Goal: Task Accomplishment & Management: Manage account settings

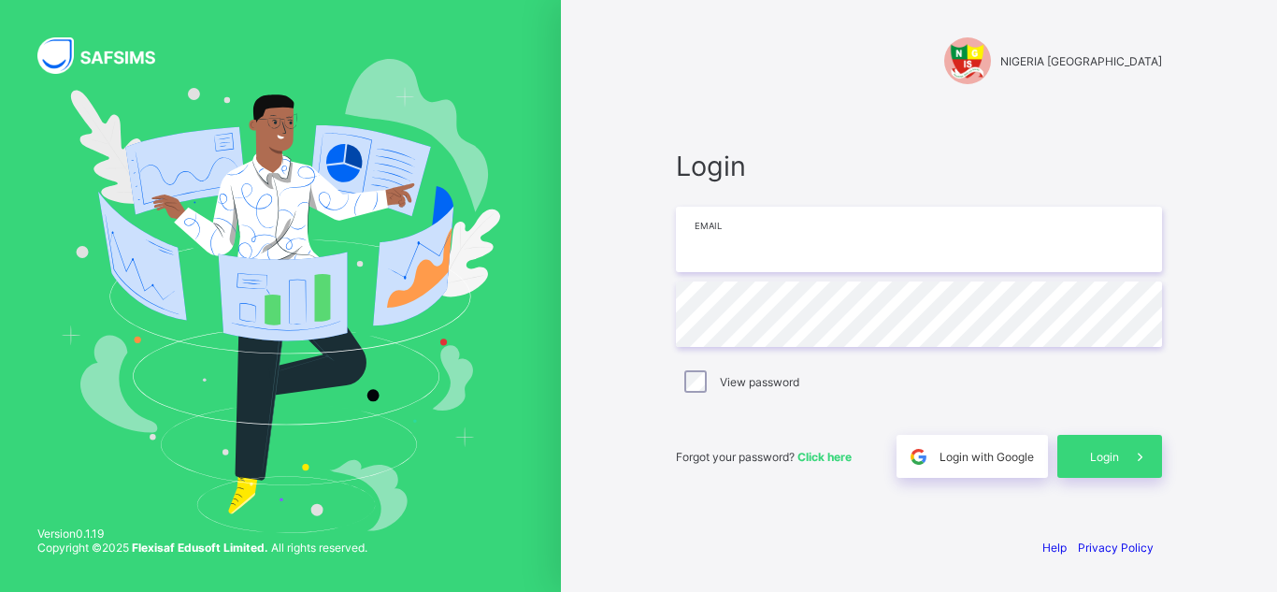
type input "**********"
click at [1100, 433] on div "Forgot your password? Click here Login with Google Login" at bounding box center [919, 447] width 486 height 62
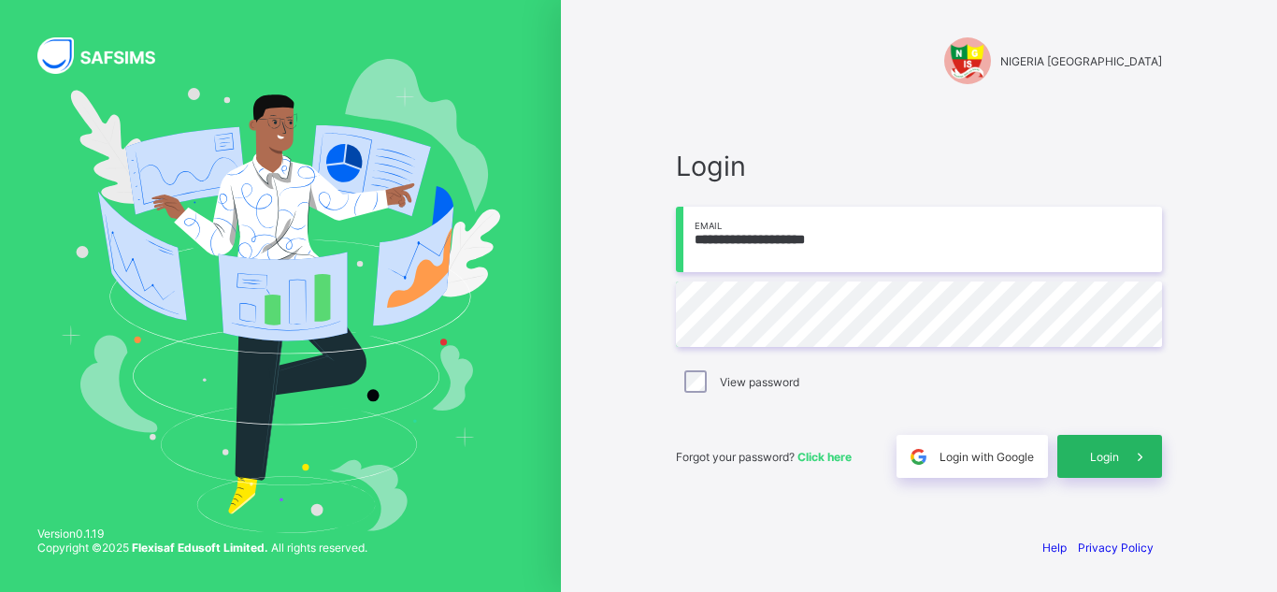
click at [1103, 459] on span "Login" at bounding box center [1104, 457] width 29 height 14
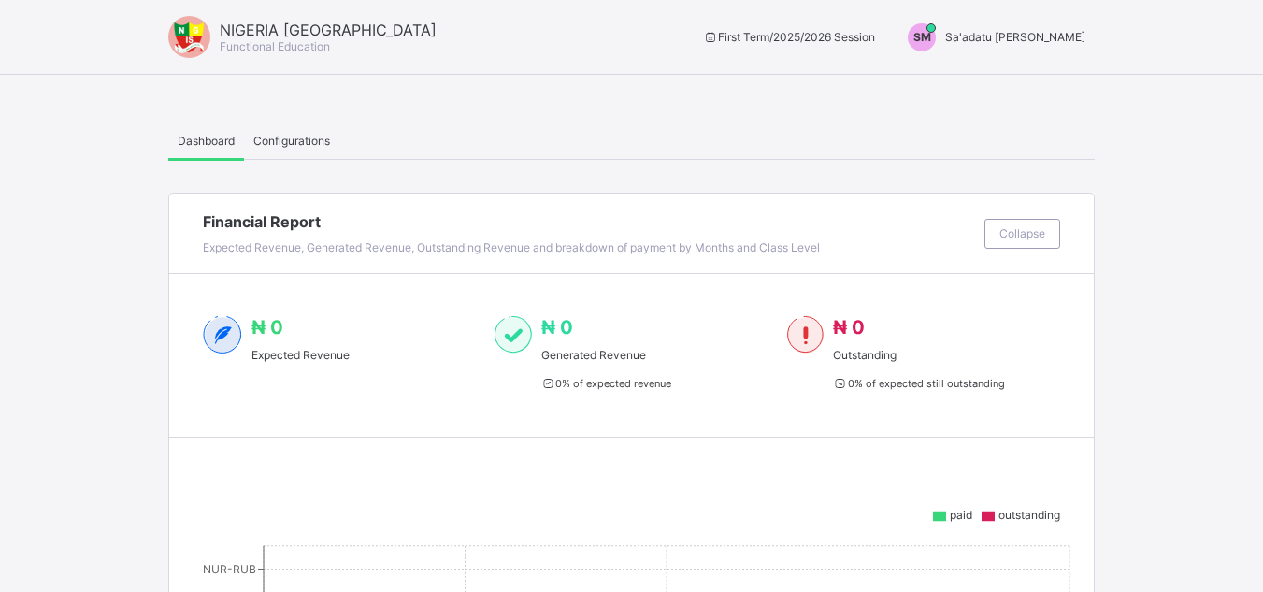
click at [1062, 36] on span "Sa'adatu [PERSON_NAME]" at bounding box center [1015, 37] width 140 height 14
click at [1015, 69] on ul "Switch to Admin View Logout" at bounding box center [1015, 99] width 159 height 76
click at [1024, 40] on span "Sa'adatu [PERSON_NAME]" at bounding box center [1015, 37] width 140 height 14
click at [1032, 71] on span "Switch to Admin View" at bounding box center [1015, 80] width 142 height 22
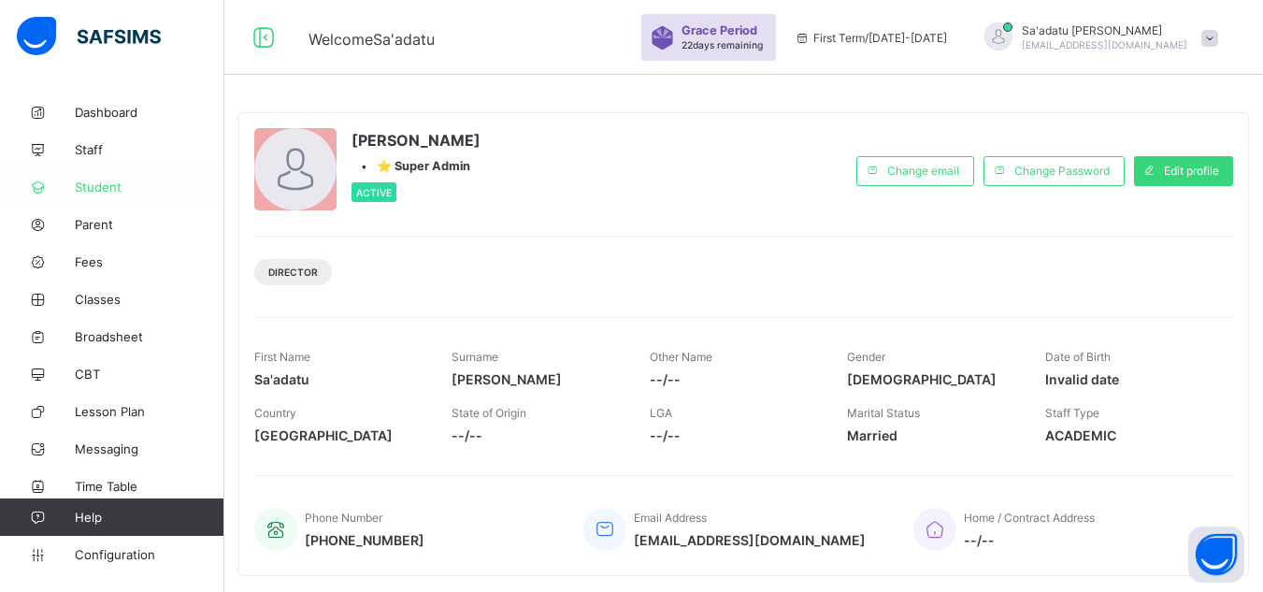
click at [99, 185] on span "Student" at bounding box center [150, 187] width 150 height 15
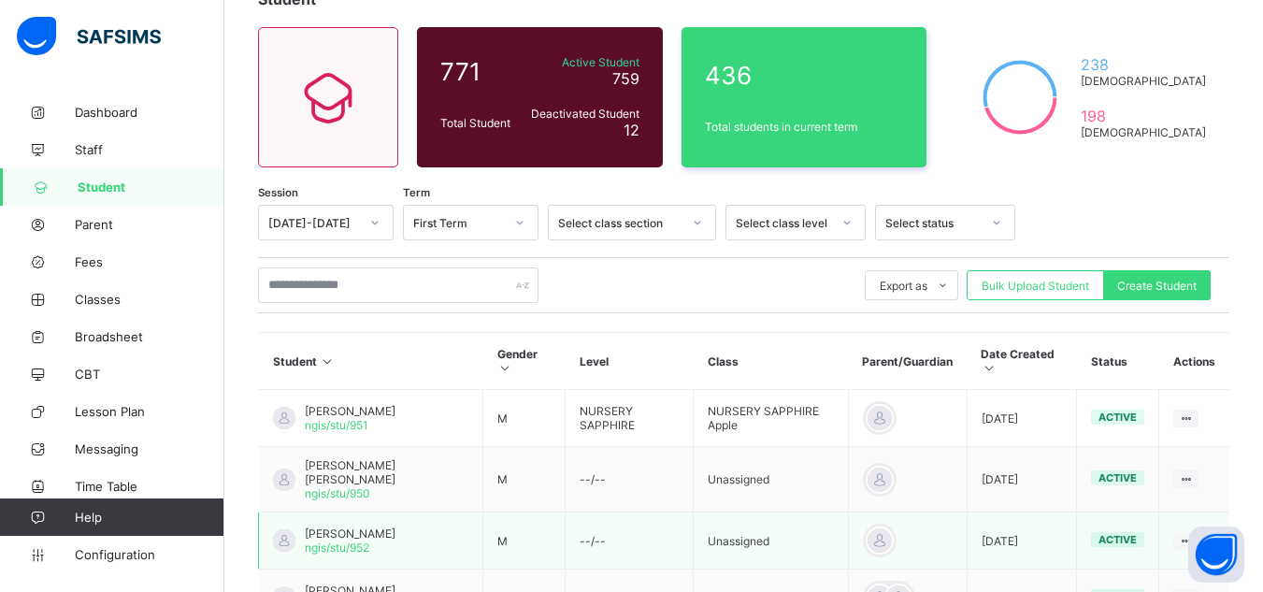
scroll to position [187, 0]
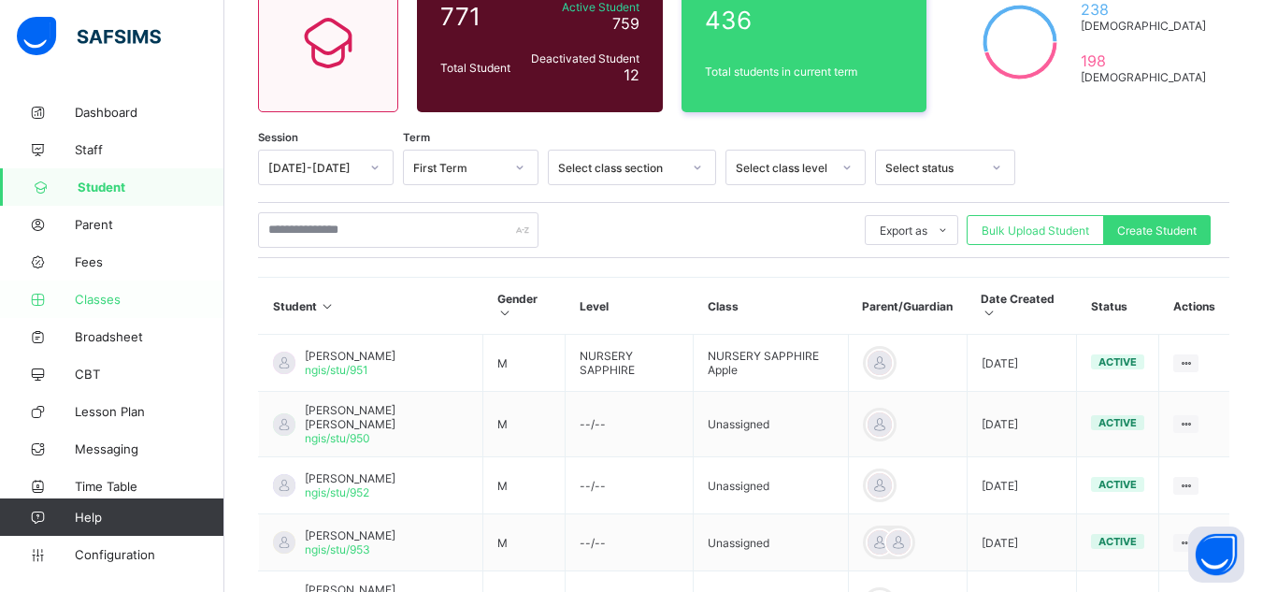
click at [106, 298] on span "Classes" at bounding box center [150, 299] width 150 height 15
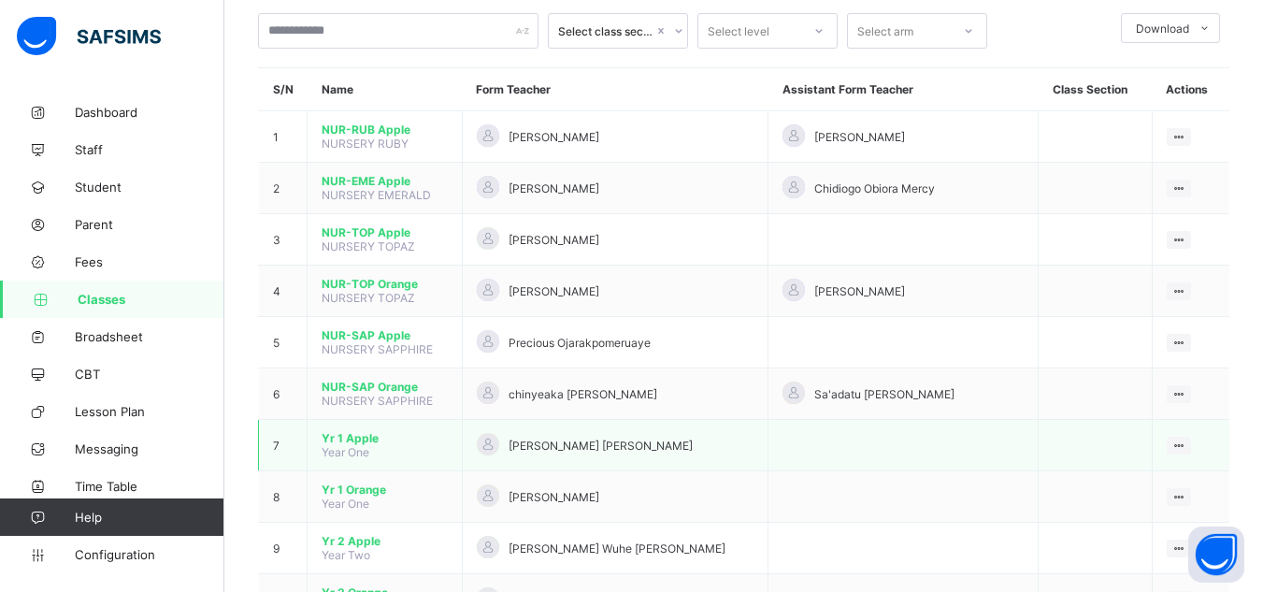
scroll to position [187, 0]
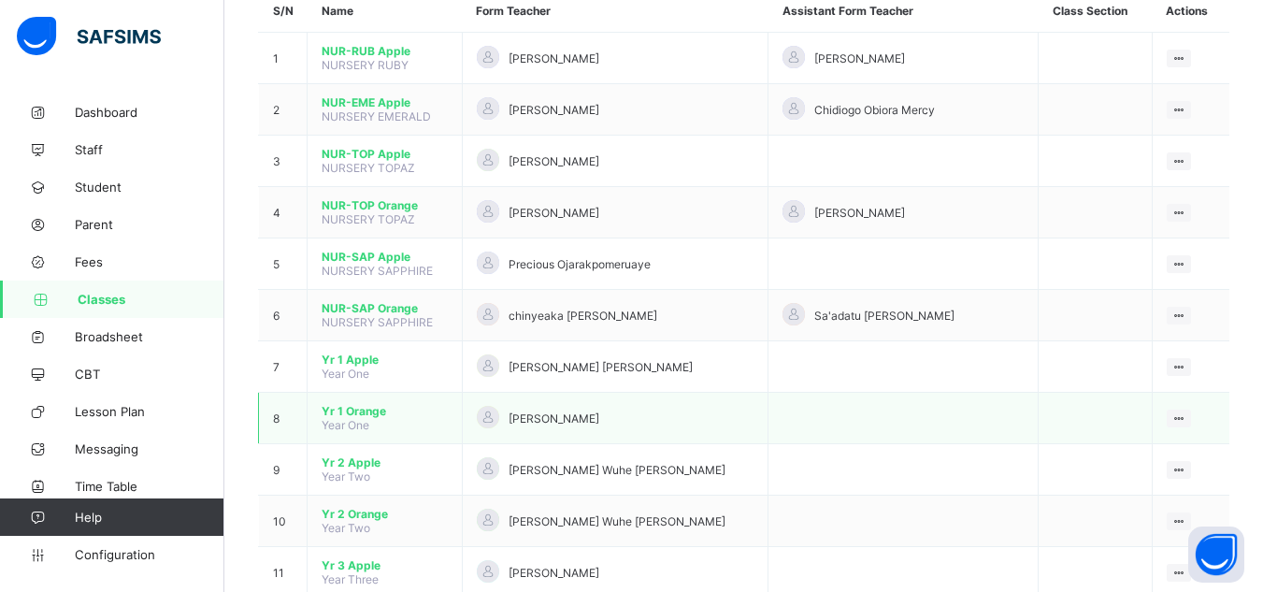
click at [363, 405] on span "Yr 1 Orange" at bounding box center [385, 411] width 126 height 14
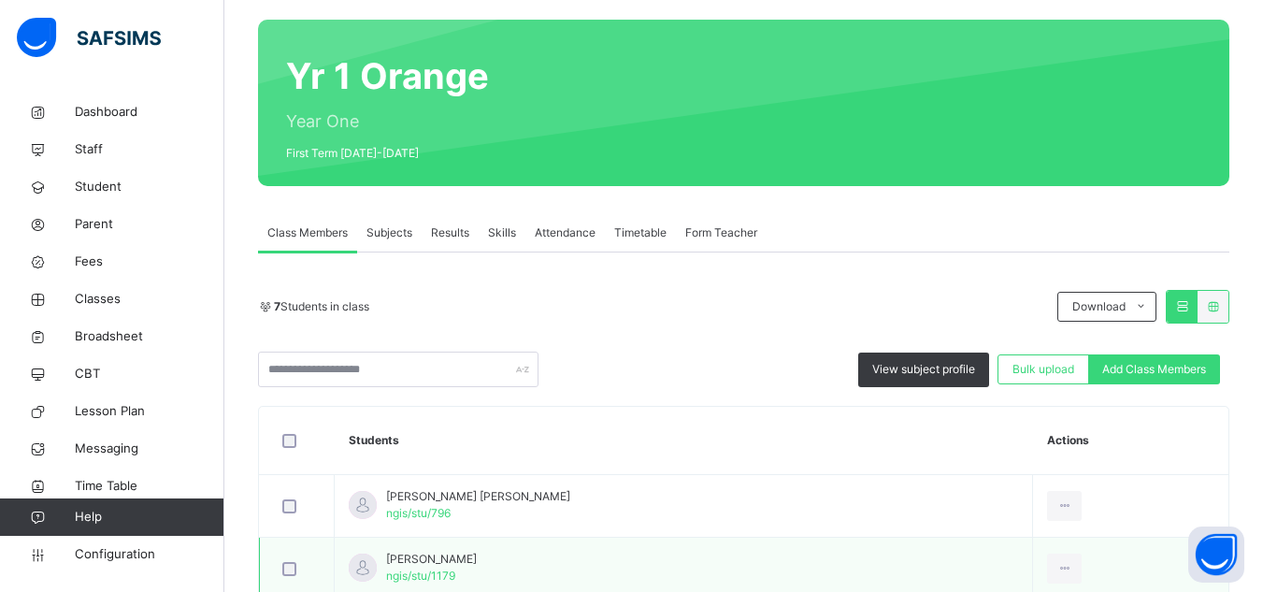
scroll to position [1, 0]
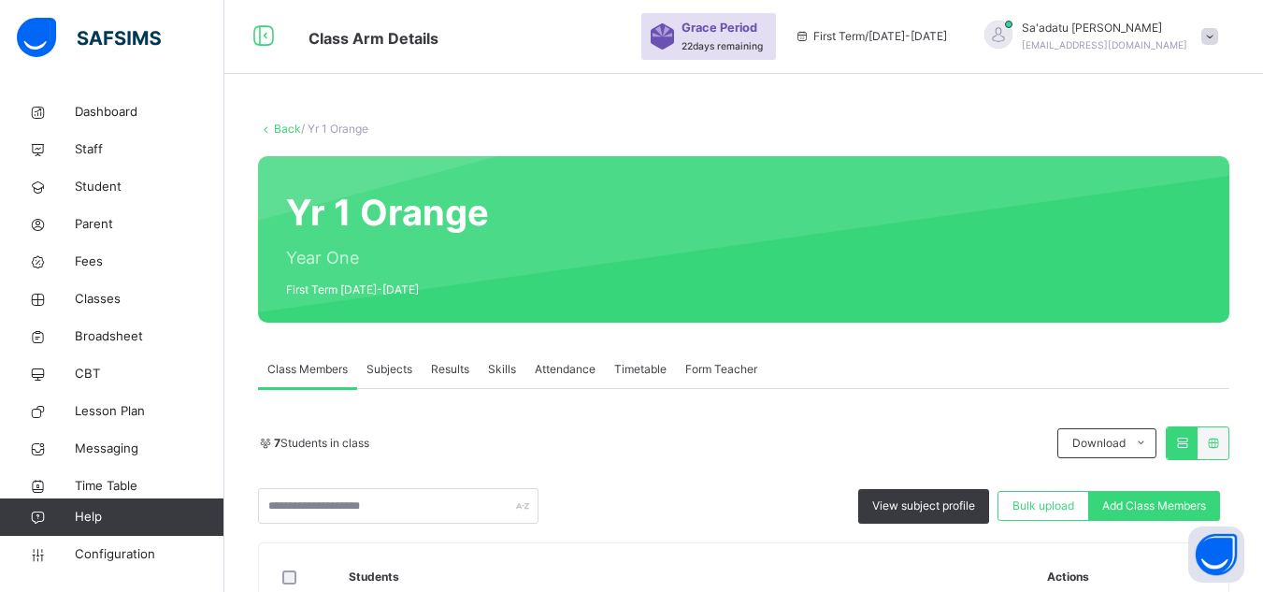
click at [461, 439] on div "7 Students in class" at bounding box center [653, 443] width 790 height 17
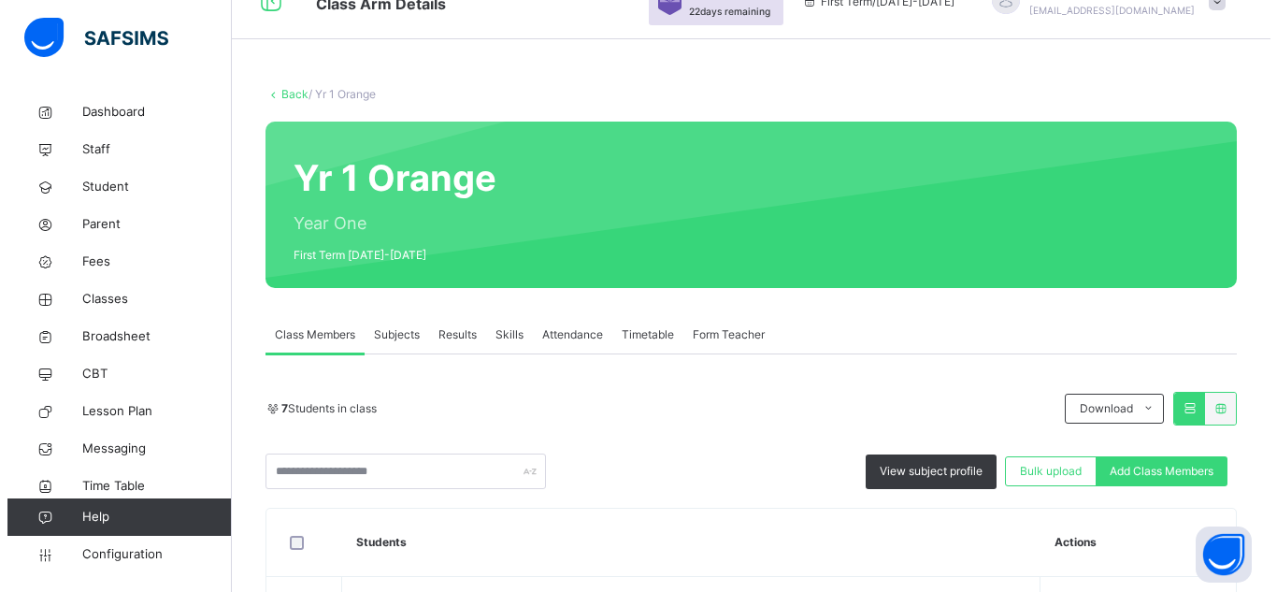
scroll to position [94, 0]
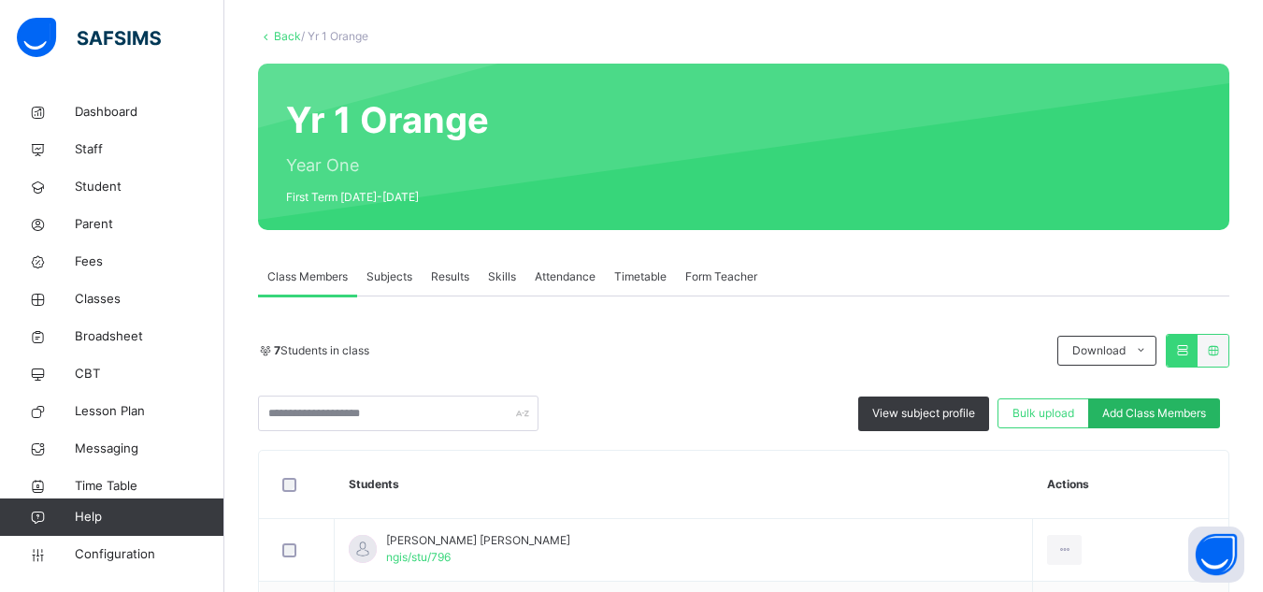
click at [1156, 411] on span "Add Class Members" at bounding box center [1154, 413] width 104 height 17
type input "****"
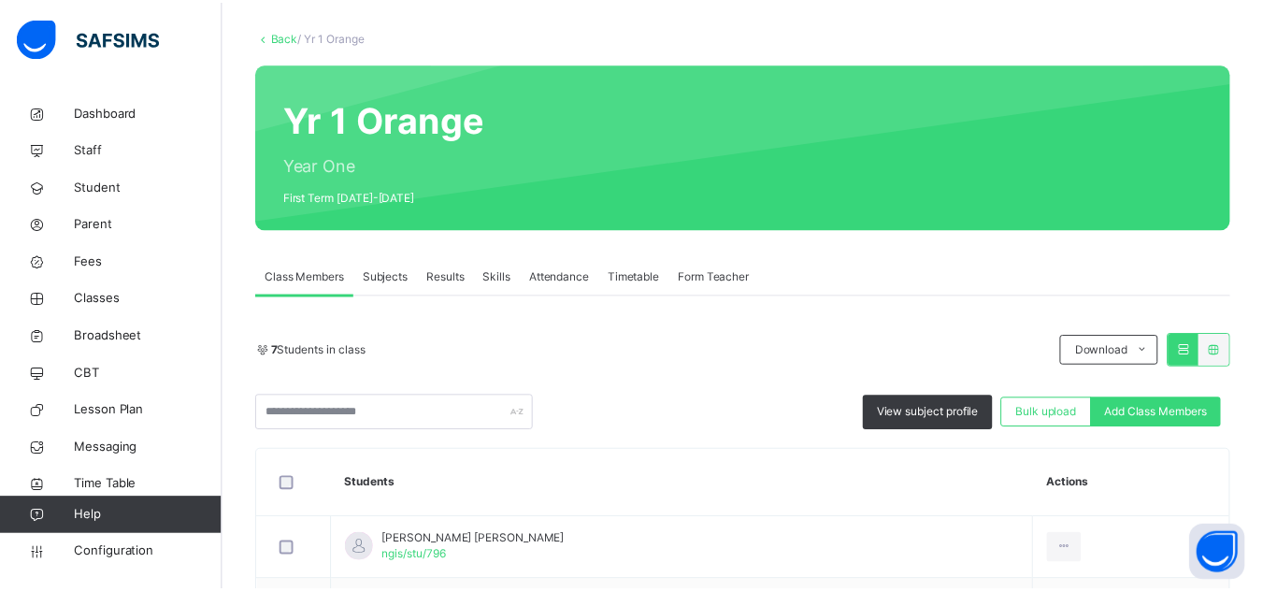
scroll to position [68, 0]
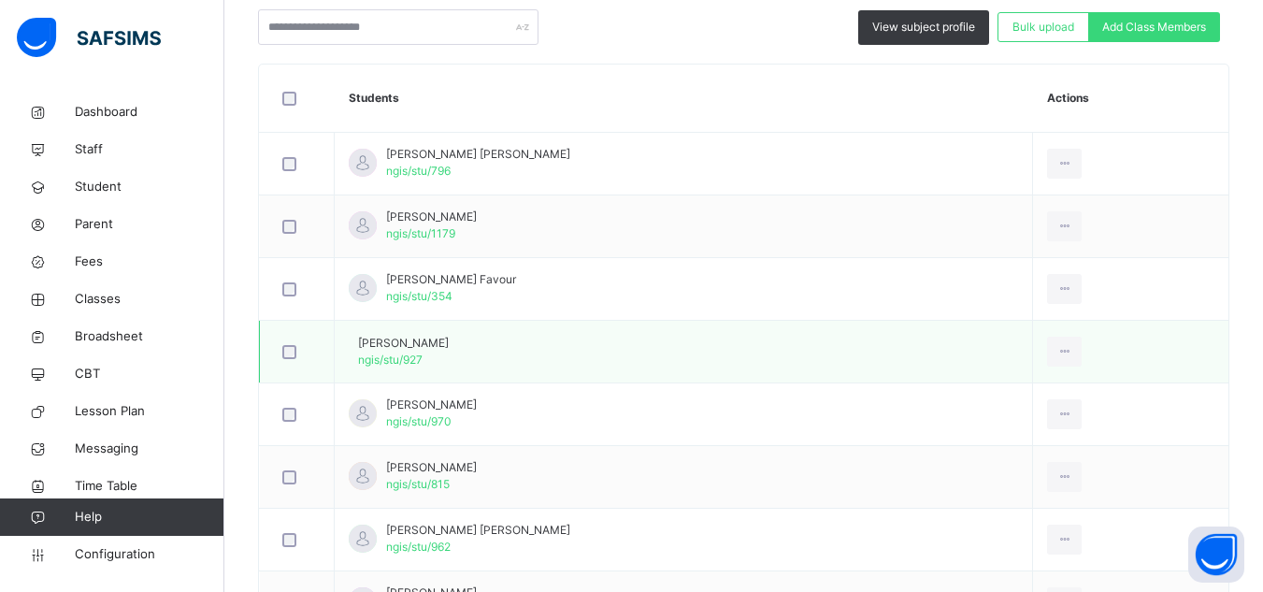
scroll to position [561, 0]
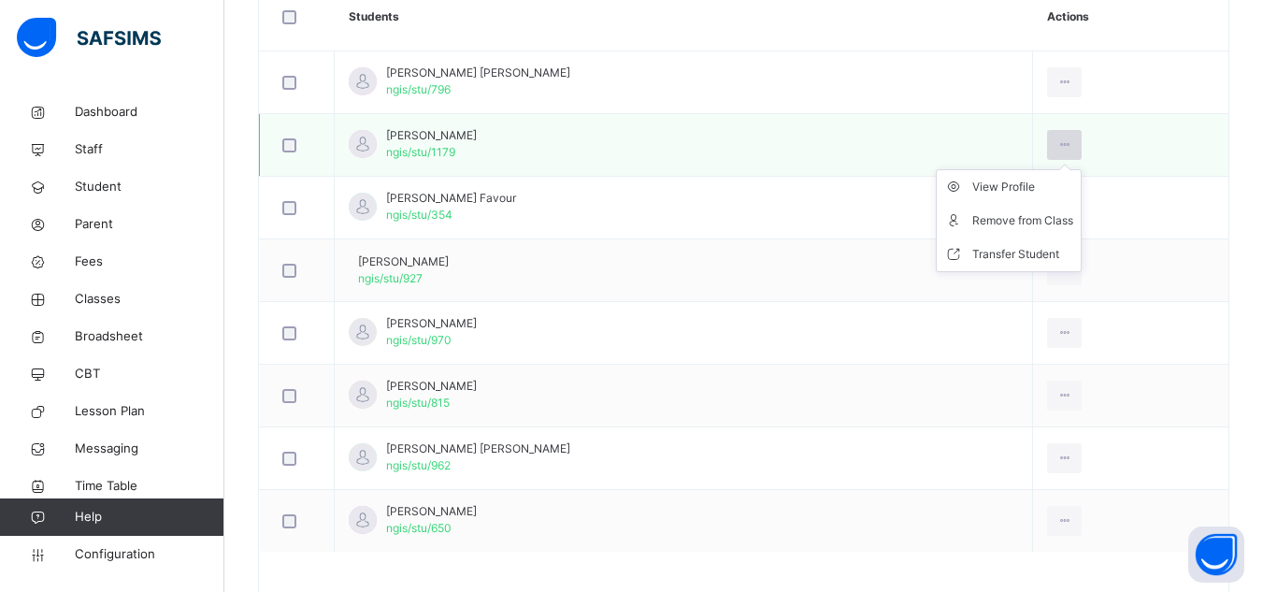
click at [1061, 144] on icon at bounding box center [1065, 145] width 16 height 17
click at [0, 0] on div "Remove from Class" at bounding box center [0, 0] width 0 height 0
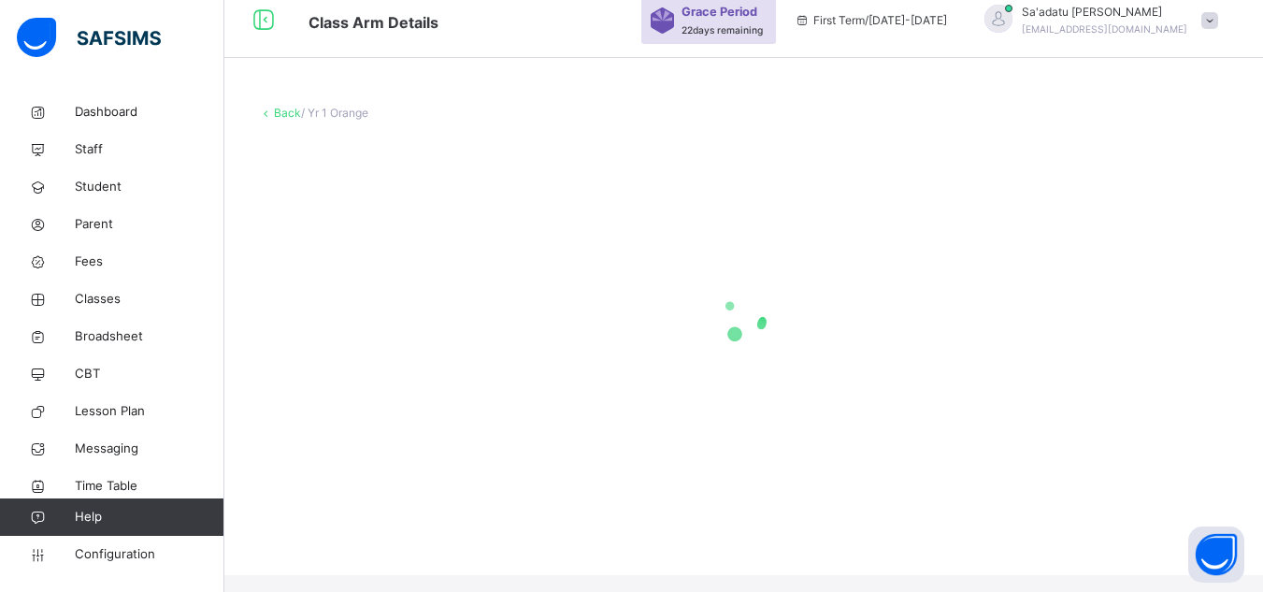
scroll to position [0, 0]
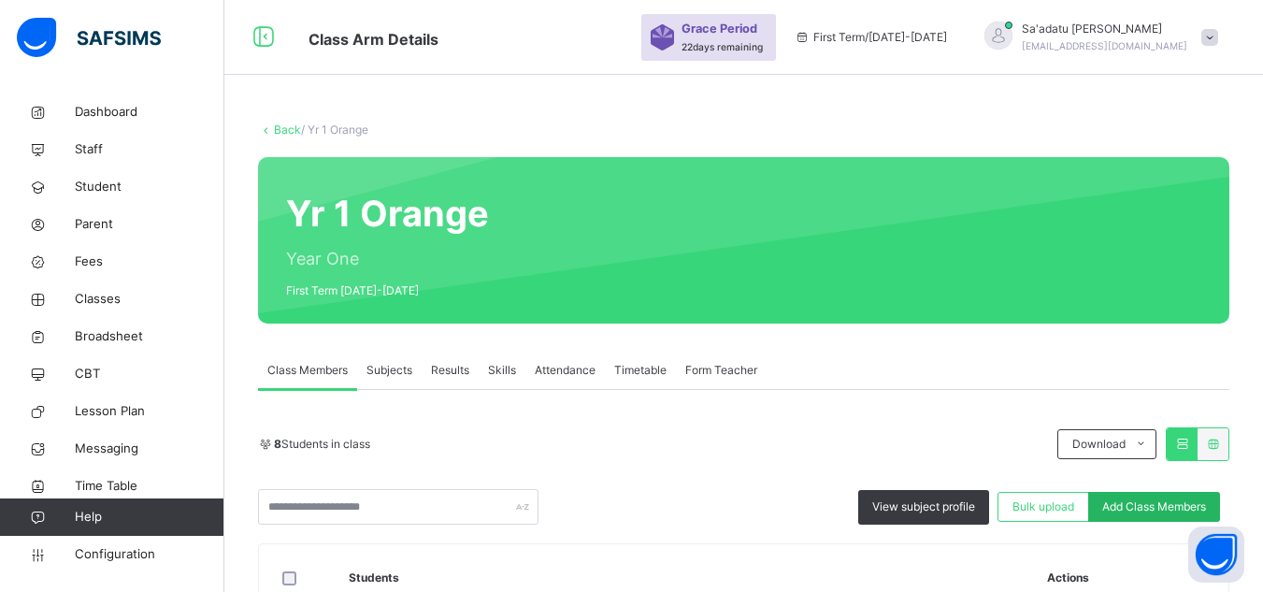
click at [1162, 492] on div "Add Class Members" at bounding box center [1154, 507] width 132 height 30
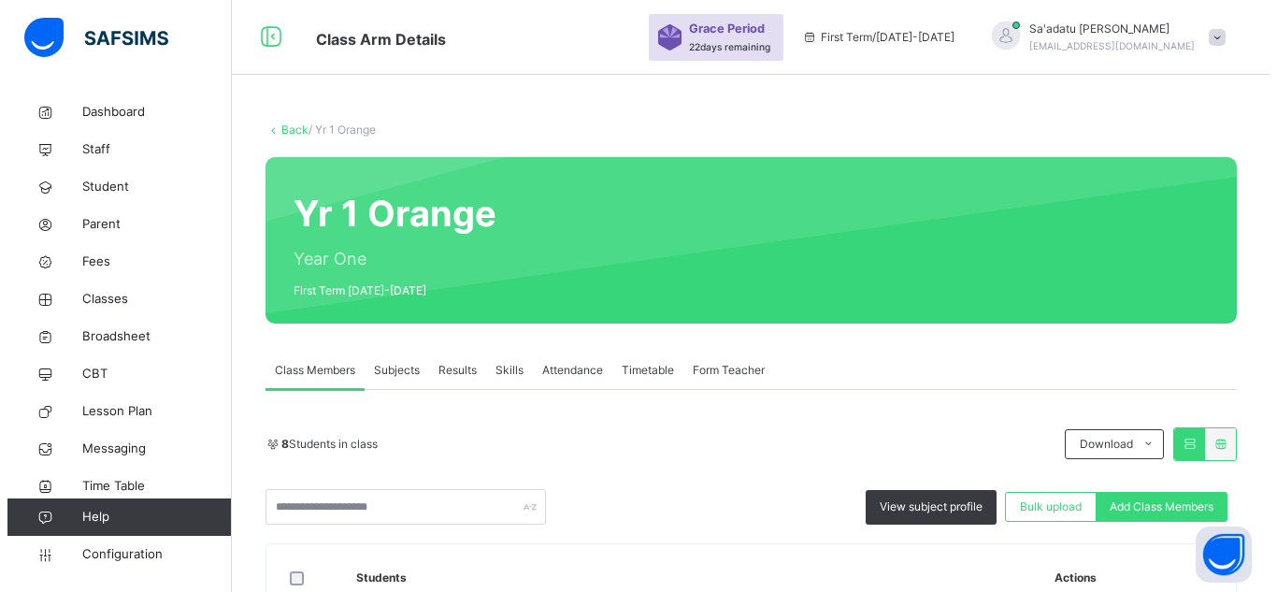
scroll to position [187, 0]
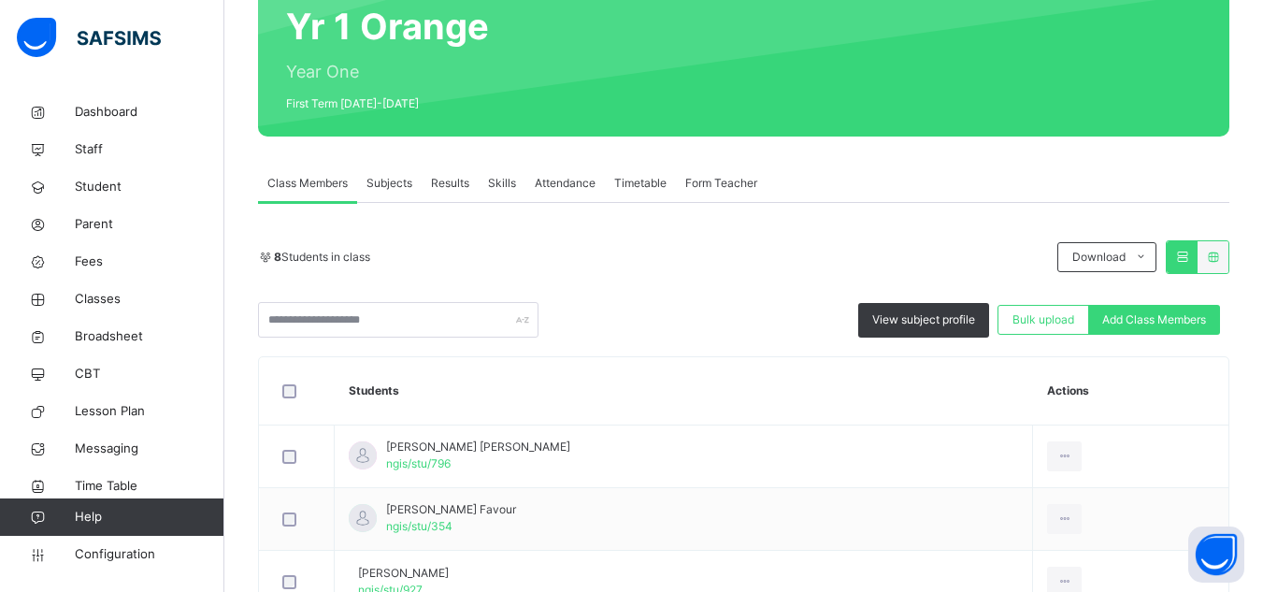
type input "*****"
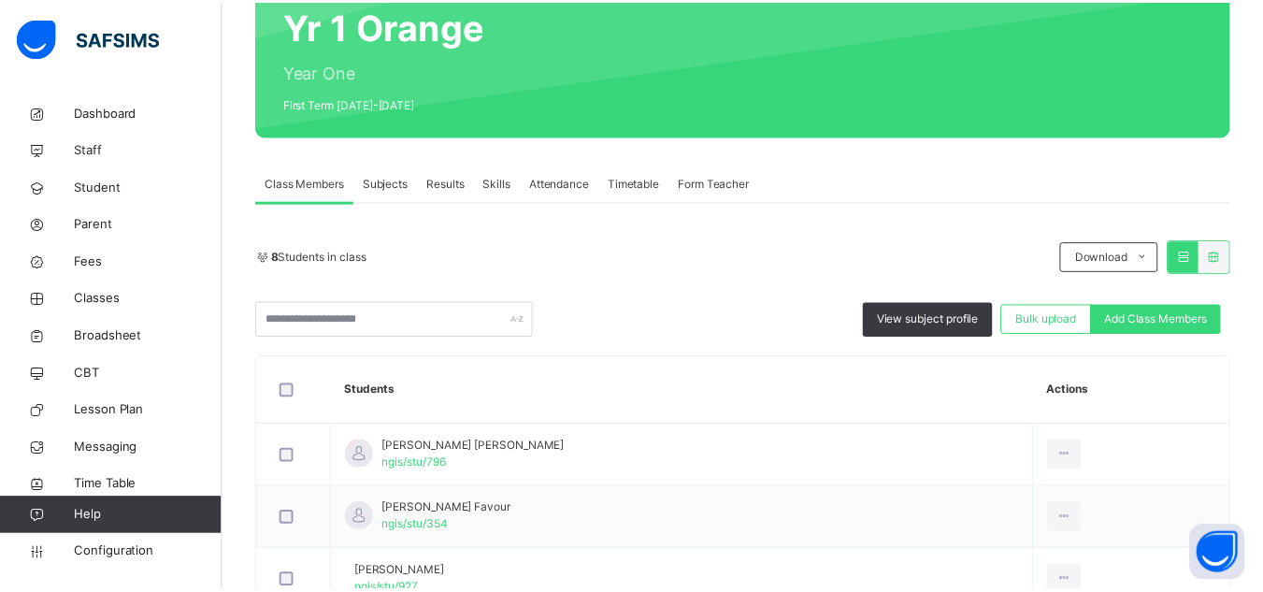
scroll to position [68, 0]
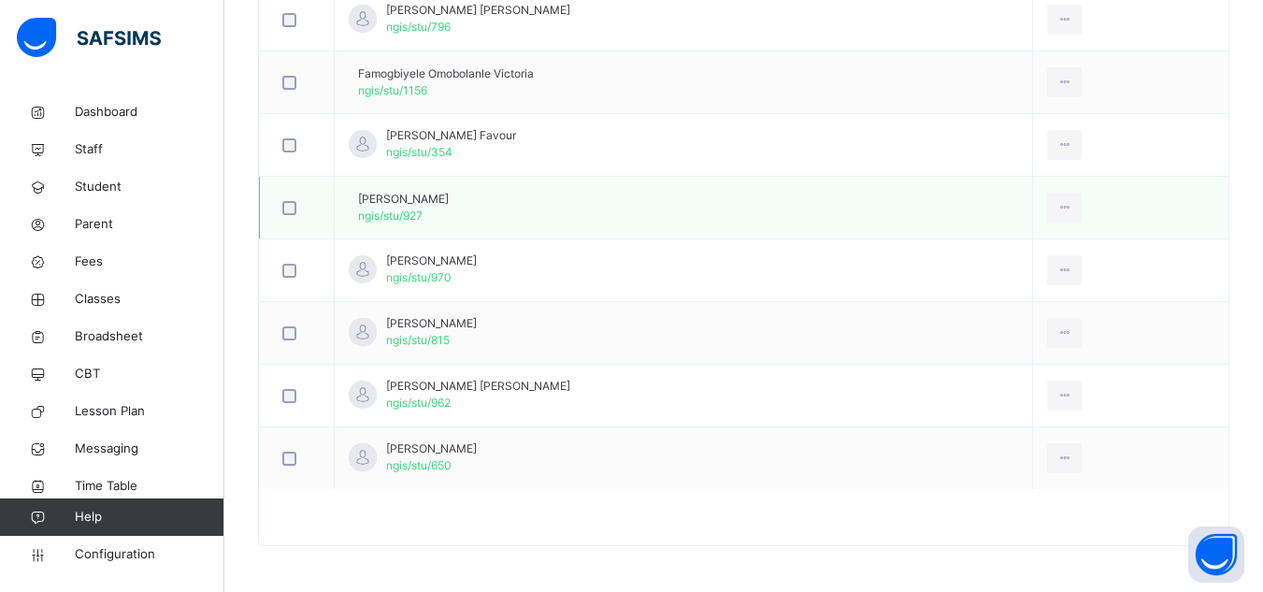
scroll to position [625, 0]
click at [108, 304] on span "Classes" at bounding box center [150, 299] width 150 height 19
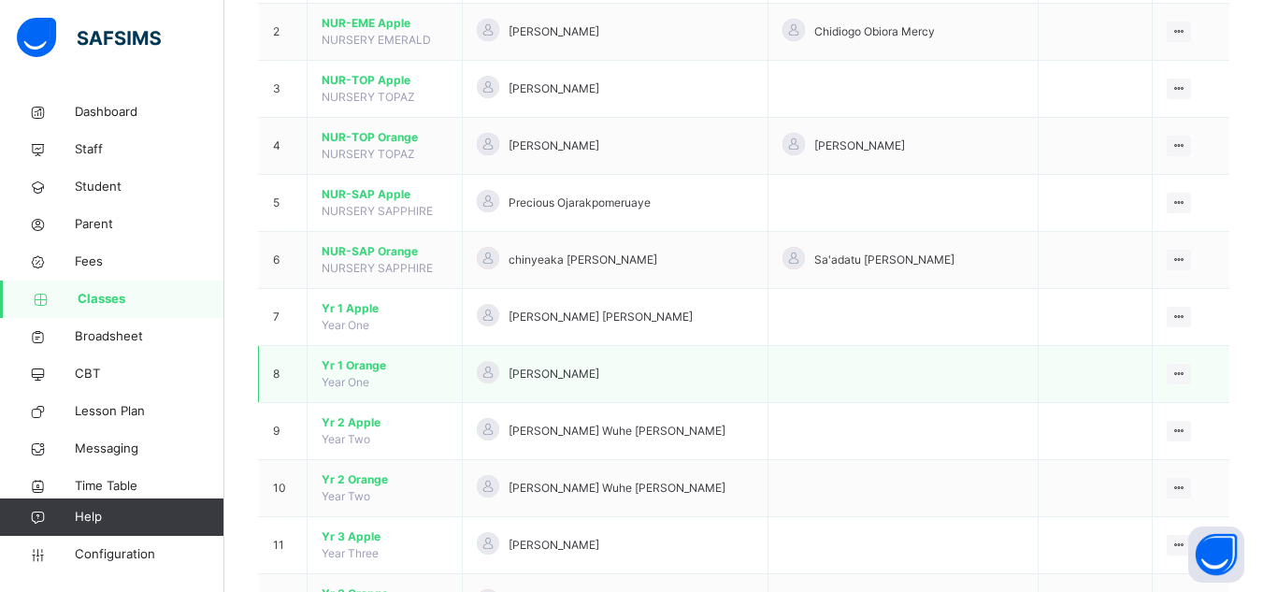
scroll to position [281, 0]
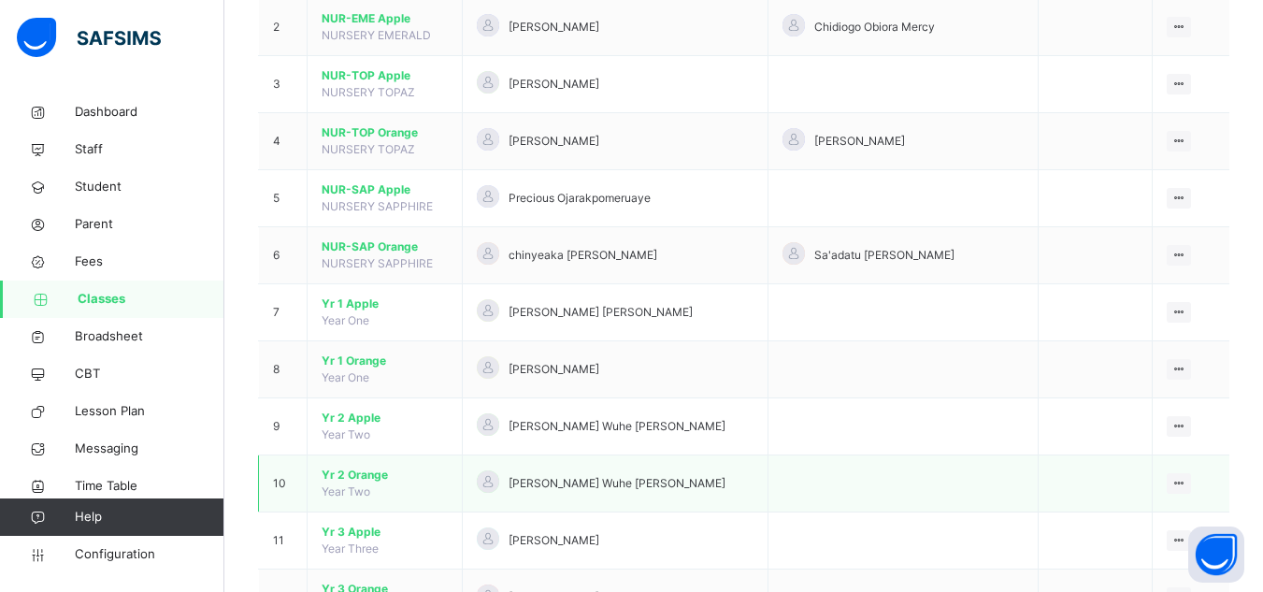
click at [373, 476] on span "Yr 2 Orange" at bounding box center [385, 475] width 126 height 17
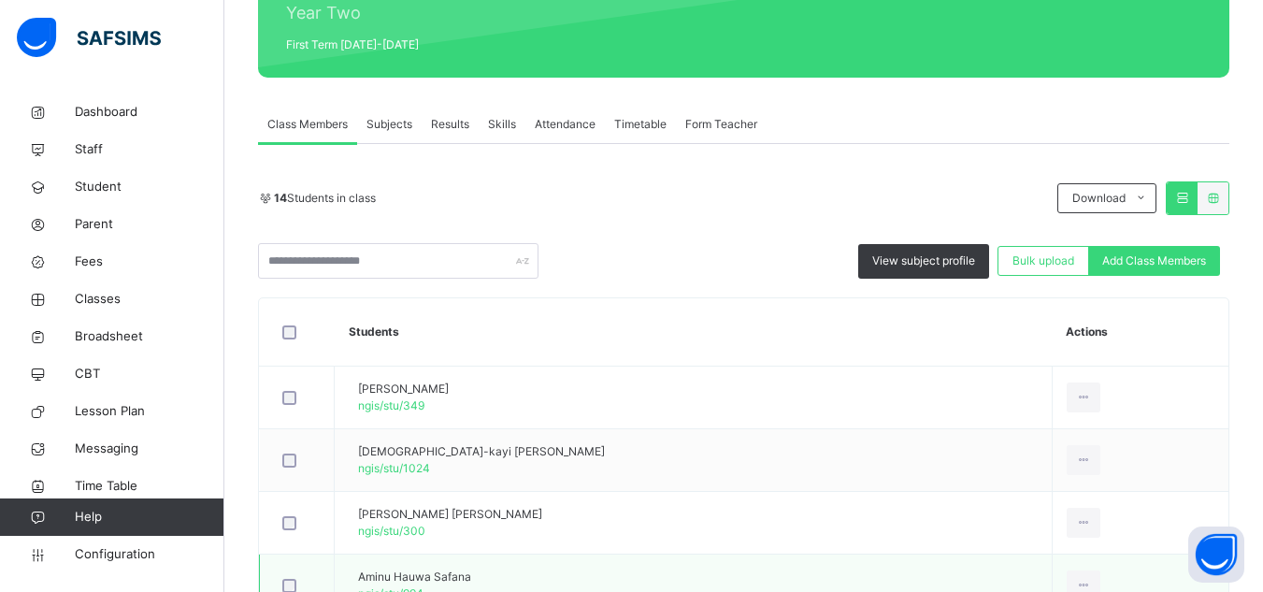
scroll to position [468, 0]
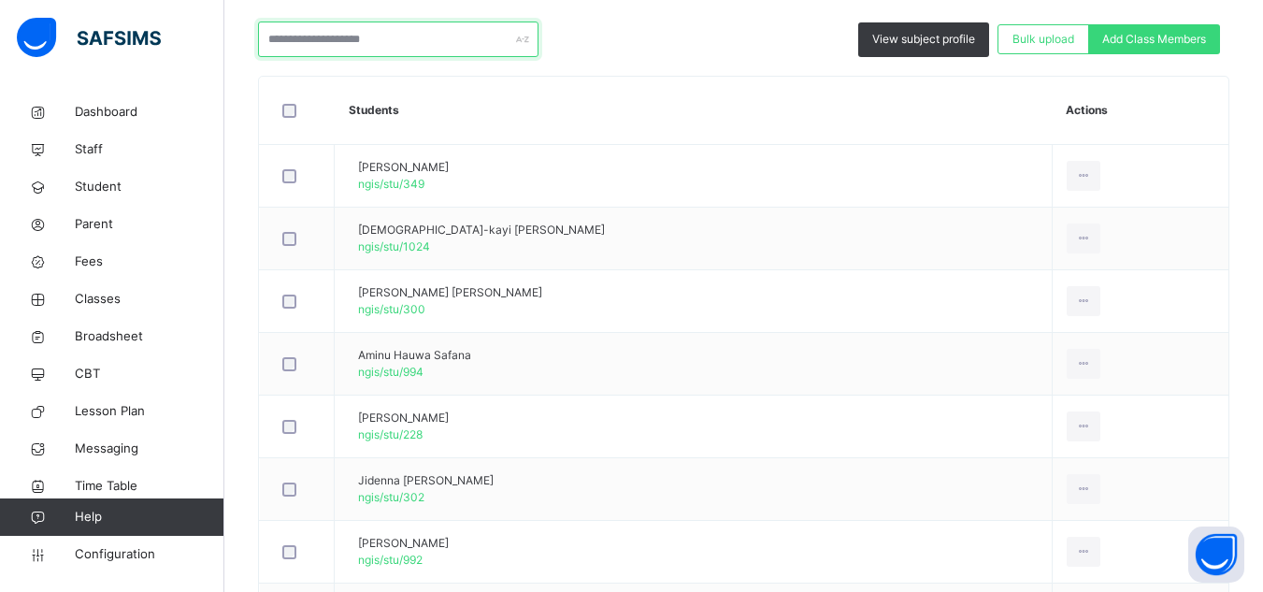
click at [336, 41] on input "text" at bounding box center [398, 40] width 281 height 36
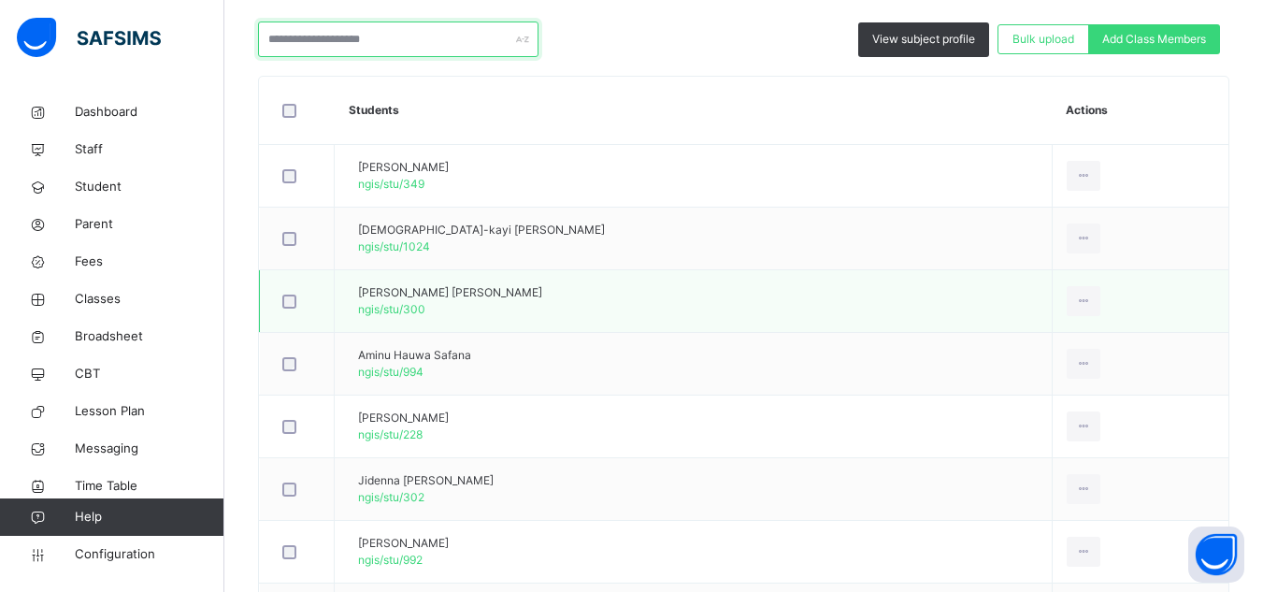
scroll to position [187, 0]
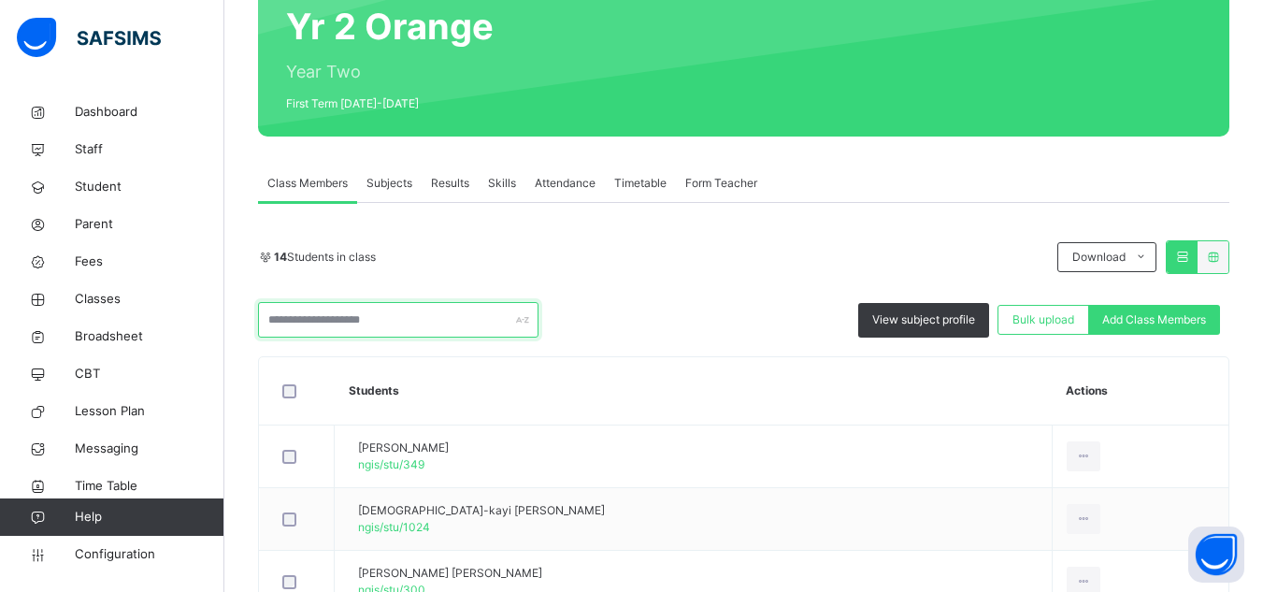
click at [356, 327] on input "text" at bounding box center [398, 320] width 281 height 36
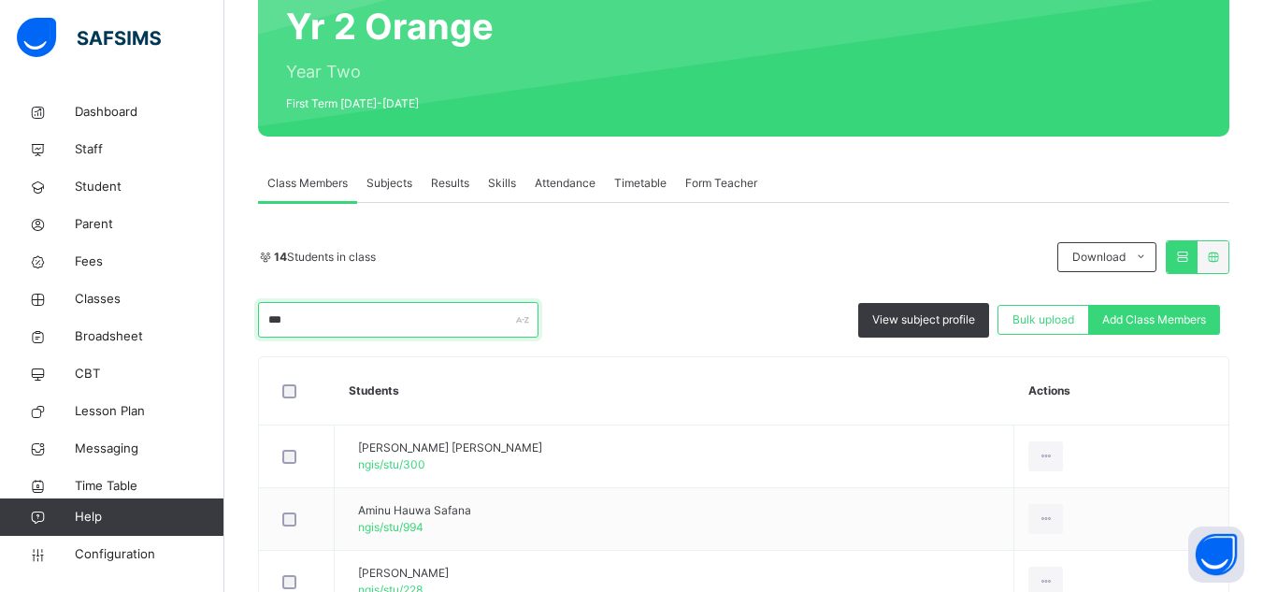
scroll to position [186, 0]
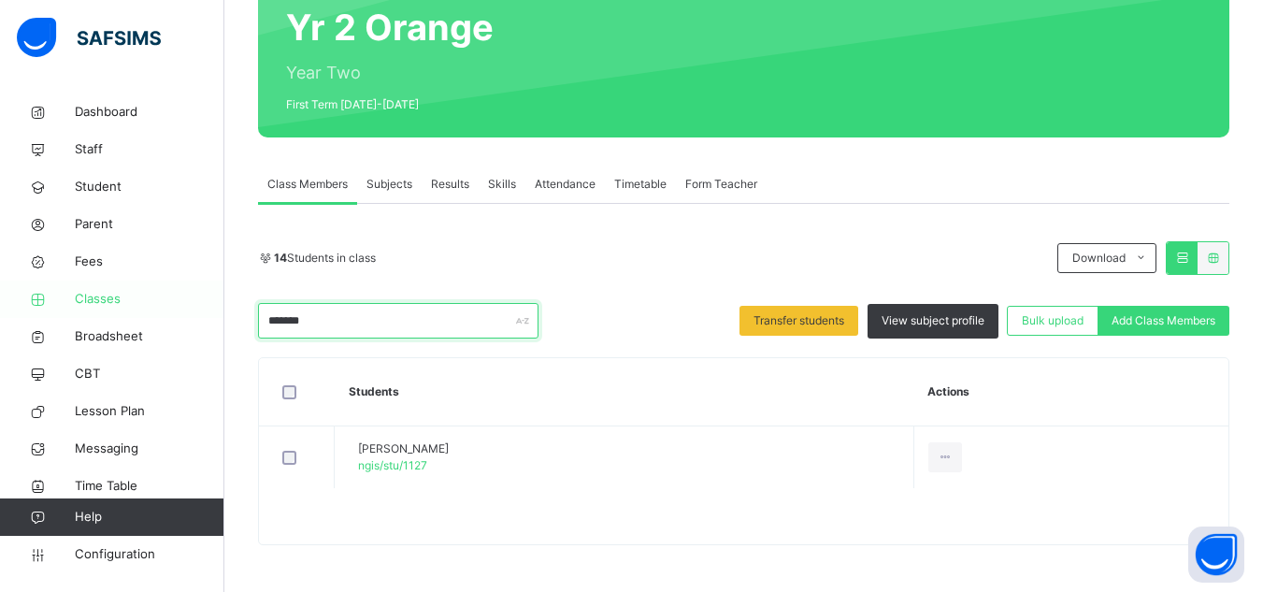
drag, startPoint x: 322, startPoint y: 321, endPoint x: 208, endPoint y: 315, distance: 114.2
click at [208, 315] on div "Class Arm Details Grace Period 22 days remaining First Term / [DATE]-[DATE] Sa'…" at bounding box center [631, 203] width 1263 height 778
drag, startPoint x: 295, startPoint y: 326, endPoint x: 177, endPoint y: 318, distance: 118.1
click at [177, 318] on div "Class Arm Details Grace Period 22 days remaining First Term / [DATE]-[DATE] Sa'…" at bounding box center [631, 234] width 1263 height 841
drag, startPoint x: 309, startPoint y: 319, endPoint x: 145, endPoint y: 310, distance: 163.9
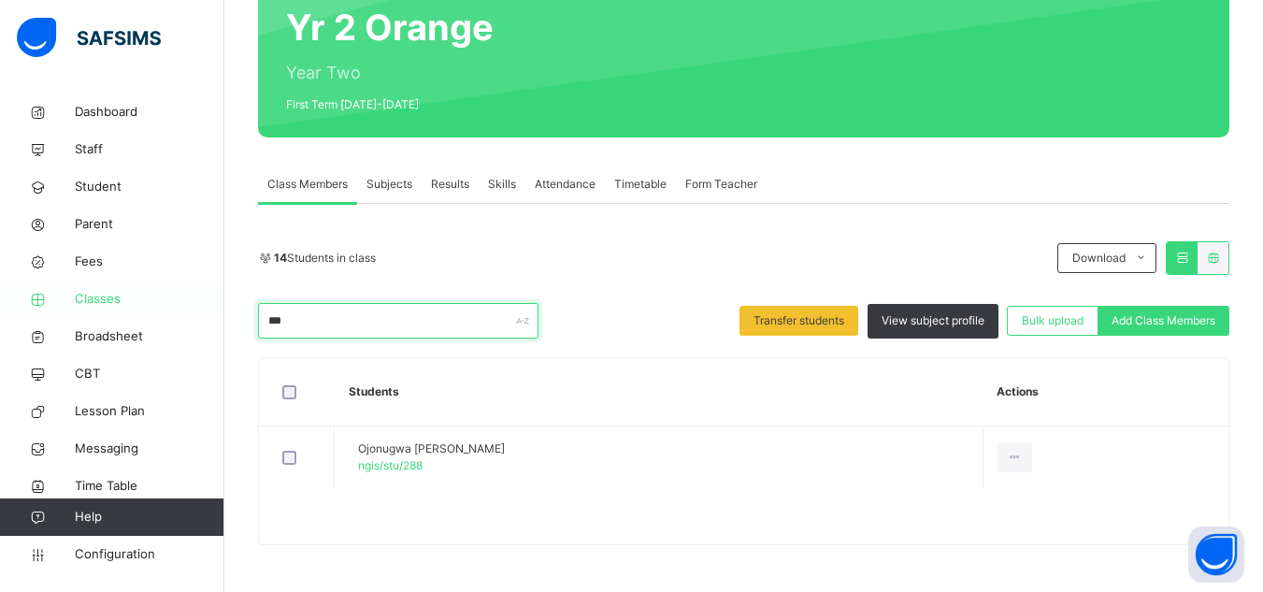
click at [145, 310] on div "Class Arm Details Grace Period 22 days remaining First Term / [DATE]-[DATE] Sa'…" at bounding box center [631, 203] width 1263 height 778
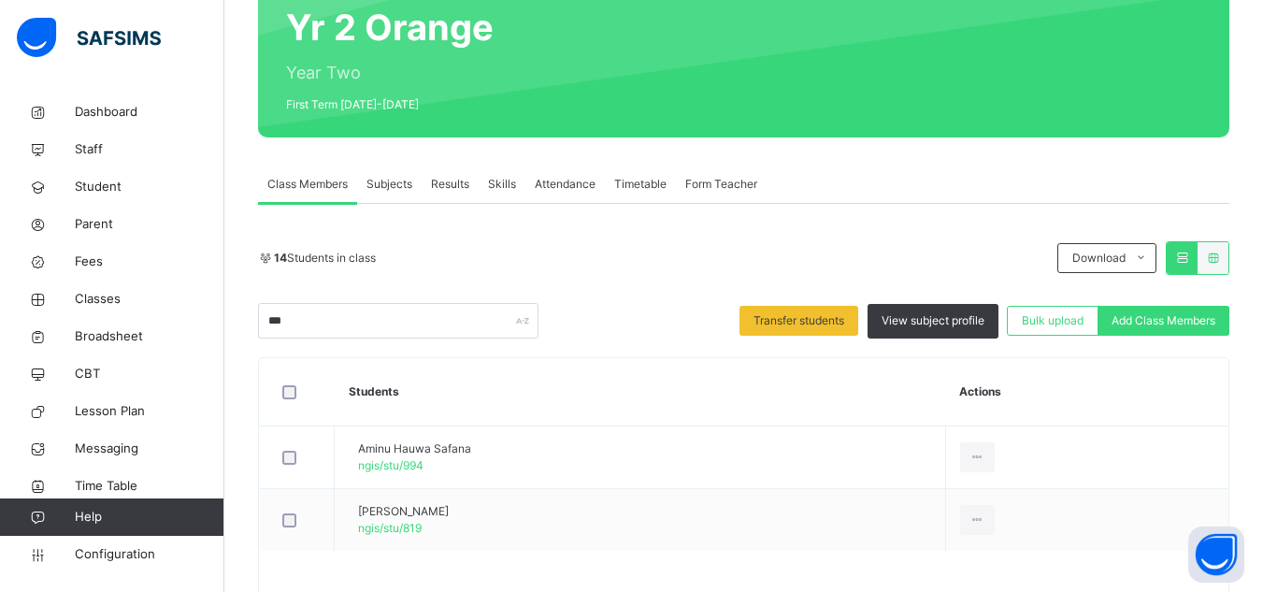
click at [654, 378] on th "Students" at bounding box center [641, 392] width 612 height 68
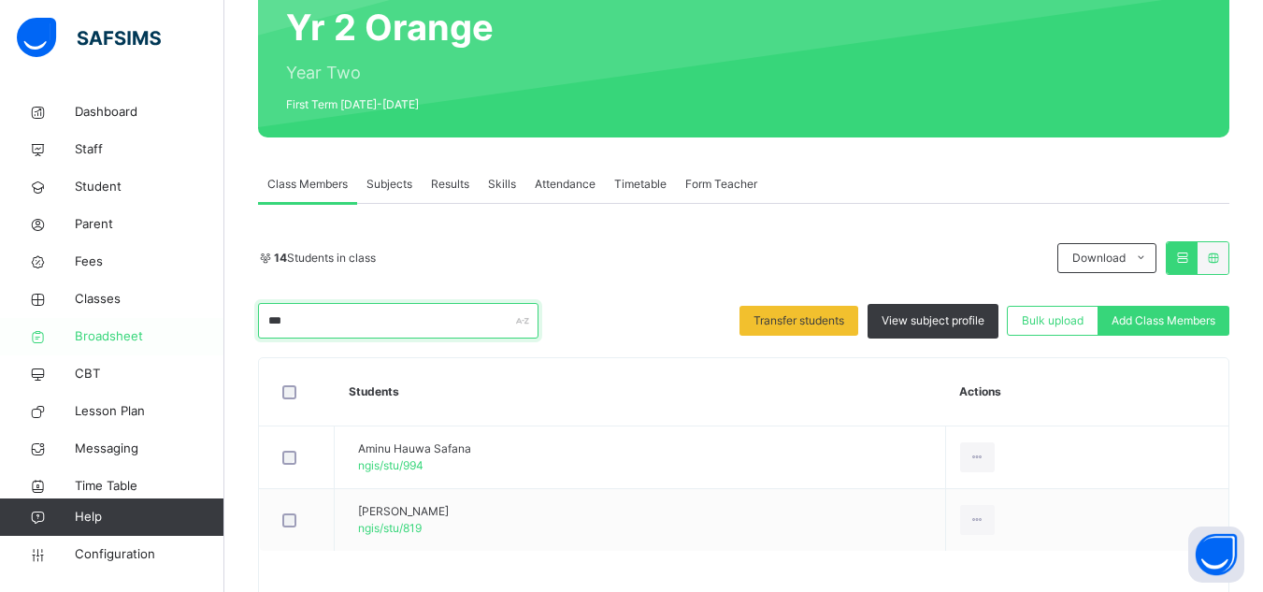
drag, startPoint x: 324, startPoint y: 323, endPoint x: 168, endPoint y: 321, distance: 156.2
click at [168, 321] on div "Class Arm Details Grace Period 22 days remaining First Term / [DATE]-[DATE] Sa'…" at bounding box center [631, 234] width 1263 height 841
type input "*"
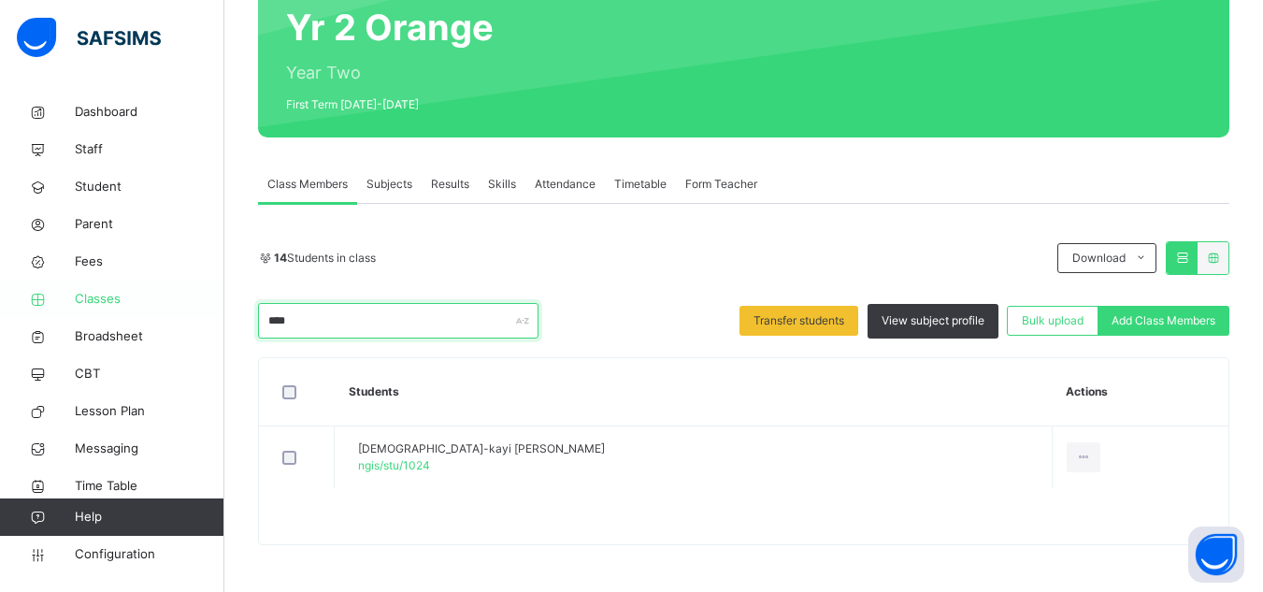
drag, startPoint x: 301, startPoint y: 320, endPoint x: 173, endPoint y: 313, distance: 128.3
click at [173, 313] on div "Class Arm Details Grace Period 22 days remaining First Term / [DATE]-[DATE] Sa'…" at bounding box center [631, 203] width 1263 height 778
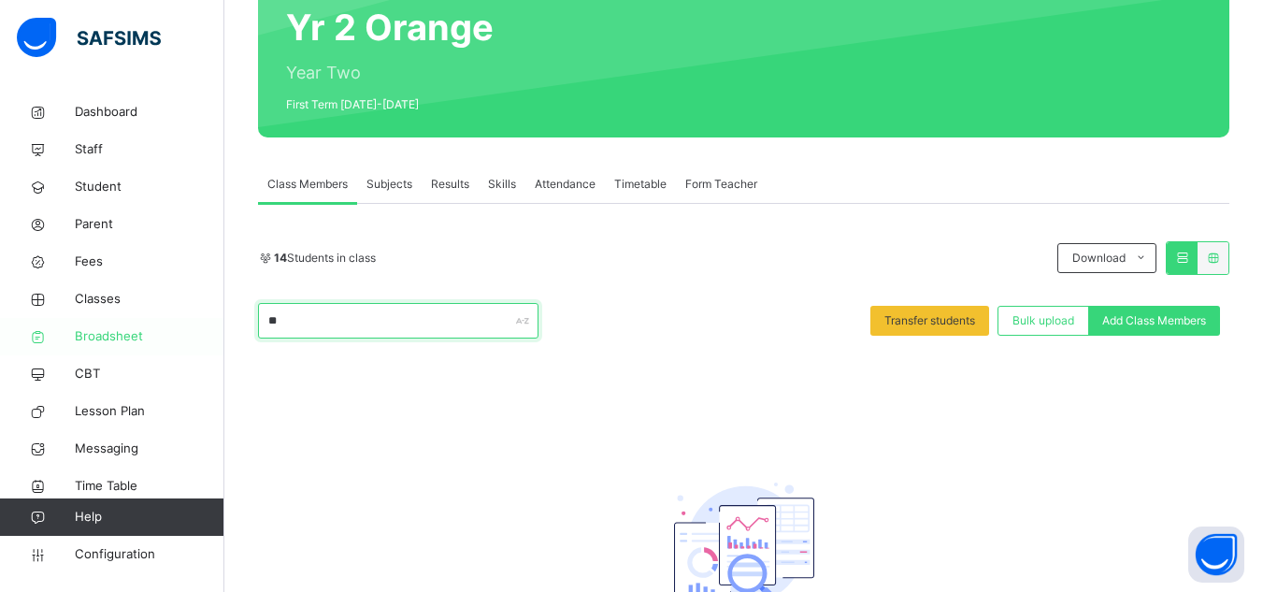
type input "*"
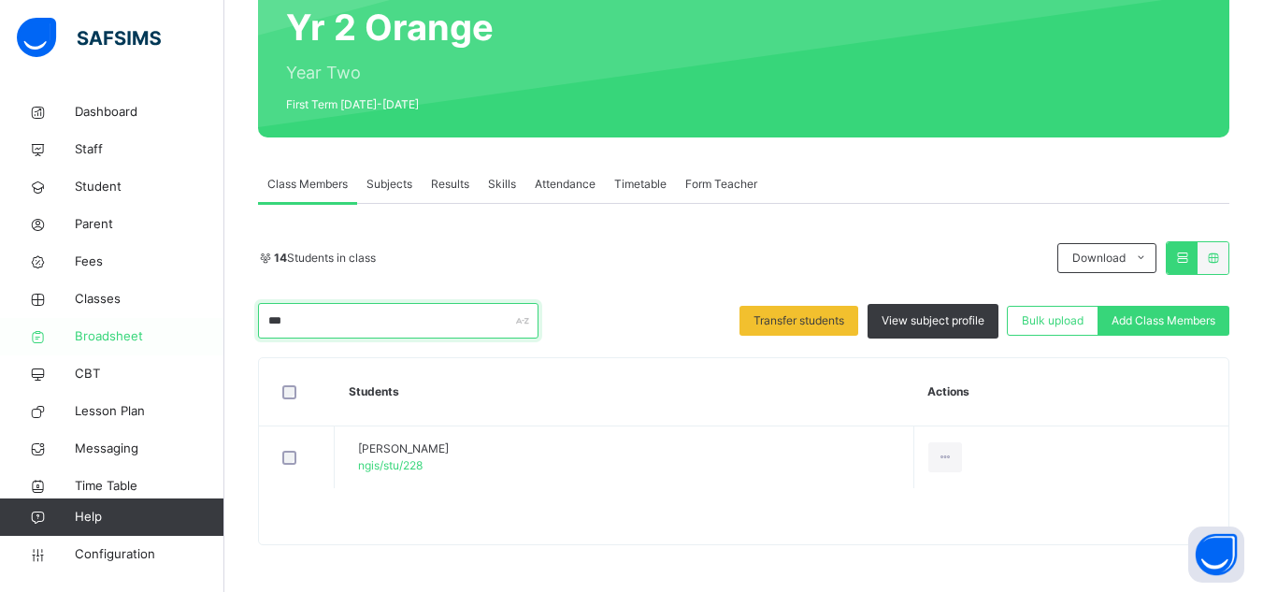
drag, startPoint x: 297, startPoint y: 324, endPoint x: 137, endPoint y: 318, distance: 160.9
click at [137, 318] on div "Class Arm Details Grace Period 22 days remaining First Term / [DATE]-[DATE] Sa'…" at bounding box center [631, 203] width 1263 height 778
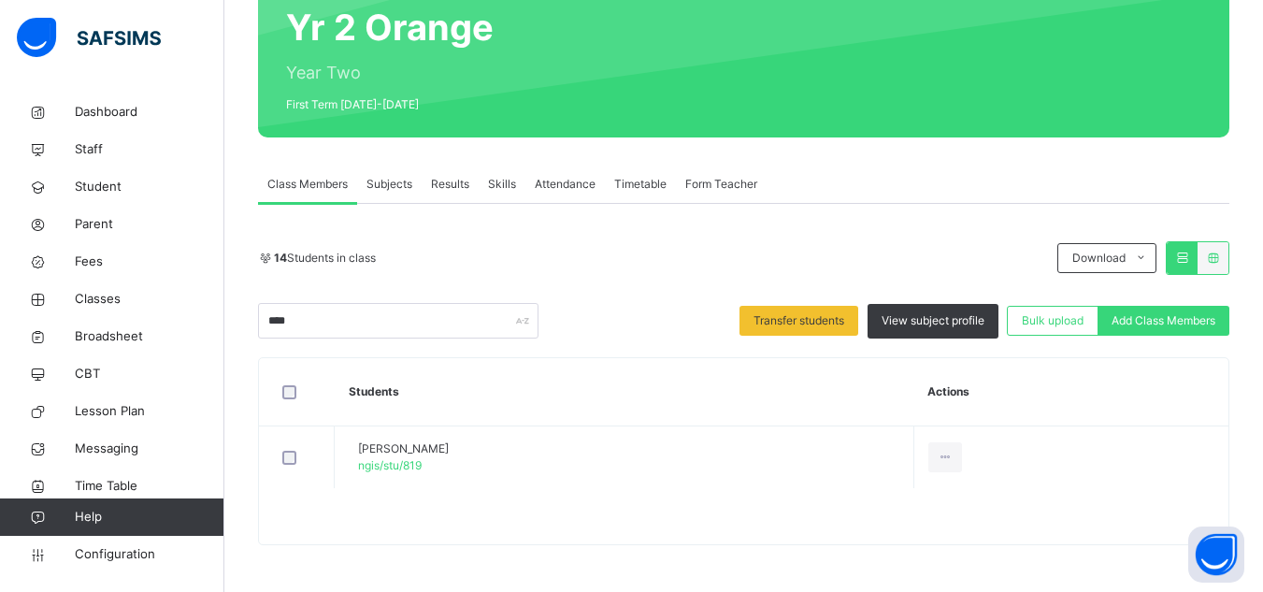
click at [540, 530] on div at bounding box center [744, 525] width 970 height 37
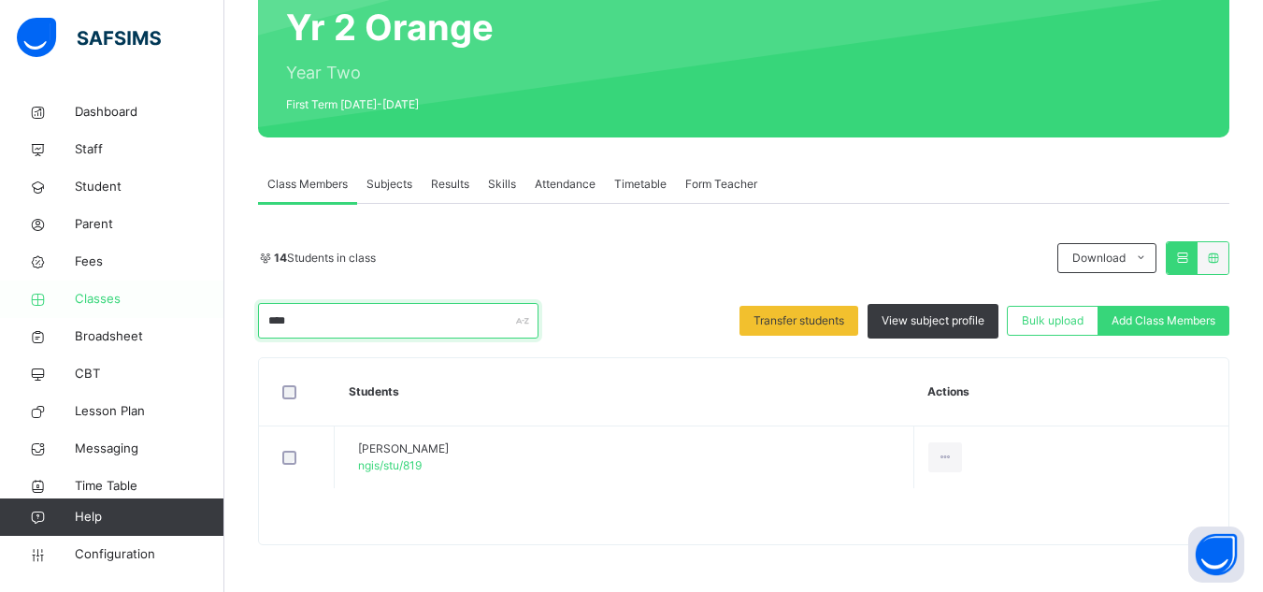
drag, startPoint x: 338, startPoint y: 327, endPoint x: 171, endPoint y: 309, distance: 167.5
click at [171, 309] on div "Class Arm Details Grace Period 22 days remaining First Term / [DATE]-[DATE] Sa'…" at bounding box center [631, 203] width 1263 height 778
drag, startPoint x: 306, startPoint y: 326, endPoint x: 206, endPoint y: 321, distance: 100.2
click at [206, 321] on div "Class Arm Details Grace Period 22 days remaining First Term / [DATE]-[DATE] Sa'…" at bounding box center [631, 203] width 1263 height 778
drag, startPoint x: 300, startPoint y: 322, endPoint x: 121, endPoint y: 322, distance: 179.5
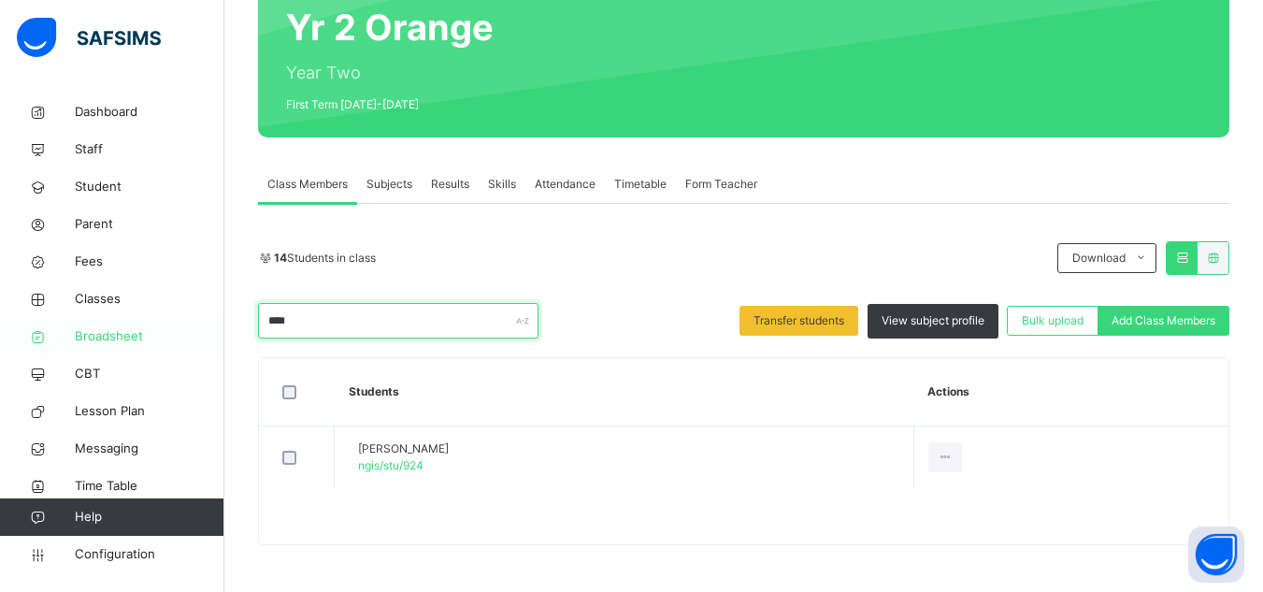
click at [121, 322] on div "Class Arm Details Grace Period 22 days remaining First Term / [DATE]-[DATE] Sa'…" at bounding box center [631, 203] width 1263 height 778
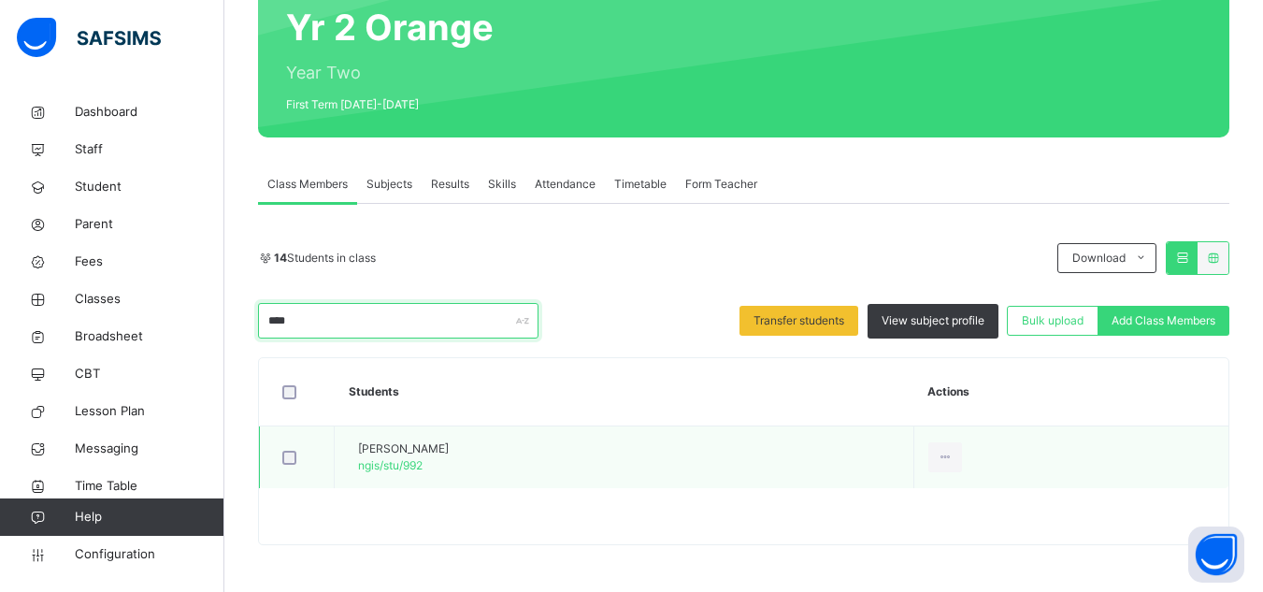
type input "****"
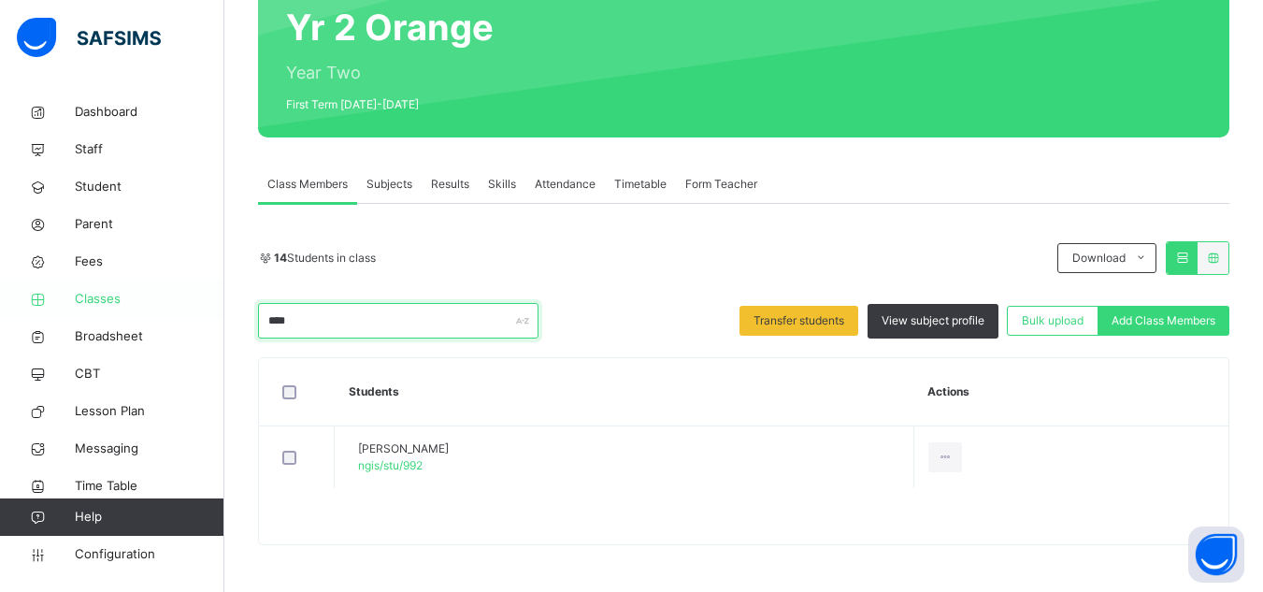
drag, startPoint x: 297, startPoint y: 316, endPoint x: 168, endPoint y: 310, distance: 129.2
click at [168, 310] on div "Class Arm Details Grace Period 22 days remaining First Term / [DATE]-[DATE] Sa'…" at bounding box center [631, 203] width 1263 height 778
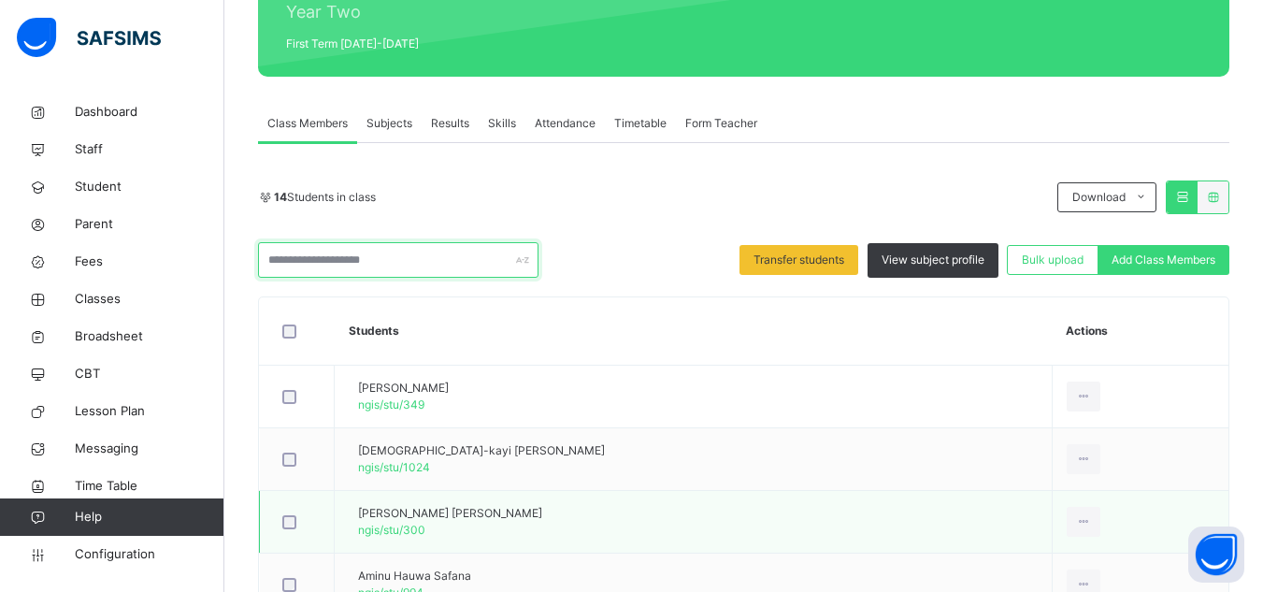
scroll to position [280, 0]
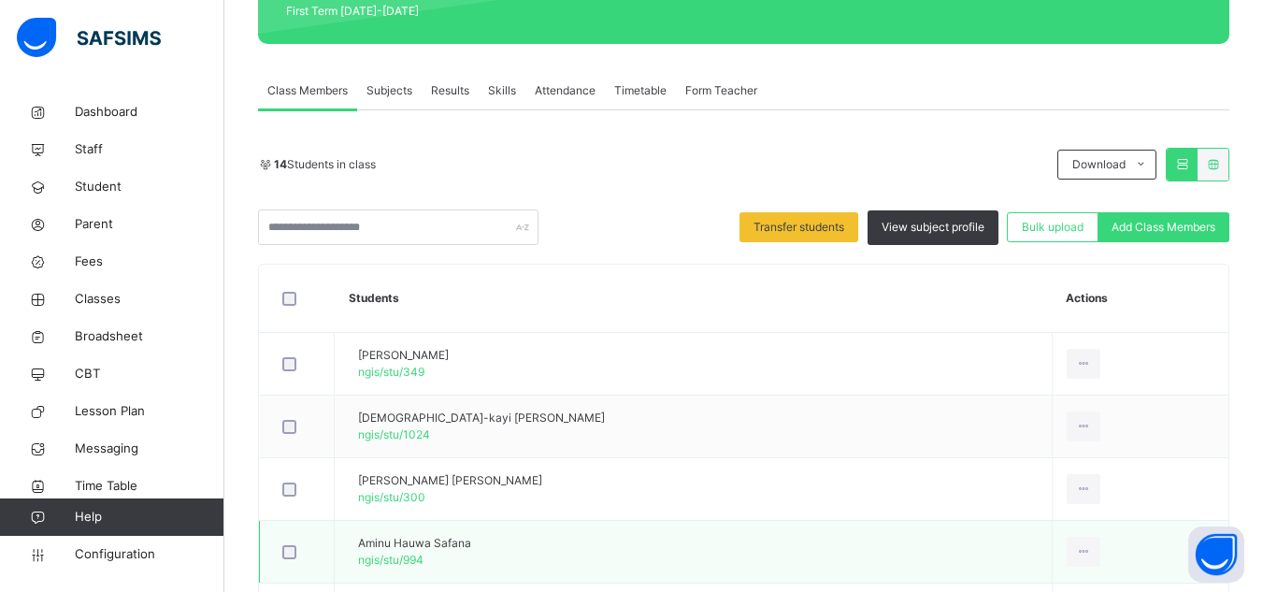
drag, startPoint x: 571, startPoint y: 434, endPoint x: 385, endPoint y: 569, distance: 230.2
drag, startPoint x: 385, startPoint y: 569, endPoint x: 965, endPoint y: 154, distance: 713.1
click at [965, 154] on div "14 Students in class Download Pdf Report Excel Report" at bounding box center [744, 165] width 972 height 34
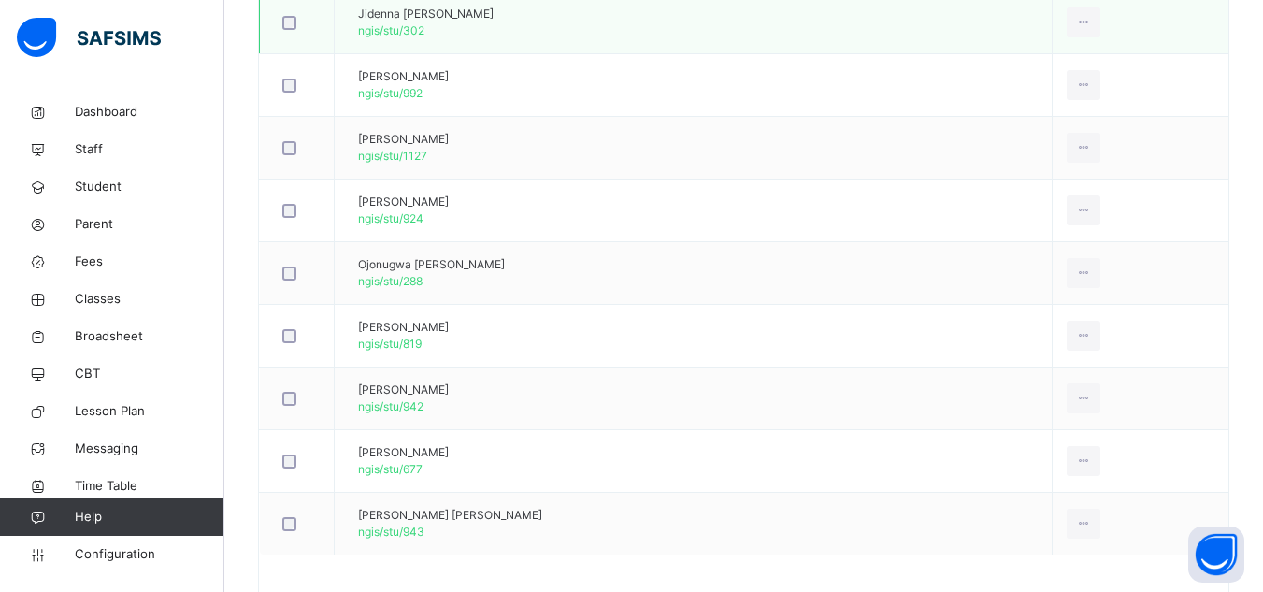
scroll to position [1001, 0]
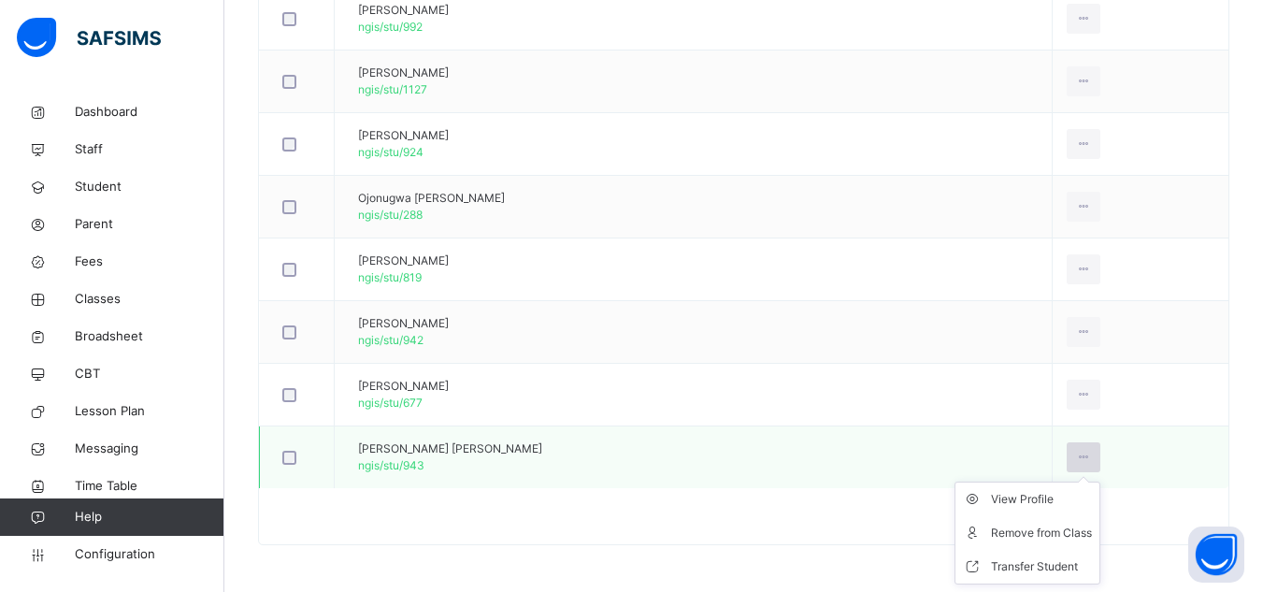
click at [1076, 459] on icon at bounding box center [1084, 457] width 16 height 17
click at [1032, 526] on div "Remove from Class" at bounding box center [1041, 533] width 101 height 19
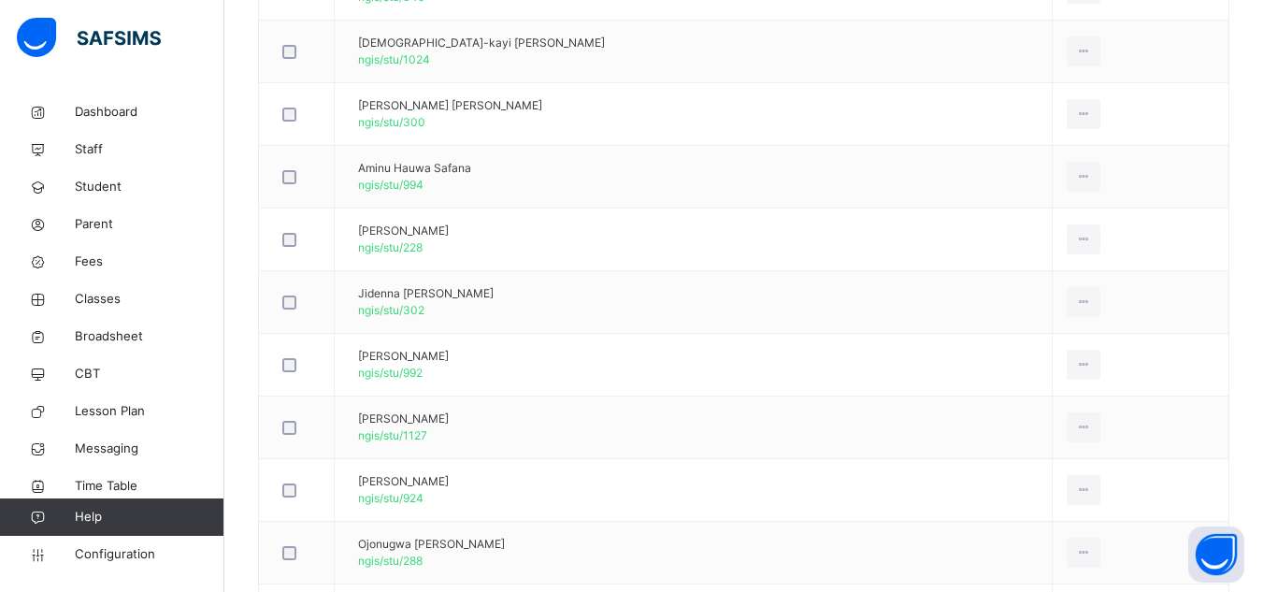
scroll to position [938, 0]
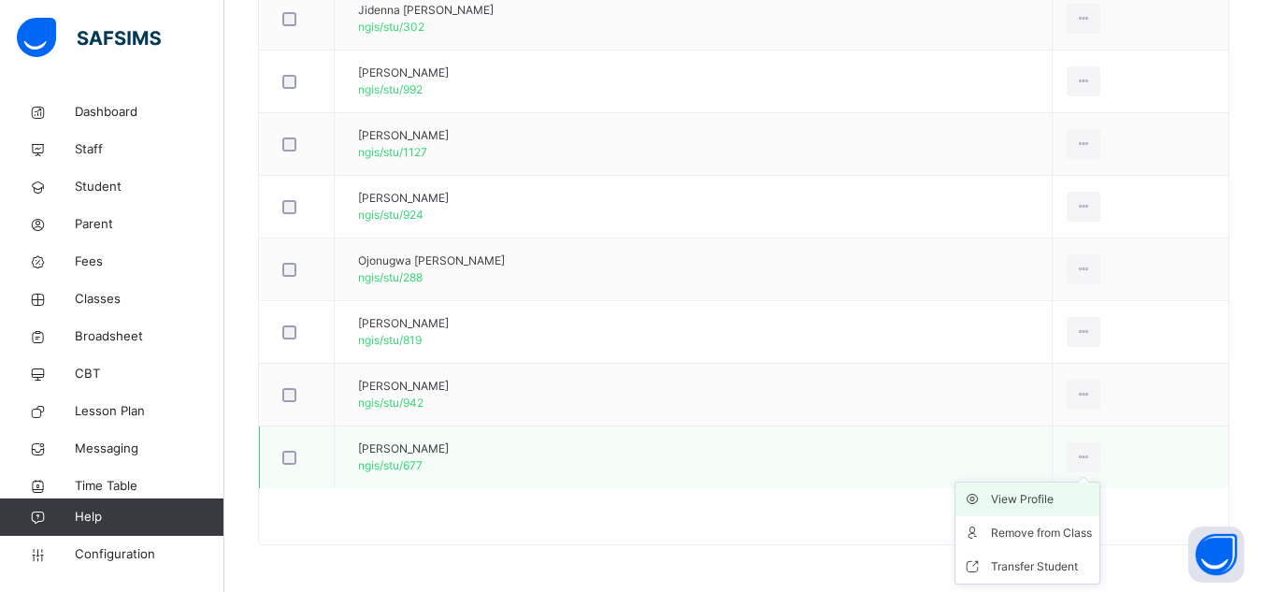
click at [1076, 459] on icon at bounding box center [1084, 457] width 16 height 17
click at [997, 537] on div "Remove from Class" at bounding box center [1041, 533] width 101 height 19
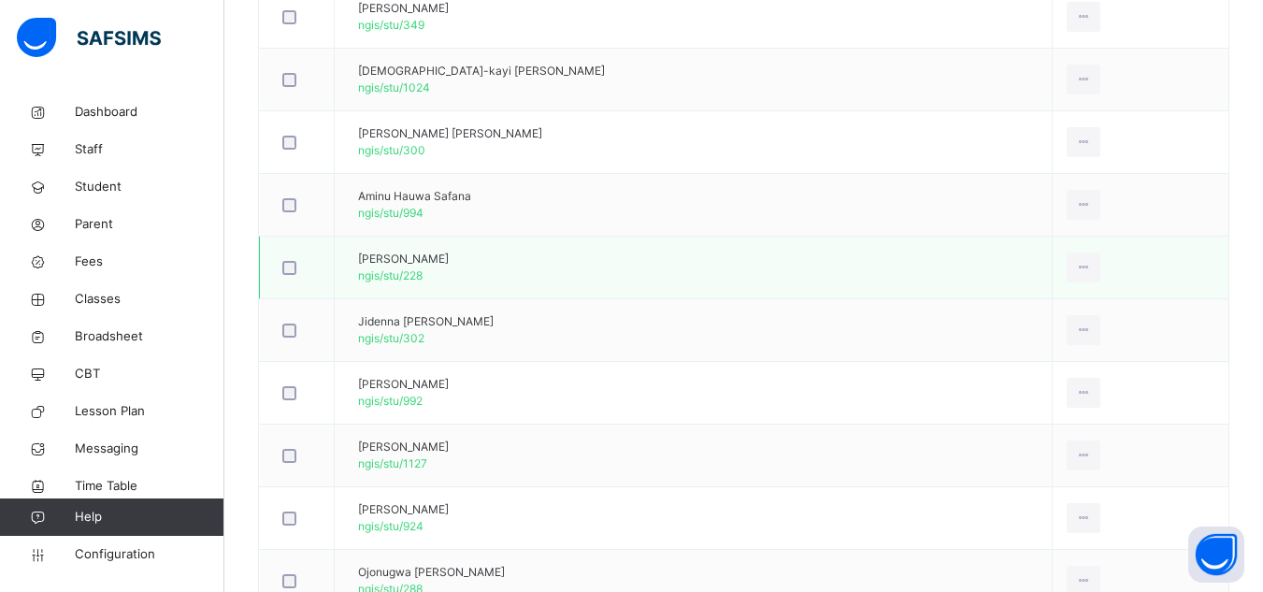
scroll to position [595, 0]
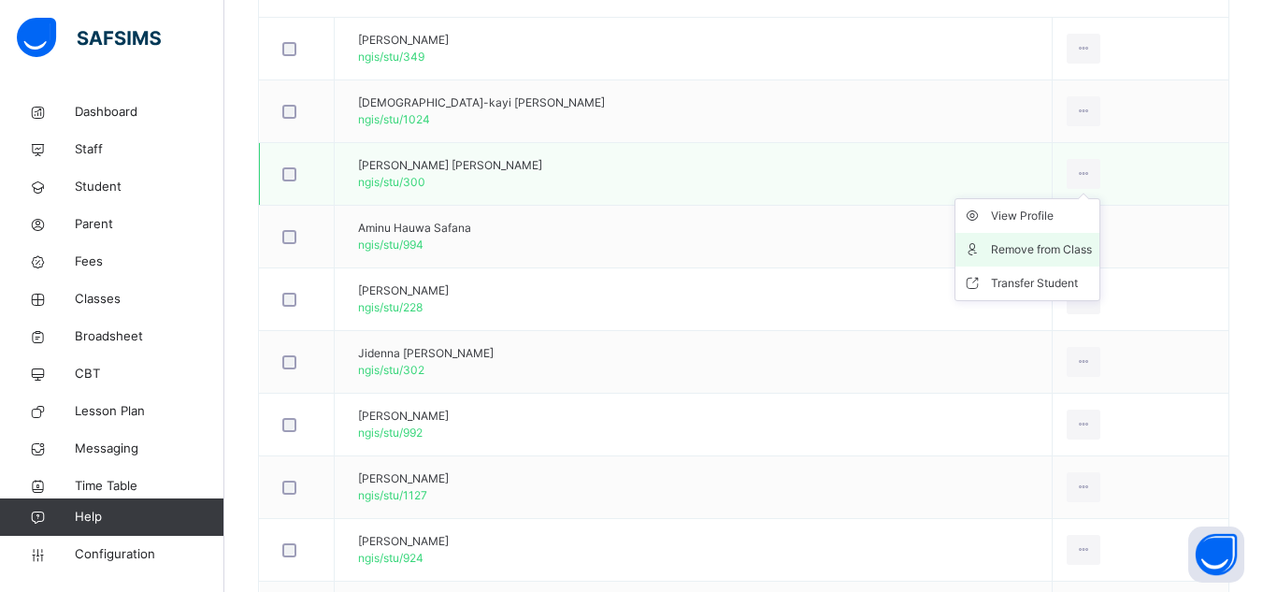
click at [1009, 252] on div "Remove from Class" at bounding box center [1041, 249] width 101 height 19
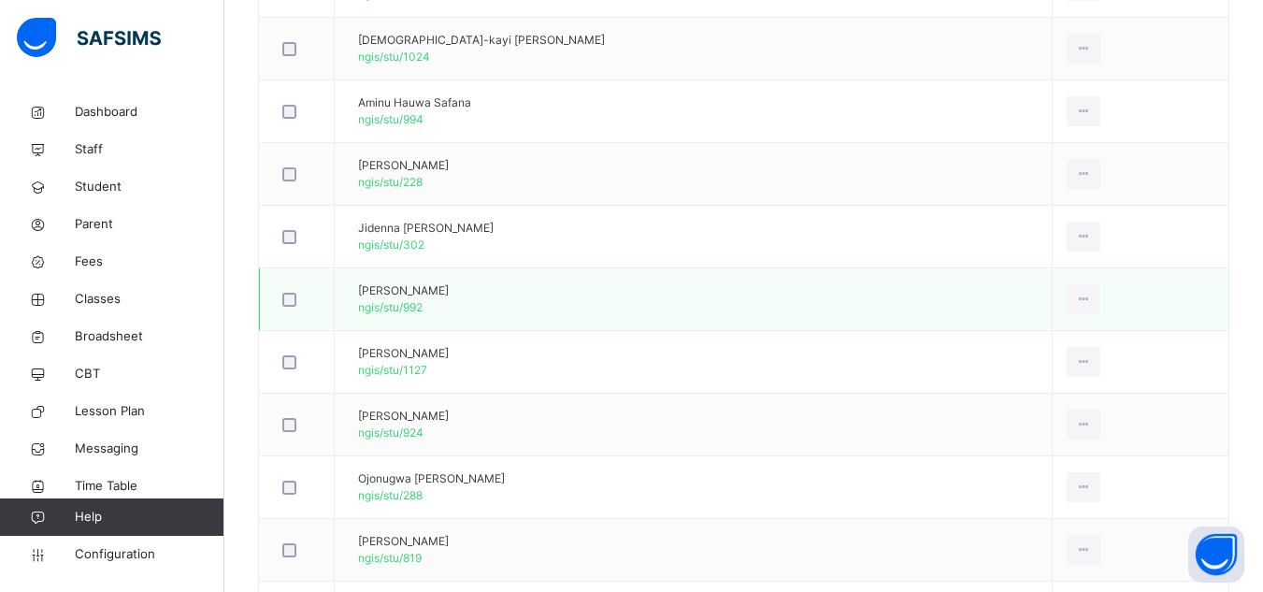
scroll to position [719, 0]
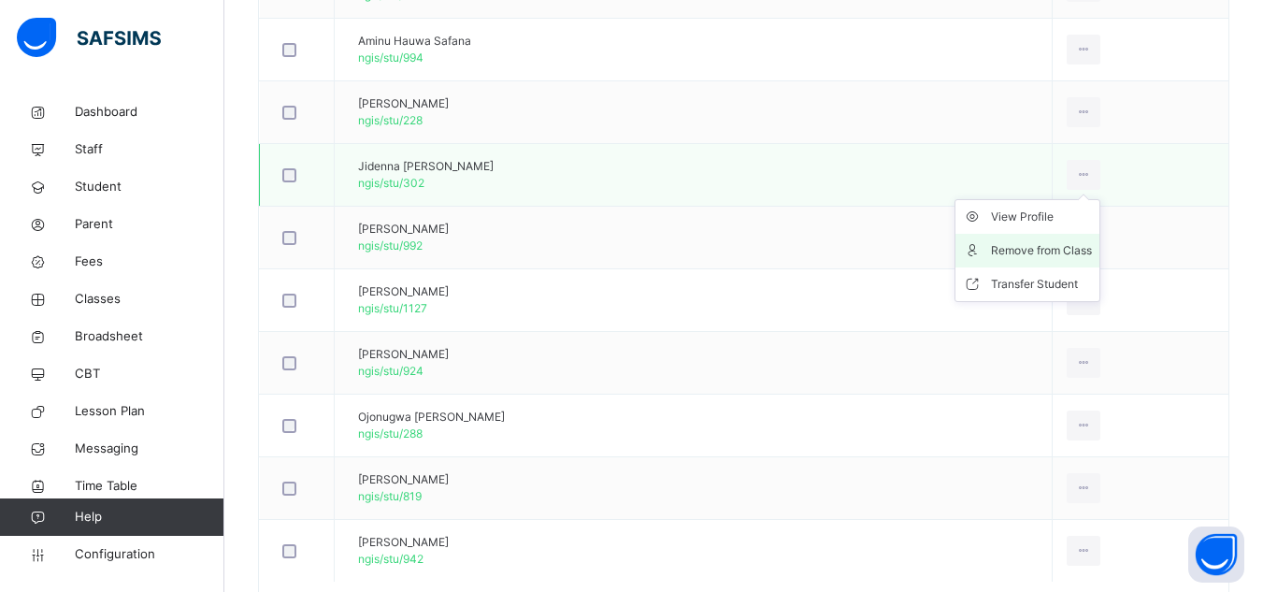
click at [1009, 252] on div "Remove from Class" at bounding box center [1041, 250] width 101 height 19
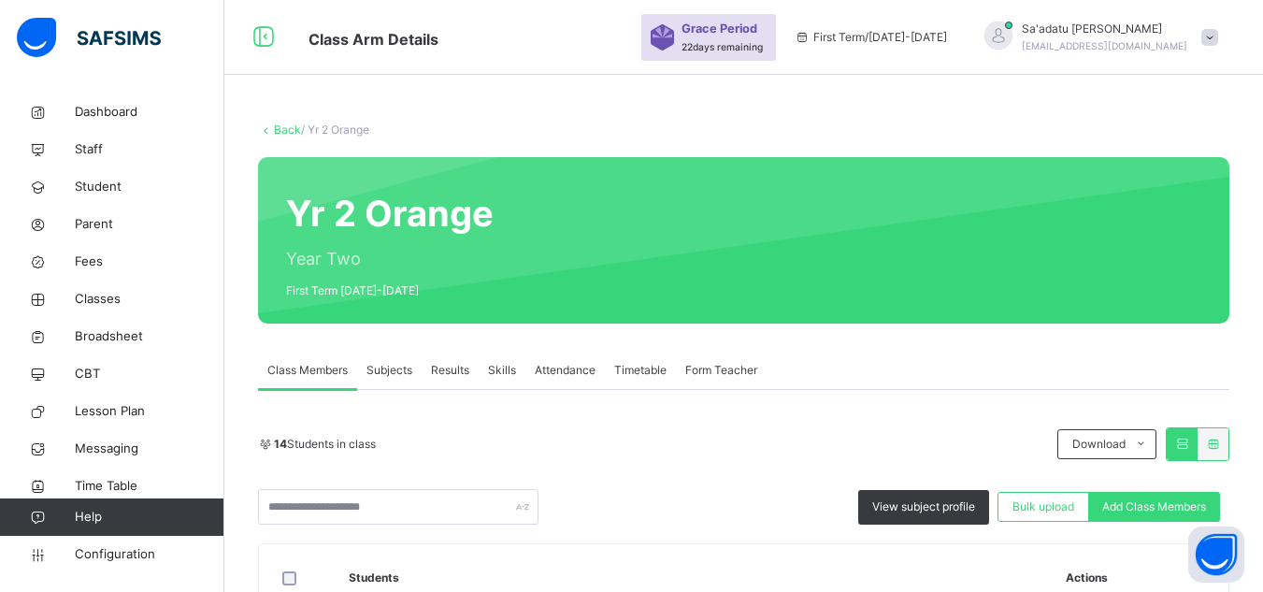
scroll to position [187, 0]
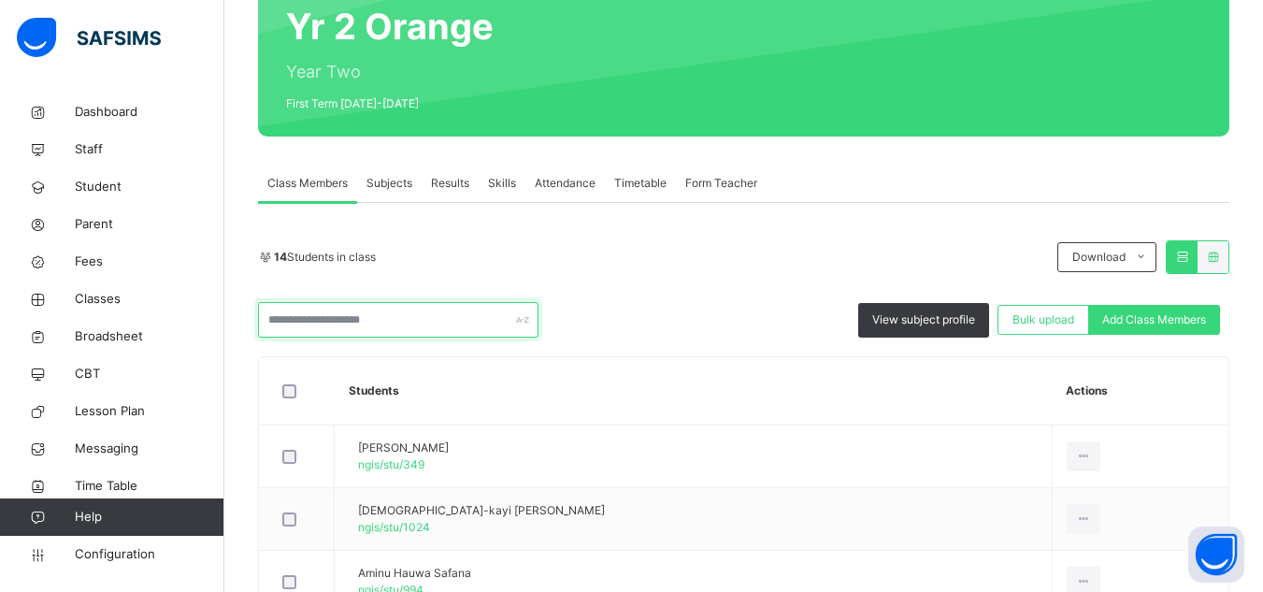
click at [372, 319] on input "text" at bounding box center [398, 320] width 281 height 36
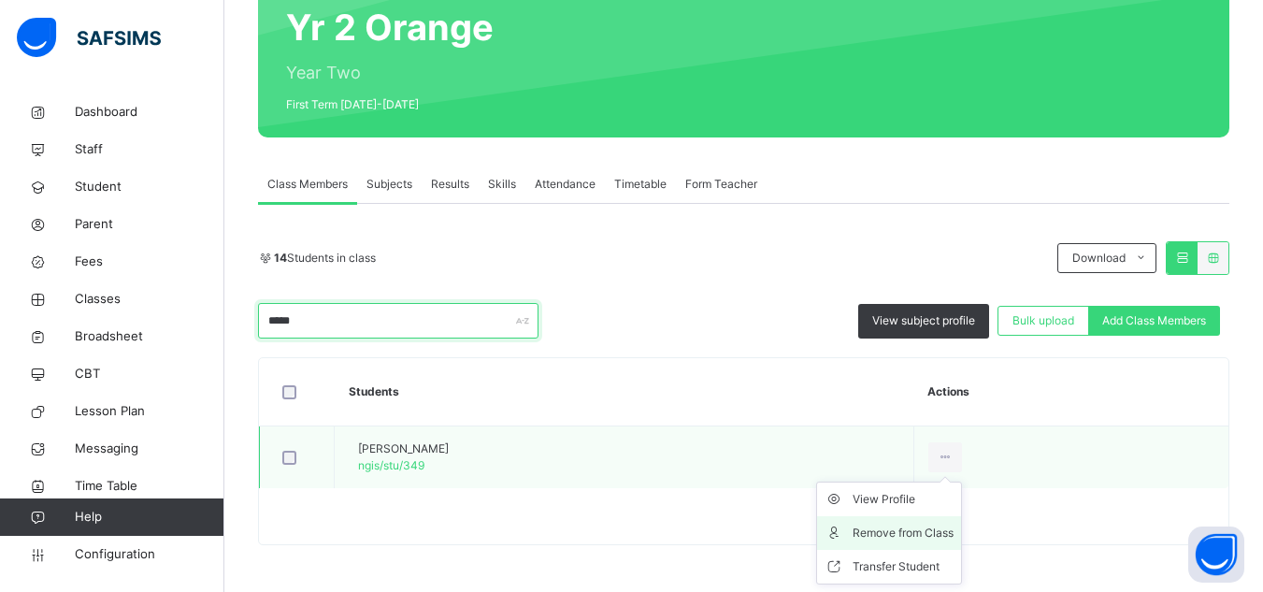
type input "*****"
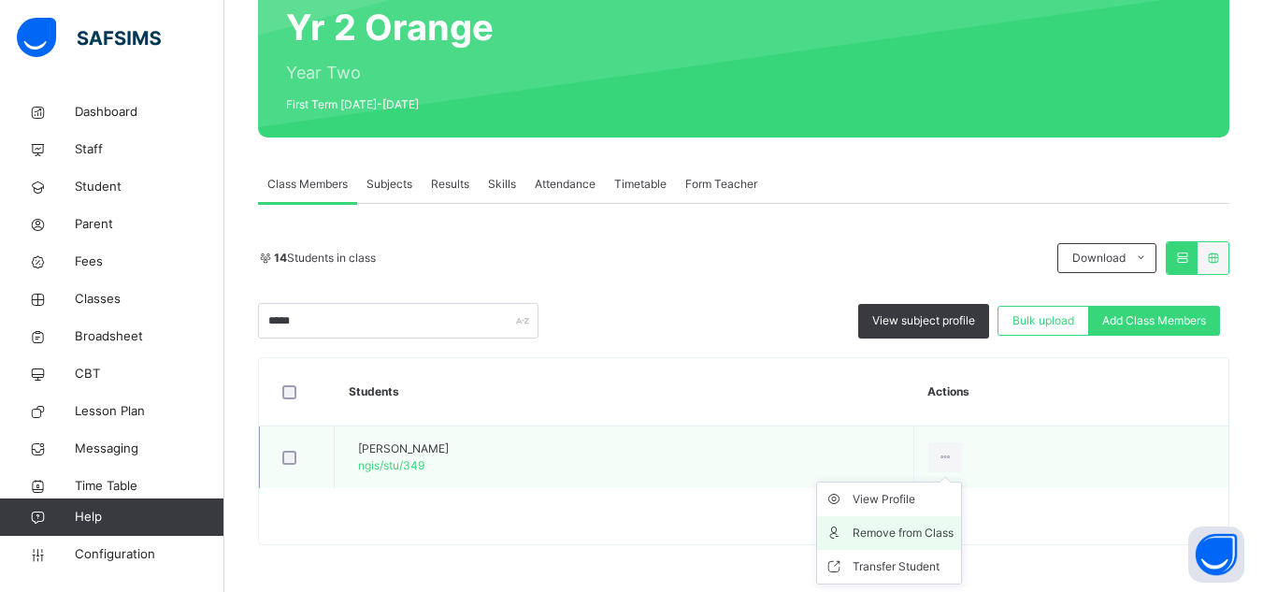
click at [948, 543] on li "Remove from Class" at bounding box center [889, 533] width 144 height 34
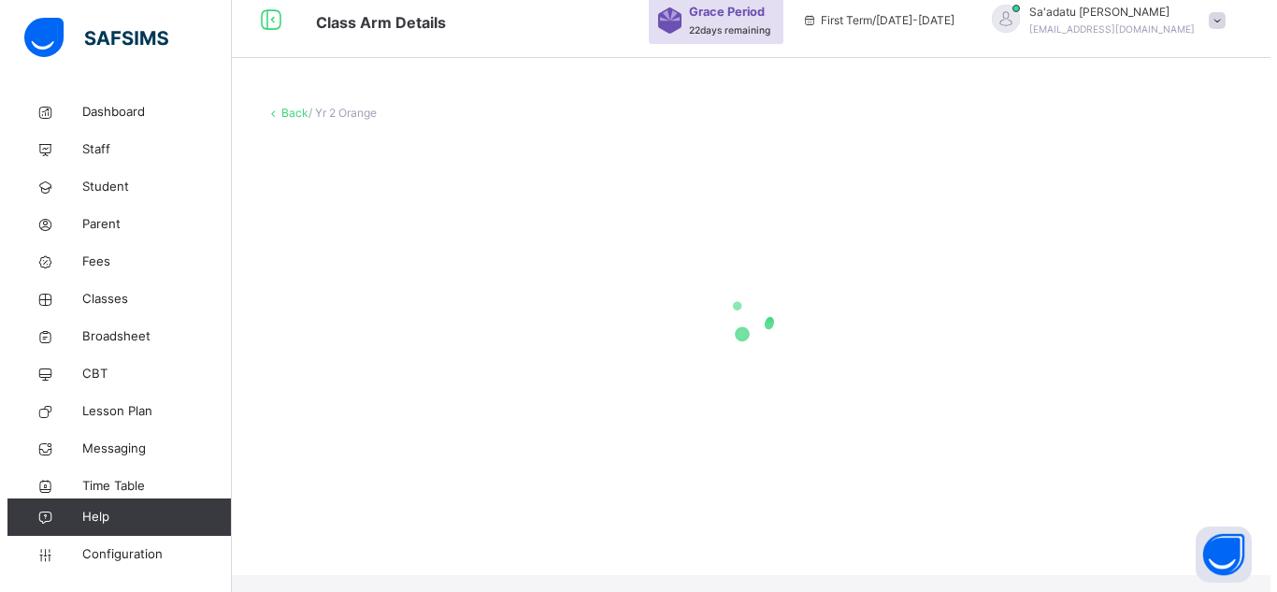
scroll to position [0, 0]
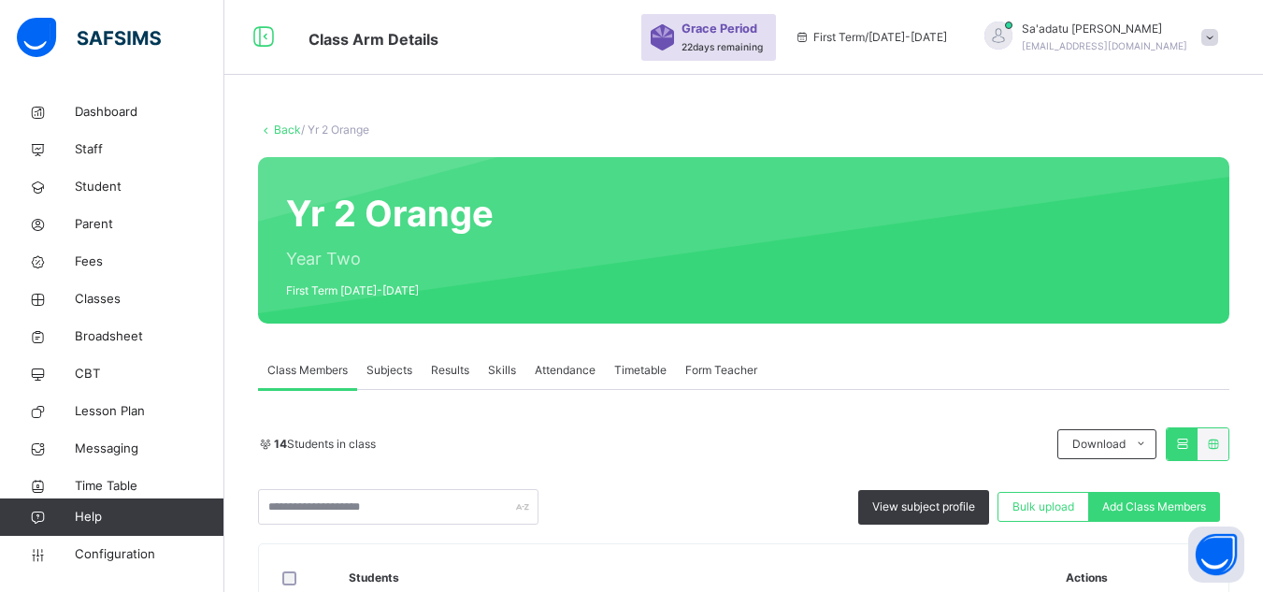
click at [1132, 520] on div "Add Class Members" at bounding box center [1154, 507] width 132 height 30
click at [1151, 501] on span "Add Class Members" at bounding box center [1154, 506] width 104 height 17
drag, startPoint x: 557, startPoint y: 214, endPoint x: 355, endPoint y: 219, distance: 202.0
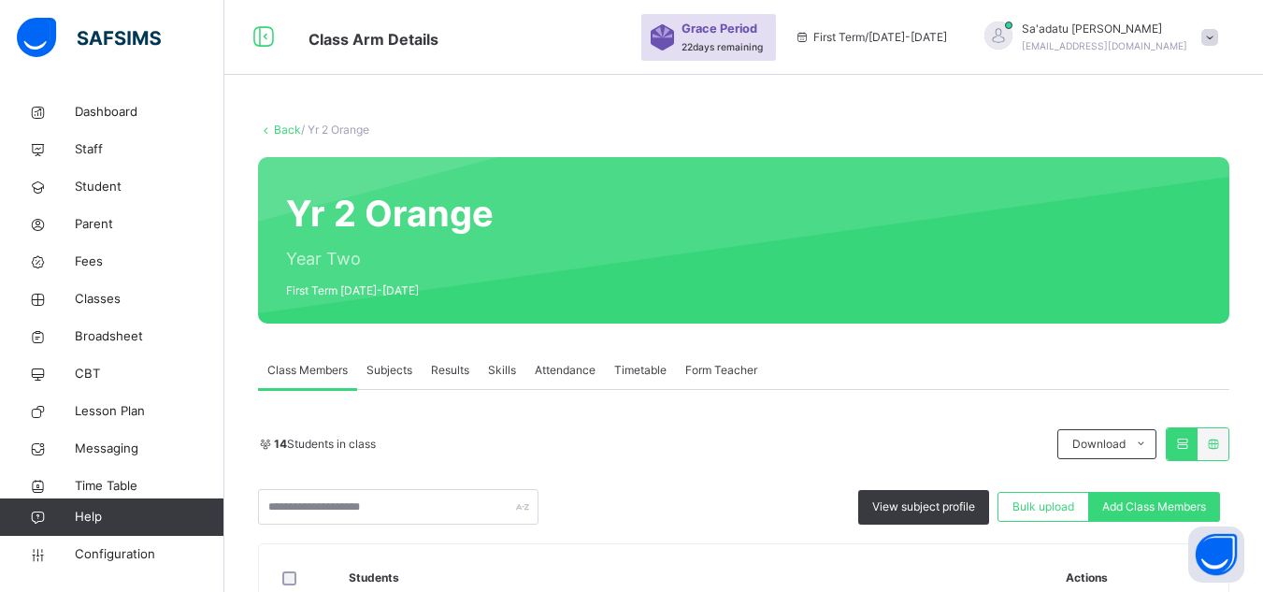
type input "******"
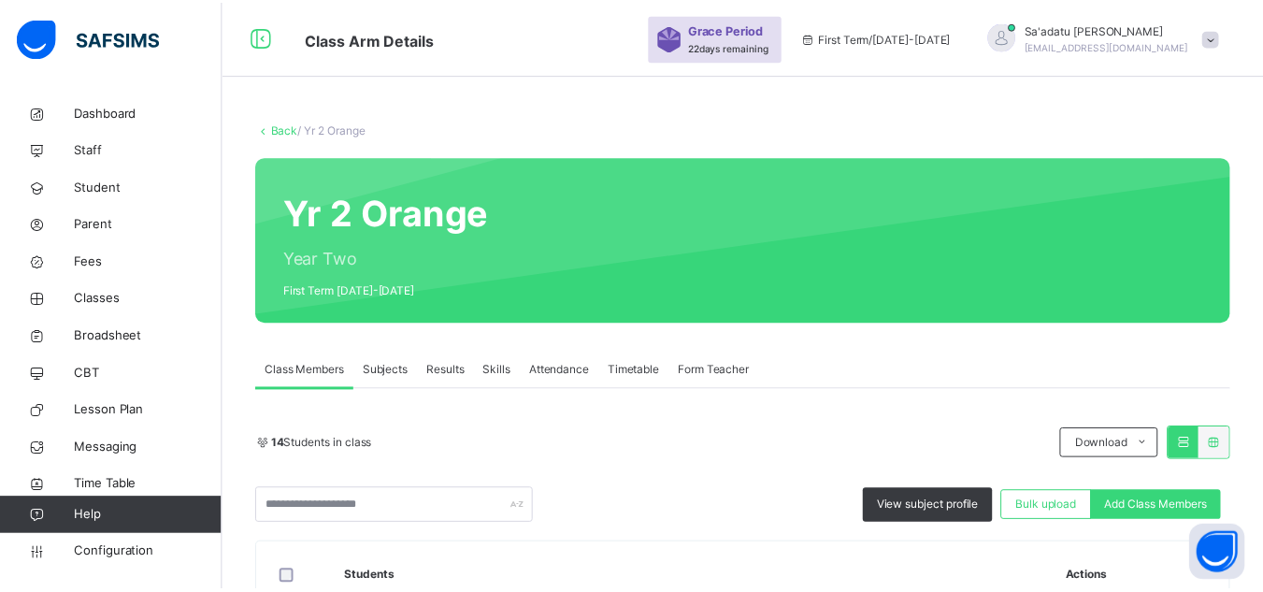
scroll to position [68, 0]
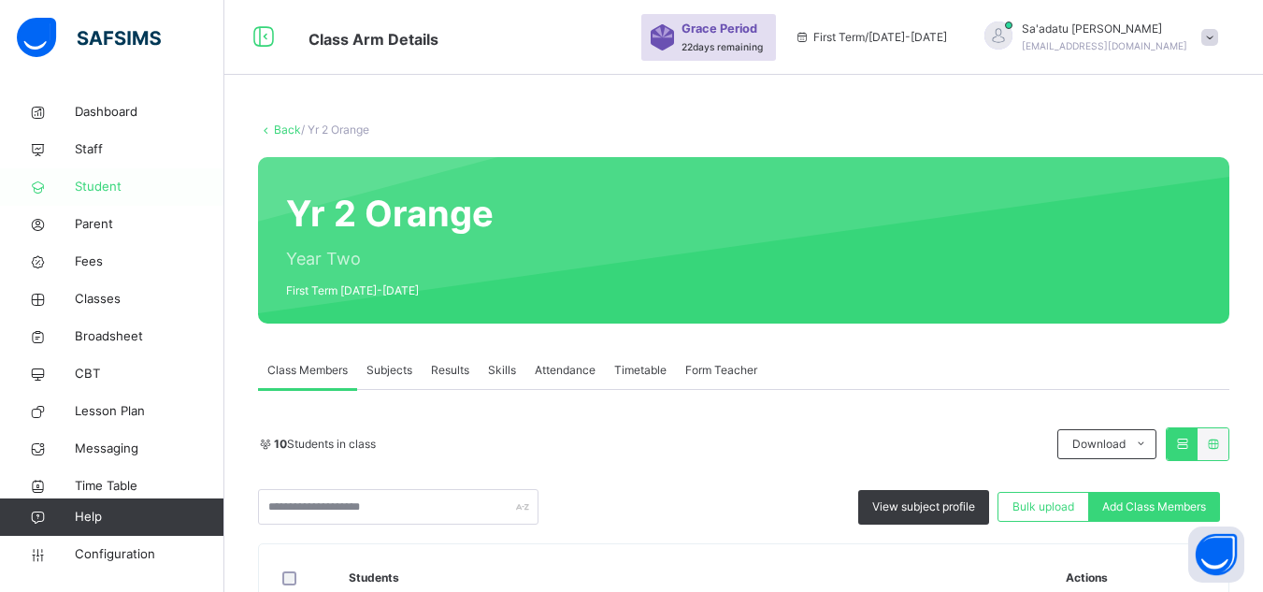
click at [96, 192] on span "Student" at bounding box center [150, 187] width 150 height 19
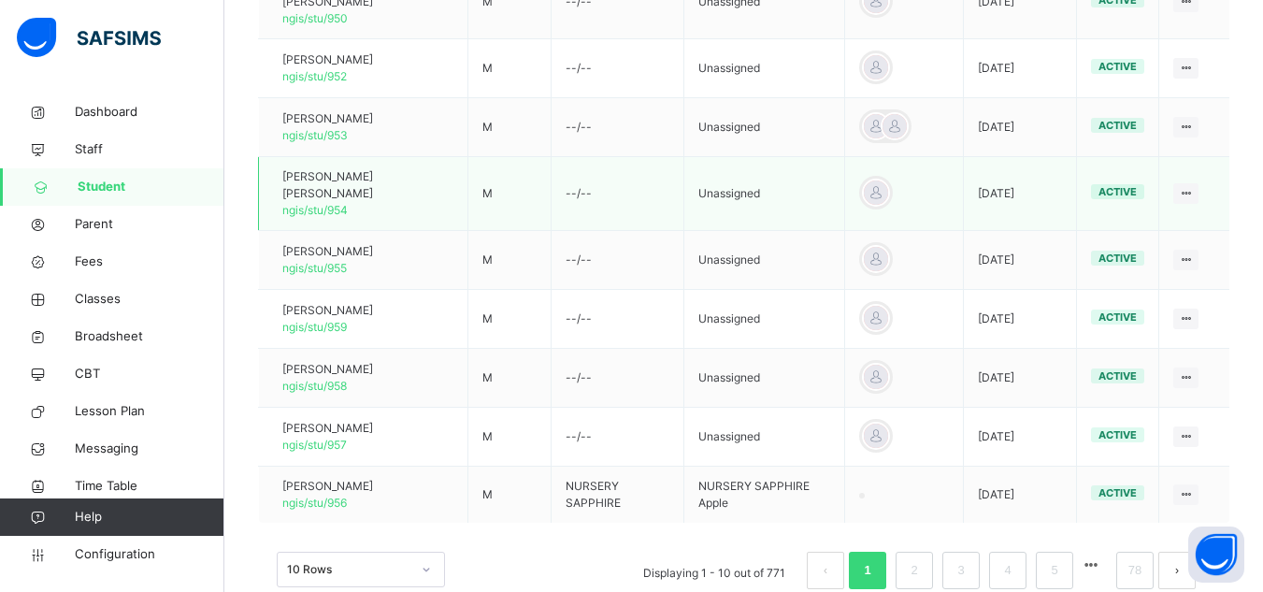
scroll to position [654, 0]
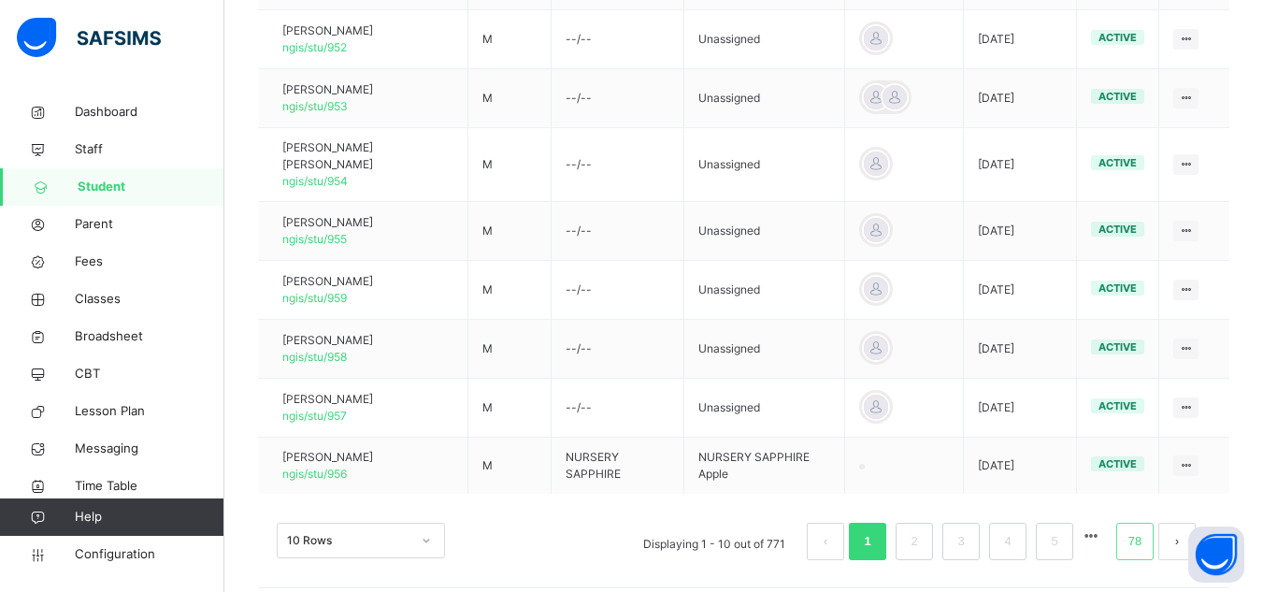
click at [1147, 529] on link "78" at bounding box center [1135, 541] width 24 height 24
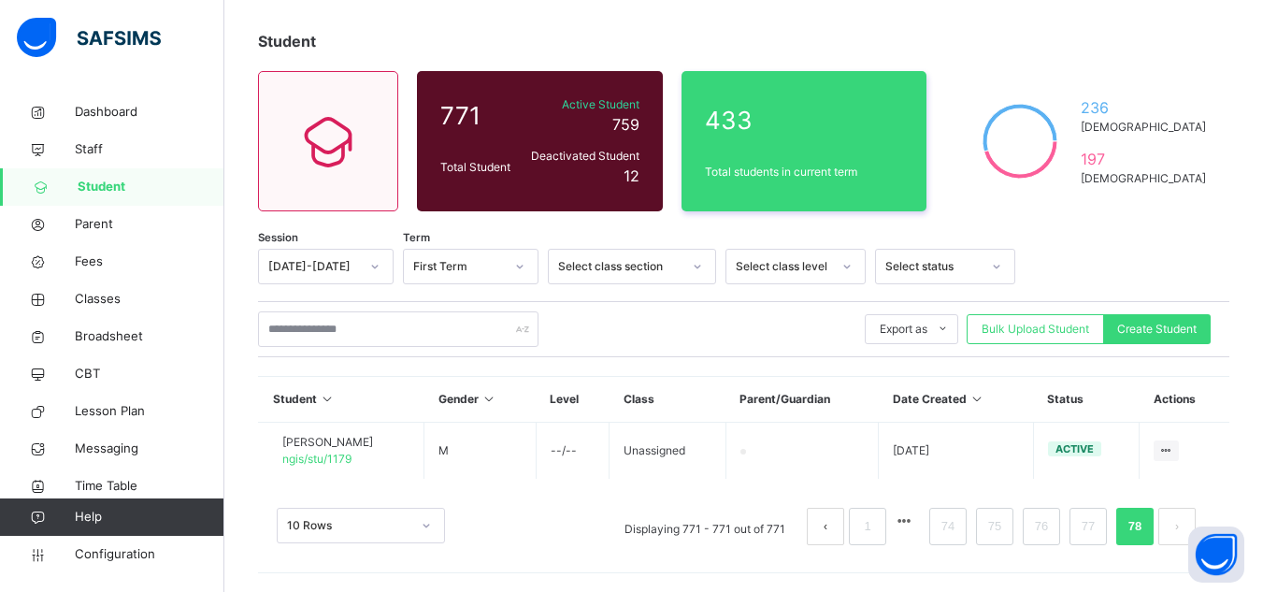
scroll to position [92, 0]
click at [1161, 332] on span "Create Student" at bounding box center [1156, 329] width 79 height 17
select select "**"
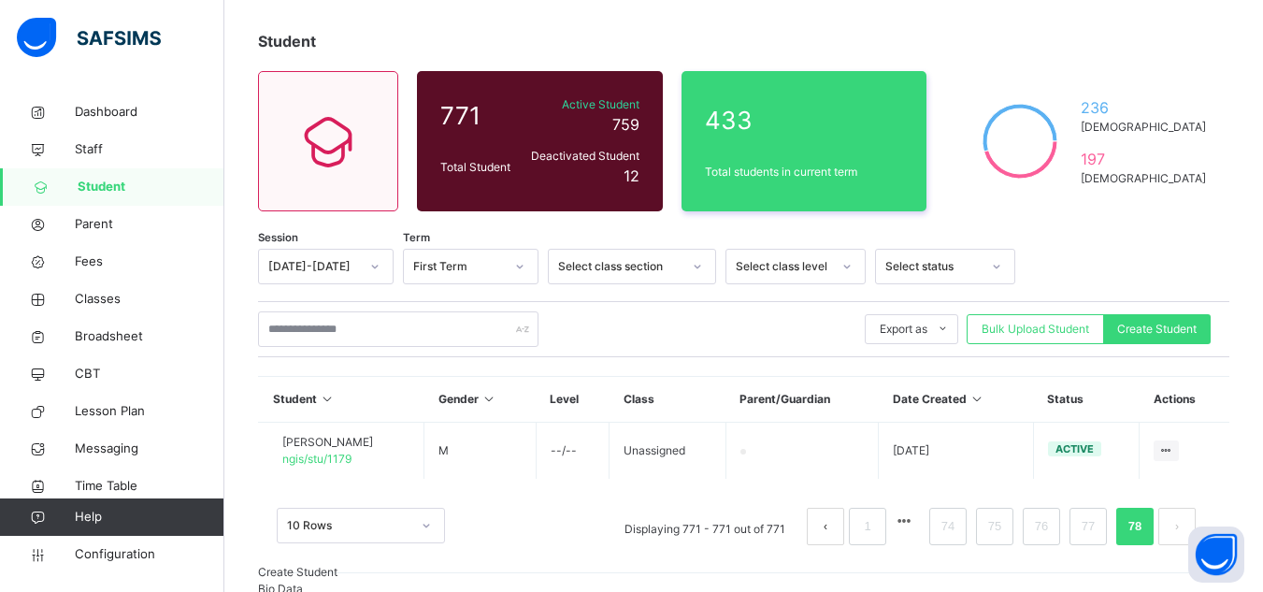
type input "**********"
type input "********"
type input "*****"
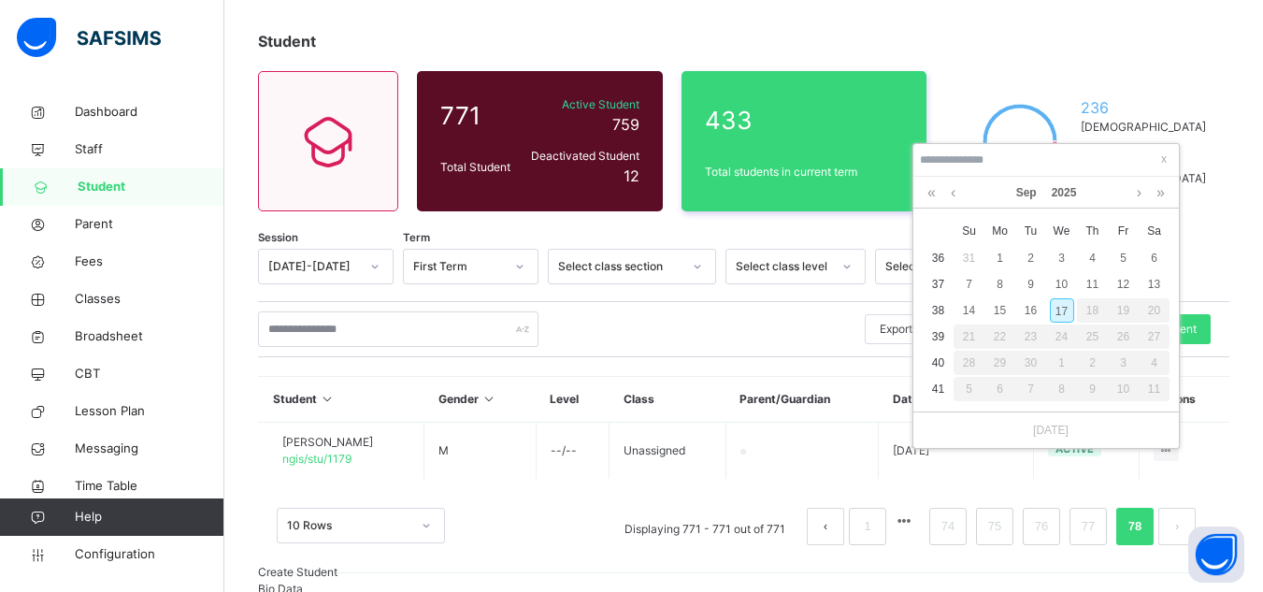
type input "*"
type input "**********"
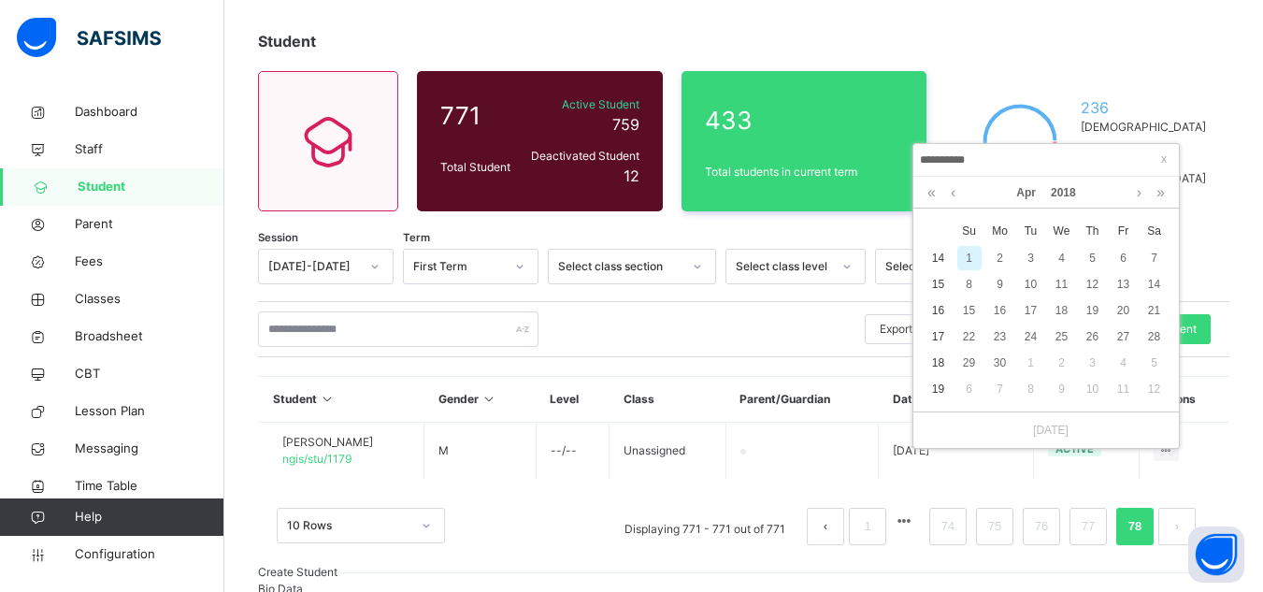
type input "**********"
click at [970, 249] on div "1" at bounding box center [970, 258] width 24 height 24
type input "**********"
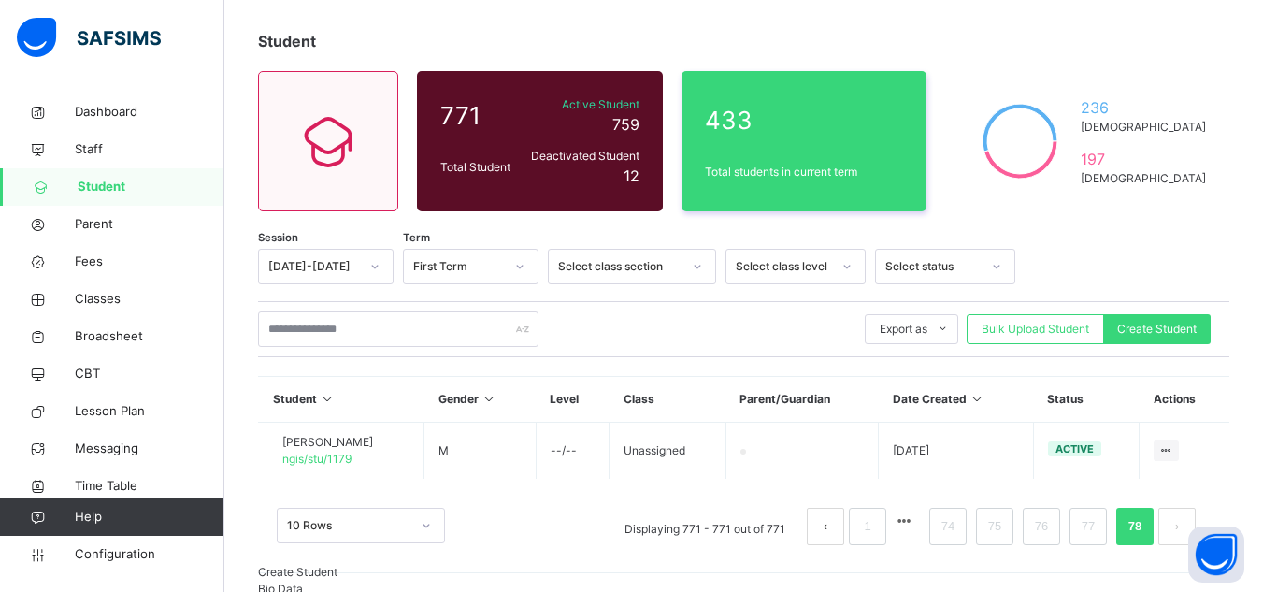
scroll to position [468, 0]
type textarea "*****"
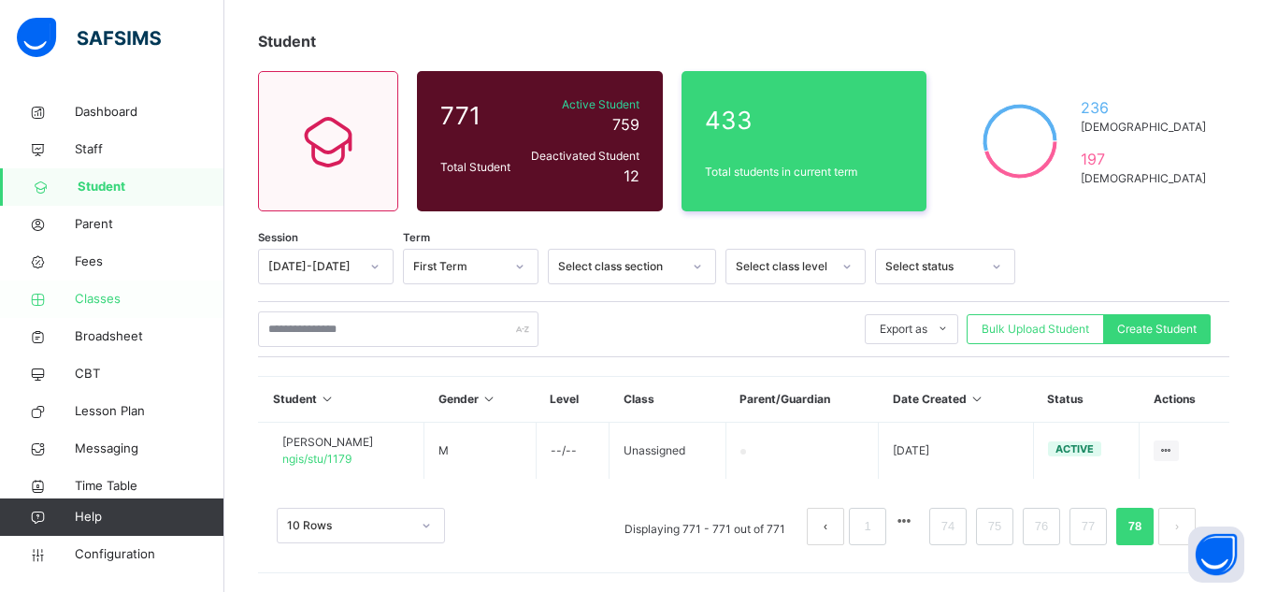
click at [103, 292] on span "Classes" at bounding box center [150, 299] width 150 height 19
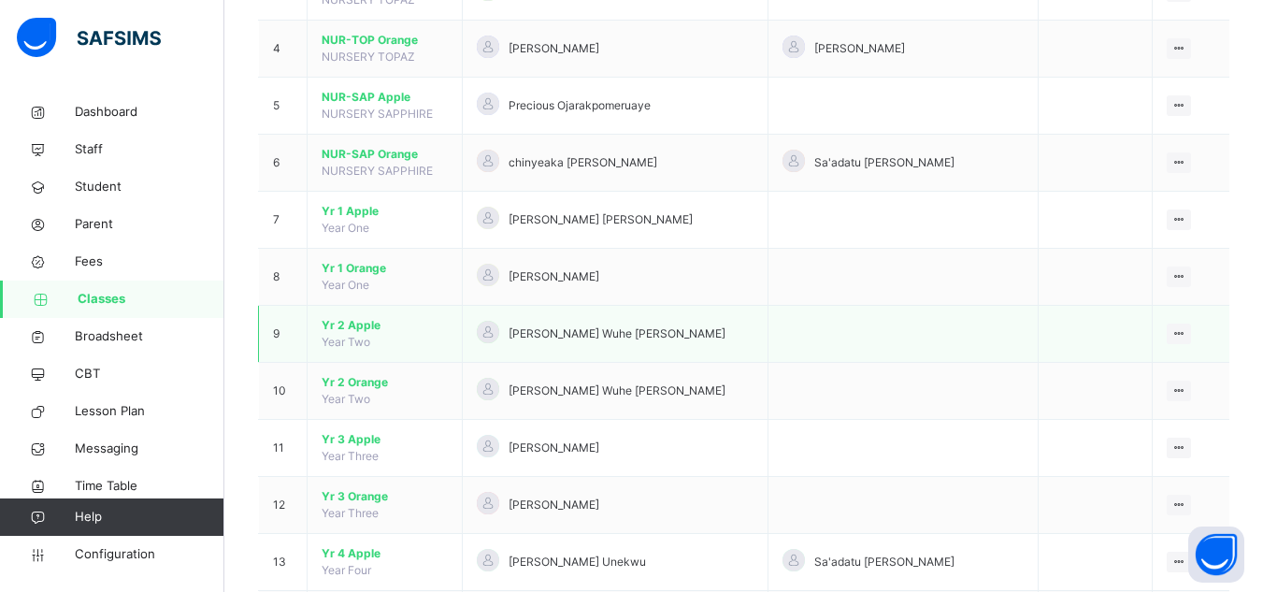
scroll to position [374, 0]
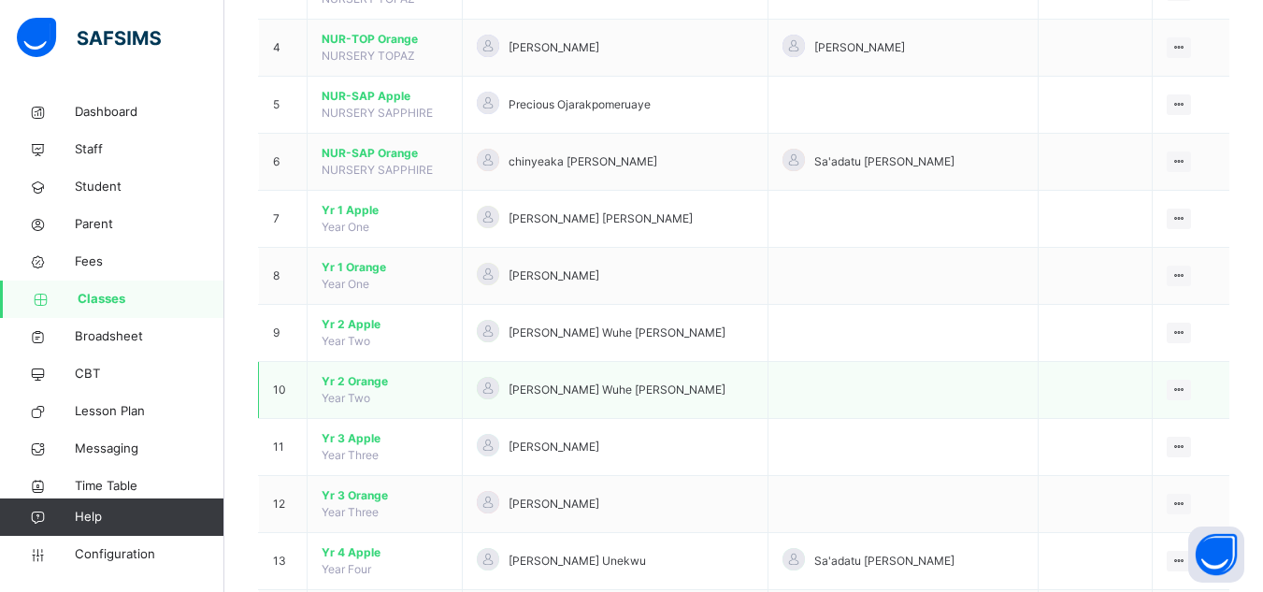
click at [353, 375] on span "Yr 2 Orange" at bounding box center [385, 381] width 126 height 17
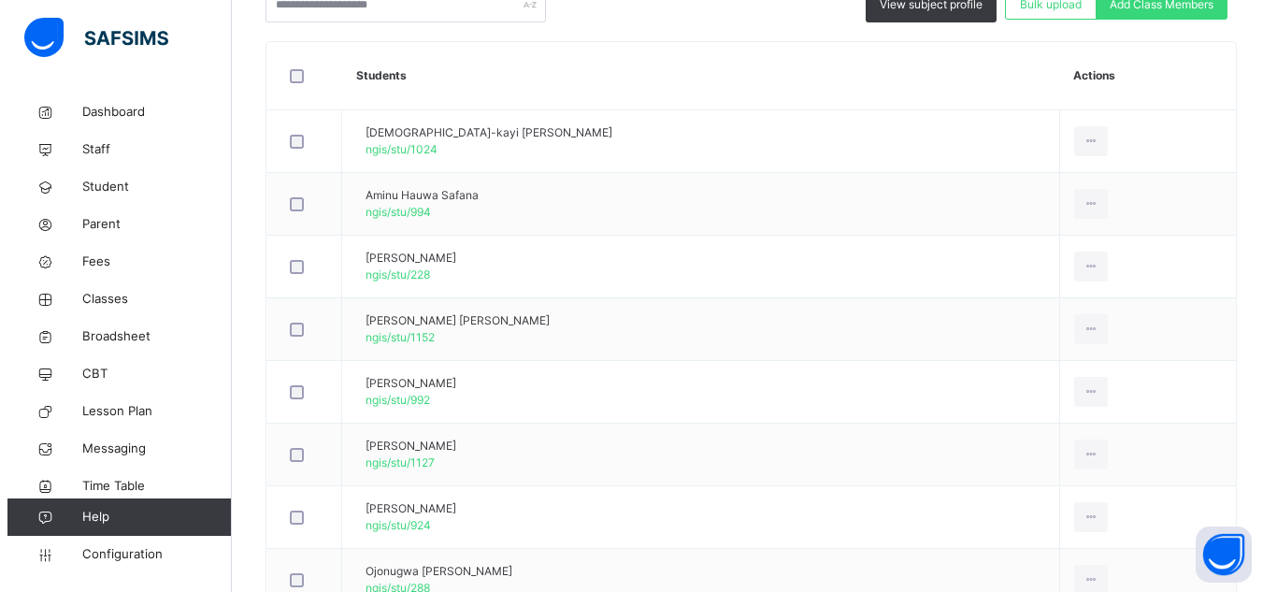
scroll to position [282, 0]
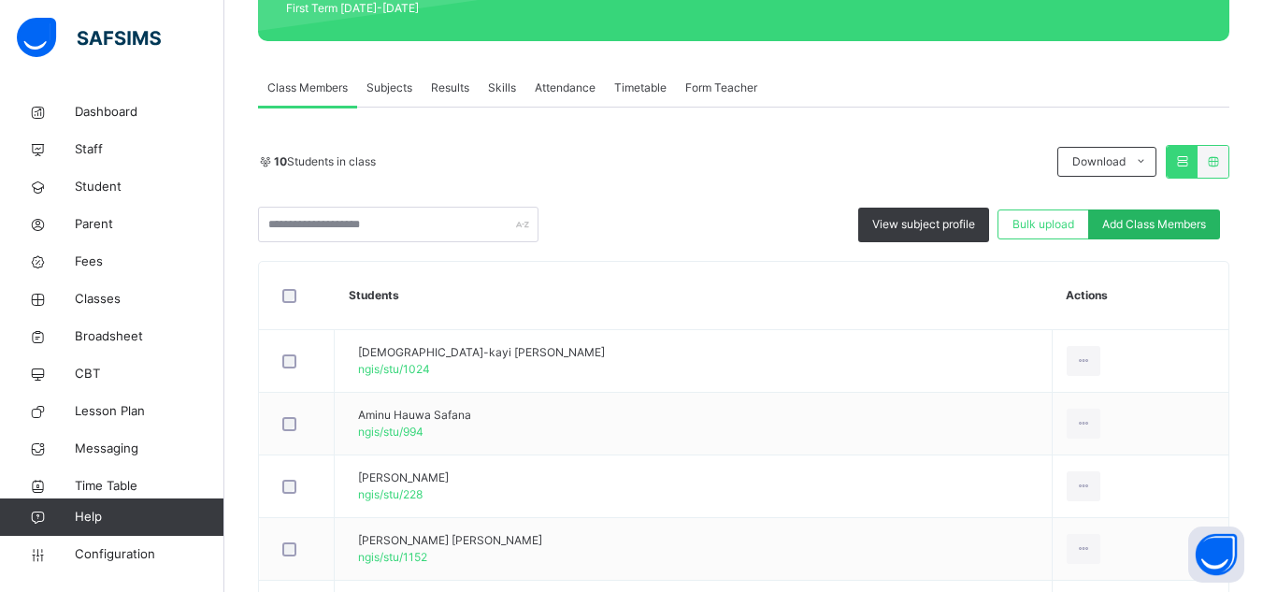
click at [1133, 215] on div "Add Class Members" at bounding box center [1154, 224] width 132 height 30
type input "****"
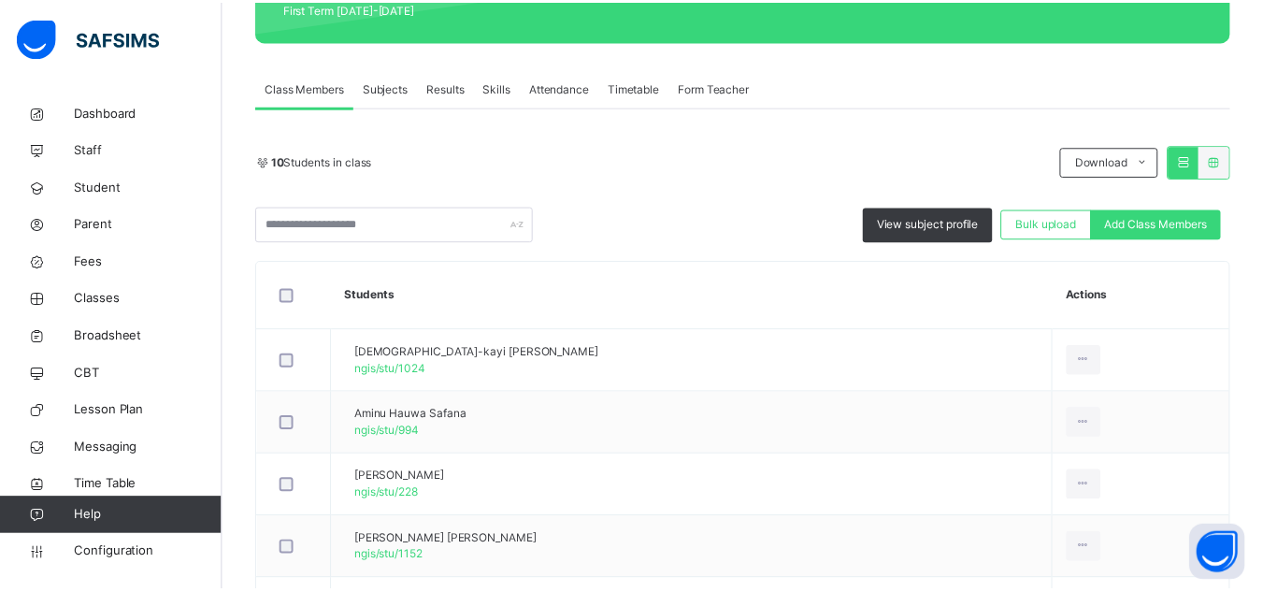
scroll to position [68, 0]
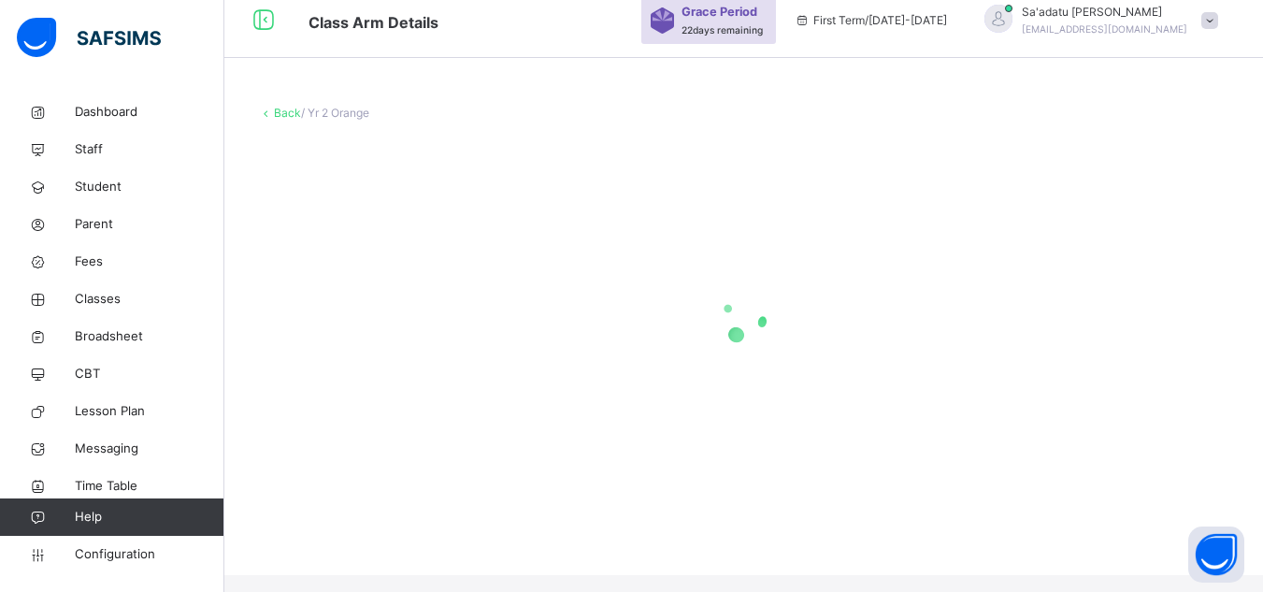
scroll to position [0, 0]
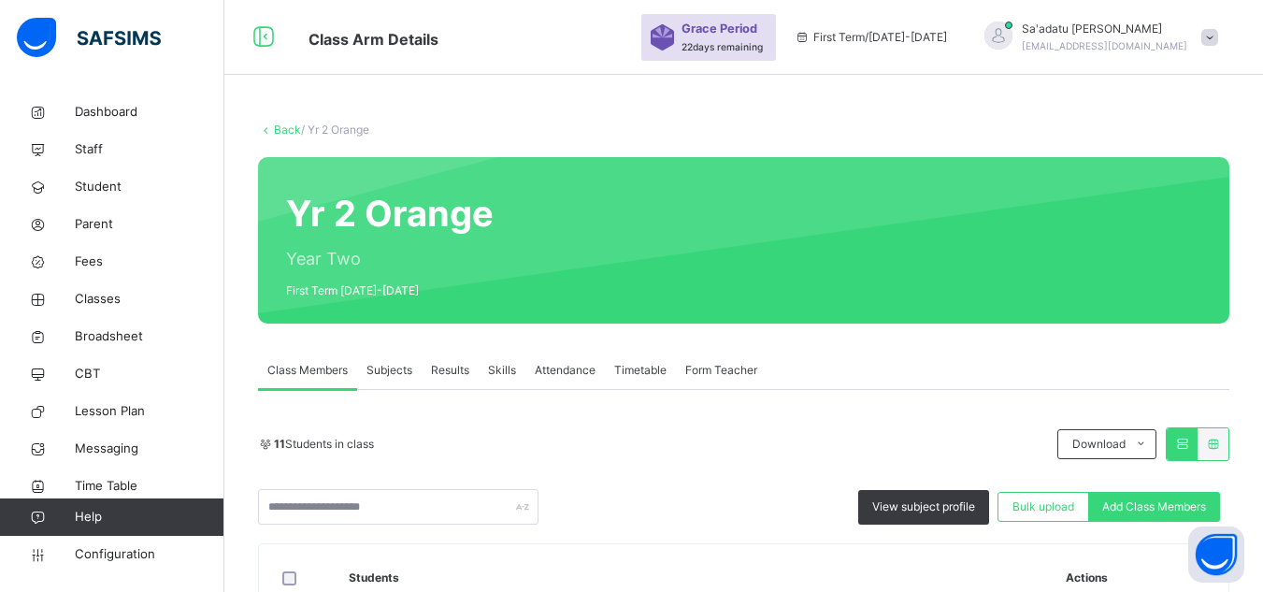
click at [727, 365] on span "Form Teacher" at bounding box center [721, 370] width 72 height 17
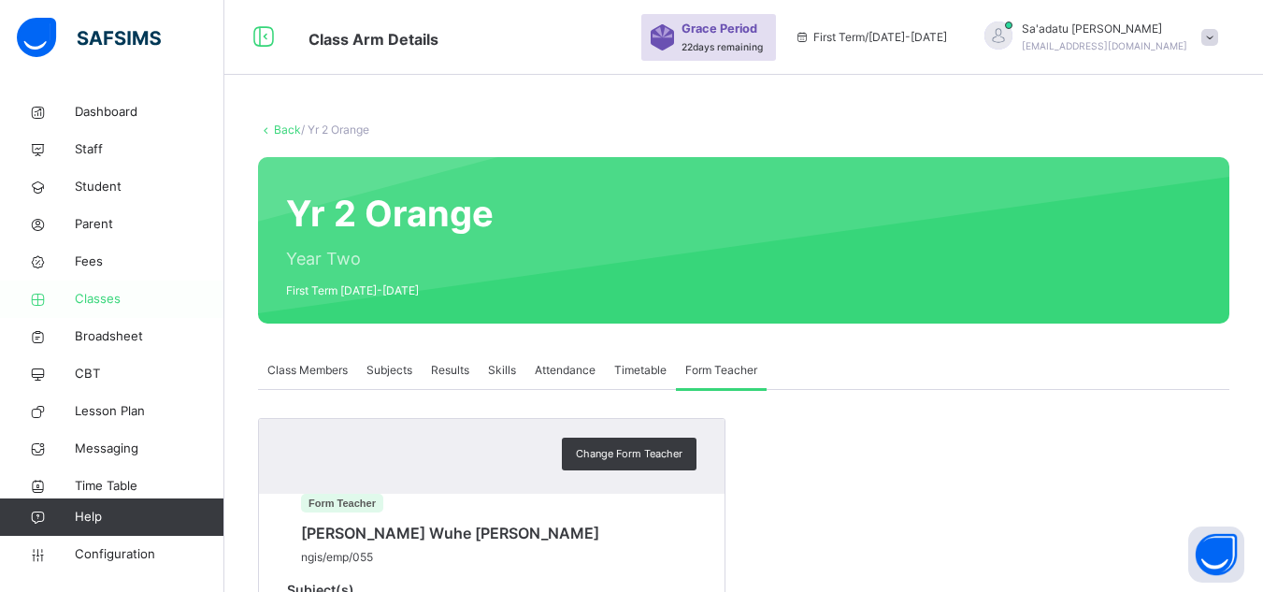
click at [98, 299] on span "Classes" at bounding box center [150, 299] width 150 height 19
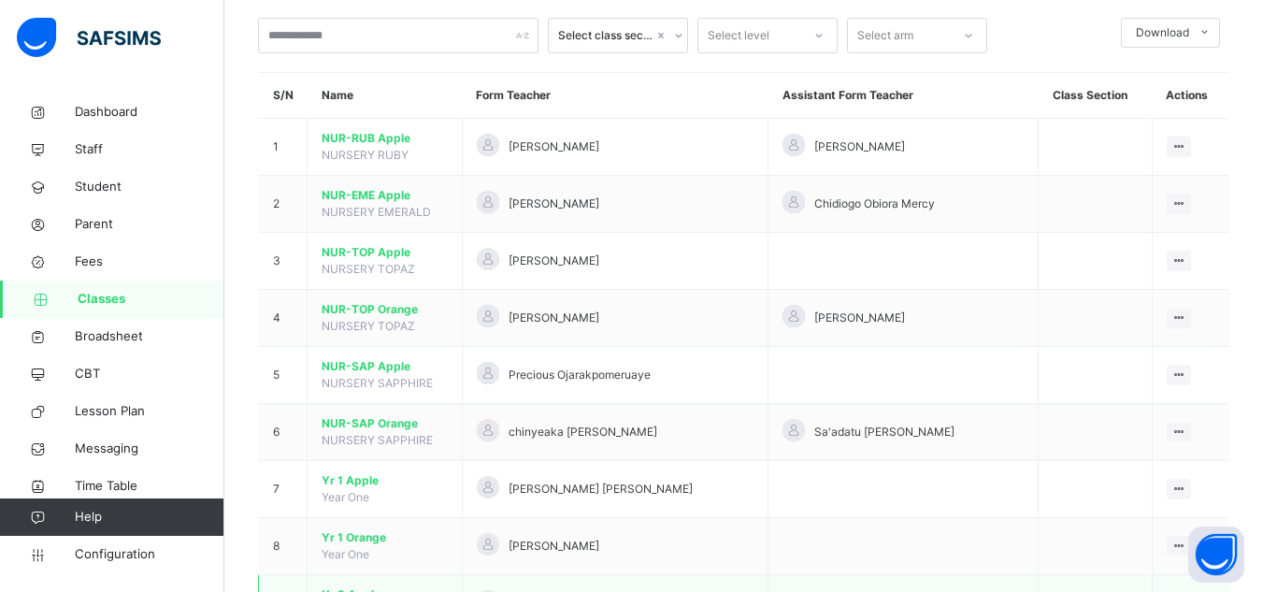
scroll to position [187, 0]
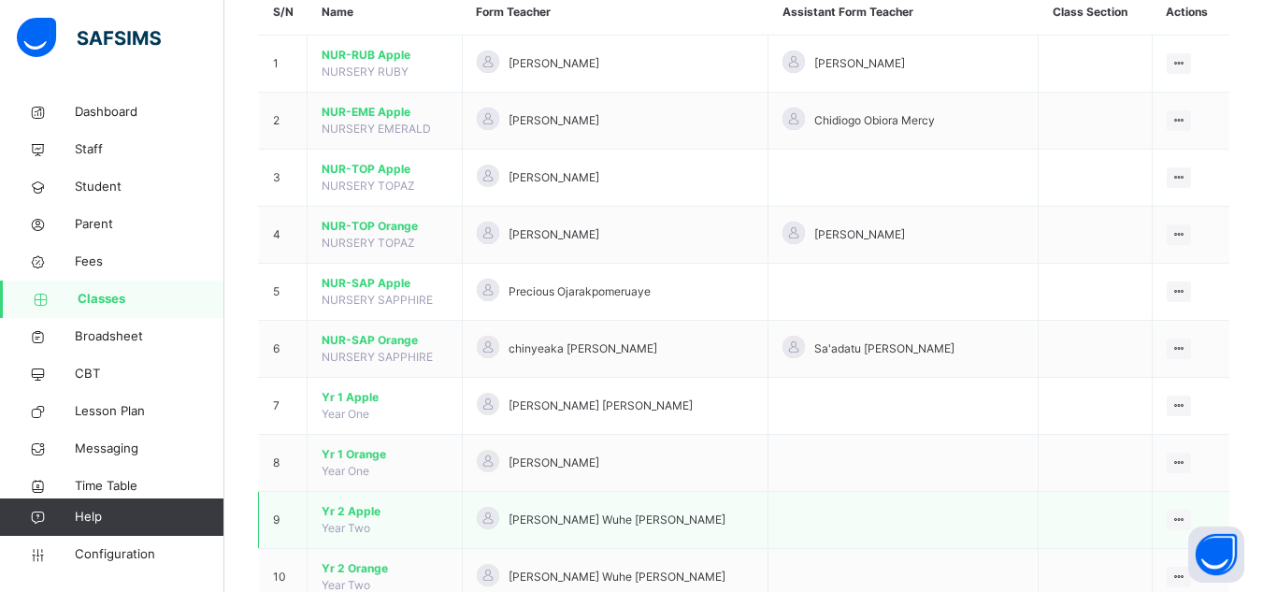
click at [374, 509] on span "Yr 2 Apple" at bounding box center [385, 511] width 126 height 17
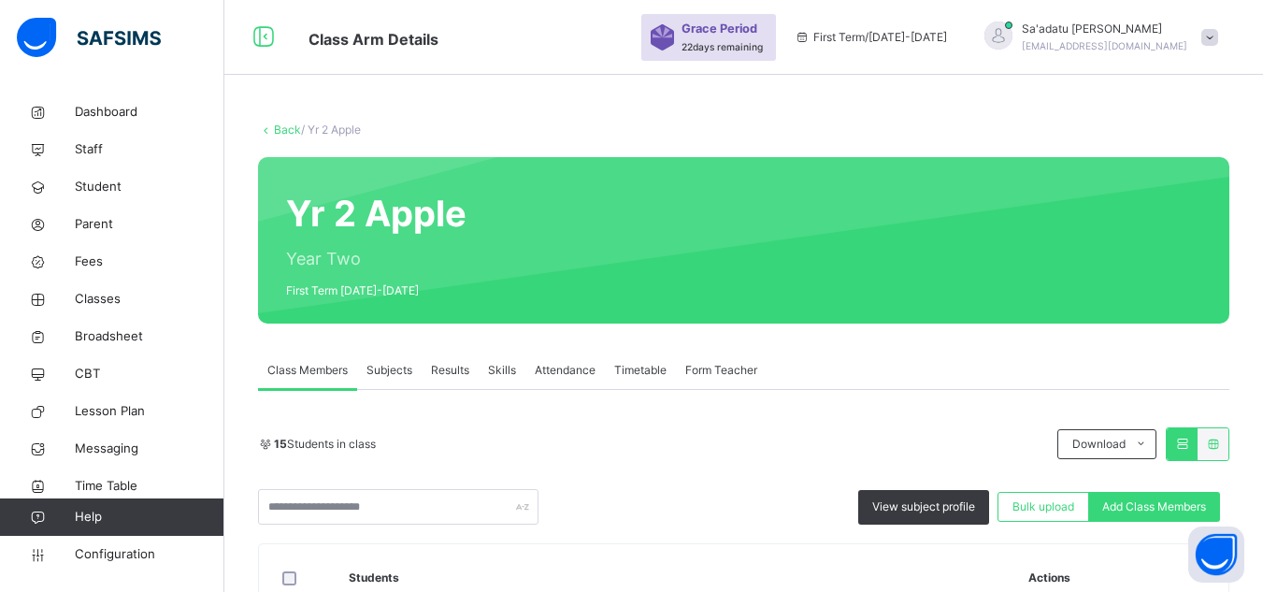
click at [713, 372] on span "Form Teacher" at bounding box center [721, 370] width 72 height 17
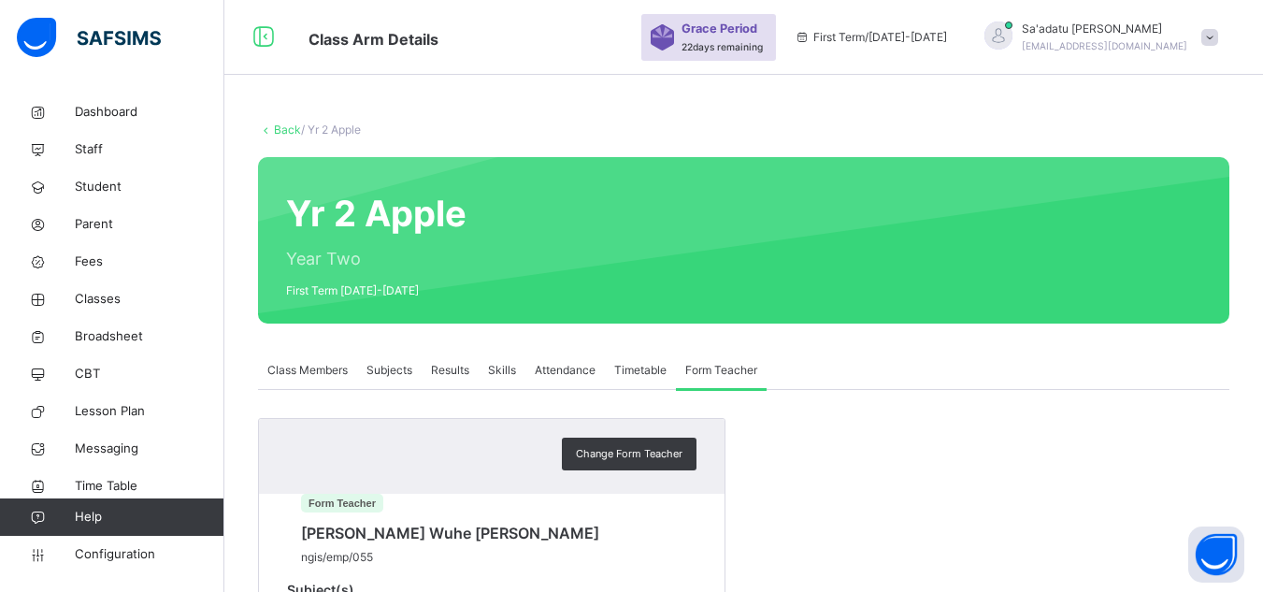
click at [669, 446] on span "Change Form Teacher" at bounding box center [629, 454] width 107 height 16
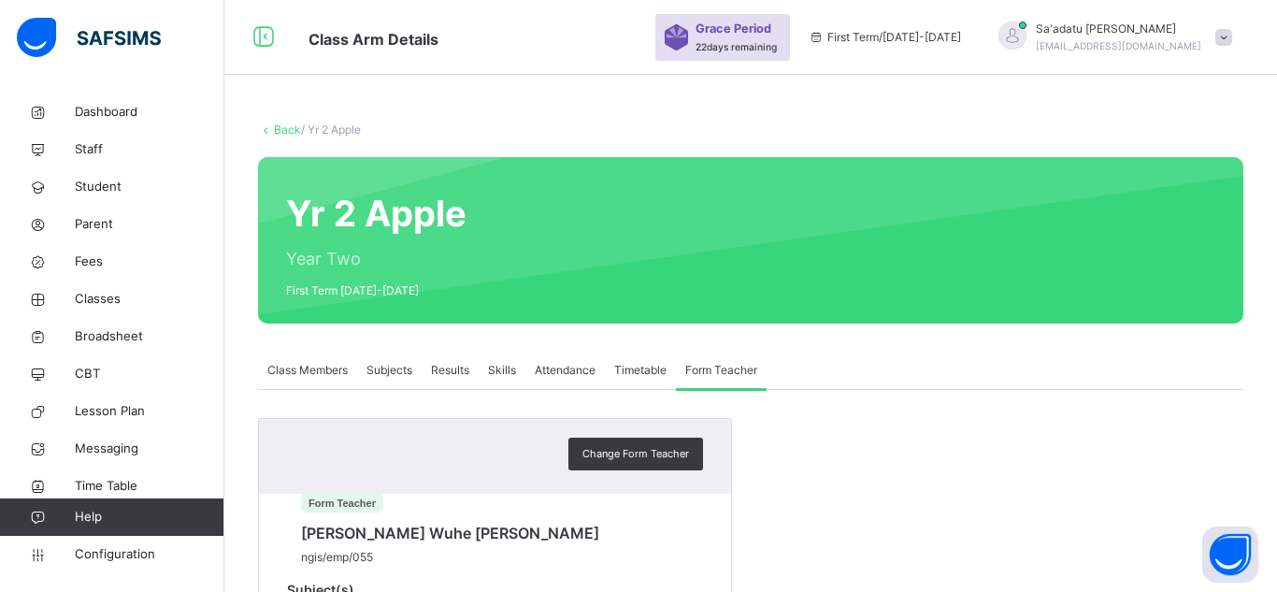
drag, startPoint x: 612, startPoint y: 244, endPoint x: 543, endPoint y: 247, distance: 68.3
type input "****"
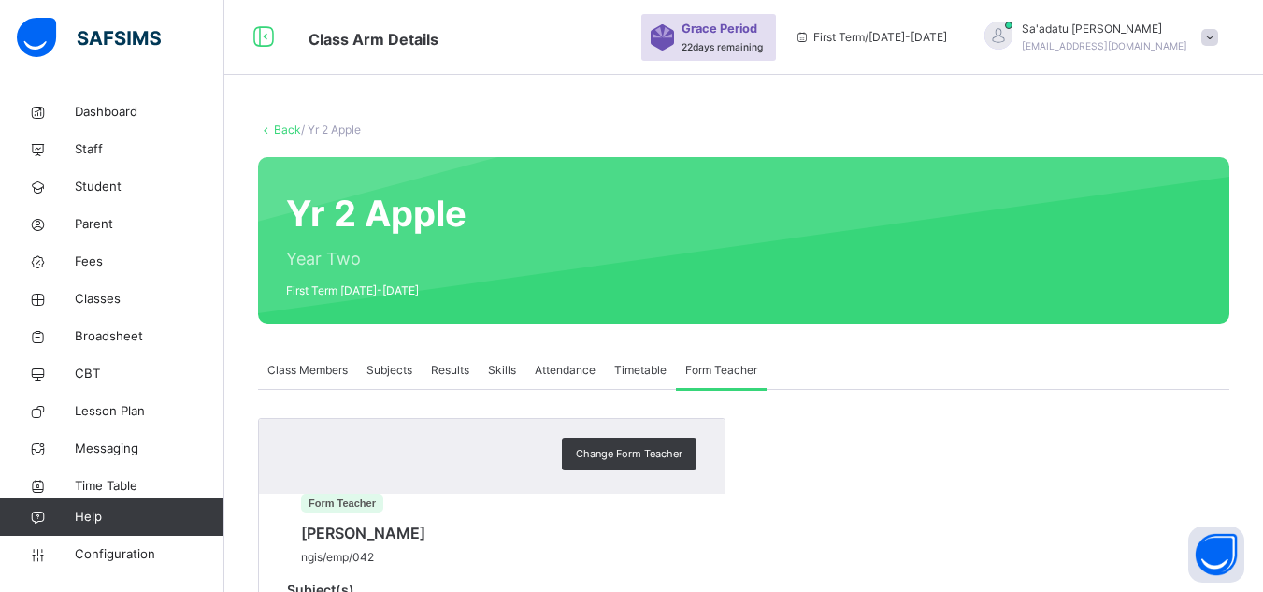
click at [312, 368] on span "Class Members" at bounding box center [307, 370] width 80 height 17
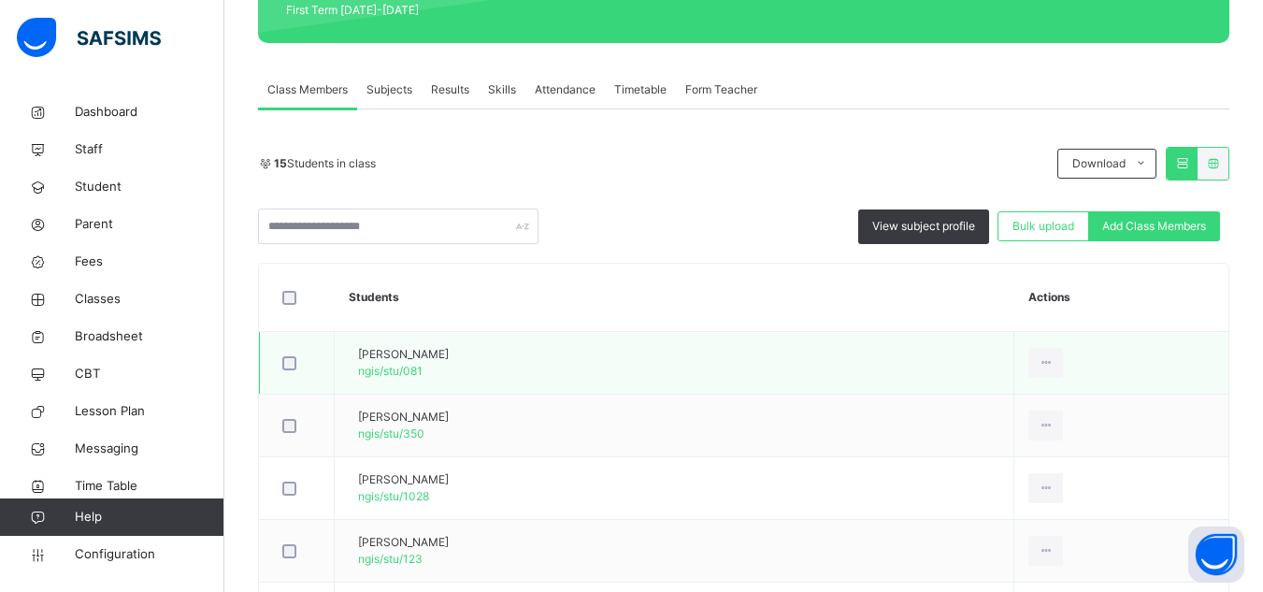
scroll to position [468, 0]
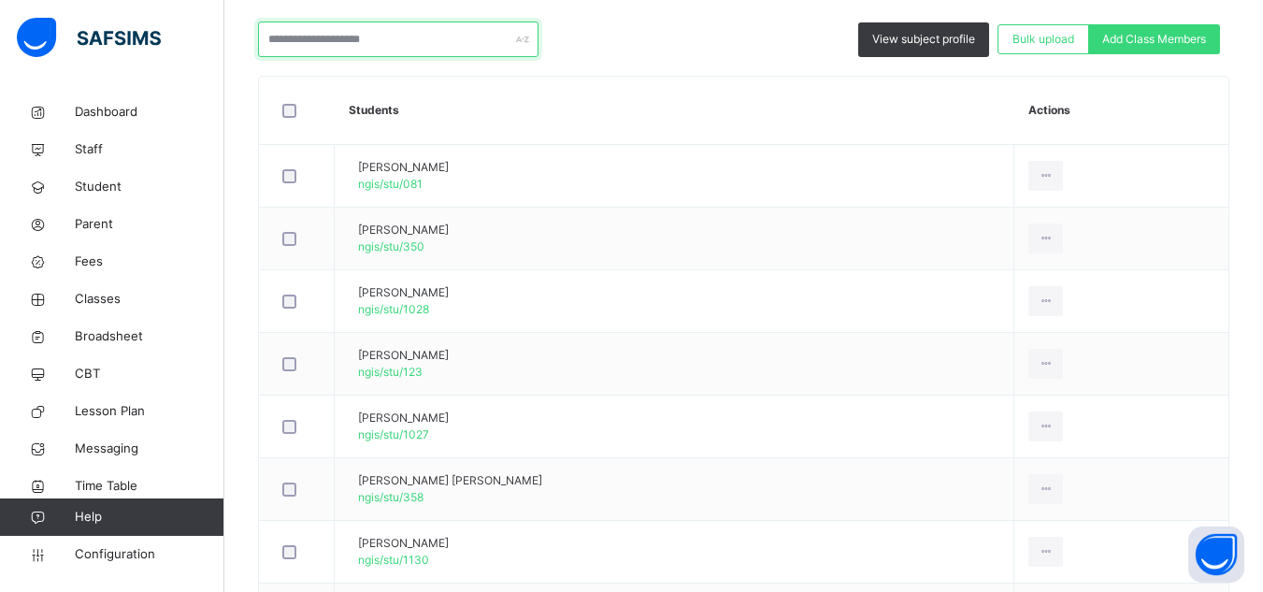
click at [409, 47] on input "text" at bounding box center [398, 40] width 281 height 36
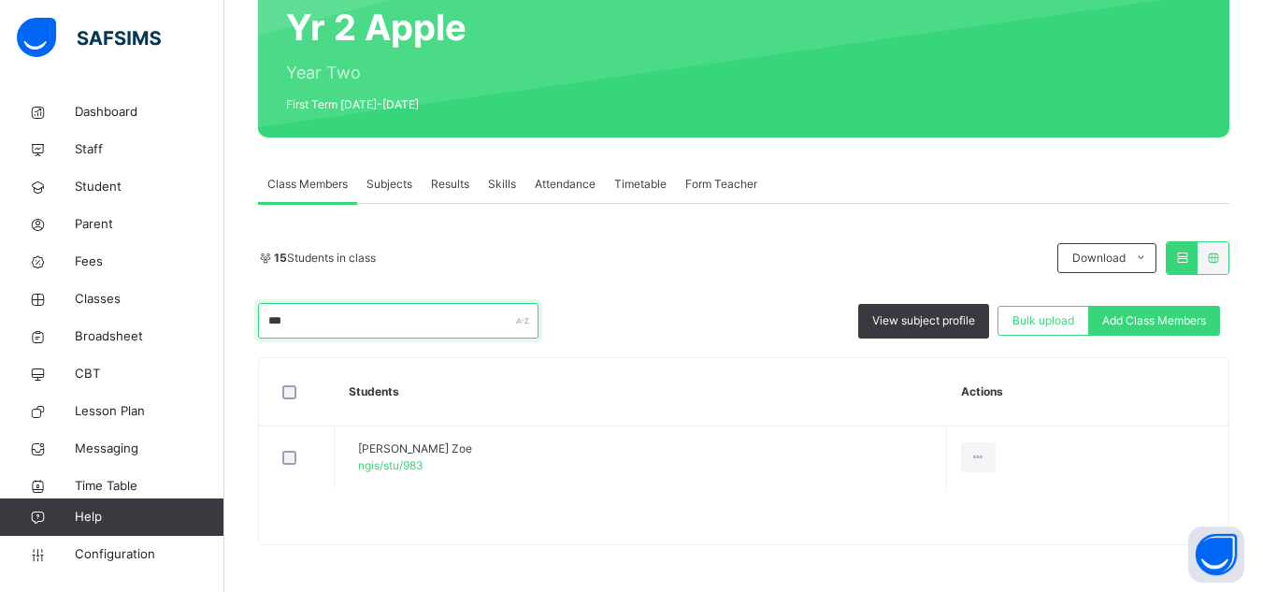
scroll to position [186, 0]
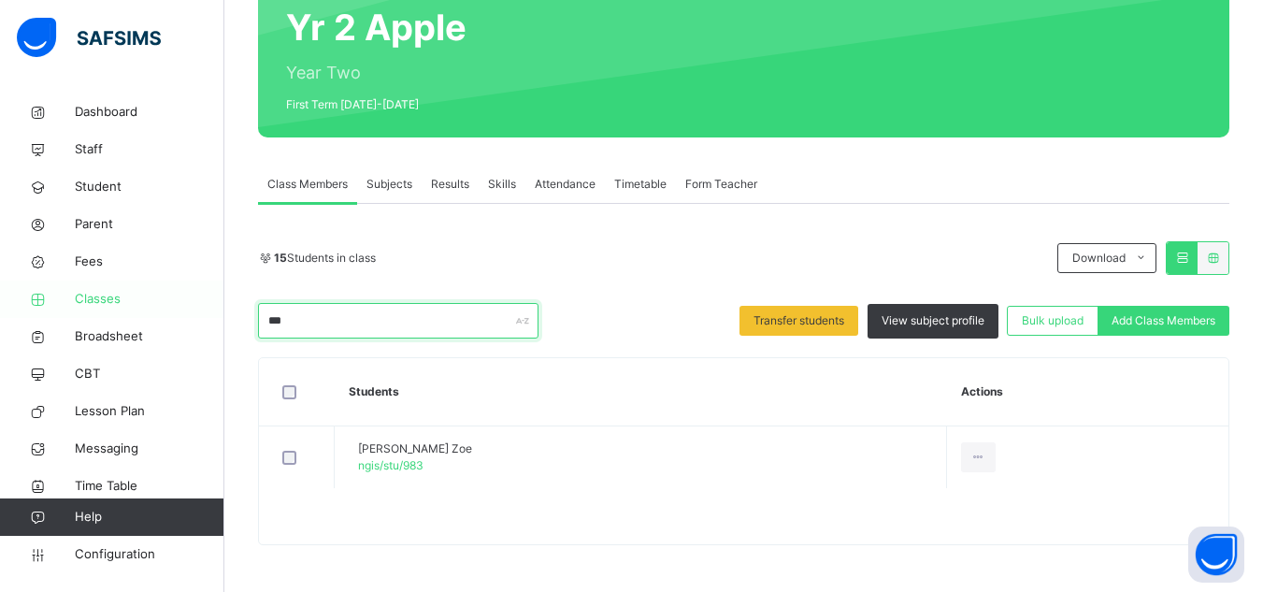
drag, startPoint x: 295, startPoint y: 317, endPoint x: 147, endPoint y: 313, distance: 147.8
click at [147, 313] on div "Class Arm Details Grace Period 22 days remaining First Term / [DATE]-[DATE] Sa'…" at bounding box center [631, 203] width 1263 height 778
drag, startPoint x: 285, startPoint y: 322, endPoint x: 0, endPoint y: 310, distance: 285.4
click at [0, 310] on div "Class Arm Details Grace Period 22 days remaining First Term / [DATE]-[DATE] Sa'…" at bounding box center [631, 234] width 1263 height 841
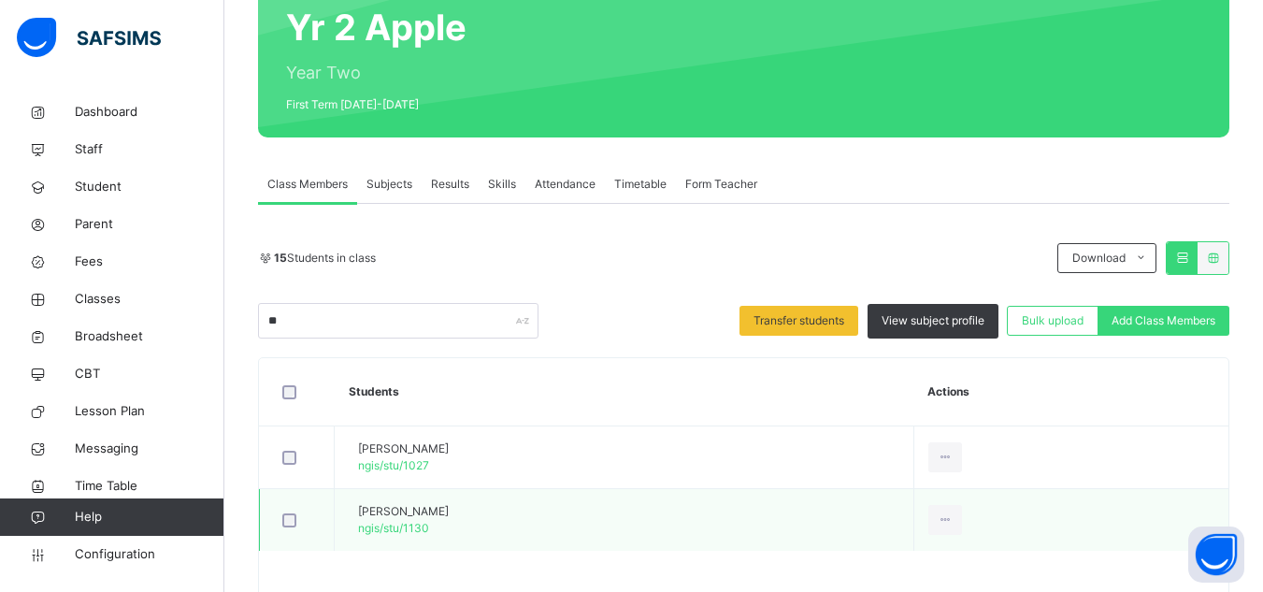
click at [298, 522] on div at bounding box center [297, 520] width 36 height 14
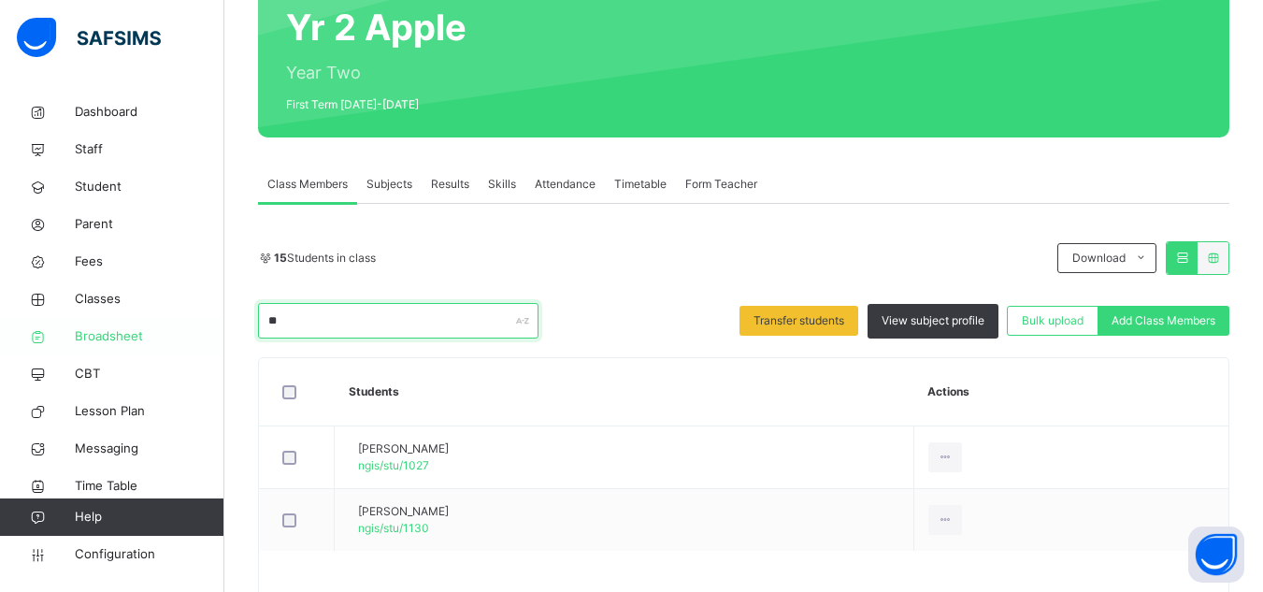
drag, startPoint x: 296, startPoint y: 324, endPoint x: 166, endPoint y: 319, distance: 131.0
click at [166, 319] on div "Class Arm Details Grace Period 22 days remaining First Term / [DATE]-[DATE] Sa'…" at bounding box center [631, 234] width 1263 height 841
drag, startPoint x: 303, startPoint y: 320, endPoint x: 62, endPoint y: 321, distance: 241.3
click at [62, 321] on div "Class Arm Details Grace Period 22 days remaining First Term / [DATE]-[DATE] Sa'…" at bounding box center [631, 203] width 1263 height 778
drag, startPoint x: 303, startPoint y: 324, endPoint x: 36, endPoint y: 324, distance: 267.4
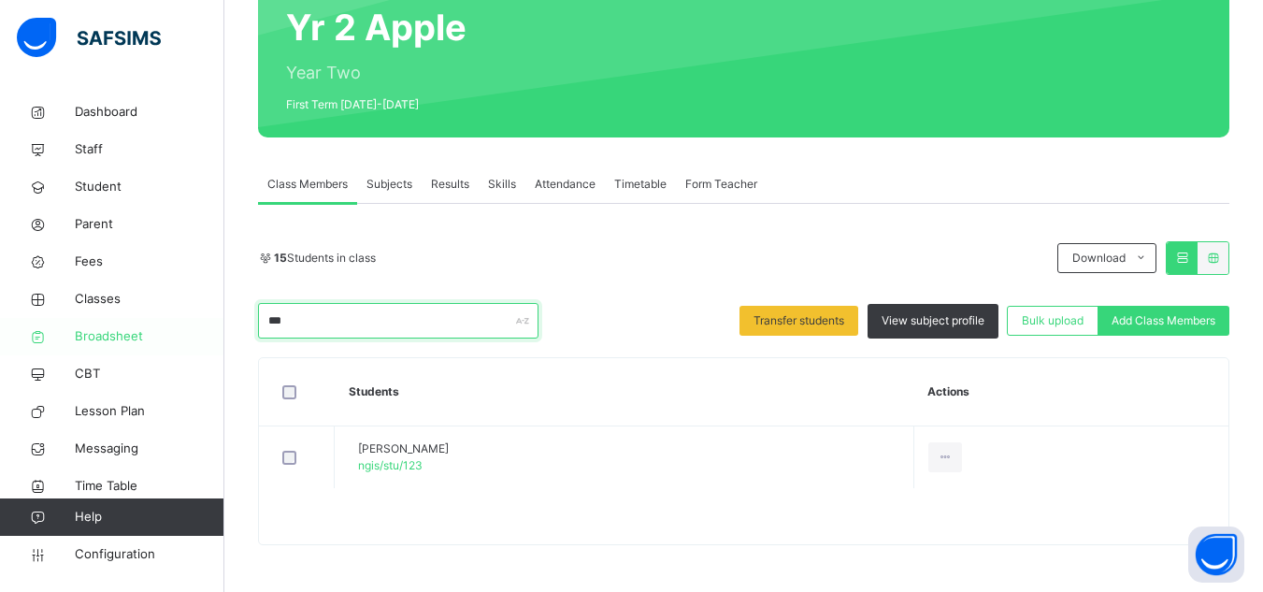
click at [36, 324] on div "Class Arm Details Grace Period 22 days remaining First Term / [DATE]-[DATE] Sa'…" at bounding box center [631, 203] width 1263 height 778
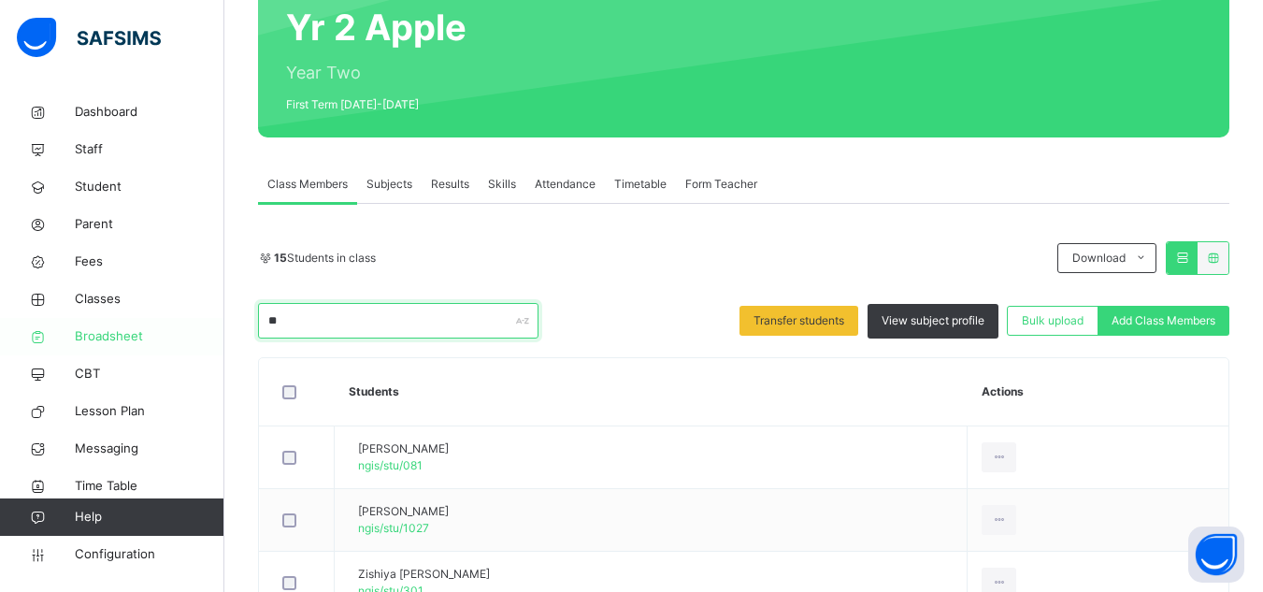
drag, startPoint x: 304, startPoint y: 324, endPoint x: 0, endPoint y: 336, distance: 304.2
click at [0, 336] on div "Class Arm Details Grace Period 22 days remaining First Term / [DATE]-[DATE] Sa'…" at bounding box center [631, 265] width 1263 height 903
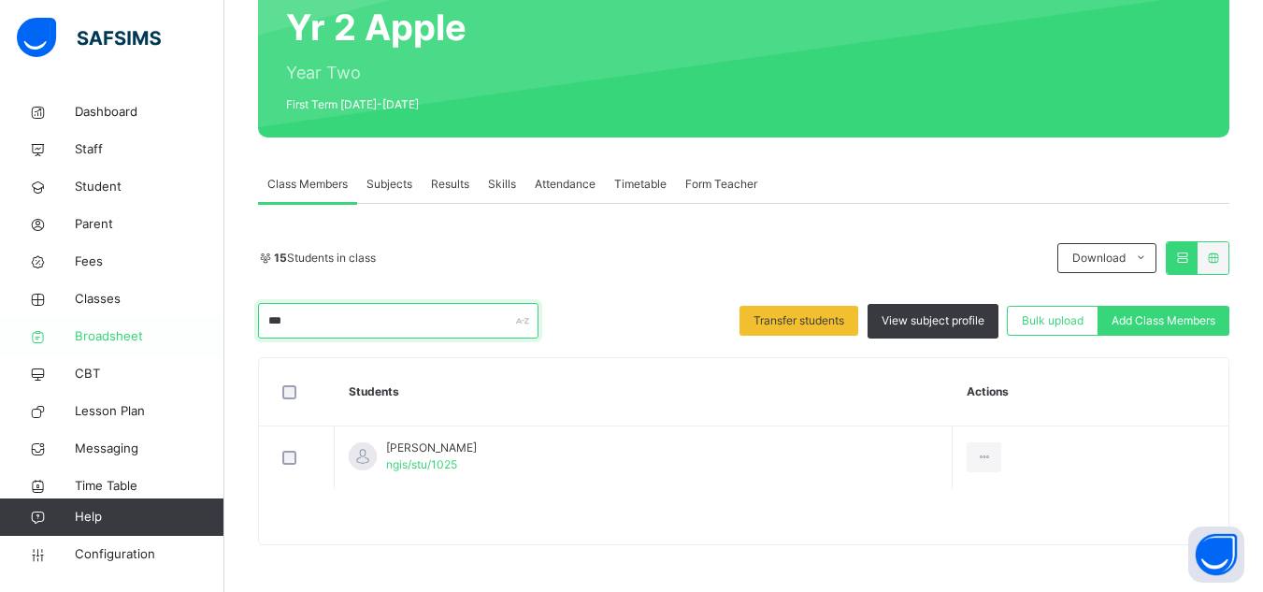
drag, startPoint x: 283, startPoint y: 322, endPoint x: 165, endPoint y: 323, distance: 118.8
click at [165, 323] on div "Class Arm Details Grace Period 22 days remaining First Term / [DATE]-[DATE] Sa'…" at bounding box center [631, 203] width 1263 height 778
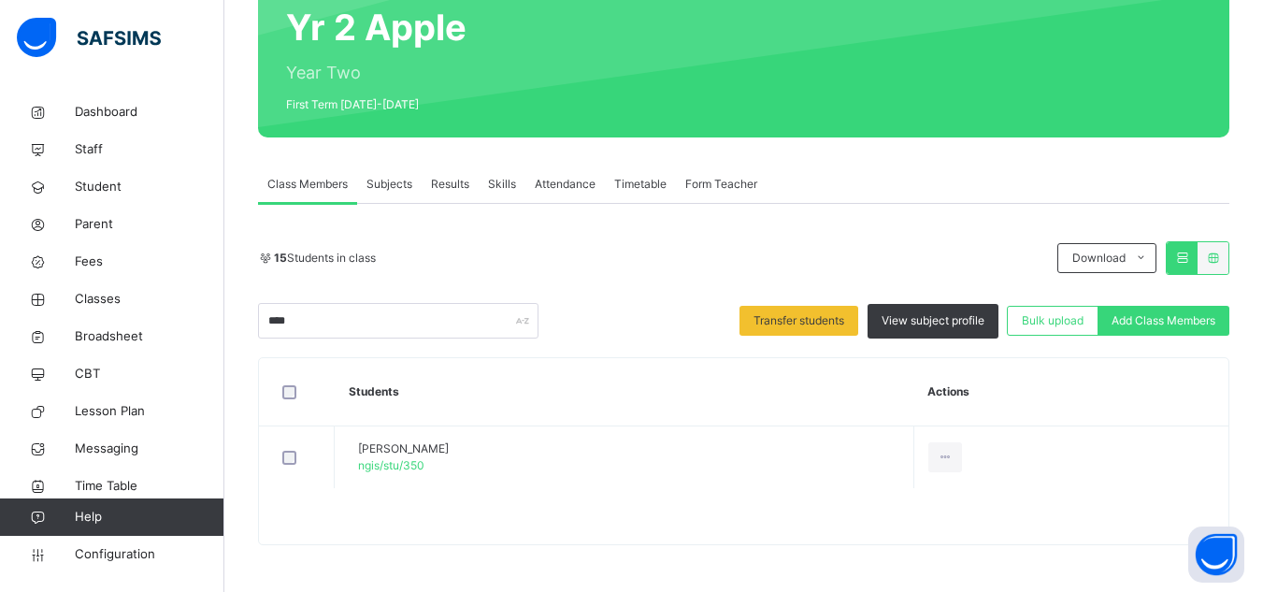
click at [618, 324] on div "**** Transfer students View subject profile Bulk upload Add Class Members" at bounding box center [744, 321] width 972 height 36
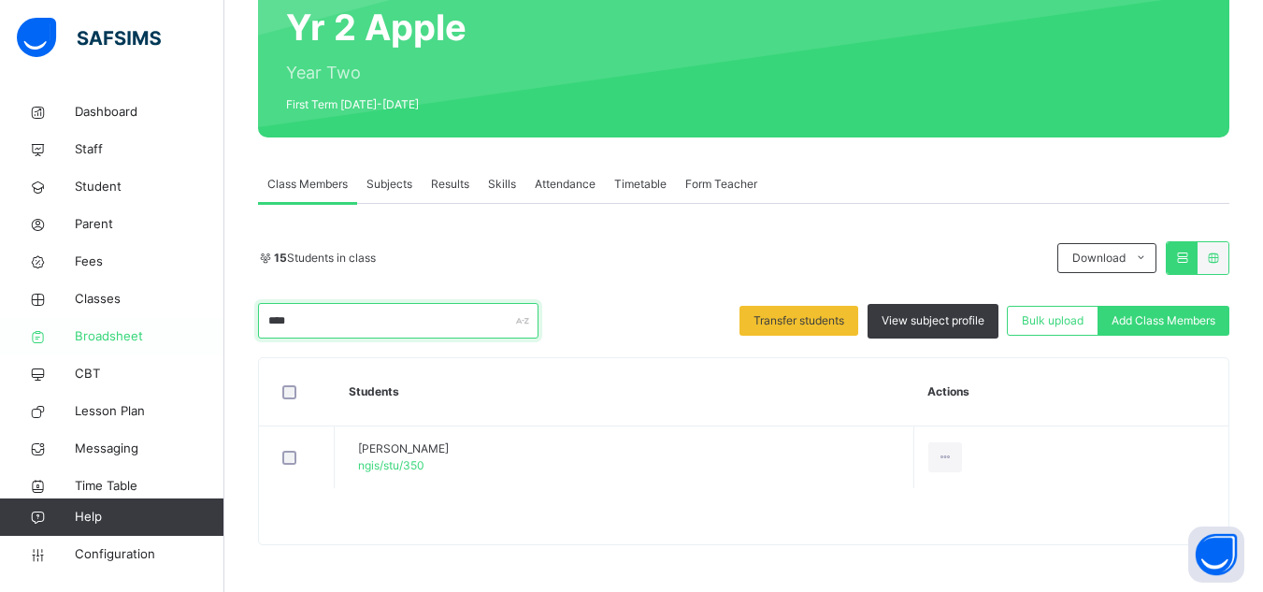
drag, startPoint x: 308, startPoint y: 327, endPoint x: 176, endPoint y: 332, distance: 131.9
click at [176, 332] on div "Class Arm Details Grace Period 22 days remaining First Term / [DATE]-[DATE] Sa'…" at bounding box center [631, 203] width 1263 height 778
drag, startPoint x: 319, startPoint y: 324, endPoint x: 0, endPoint y: 294, distance: 320.3
click at [0, 294] on div "Class Arm Details Grace Period 22 days remaining First Term / [DATE]-[DATE] Sa'…" at bounding box center [631, 203] width 1263 height 778
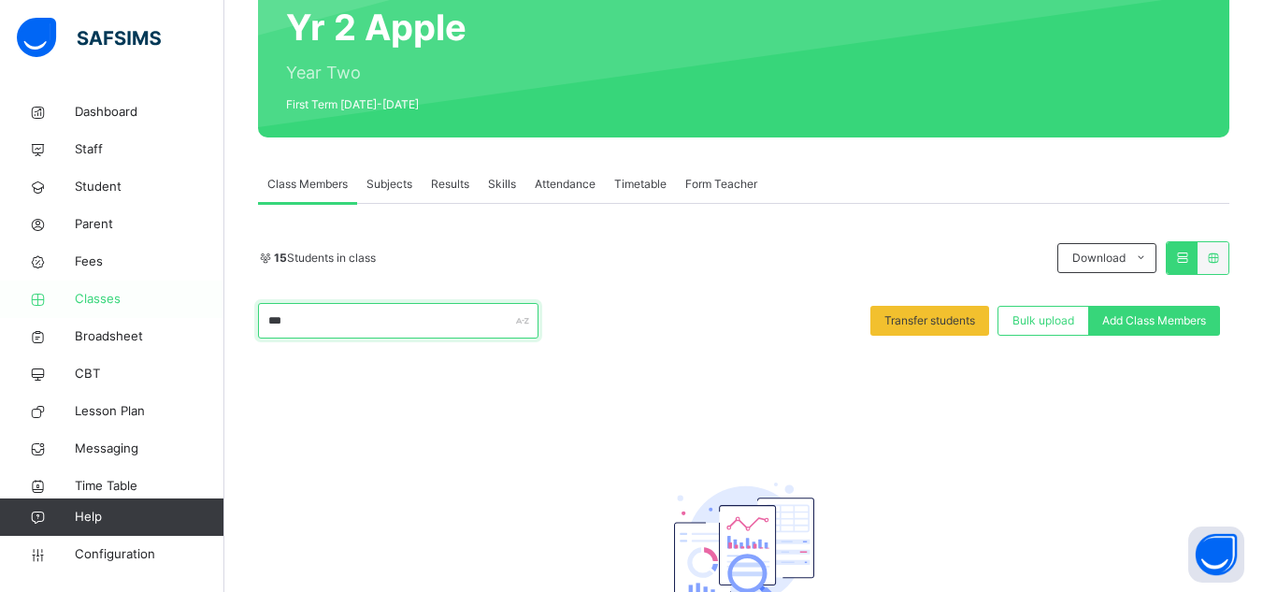
drag, startPoint x: 231, startPoint y: 316, endPoint x: 176, endPoint y: 310, distance: 55.5
click at [176, 310] on div "Class Arm Details Grace Period 22 days remaining First Term / [DATE]-[DATE] Sa'…" at bounding box center [631, 272] width 1263 height 917
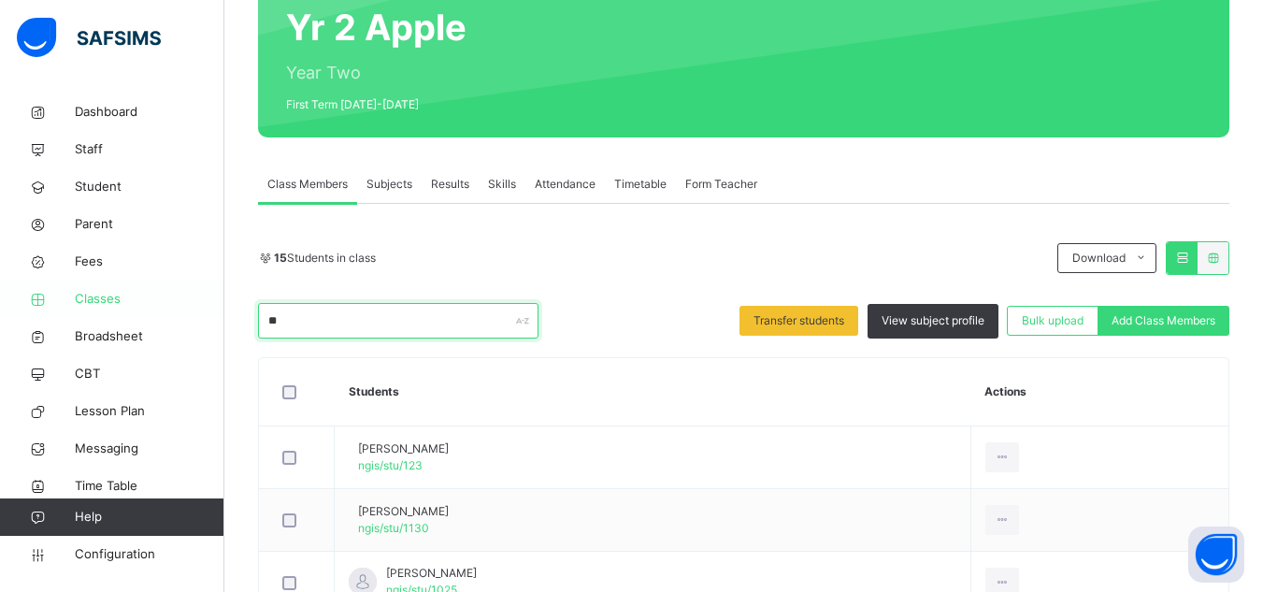
type input "*"
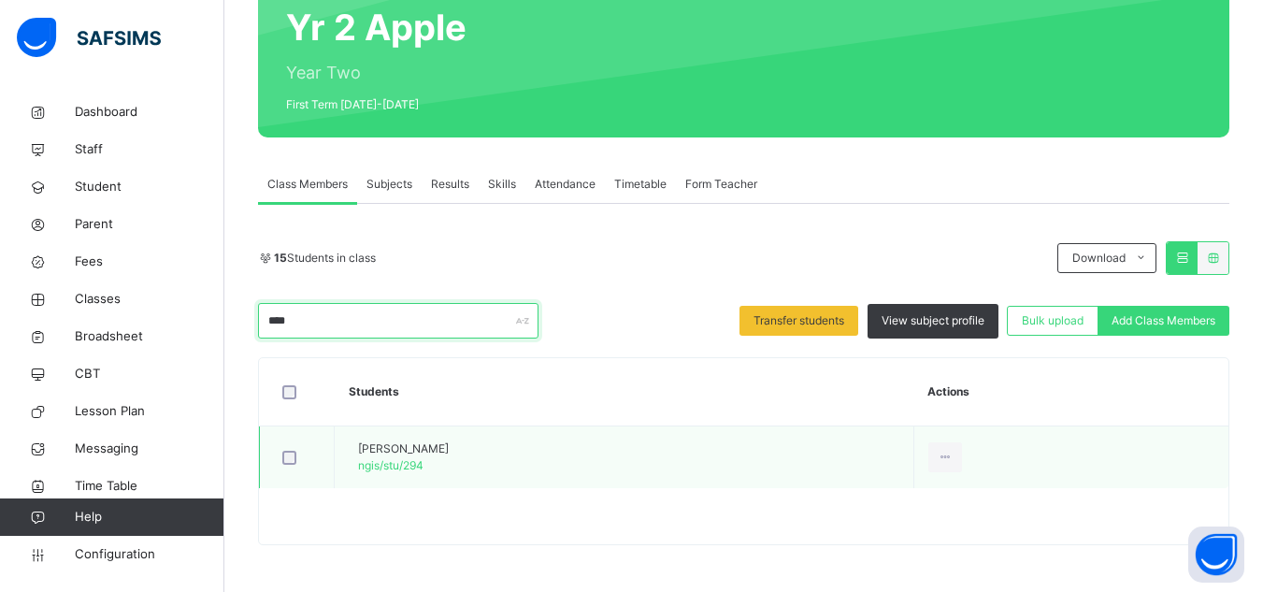
type input "****"
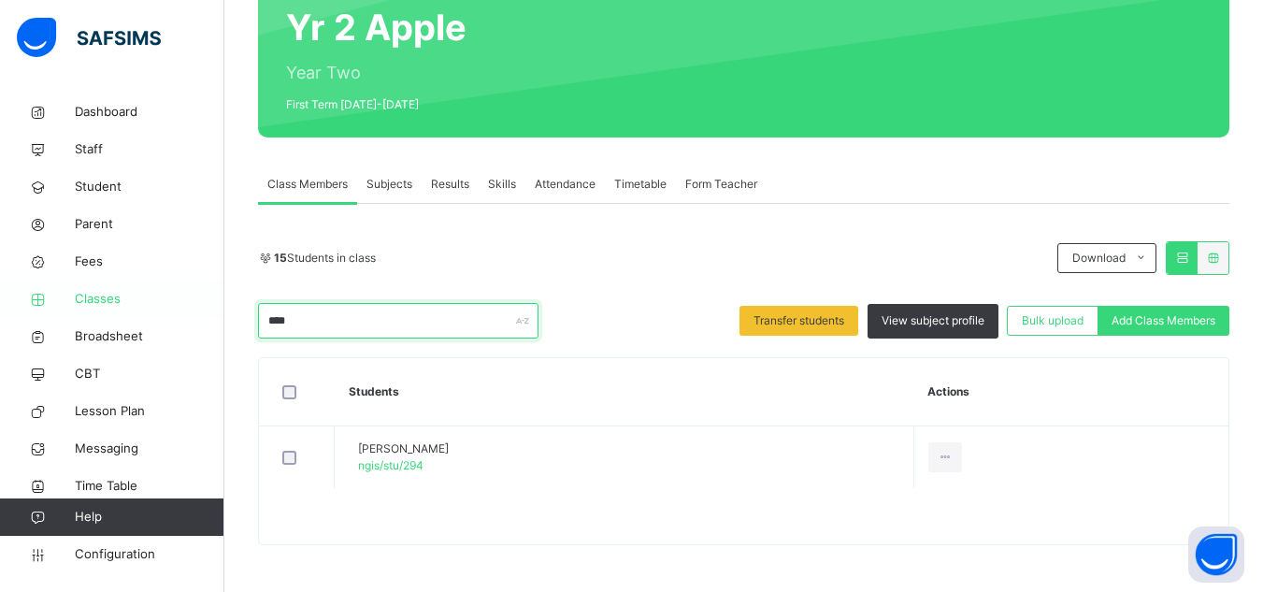
drag, startPoint x: 367, startPoint y: 326, endPoint x: 0, endPoint y: 305, distance: 367.2
click at [0, 305] on div "Class Arm Details Grace Period 22 days remaining First Term / [DATE]-[DATE] Sa'…" at bounding box center [631, 203] width 1263 height 778
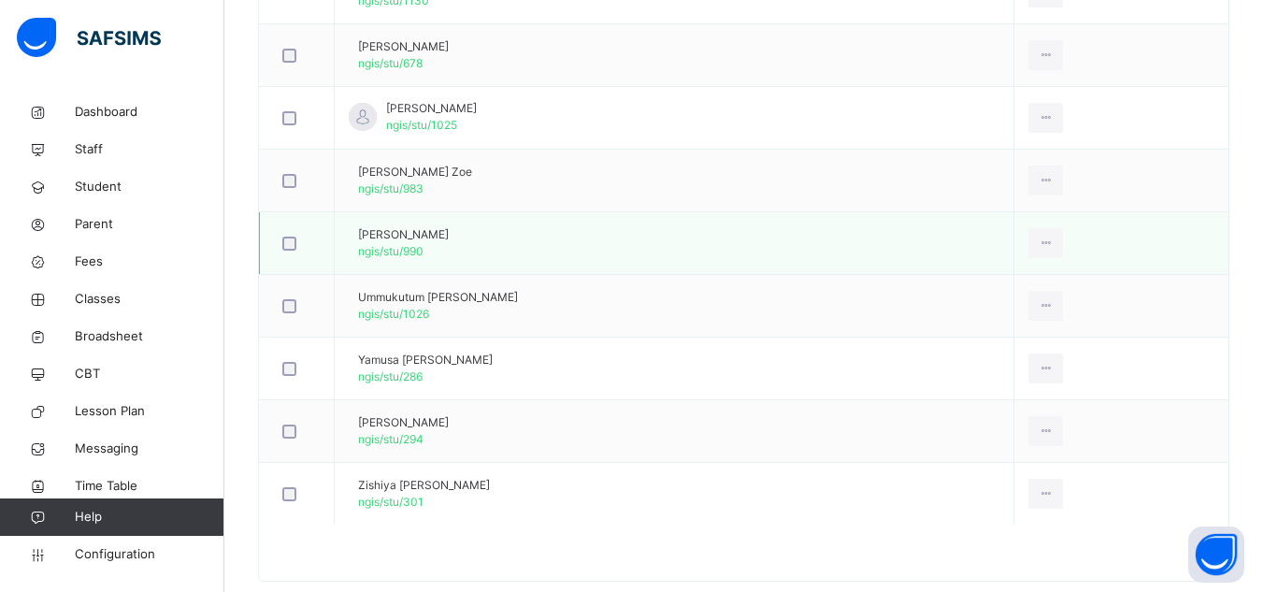
scroll to position [1028, 0]
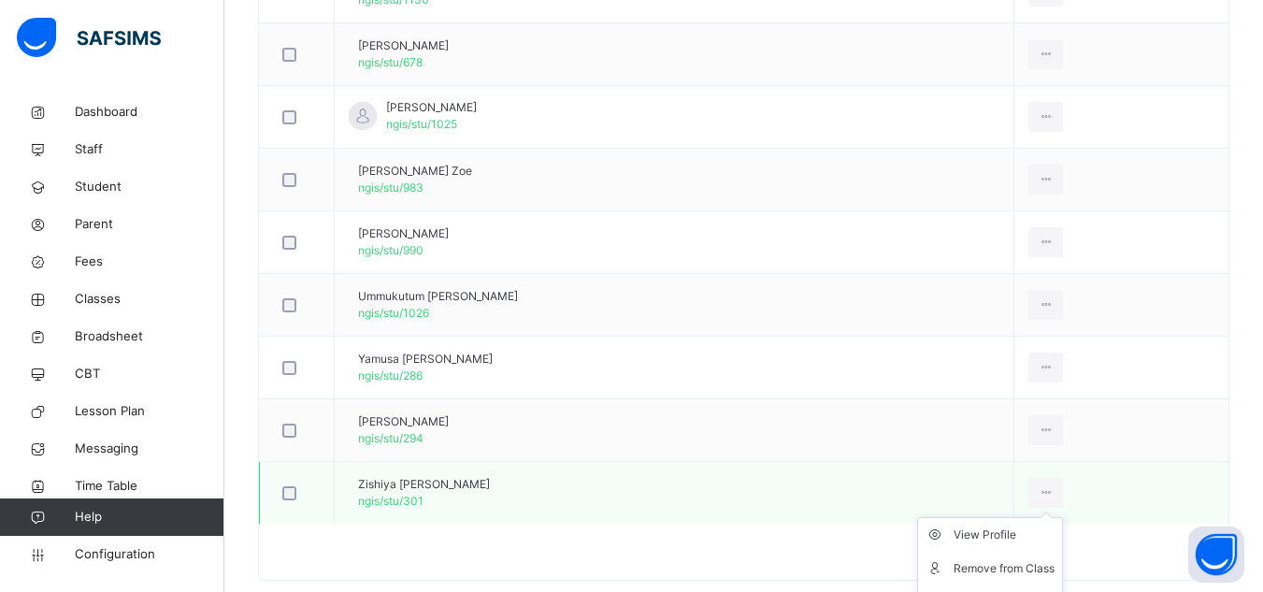
click at [1063, 517] on ul "View Profile Remove from Class Transfer Student" at bounding box center [990, 568] width 146 height 103
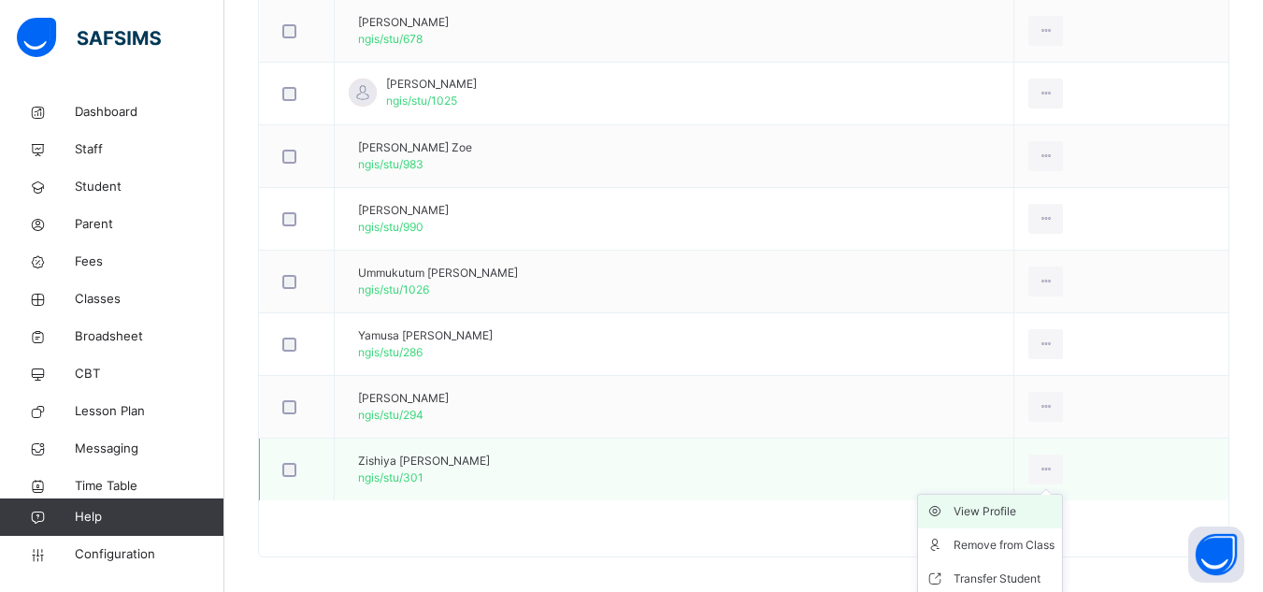
scroll to position [1063, 0]
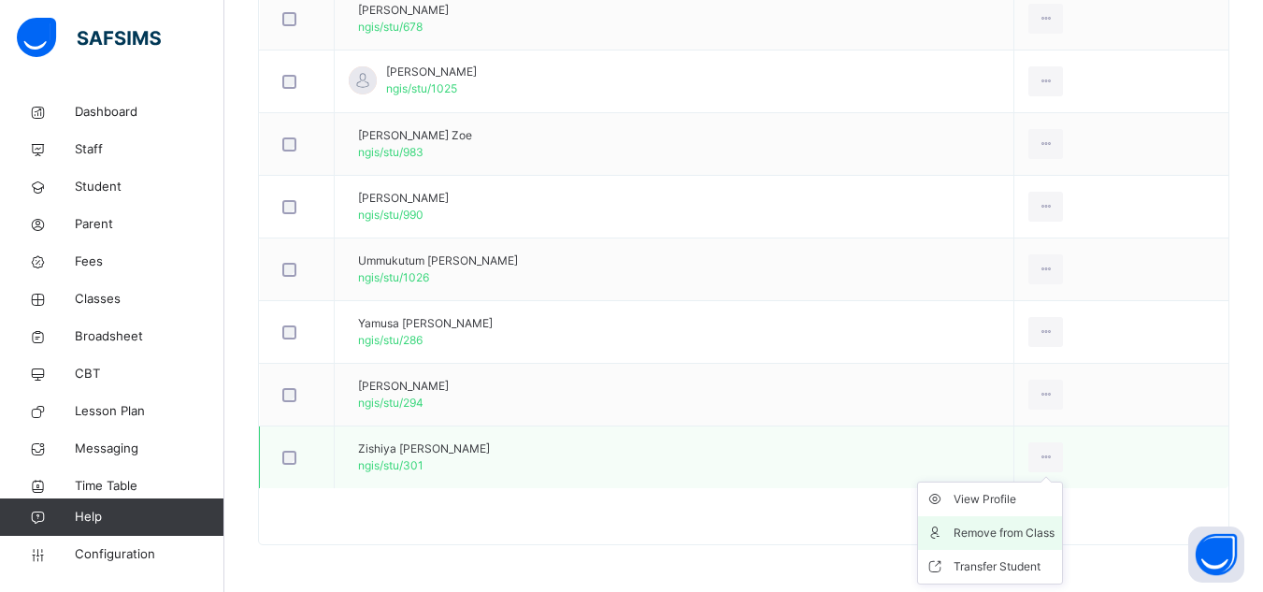
click at [1041, 530] on div "Remove from Class" at bounding box center [1004, 533] width 101 height 19
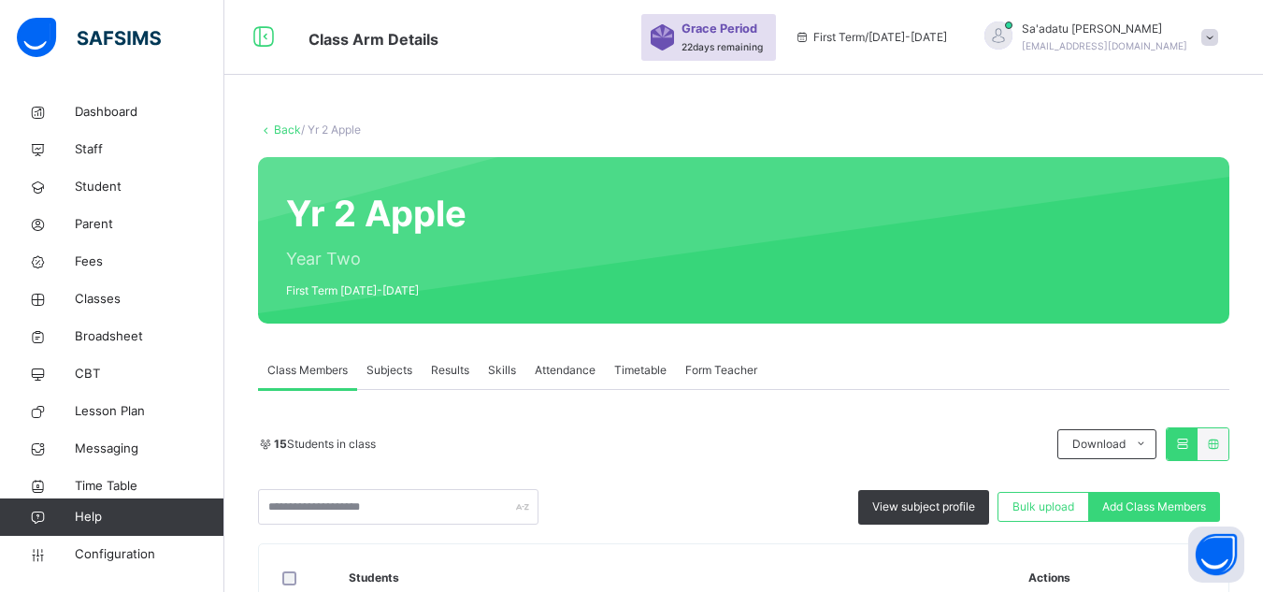
scroll to position [1001, 0]
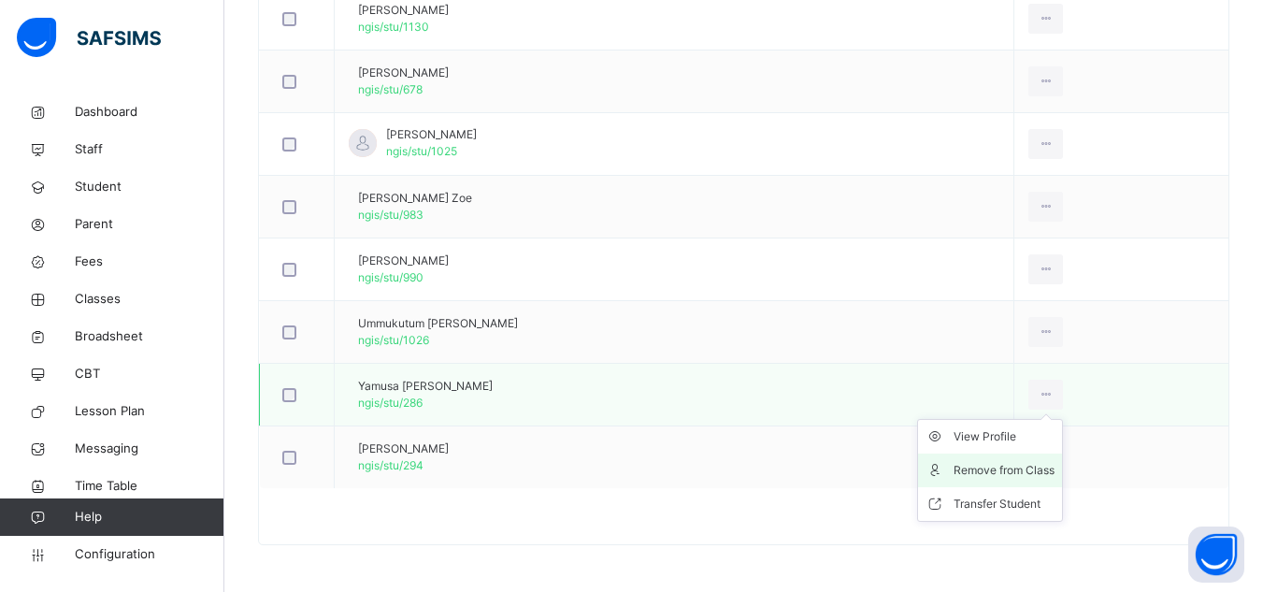
click at [1015, 463] on div "Remove from Class" at bounding box center [1004, 470] width 101 height 19
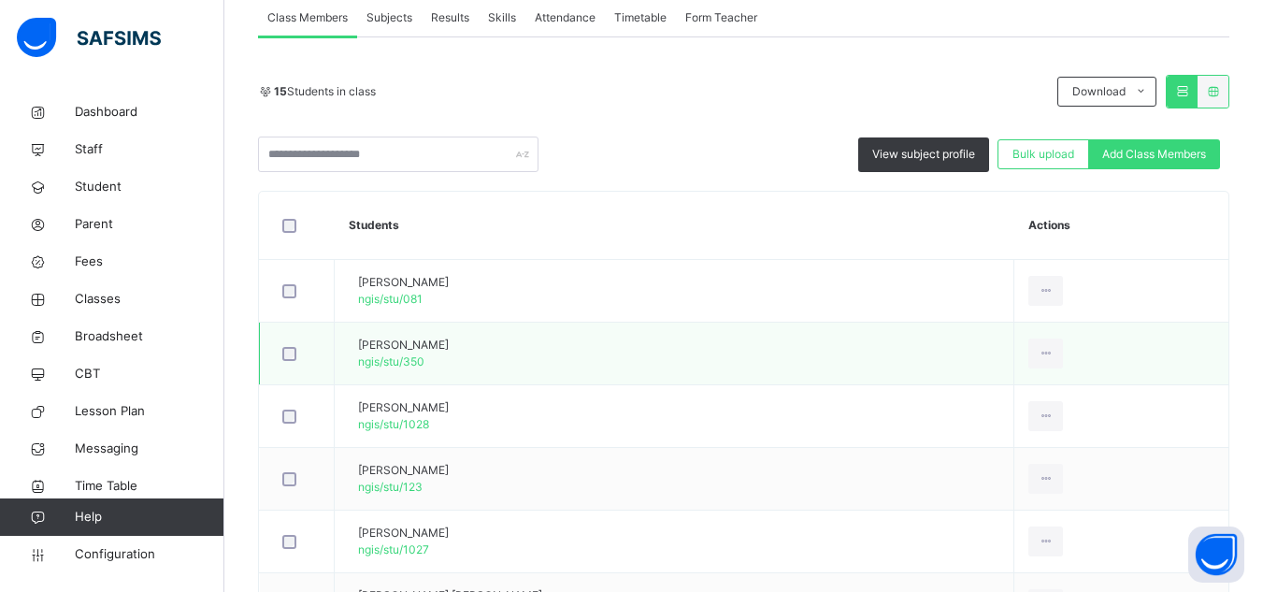
scroll to position [374, 0]
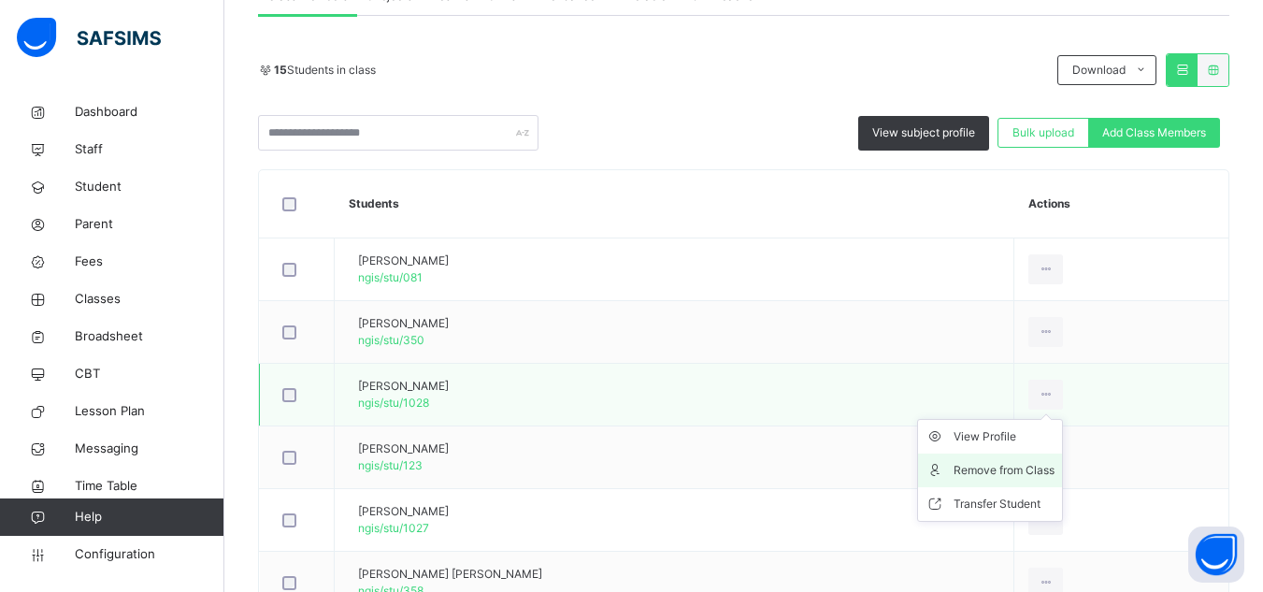
click at [1045, 464] on div "Remove from Class" at bounding box center [1004, 470] width 101 height 19
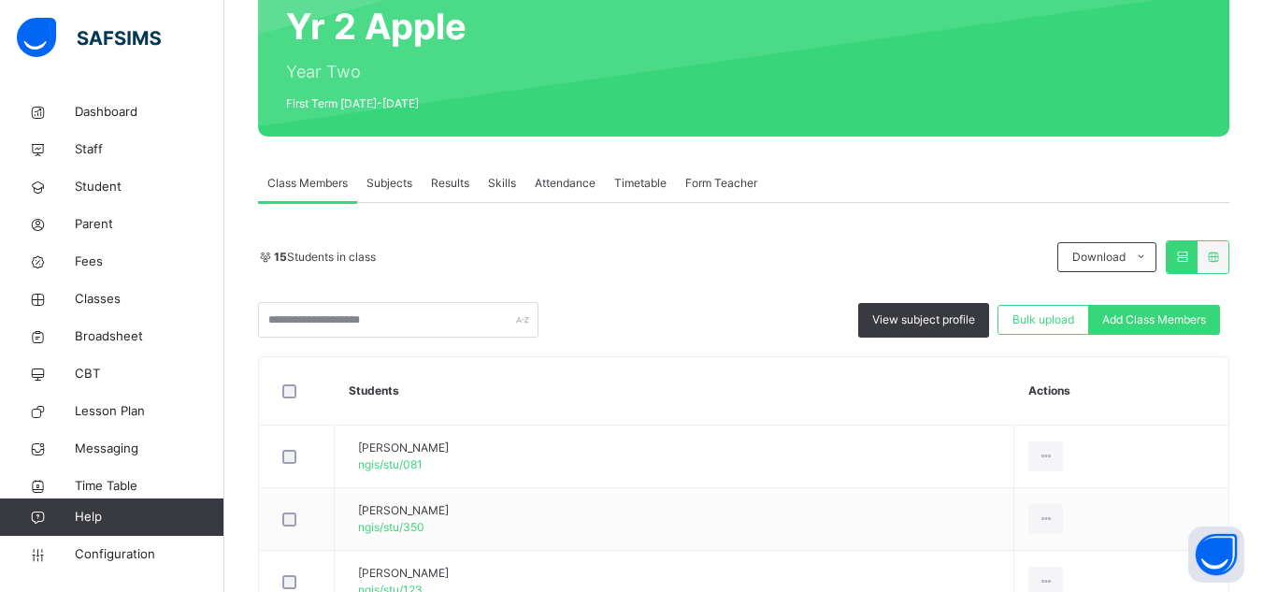
scroll to position [561, 0]
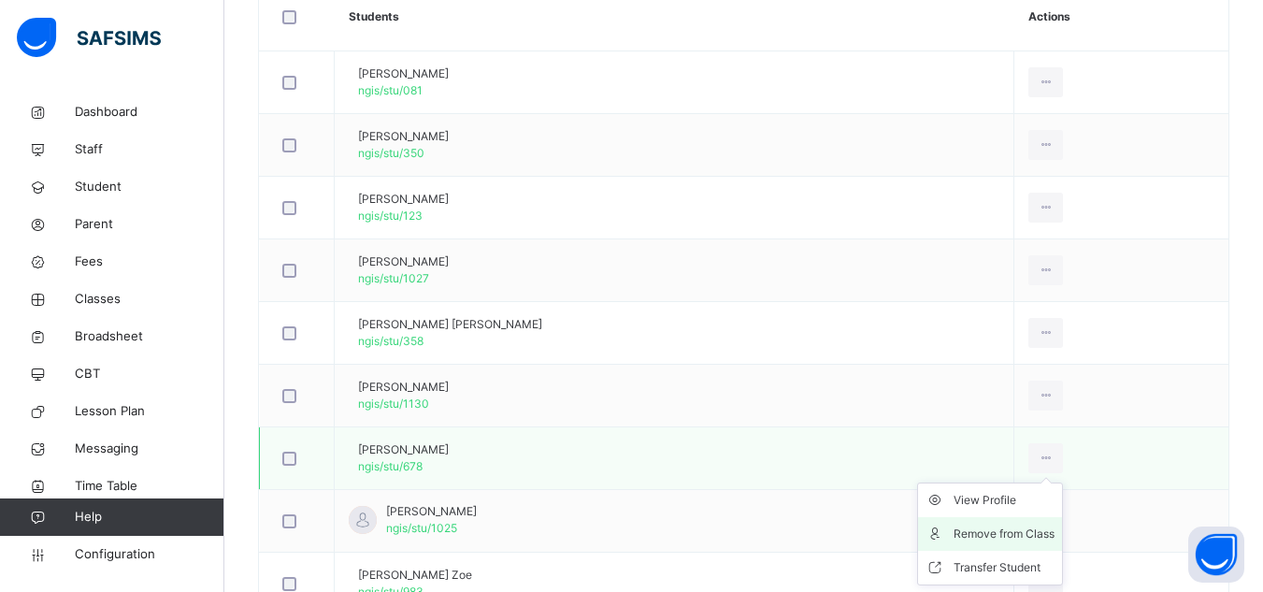
click at [1019, 543] on li "Remove from Class" at bounding box center [990, 534] width 144 height 34
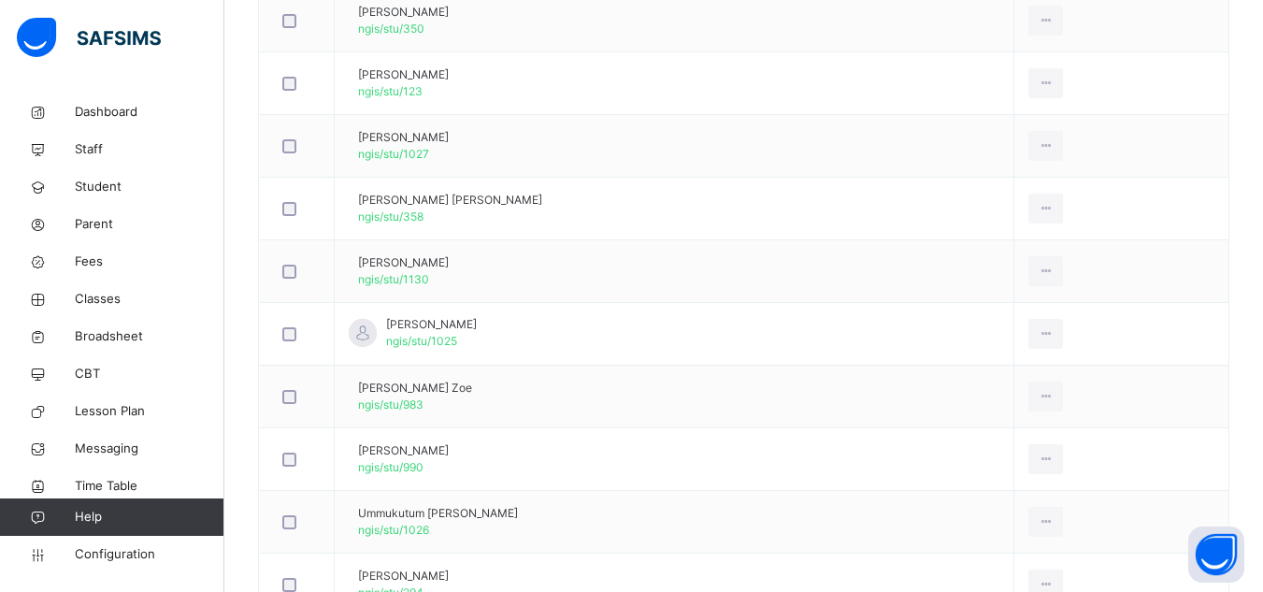
scroll to position [626, 0]
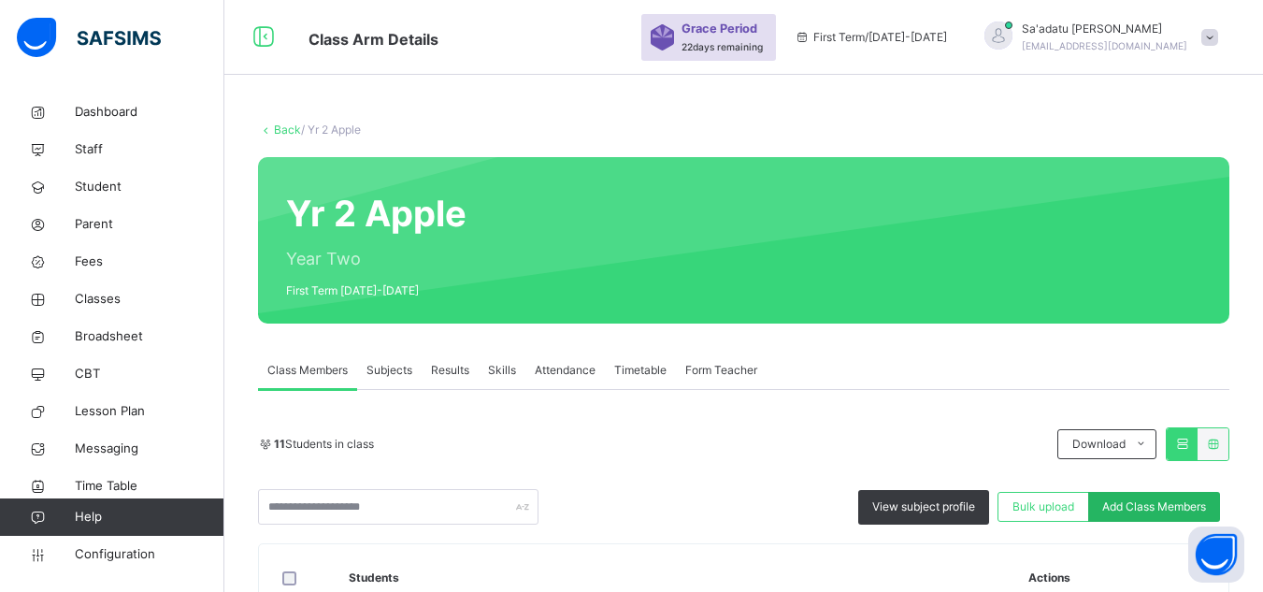
click at [1164, 497] on div "Add Class Members" at bounding box center [1154, 507] width 132 height 30
type input "****"
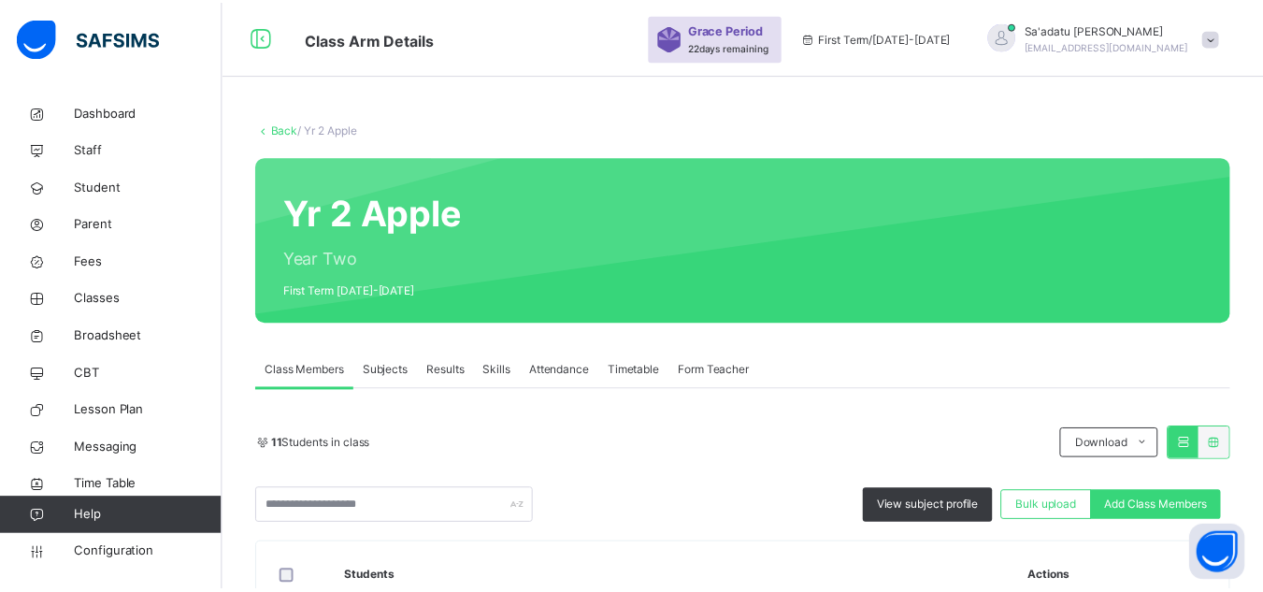
scroll to position [68, 0]
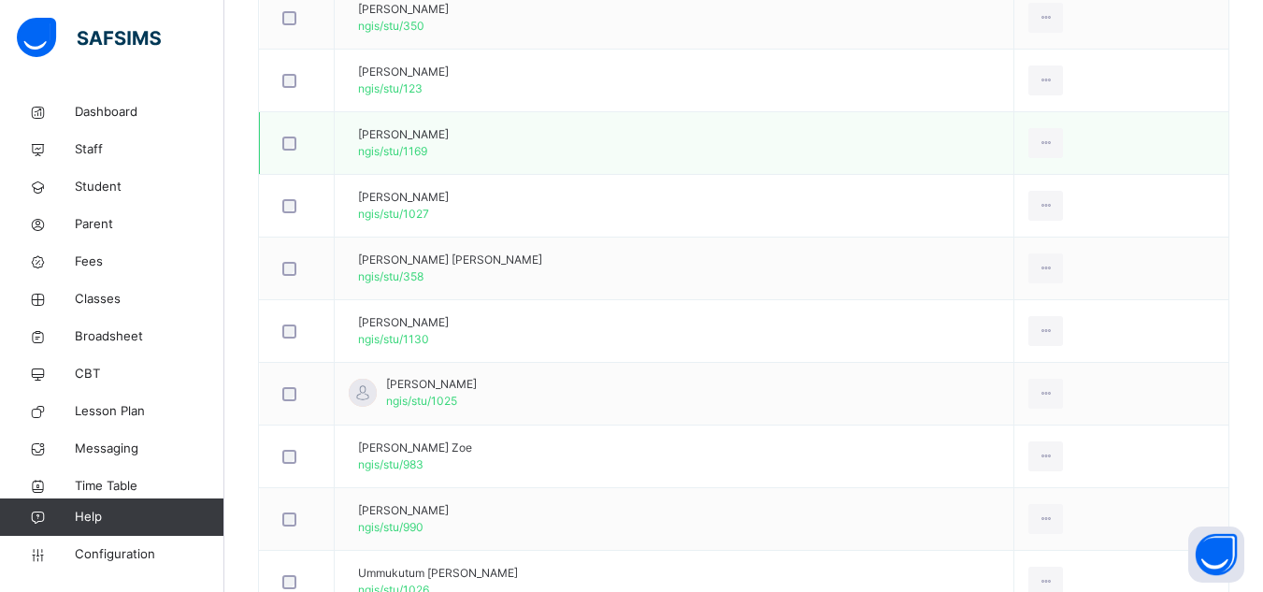
scroll to position [501, 0]
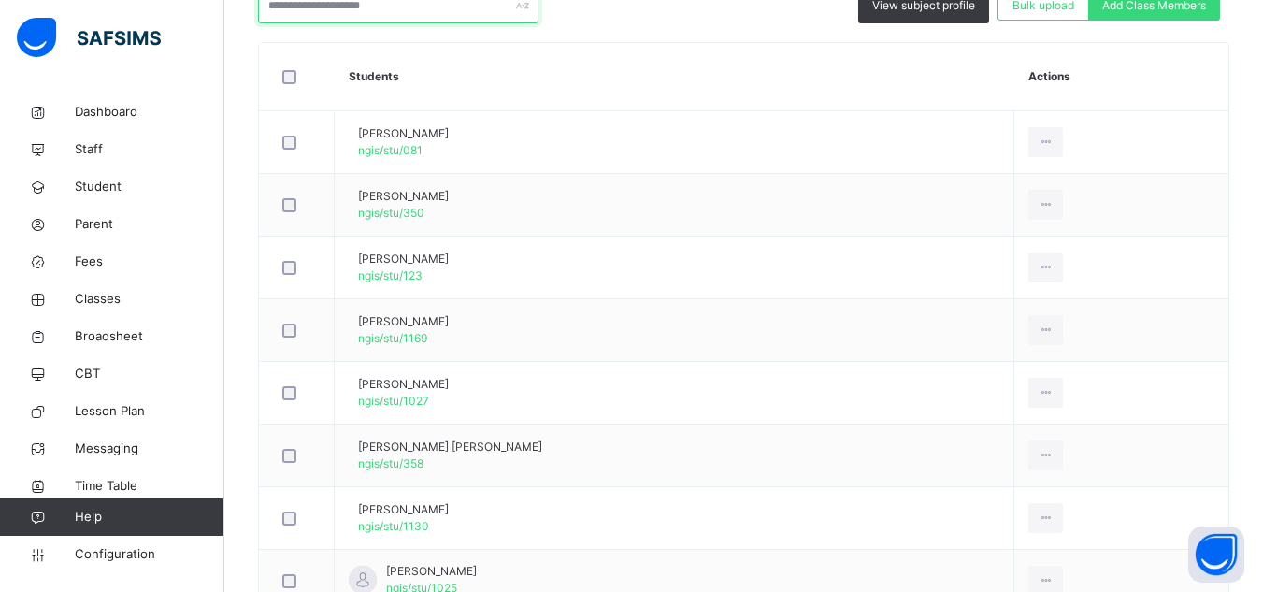
click at [395, 15] on input "text" at bounding box center [398, 6] width 281 height 36
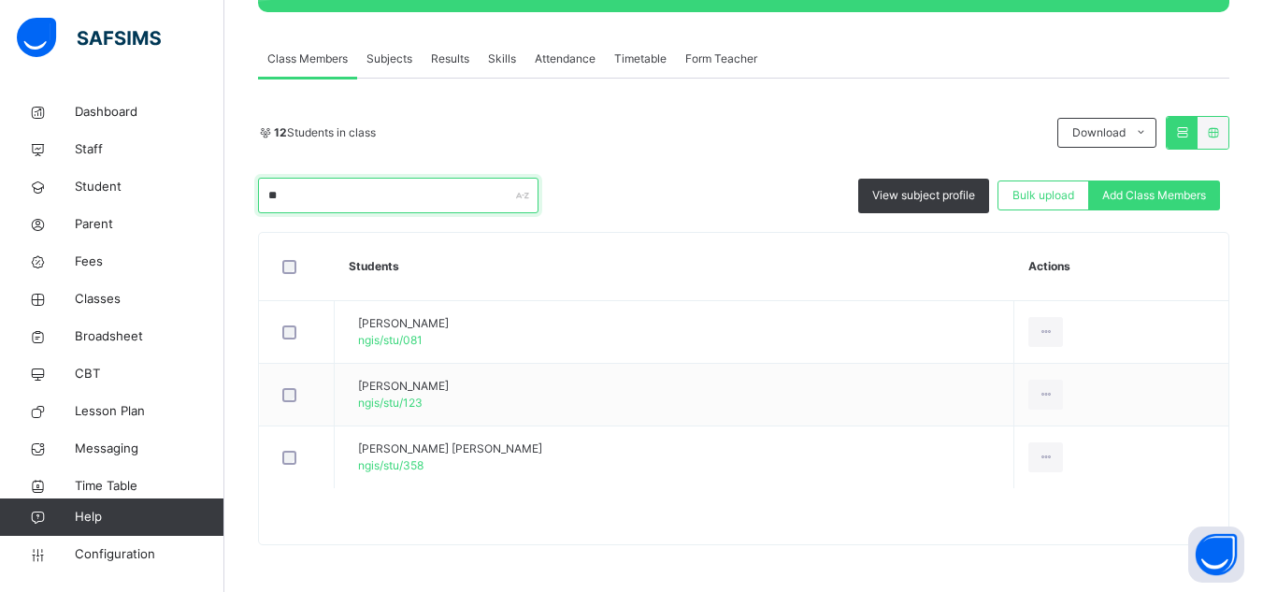
scroll to position [311, 0]
click at [677, 186] on div "** View subject profile Bulk upload Add Class Members" at bounding box center [744, 196] width 972 height 36
drag, startPoint x: 305, startPoint y: 202, endPoint x: 130, endPoint y: 212, distance: 175.2
click at [130, 212] on div "Class Arm Details Grace Period 22 days remaining First Term / [DATE]-[DATE] Sa'…" at bounding box center [631, 140] width 1263 height 903
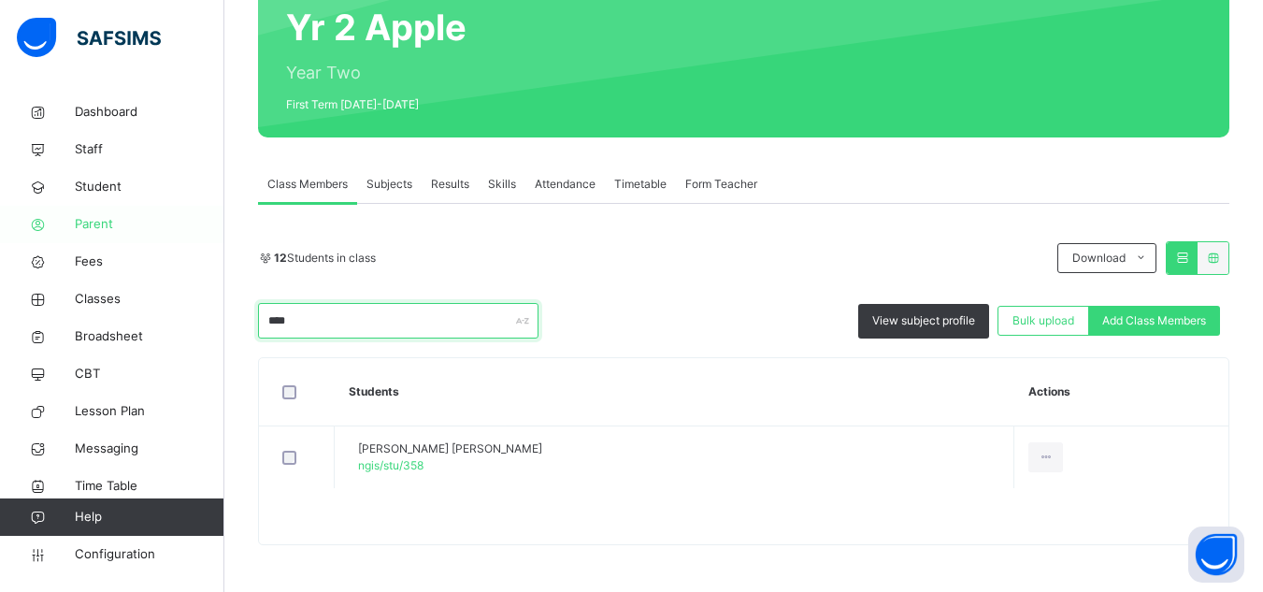
scroll to position [186, 0]
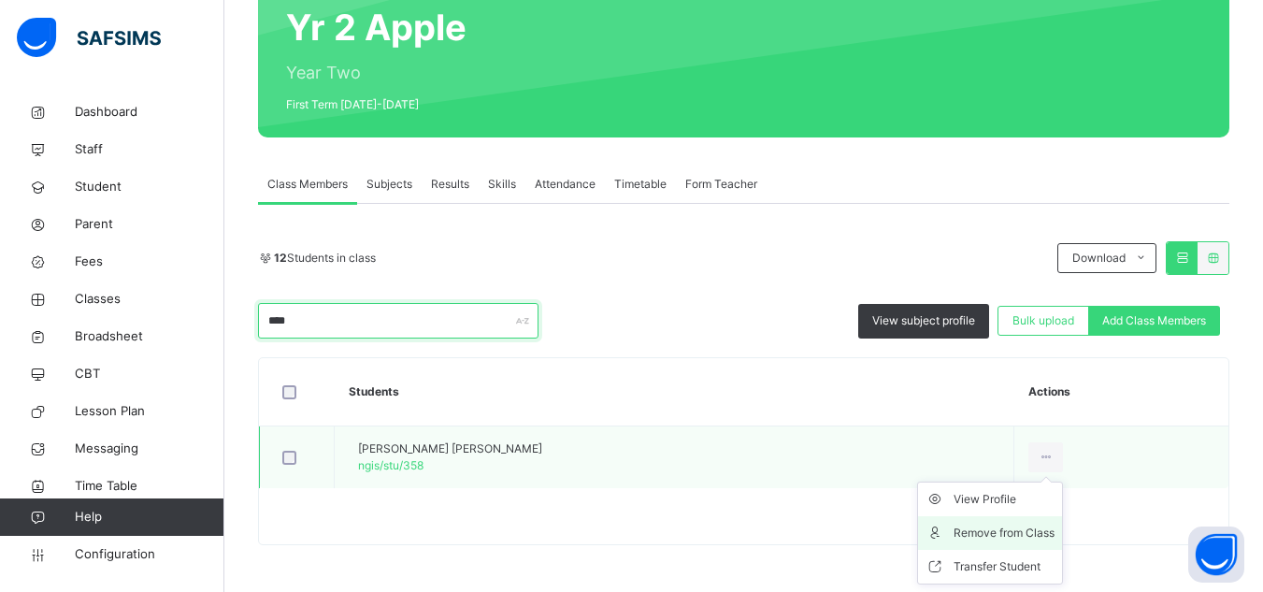
type input "****"
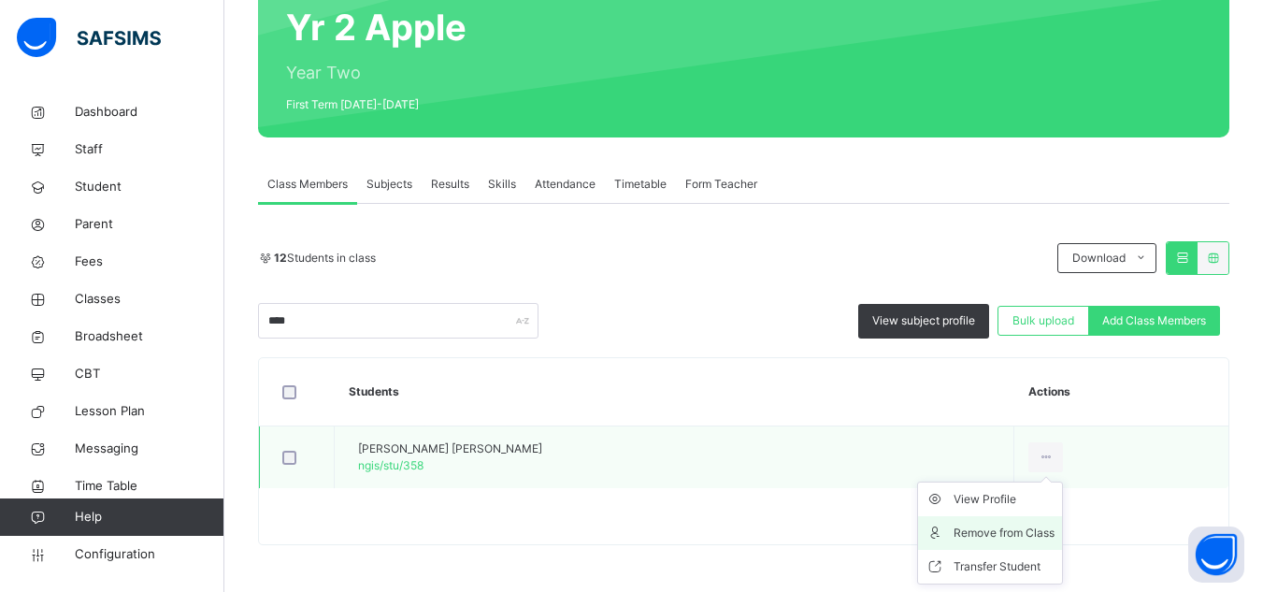
click at [960, 529] on div "Remove from Class" at bounding box center [1004, 533] width 101 height 19
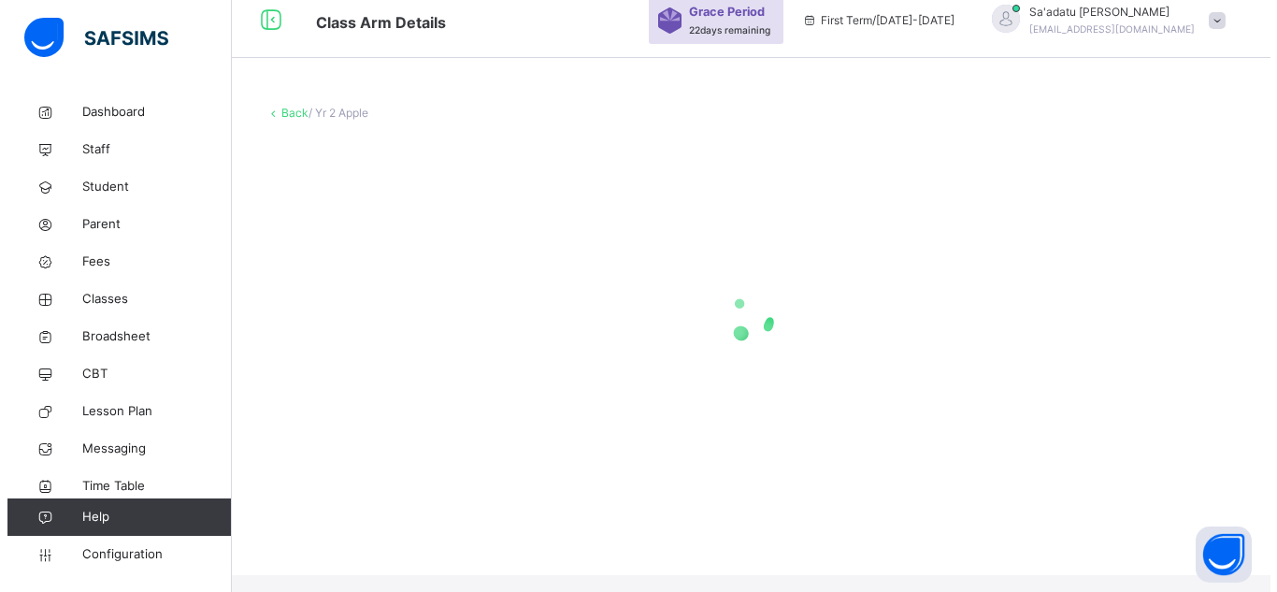
scroll to position [0, 0]
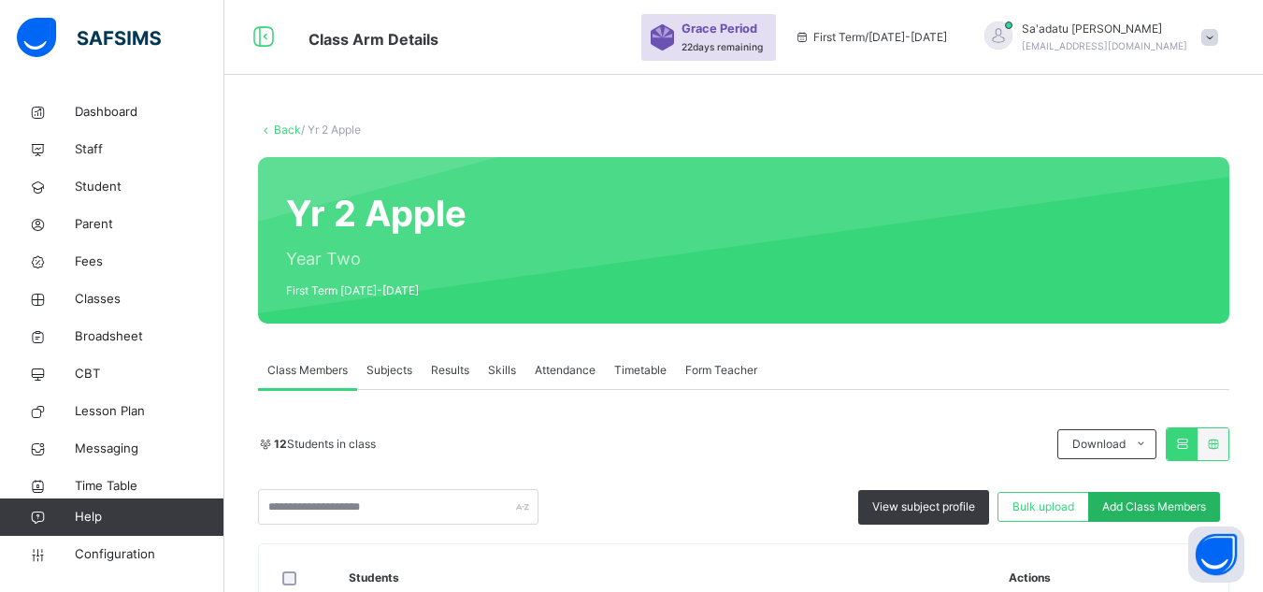
click at [1193, 502] on span "Add Class Members" at bounding box center [1154, 506] width 104 height 17
type input "**********"
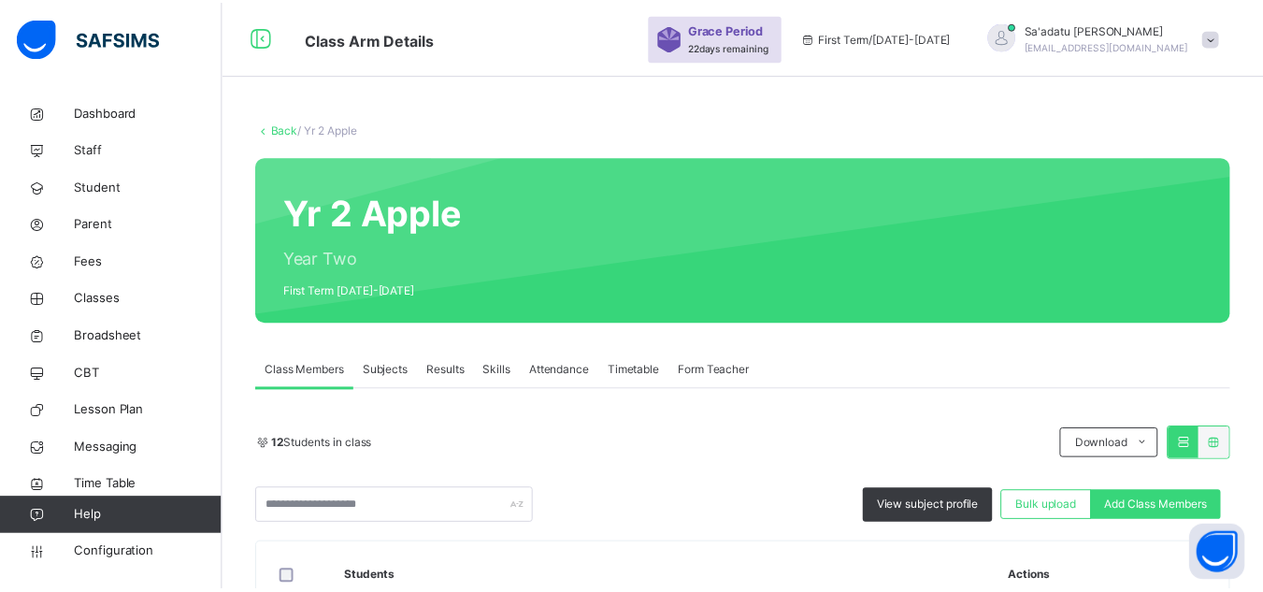
scroll to position [242, 0]
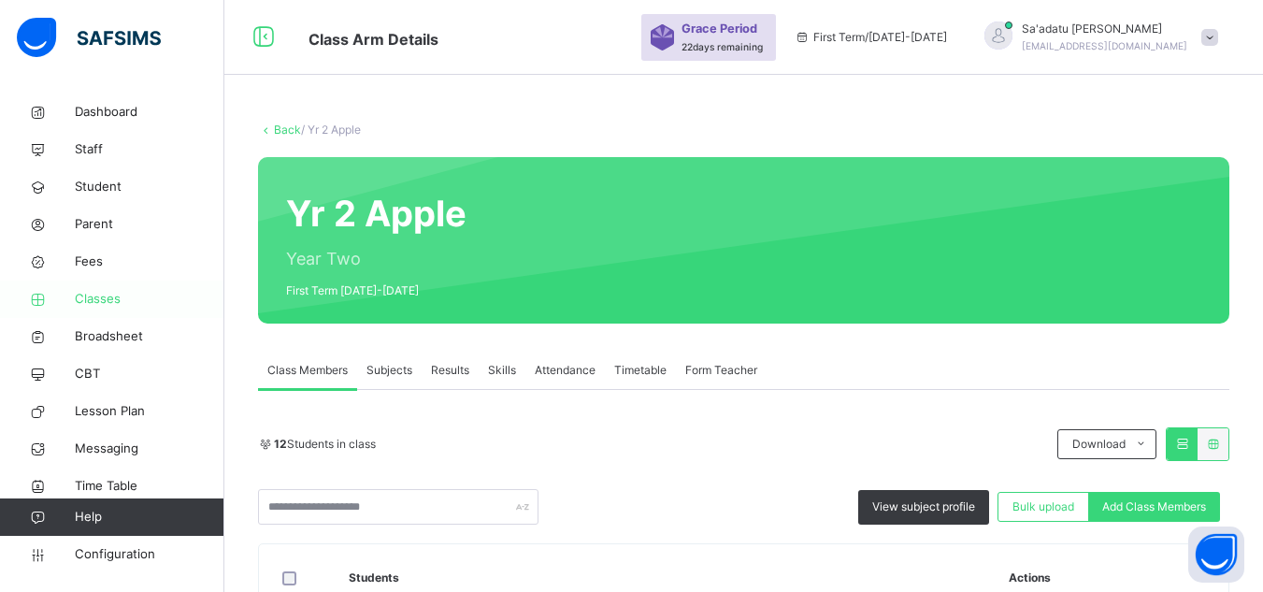
click at [105, 290] on span "Classes" at bounding box center [150, 299] width 150 height 19
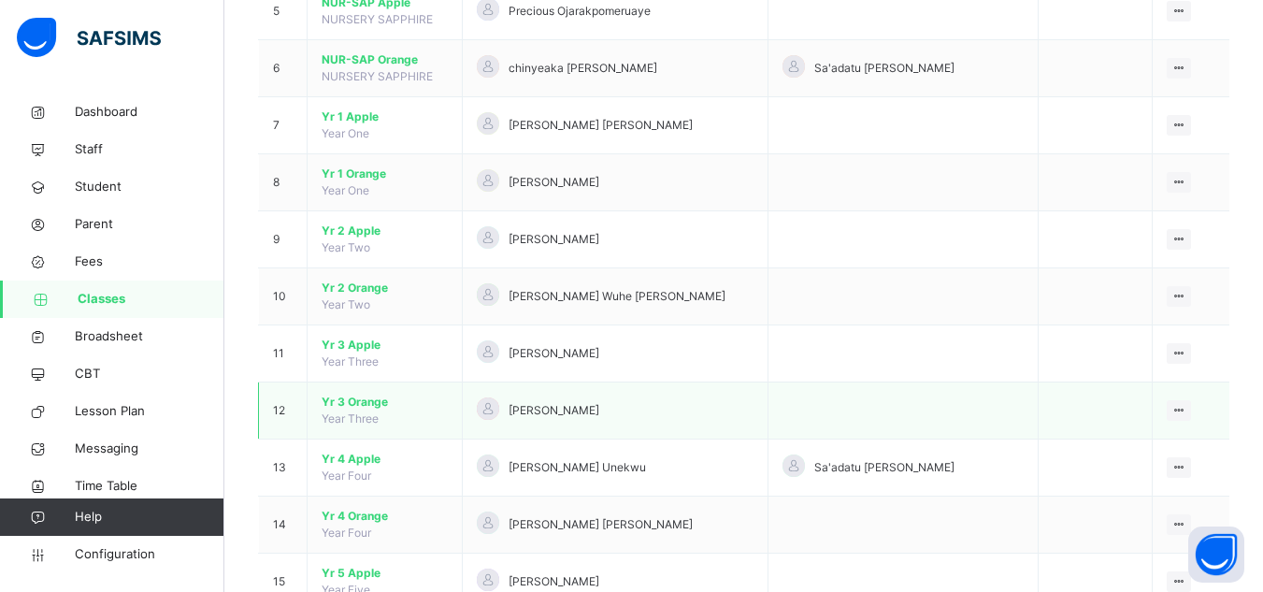
scroll to position [561, 0]
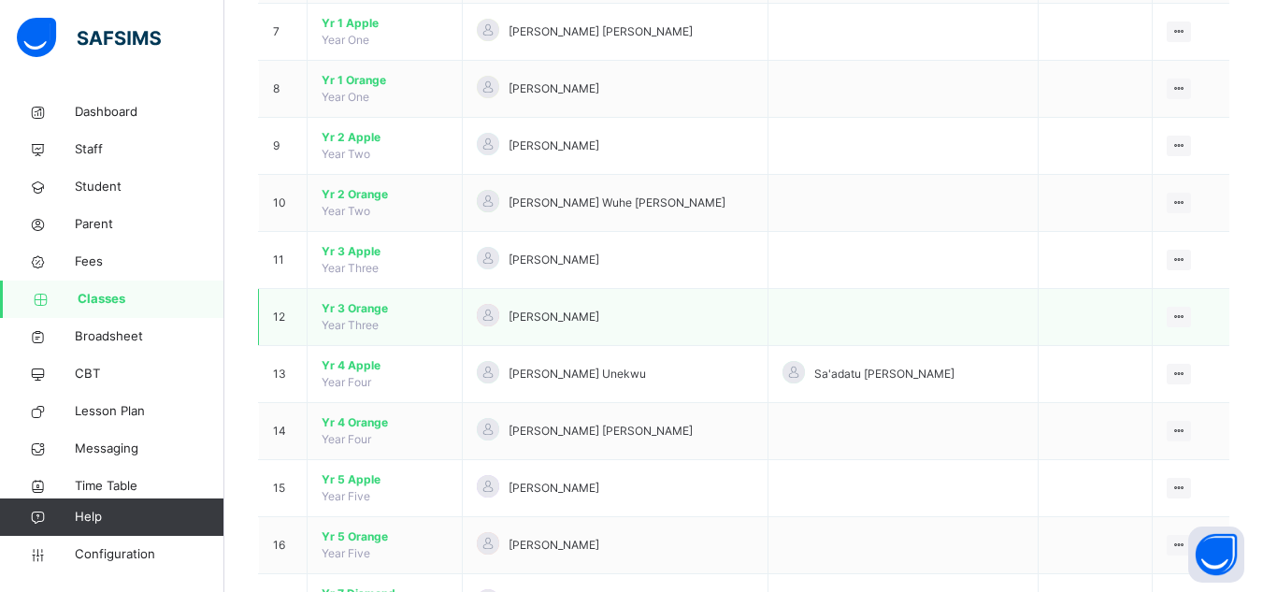
click at [339, 305] on span "Yr 3 Orange" at bounding box center [385, 308] width 126 height 17
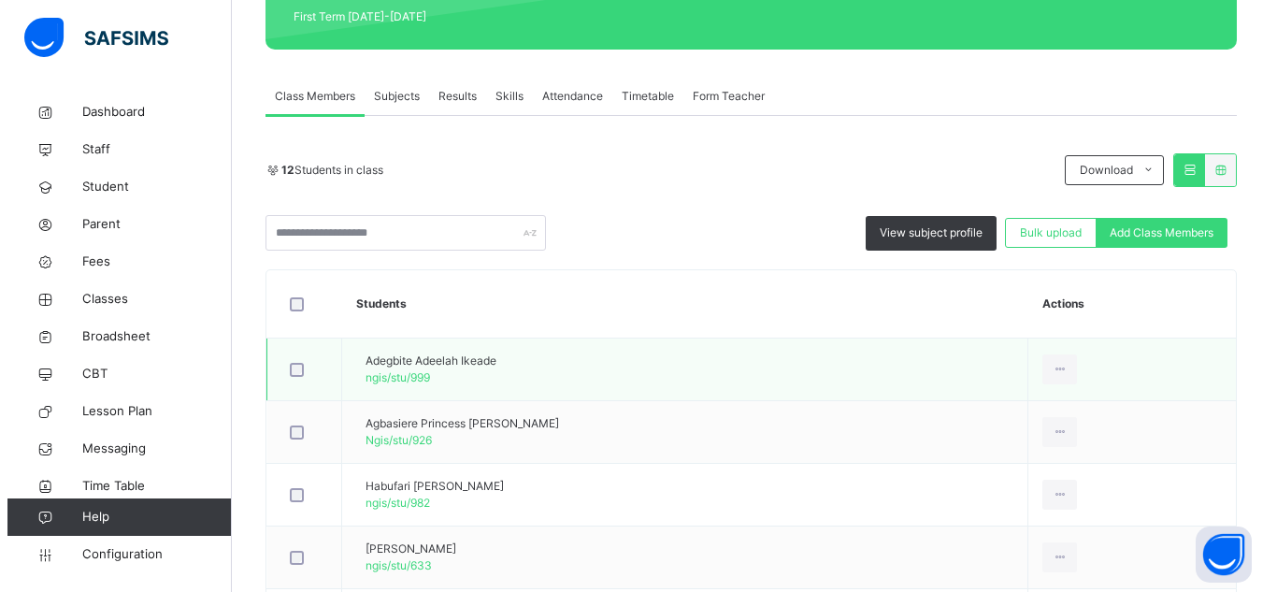
scroll to position [281, 0]
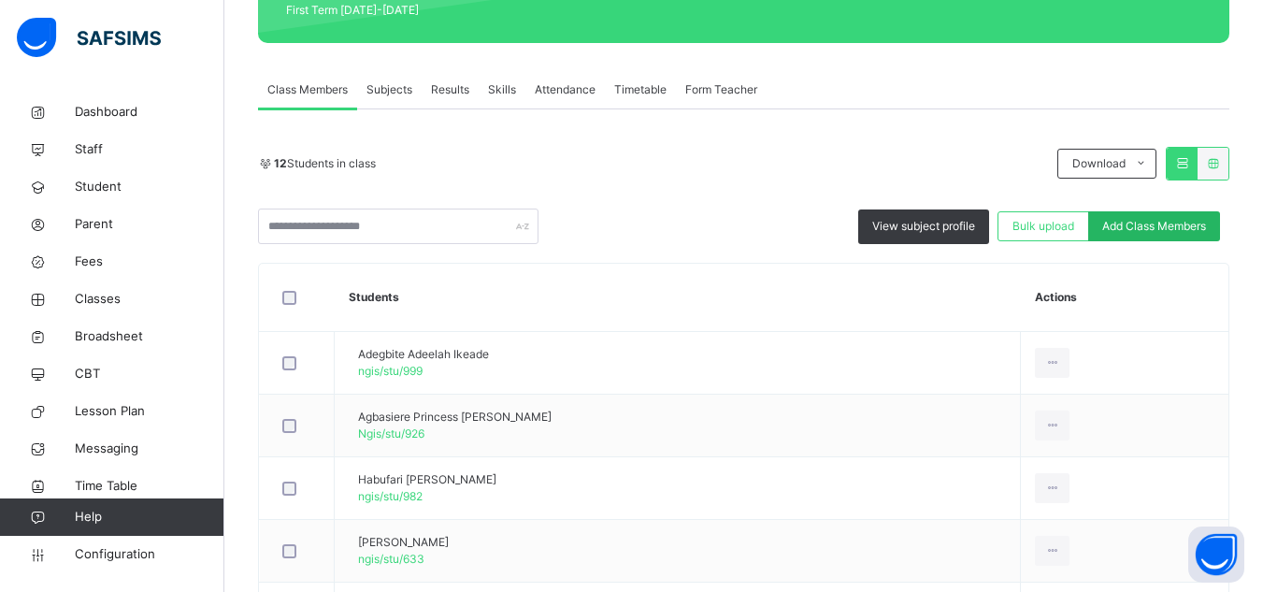
click at [1162, 218] on span "Add Class Members" at bounding box center [1154, 226] width 104 height 17
type input "*****"
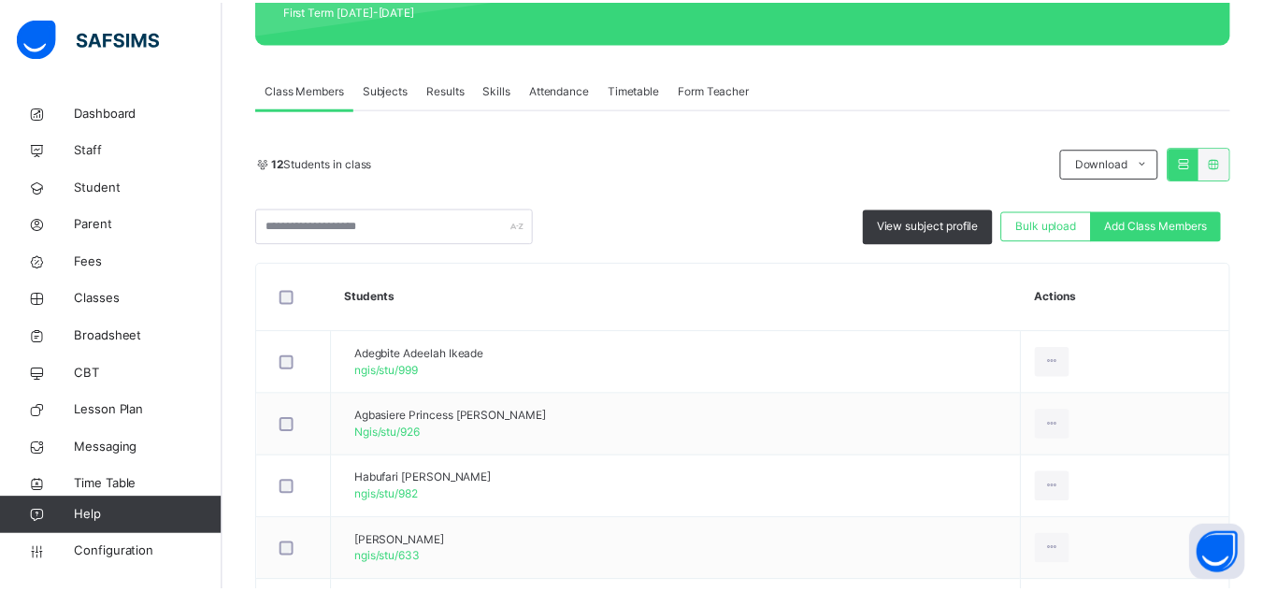
scroll to position [68, 0]
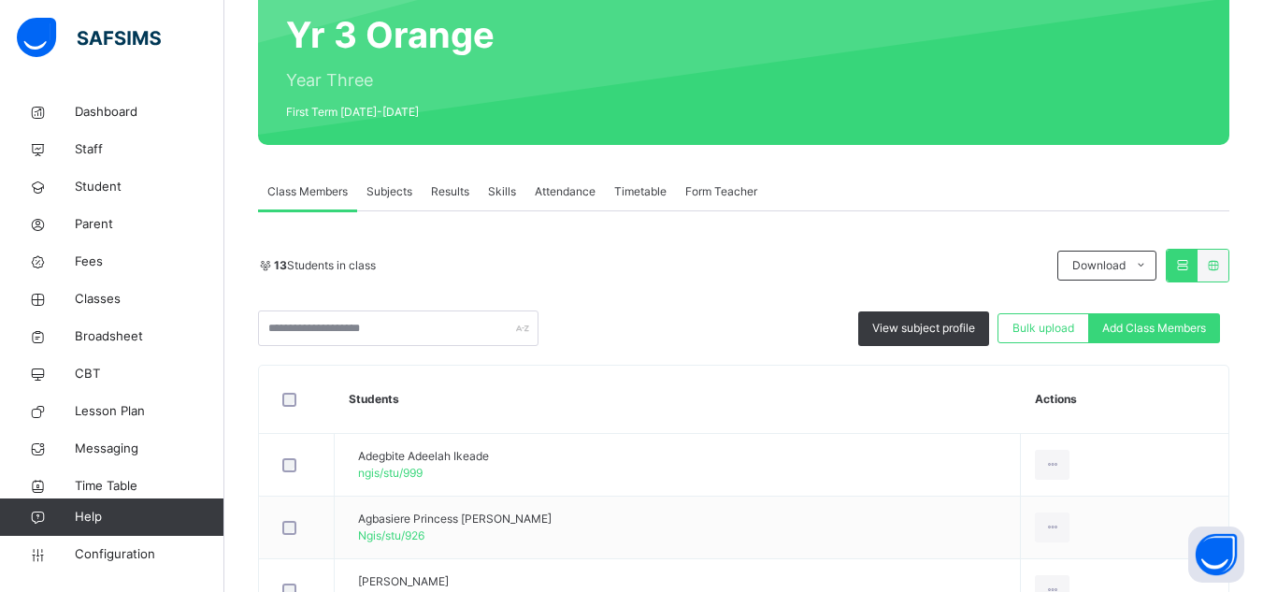
scroll to position [187, 0]
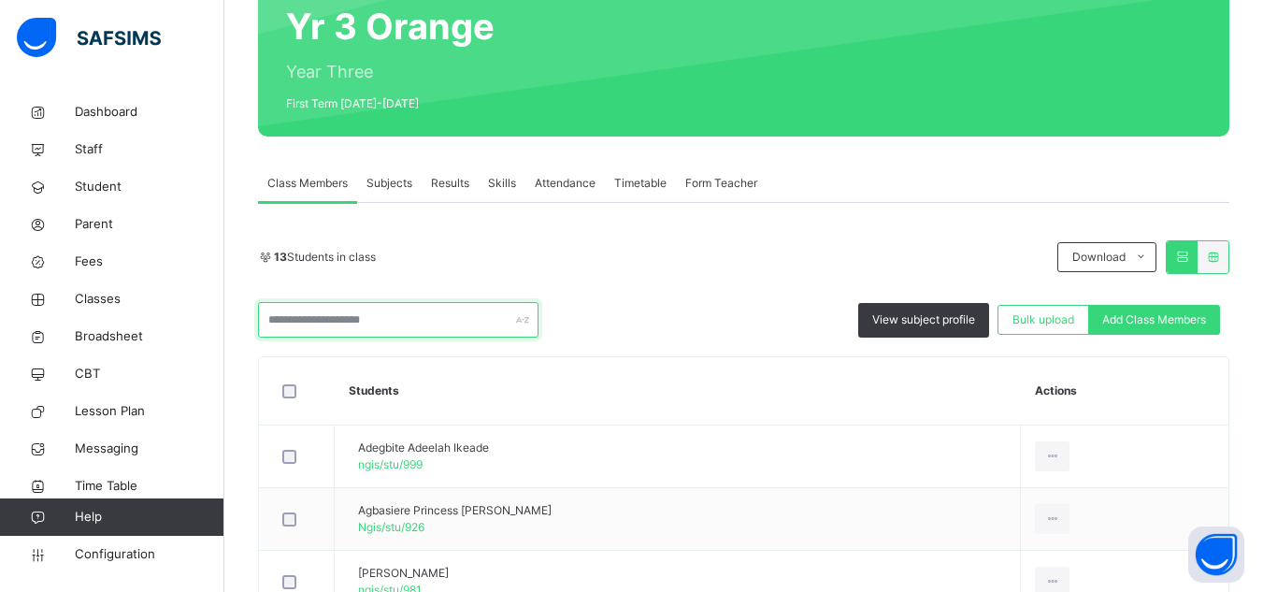
click at [360, 312] on input "text" at bounding box center [398, 320] width 281 height 36
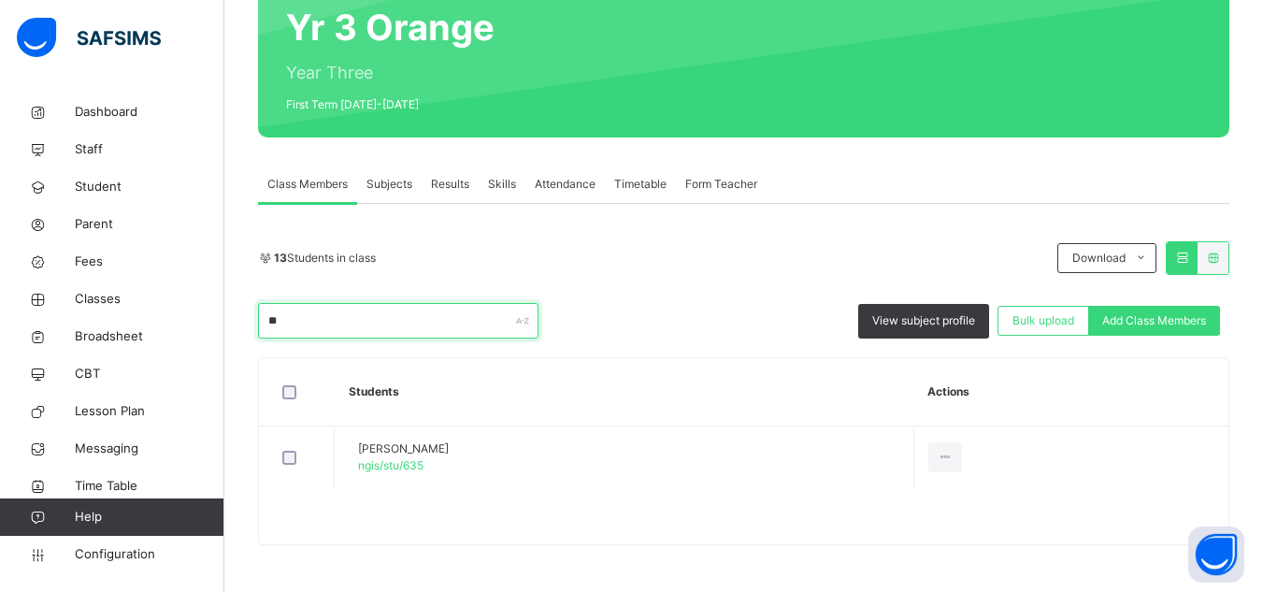
scroll to position [186, 0]
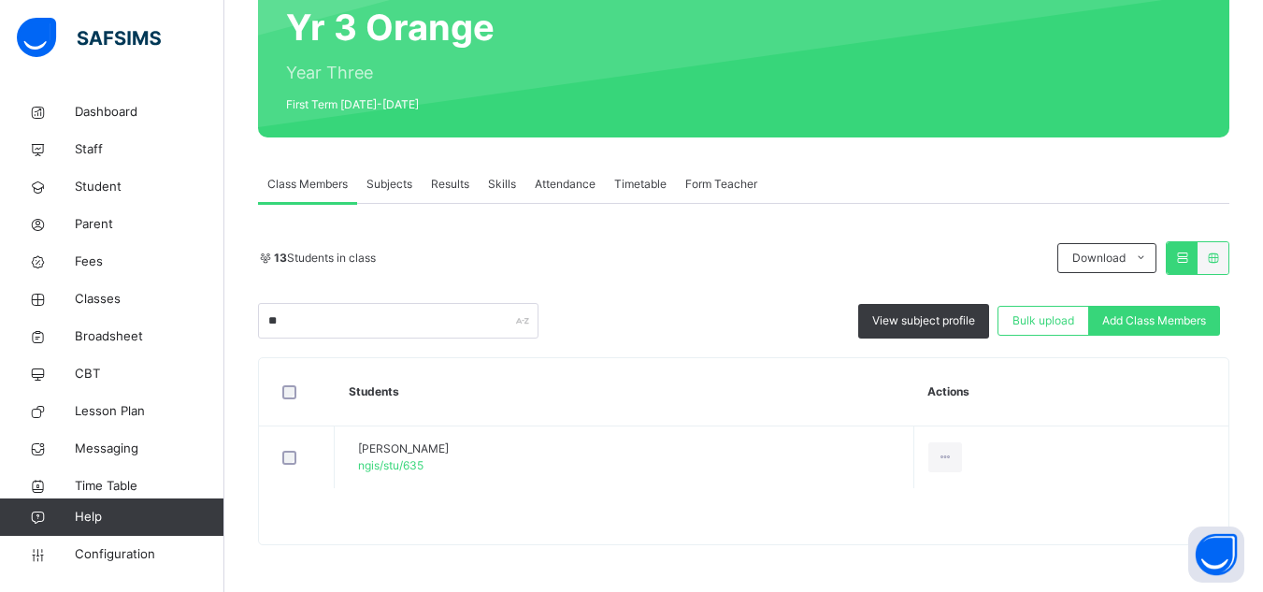
click at [666, 324] on div "** View subject profile Bulk upload Add Class Members" at bounding box center [744, 321] width 972 height 36
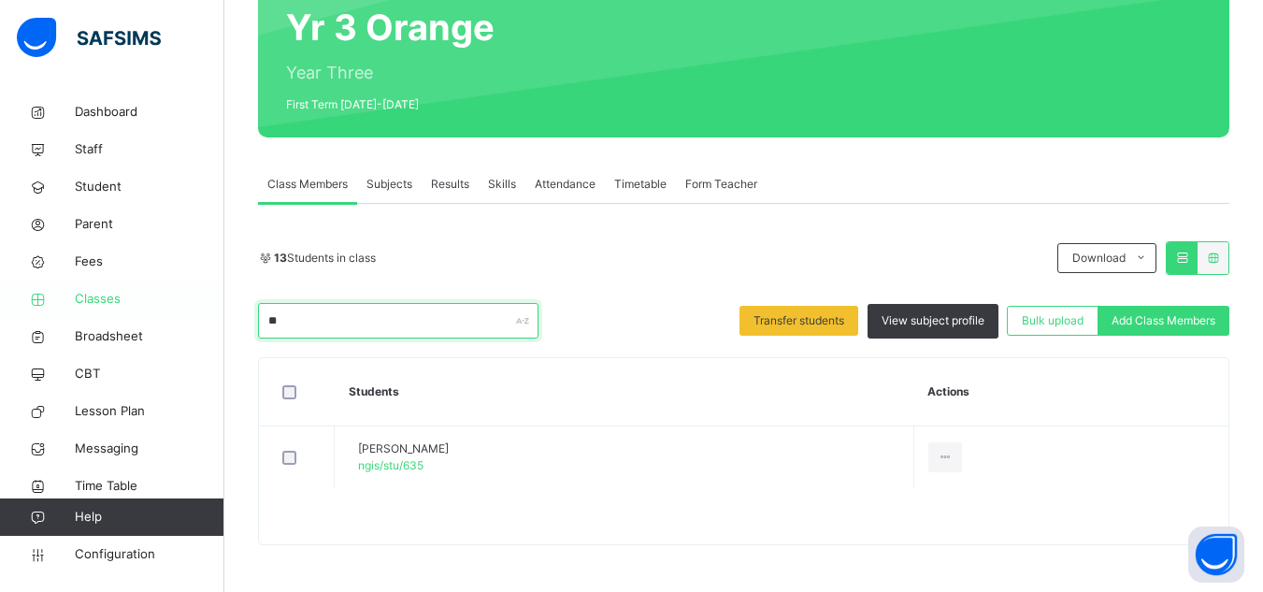
drag, startPoint x: 299, startPoint y: 310, endPoint x: 180, endPoint y: 308, distance: 118.8
click at [180, 308] on div "Class Arm Details Grace Period 22 days remaining First Term / [DATE]-[DATE] Sa'…" at bounding box center [631, 203] width 1263 height 778
drag, startPoint x: 295, startPoint y: 321, endPoint x: 166, endPoint y: 310, distance: 130.4
click at [166, 310] on div "Class Arm Details Grace Period 22 days remaining First Term / [DATE]-[DATE] Sa'…" at bounding box center [631, 203] width 1263 height 778
drag, startPoint x: 312, startPoint y: 319, endPoint x: 114, endPoint y: 320, distance: 198.2
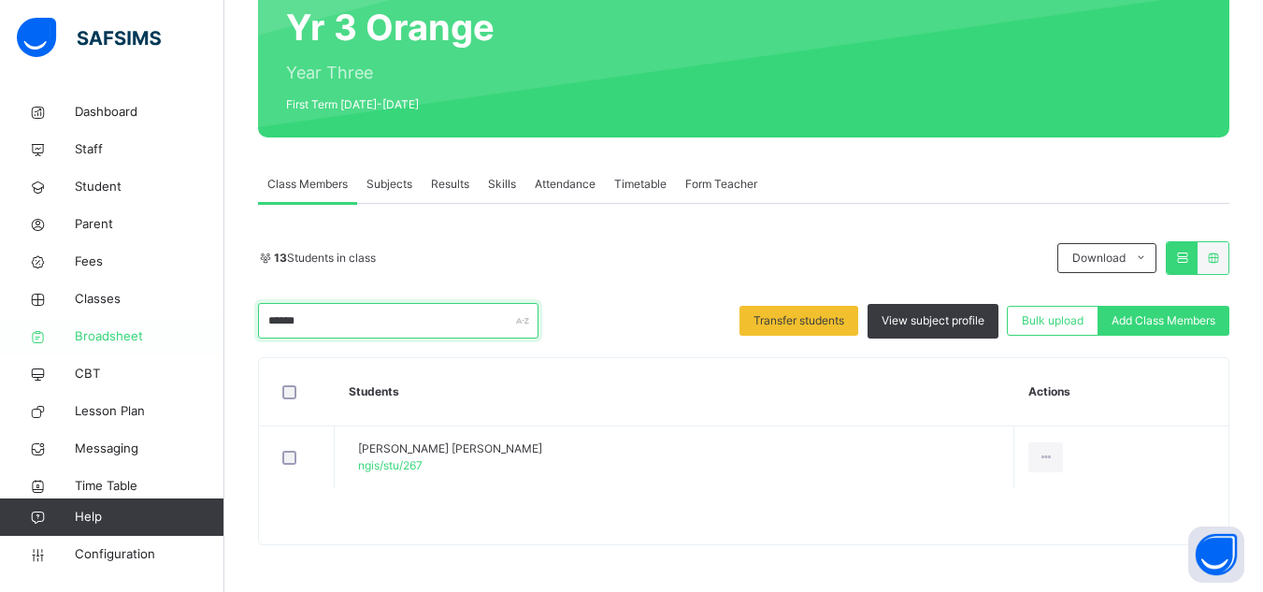
click at [114, 320] on div "Class Arm Details Grace Period 22 days remaining First Term / [DATE]-[DATE] Sa'…" at bounding box center [631, 203] width 1263 height 778
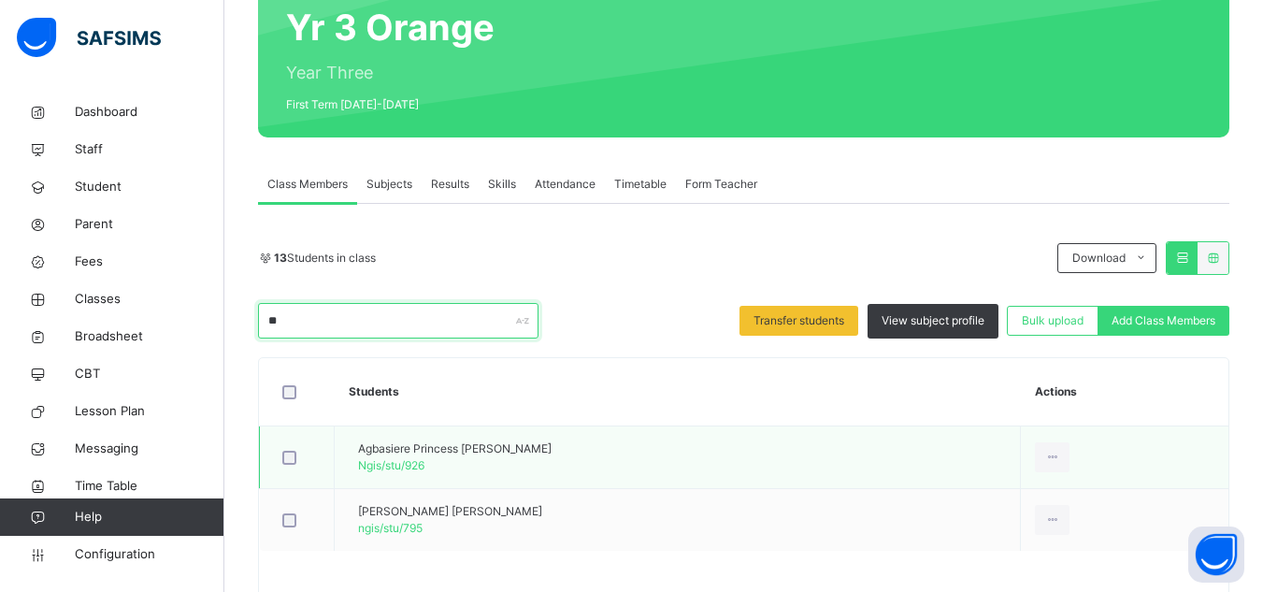
drag, startPoint x: 315, startPoint y: 317, endPoint x: 597, endPoint y: 428, distance: 302.7
click at [597, 428] on div "13 Students in class Download Pdf Report Excel Report ** Transfer students View…" at bounding box center [744, 424] width 972 height 367
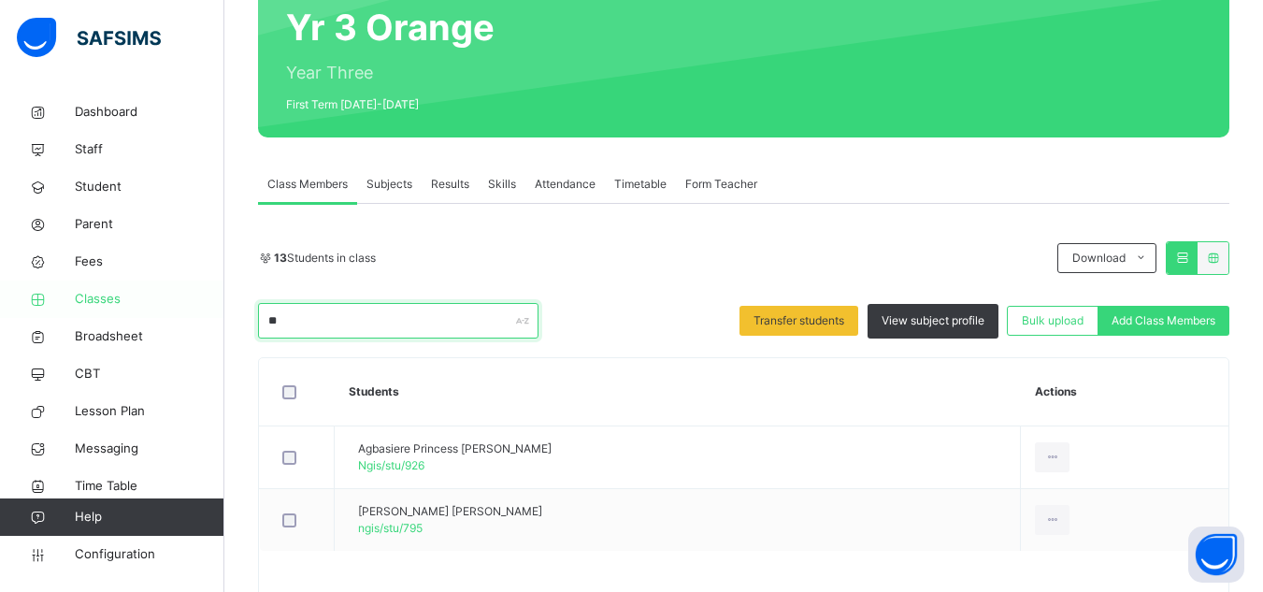
drag, startPoint x: 297, startPoint y: 318, endPoint x: 87, endPoint y: 288, distance: 212.5
click at [89, 299] on div "Class Arm Details Grace Period 22 days remaining First Term / [DATE]-[DATE] Sa'…" at bounding box center [631, 234] width 1263 height 841
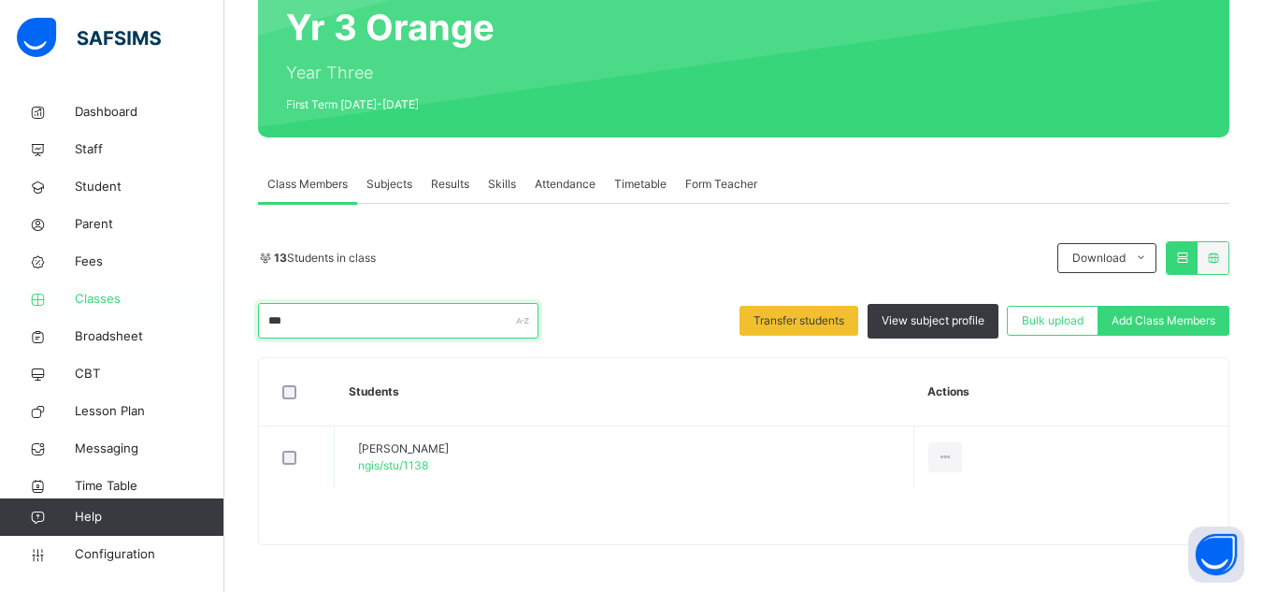
drag, startPoint x: 297, startPoint y: 324, endPoint x: 114, endPoint y: 306, distance: 184.2
click at [114, 306] on div "Class Arm Details Grace Period 22 days remaining First Term / [DATE]-[DATE] Sa'…" at bounding box center [631, 203] width 1263 height 778
drag, startPoint x: 331, startPoint y: 314, endPoint x: 67, endPoint y: 289, distance: 264.9
click at [67, 289] on div "Class Arm Details Grace Period 22 days remaining First Term / [DATE]-[DATE] Sa'…" at bounding box center [631, 203] width 1263 height 778
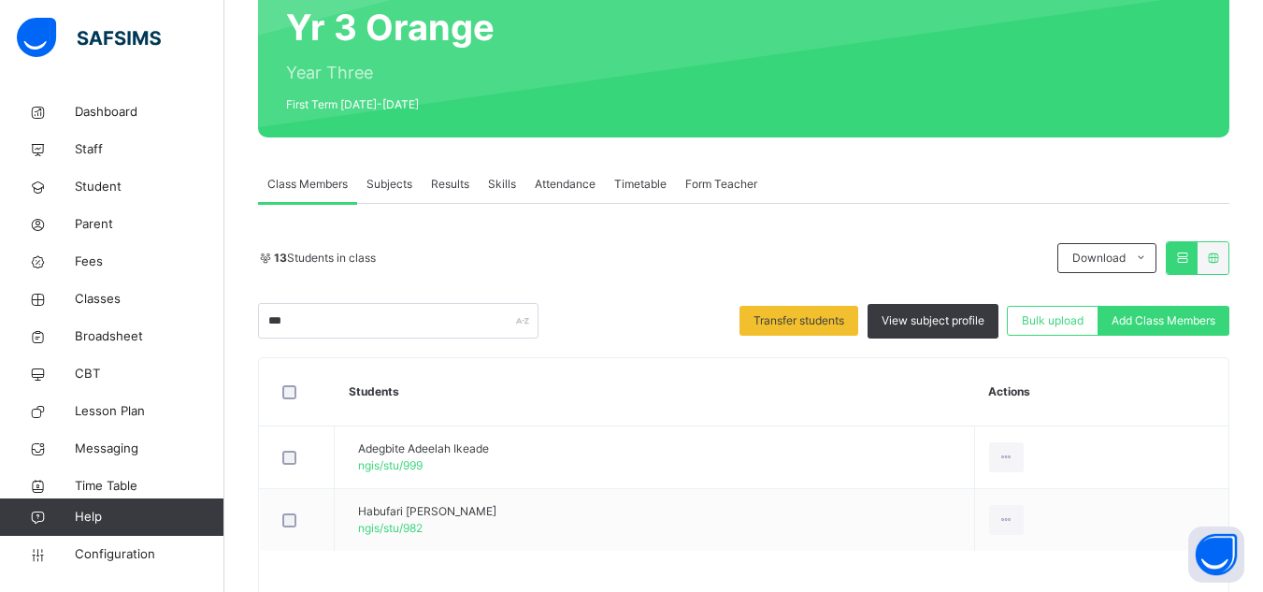
click at [620, 395] on th "Students" at bounding box center [655, 392] width 641 height 68
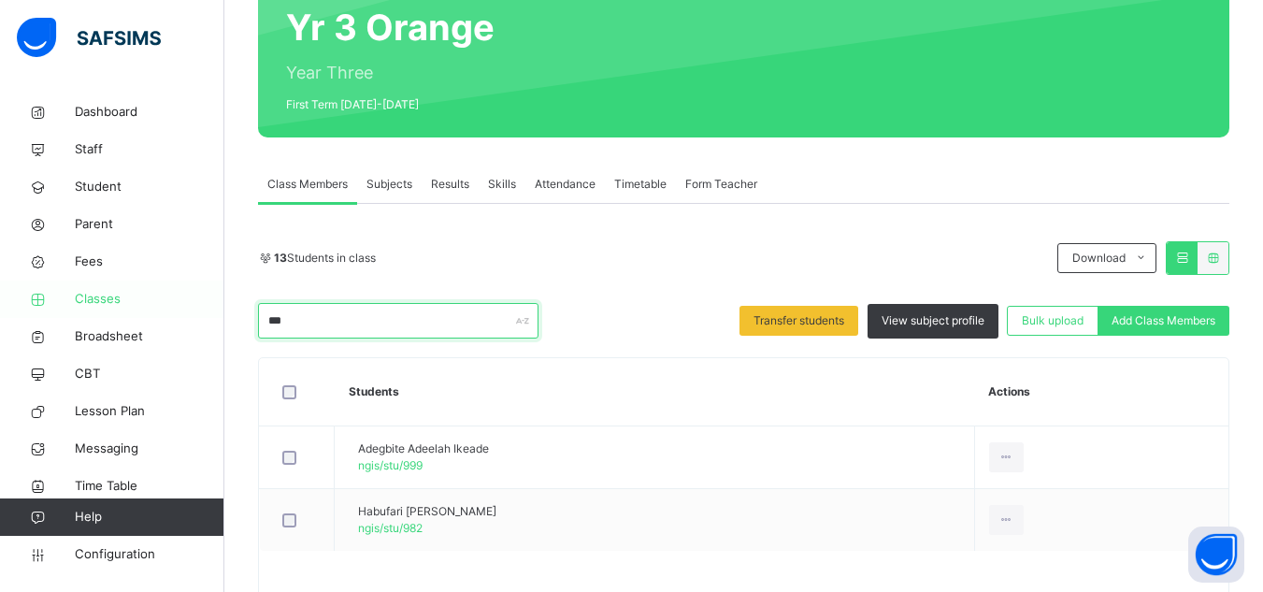
drag, startPoint x: 306, startPoint y: 320, endPoint x: 162, endPoint y: 312, distance: 144.2
click at [162, 312] on div "Class Arm Details Grace Period 22 days remaining First Term / [DATE]-[DATE] Sa'…" at bounding box center [631, 234] width 1263 height 841
drag, startPoint x: 241, startPoint y: 310, endPoint x: 137, endPoint y: 296, distance: 104.6
click at [137, 296] on div "Class Arm Details Grace Period 22 days remaining First Term / [DATE]-[DATE] Sa'…" at bounding box center [631, 203] width 1263 height 778
type input "***"
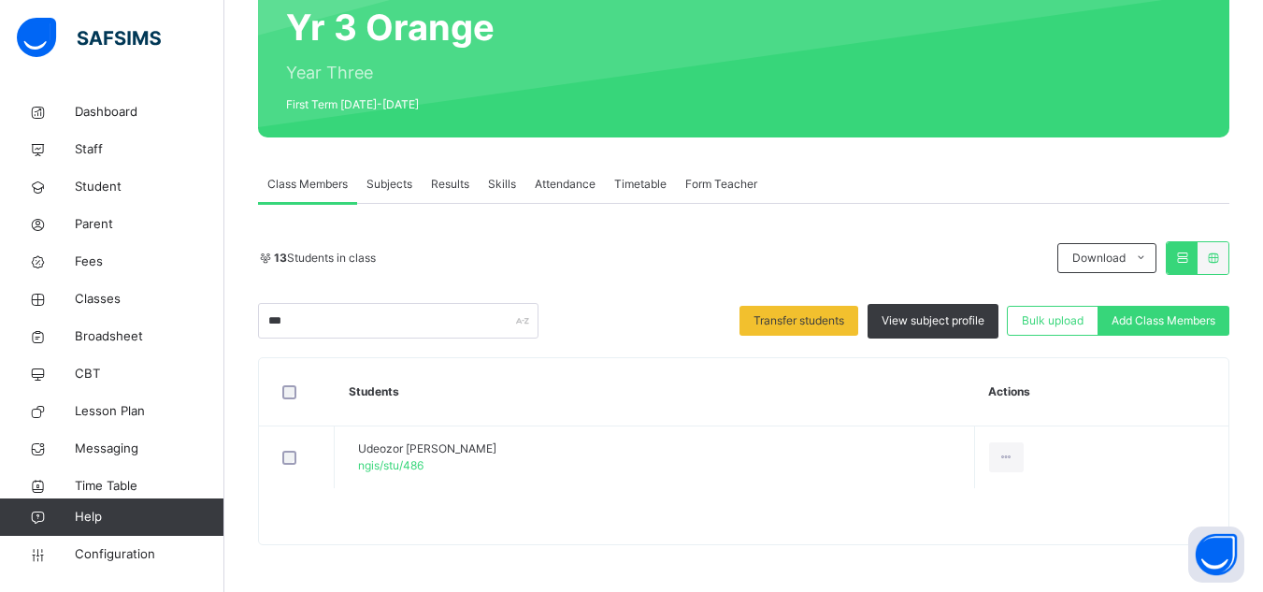
click at [641, 393] on th "Students" at bounding box center [655, 392] width 641 height 68
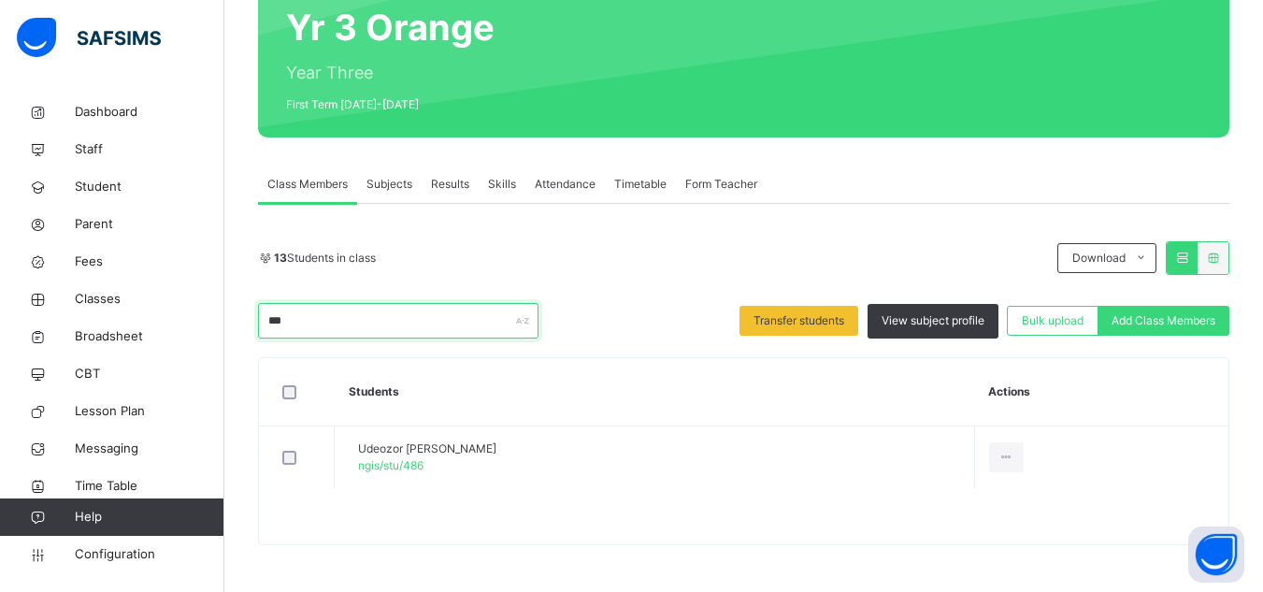
drag, startPoint x: 313, startPoint y: 322, endPoint x: 235, endPoint y: 321, distance: 78.6
click at [235, 321] on div "Back / Yr 3 Orange Yr 3 Orange Year Three First Term [DATE]-[DATE] Class Member…" at bounding box center [743, 249] width 1039 height 684
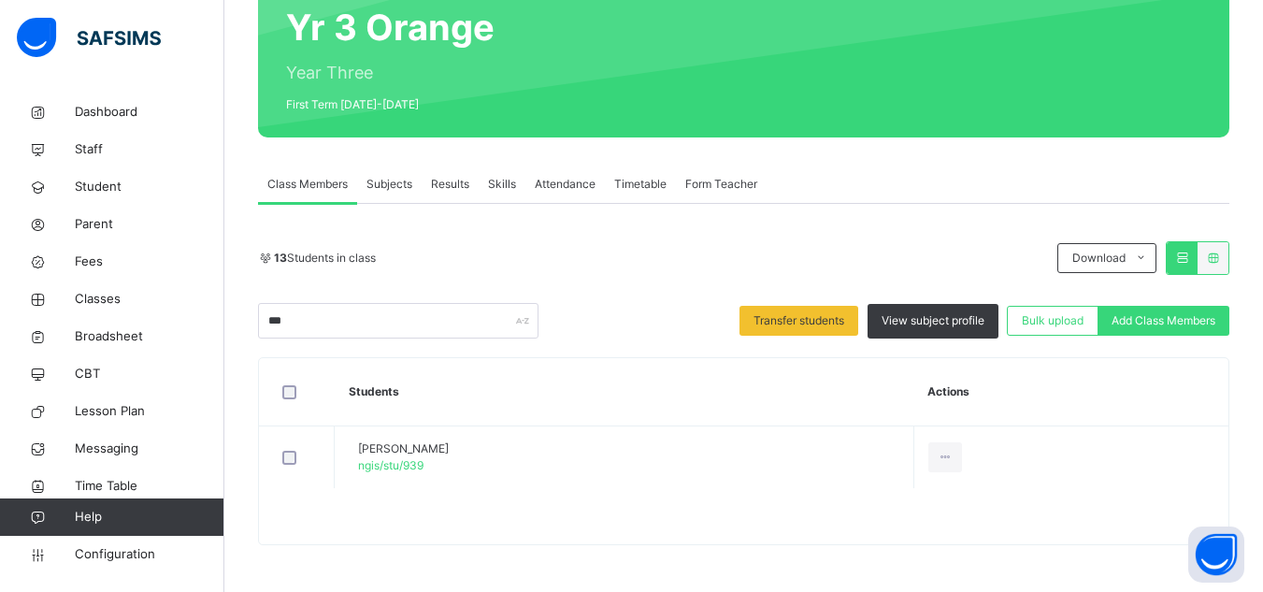
click at [620, 394] on th "Students" at bounding box center [625, 392] width 580 height 68
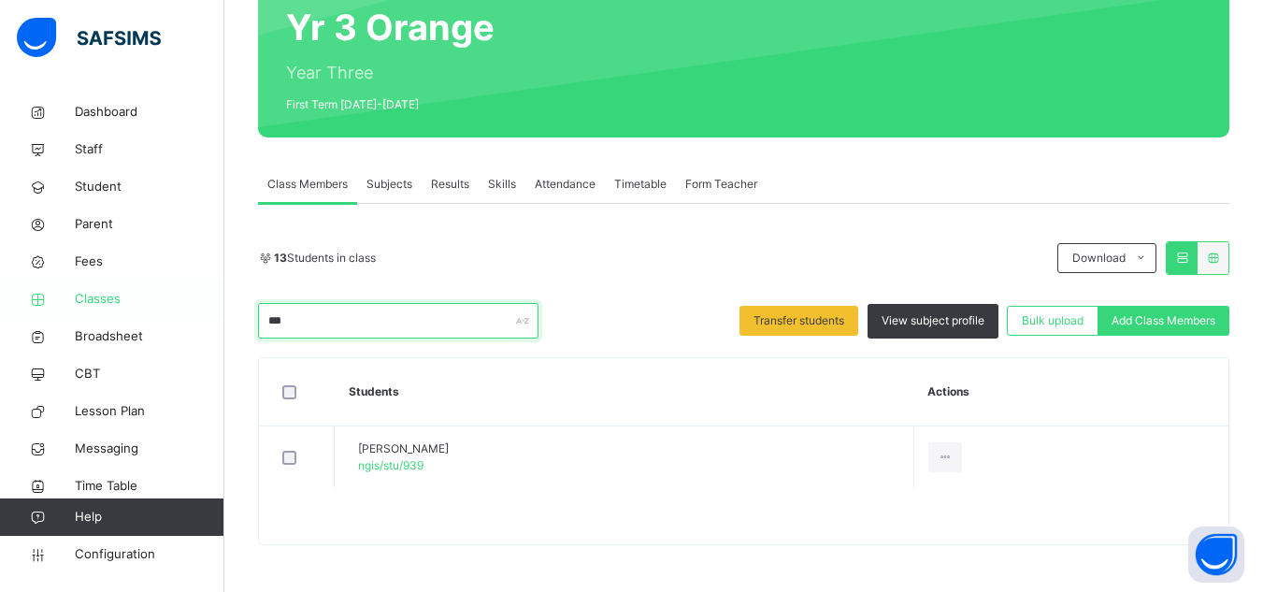
drag, startPoint x: 310, startPoint y: 324, endPoint x: 50, endPoint y: 299, distance: 260.3
click at [50, 299] on div "Class Arm Details Grace Period 22 days remaining First Term / [DATE]-[DATE] Sa'…" at bounding box center [631, 203] width 1263 height 778
drag, startPoint x: 315, startPoint y: 318, endPoint x: 136, endPoint y: 319, distance: 179.5
click at [136, 319] on div "Class Arm Details Grace Period 22 days remaining First Term / [DATE]-[DATE] Sa'…" at bounding box center [631, 203] width 1263 height 778
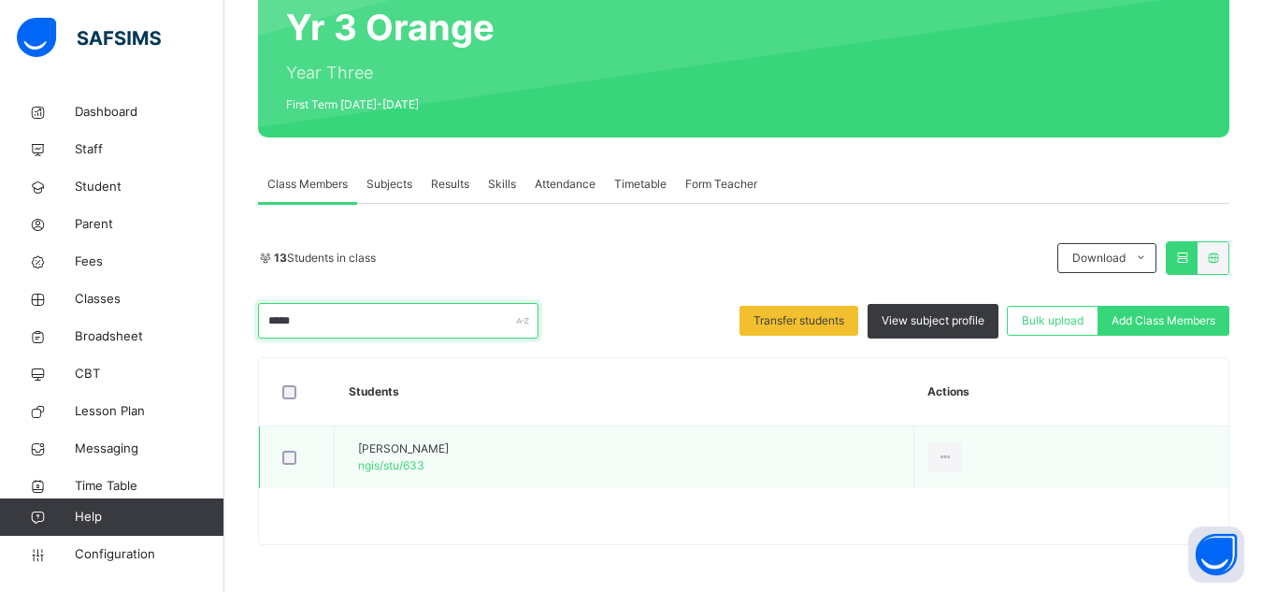
type input "*****"
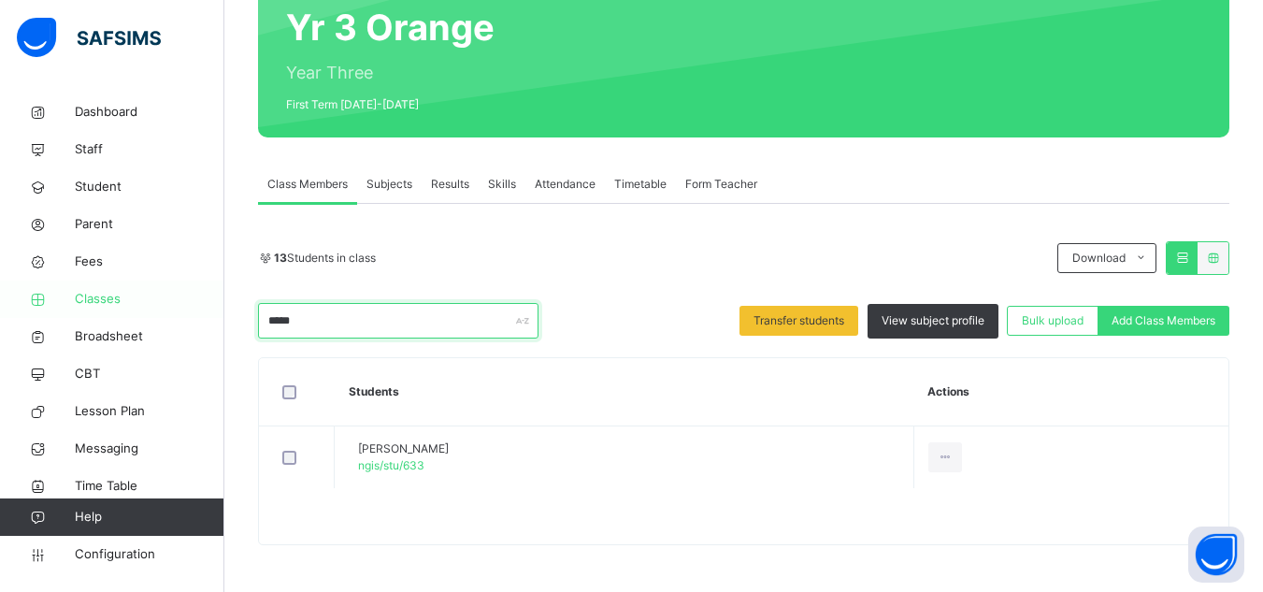
click at [177, 325] on div "Class Arm Details Grace Period 22 days remaining First Term / [DATE]-[DATE] Sa'…" at bounding box center [631, 203] width 1263 height 778
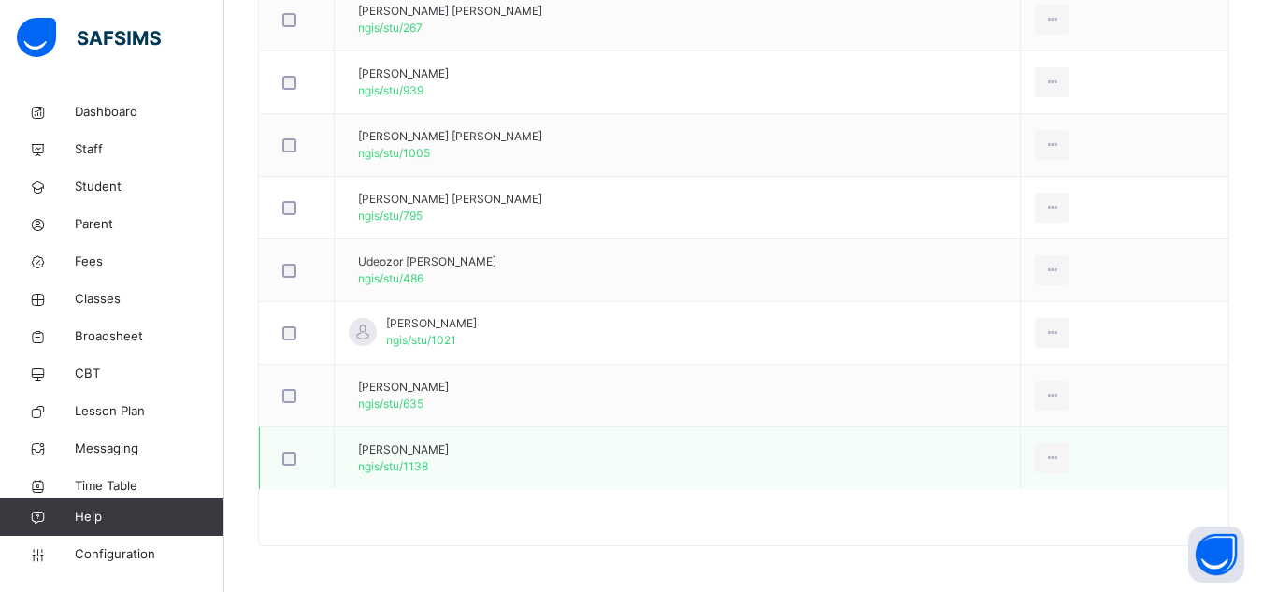
scroll to position [938, 0]
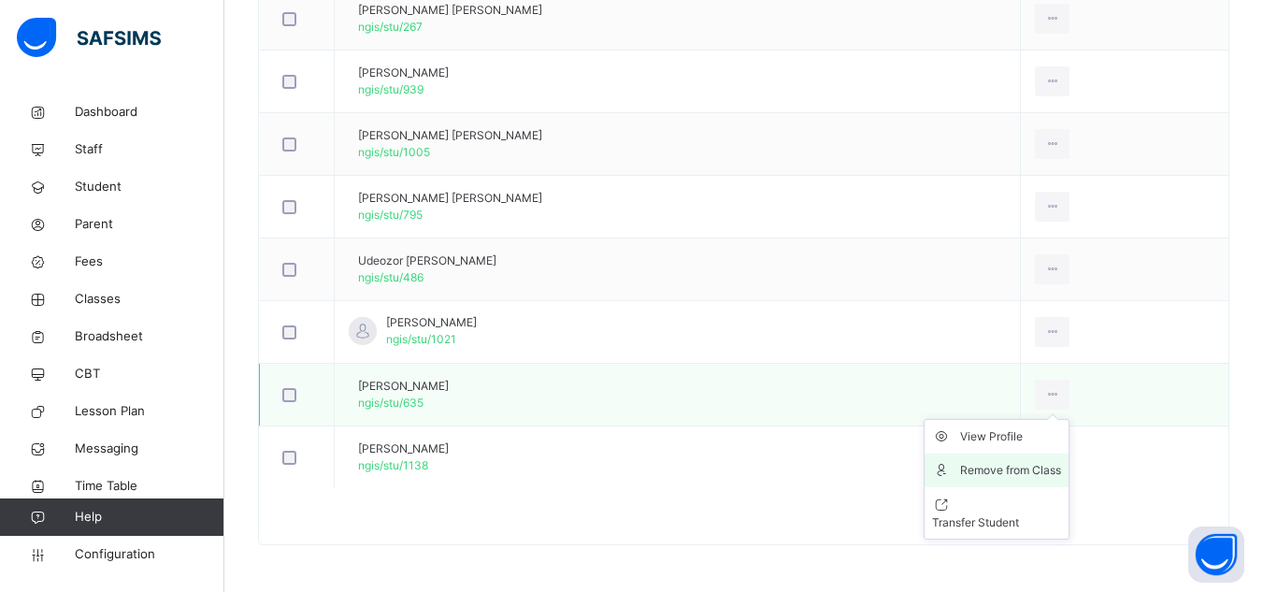
click at [1020, 468] on div "Remove from Class" at bounding box center [1010, 470] width 101 height 19
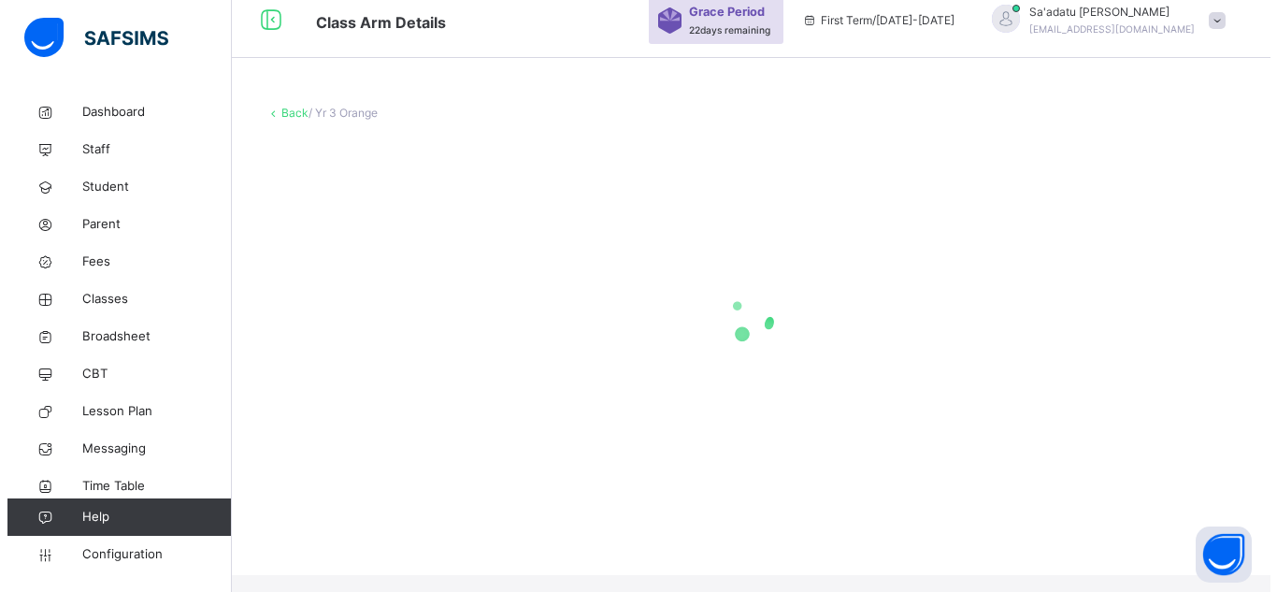
scroll to position [0, 0]
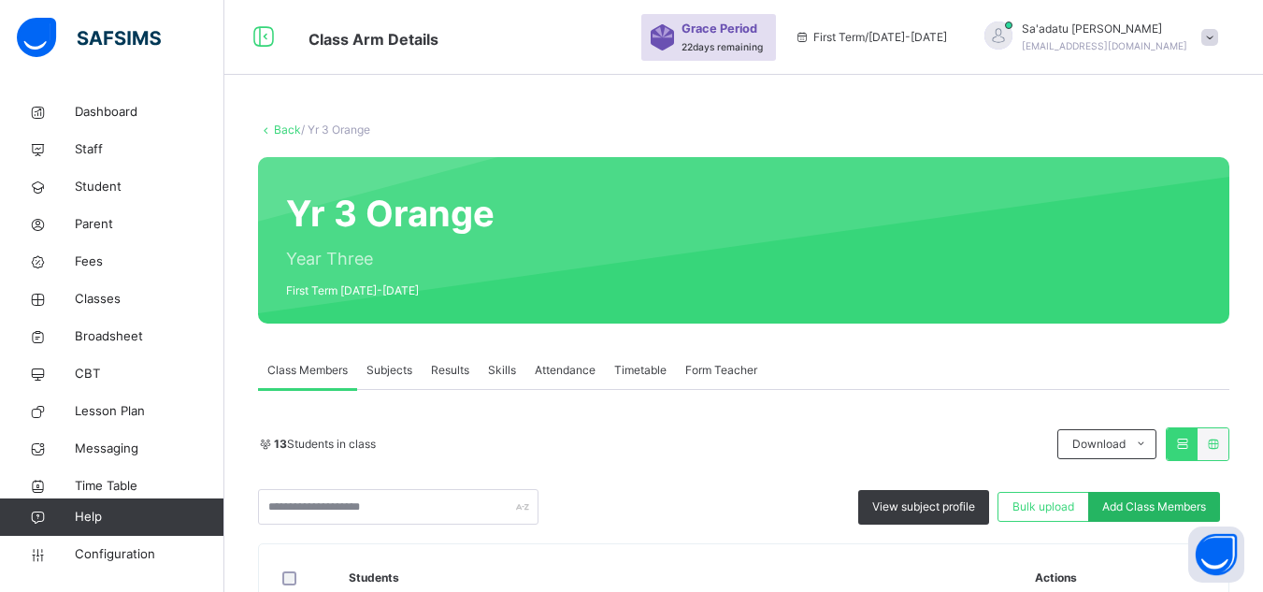
click at [1121, 507] on span "Add Class Members" at bounding box center [1154, 506] width 104 height 17
type input "*******"
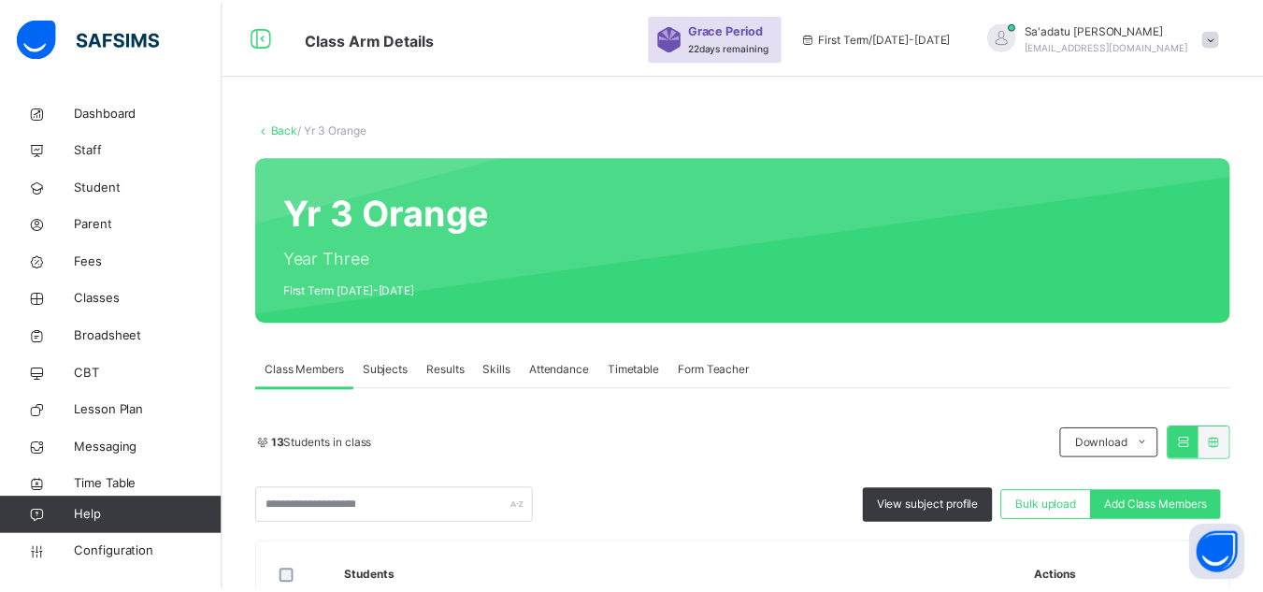
scroll to position [68, 0]
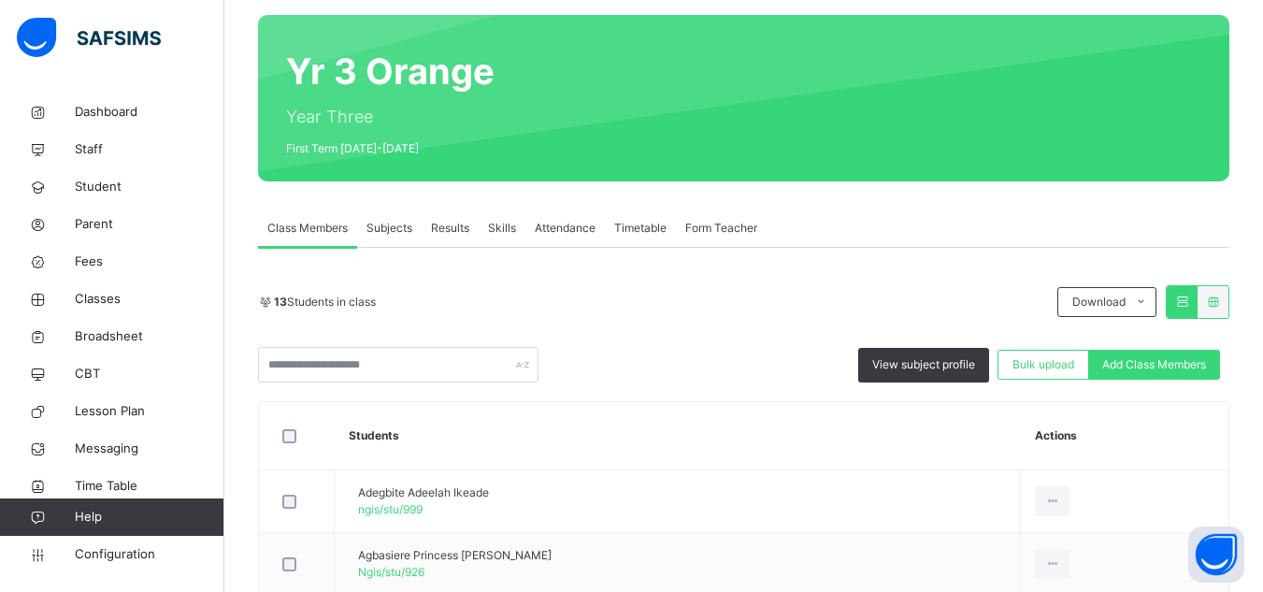
scroll to position [96, 0]
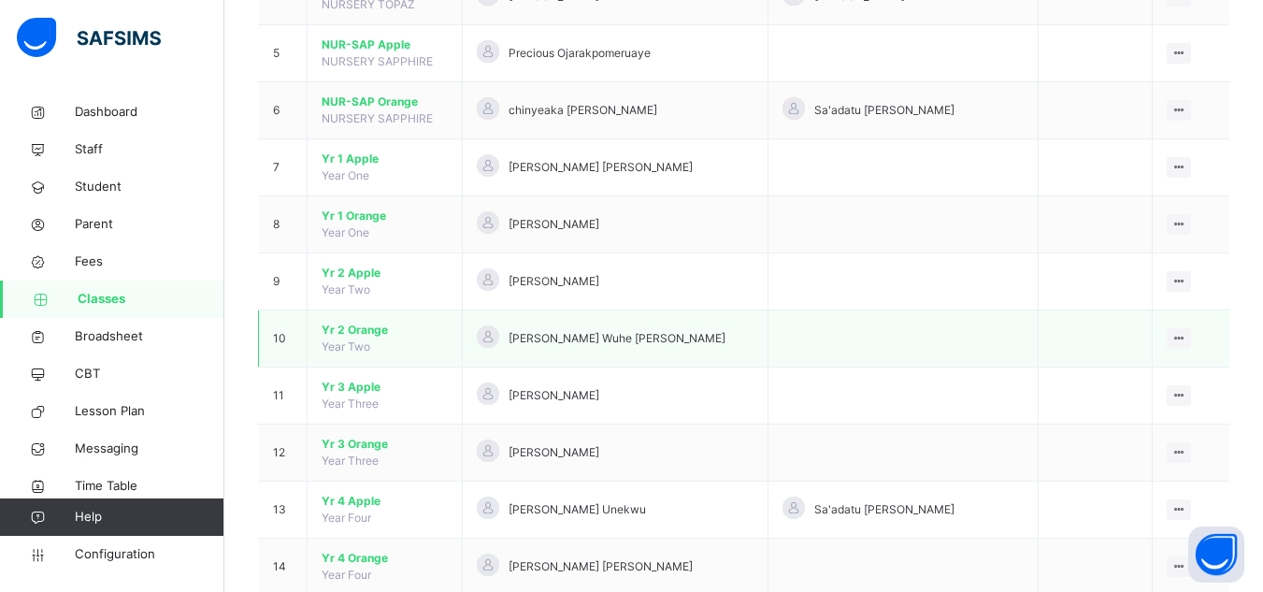
scroll to position [468, 0]
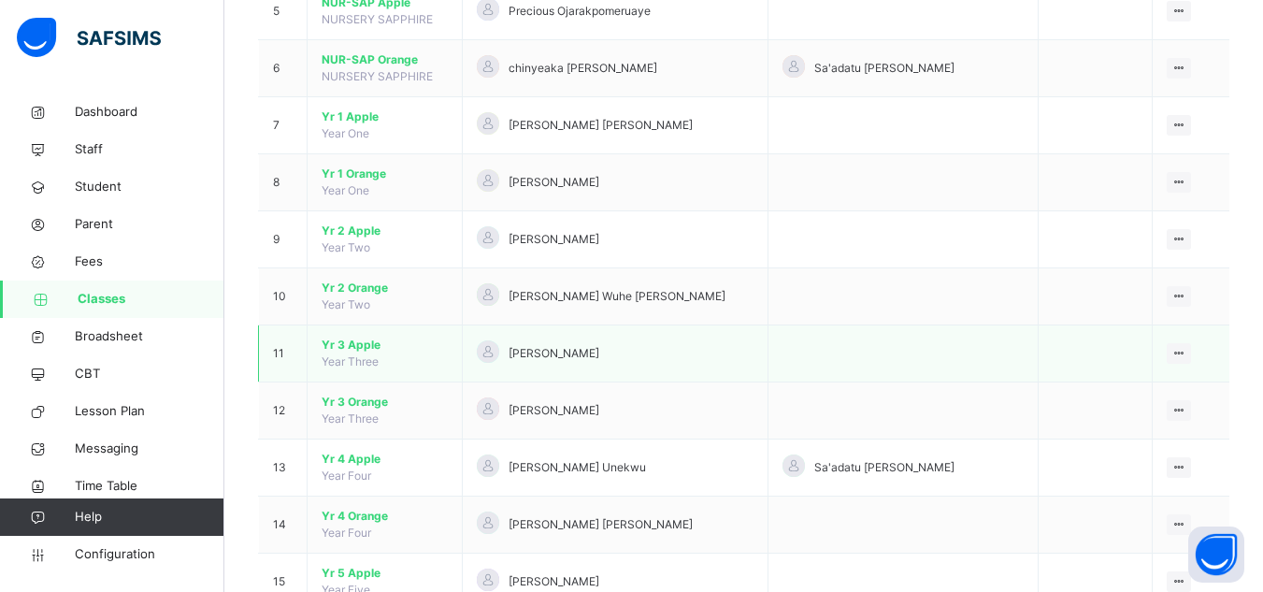
click at [355, 349] on span "Yr 3 Apple" at bounding box center [385, 345] width 126 height 17
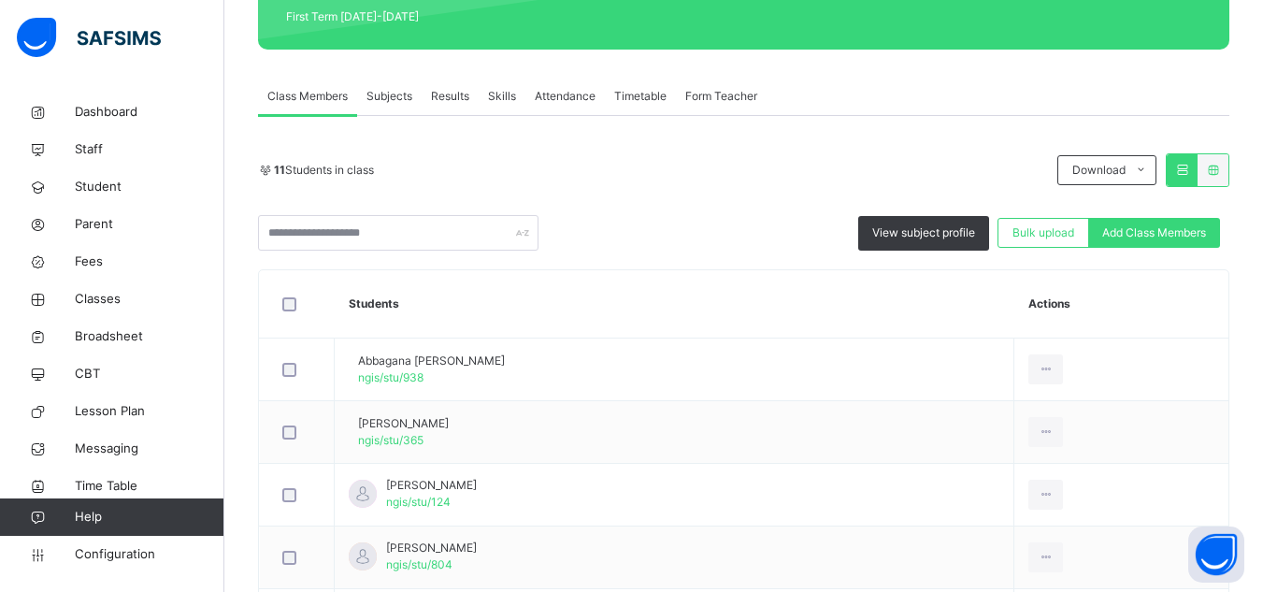
scroll to position [281, 0]
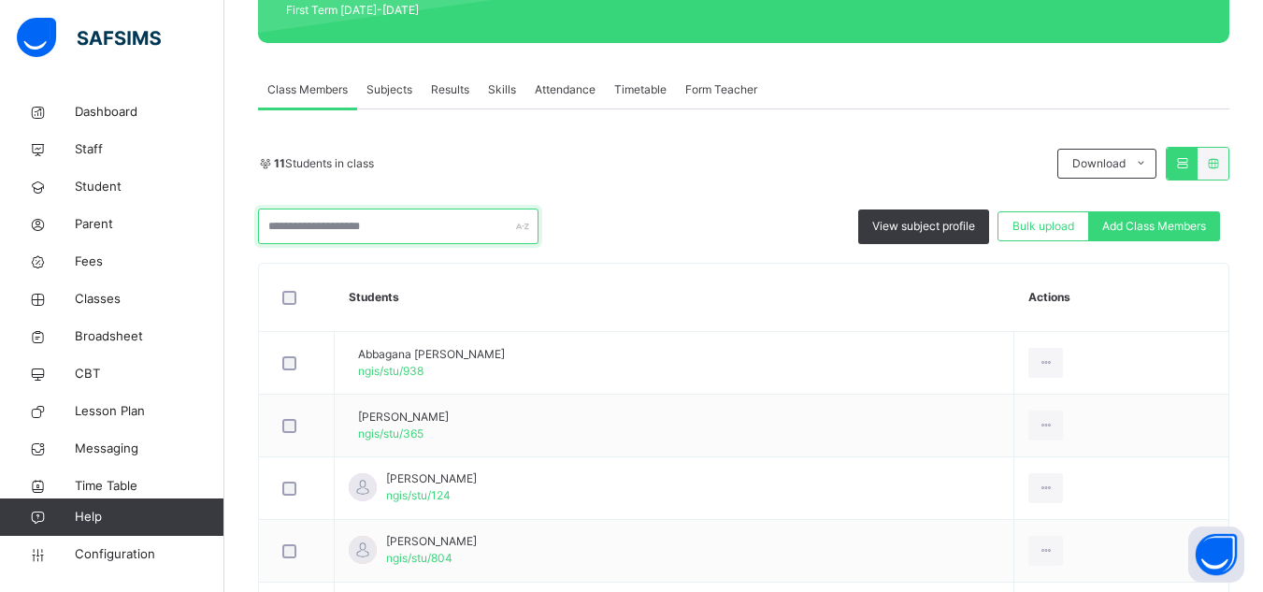
click at [403, 230] on input "text" at bounding box center [398, 227] width 281 height 36
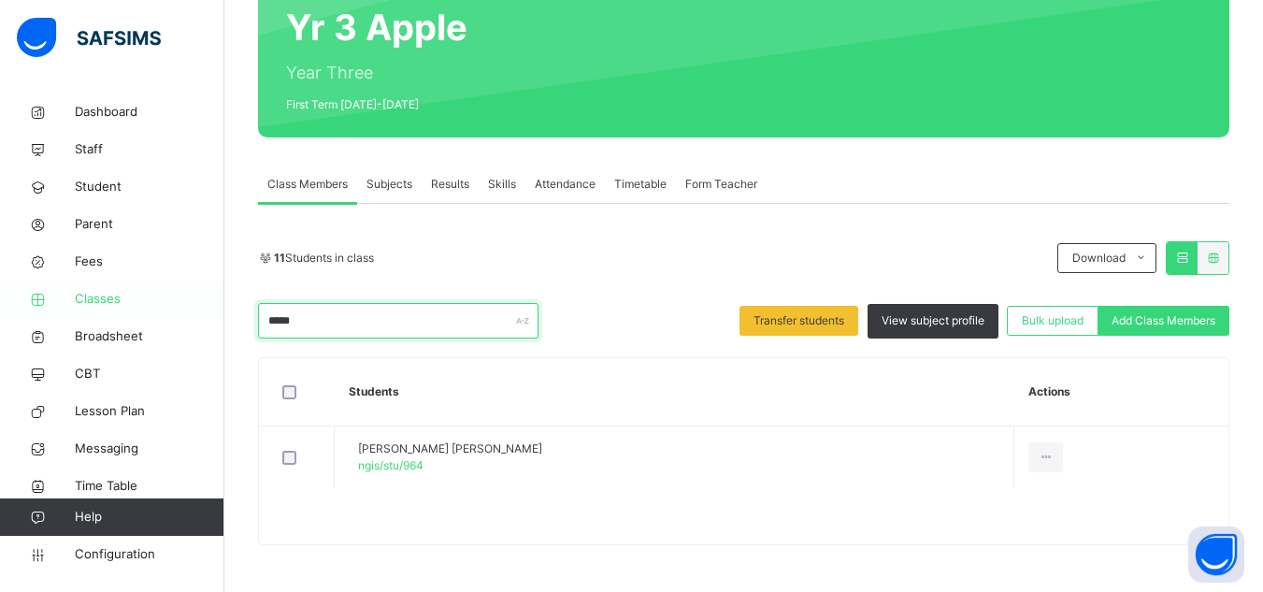
drag, startPoint x: 244, startPoint y: 295, endPoint x: 168, endPoint y: 285, distance: 76.3
click at [168, 285] on div "Class Arm Details Grace Period 22 days remaining First Term / [DATE]-[DATE] Sa'…" at bounding box center [631, 203] width 1263 height 778
drag, startPoint x: 326, startPoint y: 318, endPoint x: 68, endPoint y: 287, distance: 259.9
click at [68, 287] on div "Class Arm Details Grace Period 22 days remaining First Term / [DATE]-[DATE] Sa'…" at bounding box center [631, 234] width 1263 height 841
drag, startPoint x: 310, startPoint y: 319, endPoint x: 141, endPoint y: 320, distance: 168.3
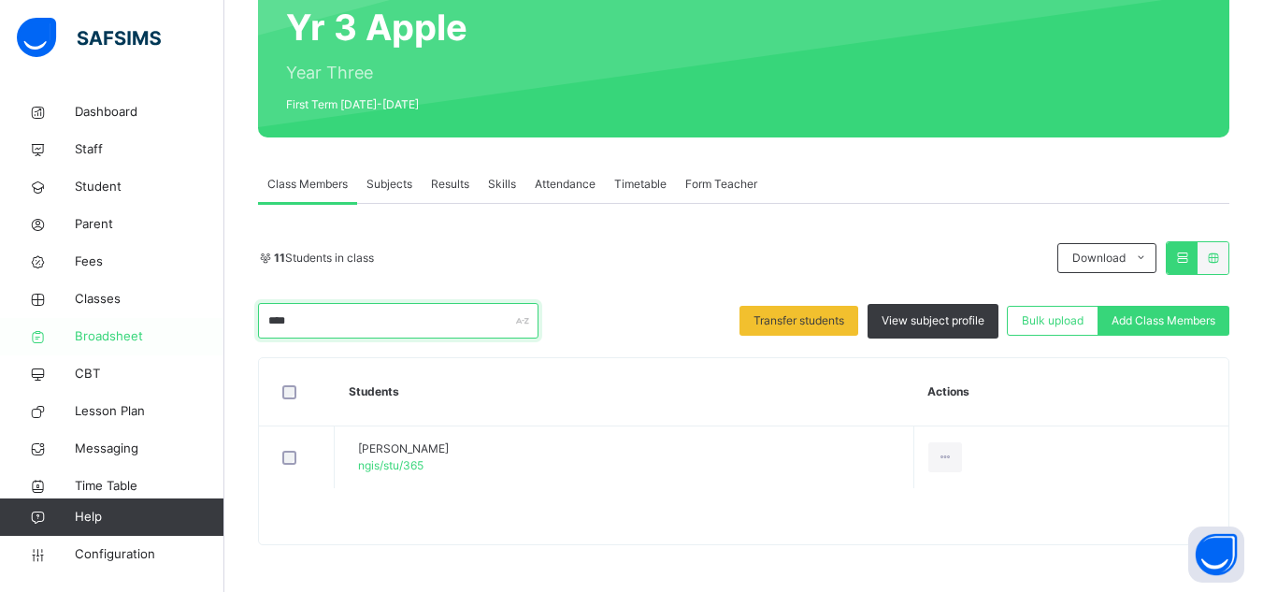
click at [141, 320] on div "Class Arm Details Grace Period 22 days remaining First Term / [DATE]-[DATE] Sa'…" at bounding box center [631, 203] width 1263 height 778
drag, startPoint x: 312, startPoint y: 320, endPoint x: 176, endPoint y: 319, distance: 136.5
click at [176, 319] on div "Class Arm Details Grace Period 22 days remaining First Term / [DATE]-[DATE] Sa'…" at bounding box center [631, 203] width 1263 height 778
drag, startPoint x: 280, startPoint y: 316, endPoint x: 197, endPoint y: 310, distance: 82.5
click at [197, 310] on div "Class Arm Details Grace Period 22 days remaining First Term / [DATE]-[DATE] Sa'…" at bounding box center [631, 203] width 1263 height 778
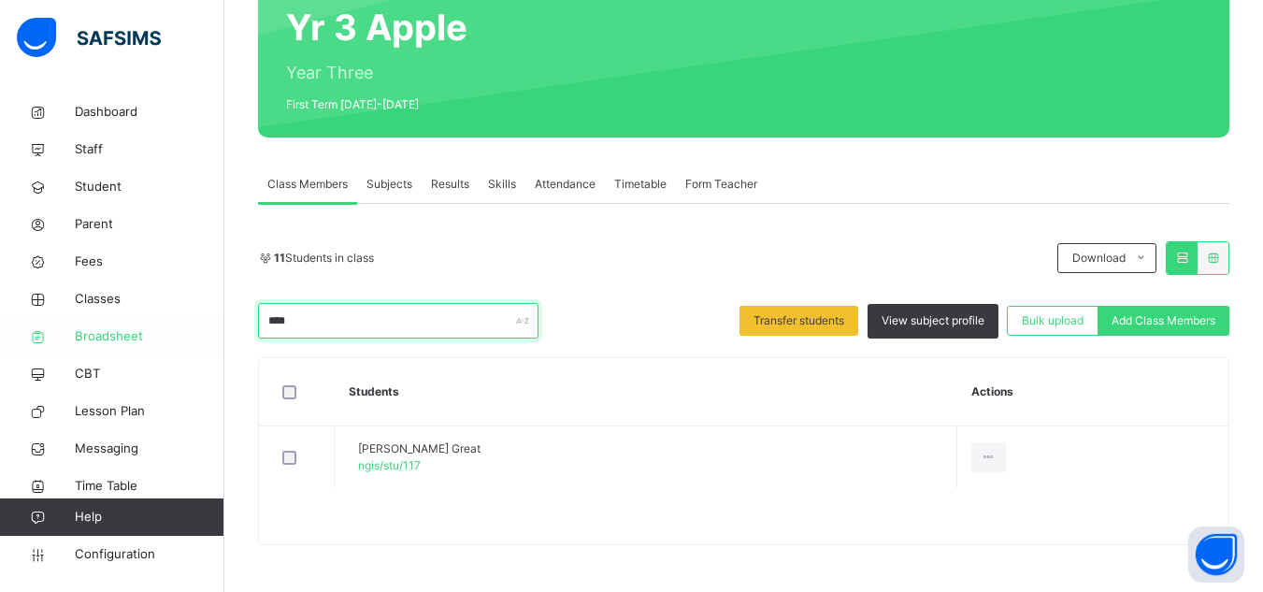
drag, startPoint x: 304, startPoint y: 320, endPoint x: 182, endPoint y: 324, distance: 121.7
click at [182, 324] on div "Class Arm Details Grace Period 22 days remaining First Term / [DATE]-[DATE] Sa'…" at bounding box center [631, 203] width 1263 height 778
type input "*"
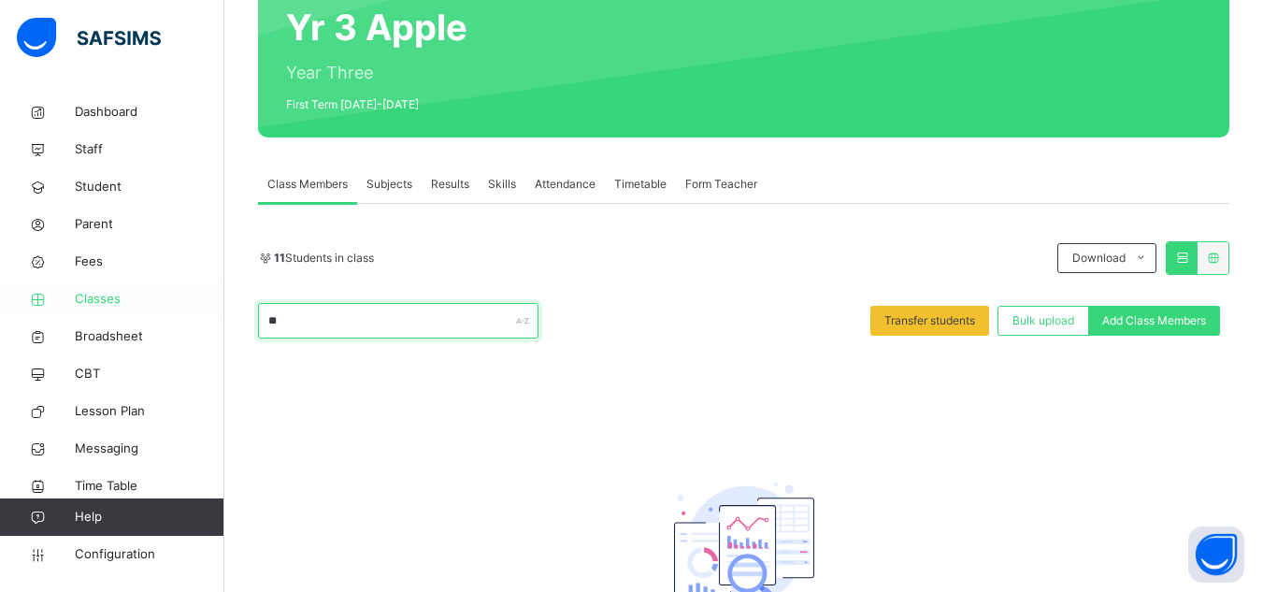
type input "*"
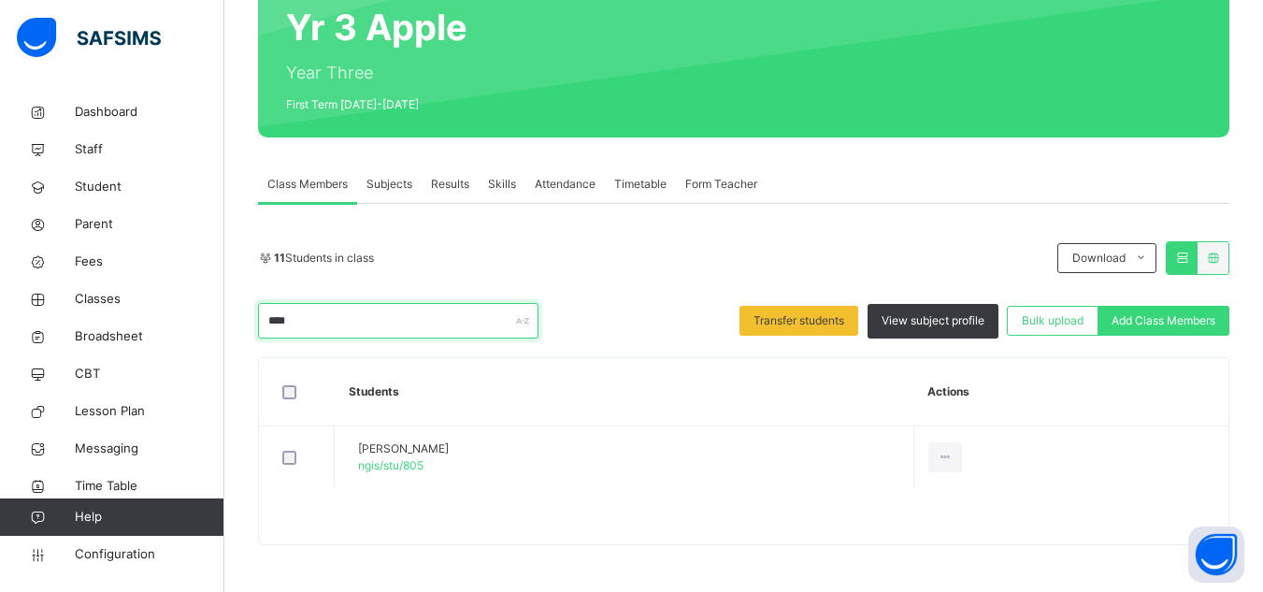
click at [224, 322] on div "Back / Yr 3 Apple Yr 3 Apple Year Three First Term [DATE]-[DATE] Class Members …" at bounding box center [743, 249] width 1039 height 684
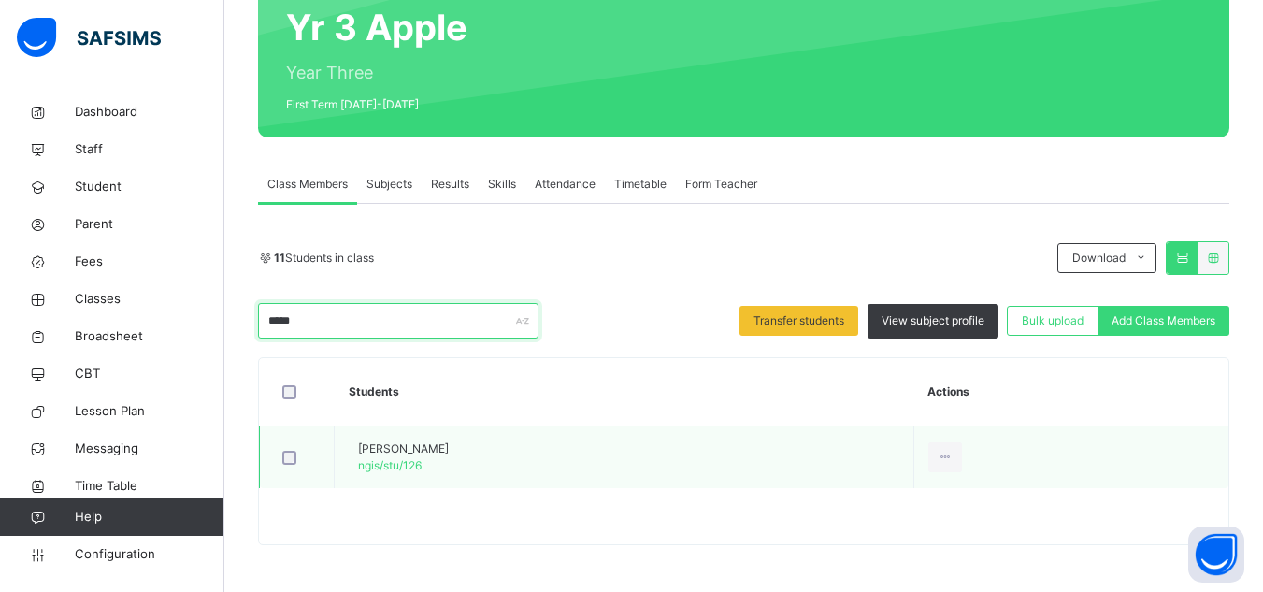
type input "*****"
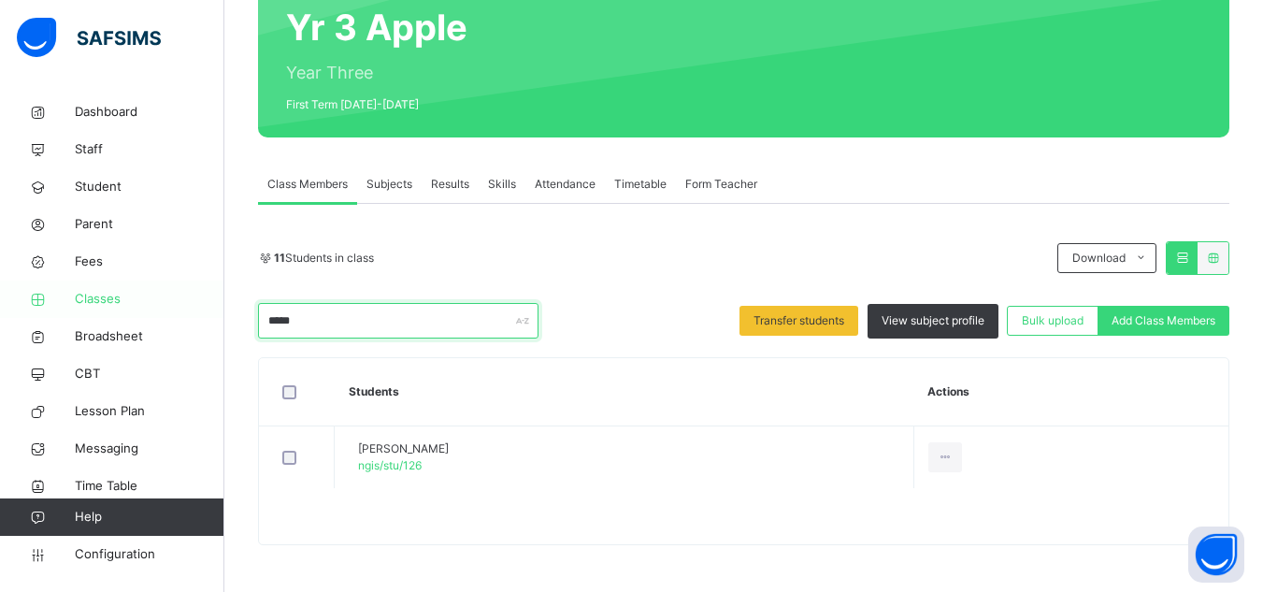
click at [126, 310] on div "Class Arm Details Grace Period 22 days remaining First Term / [DATE]-[DATE] Sa'…" at bounding box center [631, 203] width 1263 height 778
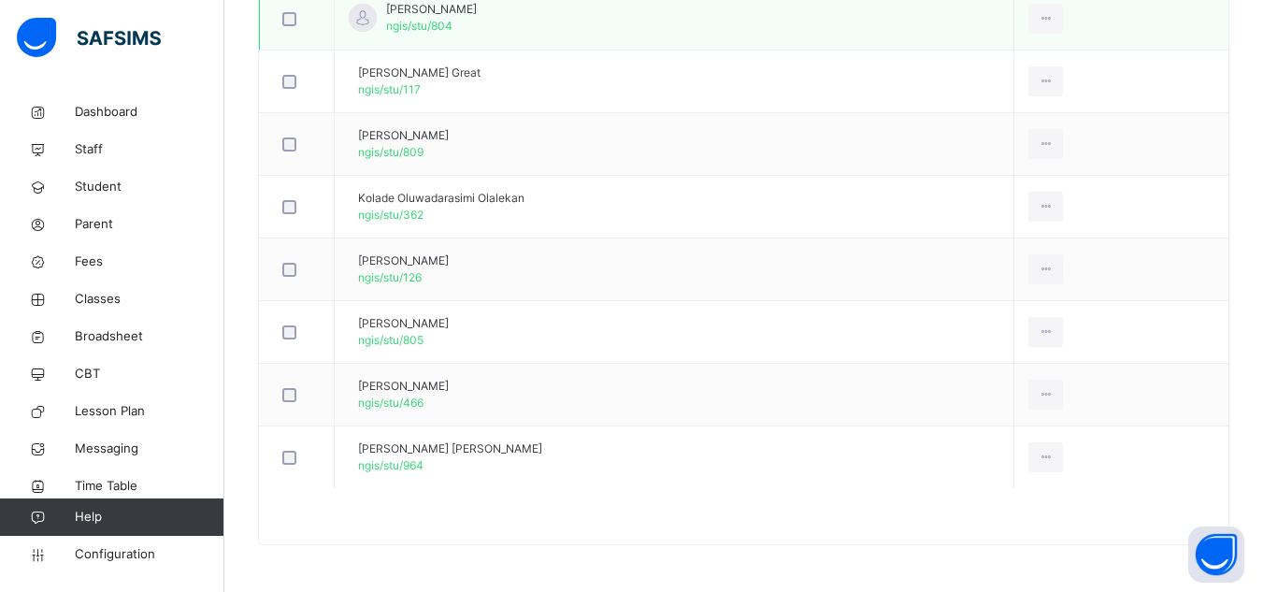
scroll to position [439, 0]
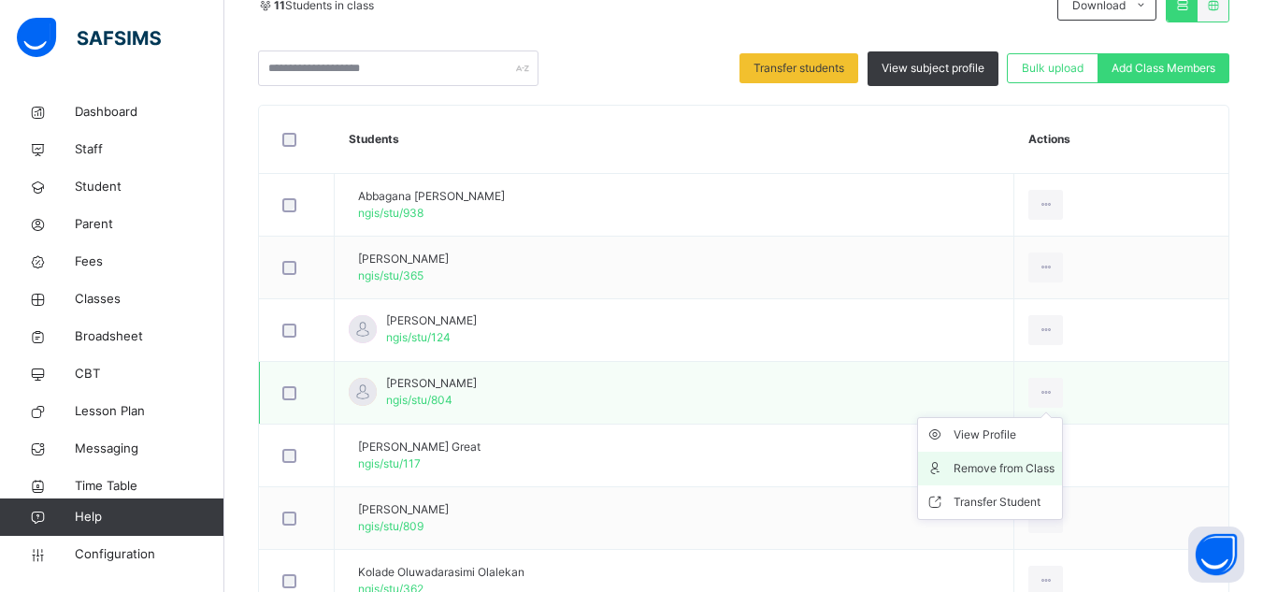
click at [1021, 462] on div "Remove from Class" at bounding box center [1004, 468] width 101 height 19
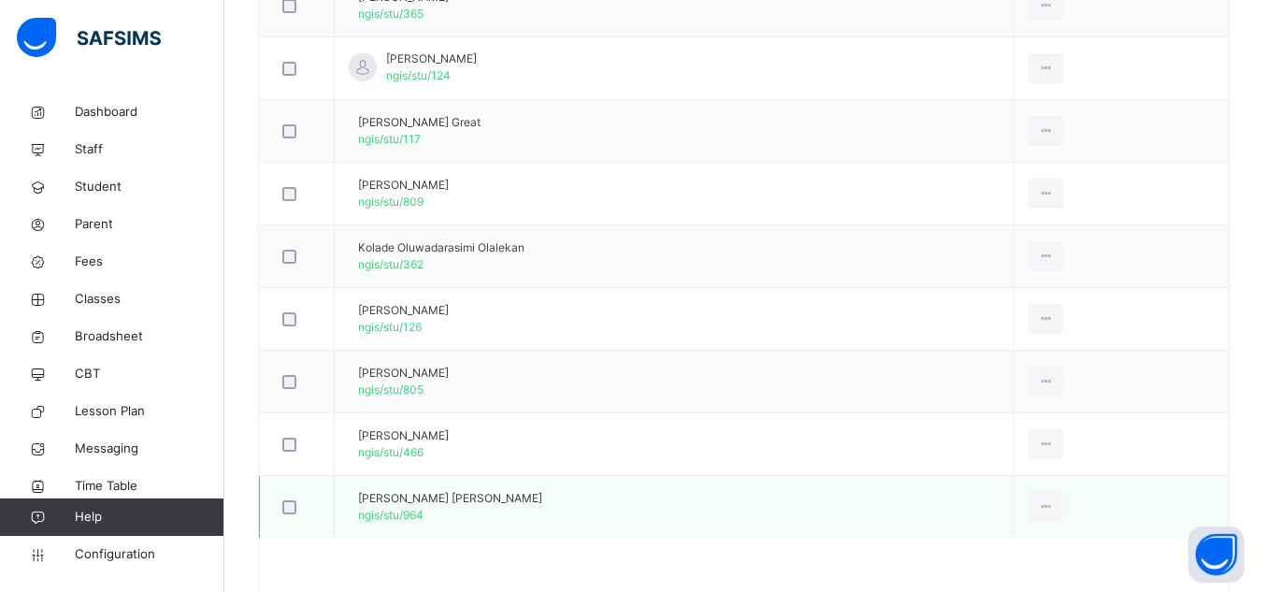
scroll to position [656, 0]
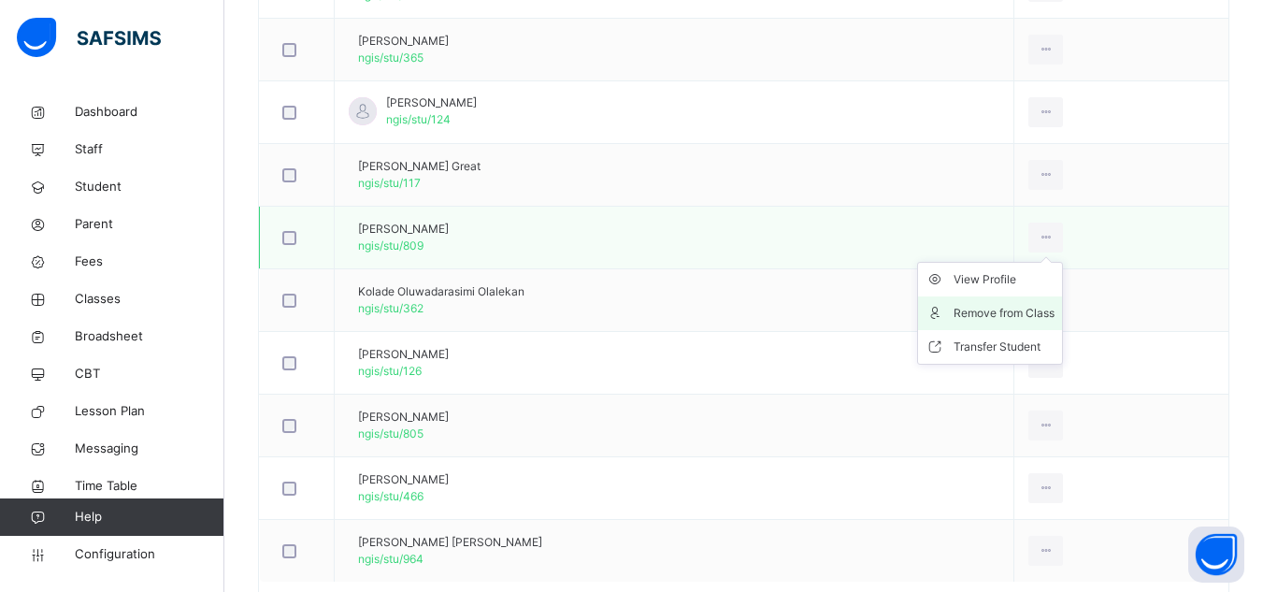
click at [1014, 317] on div "Remove from Class" at bounding box center [1004, 313] width 101 height 19
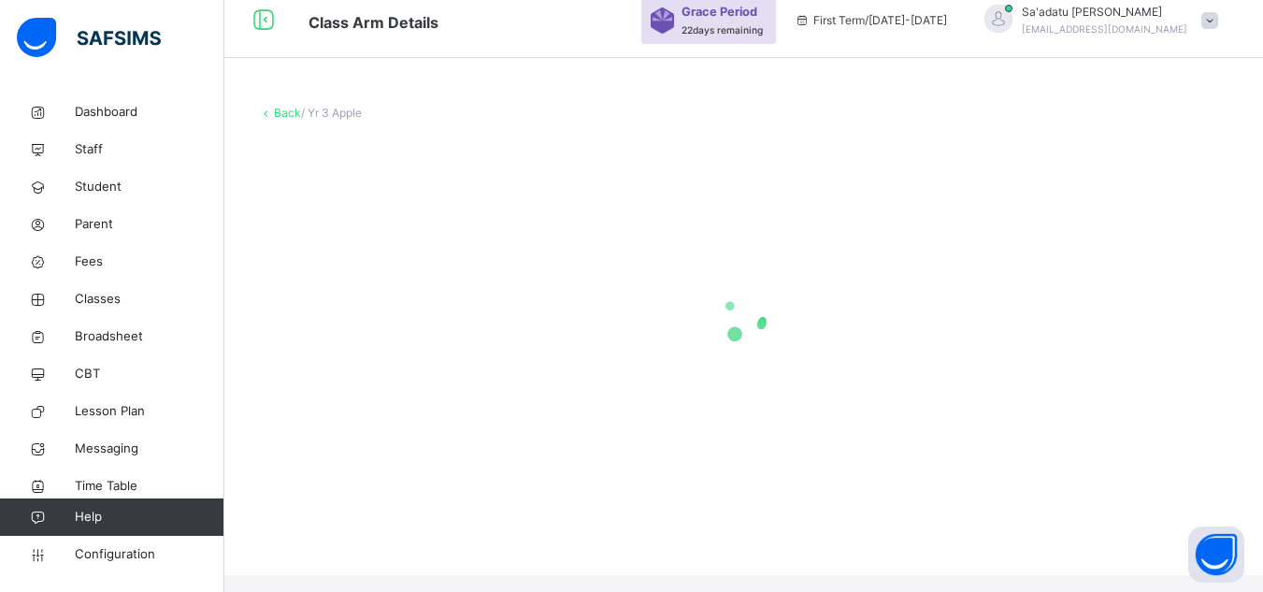
scroll to position [0, 0]
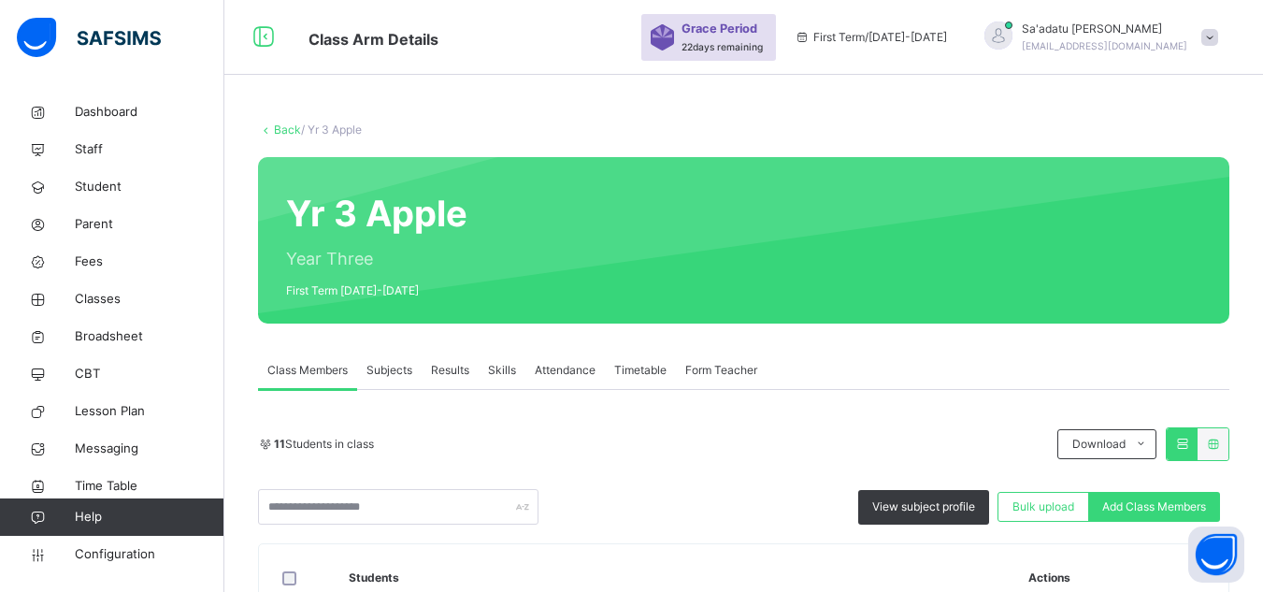
click at [1155, 503] on span "Add Class Members" at bounding box center [1154, 506] width 104 height 17
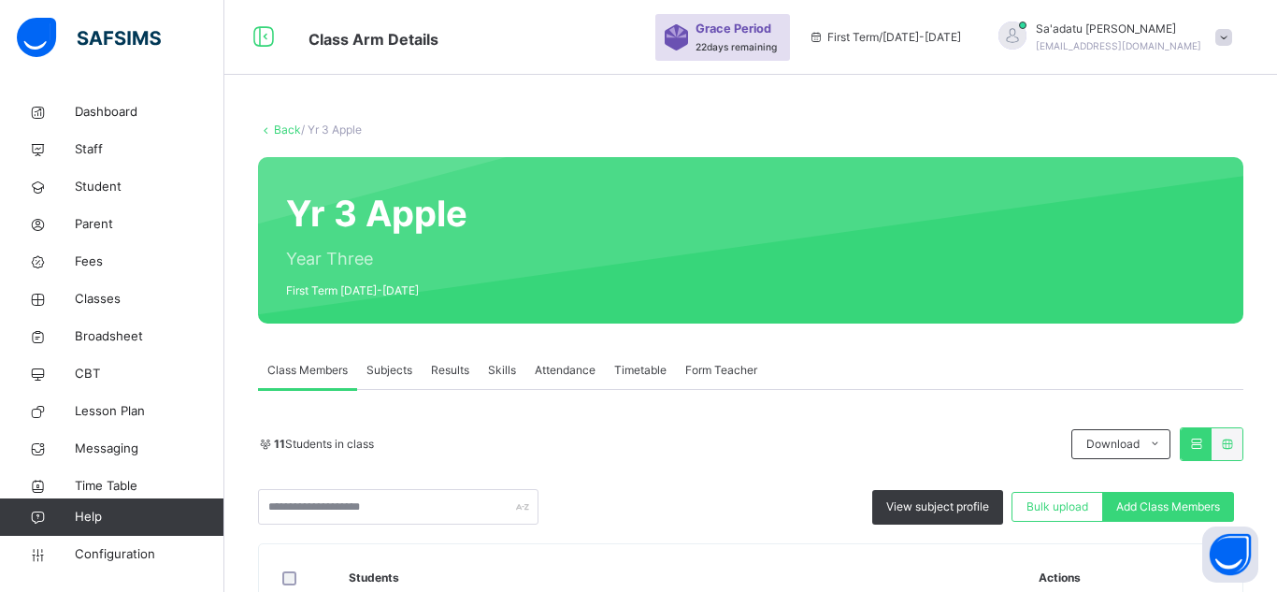
type input "******"
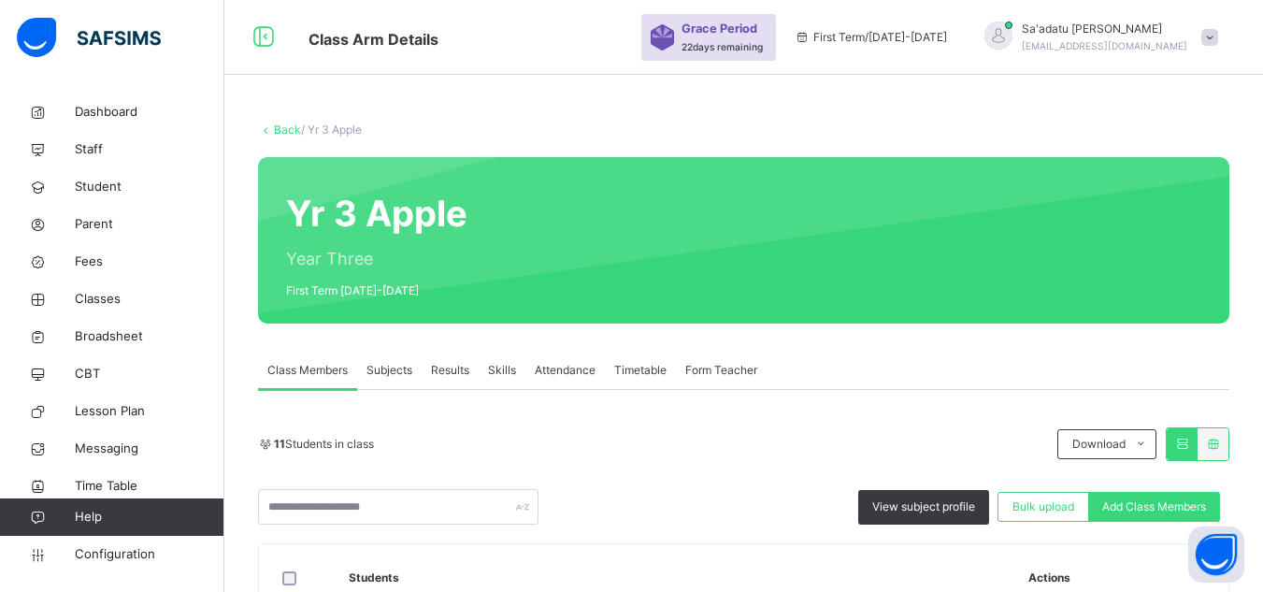
drag, startPoint x: 537, startPoint y: 215, endPoint x: 417, endPoint y: 217, distance: 119.7
click at [1180, 509] on span "Add Class Members" at bounding box center [1154, 506] width 104 height 17
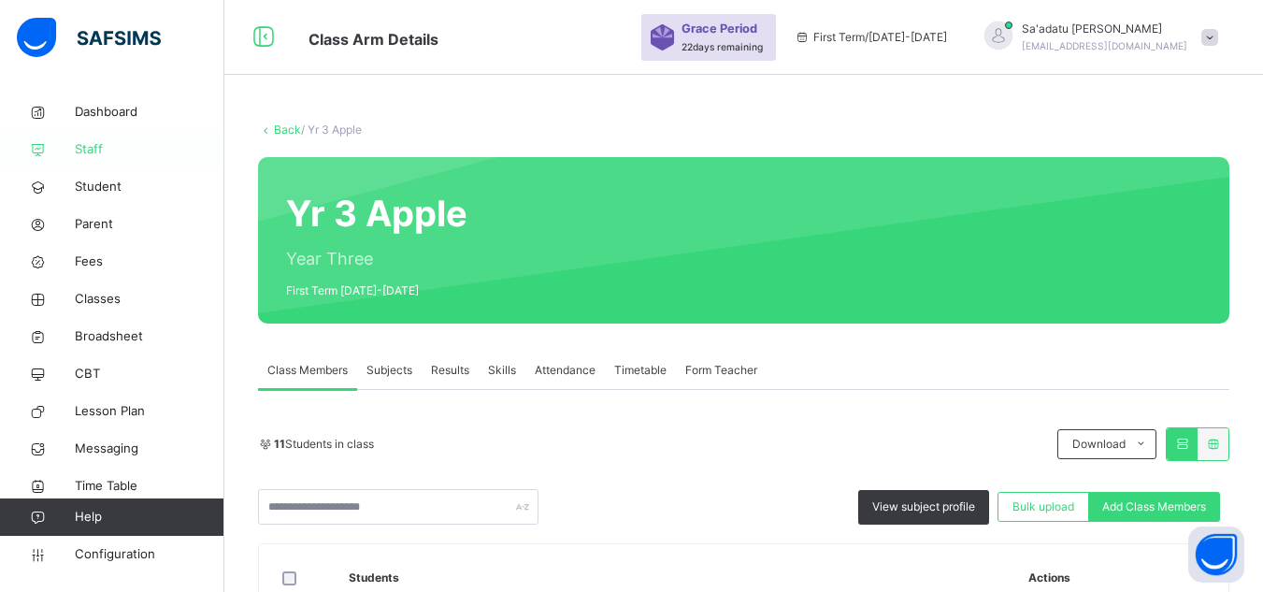
click at [103, 164] on link "Staff" at bounding box center [112, 149] width 224 height 37
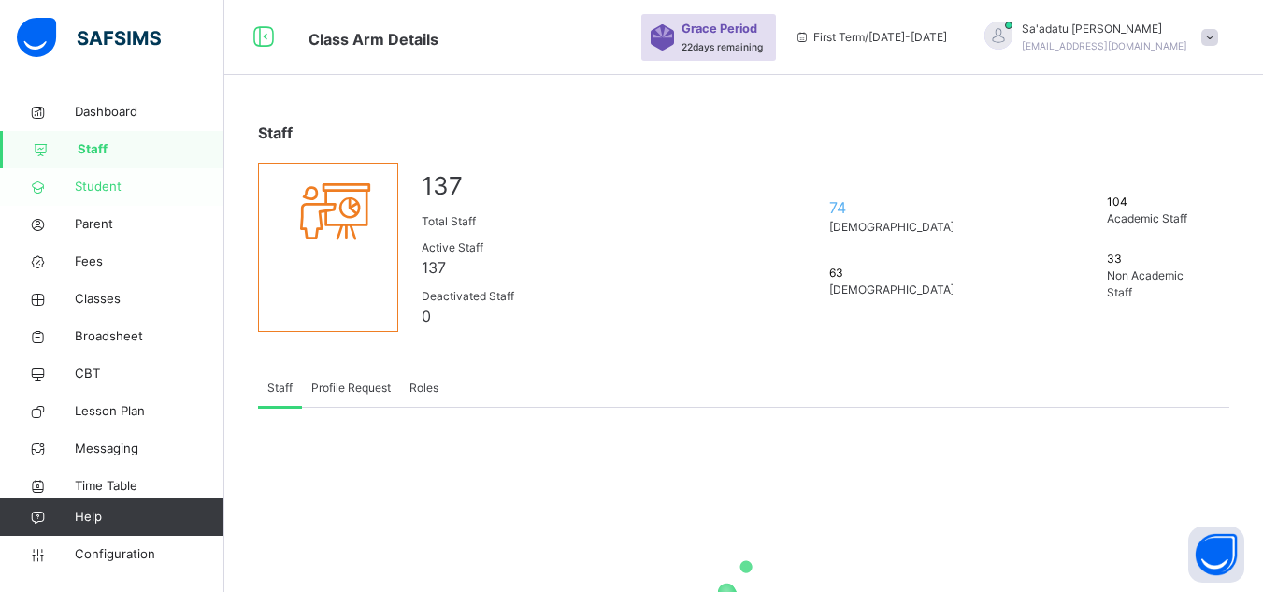
click at [103, 180] on span "Student" at bounding box center [150, 187] width 150 height 19
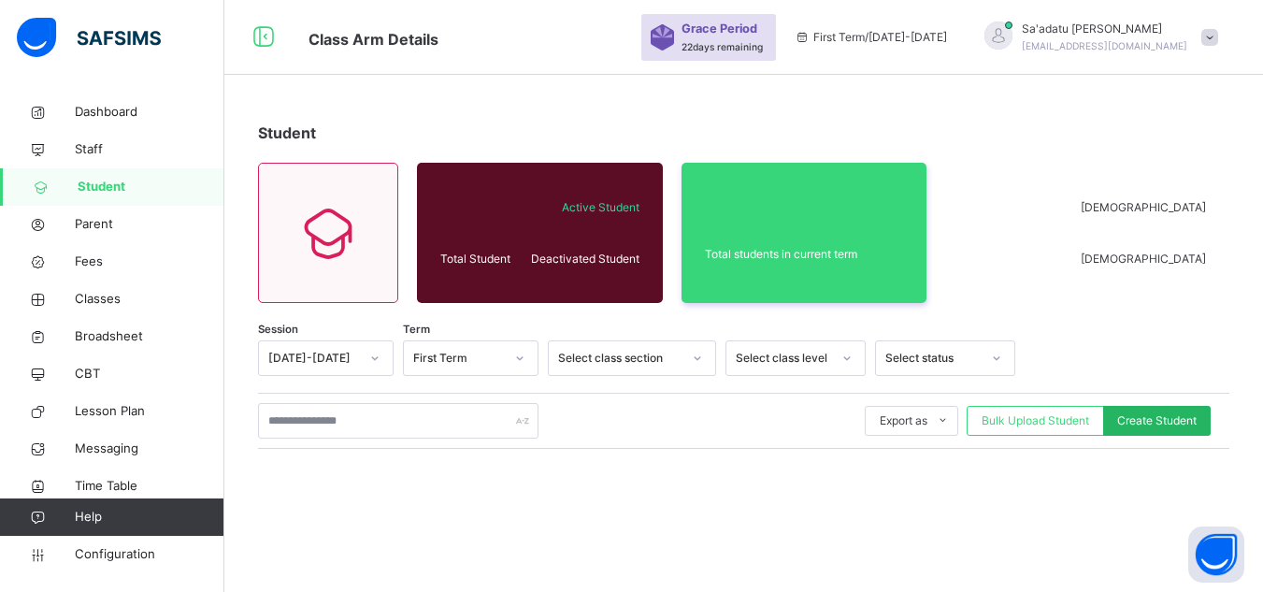
click at [1153, 417] on span "Create Student" at bounding box center [1156, 420] width 79 height 17
select select "**"
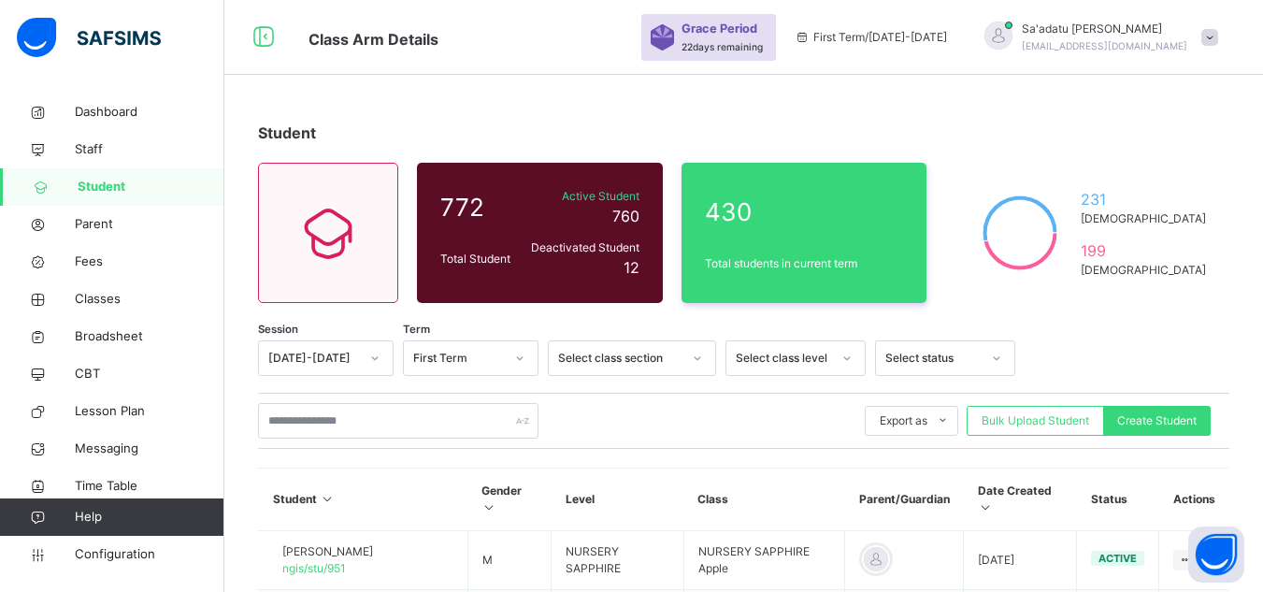
type input "**********"
type input "******"
type input "**********"
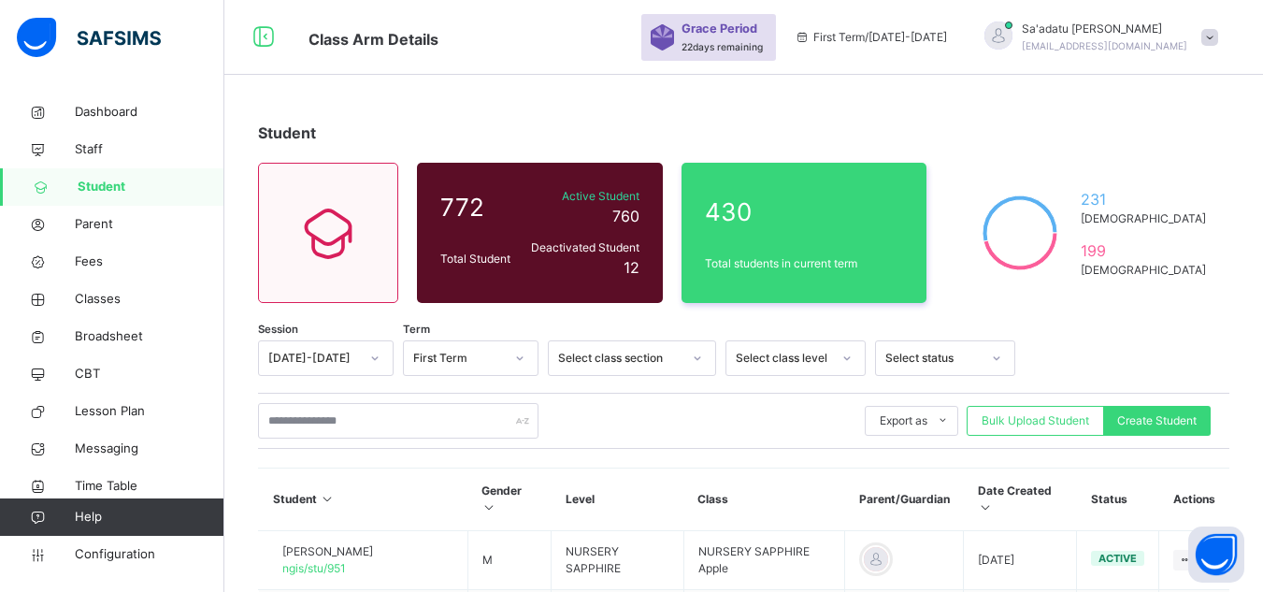
scroll to position [187, 0]
type input "******"
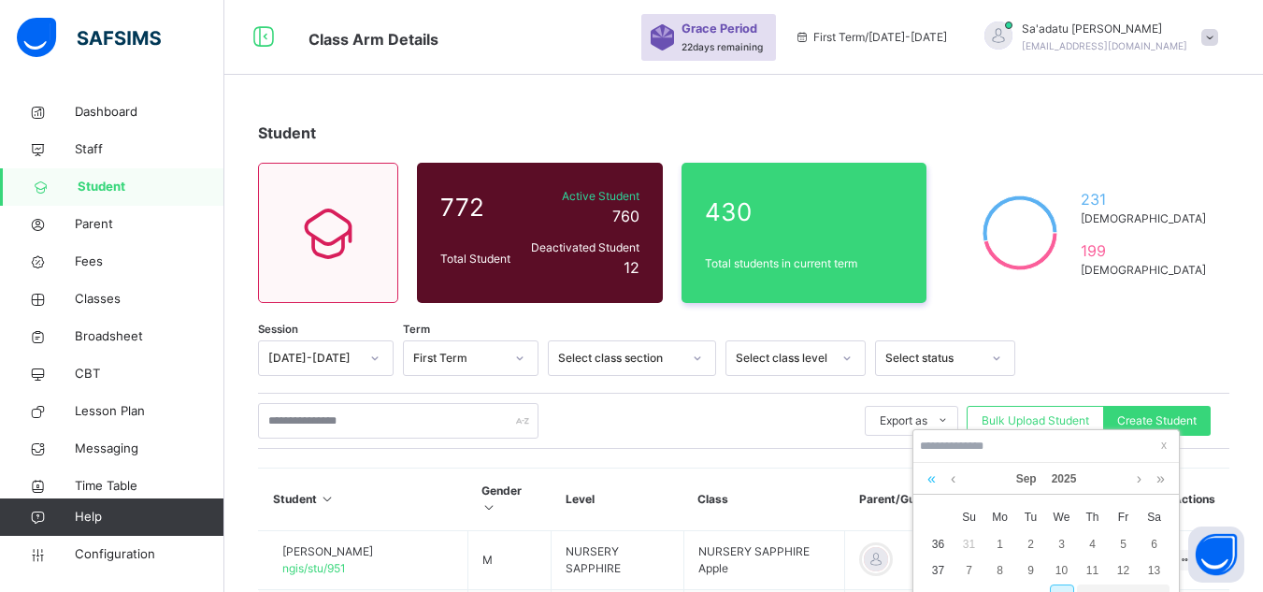
click at [935, 474] on link at bounding box center [932, 479] width 18 height 32
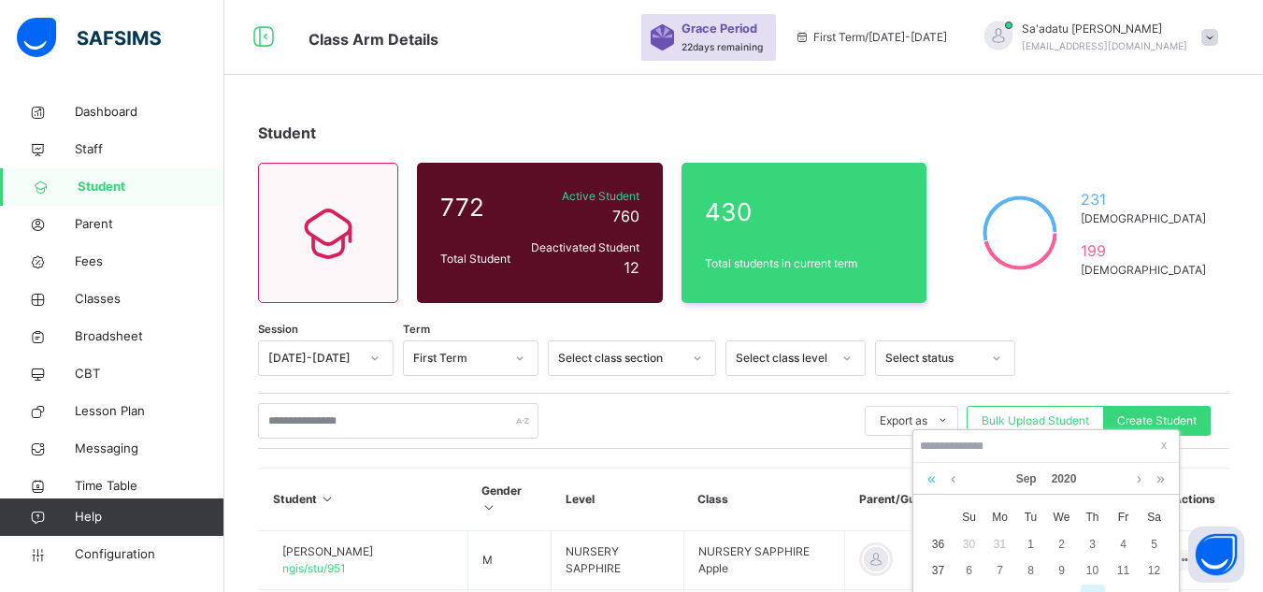
click at [935, 474] on link at bounding box center [932, 479] width 18 height 32
click at [1092, 568] on div "7" at bounding box center [1093, 570] width 24 height 24
type input "**********"
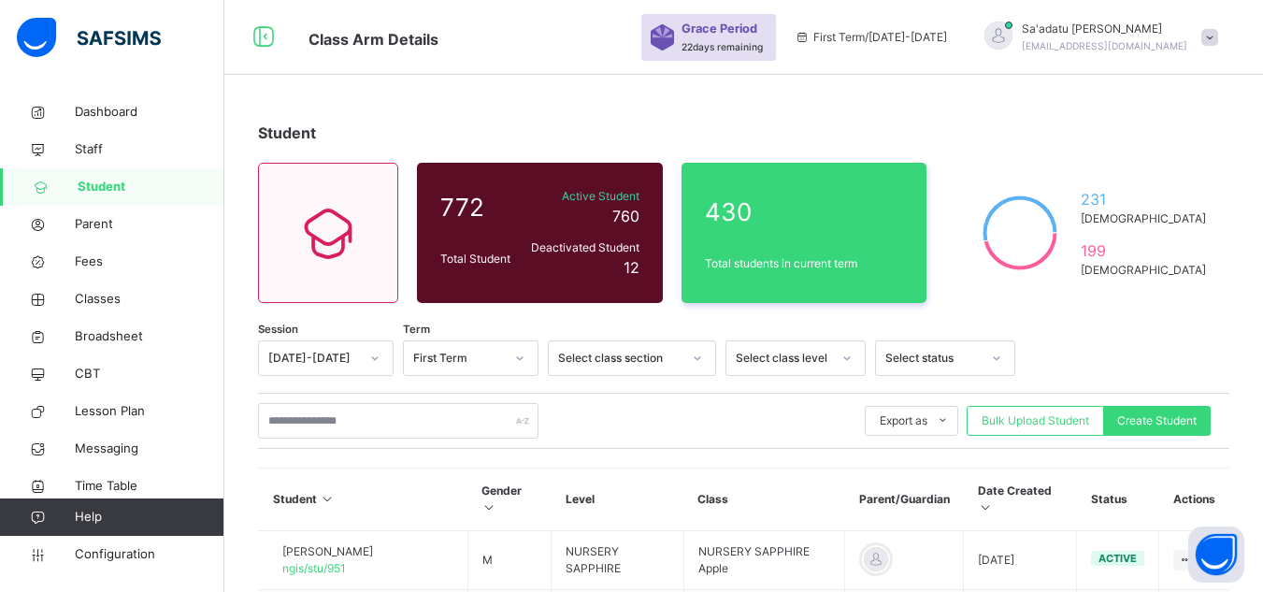
scroll to position [748, 0]
type textarea "*****"
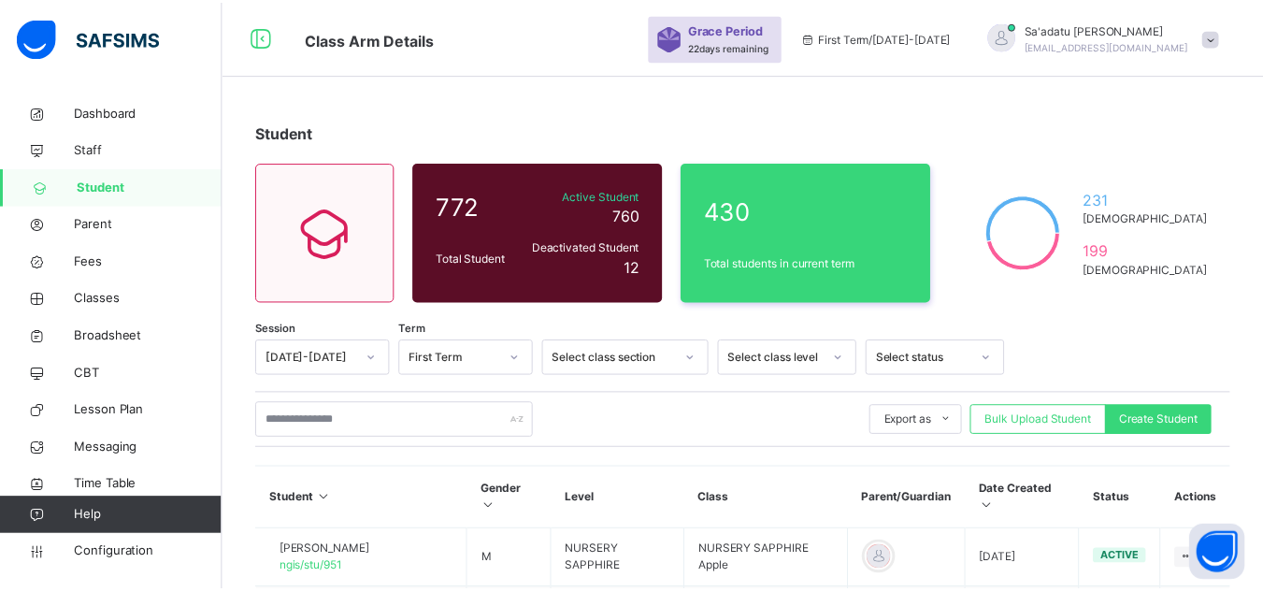
scroll to position [437, 0]
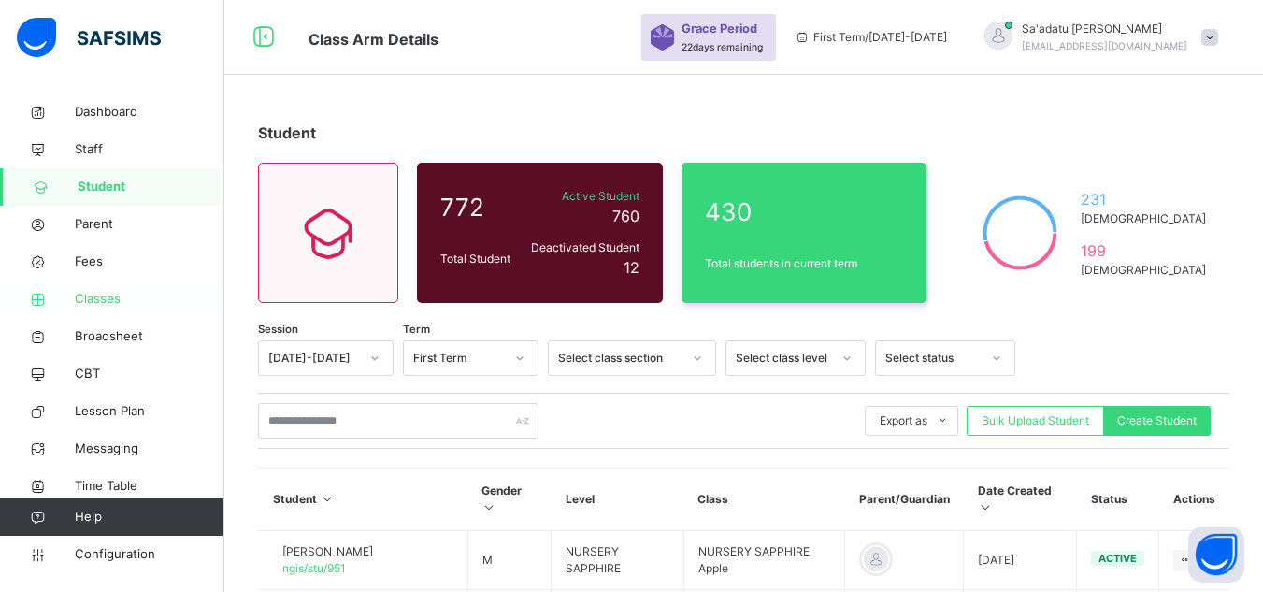
click at [103, 297] on span "Classes" at bounding box center [150, 299] width 150 height 19
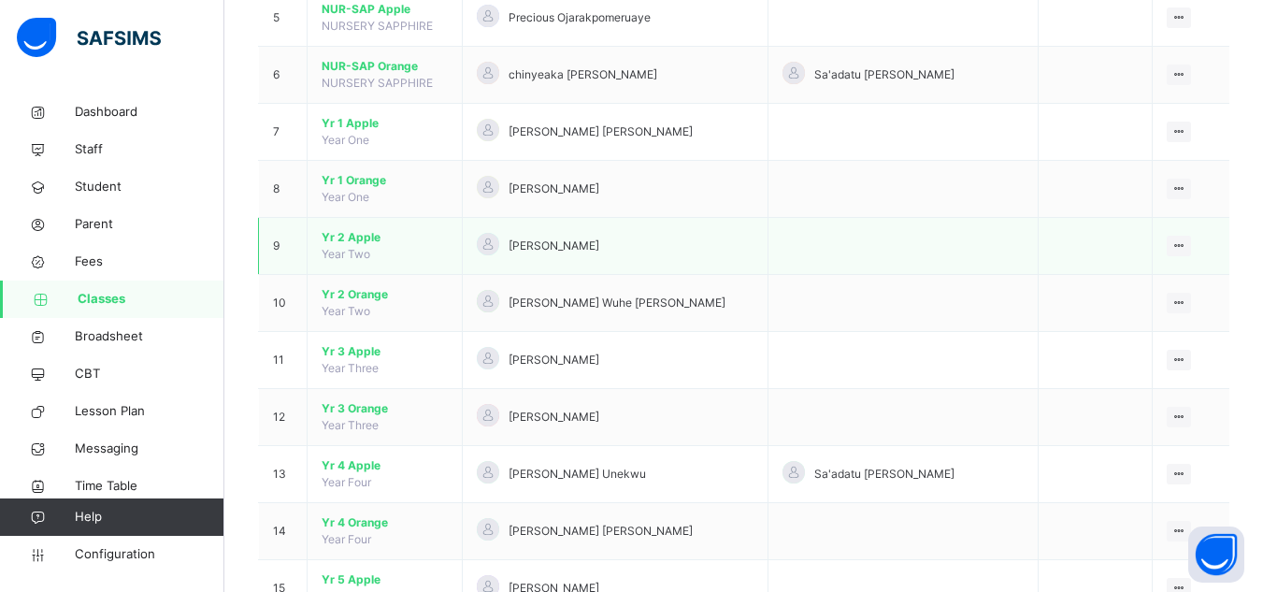
scroll to position [468, 0]
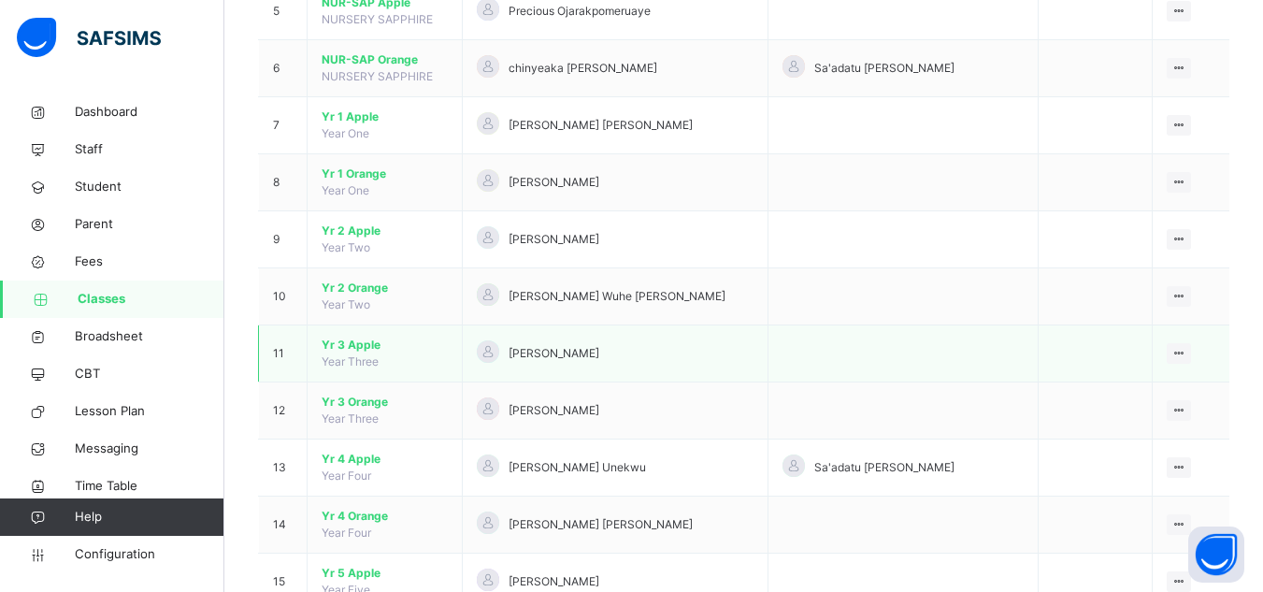
click at [358, 348] on span "Yr 3 Apple" at bounding box center [385, 345] width 126 height 17
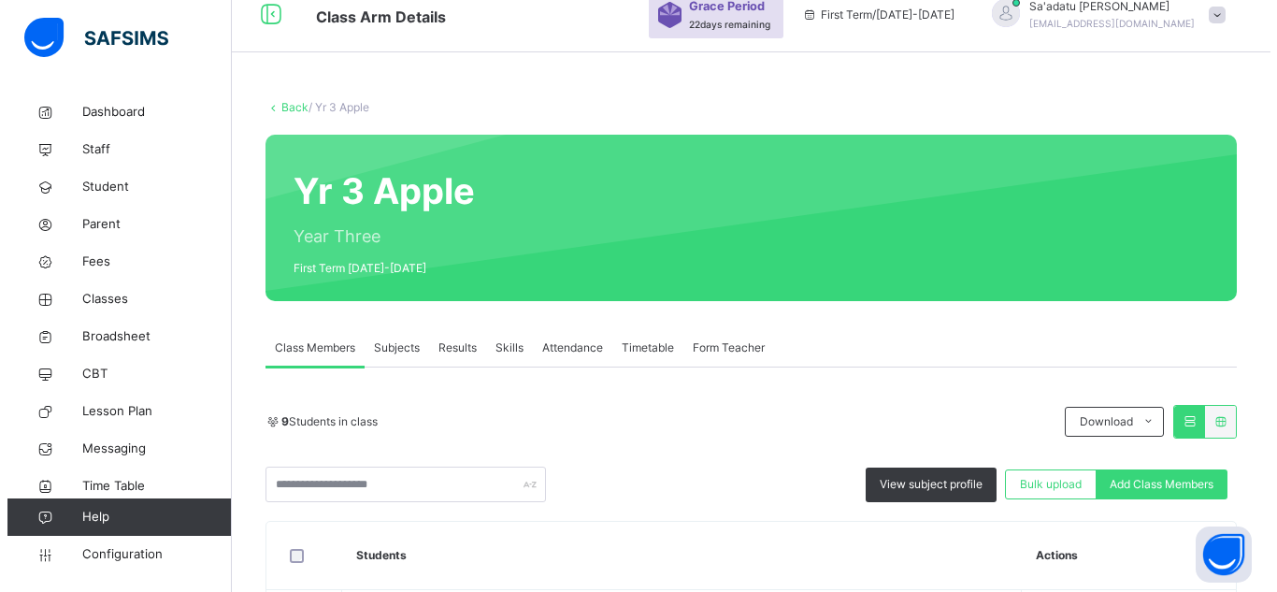
scroll to position [187, 0]
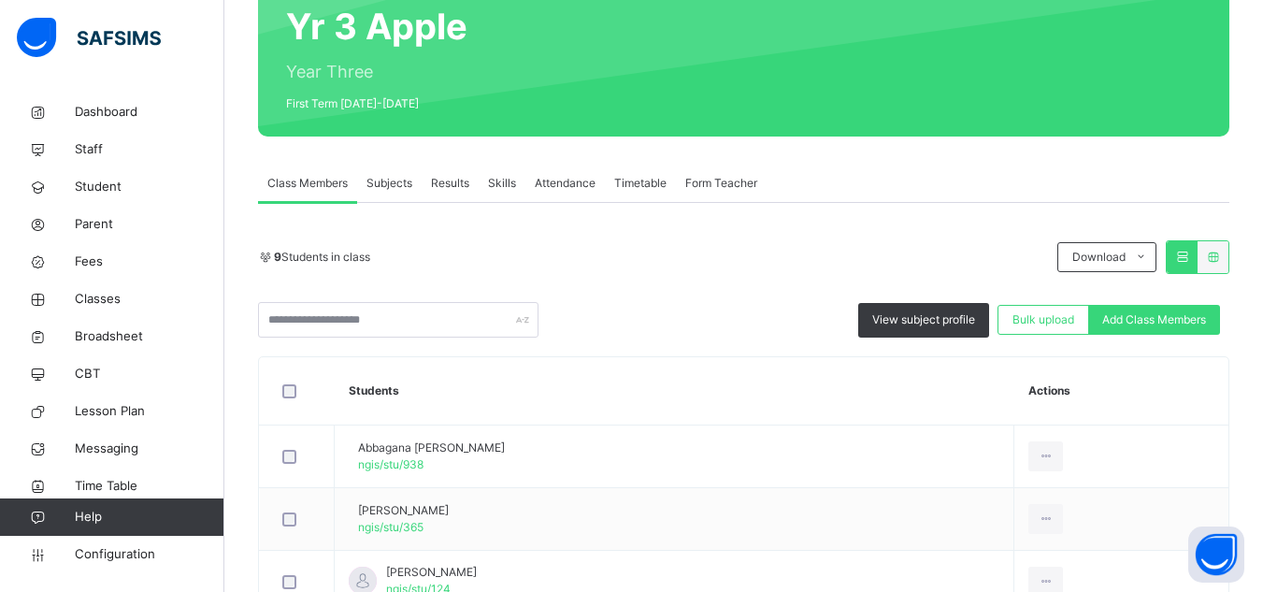
click at [1192, 319] on span "Add Class Members" at bounding box center [1154, 319] width 104 height 17
type input "*****"
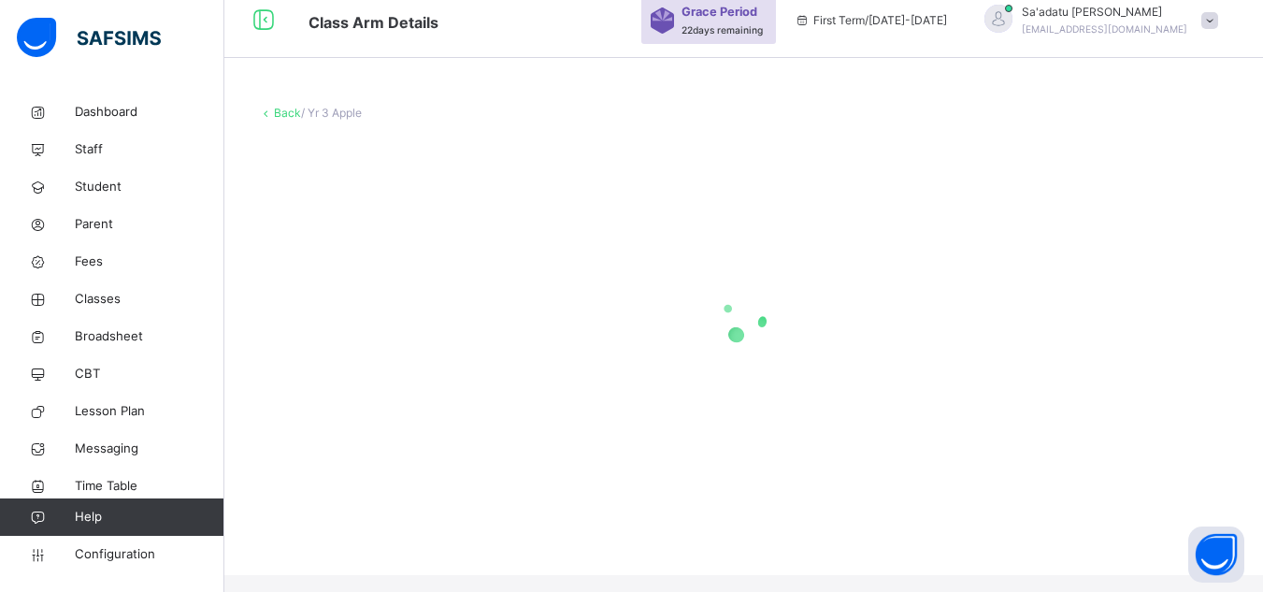
scroll to position [0, 0]
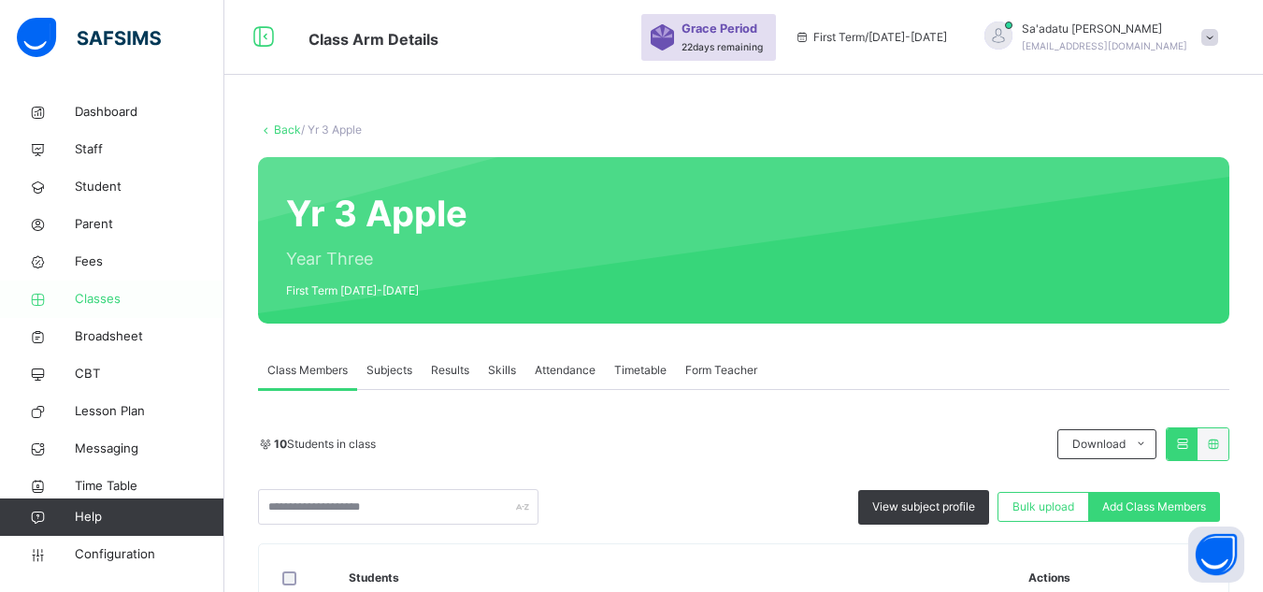
click at [93, 298] on span "Classes" at bounding box center [150, 299] width 150 height 19
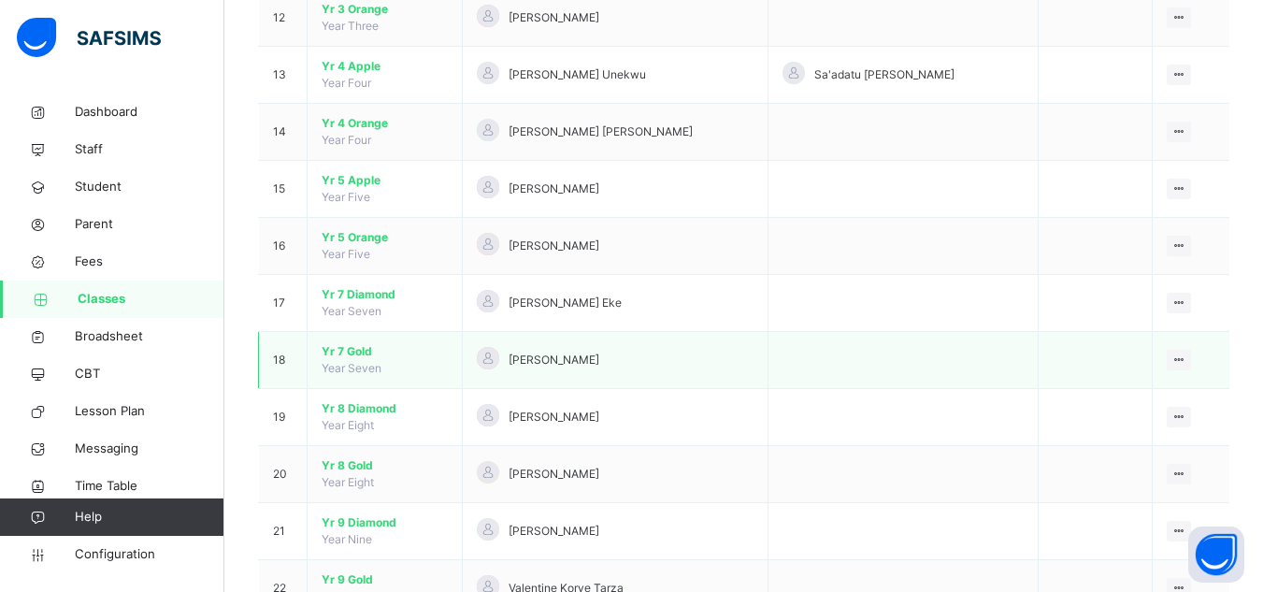
scroll to position [842, 0]
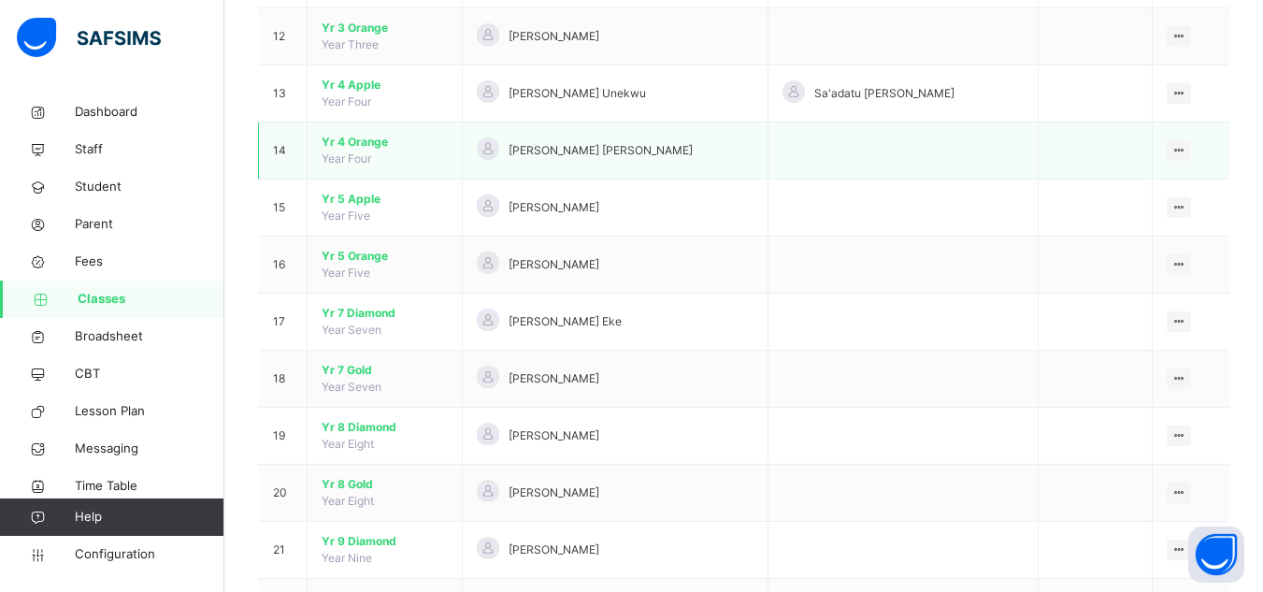
click at [361, 139] on span "Yr 4 Orange" at bounding box center [385, 142] width 126 height 17
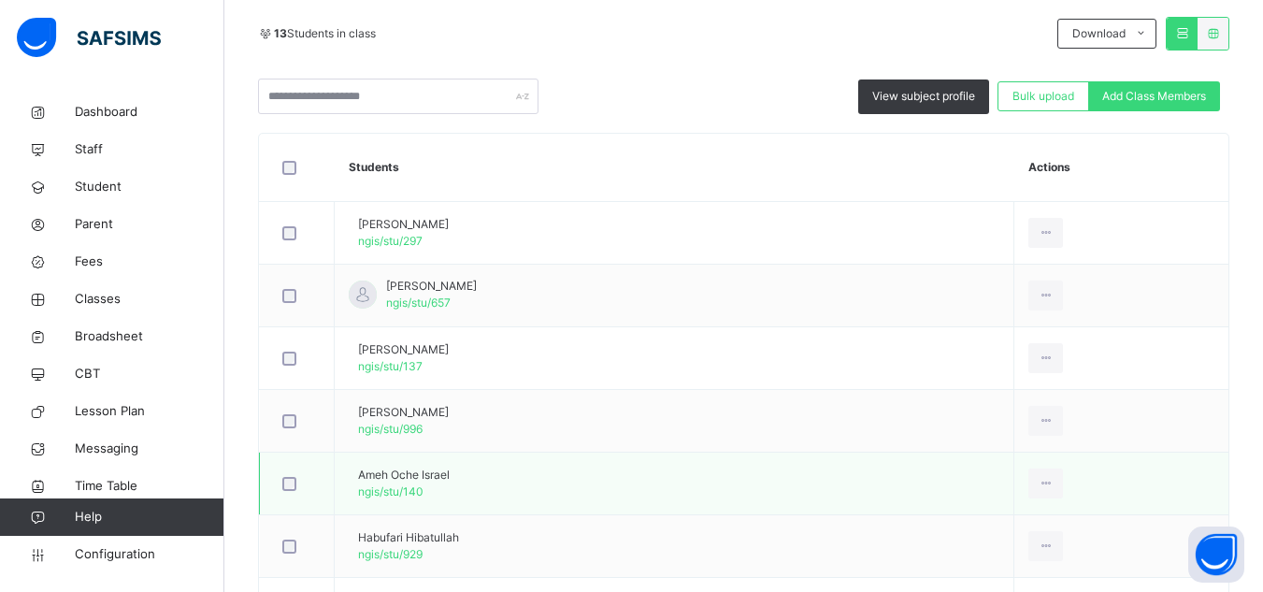
scroll to position [377, 0]
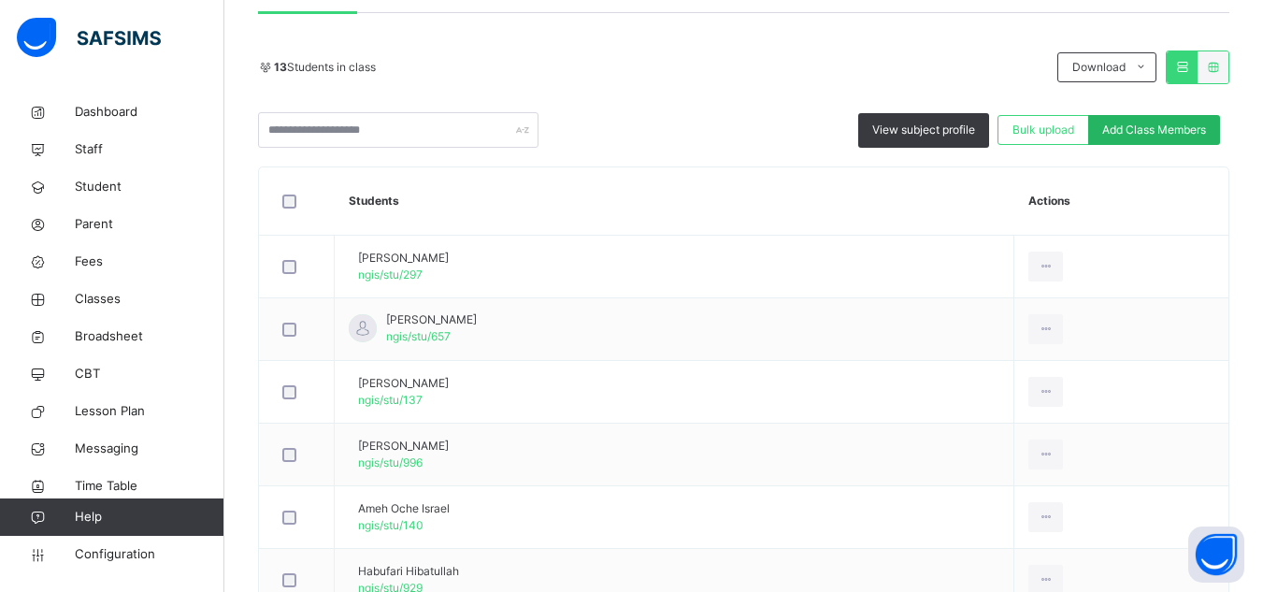
click at [1131, 129] on span "Add Class Members" at bounding box center [1154, 130] width 104 height 17
drag, startPoint x: 531, startPoint y: 119, endPoint x: 170, endPoint y: 151, distance: 362.3
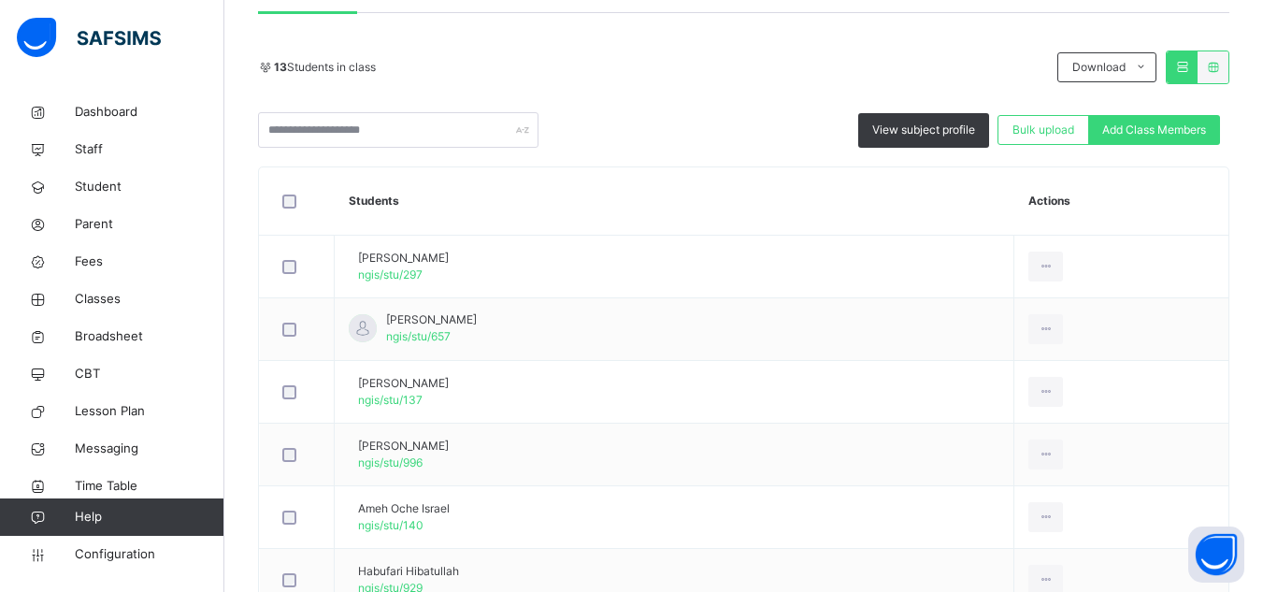
type input "*"
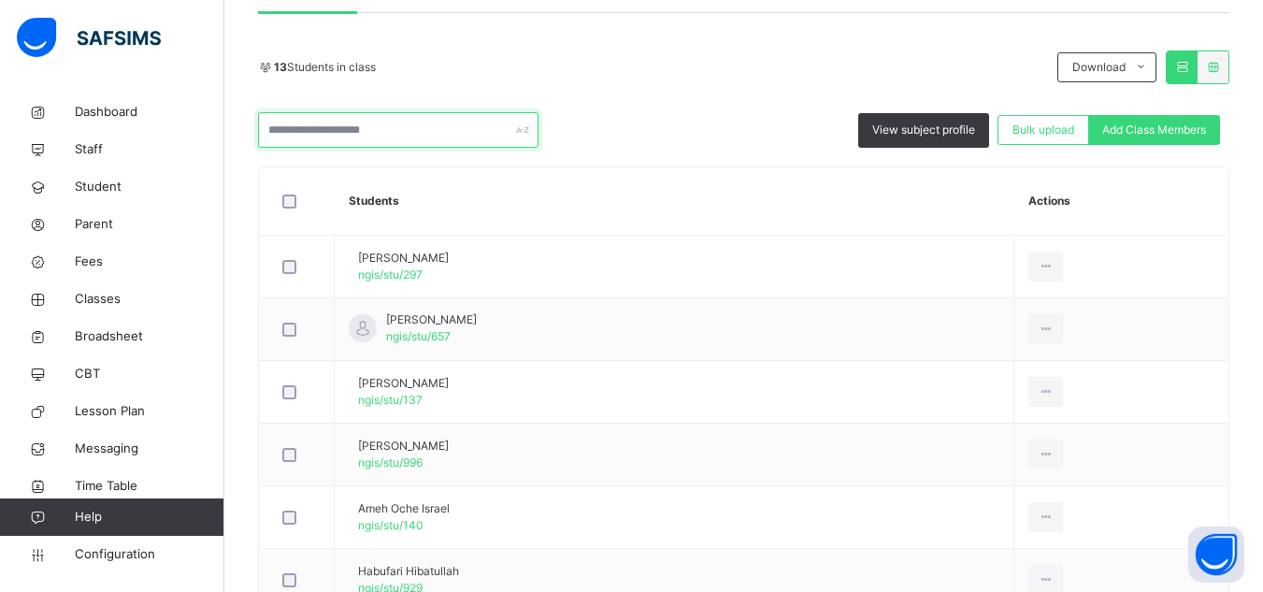
click at [394, 139] on input "text" at bounding box center [398, 130] width 281 height 36
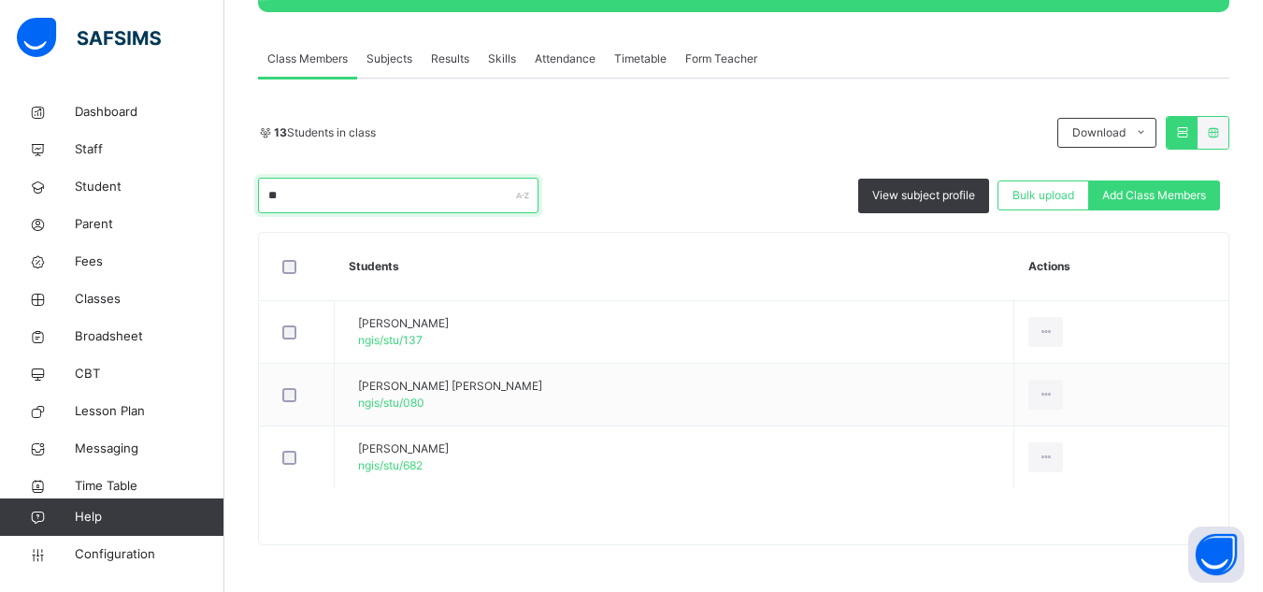
scroll to position [311, 0]
click at [653, 276] on th "Students" at bounding box center [675, 267] width 680 height 68
drag, startPoint x: 290, startPoint y: 192, endPoint x: 187, endPoint y: 190, distance: 102.9
click at [187, 190] on div "Class Arm Details Grace Period 22 days remaining First Term / [DATE]-[DATE] Sa'…" at bounding box center [631, 140] width 1263 height 903
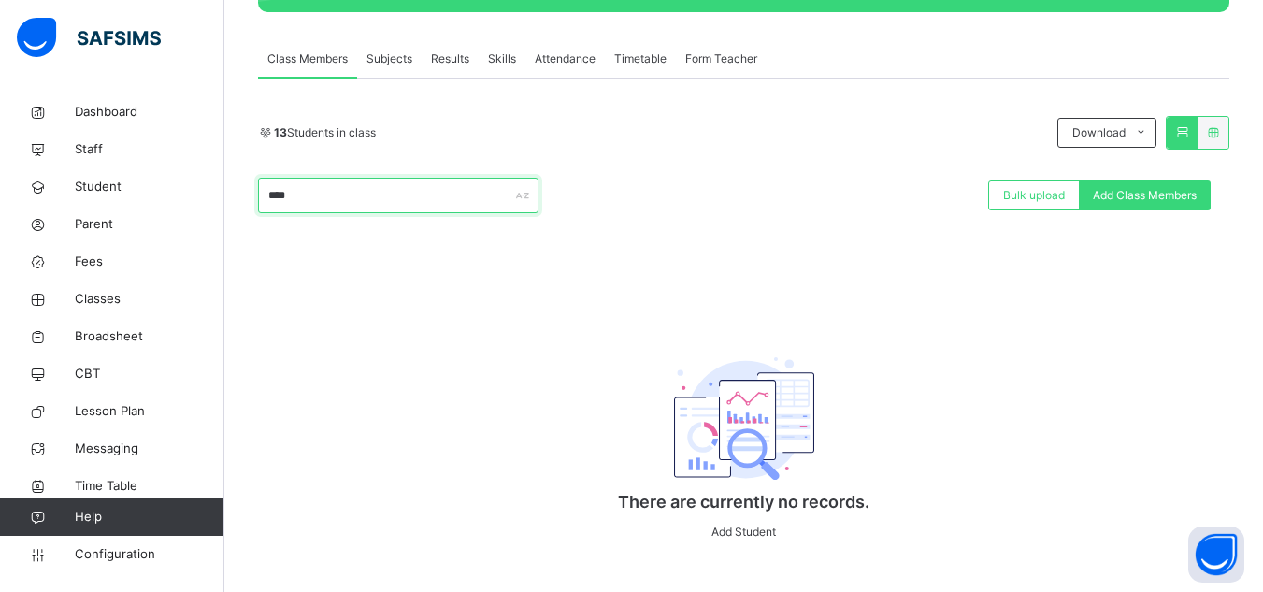
scroll to position [124, 0]
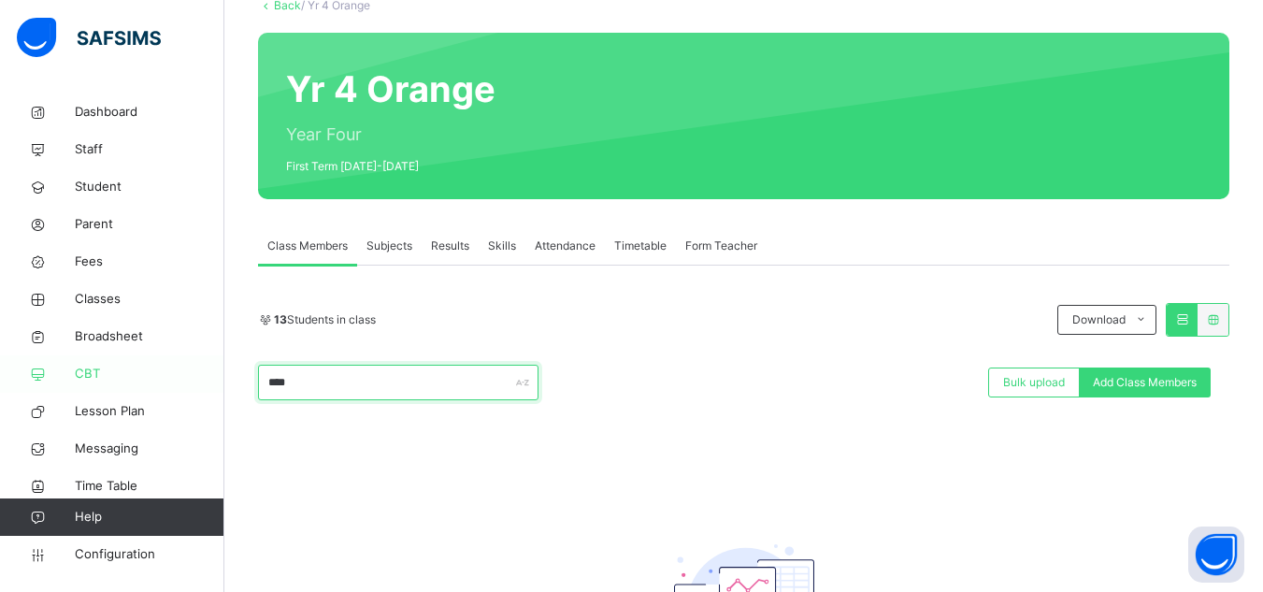
drag, startPoint x: 319, startPoint y: 387, endPoint x: 206, endPoint y: 381, distance: 113.3
click at [206, 381] on div "Class Arm Details Grace Period 22 days remaining First Term / [DATE]-[DATE] Sa'…" at bounding box center [631, 334] width 1263 height 917
type input "*"
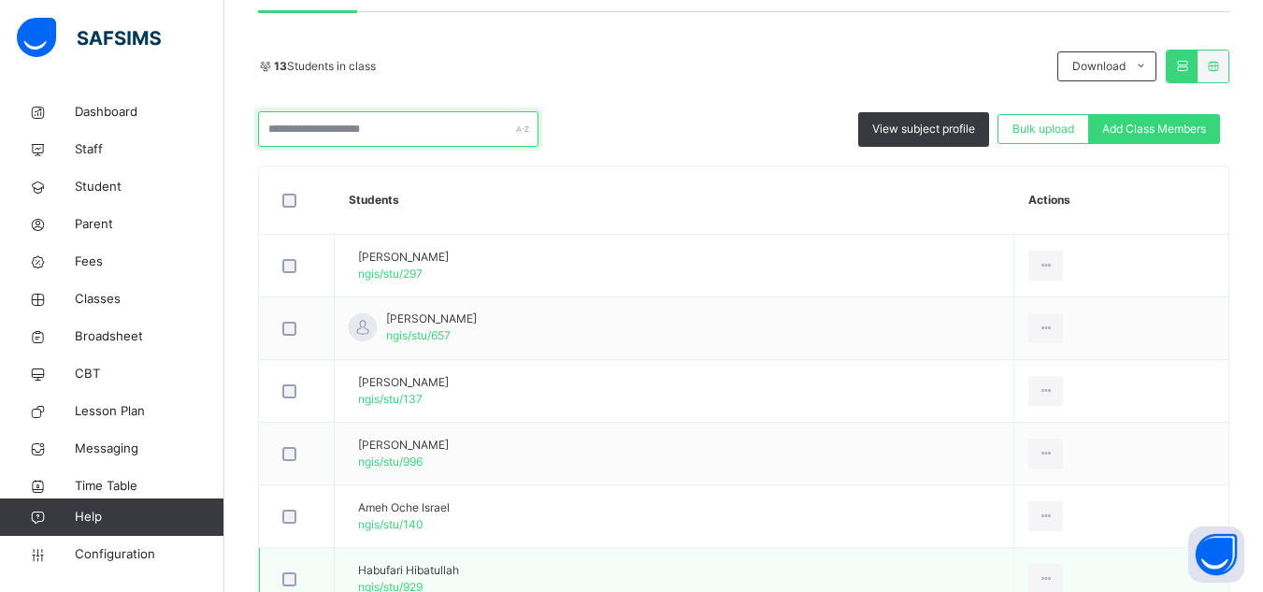
scroll to position [377, 0]
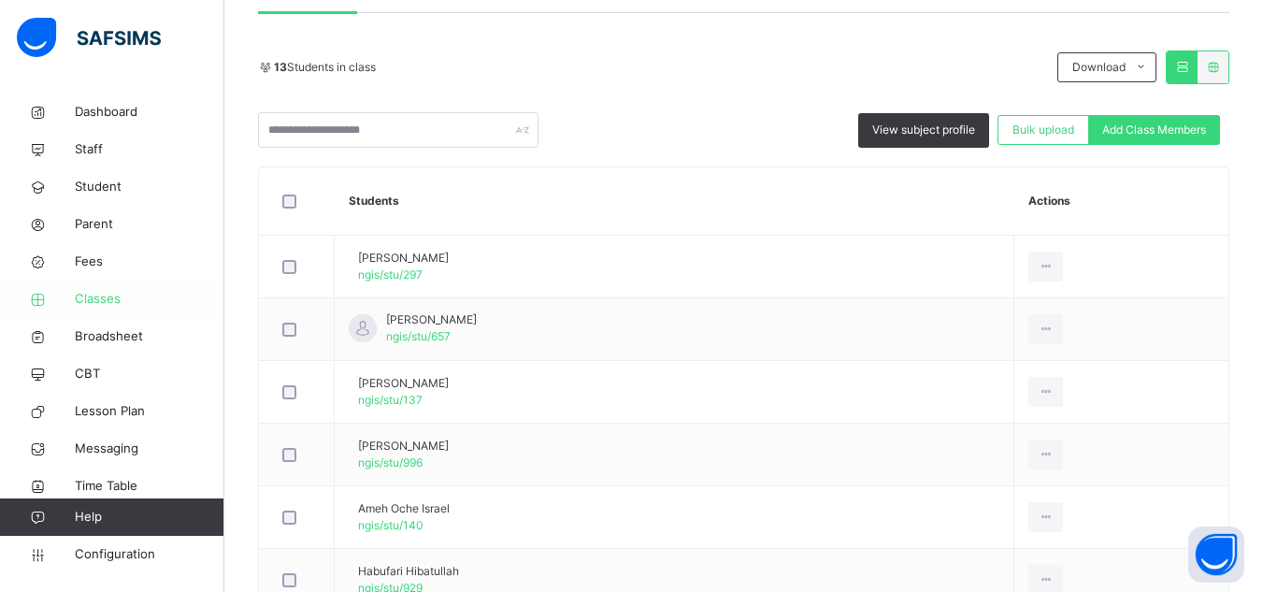
click at [86, 298] on span "Classes" at bounding box center [150, 299] width 150 height 19
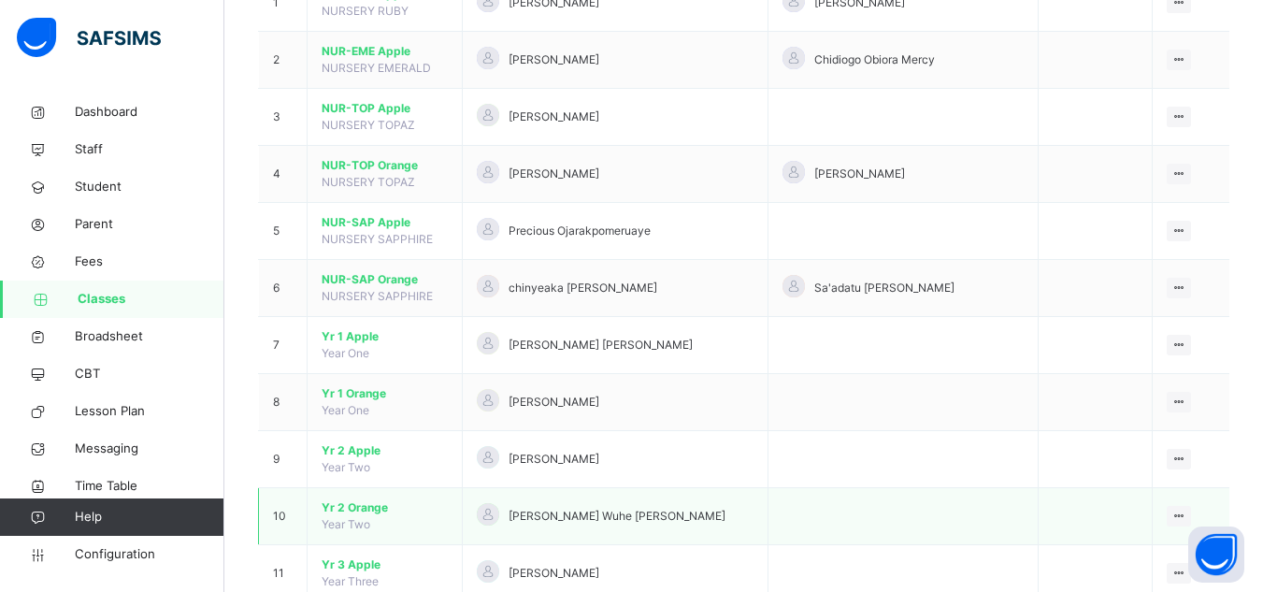
scroll to position [281, 0]
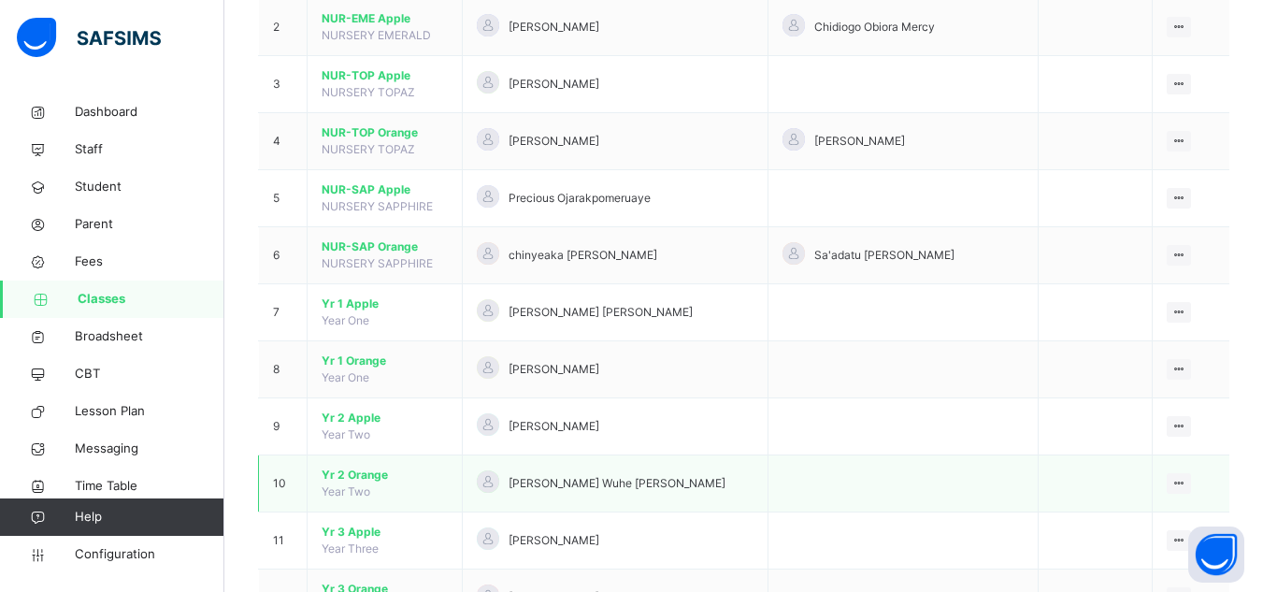
click at [360, 478] on span "Yr 2 Orange" at bounding box center [385, 475] width 126 height 17
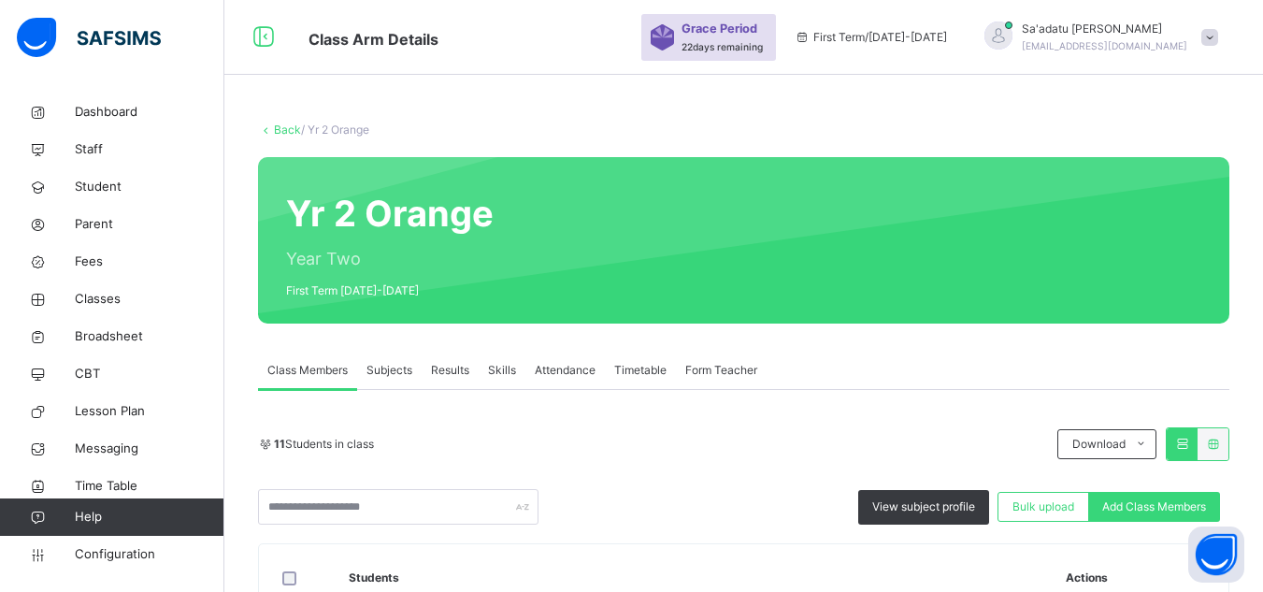
click at [757, 31] on span "Grace Period" at bounding box center [720, 29] width 76 height 18
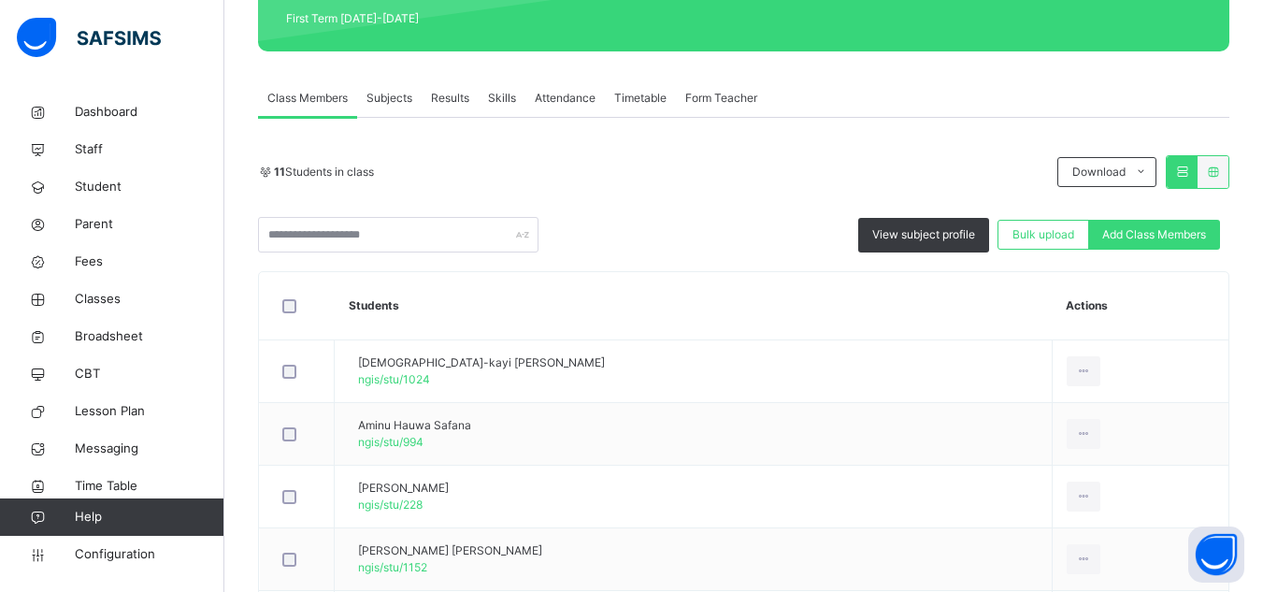
scroll to position [252, 0]
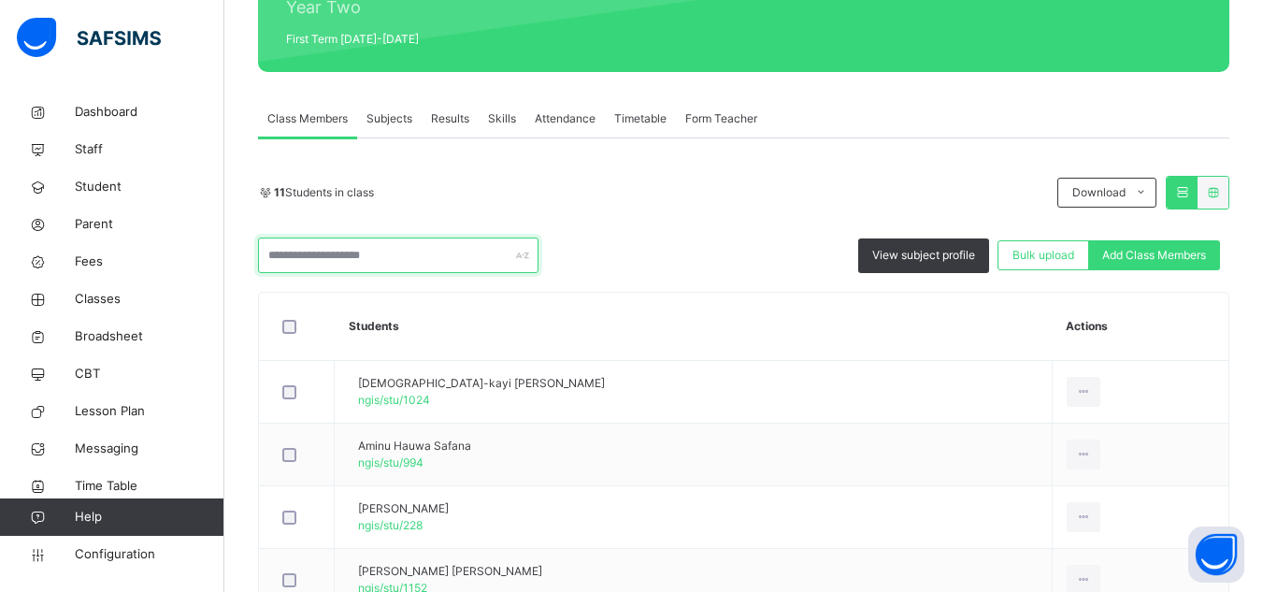
click at [391, 269] on input "text" at bounding box center [398, 256] width 281 height 36
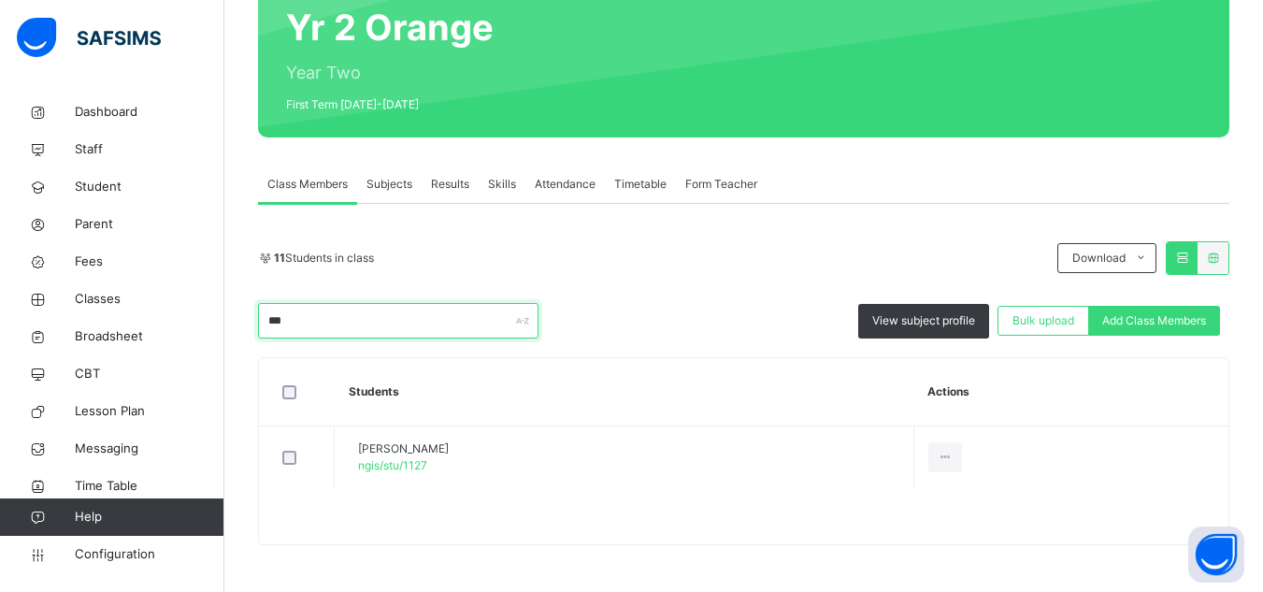
scroll to position [186, 0]
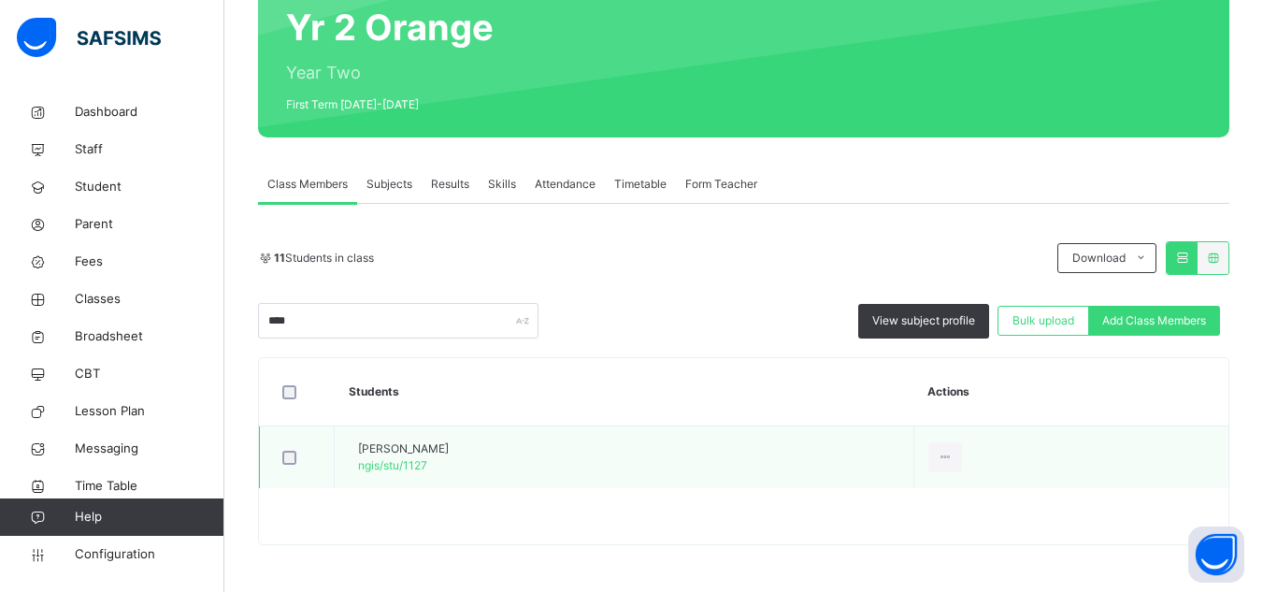
click at [757, 477] on td "[PERSON_NAME]/stu/1127" at bounding box center [625, 457] width 580 height 63
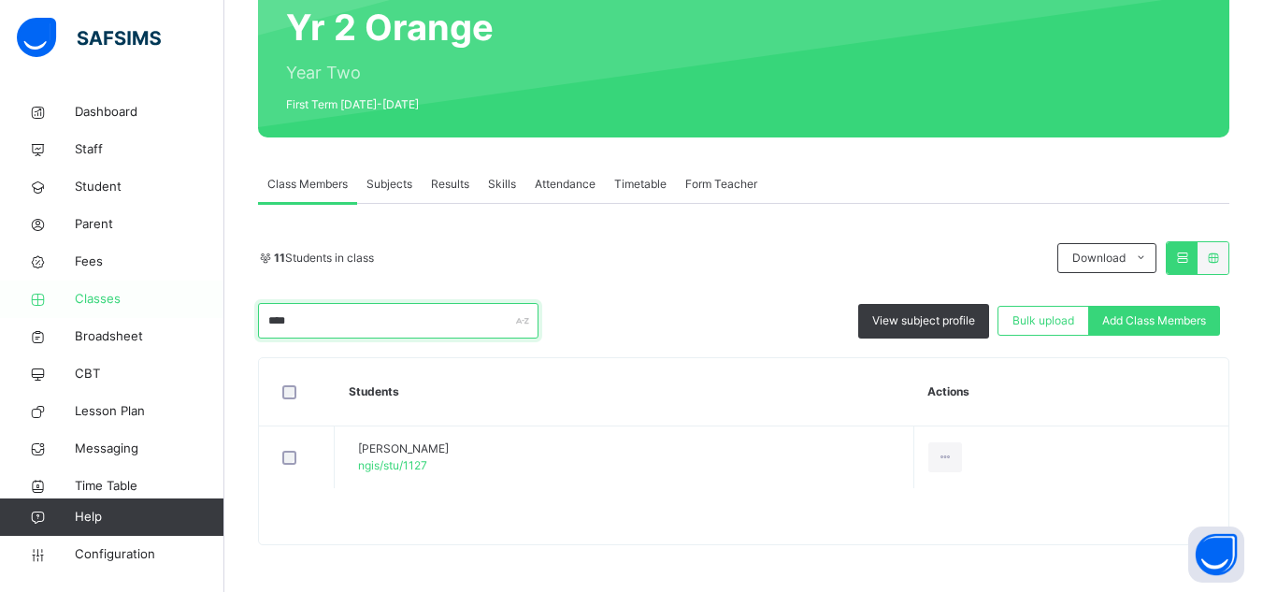
drag, startPoint x: 272, startPoint y: 332, endPoint x: 195, endPoint y: 312, distance: 80.1
click at [195, 312] on div "Class Arm Details Grace Period 22 days remaining First Term / [DATE]-[DATE] Sa'…" at bounding box center [631, 203] width 1263 height 778
drag, startPoint x: 303, startPoint y: 324, endPoint x: 107, endPoint y: 296, distance: 198.2
click at [107, 296] on div "Class Arm Details Grace Period 22 days remaining First Term / [DATE]-[DATE] Sa'…" at bounding box center [631, 203] width 1263 height 778
type input "*"
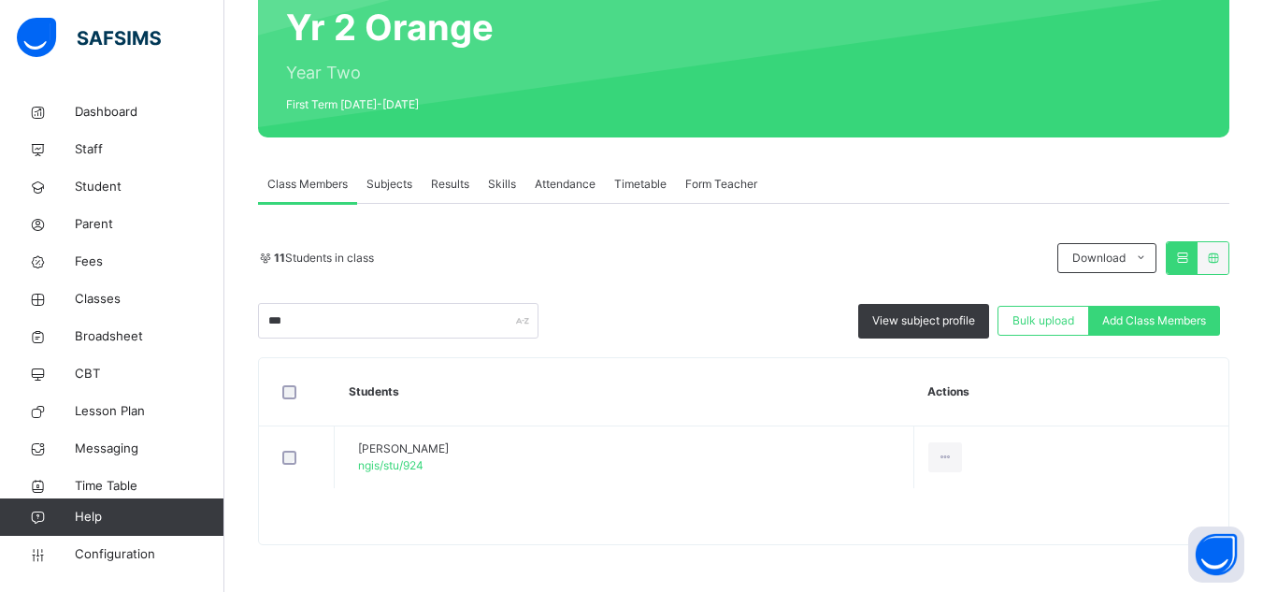
click at [565, 366] on th "Students" at bounding box center [625, 392] width 580 height 68
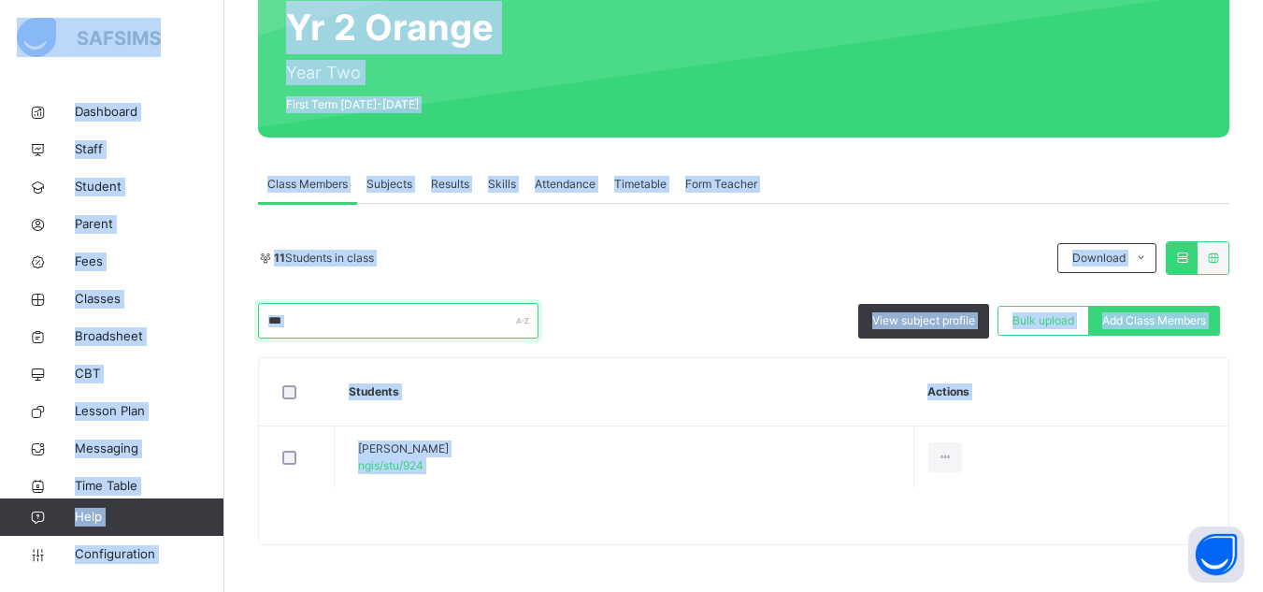
click at [384, 328] on input "***" at bounding box center [398, 321] width 281 height 36
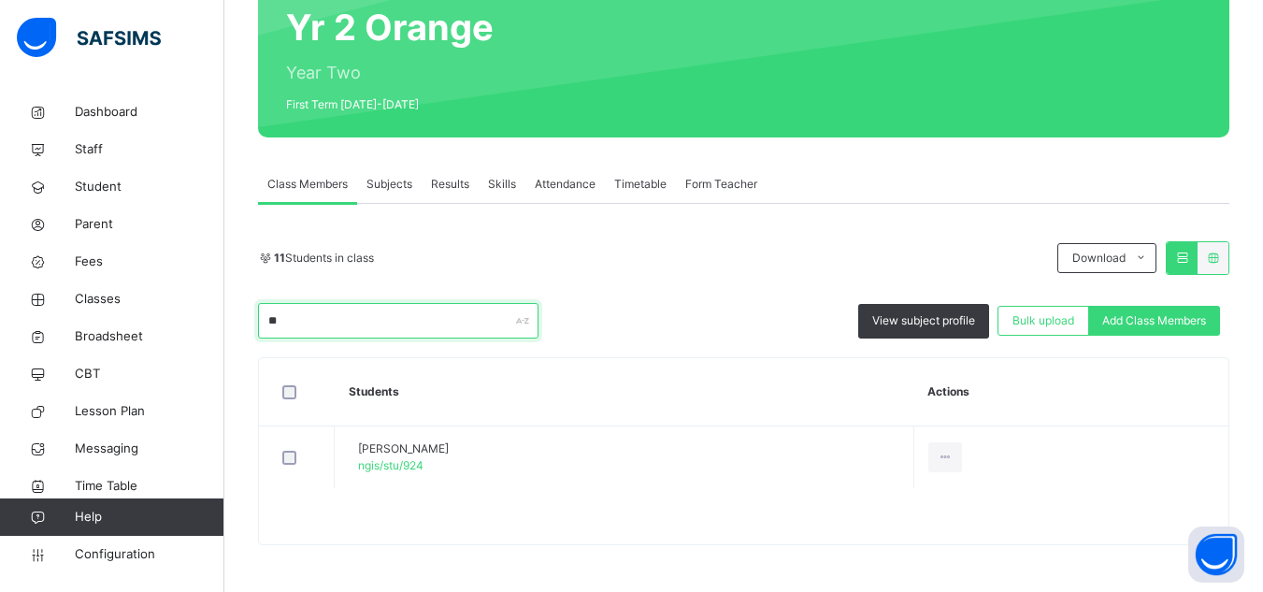
type input "*"
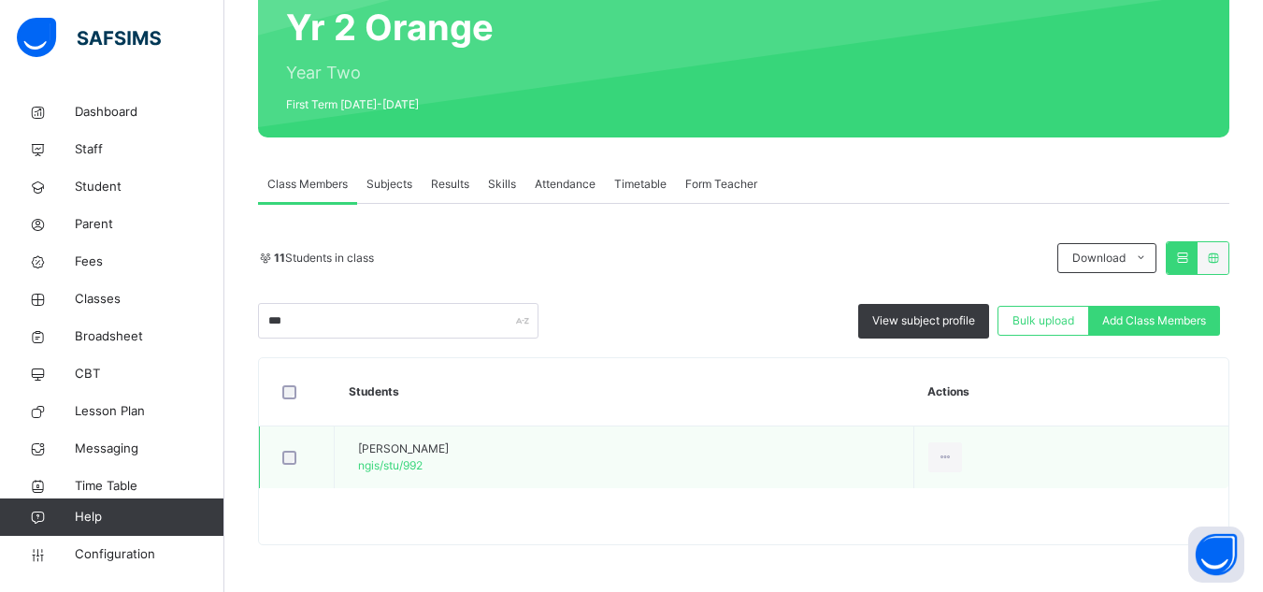
click at [646, 483] on td "[PERSON_NAME] ngis/stu/992" at bounding box center [625, 457] width 580 height 63
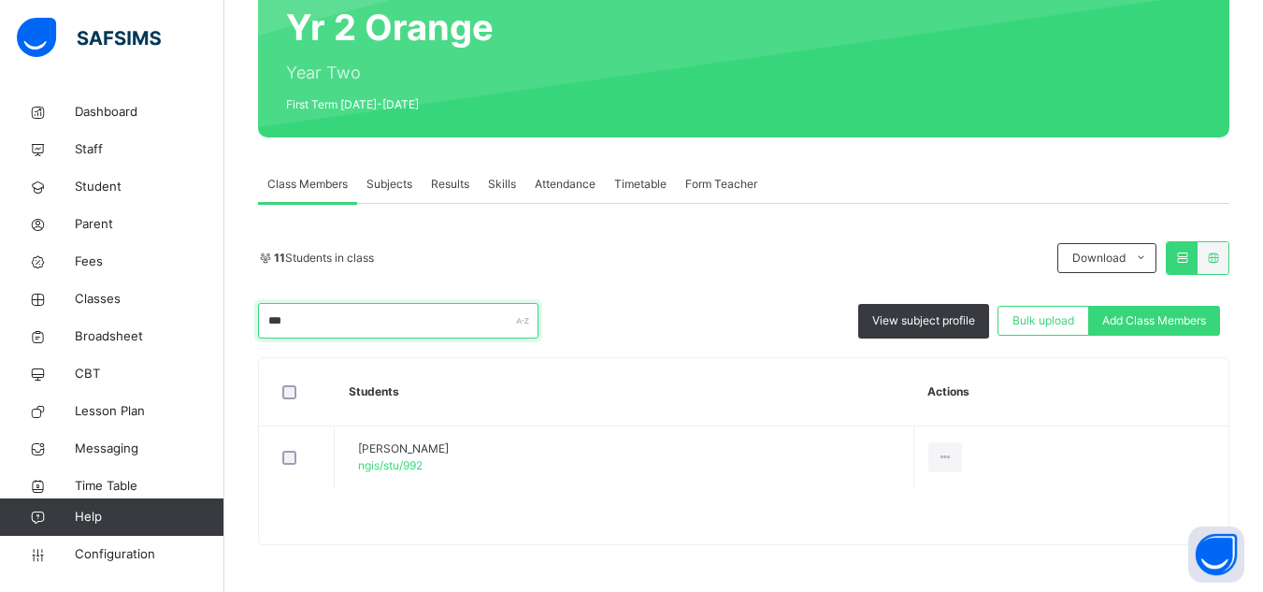
click at [419, 329] on input "***" at bounding box center [398, 321] width 281 height 36
type input "*"
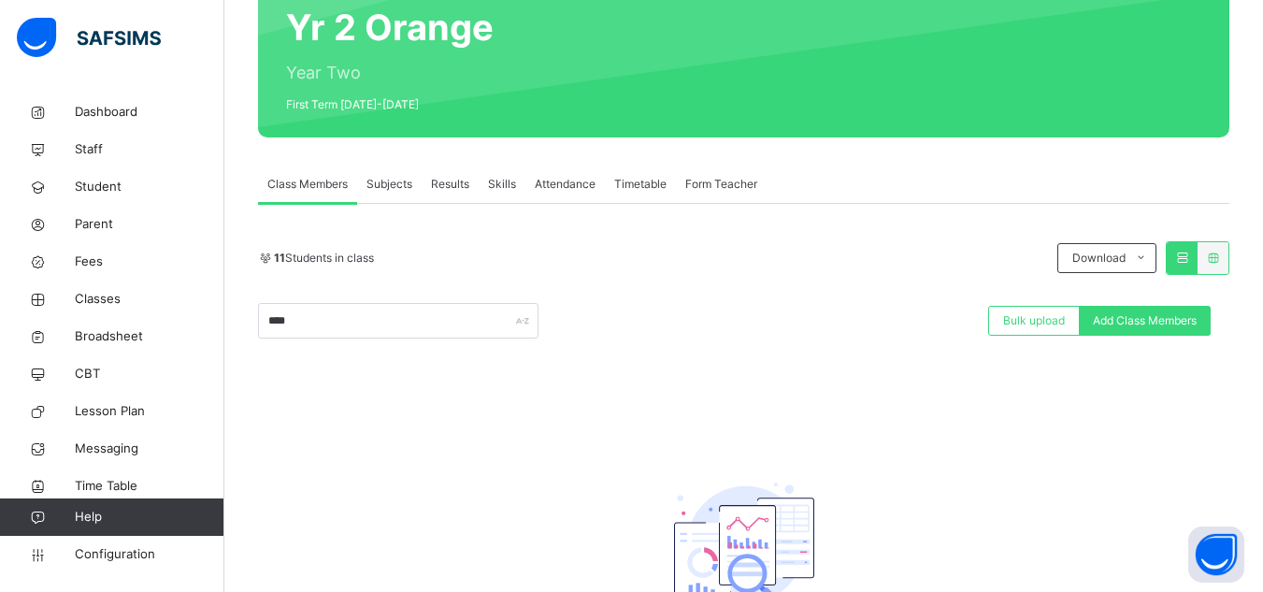
click at [707, 258] on div "11 Students in class" at bounding box center [653, 258] width 790 height 17
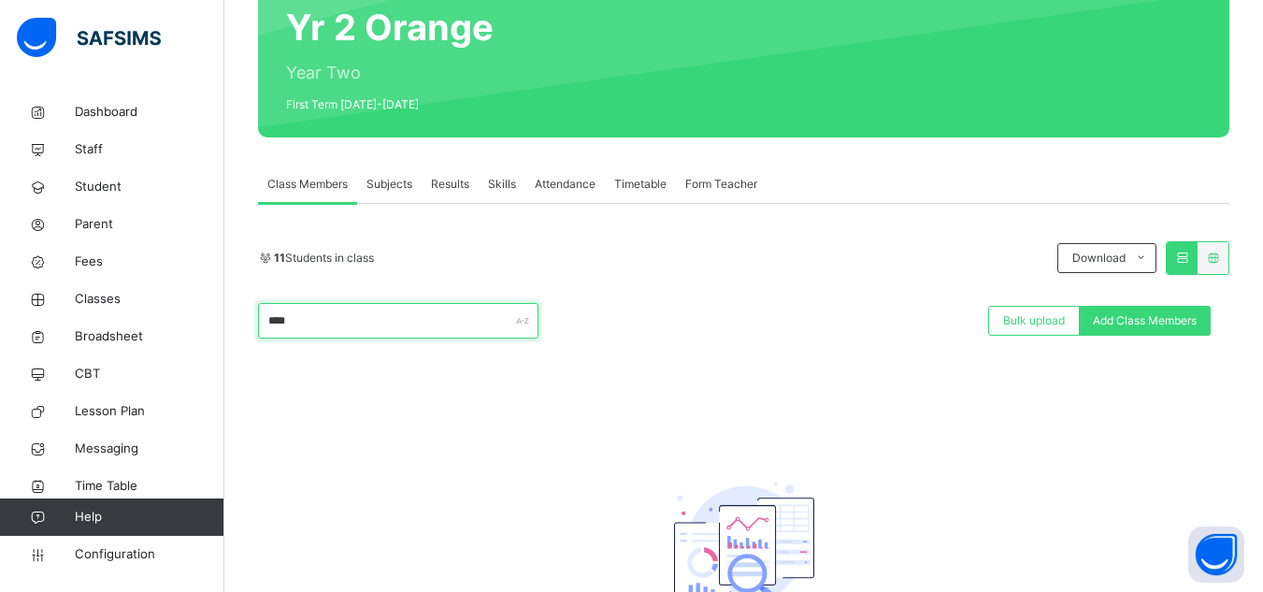
click at [347, 319] on input "****" at bounding box center [398, 321] width 281 height 36
type input "*"
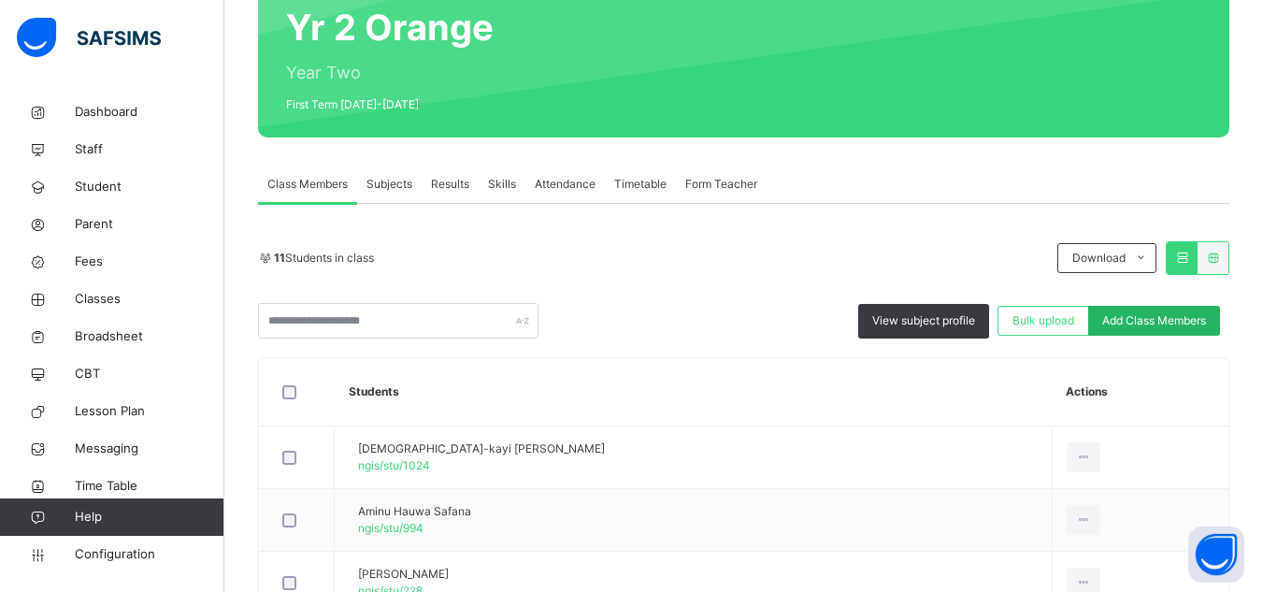
click at [1161, 310] on div "Add Class Members" at bounding box center [1154, 321] width 132 height 30
type input "*"
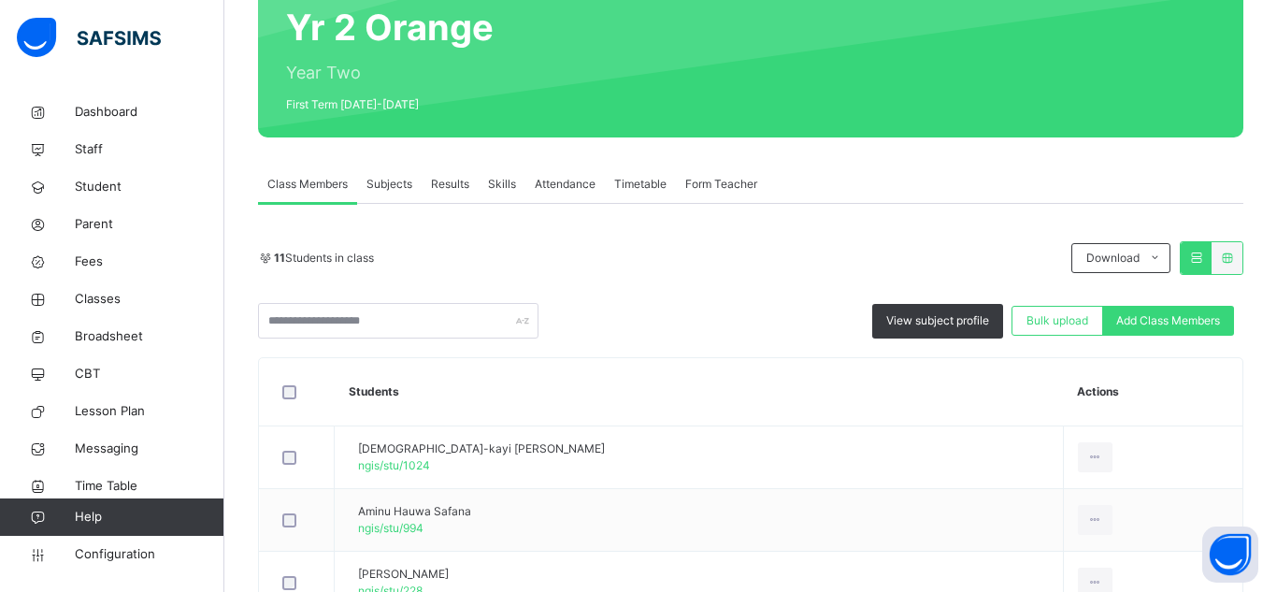
drag, startPoint x: 553, startPoint y: 218, endPoint x: 140, endPoint y: 214, distance: 412.4
type input "**********"
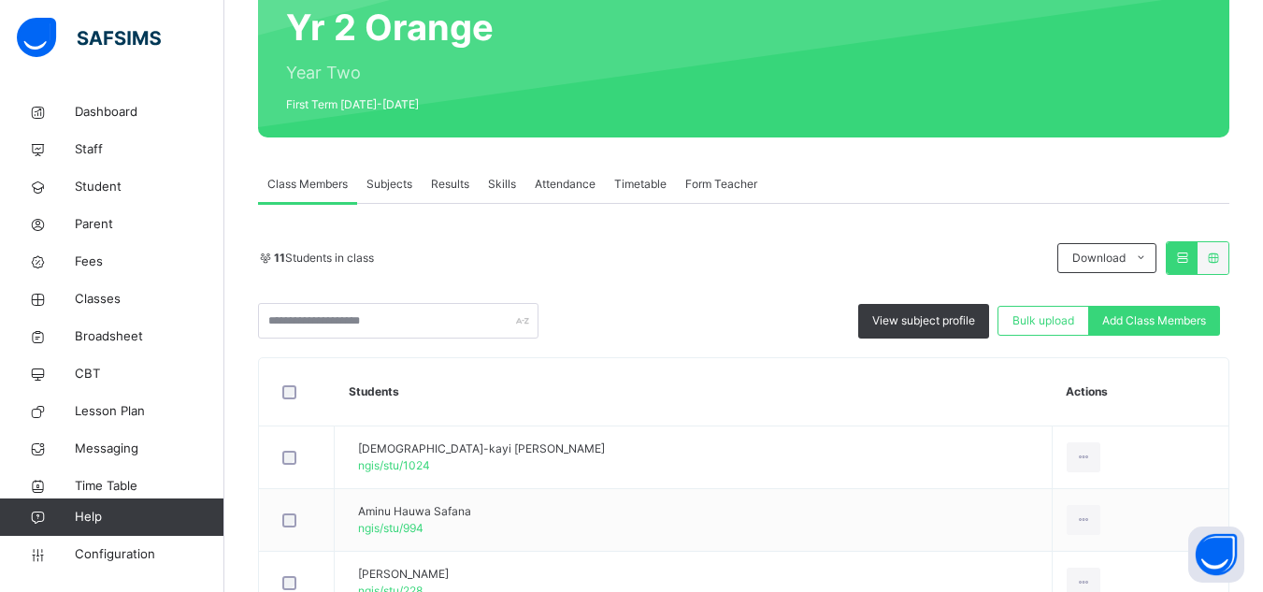
scroll to position [242, 0]
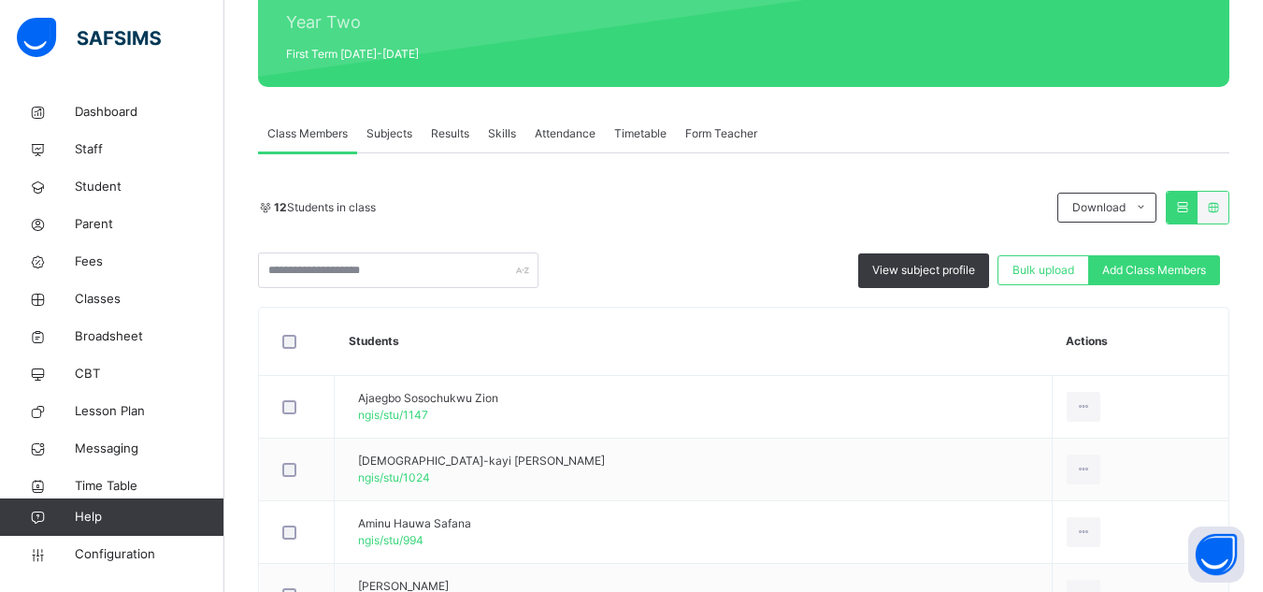
scroll to position [221, 0]
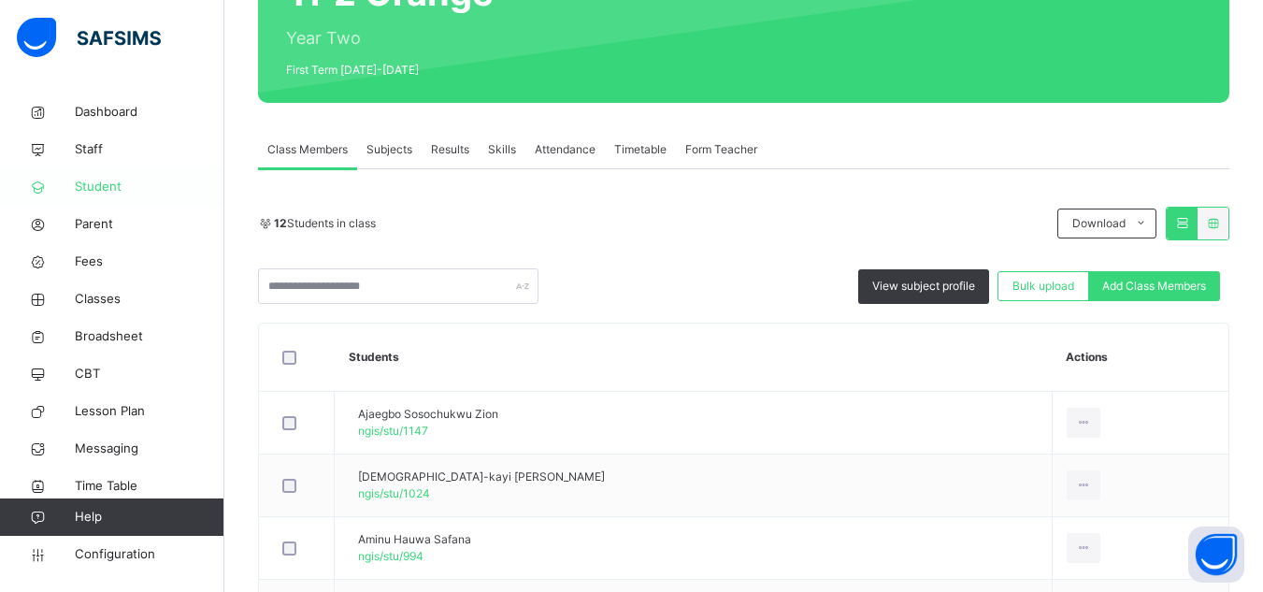
click at [105, 186] on span "Student" at bounding box center [150, 187] width 150 height 19
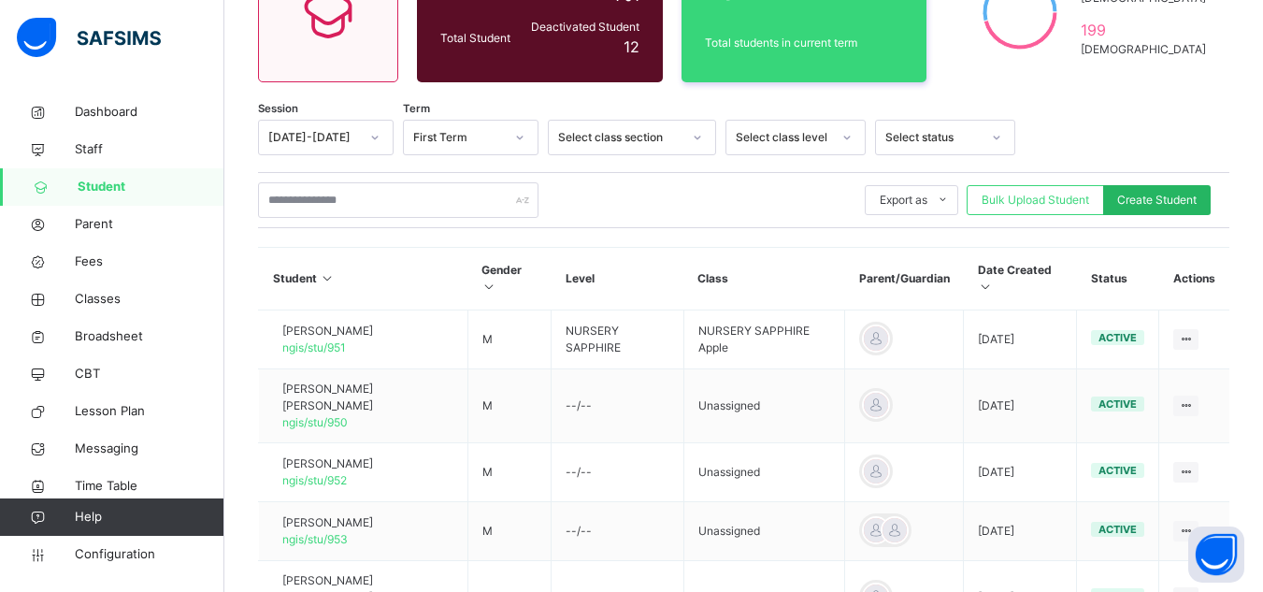
click at [1163, 209] on div "Create Student" at bounding box center [1157, 200] width 108 height 30
select select "**"
type input "**********"
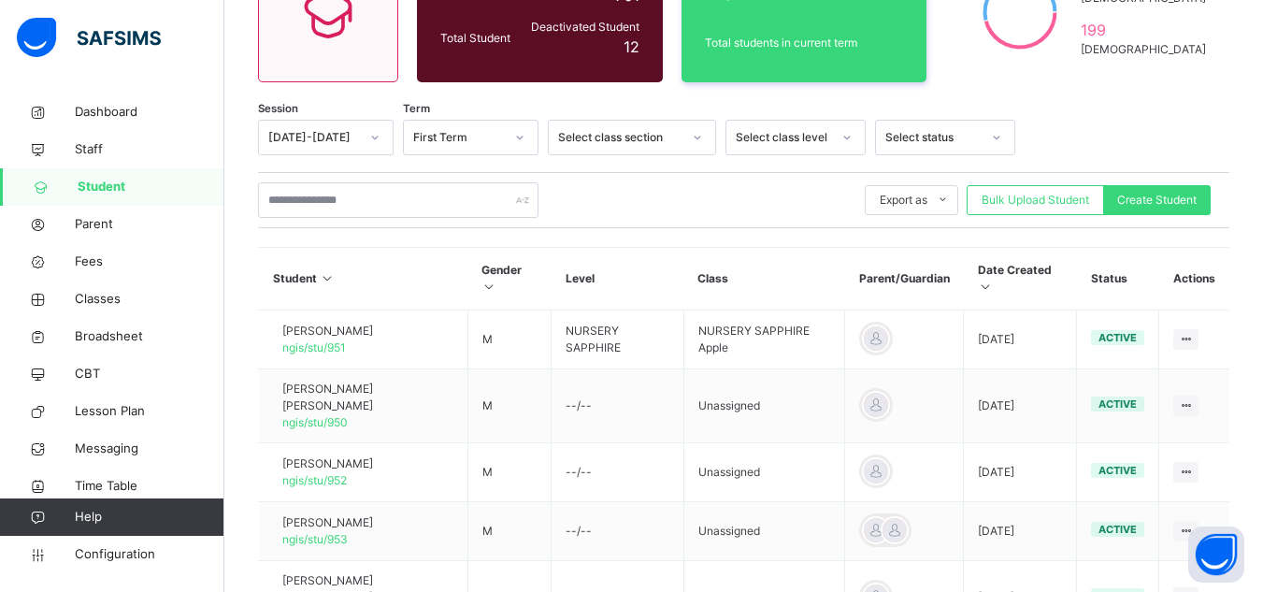
type input "********"
type input "**********"
type input "*******"
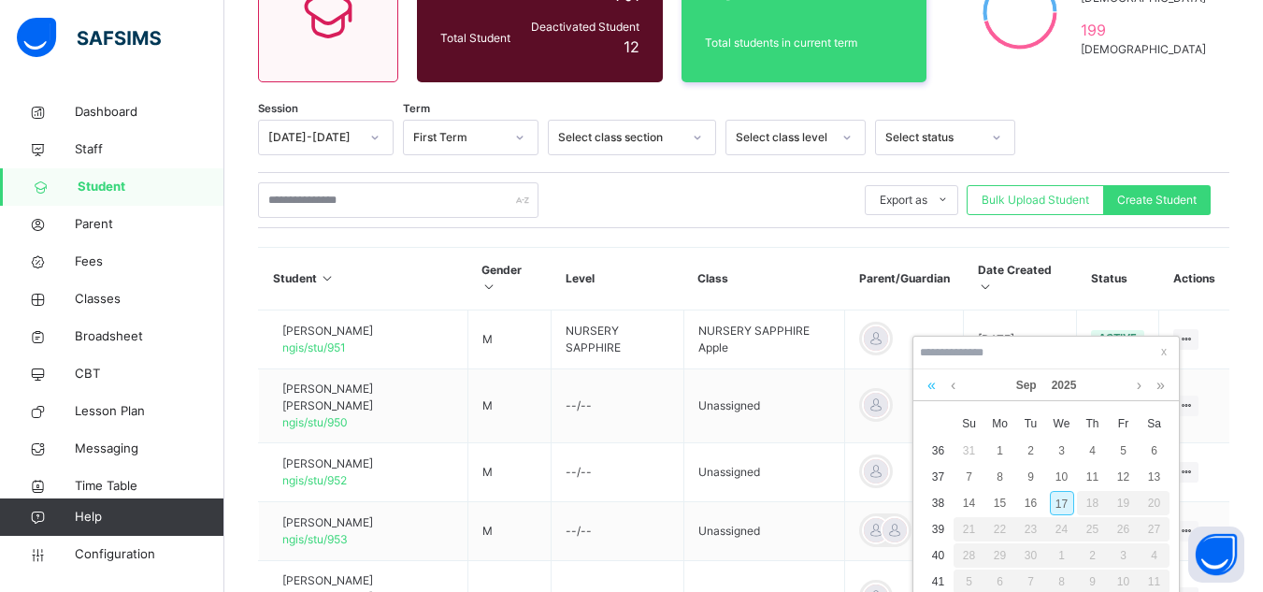
click at [936, 383] on link at bounding box center [932, 385] width 18 height 32
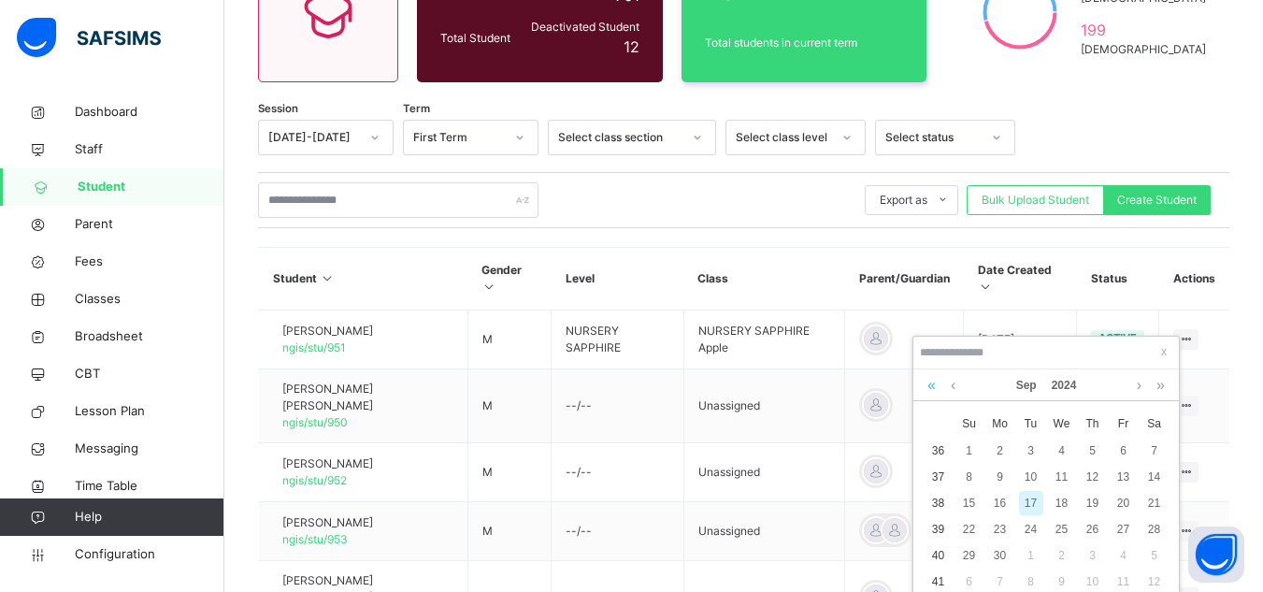
click at [936, 383] on link at bounding box center [932, 385] width 18 height 32
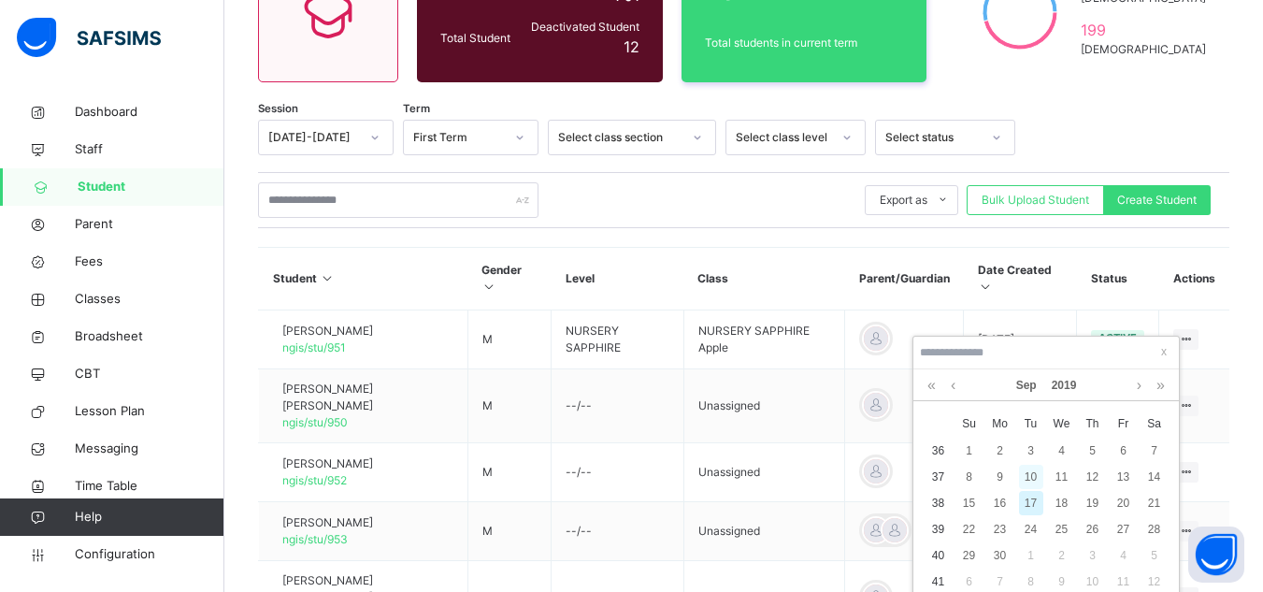
click at [1035, 468] on div "10" at bounding box center [1031, 477] width 24 height 24
type input "**********"
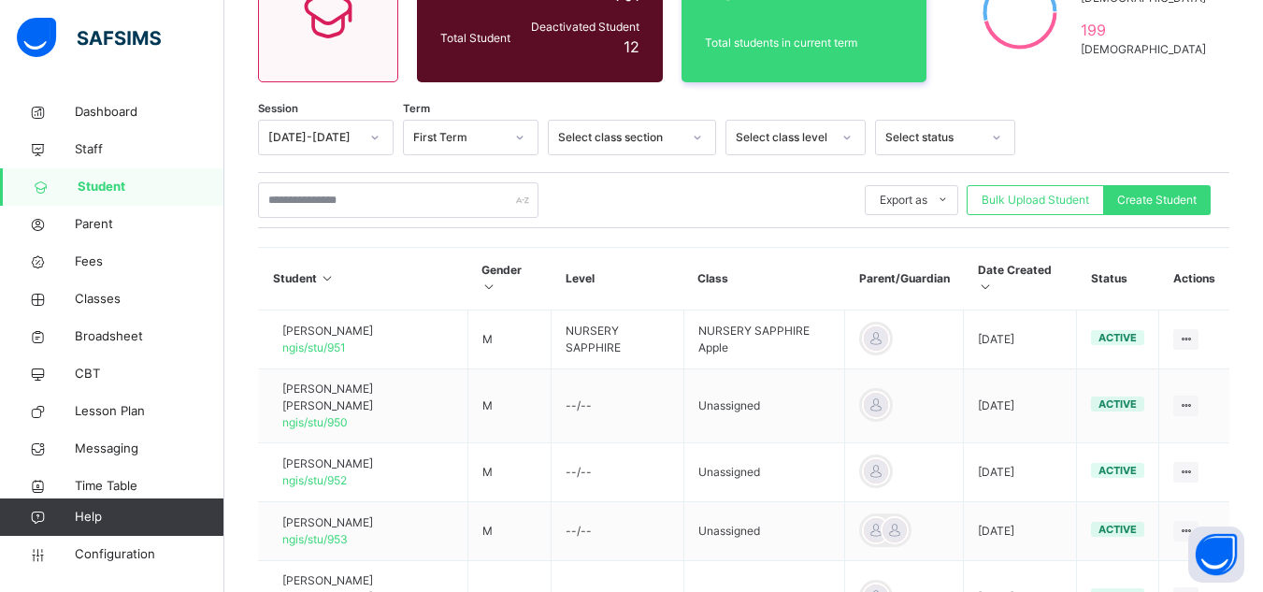
scroll to position [748, 0]
type textarea "*****"
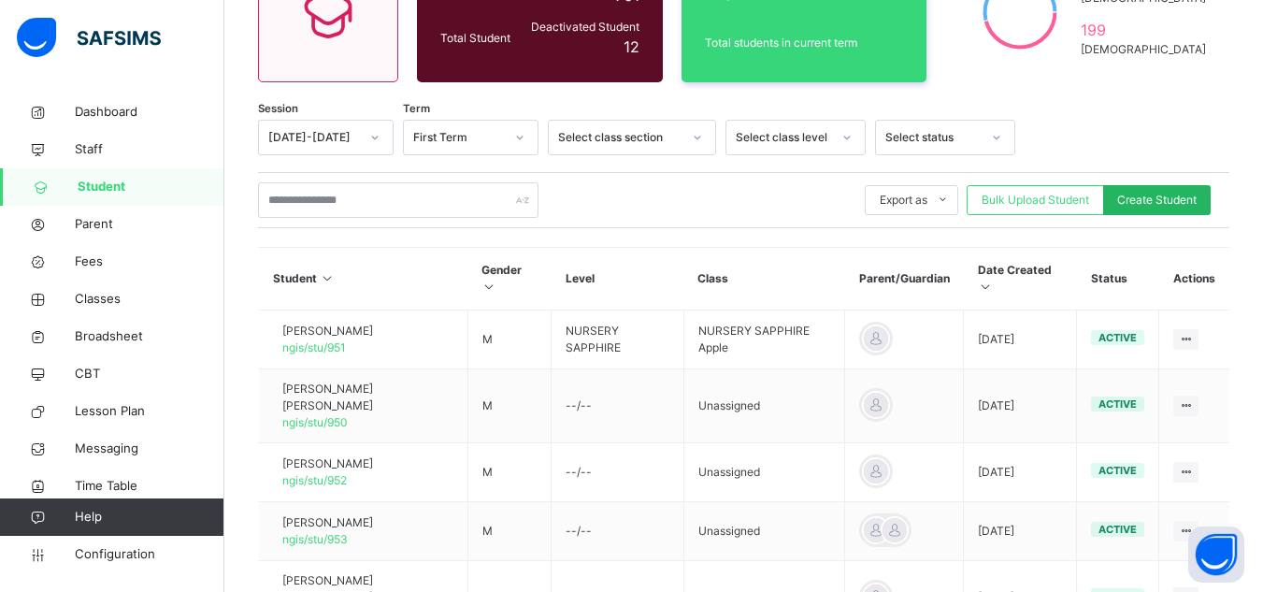
click at [1189, 200] on span "Create Student" at bounding box center [1156, 200] width 79 height 17
select select "**"
type input "**********"
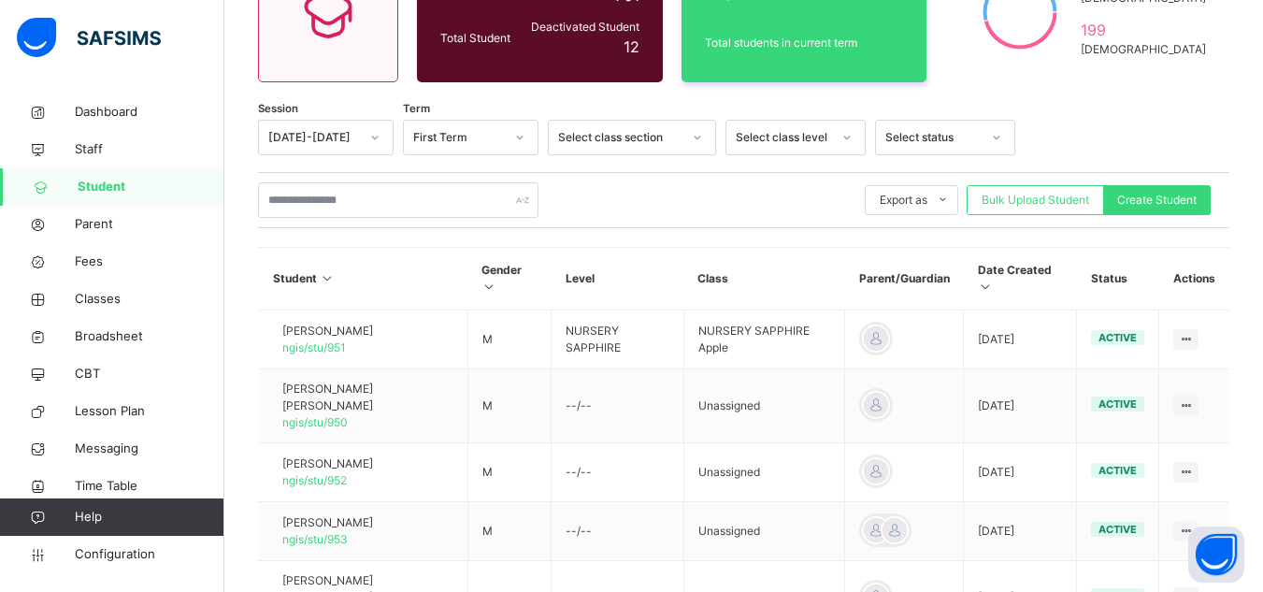
type input "******"
type input "*****"
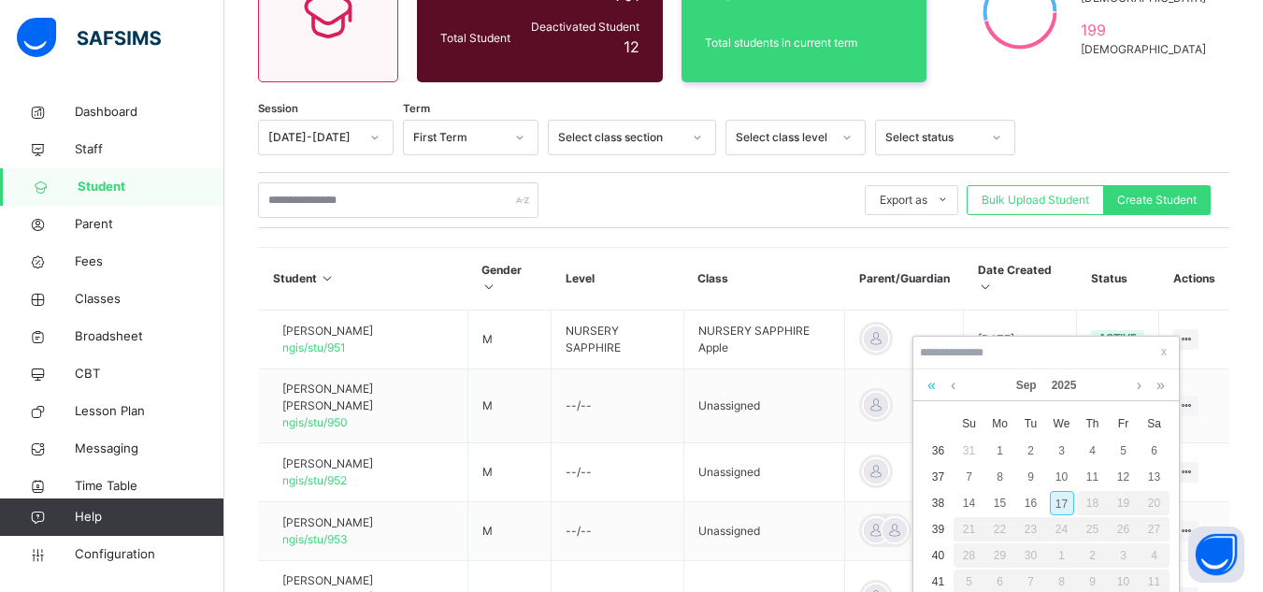
click at [935, 382] on link at bounding box center [932, 385] width 18 height 32
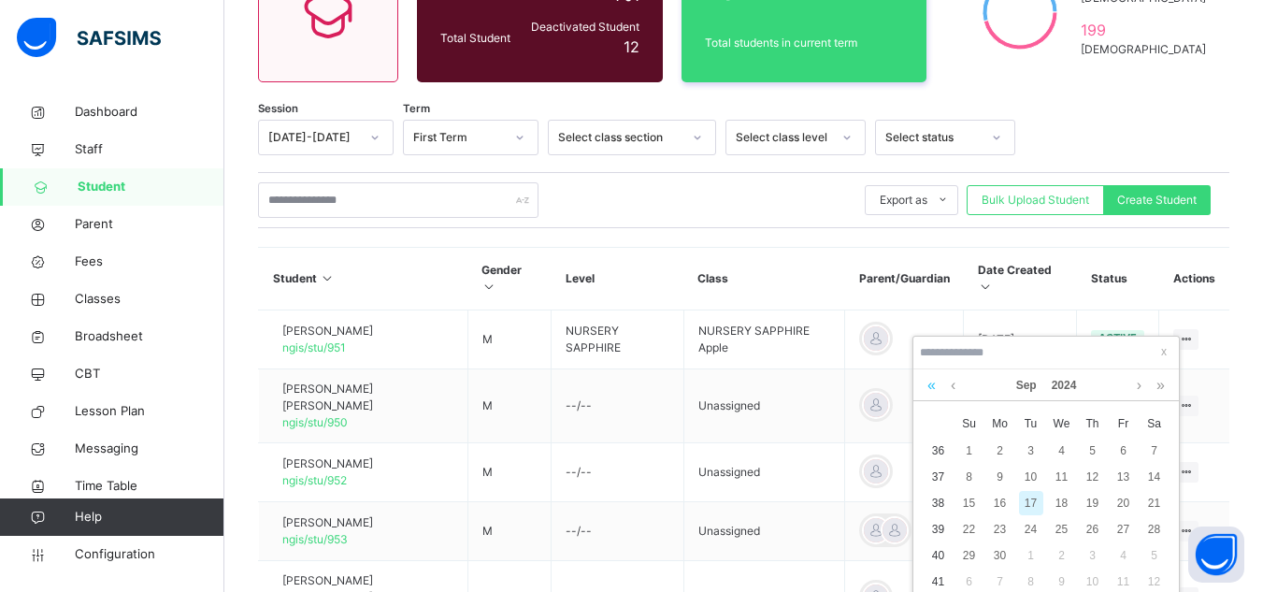
click at [935, 382] on link at bounding box center [932, 385] width 18 height 32
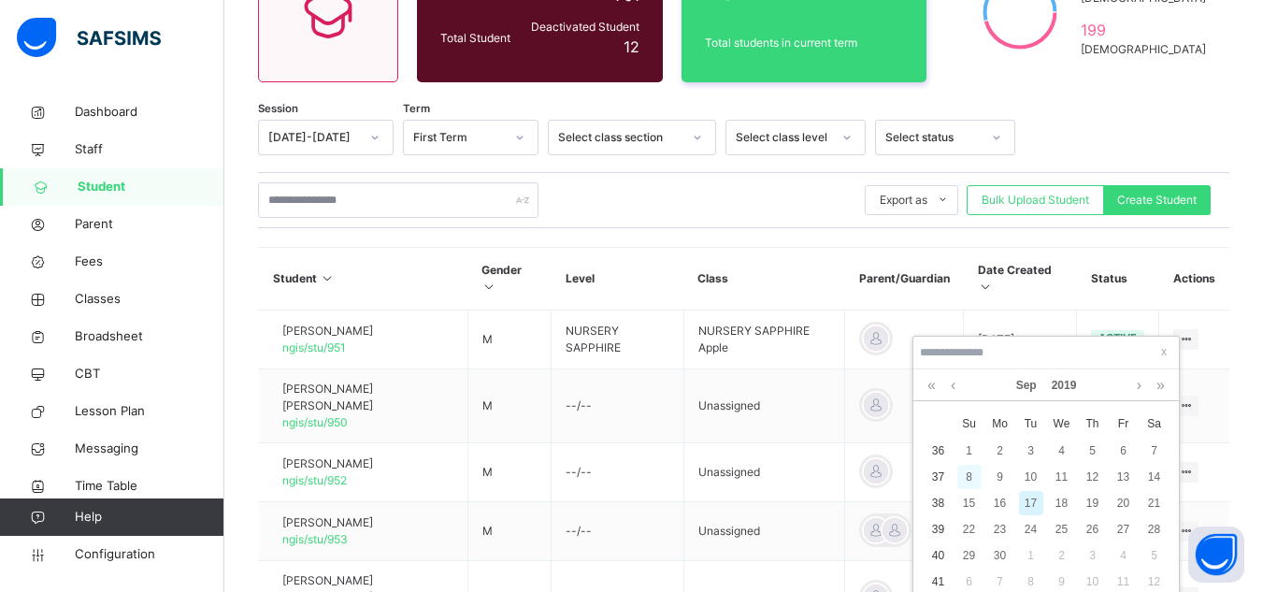
click at [968, 479] on div "8" at bounding box center [970, 477] width 24 height 24
type input "**********"
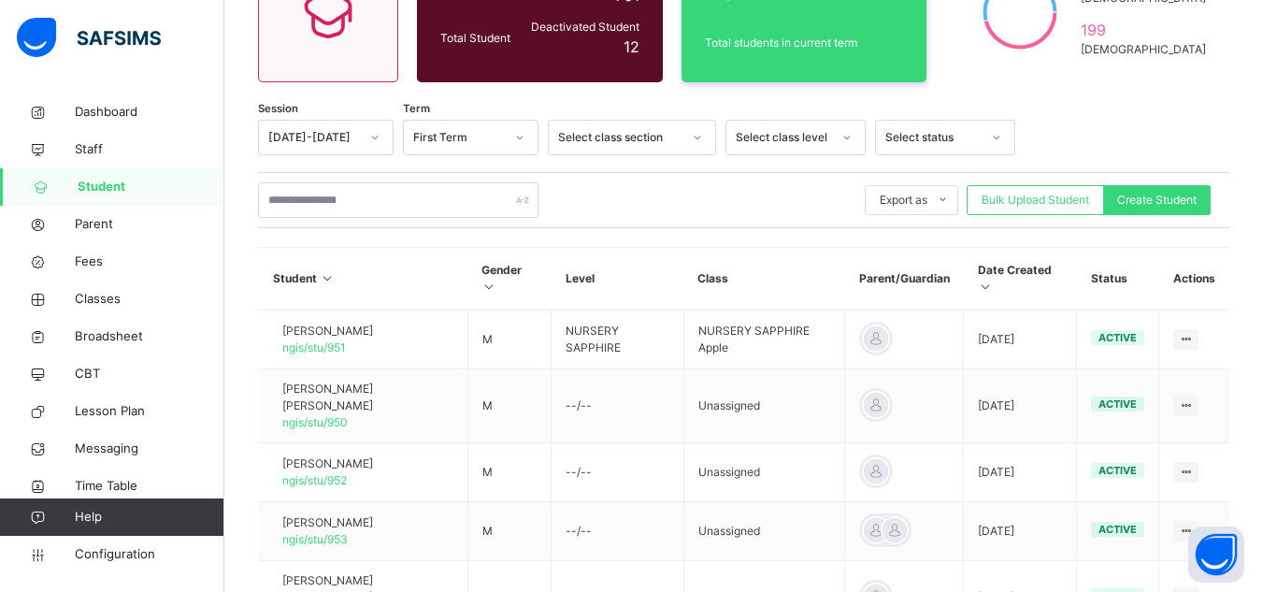
scroll to position [468, 0]
type textarea "*****"
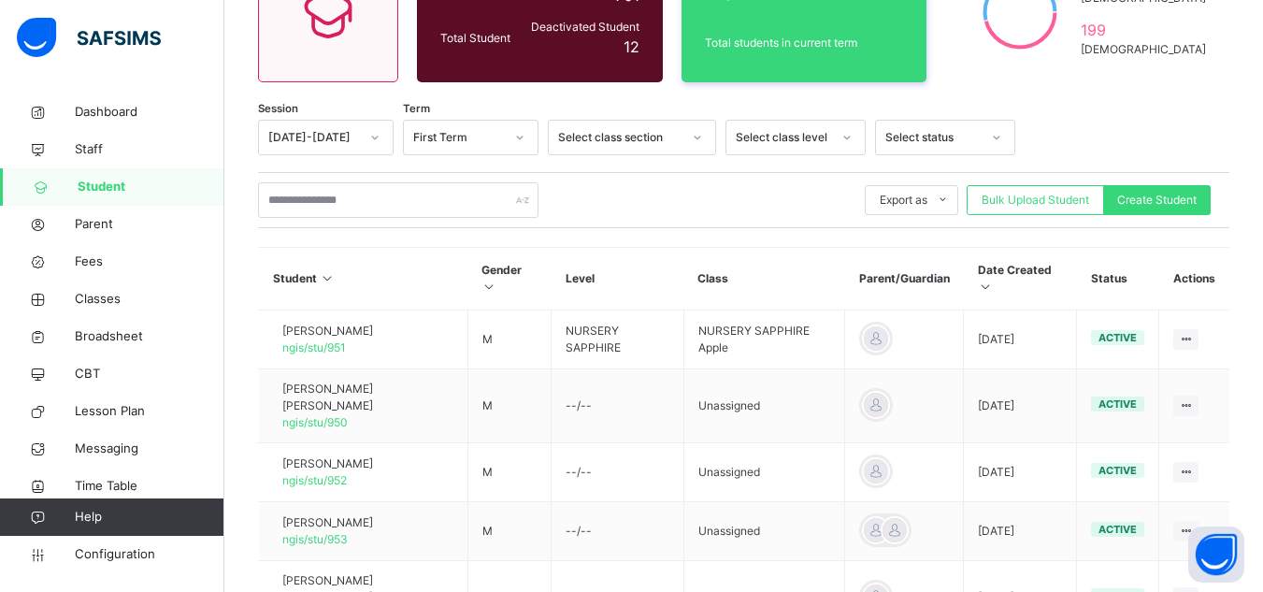
scroll to position [0, 0]
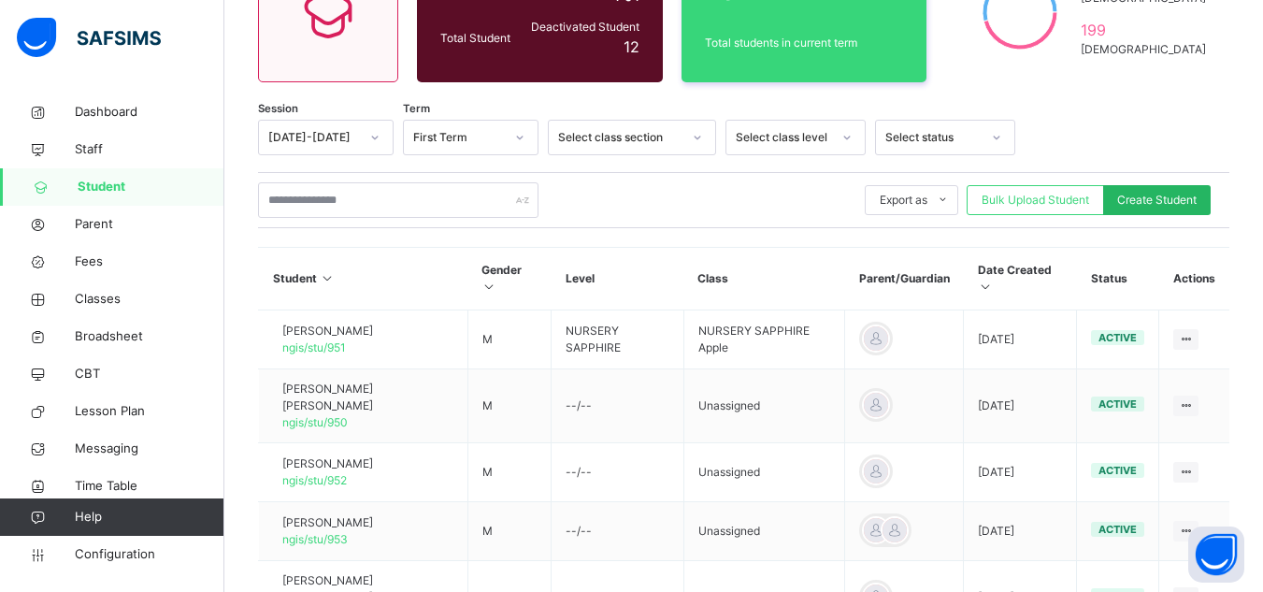
click at [1194, 196] on span "Create Student" at bounding box center [1156, 200] width 79 height 17
select select "**"
type input "**********"
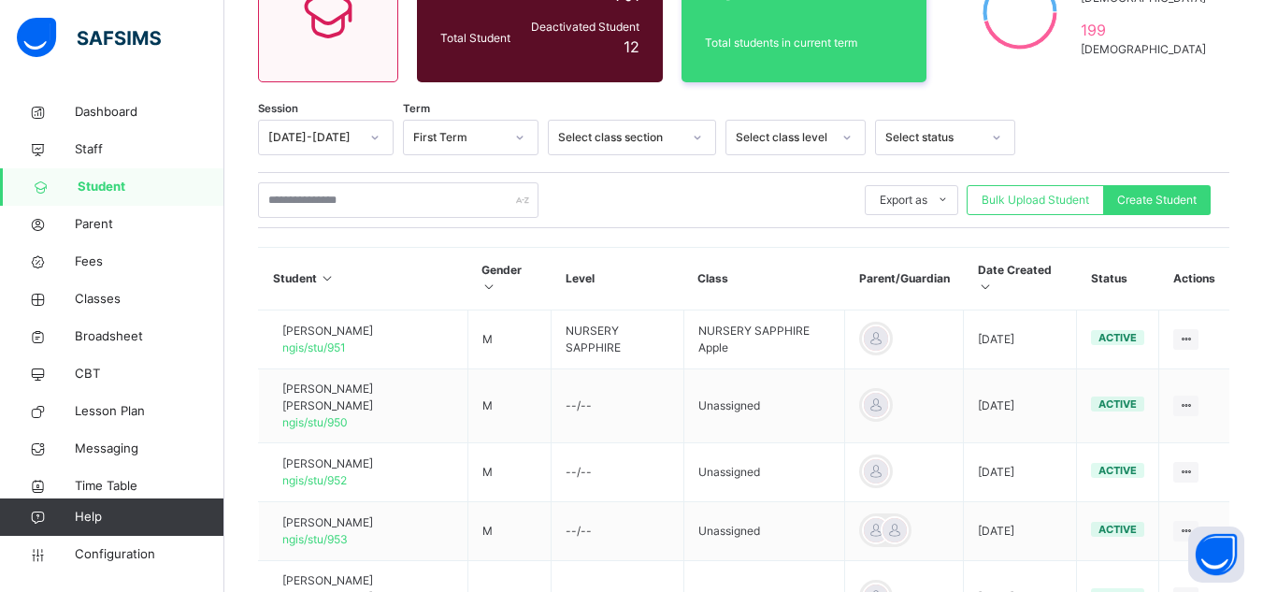
type input "*****"
type input "********"
type input "******"
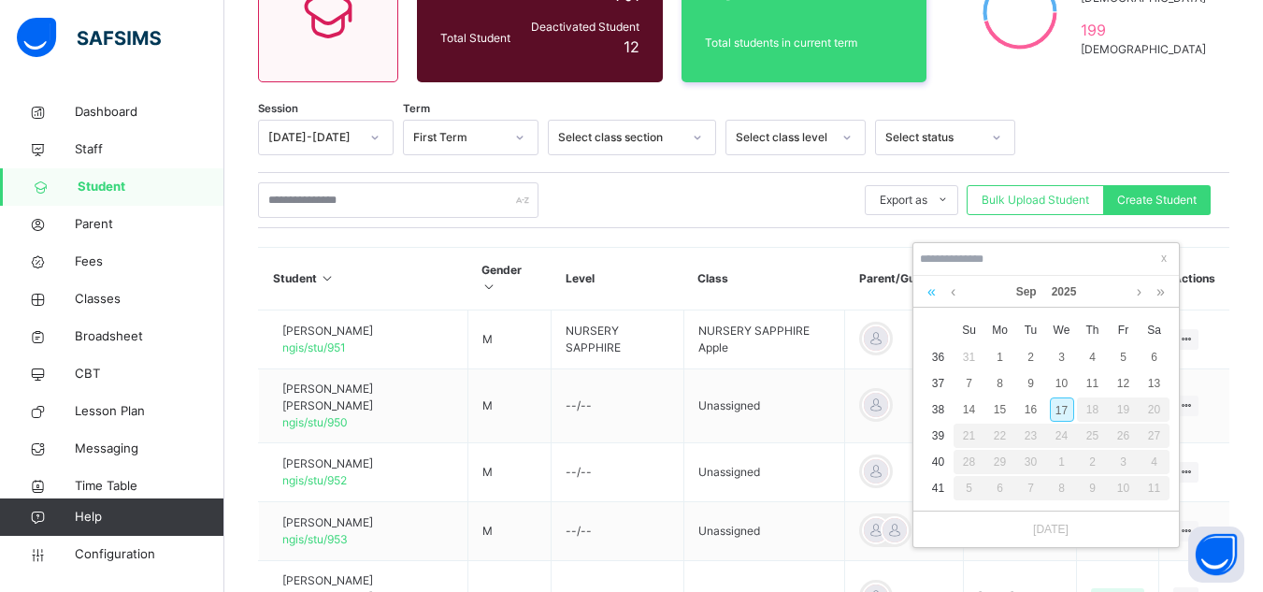
click at [932, 288] on link at bounding box center [932, 292] width 18 height 32
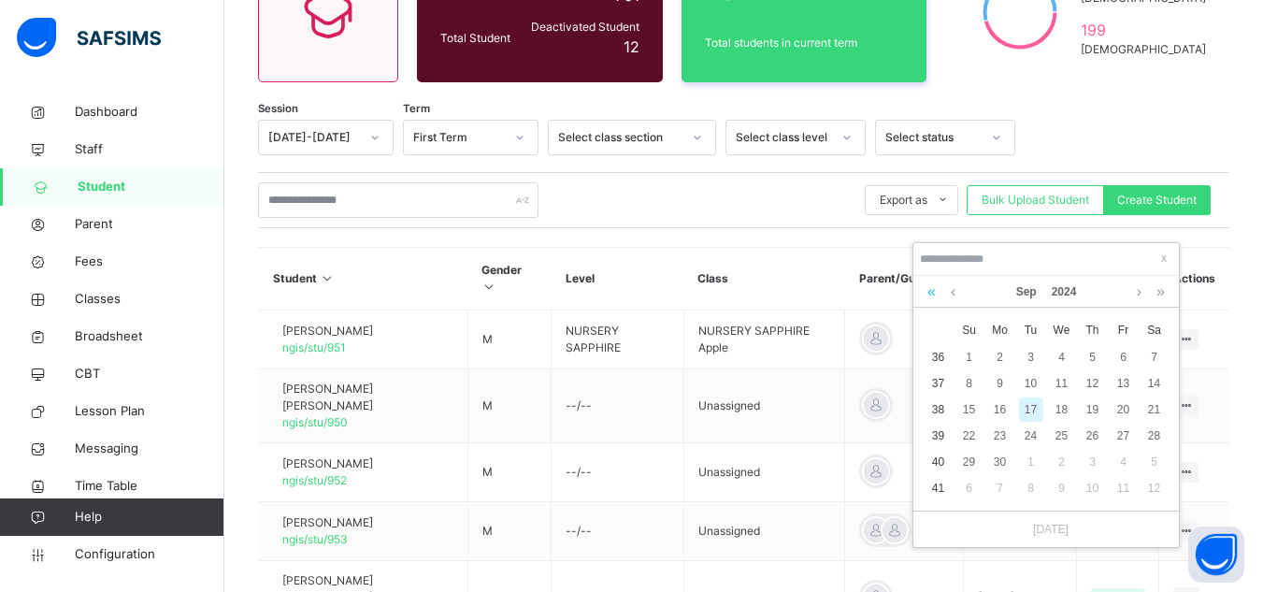
click at [931, 288] on link at bounding box center [932, 292] width 18 height 32
click at [930, 288] on link at bounding box center [932, 292] width 18 height 32
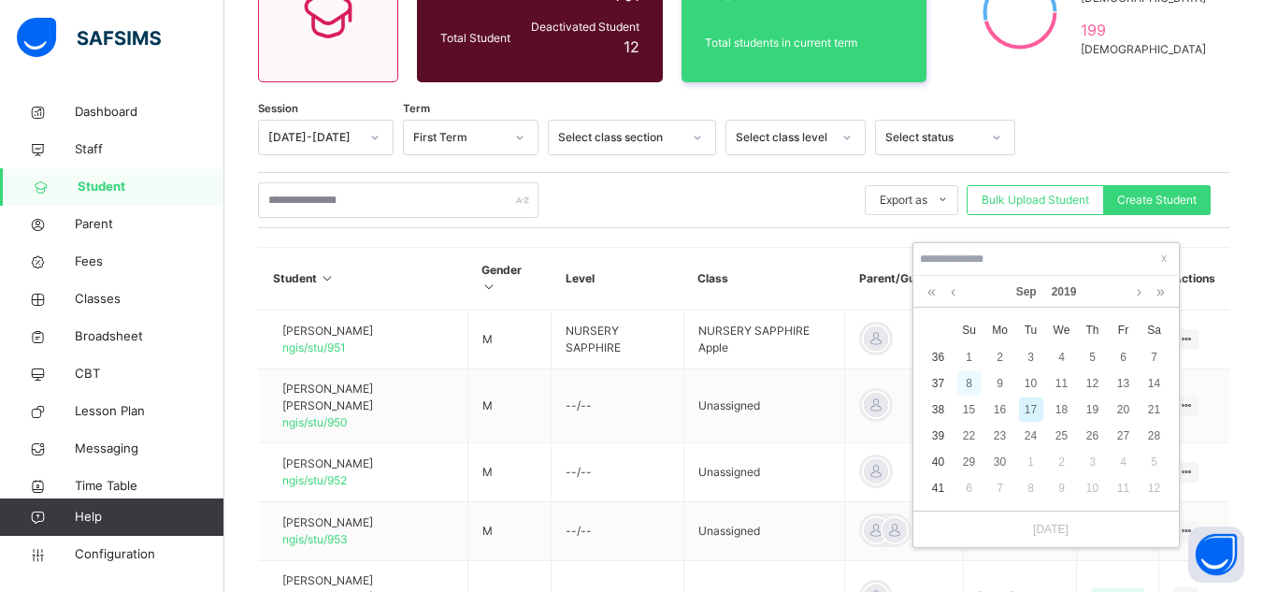
click at [969, 384] on div "8" at bounding box center [970, 383] width 24 height 24
type input "**********"
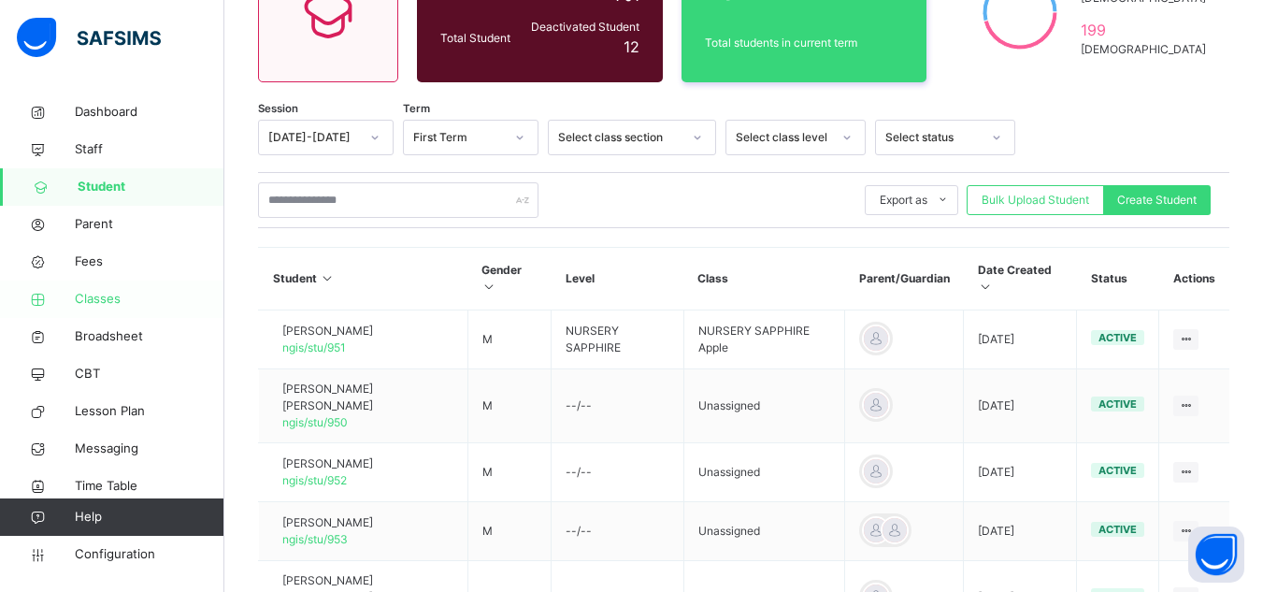
click at [99, 295] on span "Classes" at bounding box center [150, 299] width 150 height 19
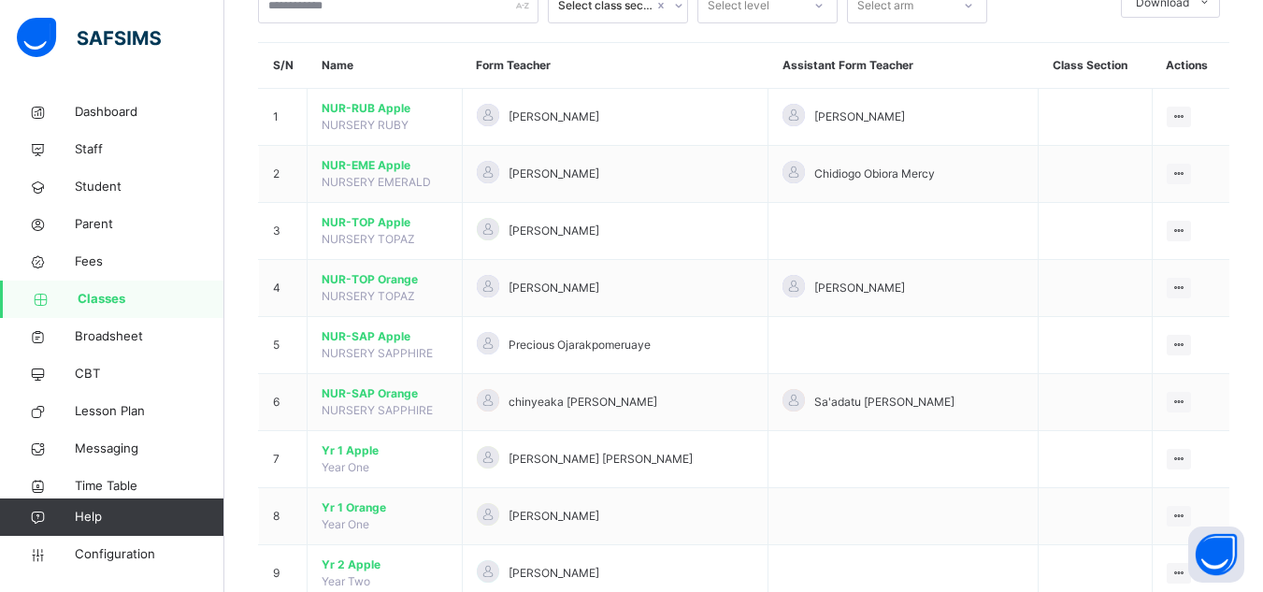
scroll to position [468, 0]
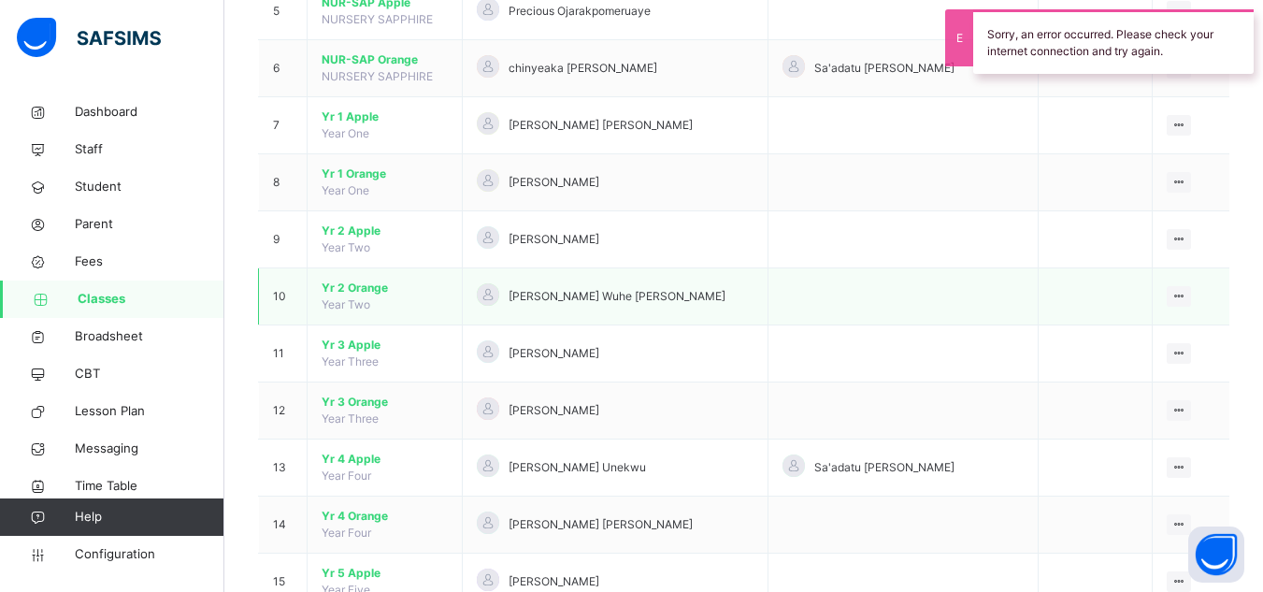
scroll to position [468, 0]
click at [343, 283] on span "Yr 2 Orange" at bounding box center [385, 288] width 126 height 17
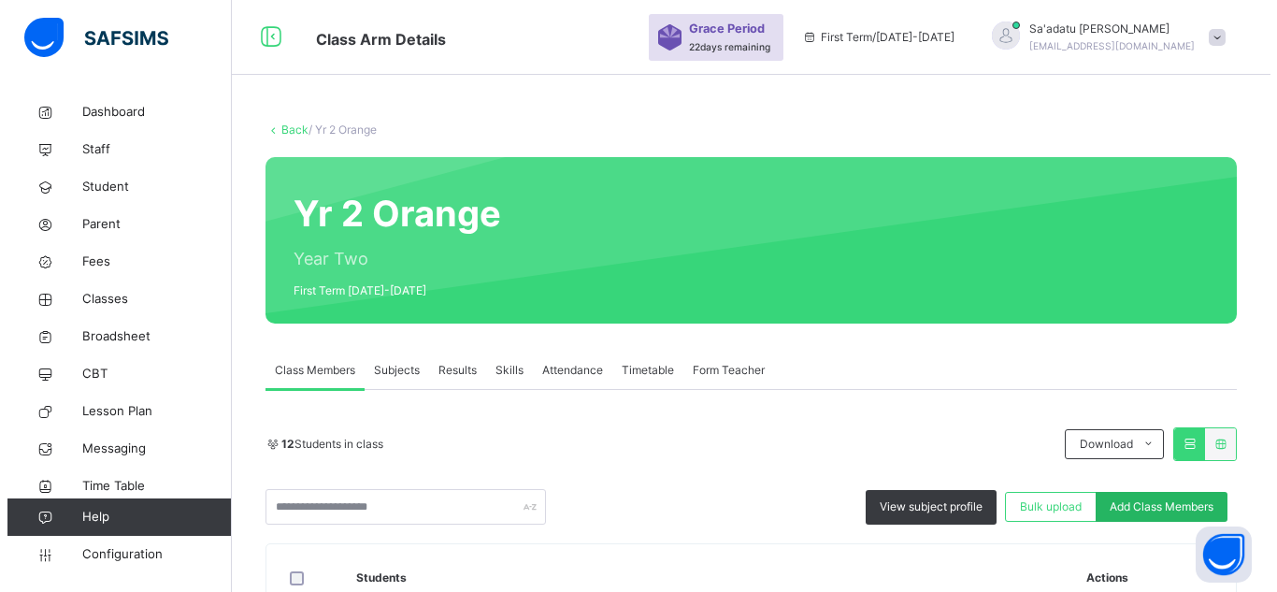
scroll to position [94, 0]
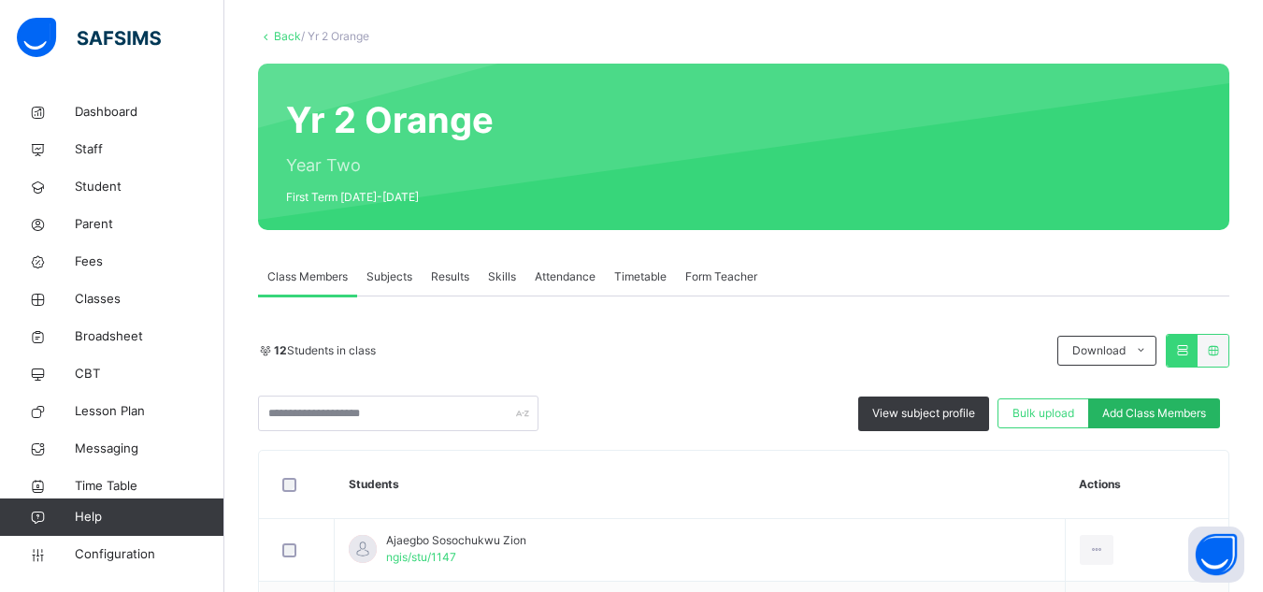
click at [1160, 414] on span "Add Class Members" at bounding box center [1154, 413] width 104 height 17
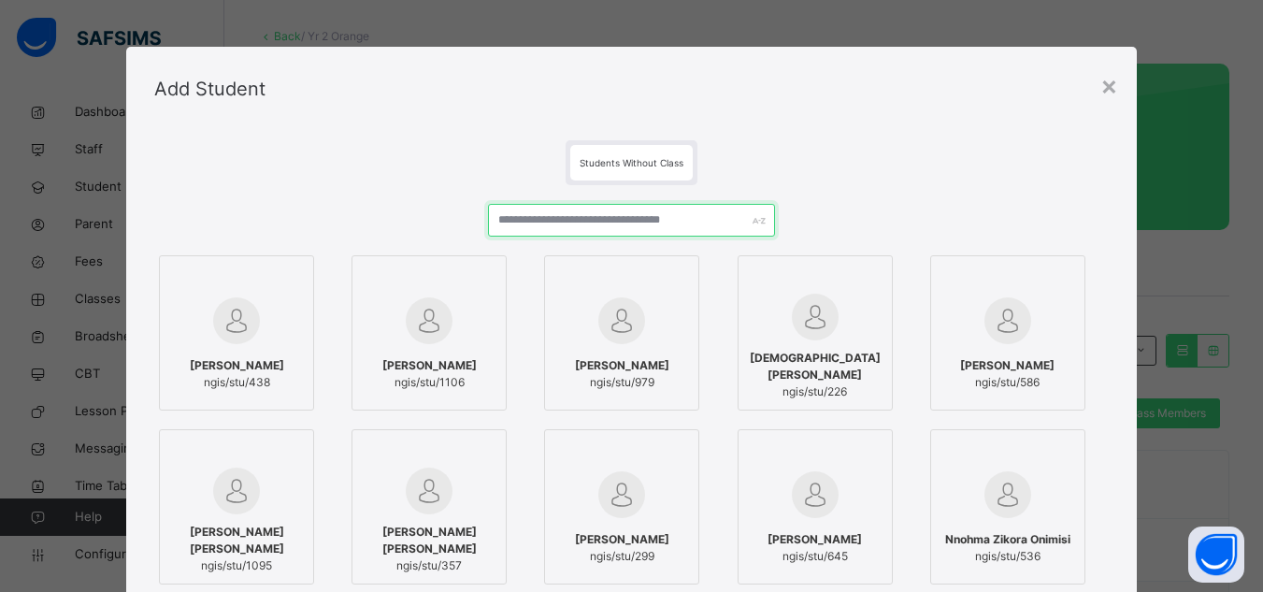
click at [543, 215] on input "text" at bounding box center [631, 220] width 286 height 33
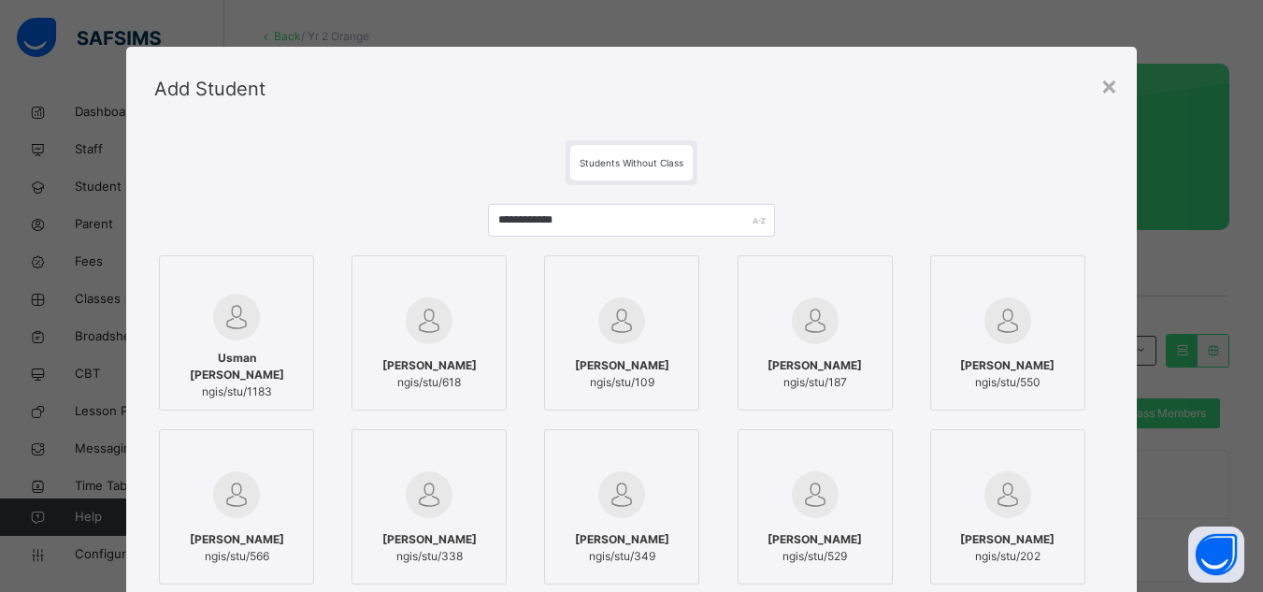
click at [237, 340] on div at bounding box center [236, 317] width 135 height 47
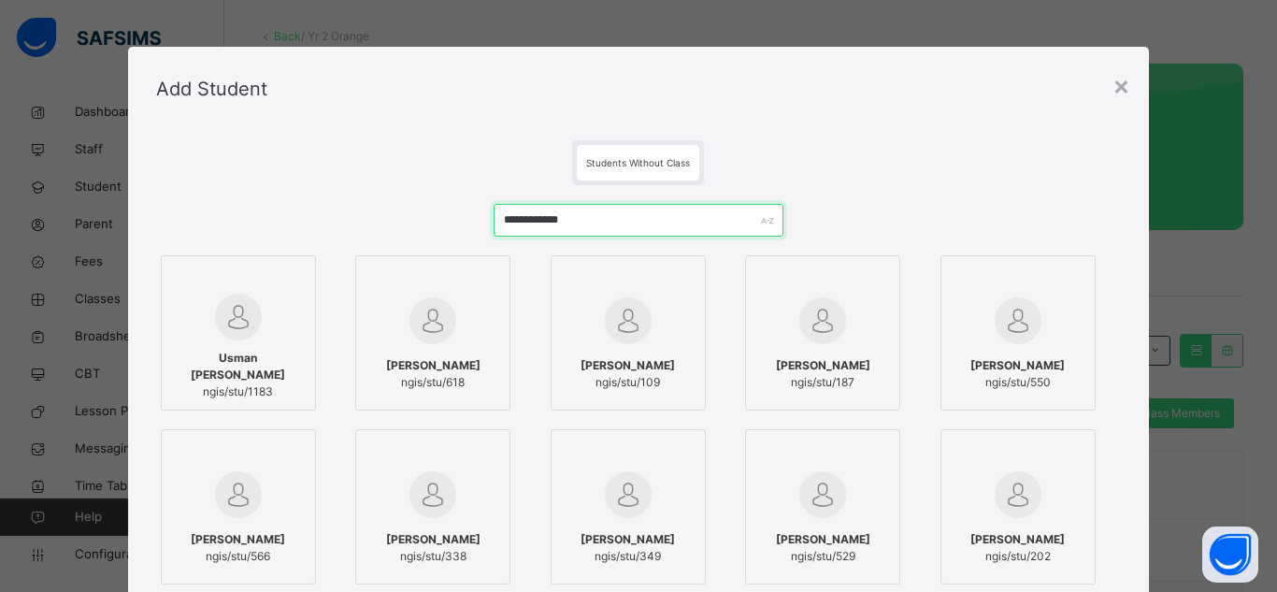
drag, startPoint x: 580, startPoint y: 217, endPoint x: 407, endPoint y: 212, distance: 173.1
click at [407, 212] on div "**********" at bounding box center [639, 452] width 966 height 535
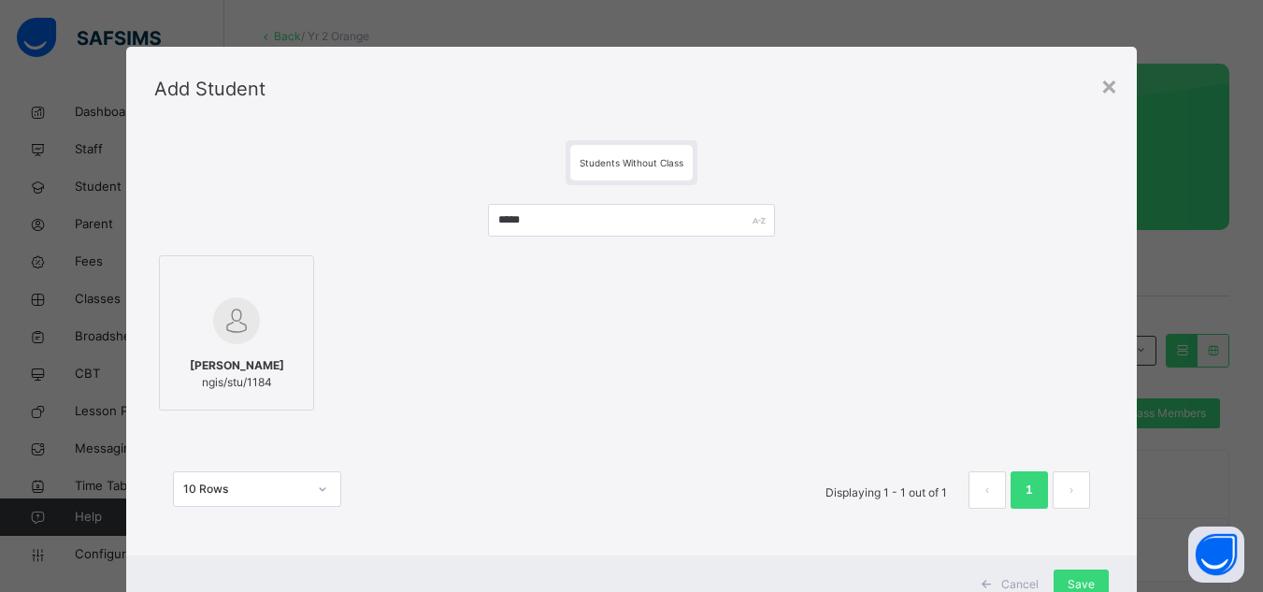
click at [207, 348] on div "Mohammed Ayaan Haruna ngis/stu/1184" at bounding box center [236, 374] width 135 height 52
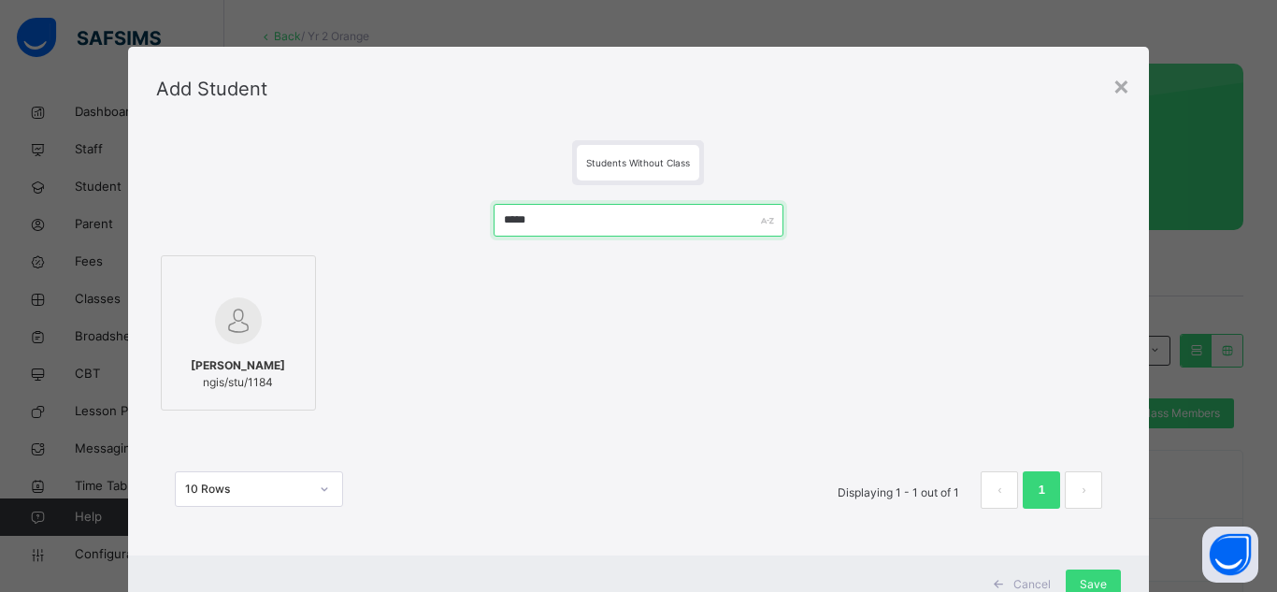
drag, startPoint x: 588, startPoint y: 216, endPoint x: 316, endPoint y: 228, distance: 272.4
click at [316, 228] on div "***** Mohammed Ayaan Haruna ngis/stu/1184 10 Rows Displaying 1 - 1 out of 1 1" at bounding box center [639, 365] width 966 height 361
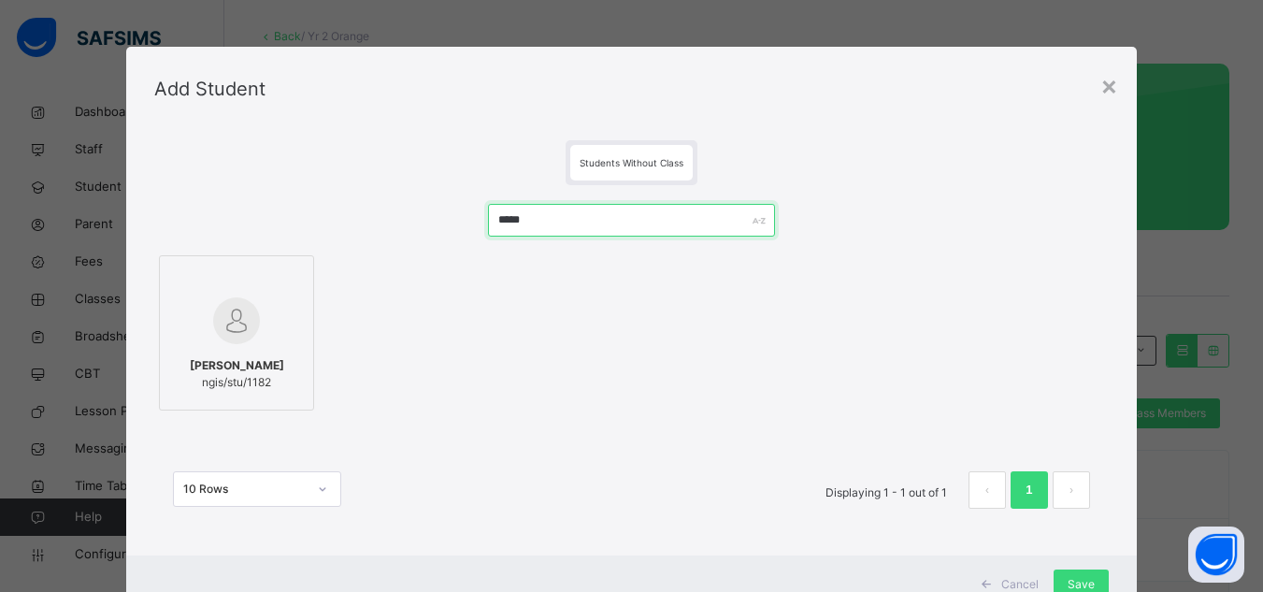
type input "*****"
click at [206, 348] on div "Abdullaihi Muhammad Gadzama ngis/stu/1182" at bounding box center [236, 374] width 135 height 52
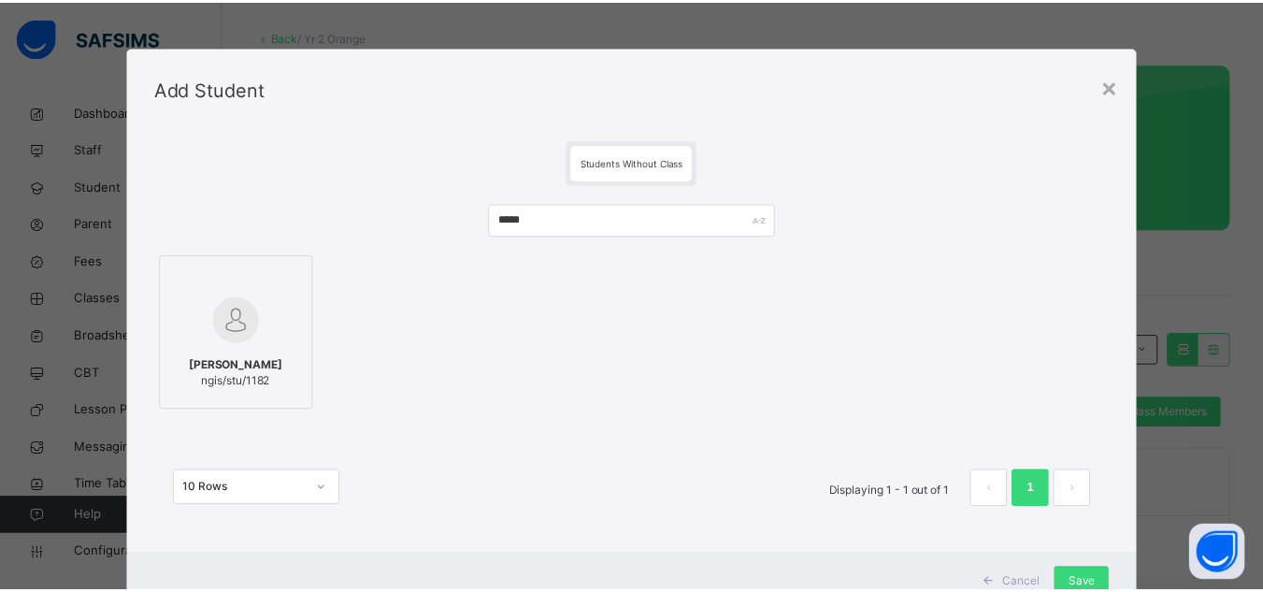
scroll to position [68, 0]
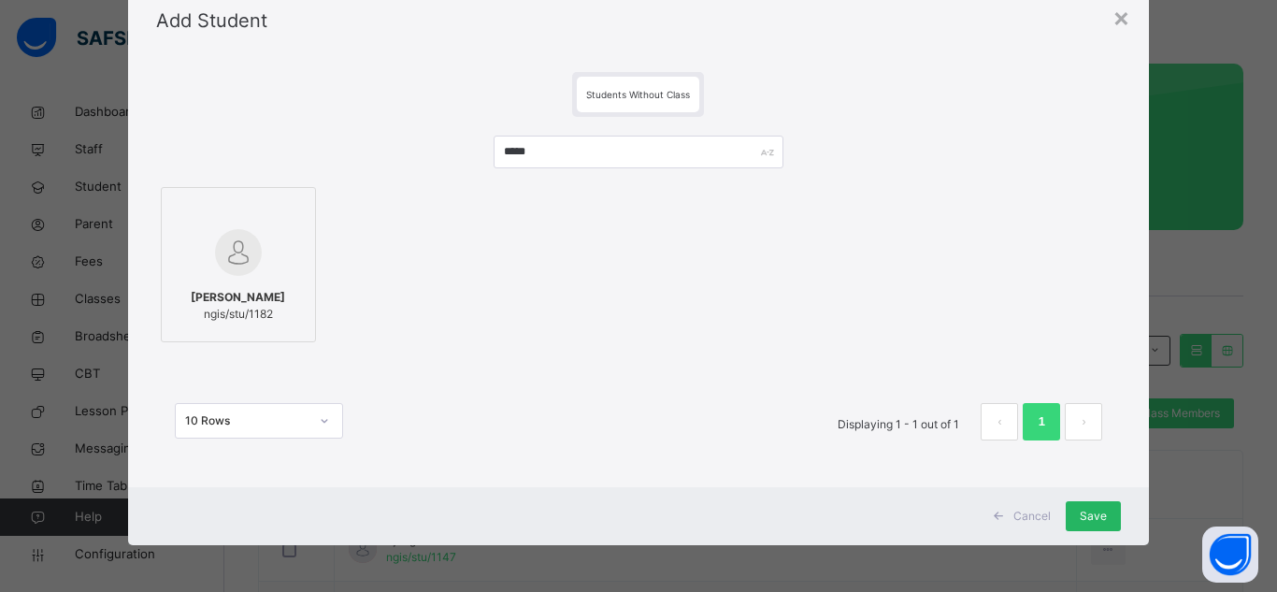
click at [1095, 512] on span "Save" at bounding box center [1093, 516] width 27 height 17
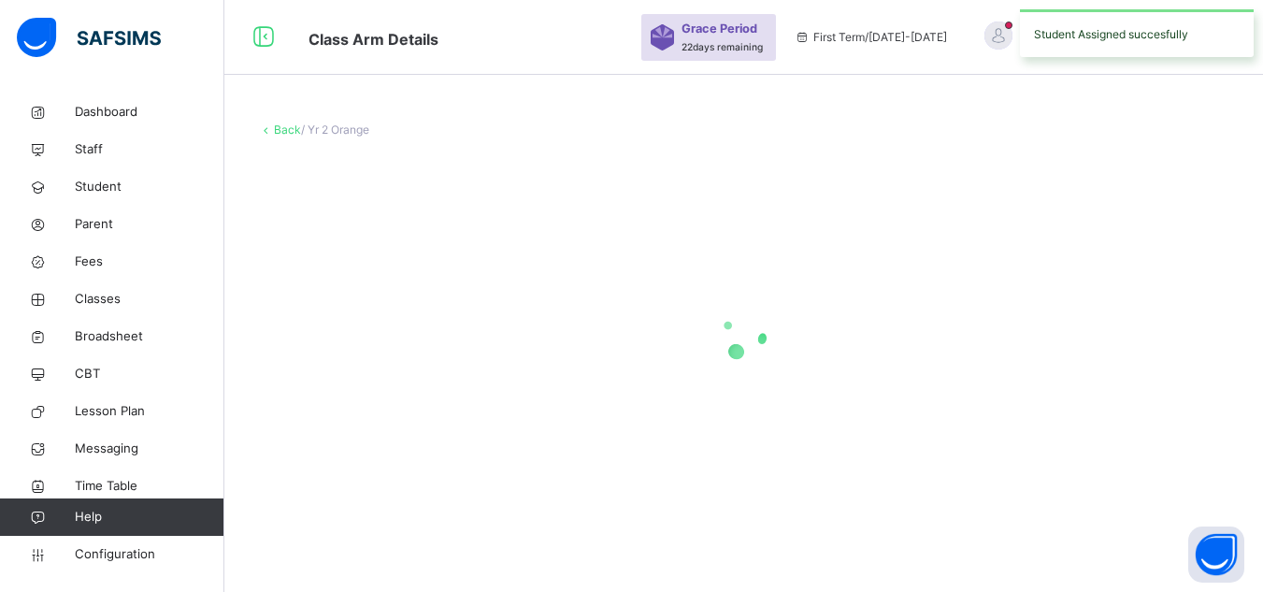
scroll to position [0, 0]
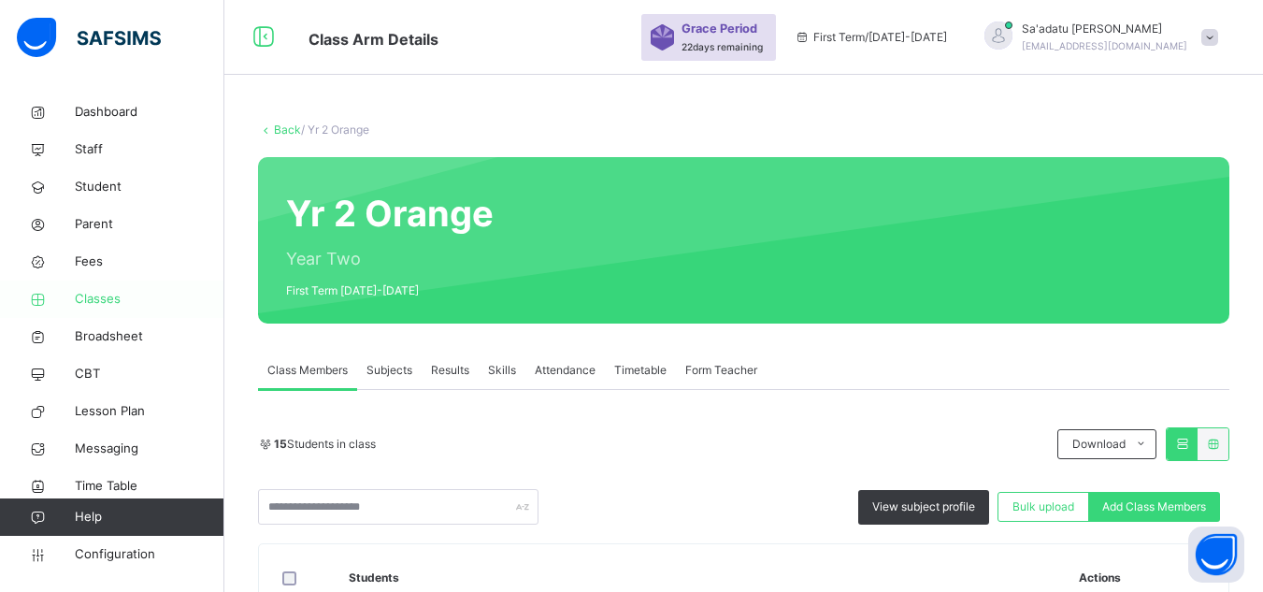
click at [98, 292] on span "Classes" at bounding box center [150, 299] width 150 height 19
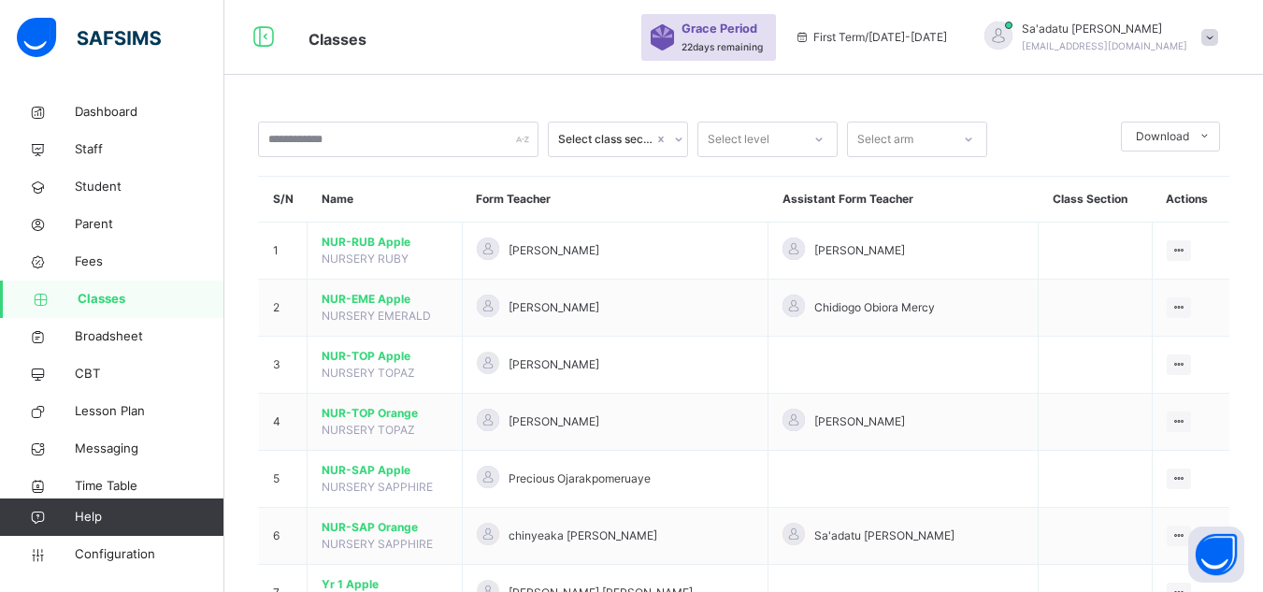
scroll to position [281, 0]
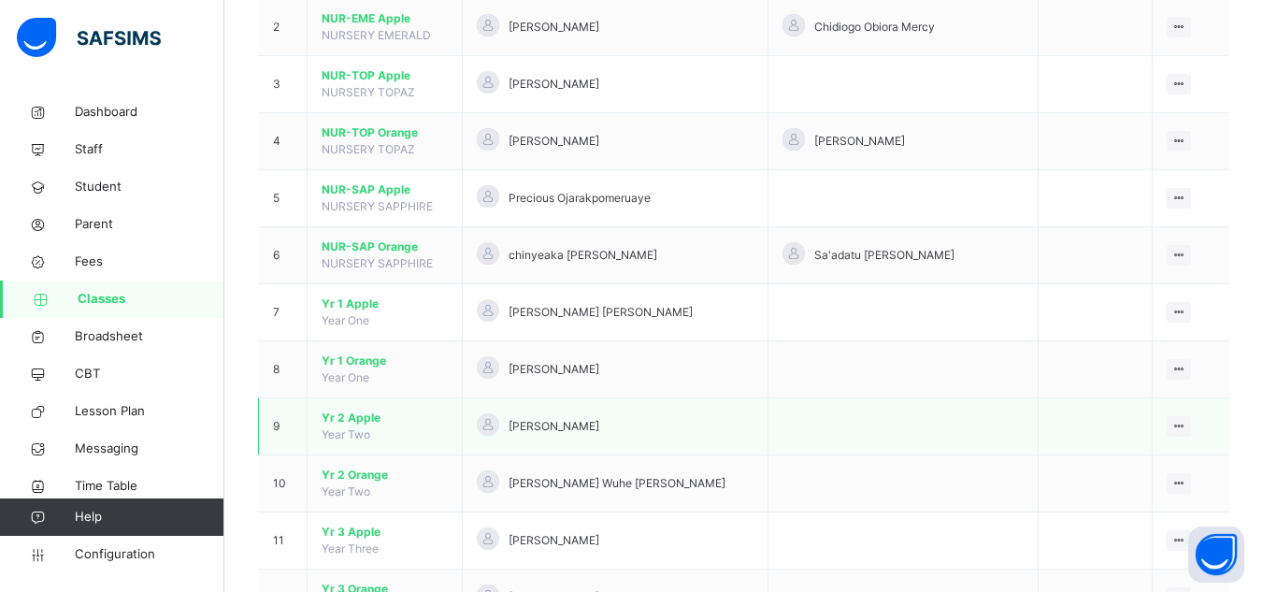
click at [371, 414] on span "Yr 2 Apple" at bounding box center [385, 418] width 126 height 17
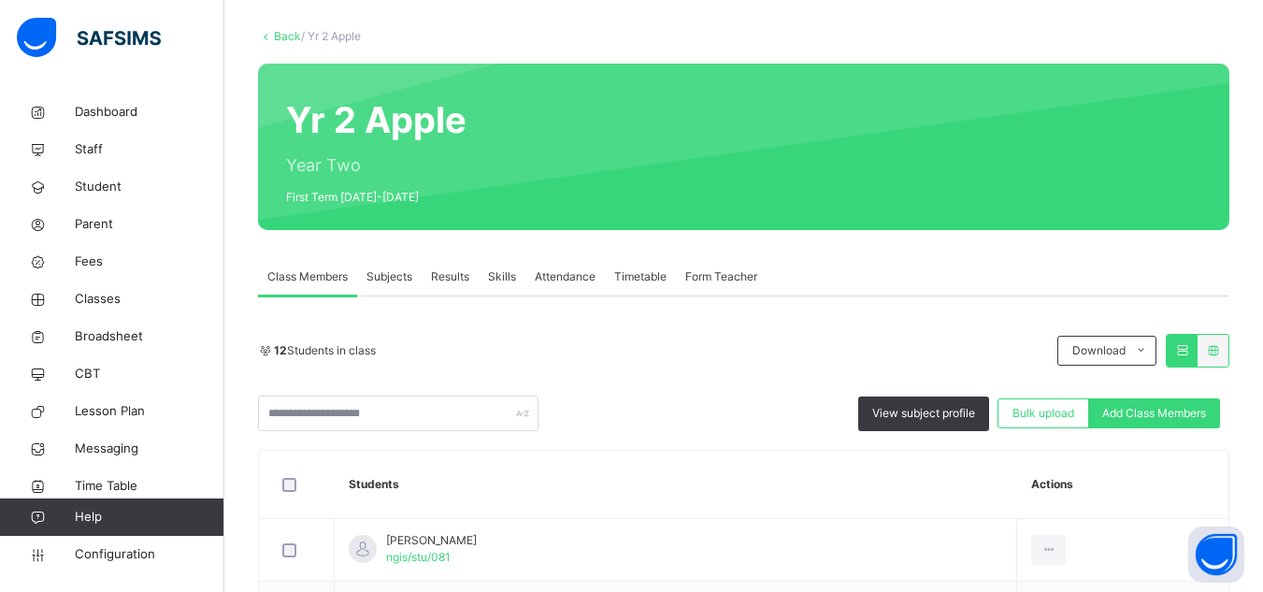
scroll to position [374, 0]
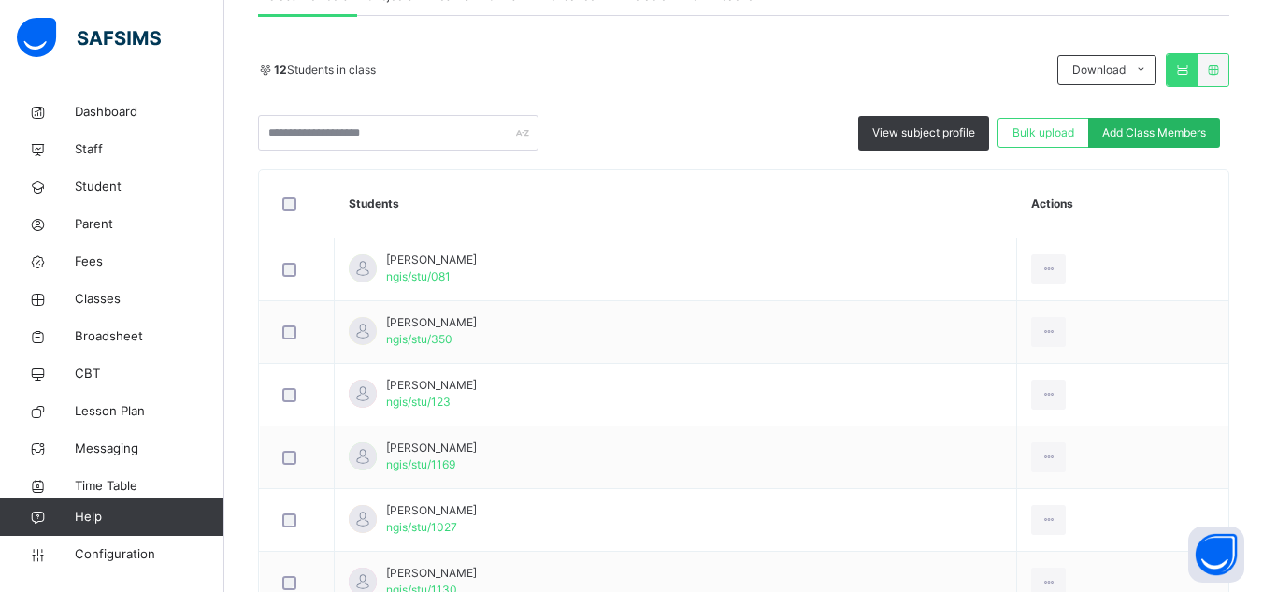
click at [1159, 130] on span "Add Class Members" at bounding box center [1154, 132] width 104 height 17
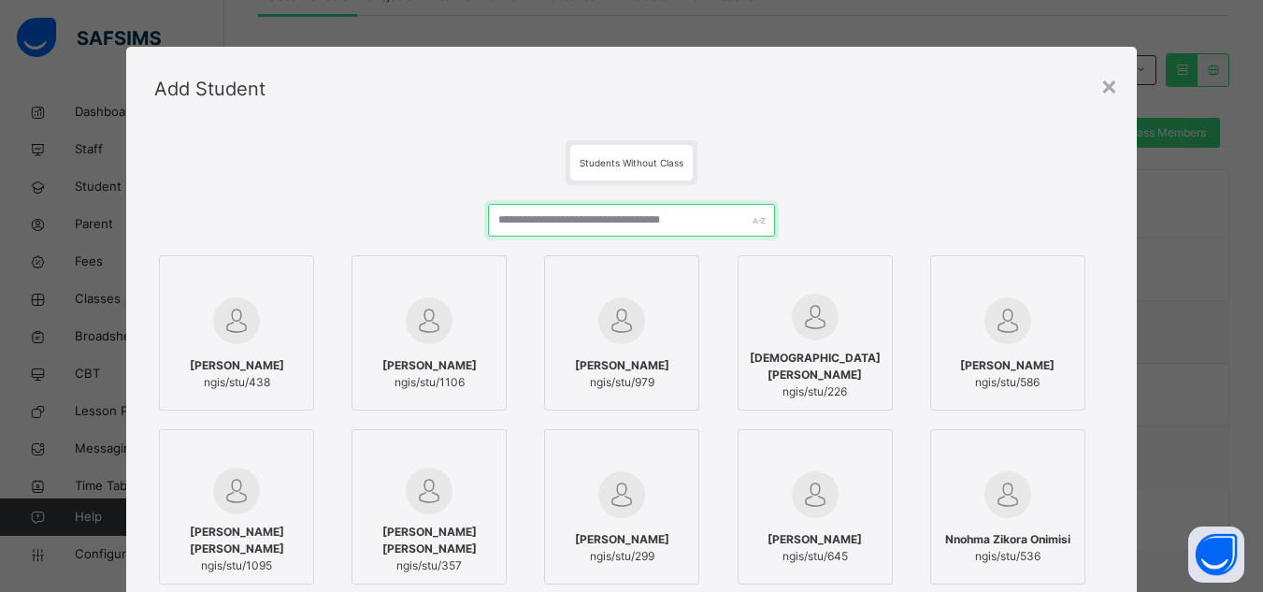
click at [607, 216] on input "text" at bounding box center [631, 220] width 286 height 33
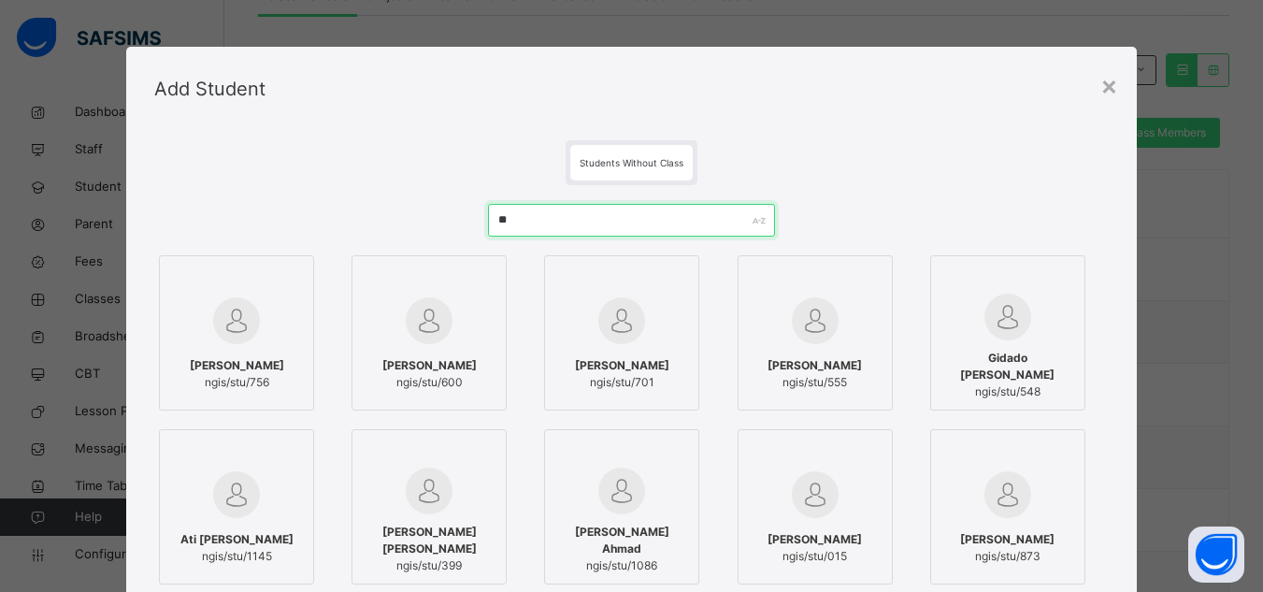
type input "*"
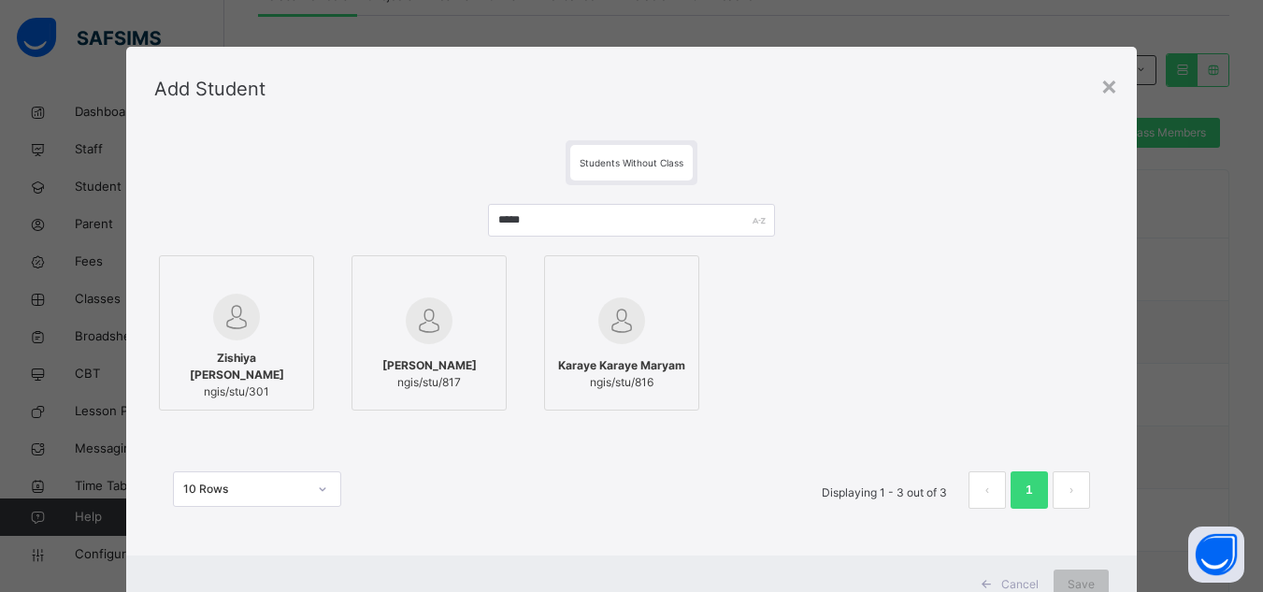
click at [200, 329] on div at bounding box center [236, 317] width 135 height 47
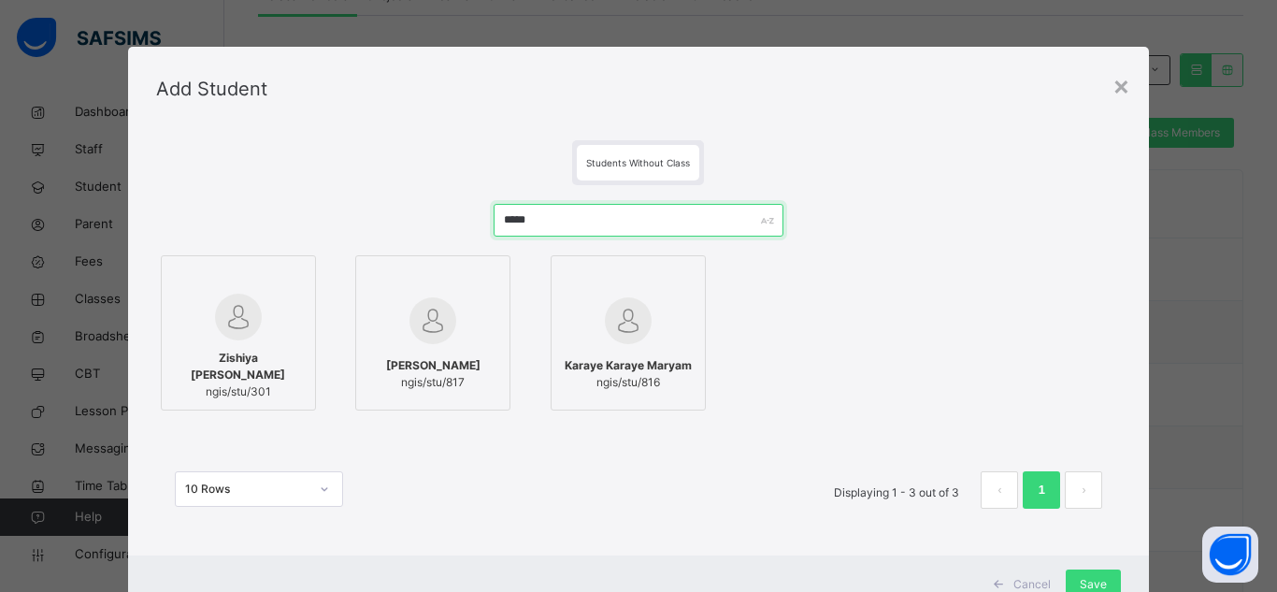
drag, startPoint x: 528, startPoint y: 223, endPoint x: 183, endPoint y: 223, distance: 345.1
click at [183, 223] on div "***** Zishiya Karen Jibro ngis/stu/301 Karaye Karaye Ahmed ngis/stu/817 Karaye …" at bounding box center [639, 365] width 966 height 361
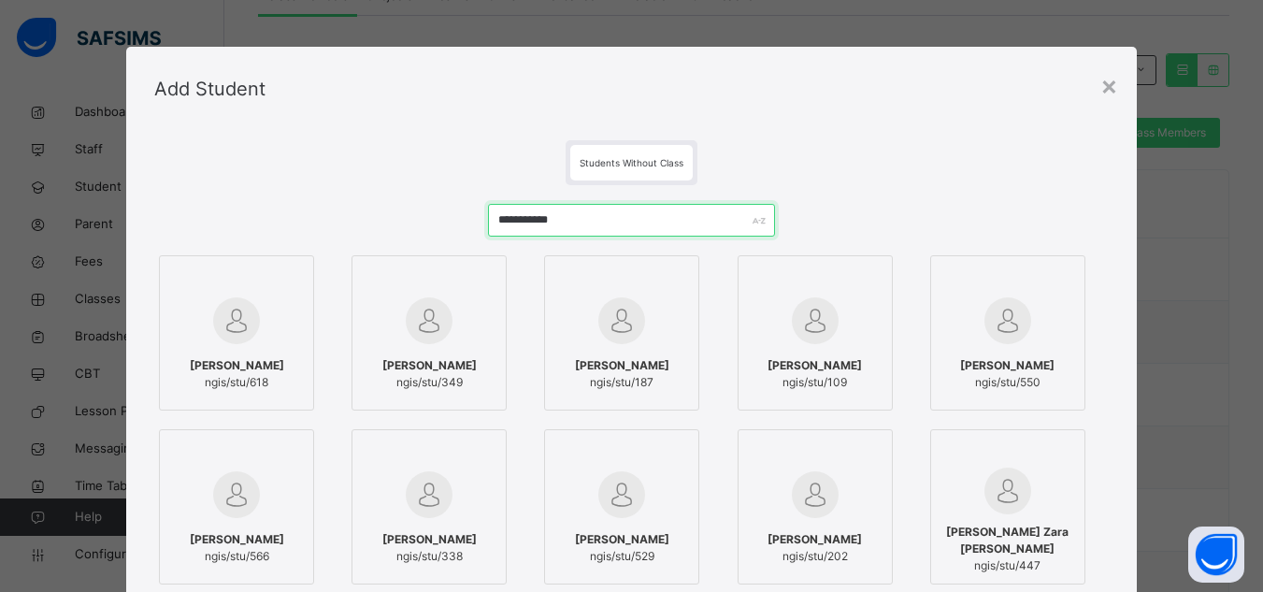
drag, startPoint x: 565, startPoint y: 219, endPoint x: 270, endPoint y: 195, distance: 295.5
click at [270, 195] on div "**********" at bounding box center [631, 452] width 955 height 535
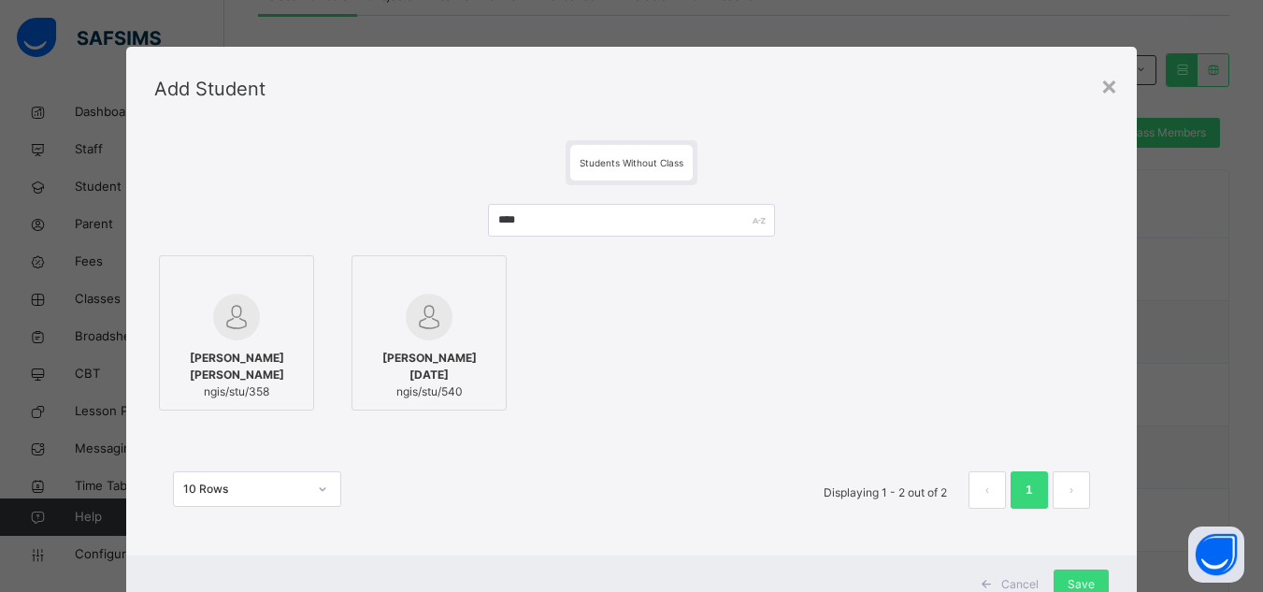
click at [255, 320] on div at bounding box center [236, 317] width 135 height 47
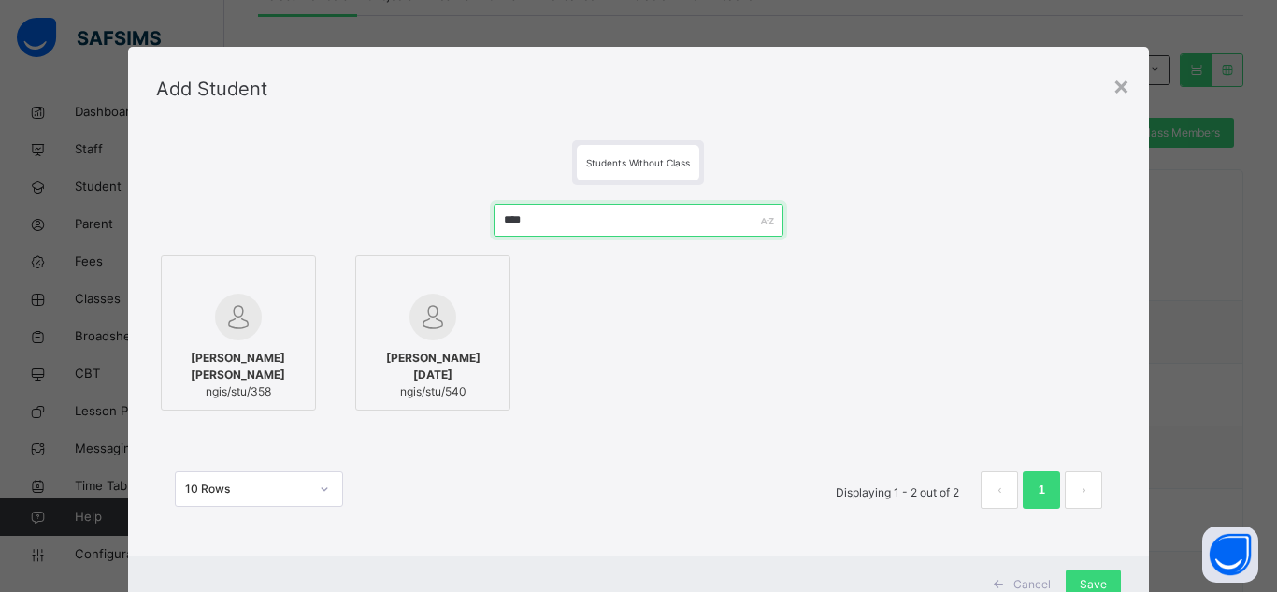
drag, startPoint x: 578, startPoint y: 218, endPoint x: 249, endPoint y: 207, distance: 329.3
click at [249, 207] on div "**** Bako Aisha Ismaila ngis/stu/358 Bako Abigail Monday ngis/stu/540 10 Rows D…" at bounding box center [639, 365] width 966 height 361
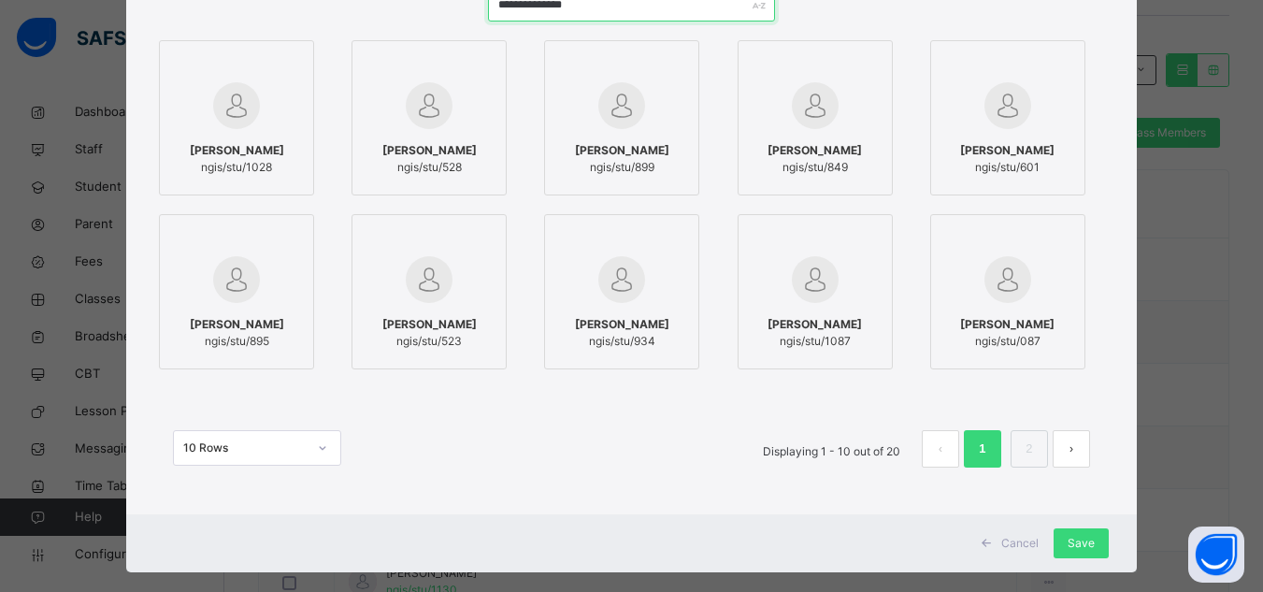
scroll to position [242, 0]
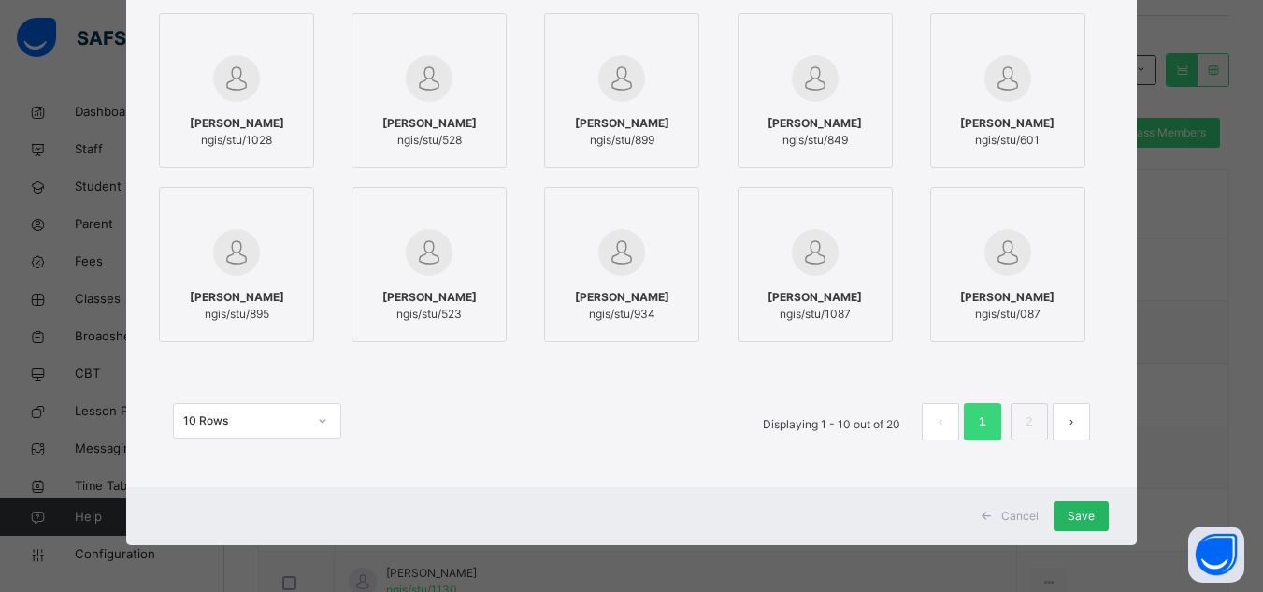
type input "**********"
click at [1082, 511] on span "Save" at bounding box center [1081, 516] width 27 height 17
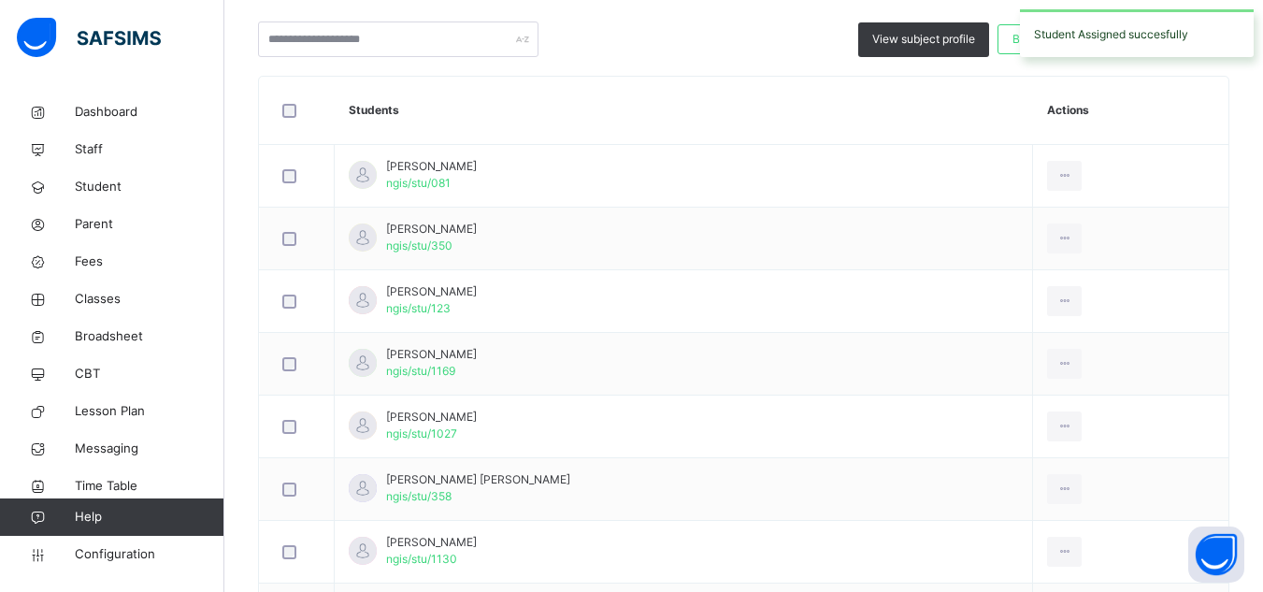
scroll to position [187, 0]
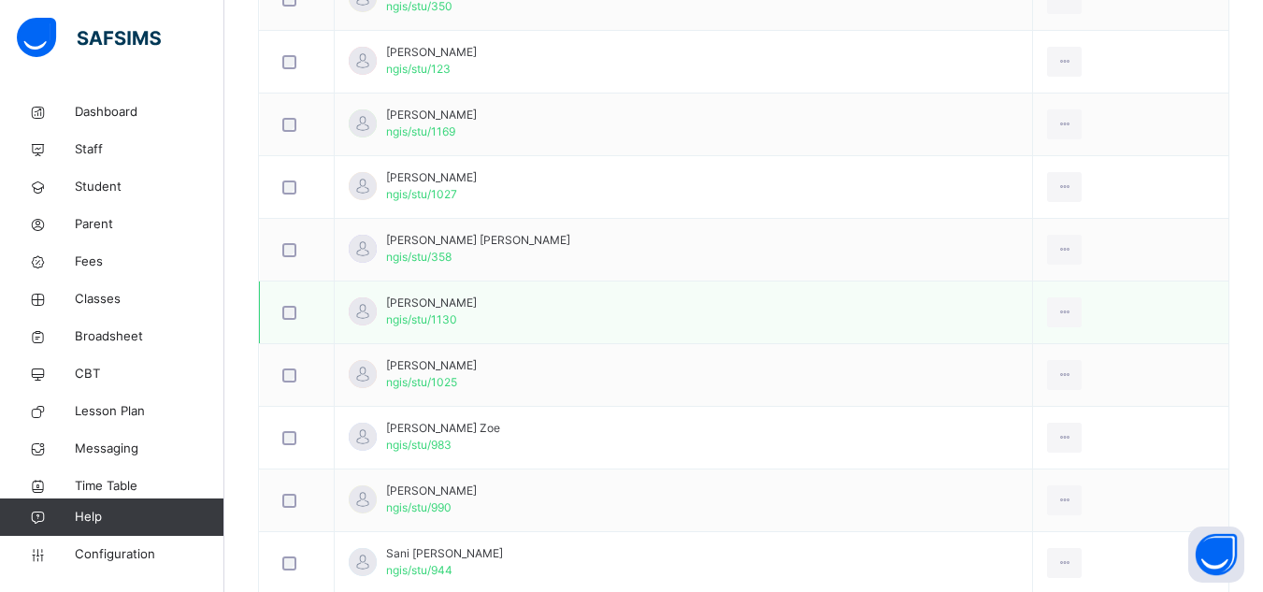
scroll to position [533, 0]
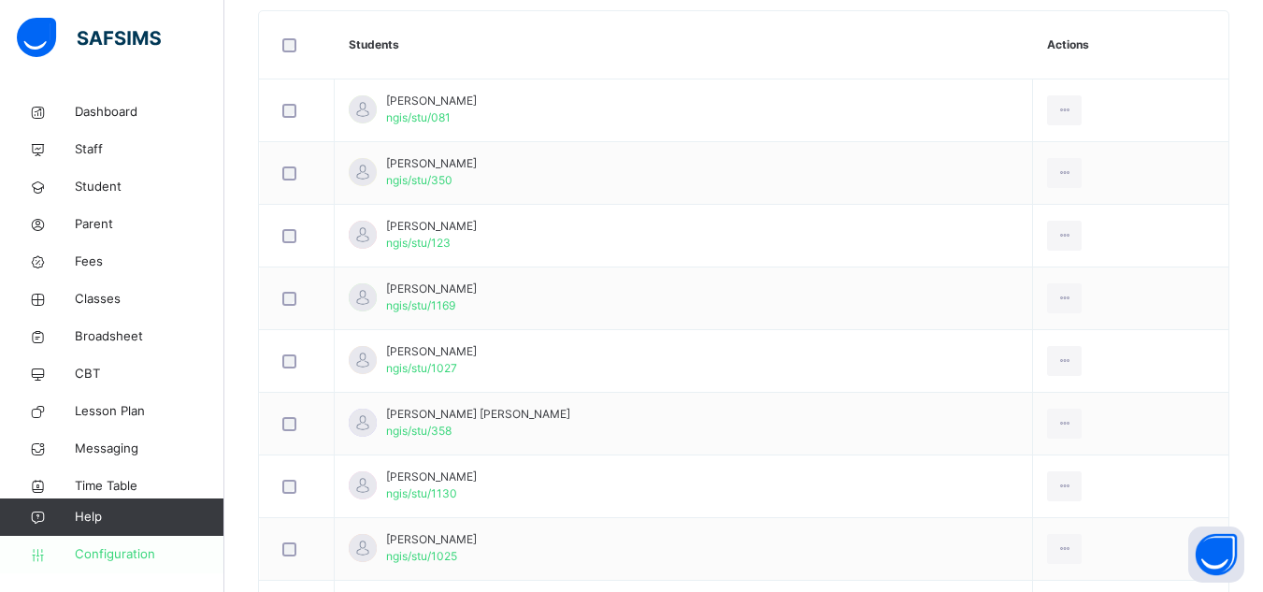
click at [139, 556] on span "Configuration" at bounding box center [149, 554] width 149 height 19
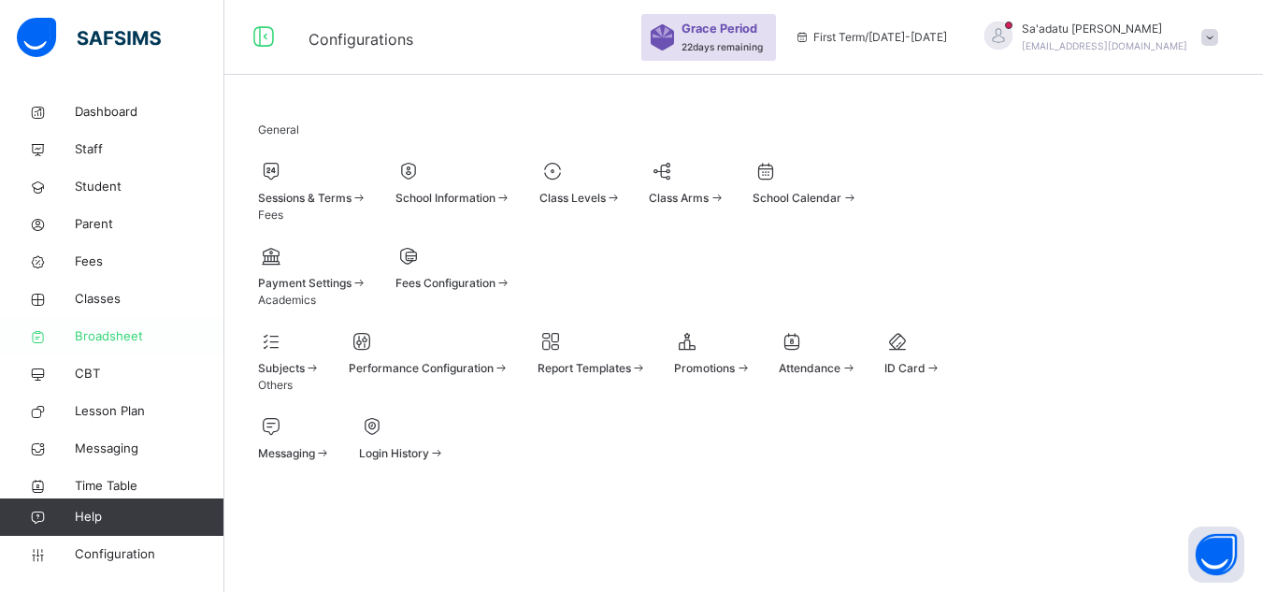
scroll to position [187, 0]
click at [106, 290] on span "Classes" at bounding box center [150, 299] width 150 height 19
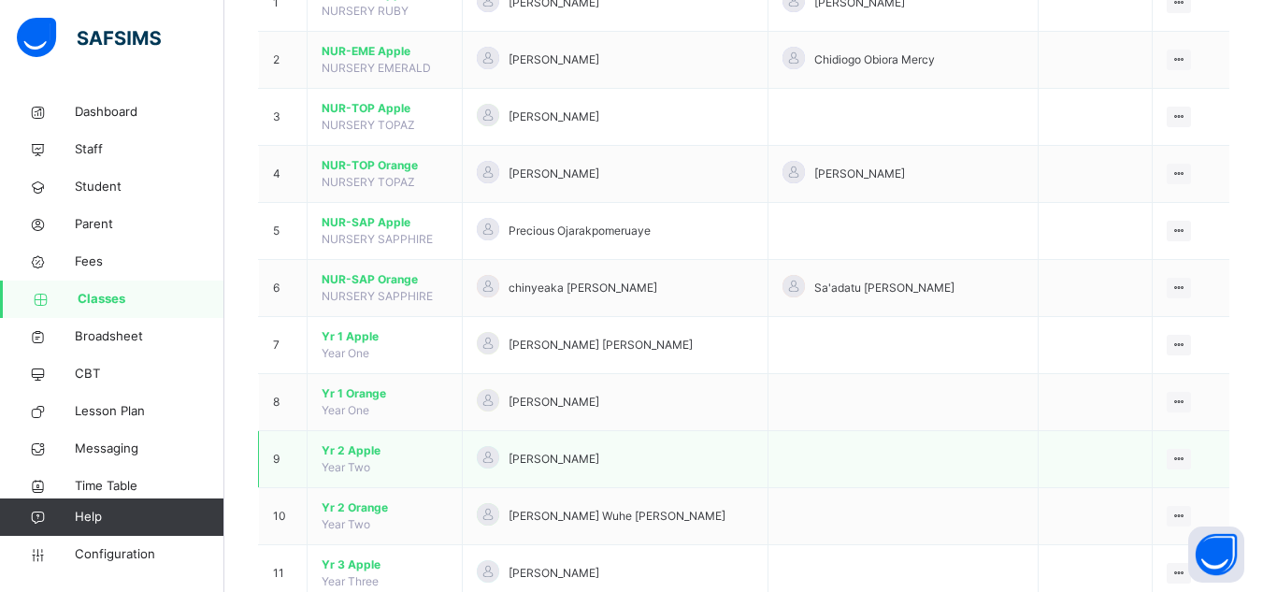
scroll to position [281, 0]
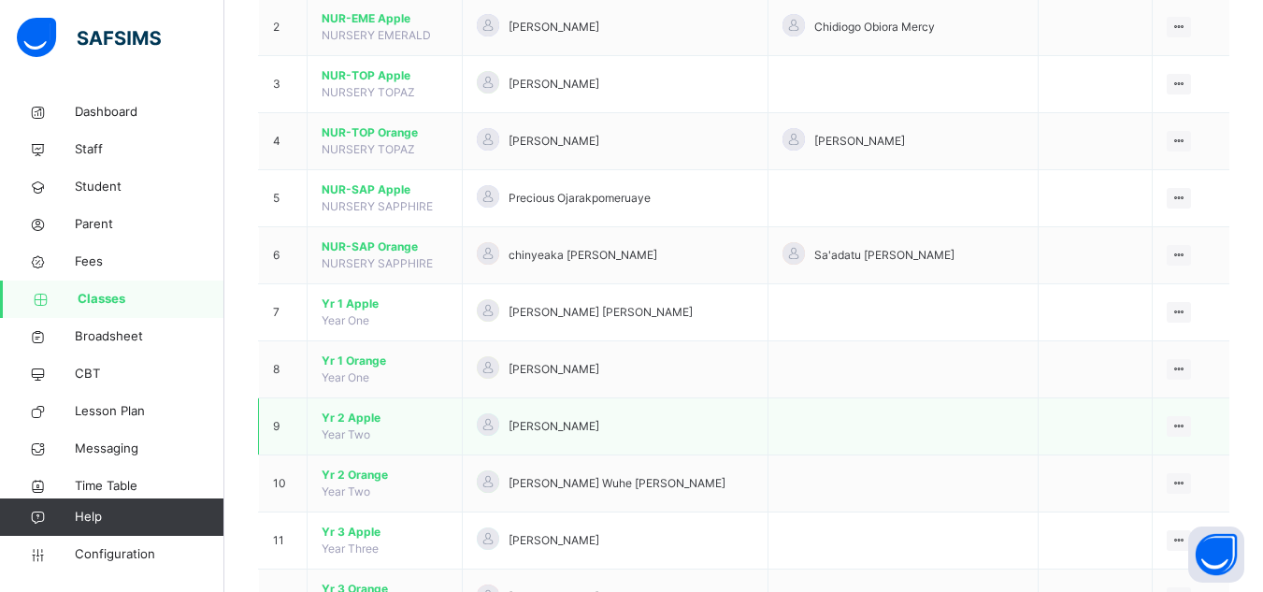
click at [344, 413] on span "Yr 2 Apple" at bounding box center [385, 418] width 126 height 17
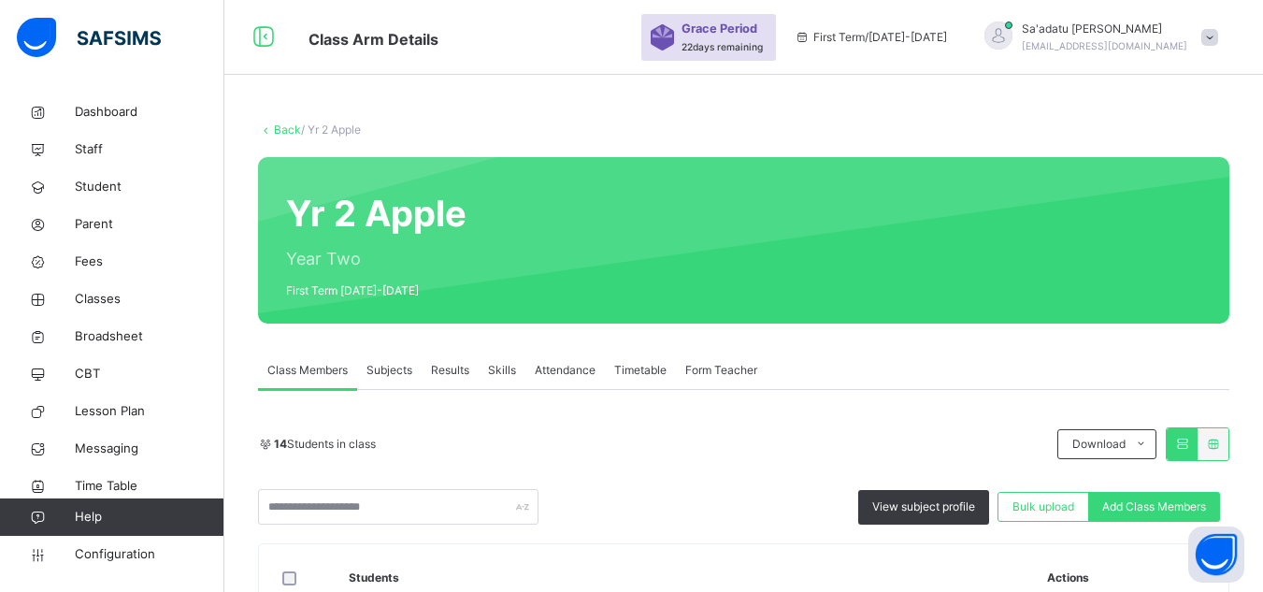
scroll to position [94, 0]
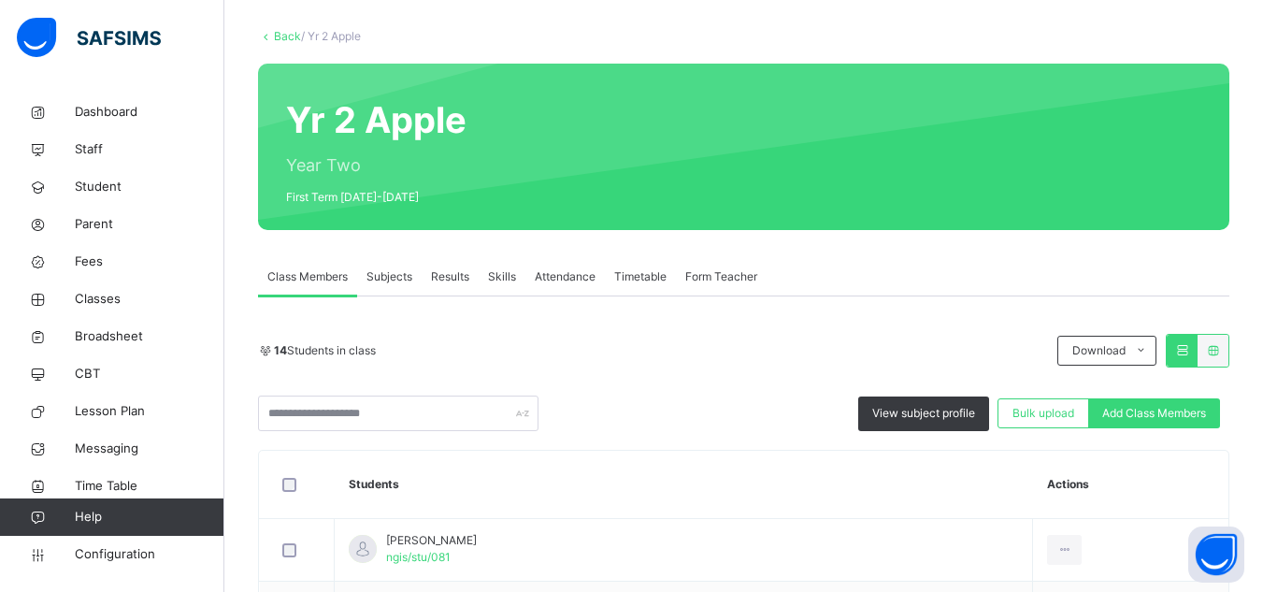
click at [395, 272] on span "Subjects" at bounding box center [390, 276] width 46 height 17
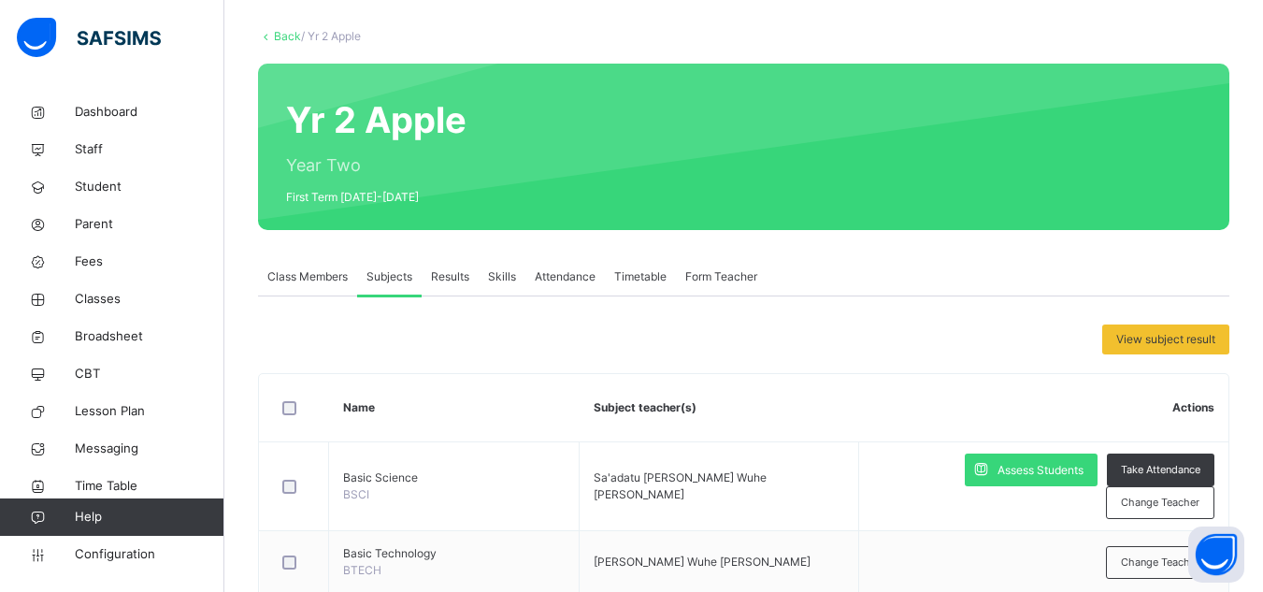
scroll to position [187, 0]
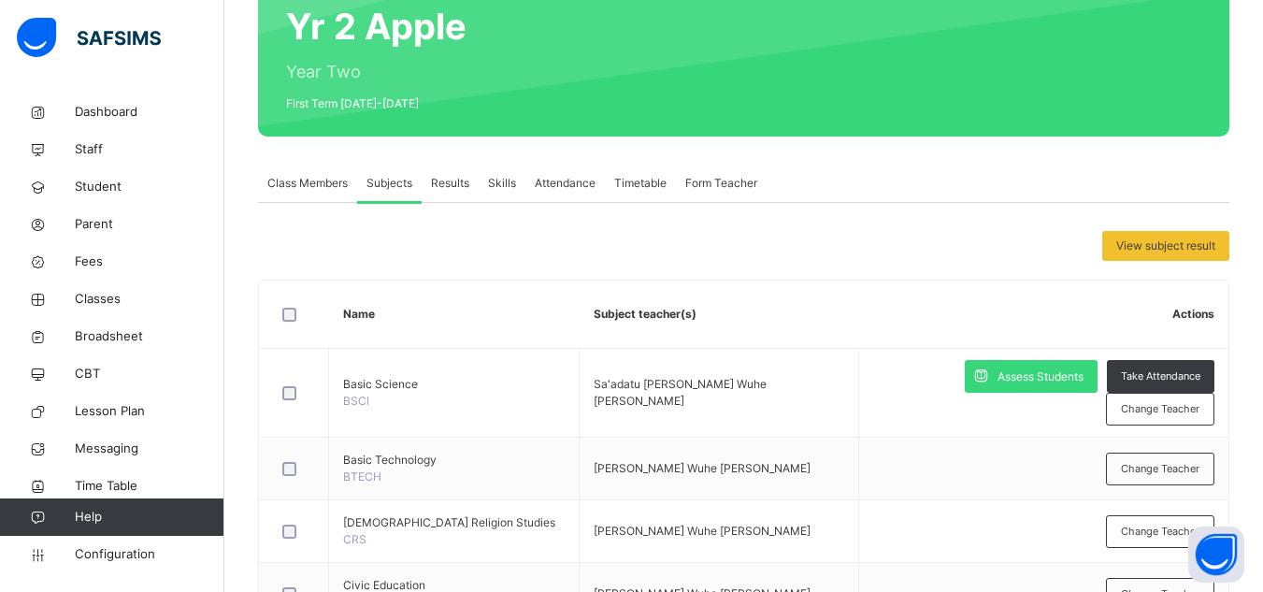
click at [300, 172] on div "Class Members" at bounding box center [307, 183] width 99 height 37
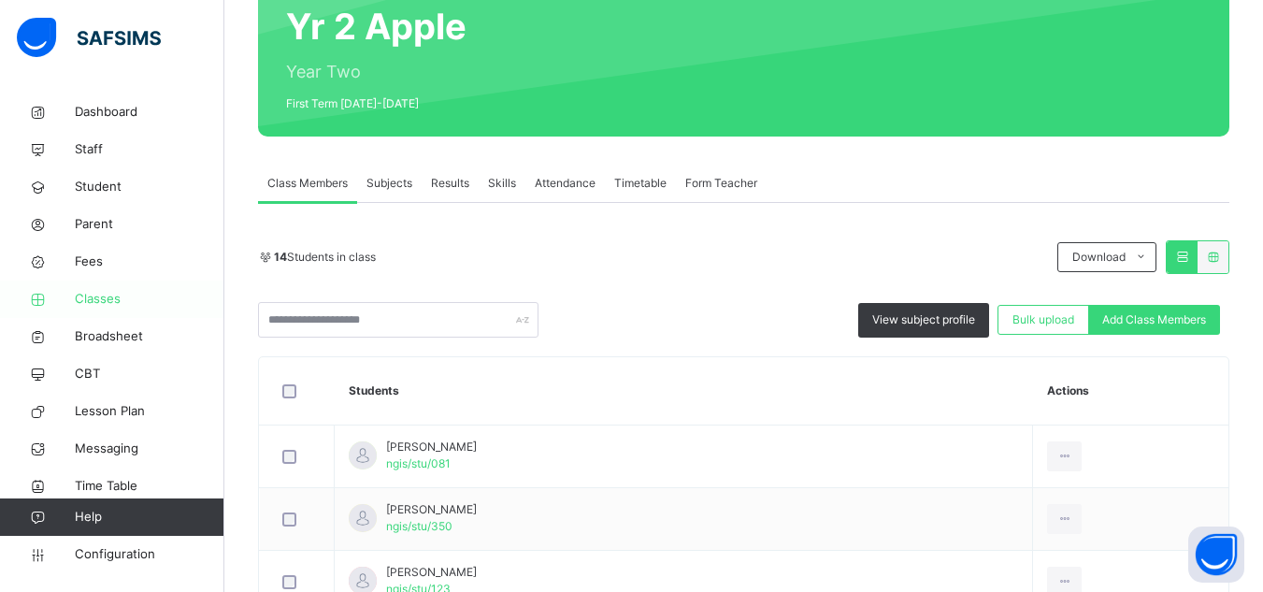
click at [109, 296] on span "Classes" at bounding box center [150, 299] width 150 height 19
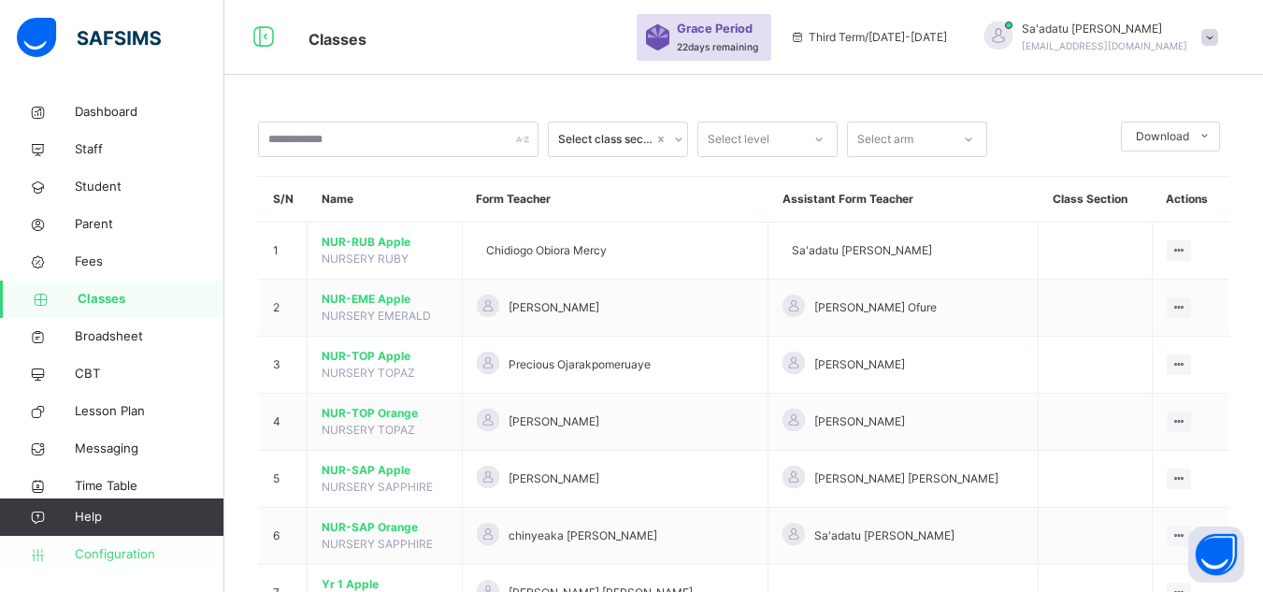
click at [103, 554] on span "Configuration" at bounding box center [149, 554] width 149 height 19
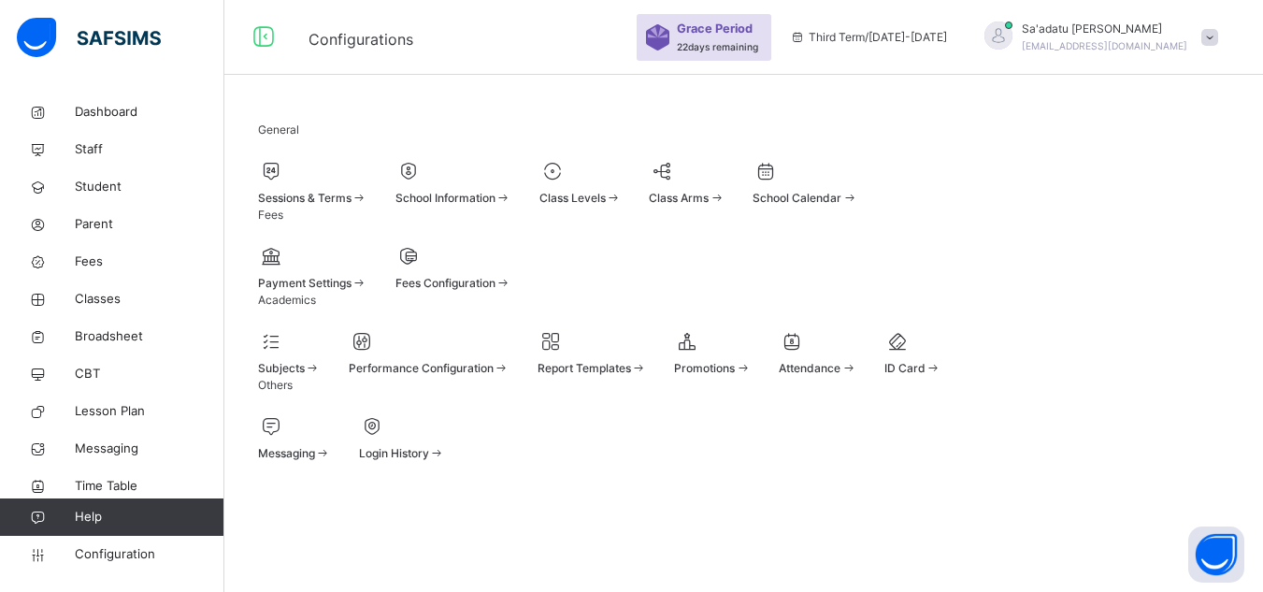
click at [355, 185] on div at bounding box center [312, 171] width 109 height 28
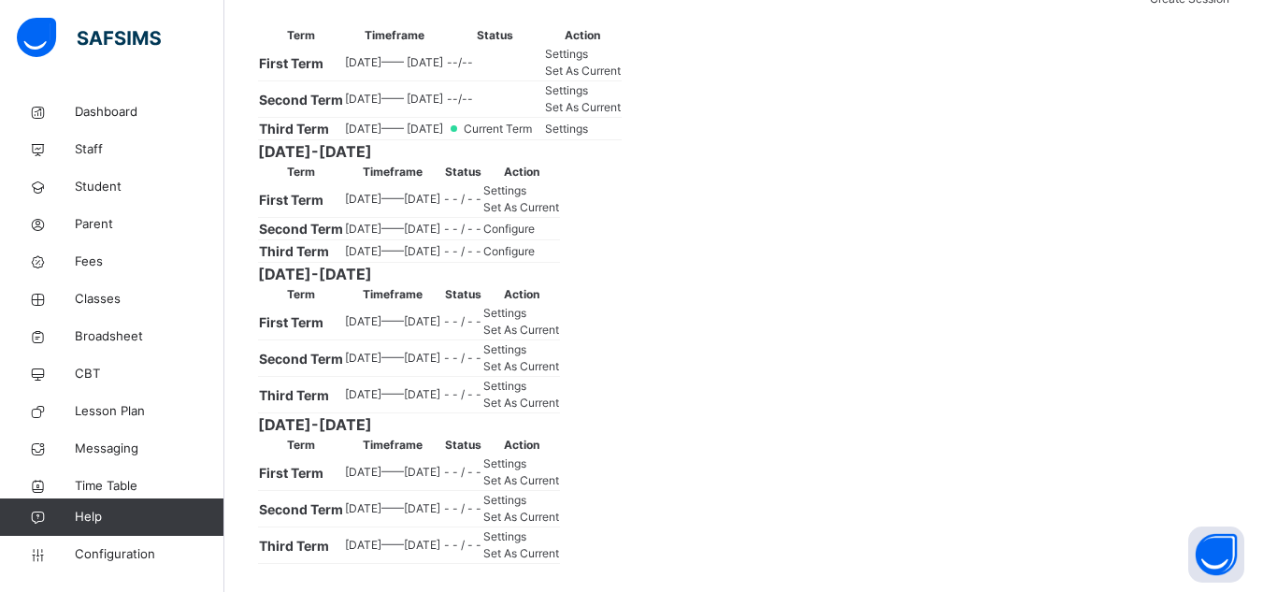
scroll to position [374, 0]
click at [559, 214] on span "Set As Current" at bounding box center [521, 207] width 76 height 14
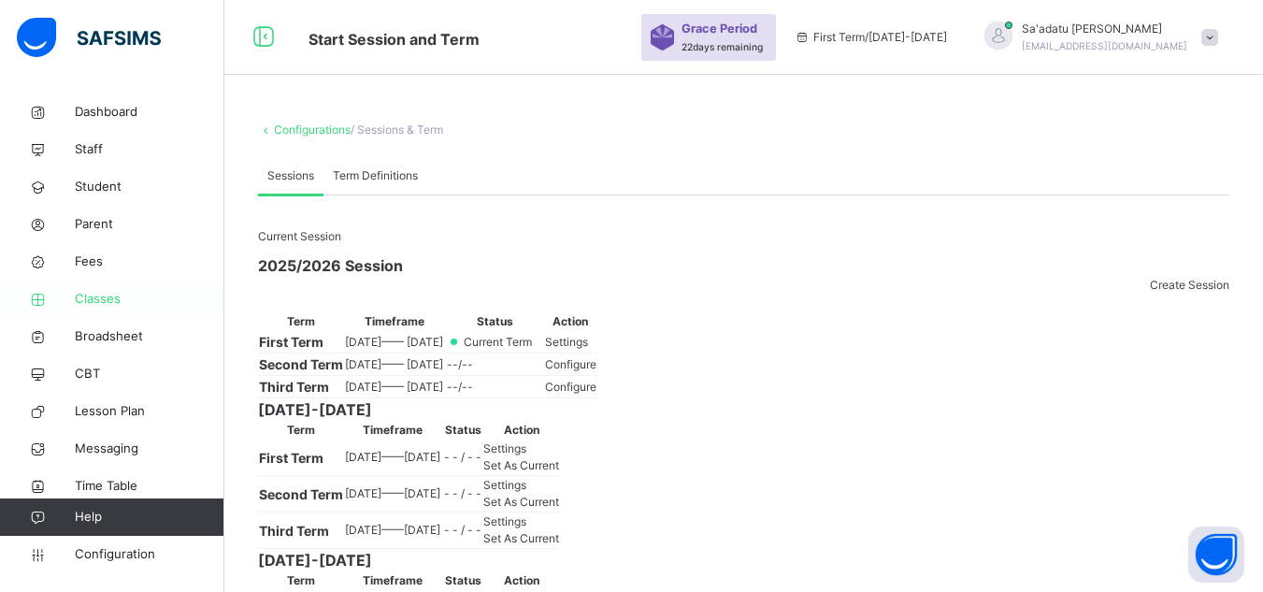
click at [114, 295] on span "Classes" at bounding box center [150, 299] width 150 height 19
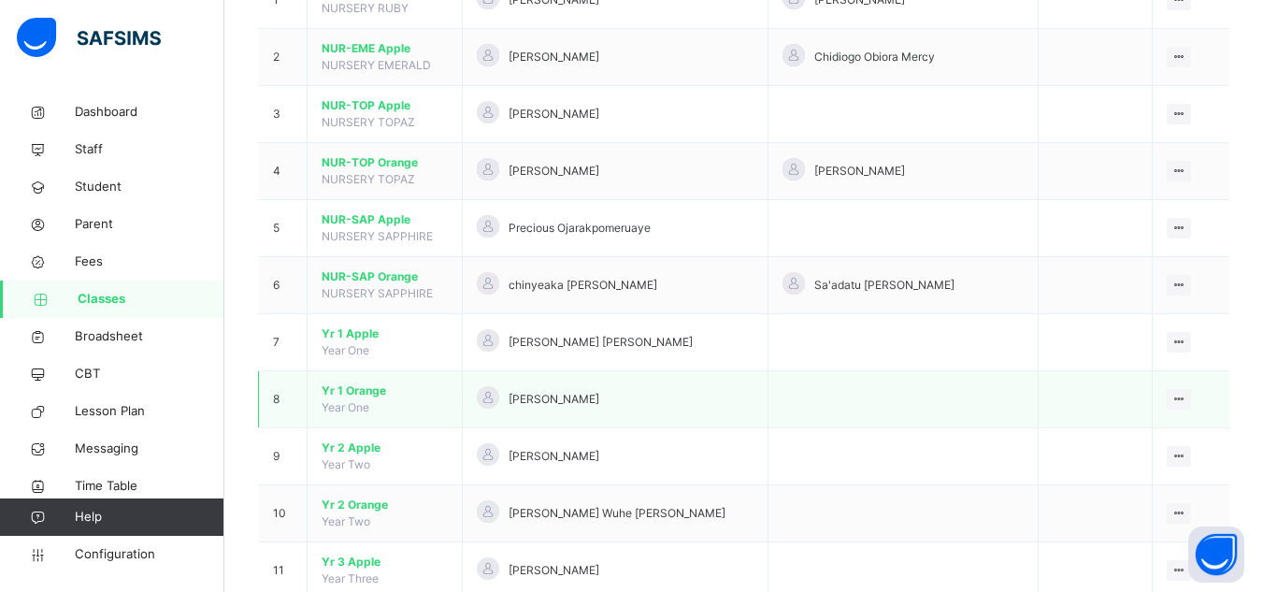
scroll to position [281, 0]
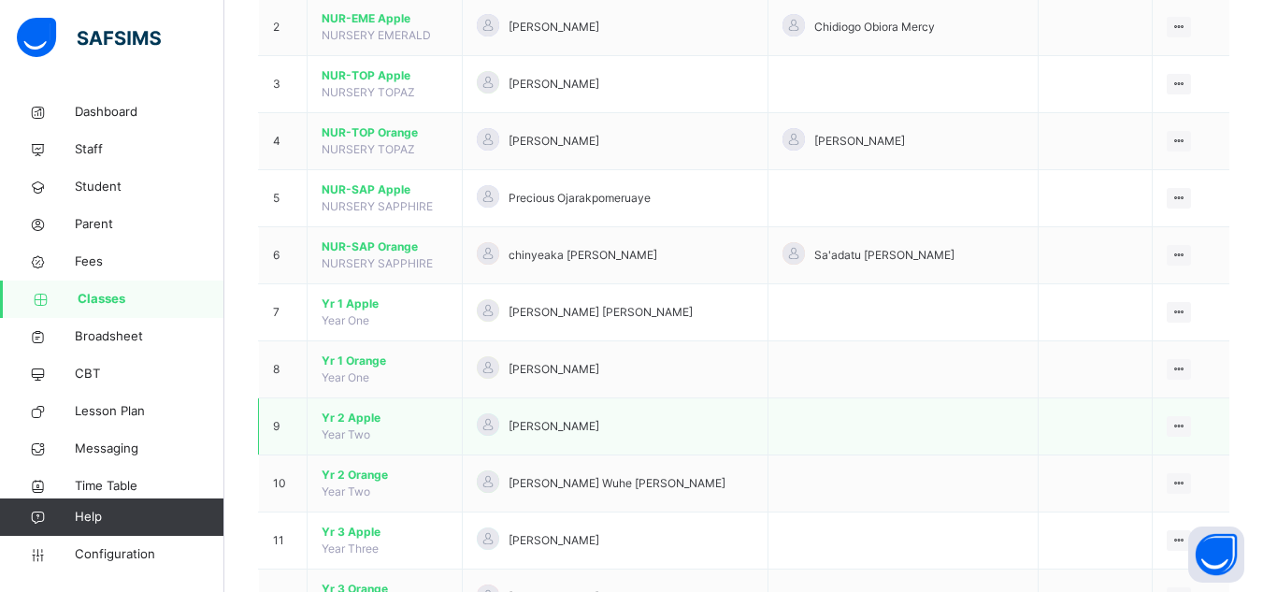
click at [353, 417] on span "Yr 2 Apple" at bounding box center [385, 418] width 126 height 17
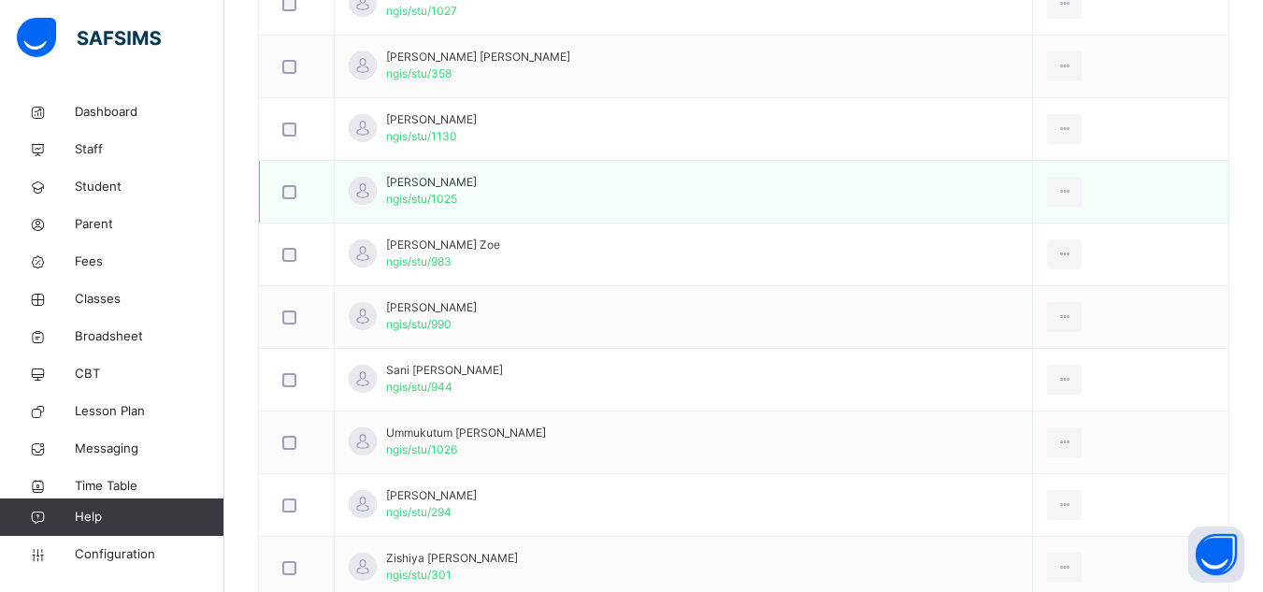
scroll to position [1001, 0]
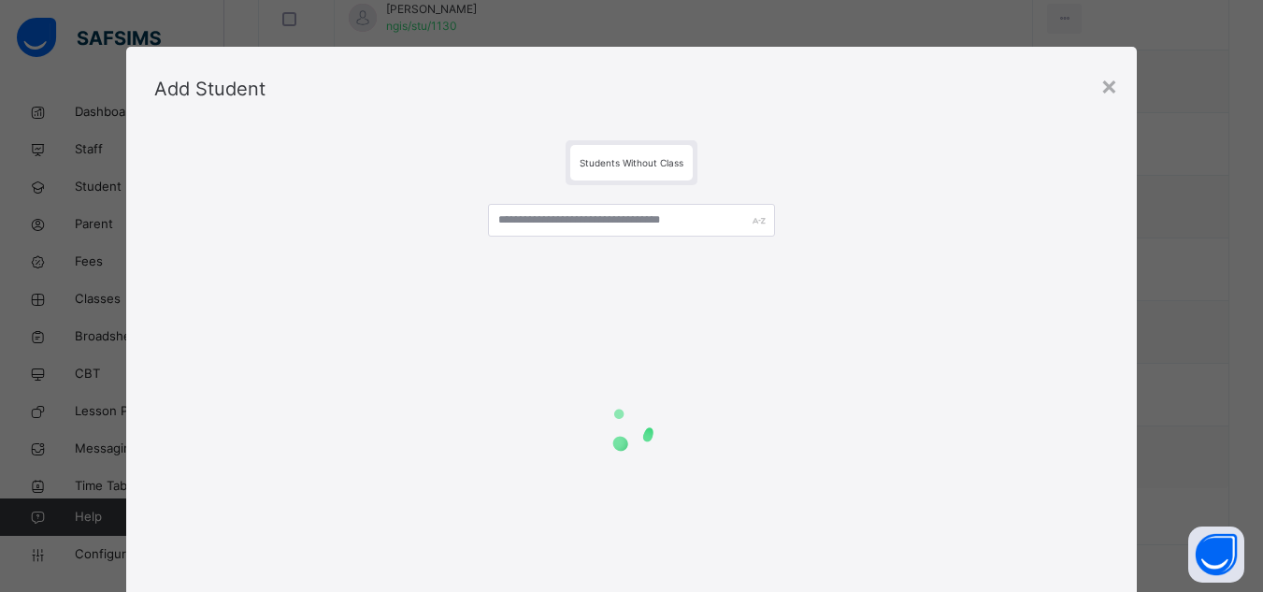
scroll to position [159, 0]
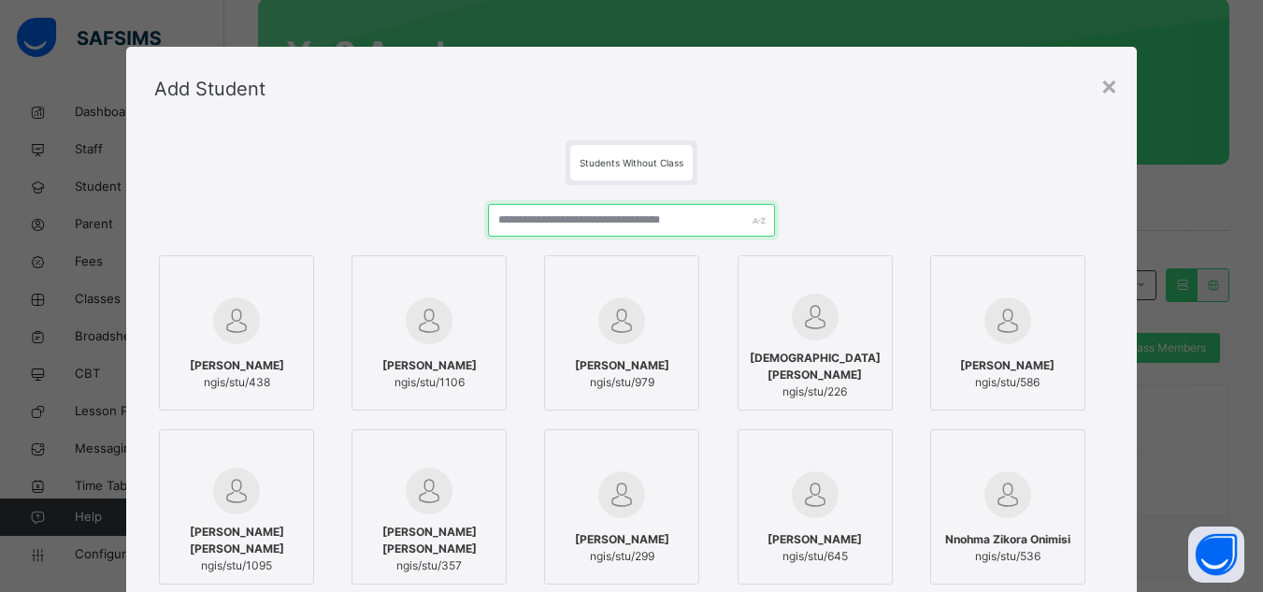
click at [564, 223] on input "text" at bounding box center [631, 220] width 286 height 33
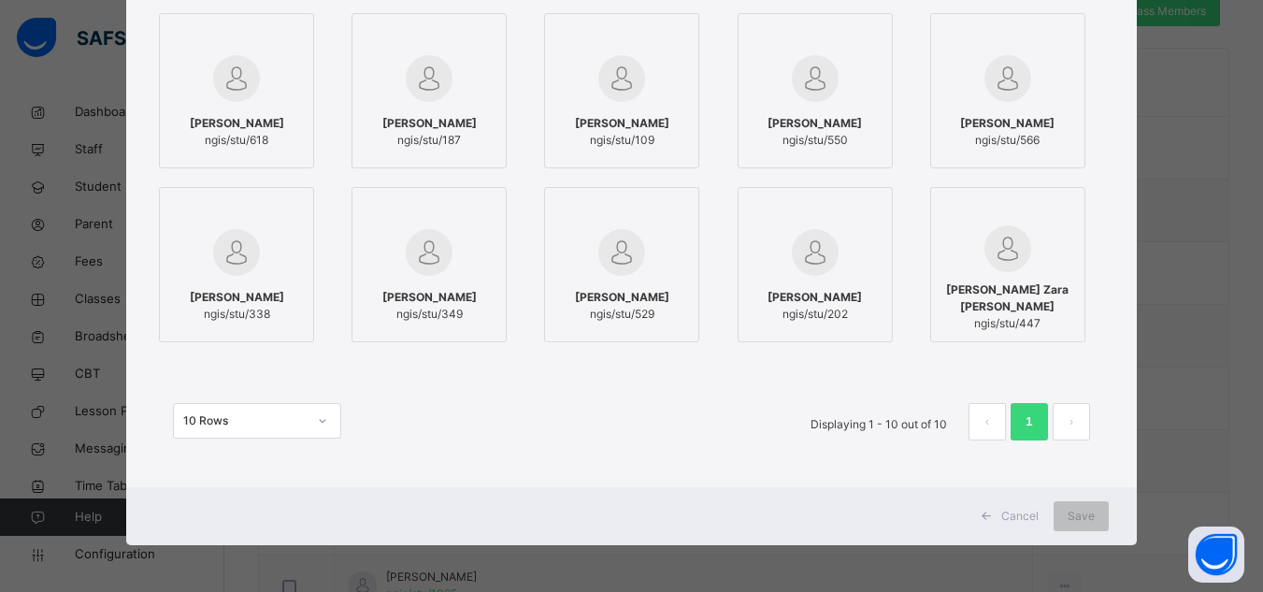
scroll to position [627, 0]
type input "******"
click at [1086, 513] on span "Save" at bounding box center [1081, 516] width 27 height 17
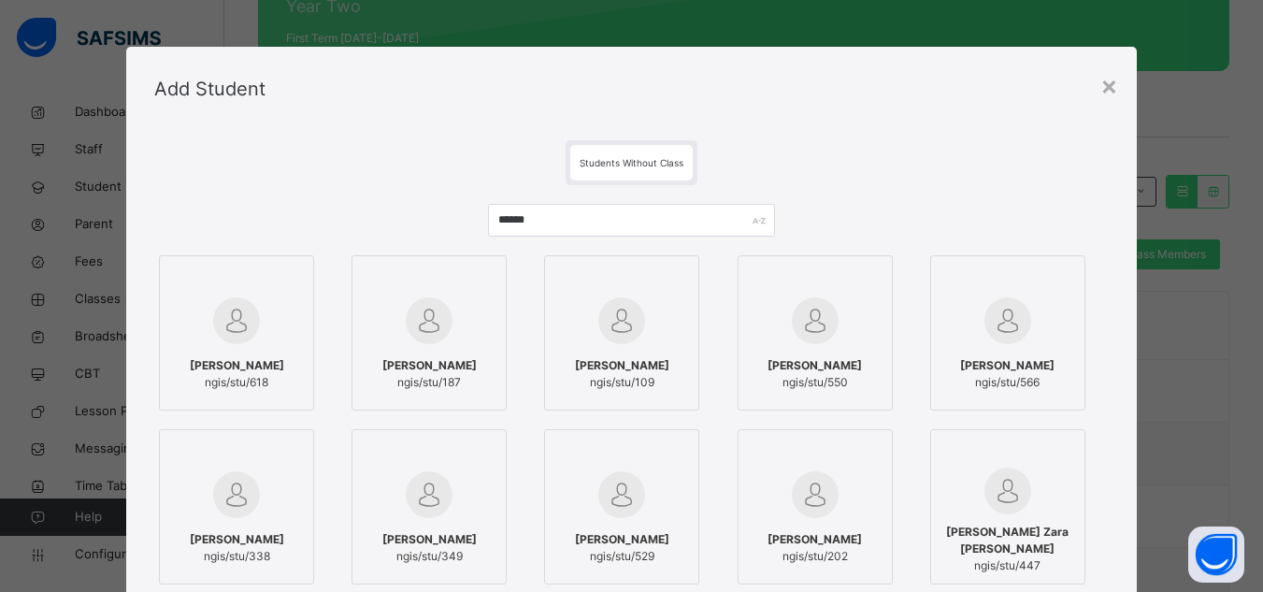
scroll to position [159, 0]
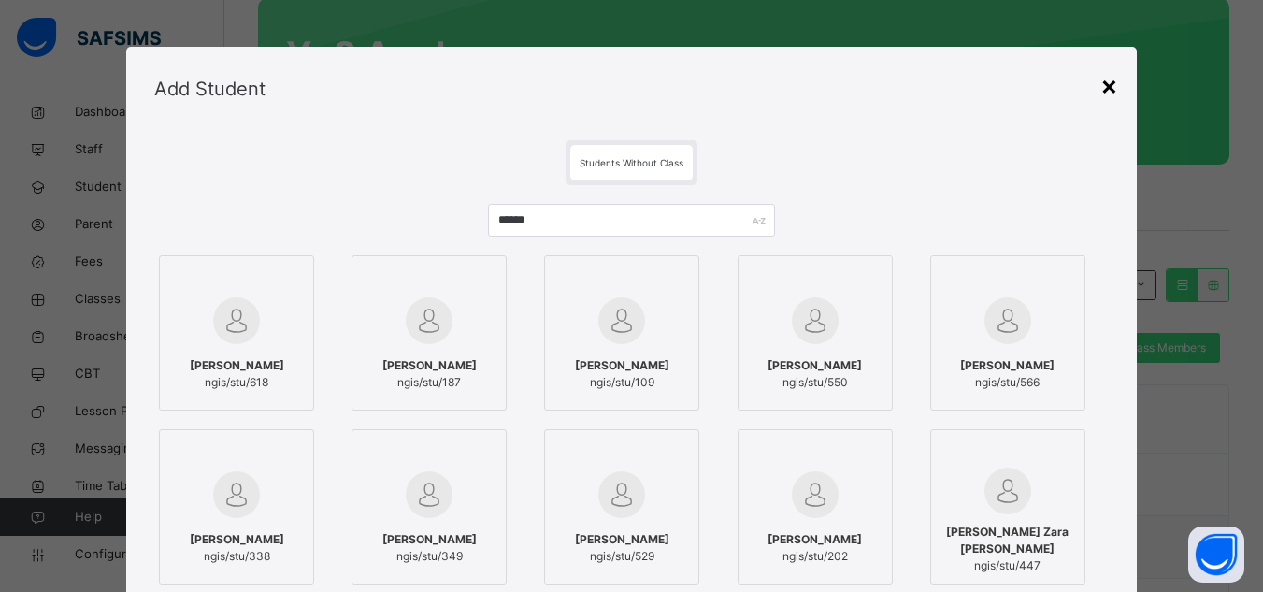
click at [1102, 84] on div "×" at bounding box center [1110, 84] width 18 height 39
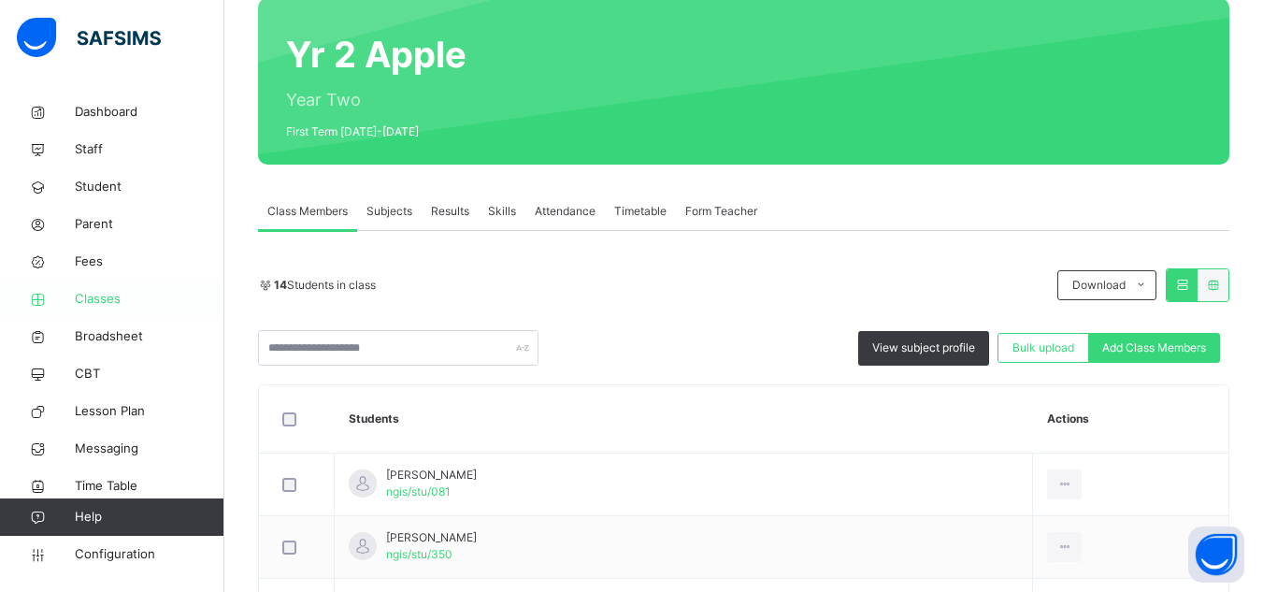
click at [111, 298] on span "Classes" at bounding box center [150, 299] width 150 height 19
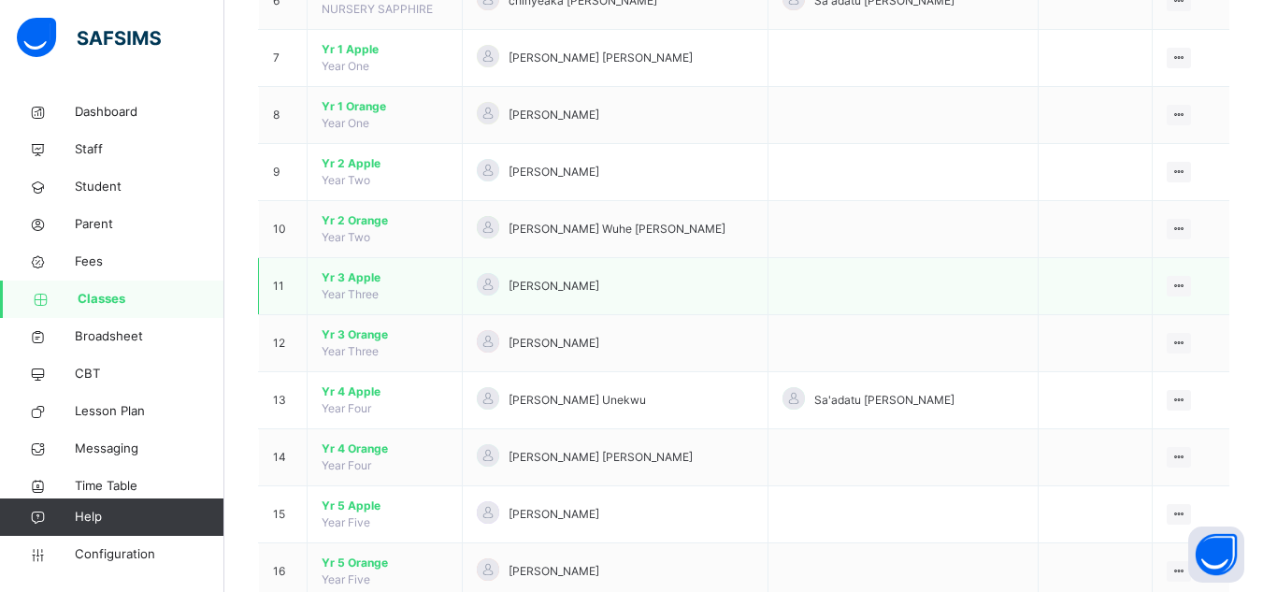
scroll to position [561, 0]
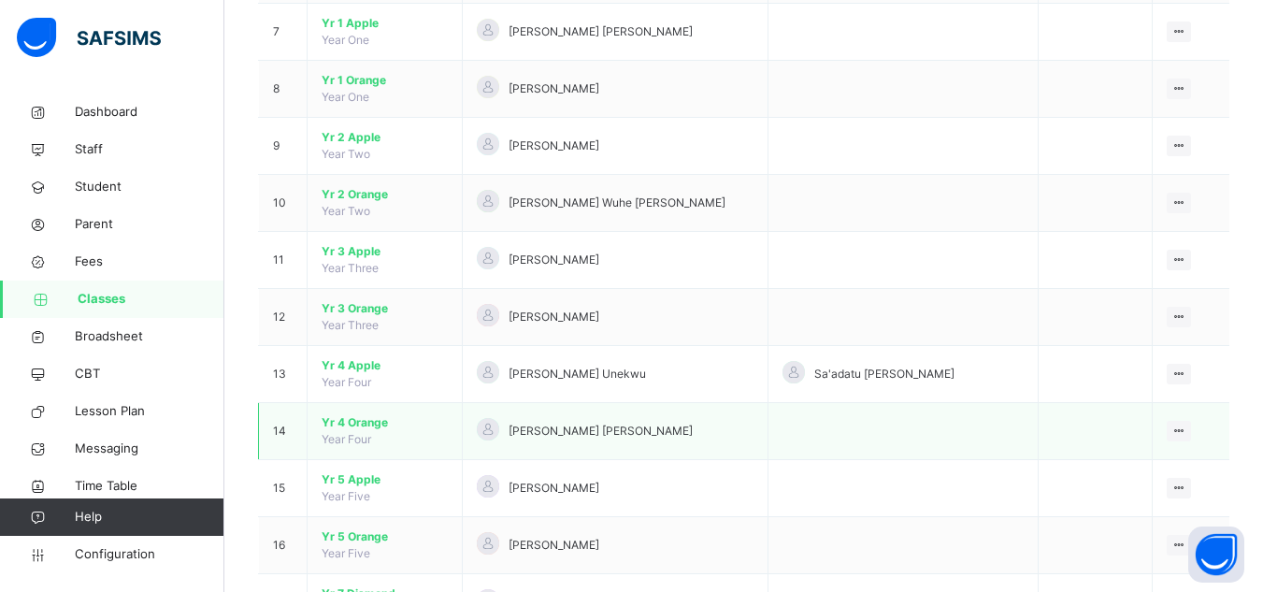
click at [366, 425] on span "Yr 4 Orange" at bounding box center [385, 422] width 126 height 17
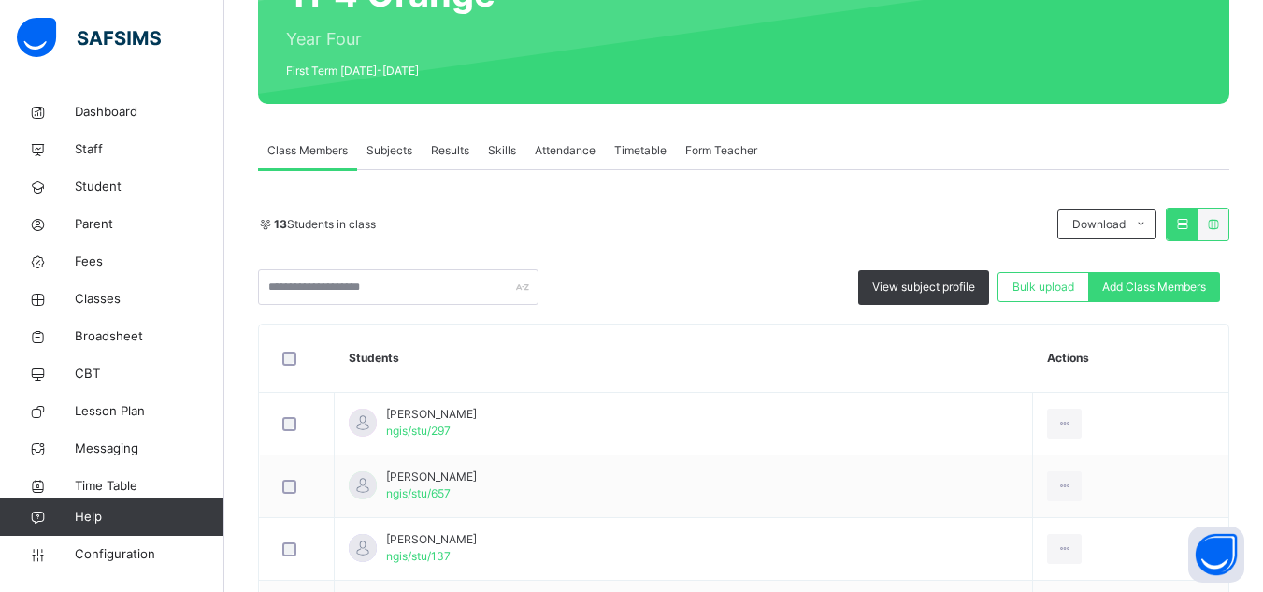
scroll to position [190, 0]
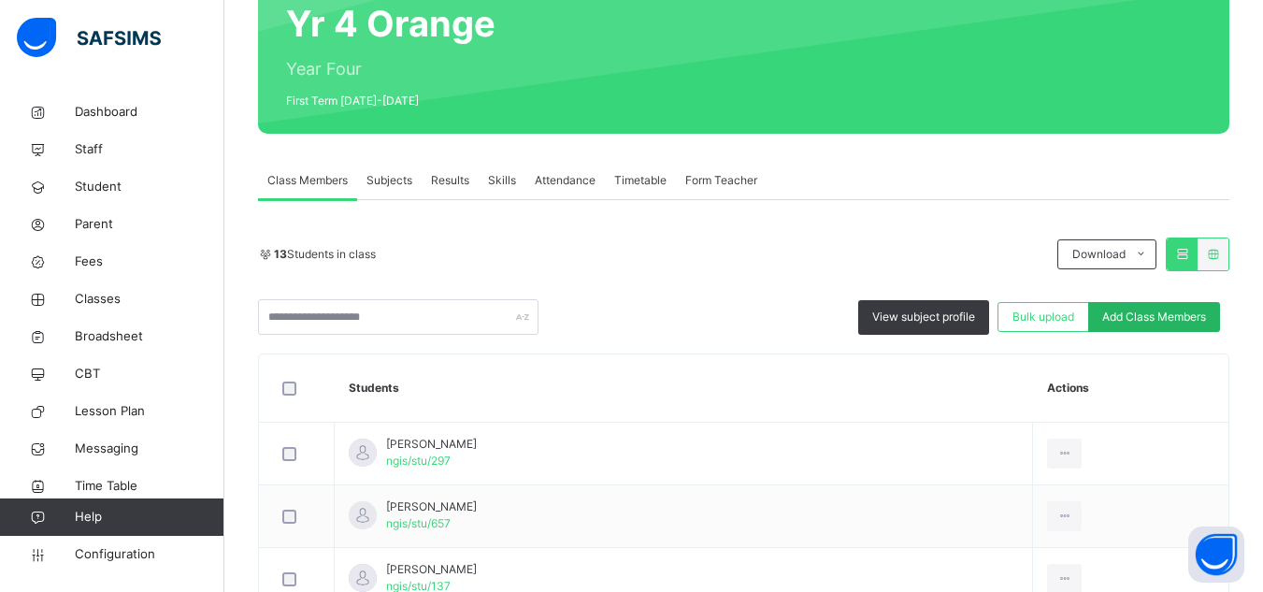
click at [1197, 313] on span "Add Class Members" at bounding box center [1154, 317] width 104 height 17
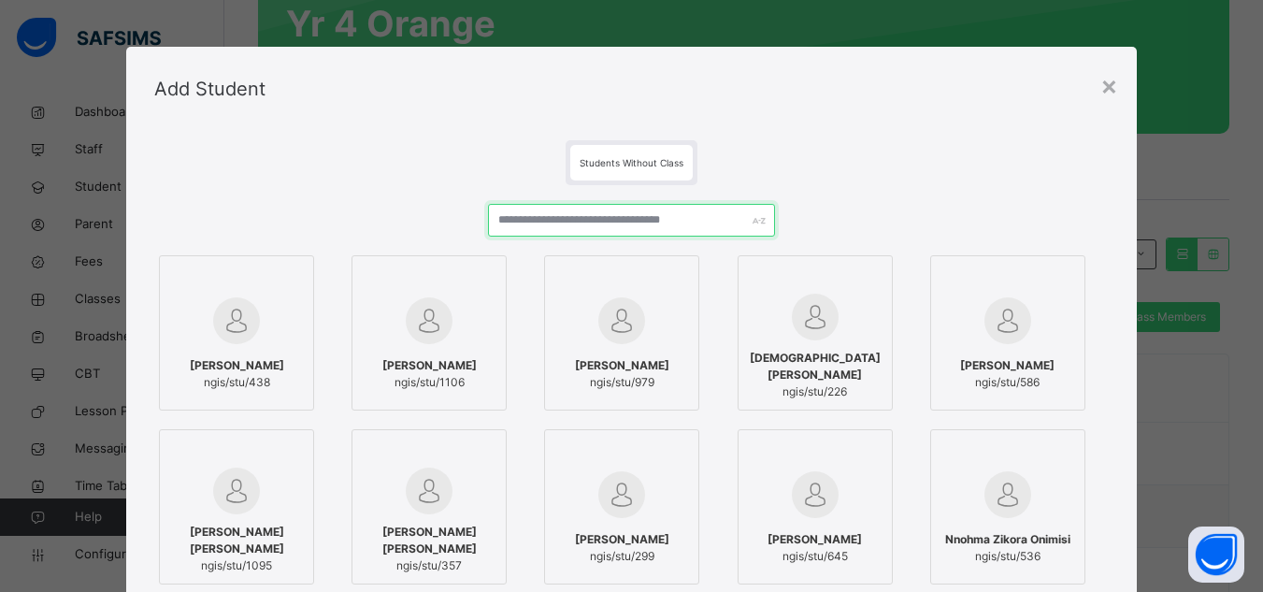
click at [570, 218] on input "text" at bounding box center [631, 220] width 286 height 33
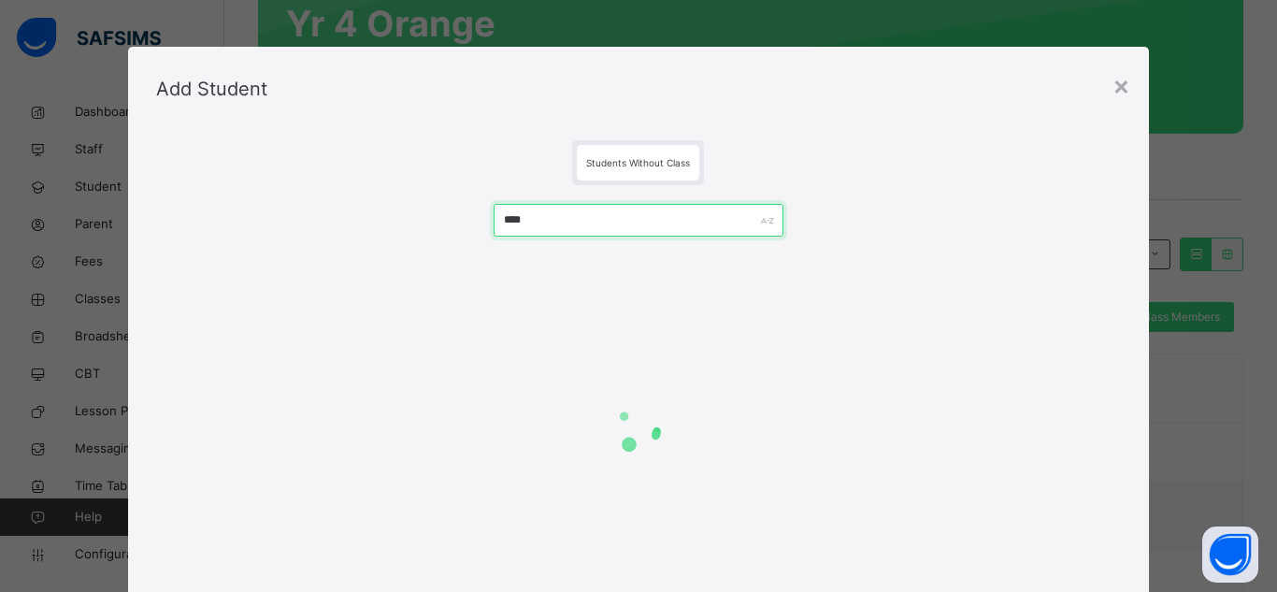
type input "*****"
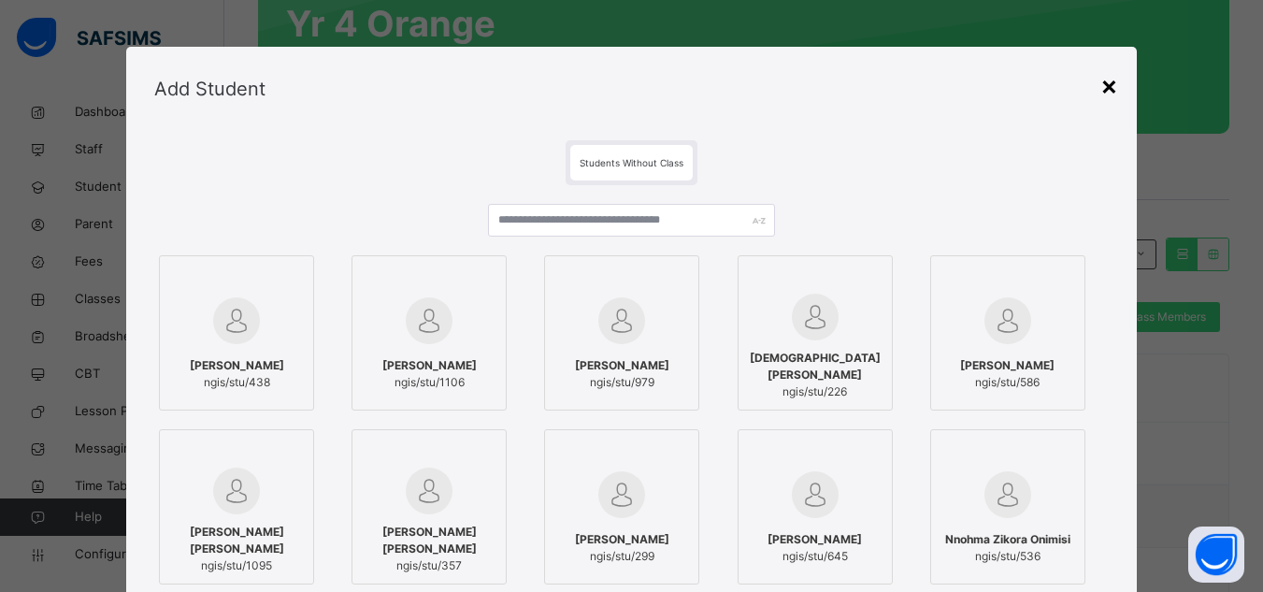
click at [1102, 87] on div "×" at bounding box center [1110, 84] width 18 height 39
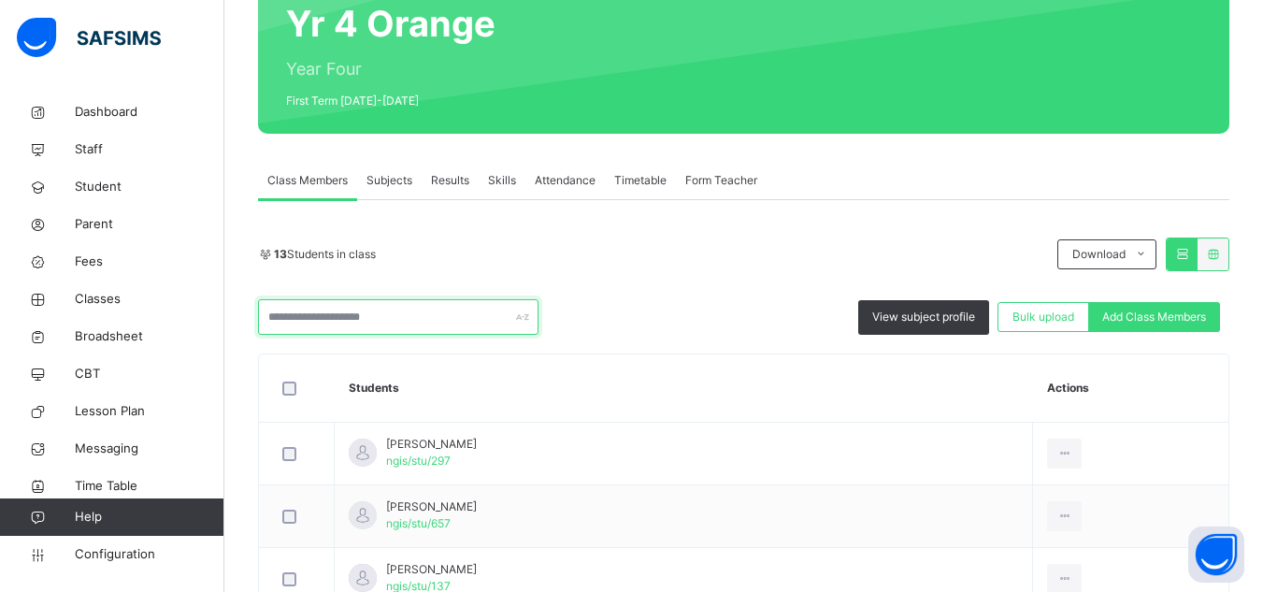
click at [446, 320] on input "text" at bounding box center [398, 317] width 281 height 36
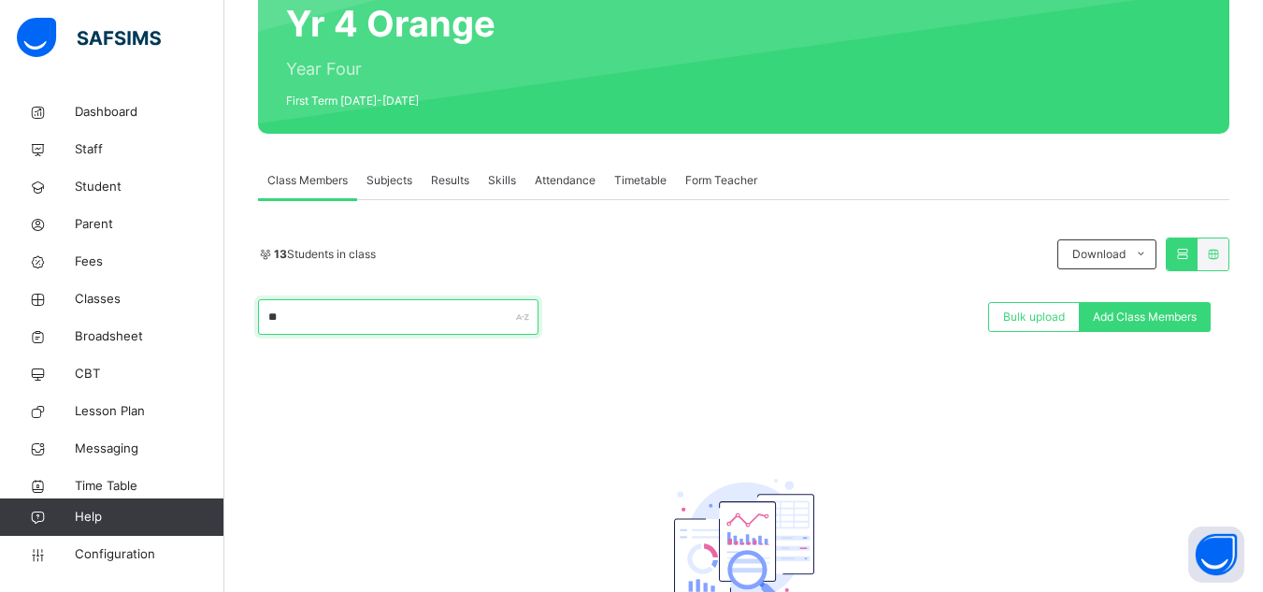
type input "*"
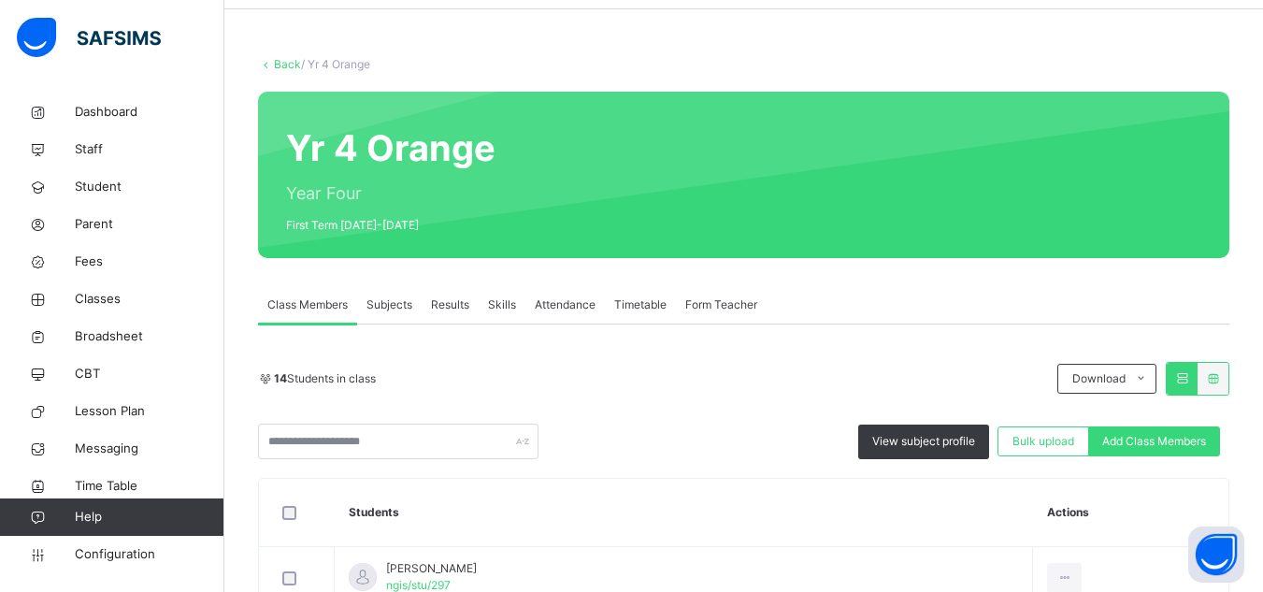
scroll to position [159, 0]
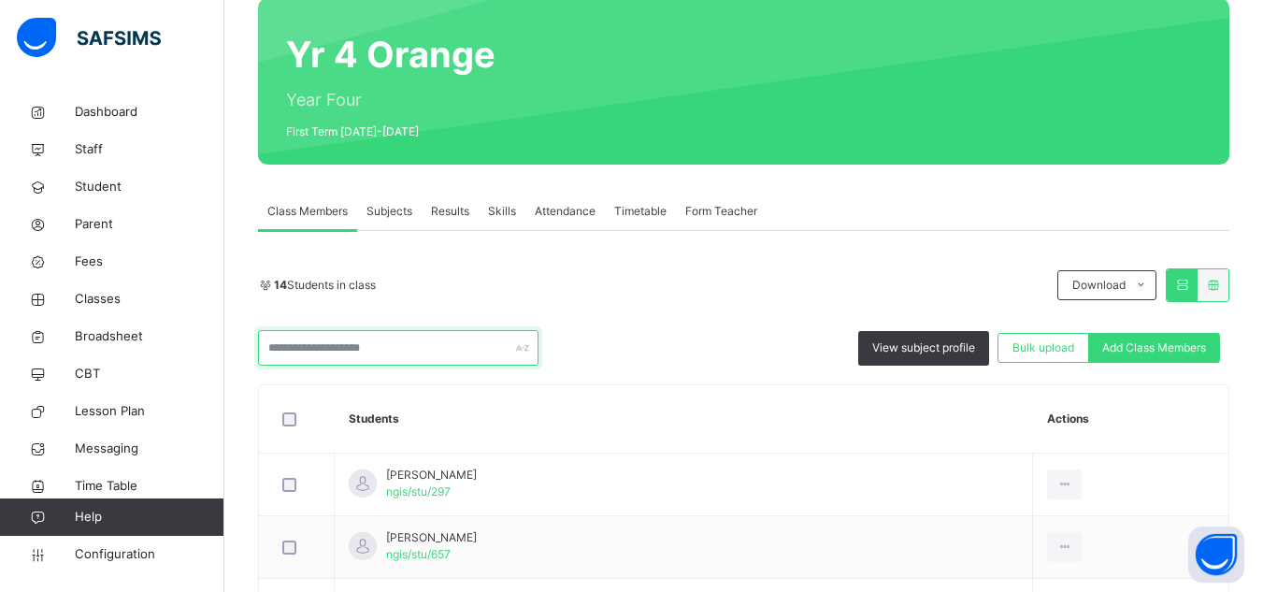
click at [461, 355] on input "text" at bounding box center [398, 348] width 281 height 36
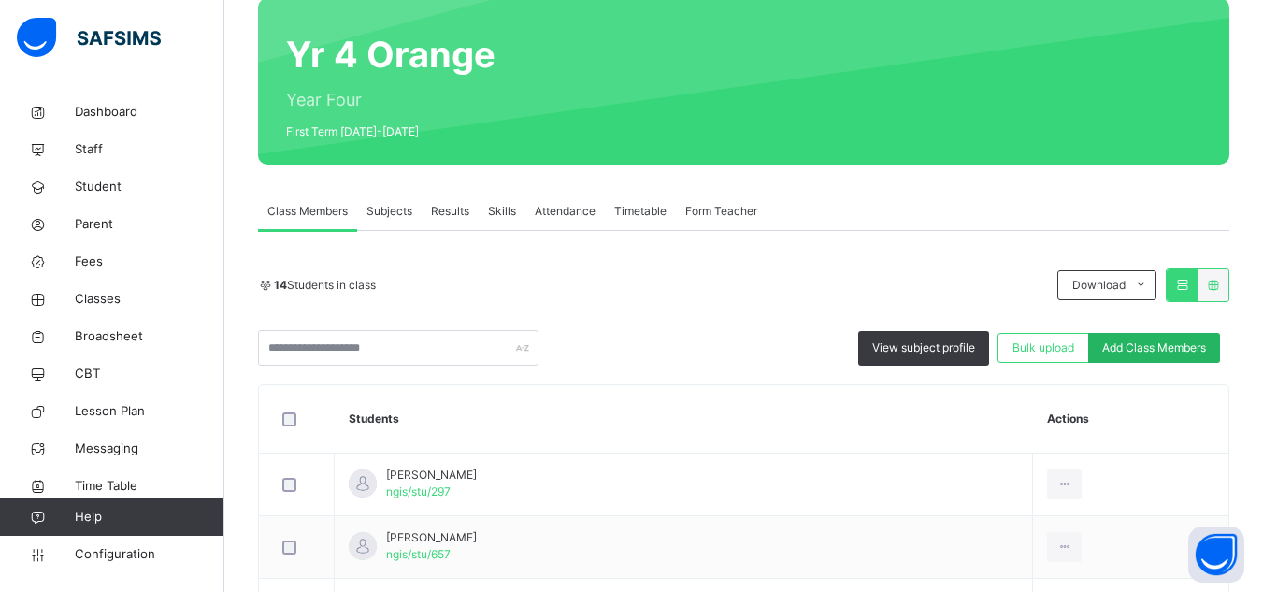
click at [1180, 351] on span "Add Class Members" at bounding box center [1154, 347] width 104 height 17
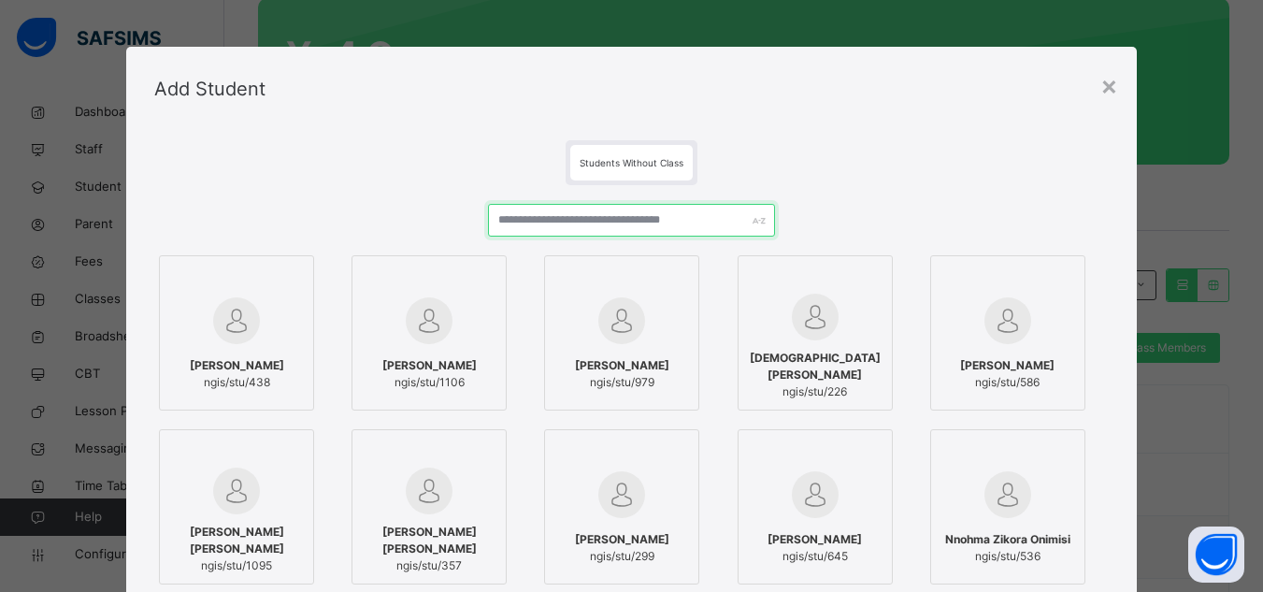
click at [618, 223] on input "text" at bounding box center [631, 220] width 286 height 33
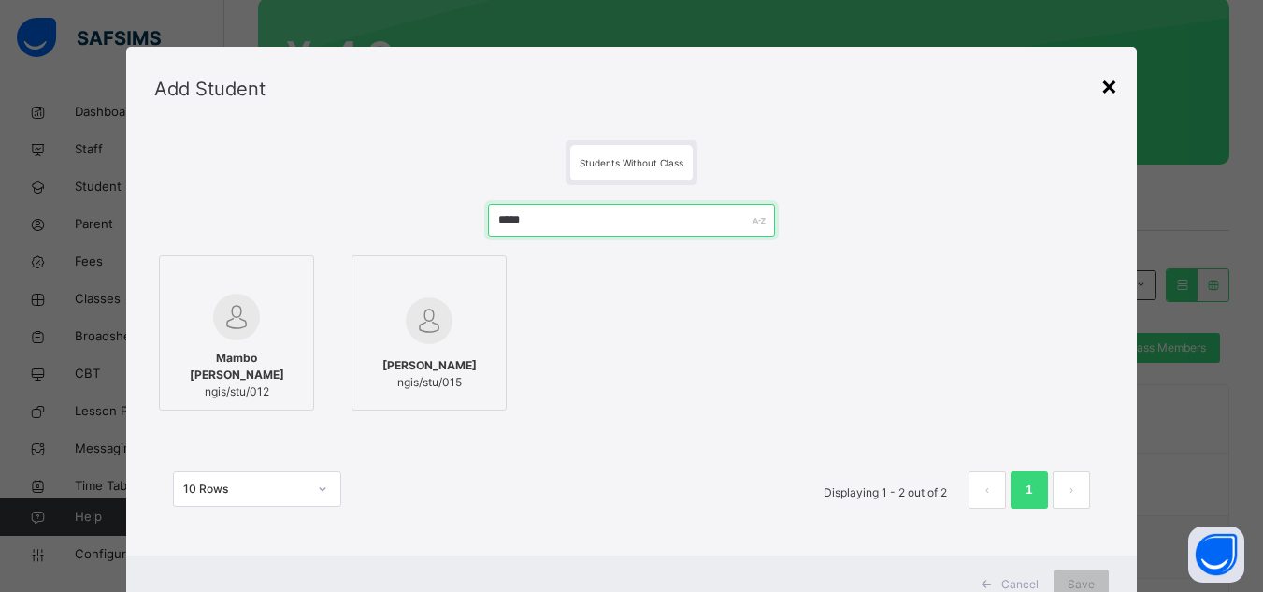
type input "*****"
click at [1107, 78] on div "×" at bounding box center [1110, 84] width 18 height 39
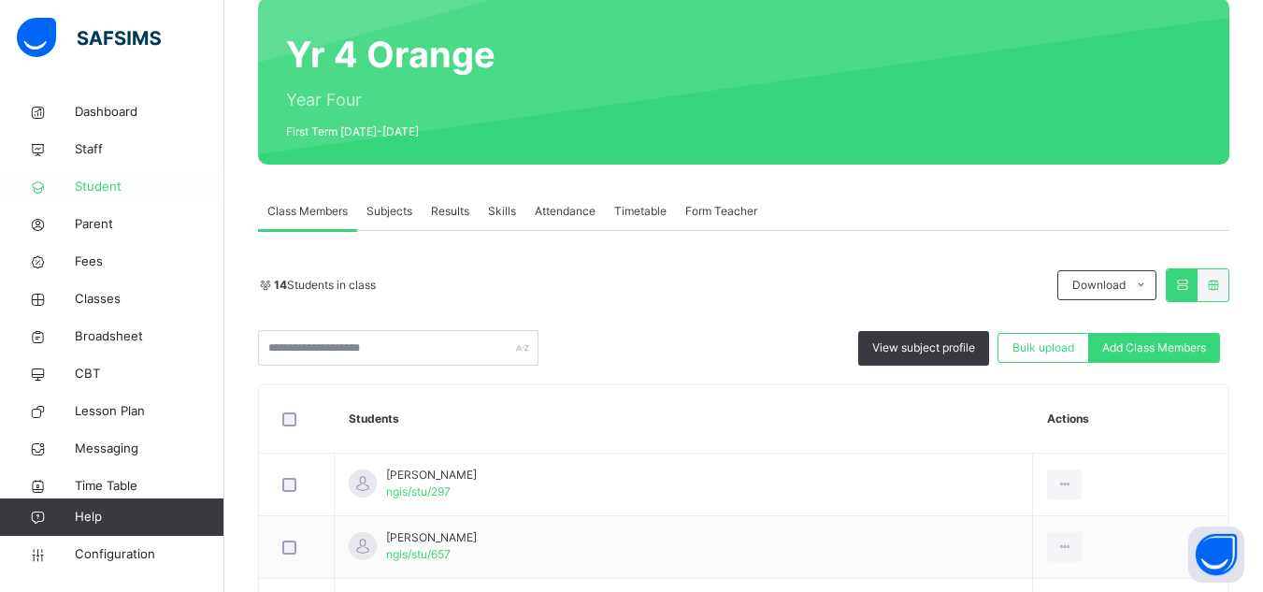
click at [102, 192] on span "Student" at bounding box center [150, 187] width 150 height 19
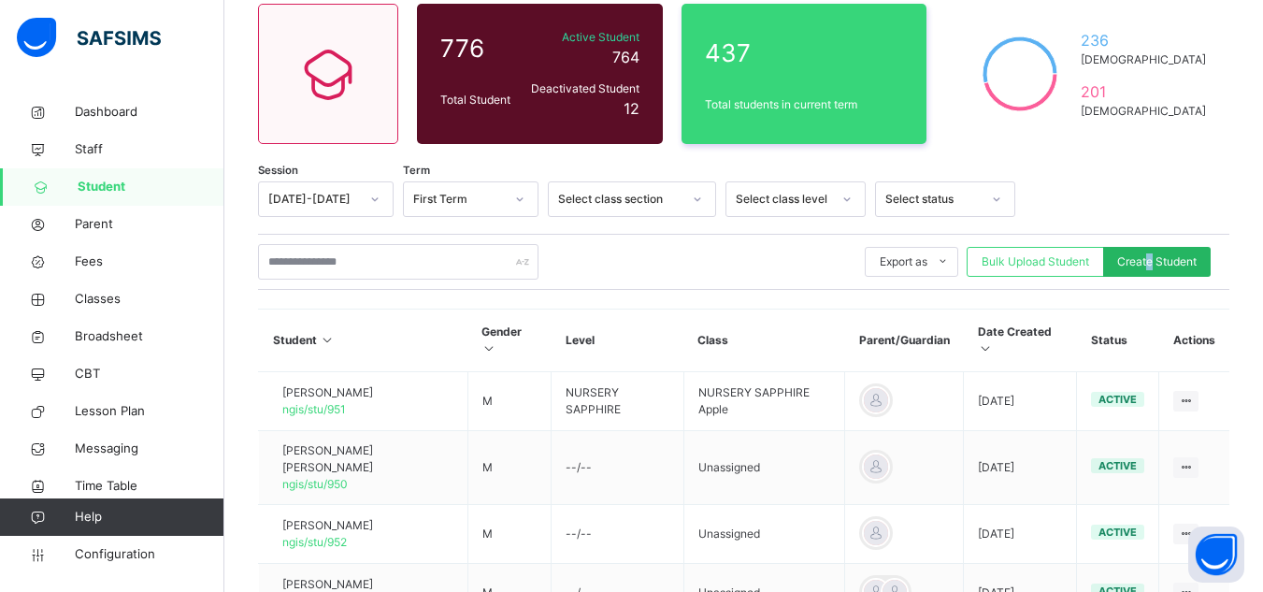
click at [1162, 254] on span "Create Student" at bounding box center [1156, 261] width 79 height 17
select select "**"
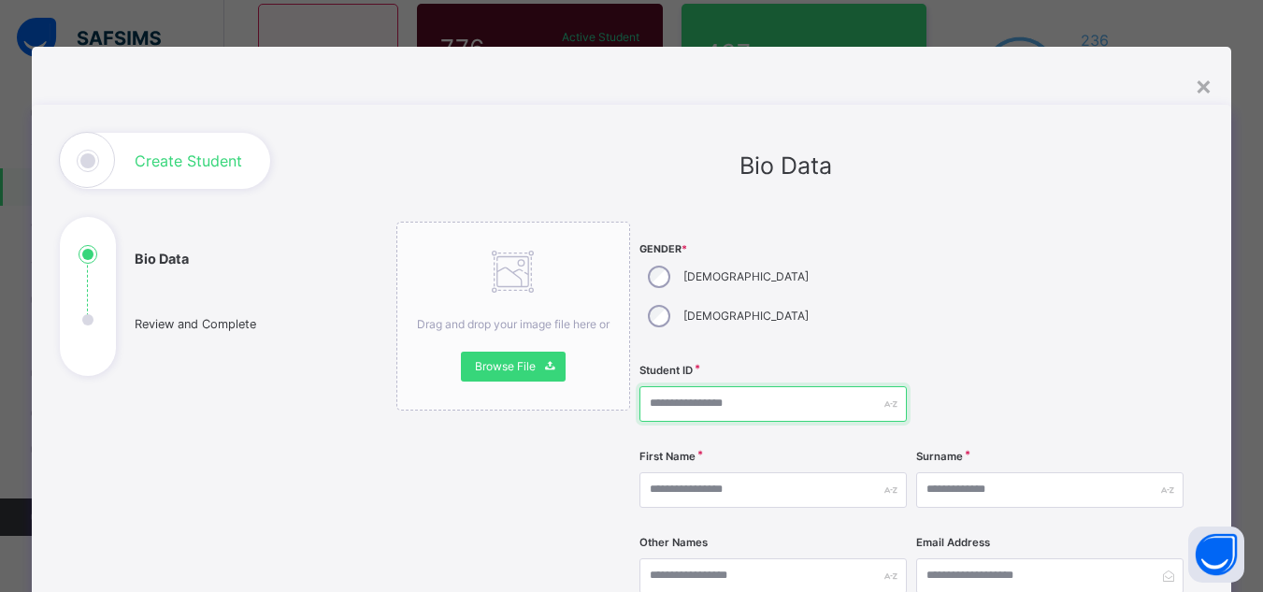
click at [715, 386] on input "text" at bounding box center [773, 404] width 267 height 36
type input "**********"
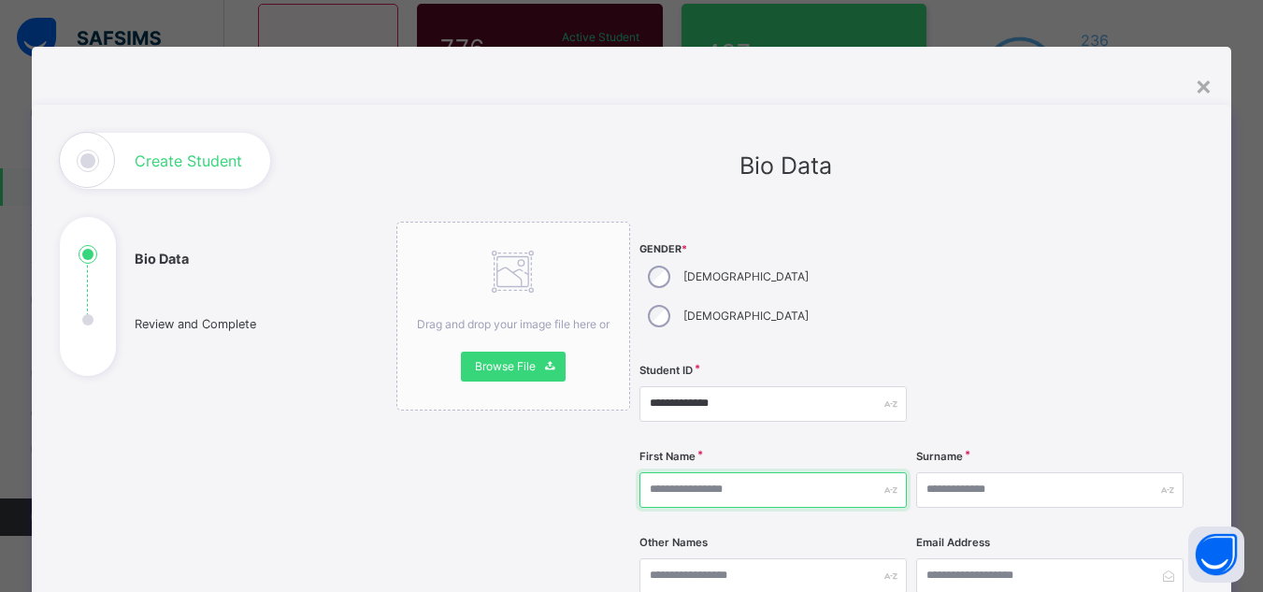
click at [735, 472] on input "text" at bounding box center [773, 490] width 267 height 36
type input "********"
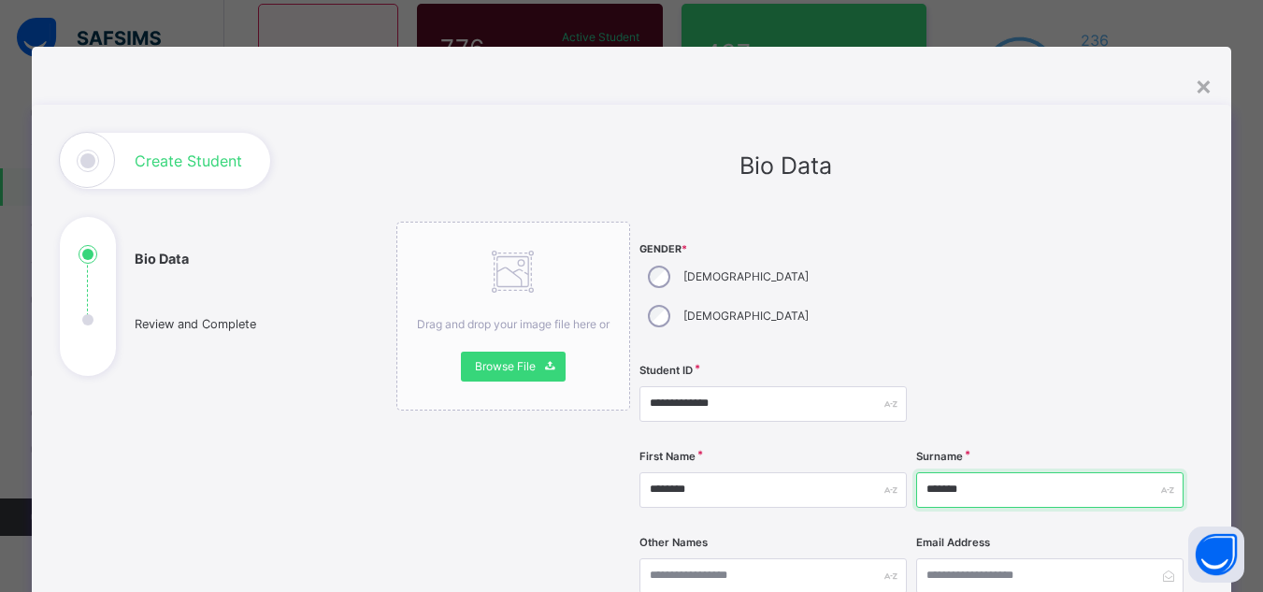
type input "******"
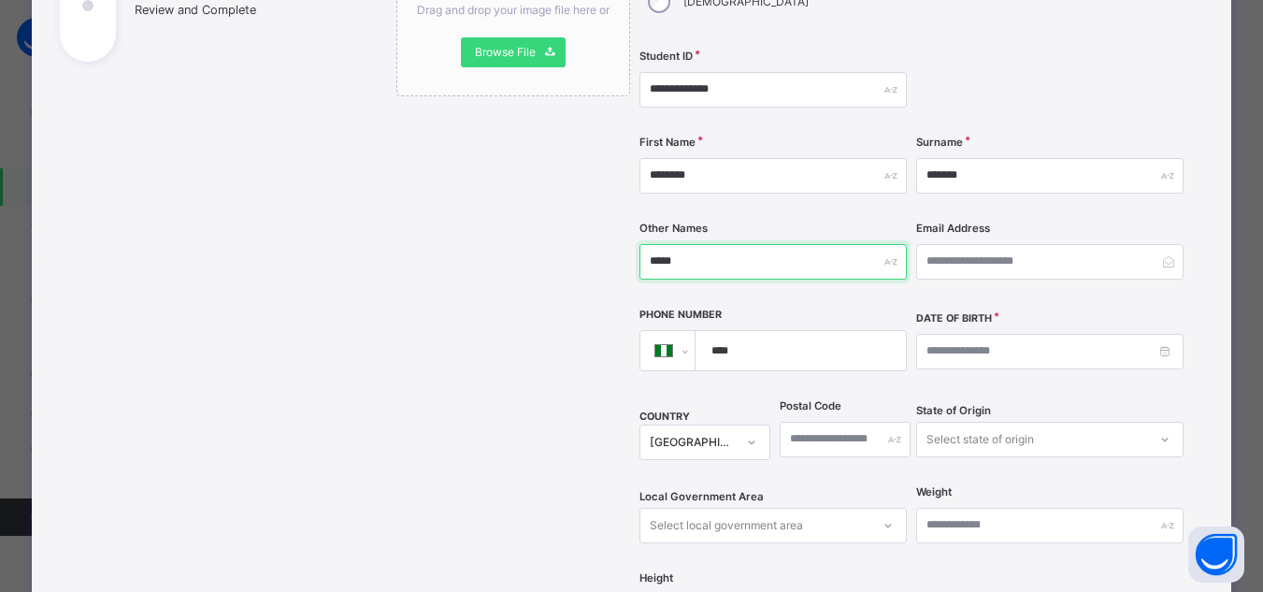
scroll to position [374, 0]
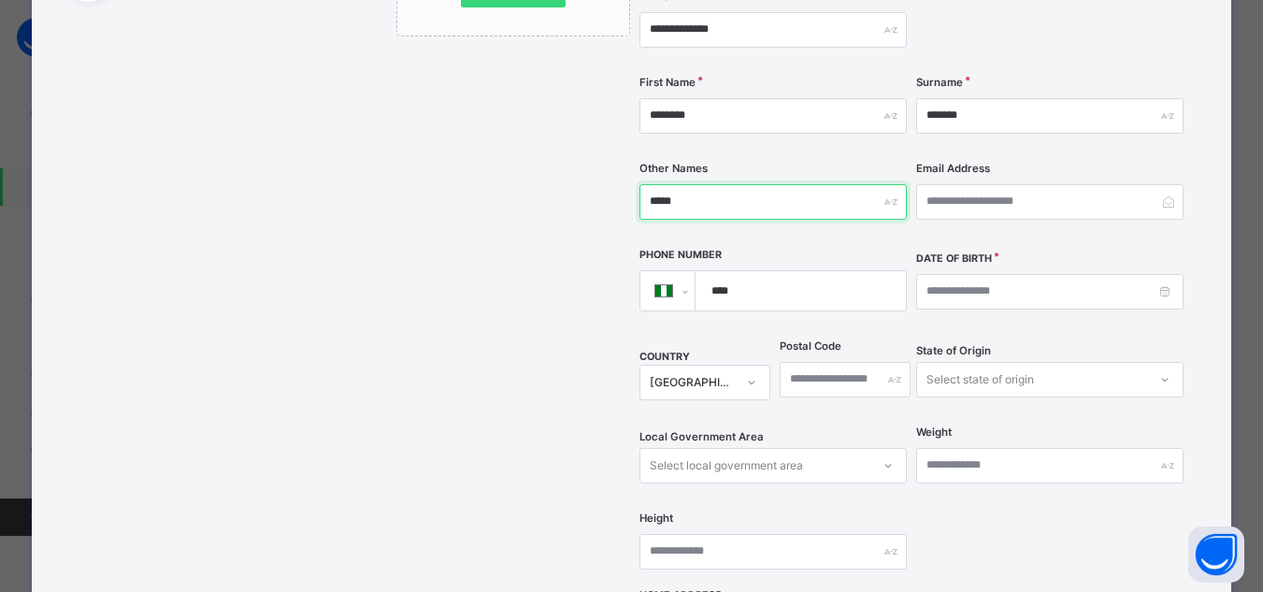
type input "*****"
click at [912, 238] on div "**********" at bounding box center [912, 219] width 545 height 742
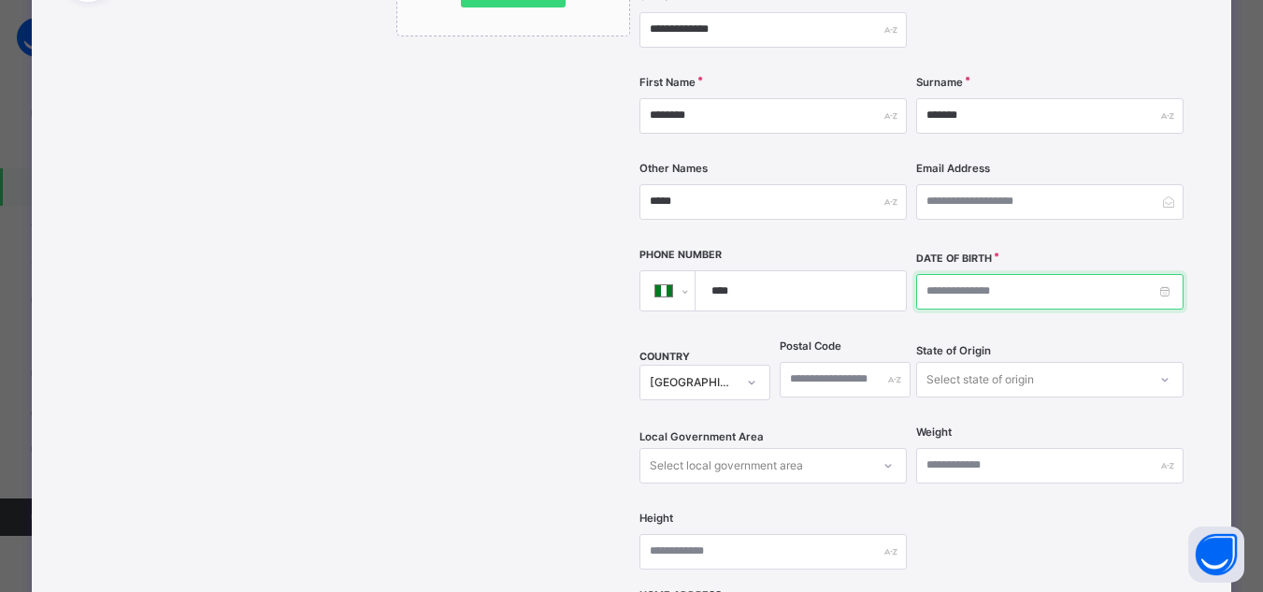
click at [934, 274] on input at bounding box center [1049, 292] width 267 height 36
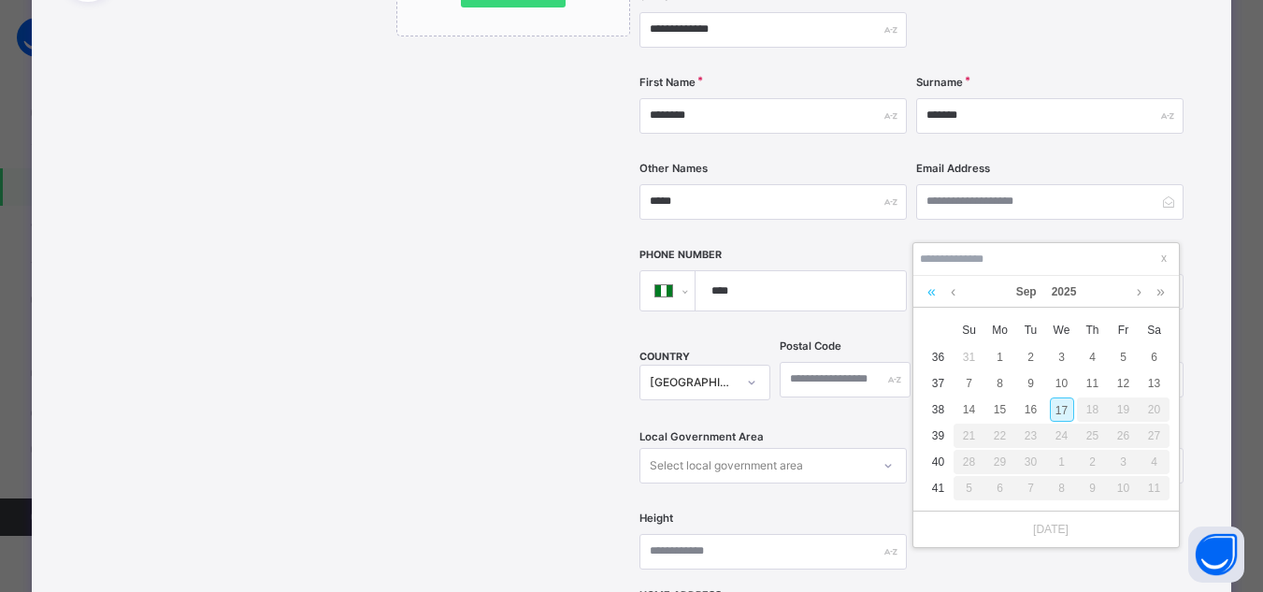
click at [931, 293] on link at bounding box center [932, 292] width 18 height 32
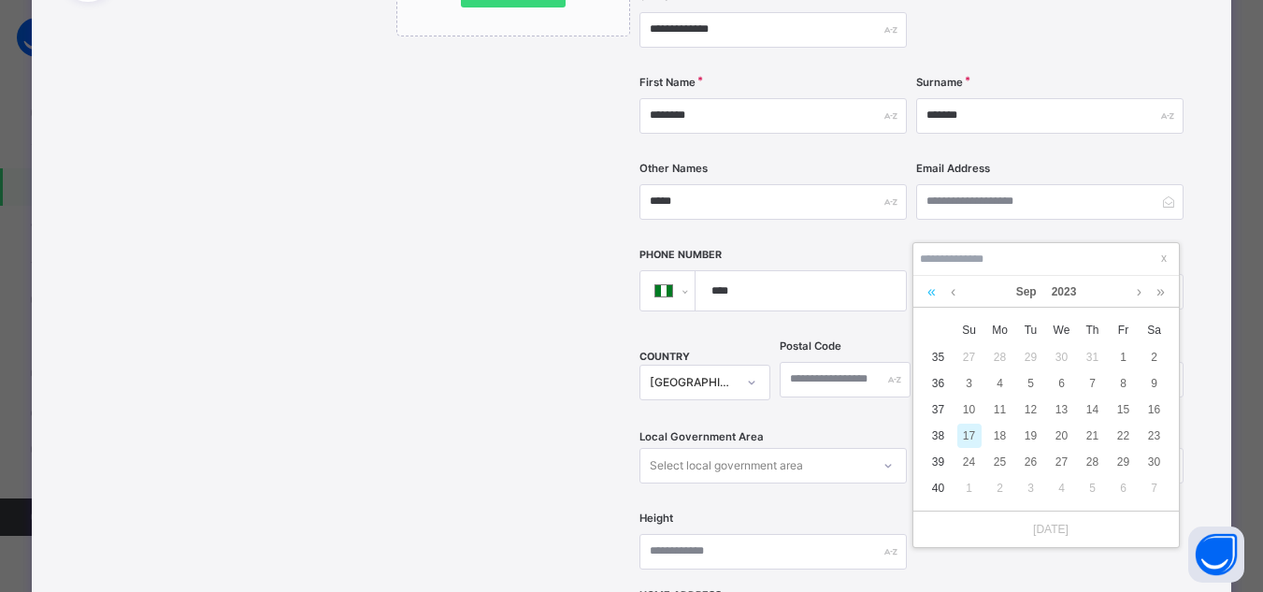
click at [931, 293] on link at bounding box center [932, 292] width 18 height 32
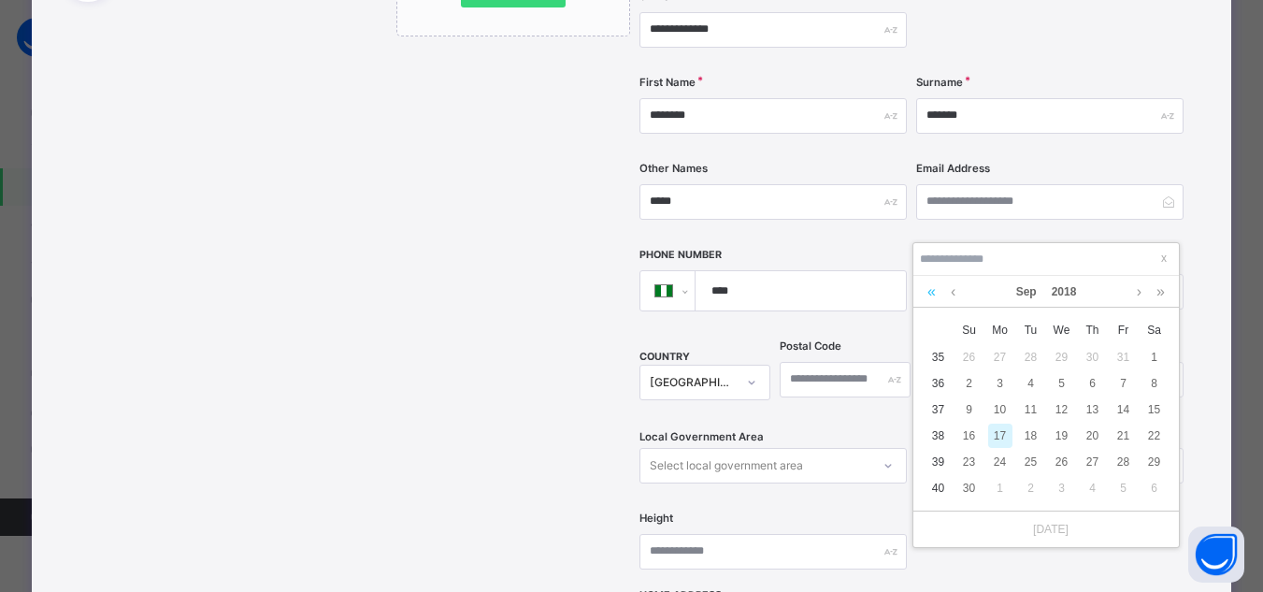
click at [931, 293] on link at bounding box center [932, 292] width 18 height 32
click at [968, 406] on div "10" at bounding box center [970, 409] width 24 height 24
type input "**********"
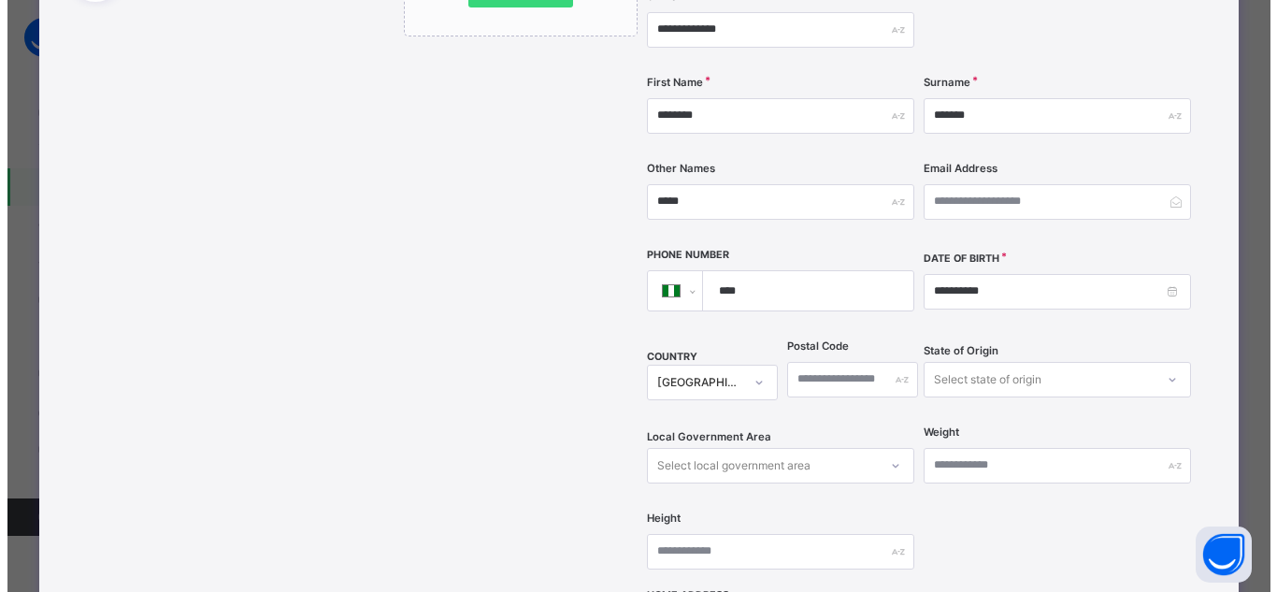
scroll to position [655, 0]
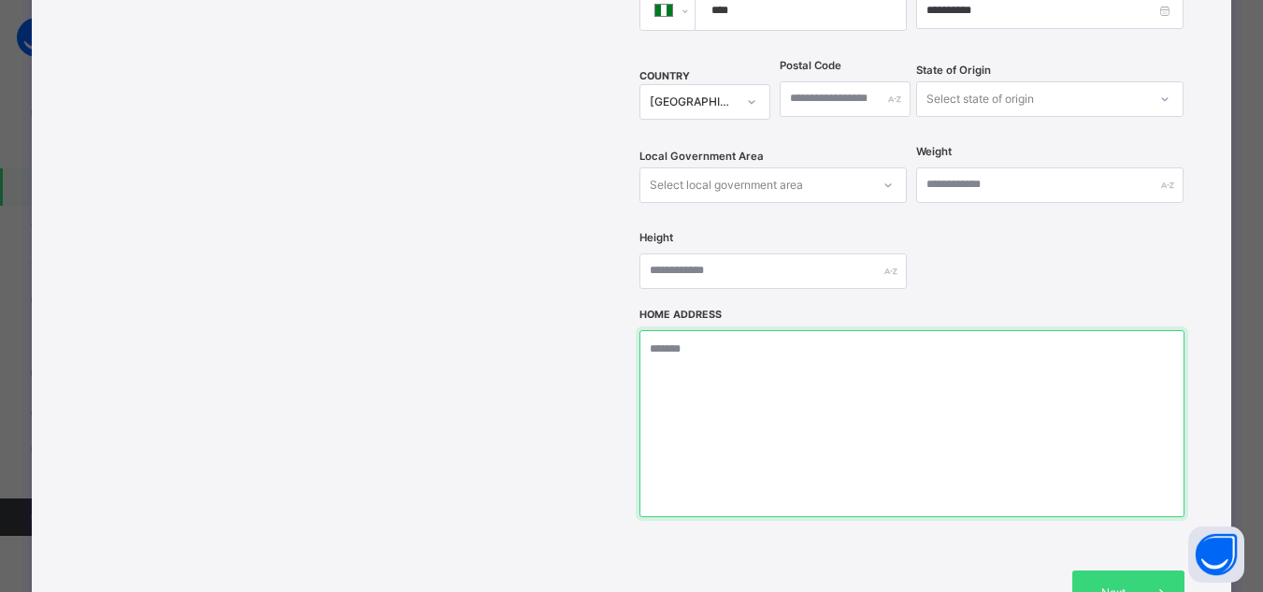
click at [757, 369] on textarea at bounding box center [912, 423] width 545 height 187
type textarea "*****"
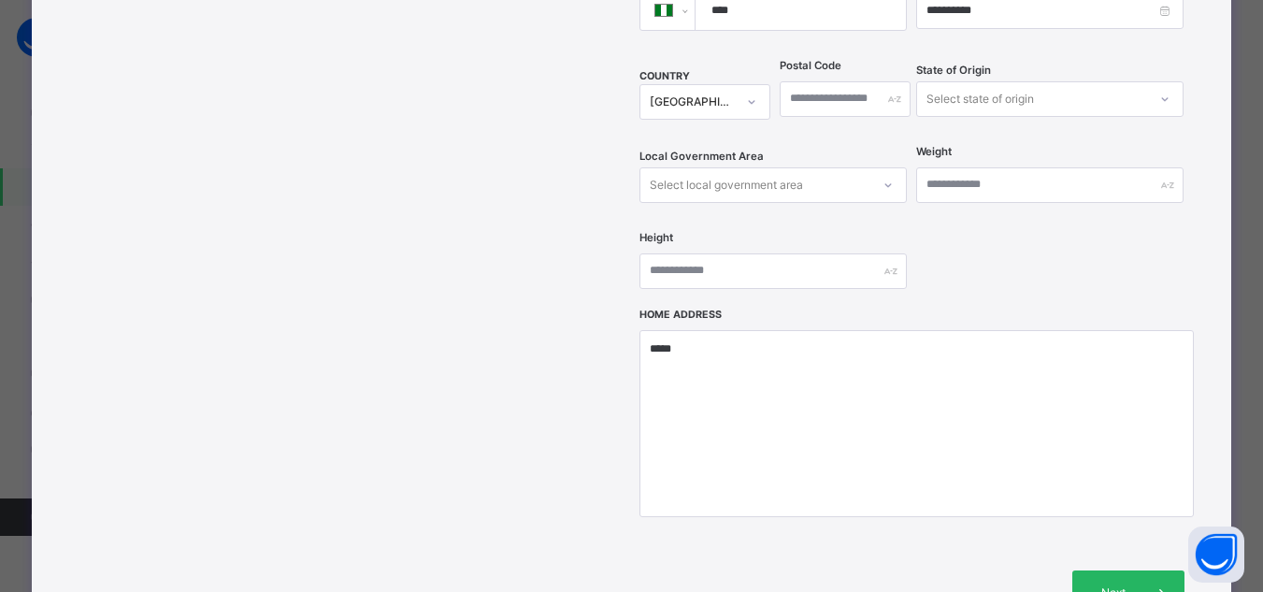
click at [1117, 570] on div "Next" at bounding box center [1129, 592] width 112 height 45
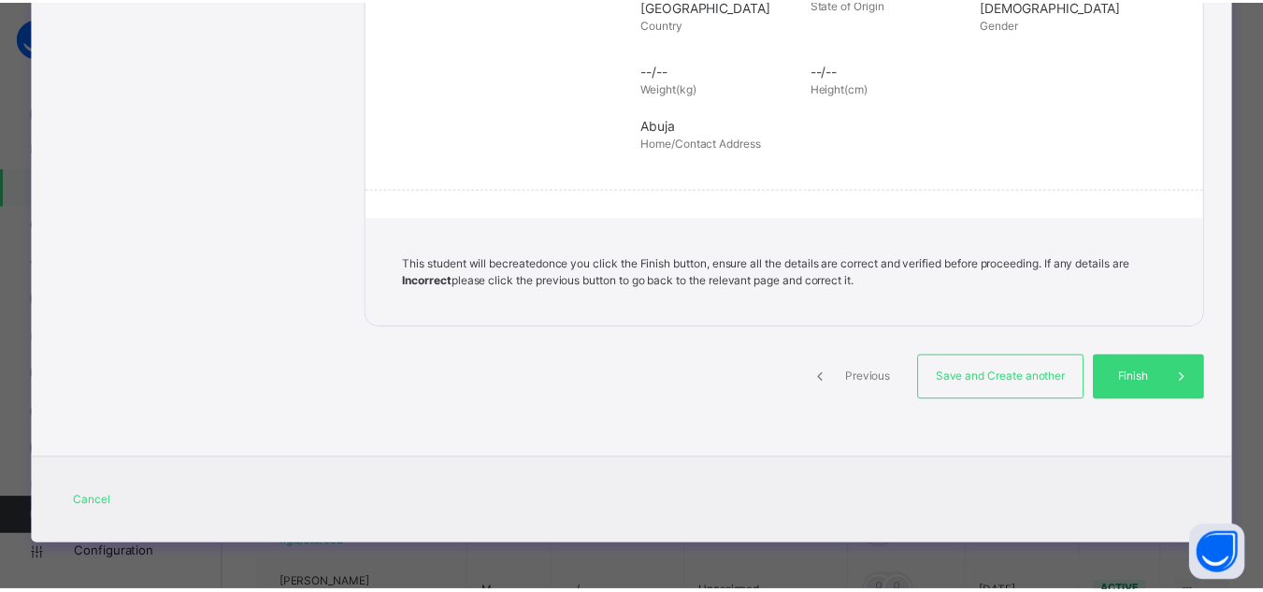
scroll to position [437, 0]
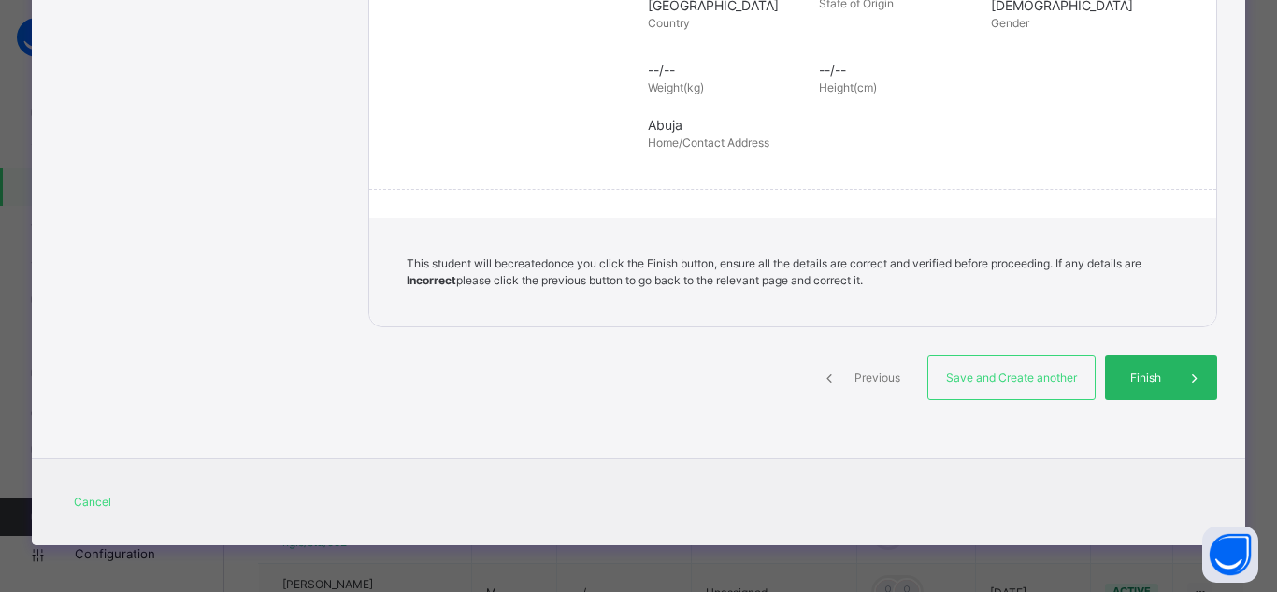
click at [1127, 373] on span "Finish" at bounding box center [1145, 377] width 53 height 17
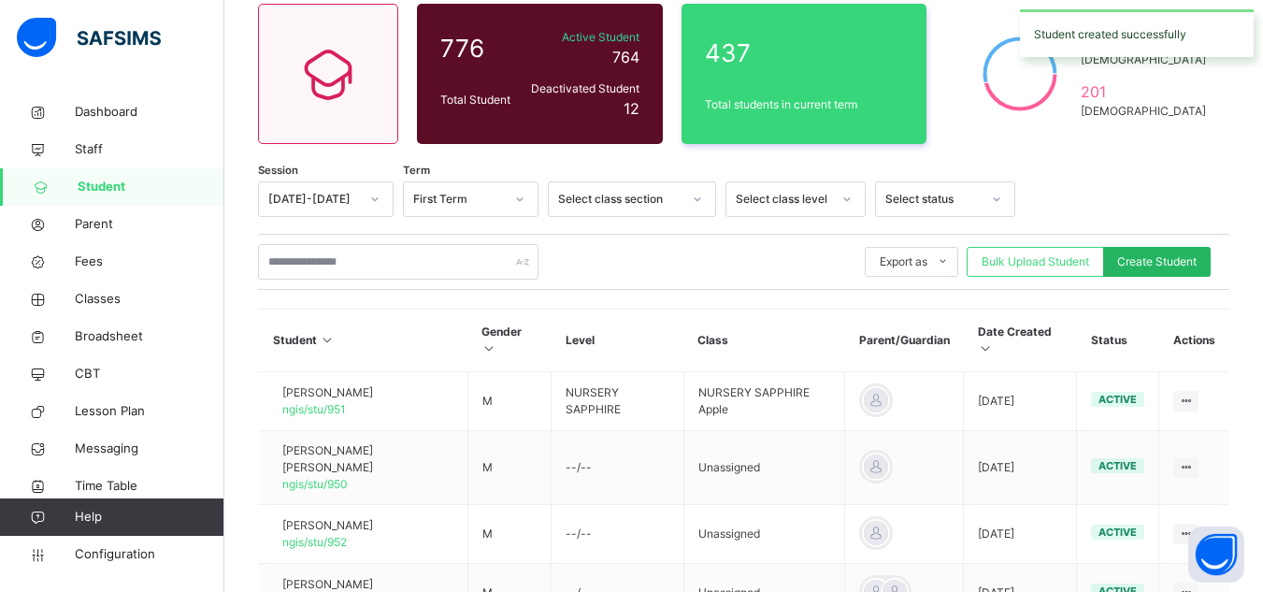
click at [1178, 259] on span "Create Student" at bounding box center [1156, 261] width 79 height 17
select select "**"
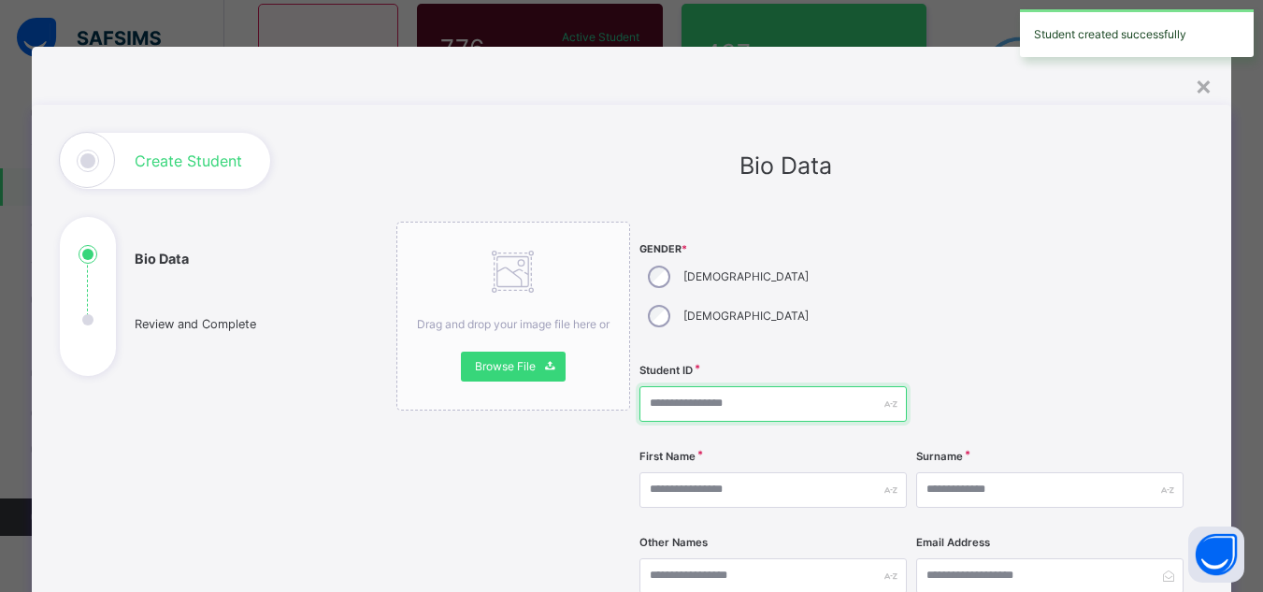
click at [785, 386] on input "text" at bounding box center [773, 404] width 267 height 36
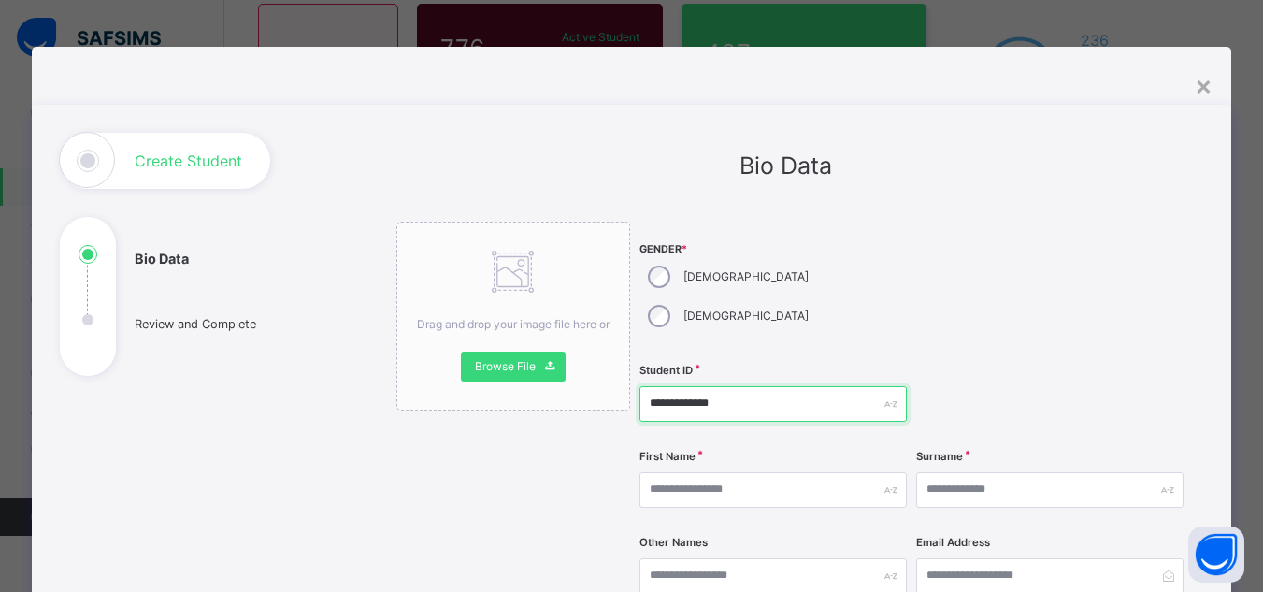
type input "**********"
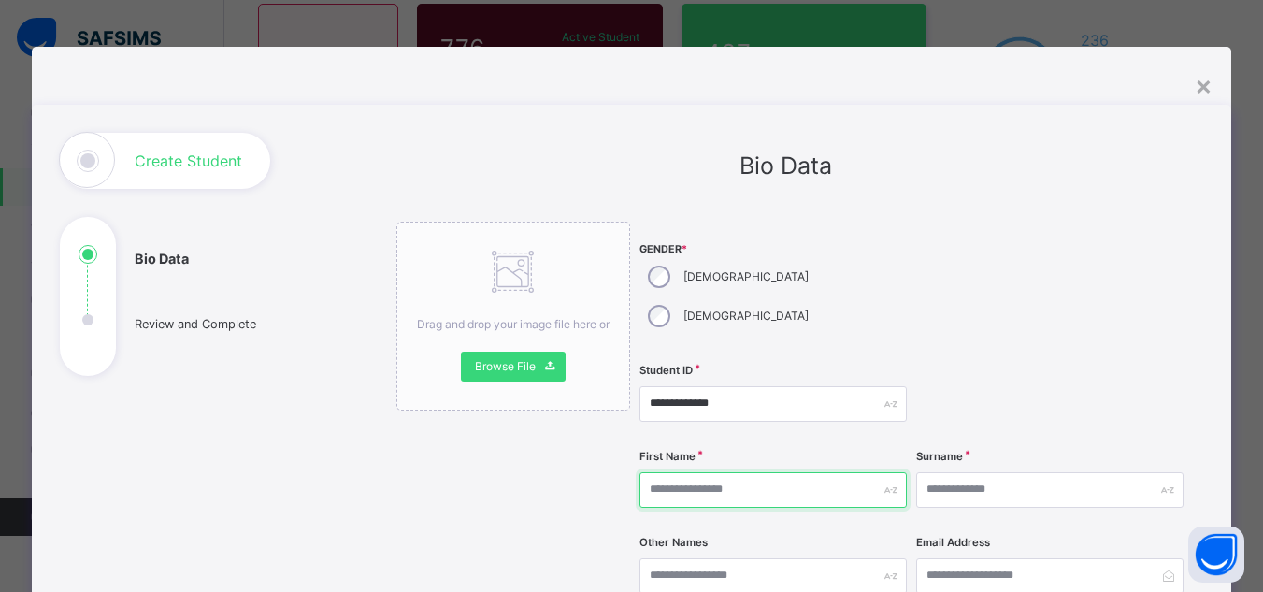
click at [713, 472] on input "text" at bounding box center [773, 490] width 267 height 36
type input "****"
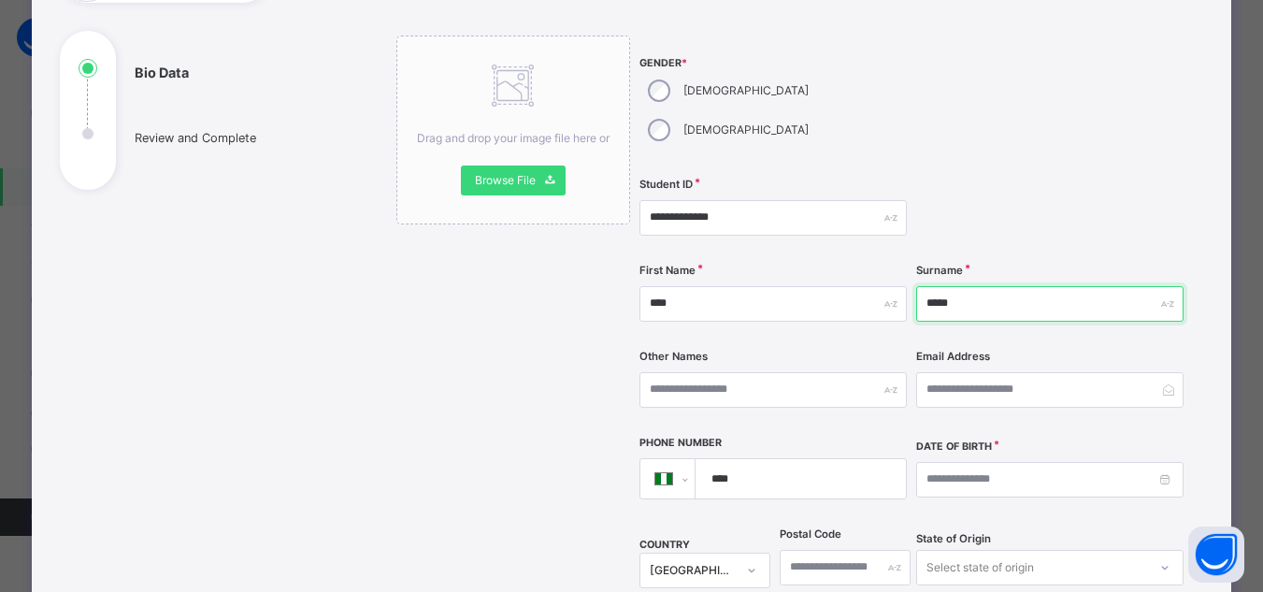
scroll to position [187, 0]
type input "*****"
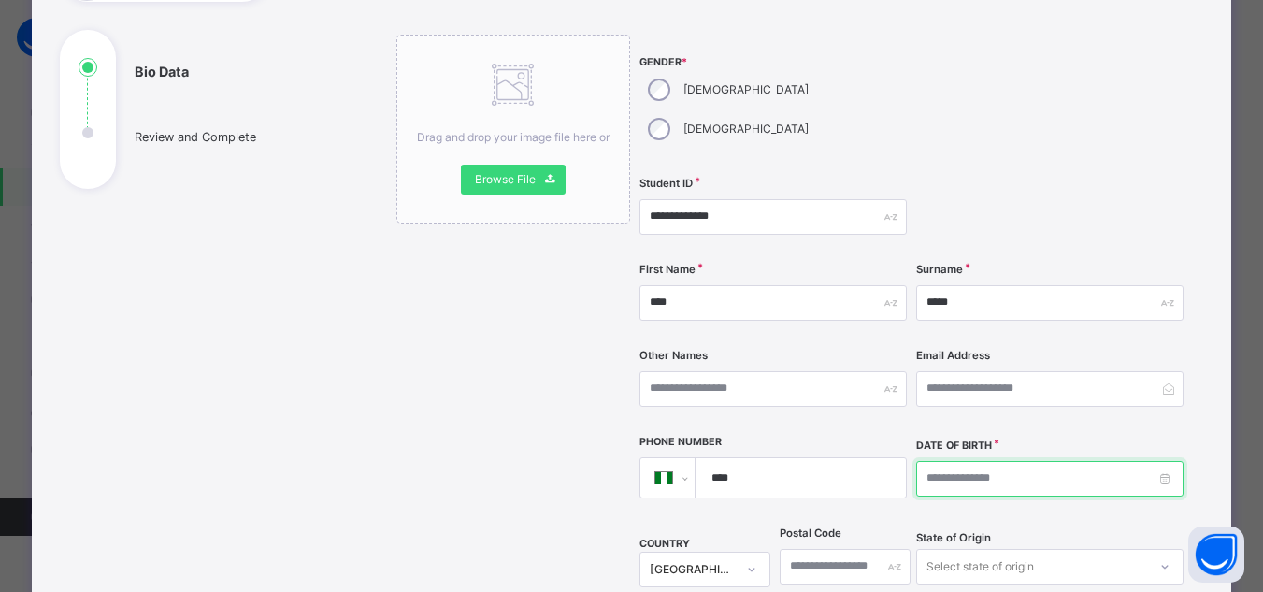
click at [971, 461] on input at bounding box center [1049, 479] width 267 height 36
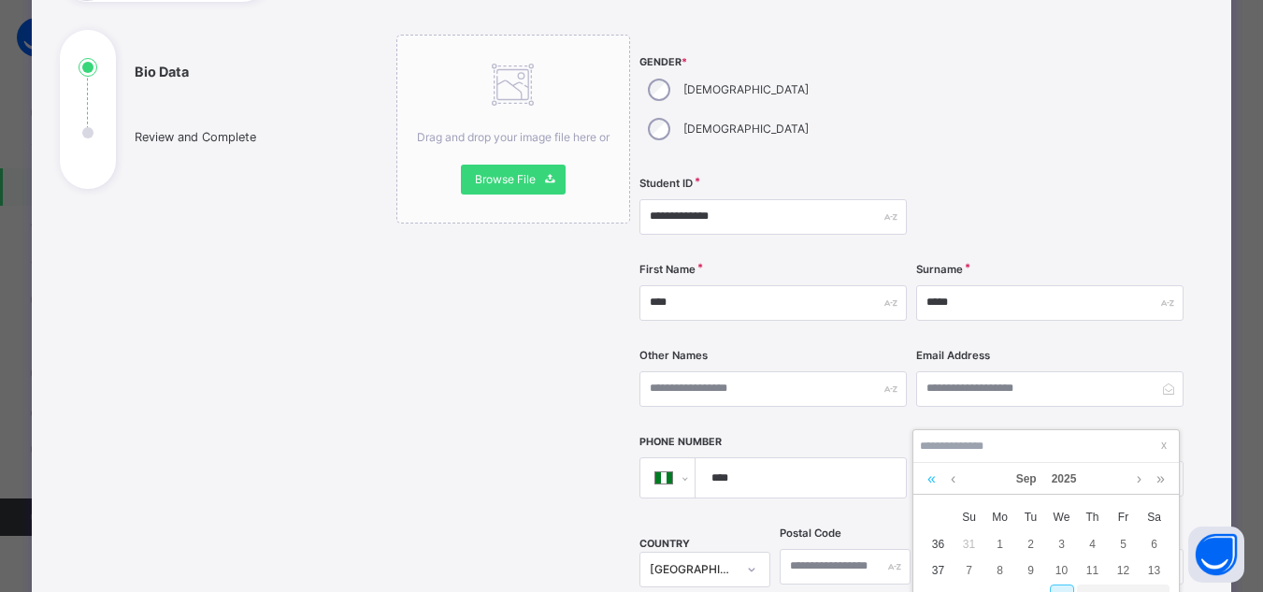
click at [933, 473] on link at bounding box center [932, 479] width 18 height 32
click at [932, 474] on link at bounding box center [932, 479] width 18 height 32
click at [931, 475] on link at bounding box center [932, 479] width 18 height 32
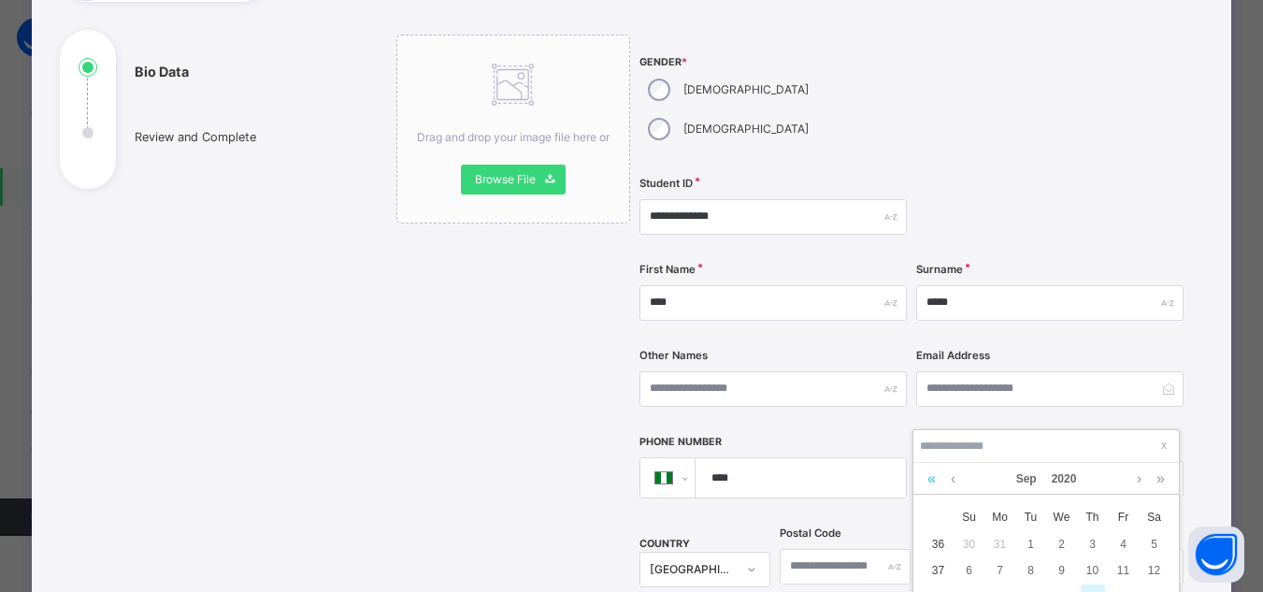
click at [931, 475] on link at bounding box center [932, 479] width 18 height 32
click at [943, 480] on div "Sep 2019" at bounding box center [1046, 479] width 247 height 32
click at [927, 478] on link at bounding box center [932, 479] width 18 height 32
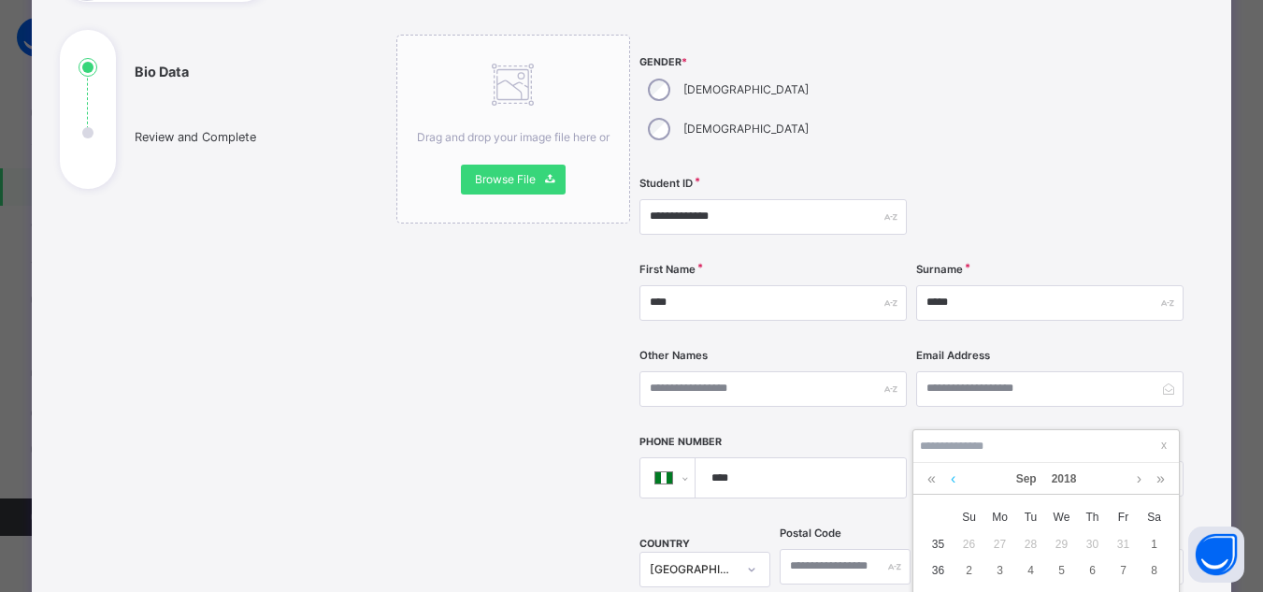
click at [951, 479] on link at bounding box center [953, 479] width 14 height 32
click at [1003, 540] on div "2" at bounding box center [1000, 544] width 24 height 24
type input "**********"
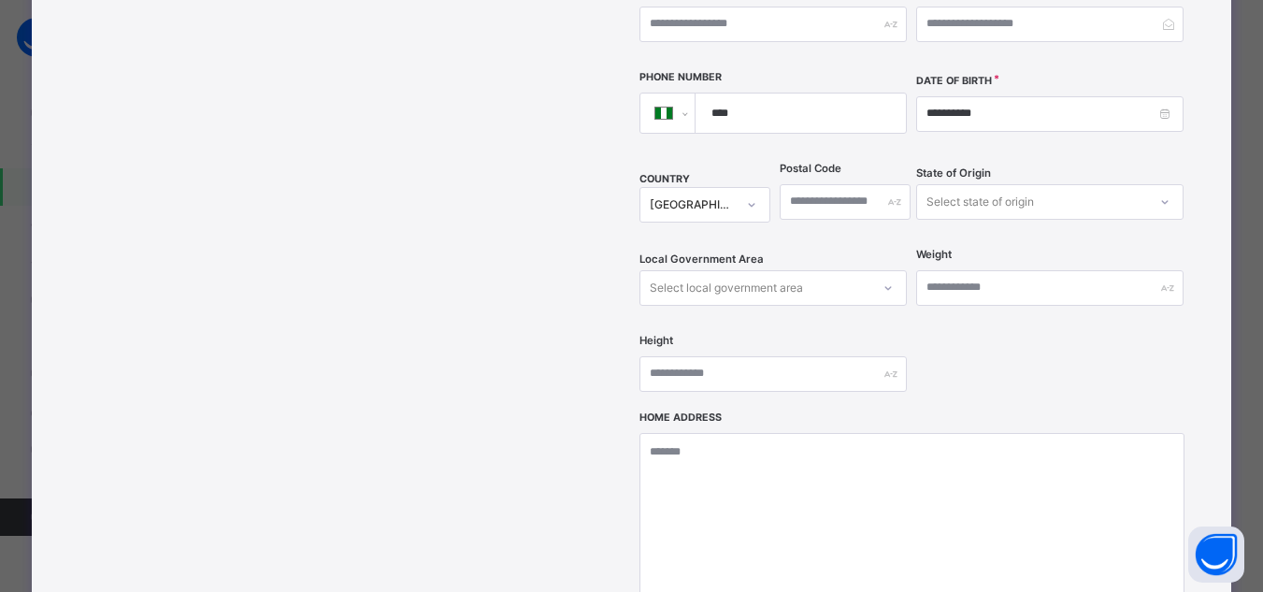
scroll to position [561, 0]
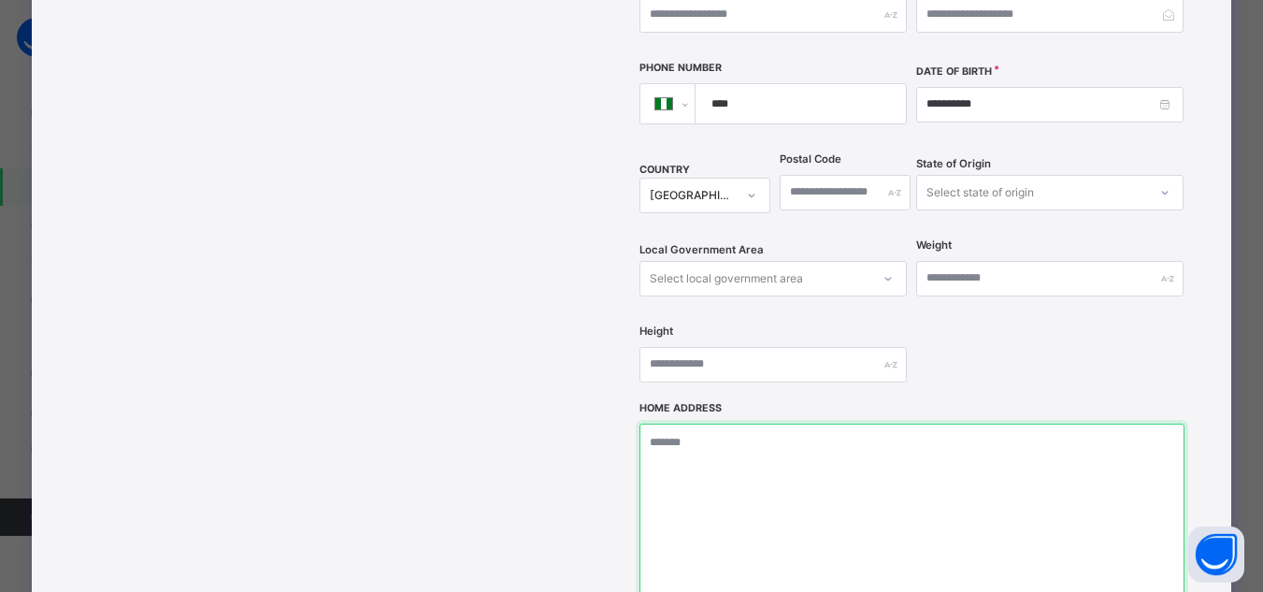
click at [778, 497] on textarea at bounding box center [912, 517] width 545 height 187
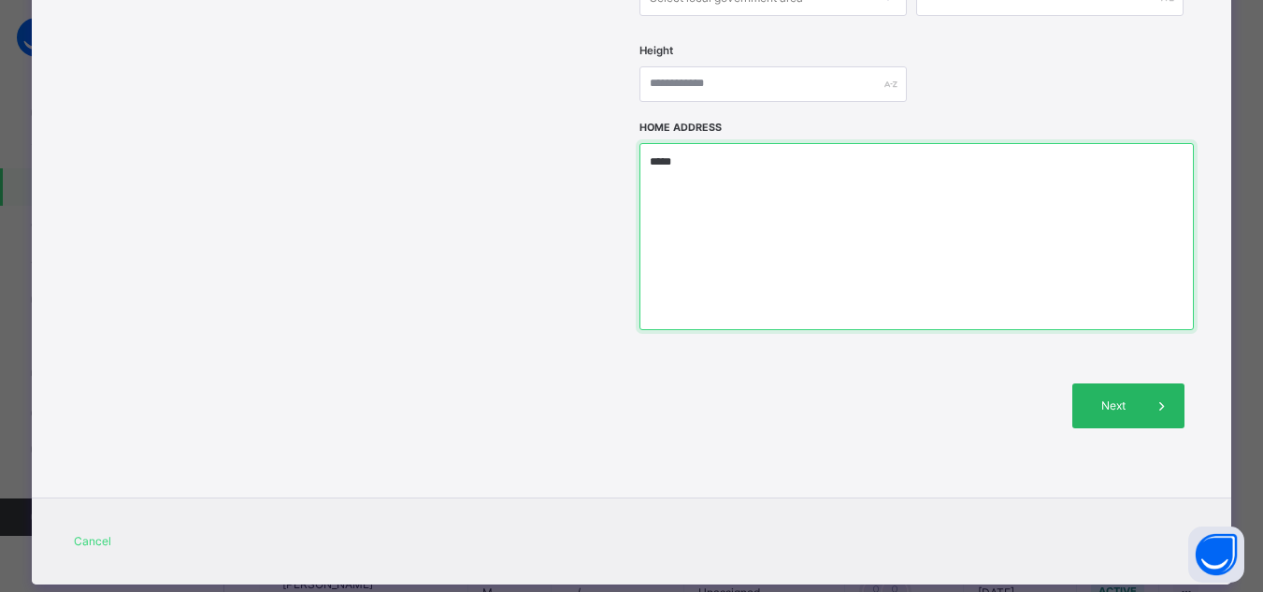
type textarea "*****"
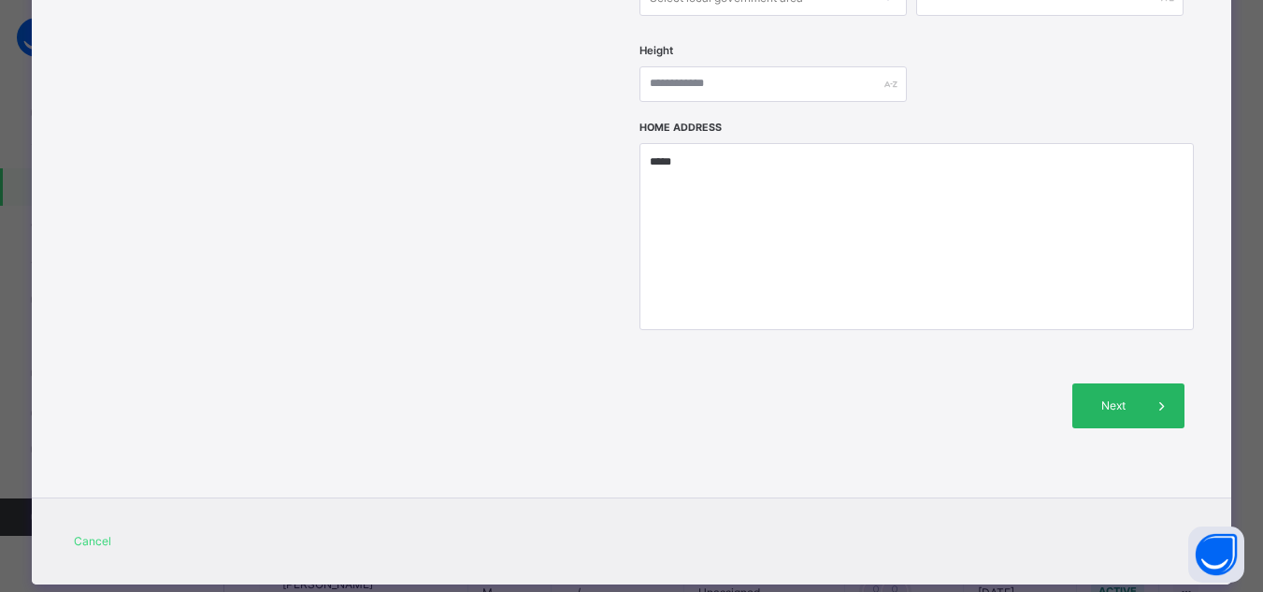
click at [1102, 383] on div "Next" at bounding box center [1129, 405] width 112 height 45
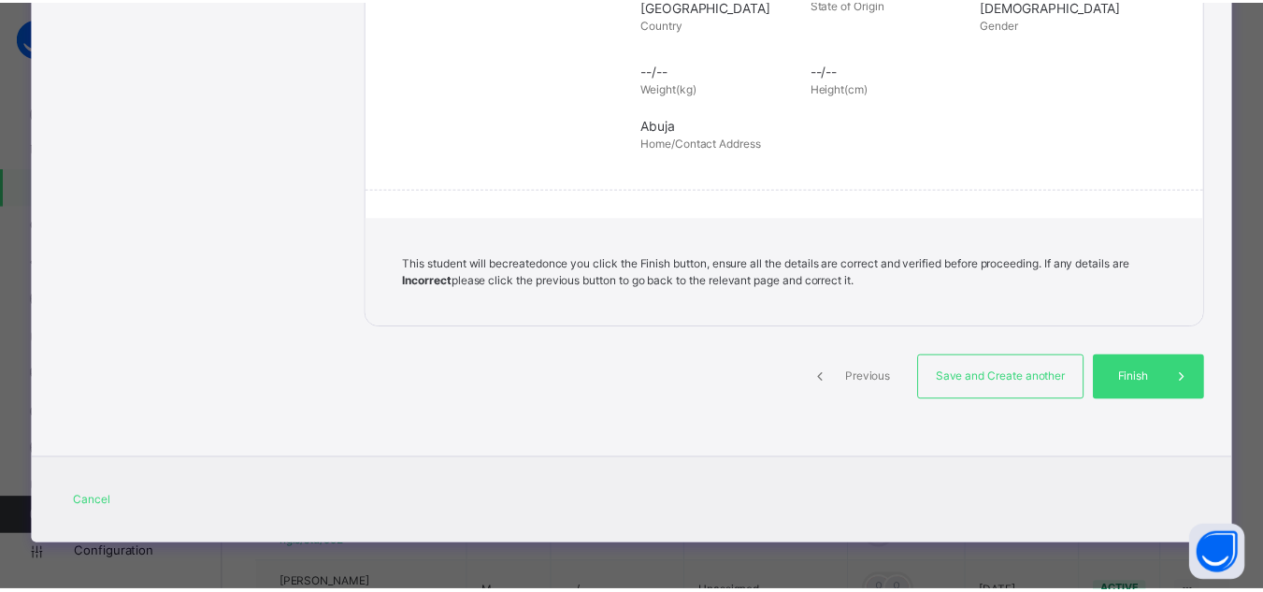
scroll to position [437, 0]
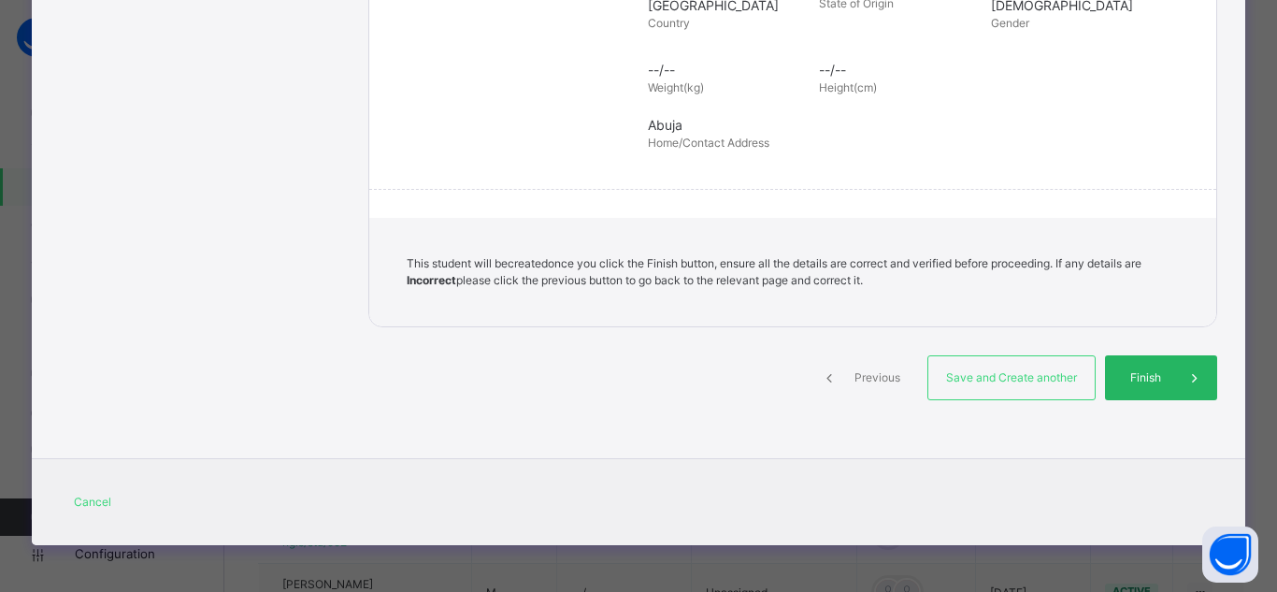
click at [1165, 378] on span "Finish" at bounding box center [1145, 377] width 53 height 17
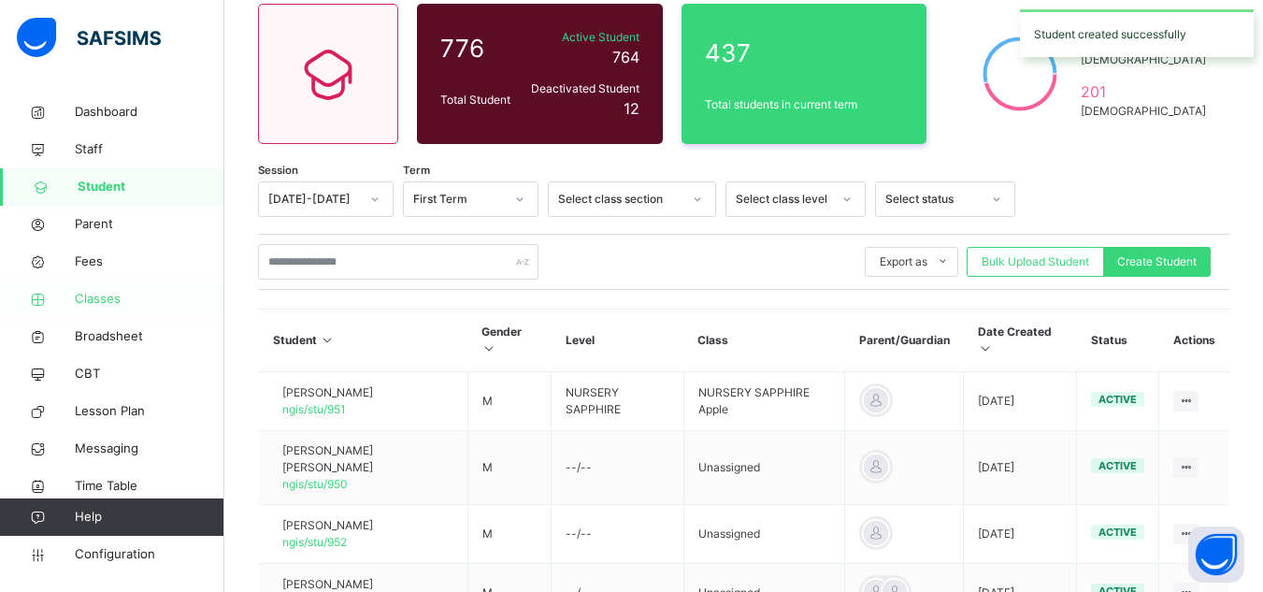
click at [102, 295] on span "Classes" at bounding box center [150, 299] width 150 height 19
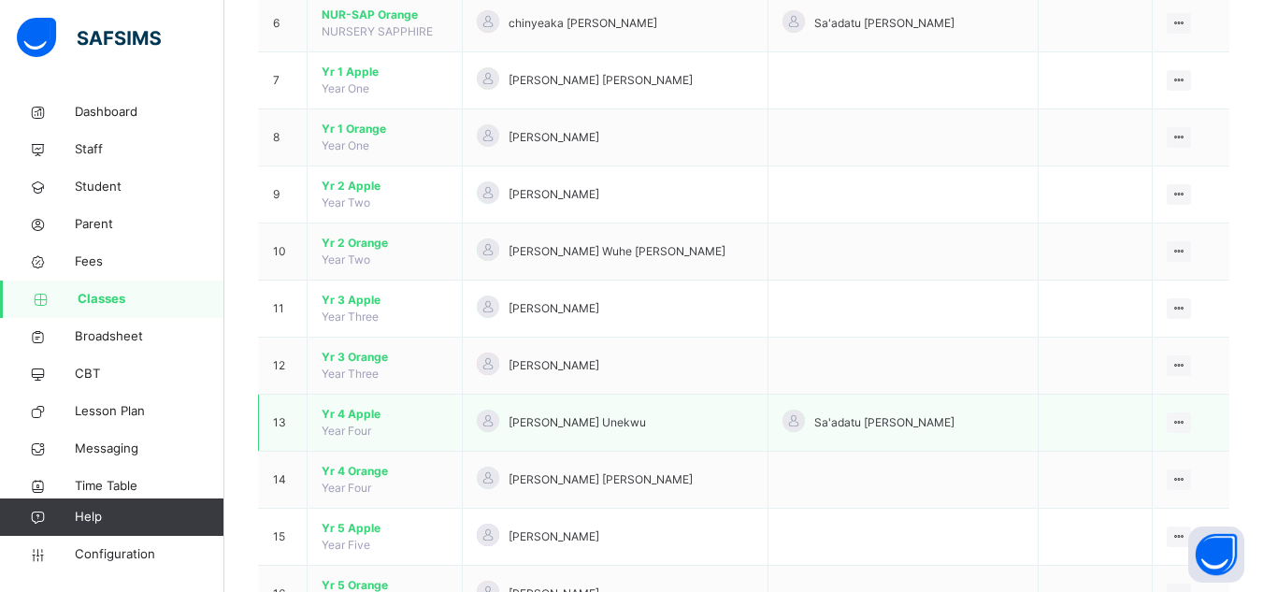
scroll to position [561, 0]
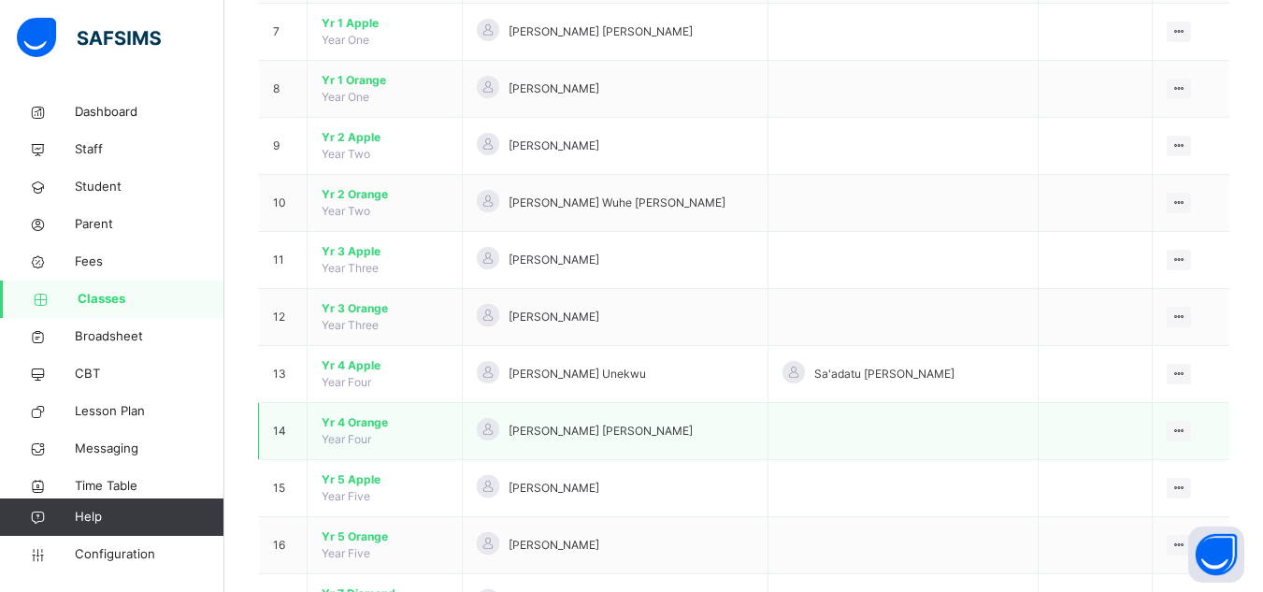
click at [362, 424] on span "Yr 4 Orange" at bounding box center [385, 422] width 126 height 17
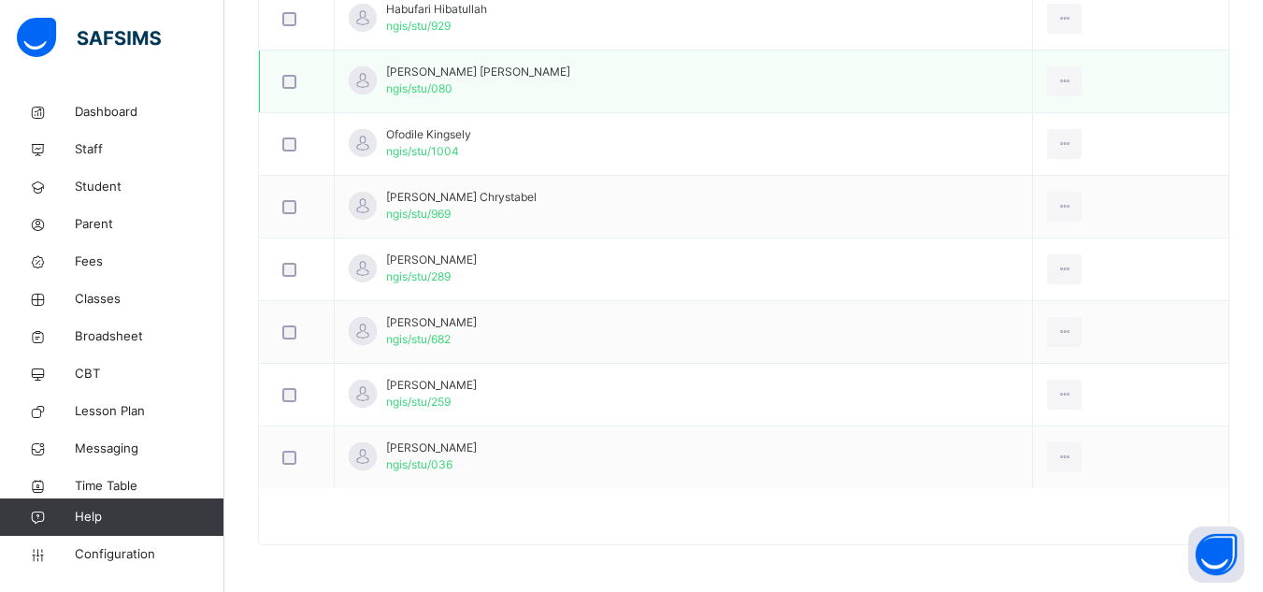
scroll to position [439, 0]
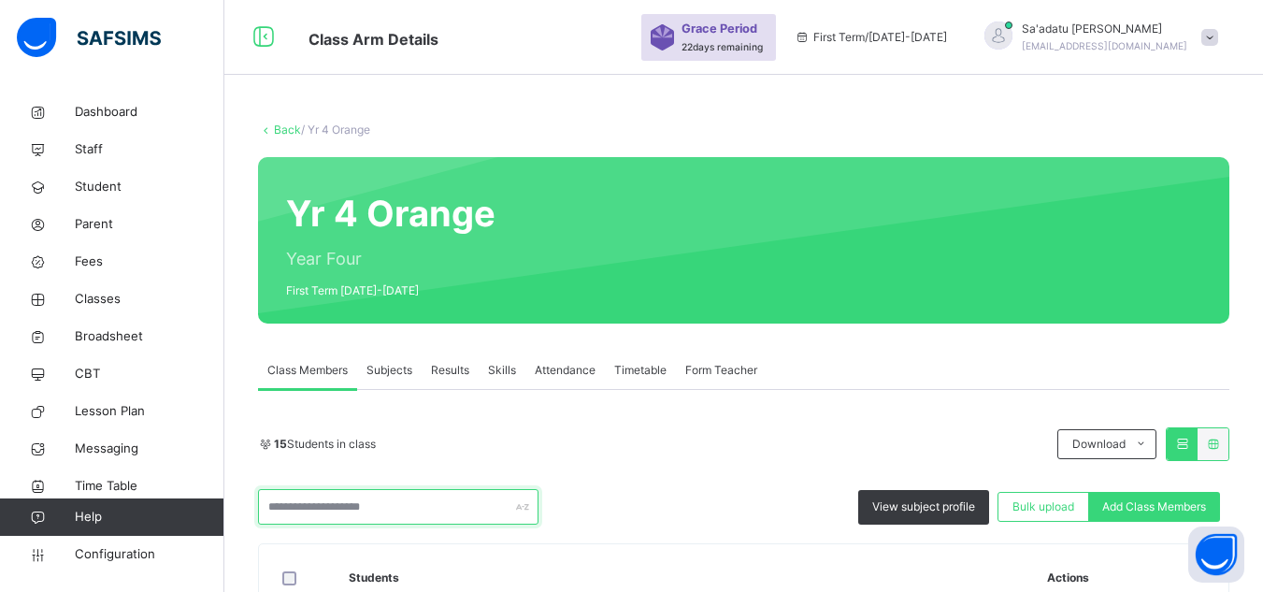
drag, startPoint x: 388, startPoint y: 319, endPoint x: 261, endPoint y: 55, distance: 292.8
click at [388, 489] on input "text" at bounding box center [398, 507] width 281 height 36
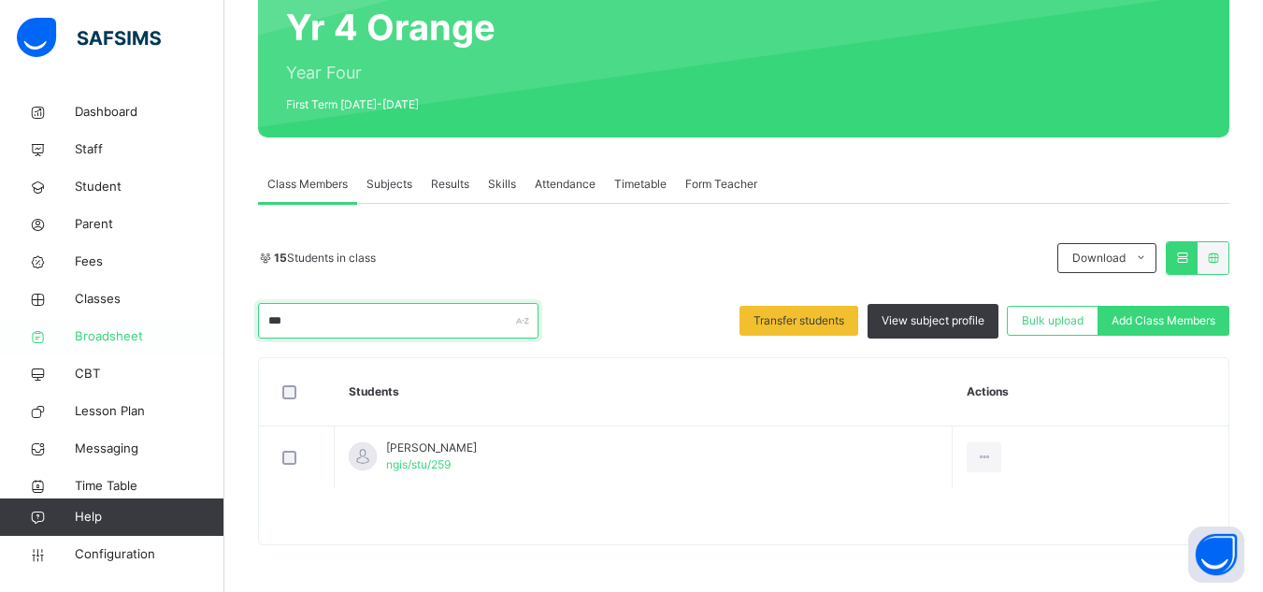
drag, startPoint x: 298, startPoint y: 325, endPoint x: 77, endPoint y: 325, distance: 221.6
click at [77, 325] on div "Class Arm Details Grace Period 22 days remaining First Term / 2025-2026 Sa'adat…" at bounding box center [631, 203] width 1263 height 778
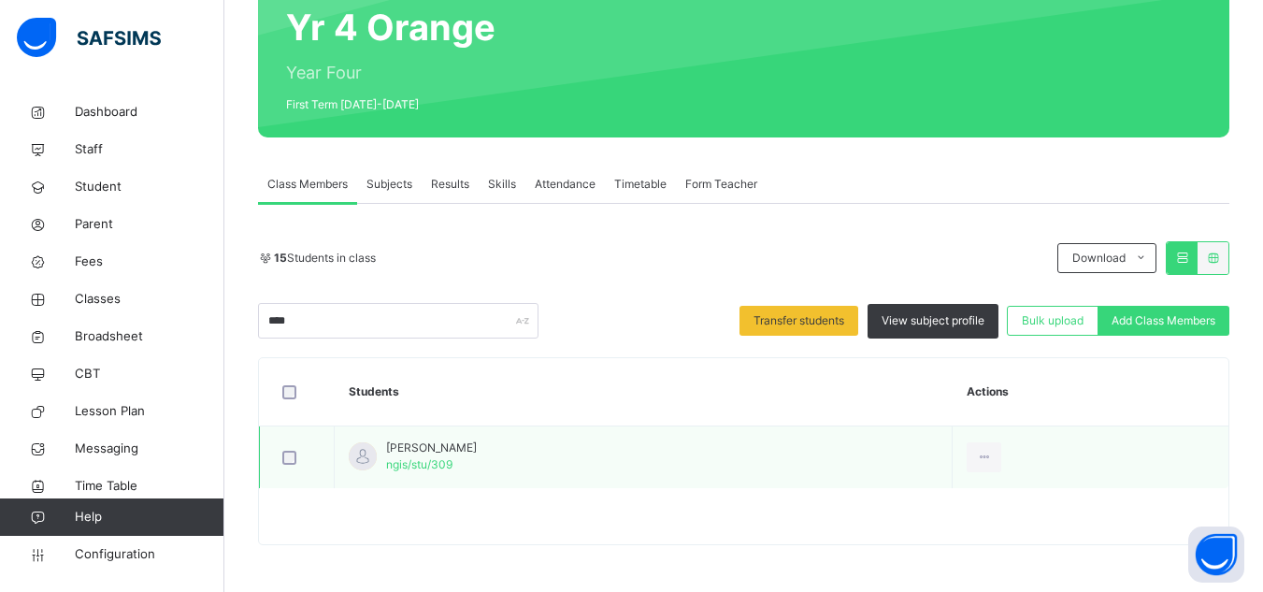
click at [296, 458] on div at bounding box center [297, 458] width 36 height 14
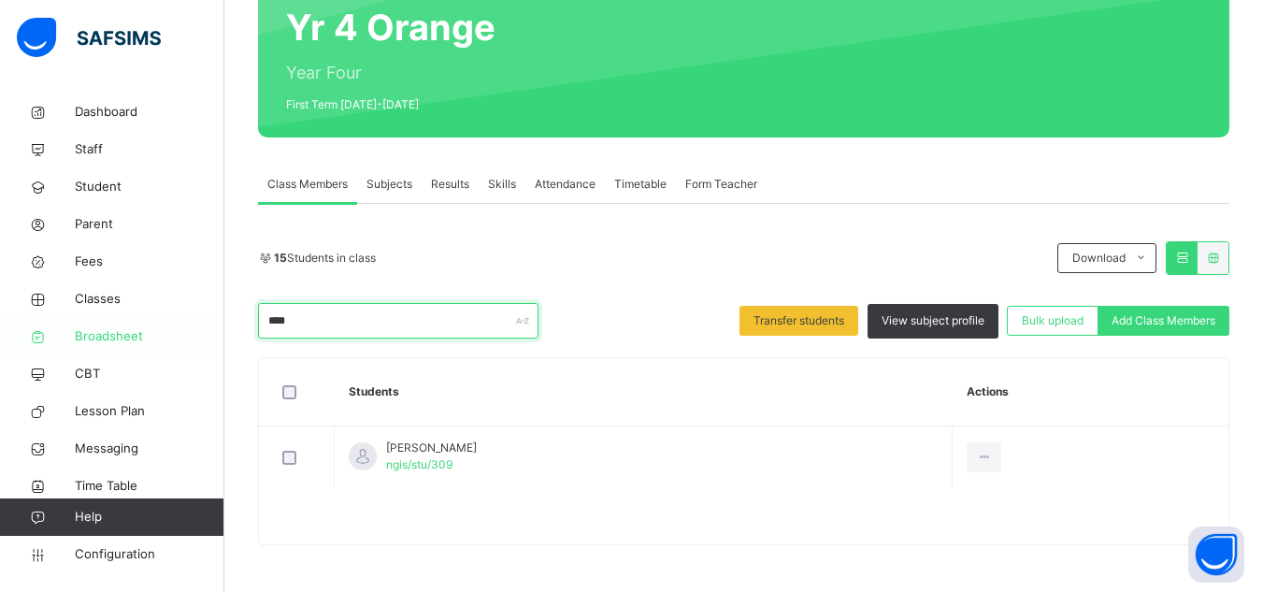
drag, startPoint x: 198, startPoint y: 332, endPoint x: 159, endPoint y: 332, distance: 39.3
click at [159, 332] on div "Class Arm Details Grace Period 22 days remaining First Term / 2025-2026 Sa'adat…" at bounding box center [631, 203] width 1263 height 778
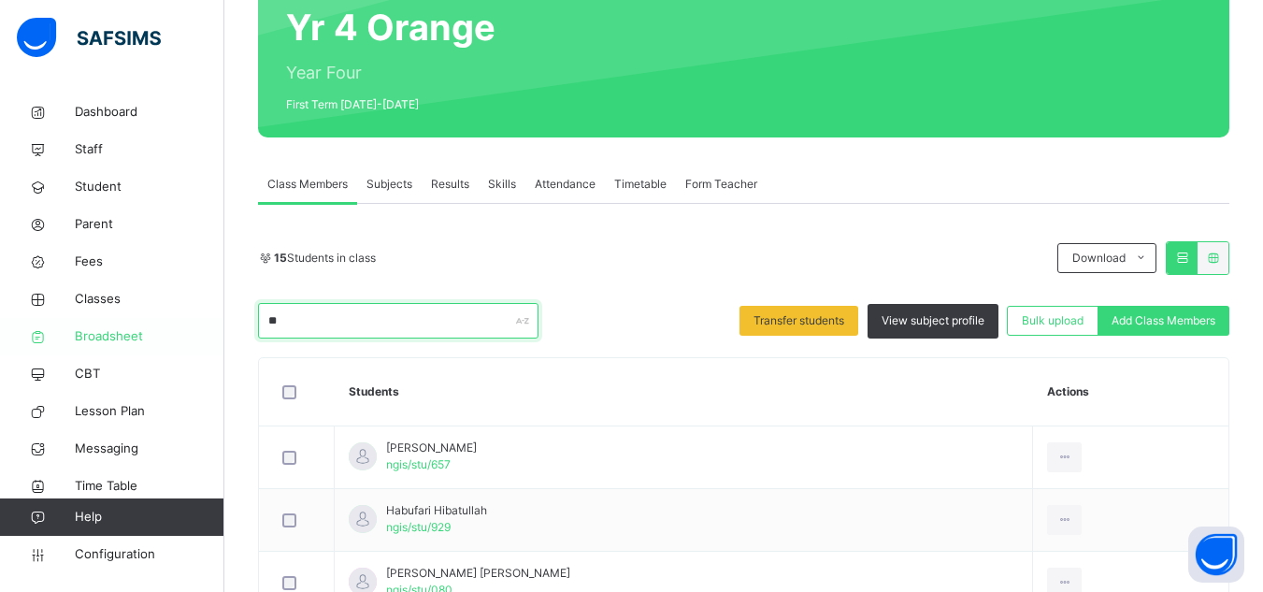
drag, startPoint x: 294, startPoint y: 324, endPoint x: 206, endPoint y: 322, distance: 87.9
click at [206, 322] on div "Class Arm Details Grace Period 22 days remaining First Term / 2025-2026 Sa'adat…" at bounding box center [631, 297] width 1263 height 966
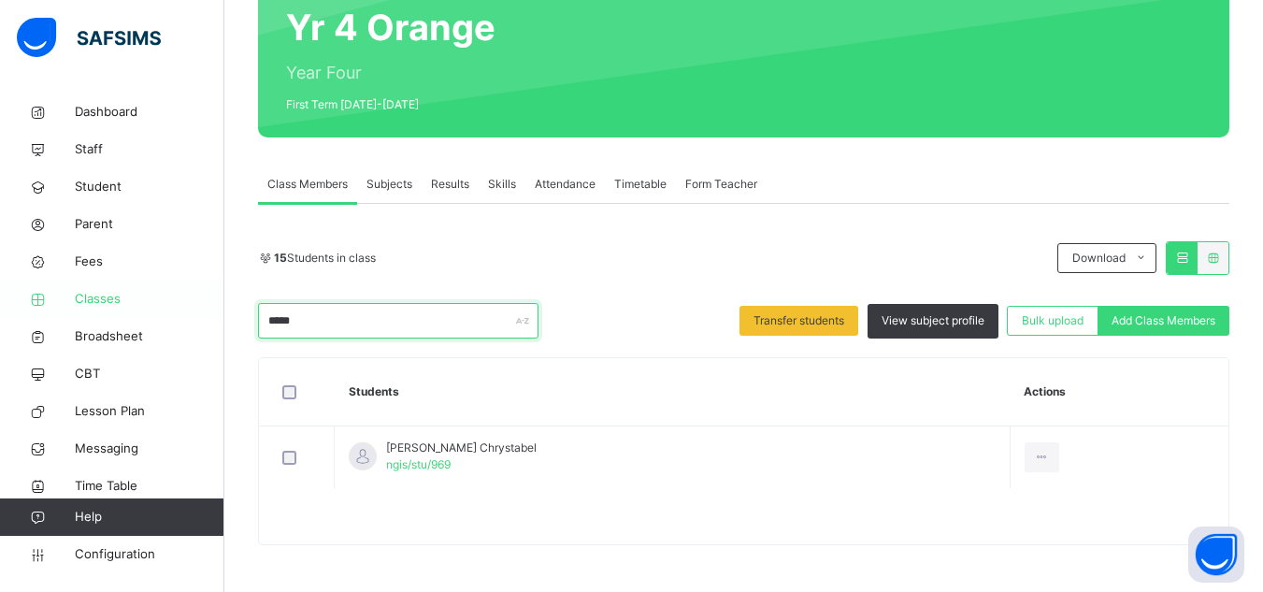
drag, startPoint x: 310, startPoint y: 321, endPoint x: 195, endPoint y: 308, distance: 115.8
click at [195, 308] on div "Class Arm Details Grace Period 22 days remaining First Term / 2025-2026 Sa'adat…" at bounding box center [631, 203] width 1263 height 778
drag, startPoint x: 65, startPoint y: 321, endPoint x: 51, endPoint y: 321, distance: 14.0
click at [51, 321] on div "Class Arm Details Grace Period 22 days remaining First Term / 2025-2026 Sa'adat…" at bounding box center [631, 203] width 1263 height 778
drag, startPoint x: 315, startPoint y: 320, endPoint x: 129, endPoint y: 300, distance: 187.1
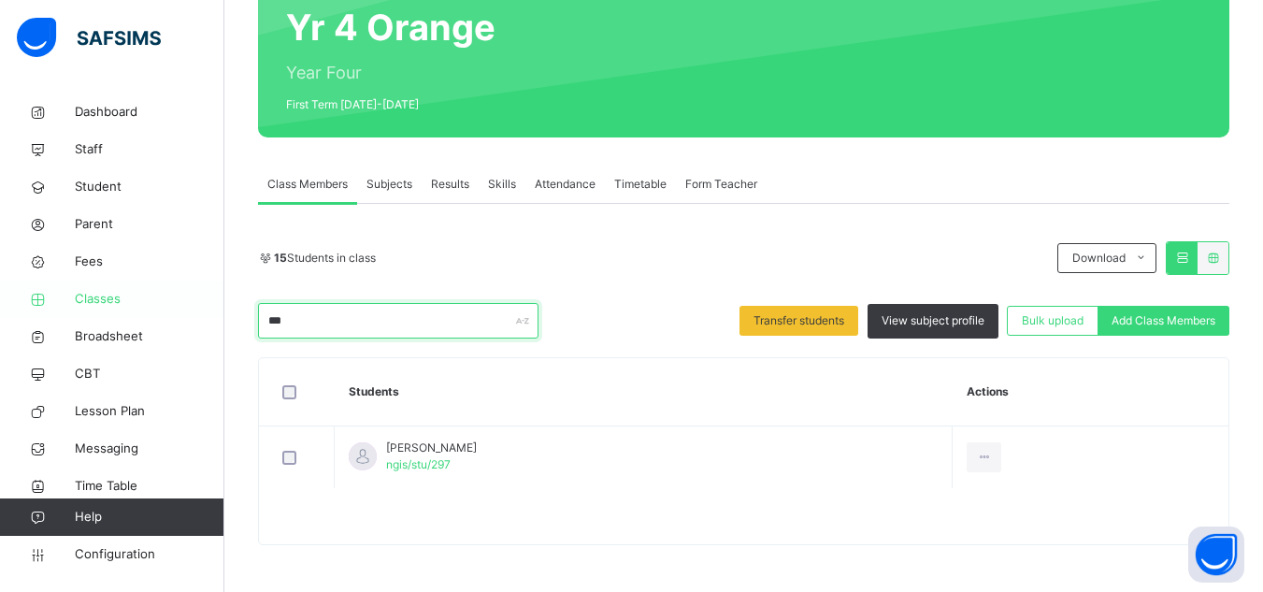
click at [135, 300] on div "Class Arm Details Grace Period 22 days remaining First Term / 2025-2026 Sa'adat…" at bounding box center [631, 203] width 1263 height 778
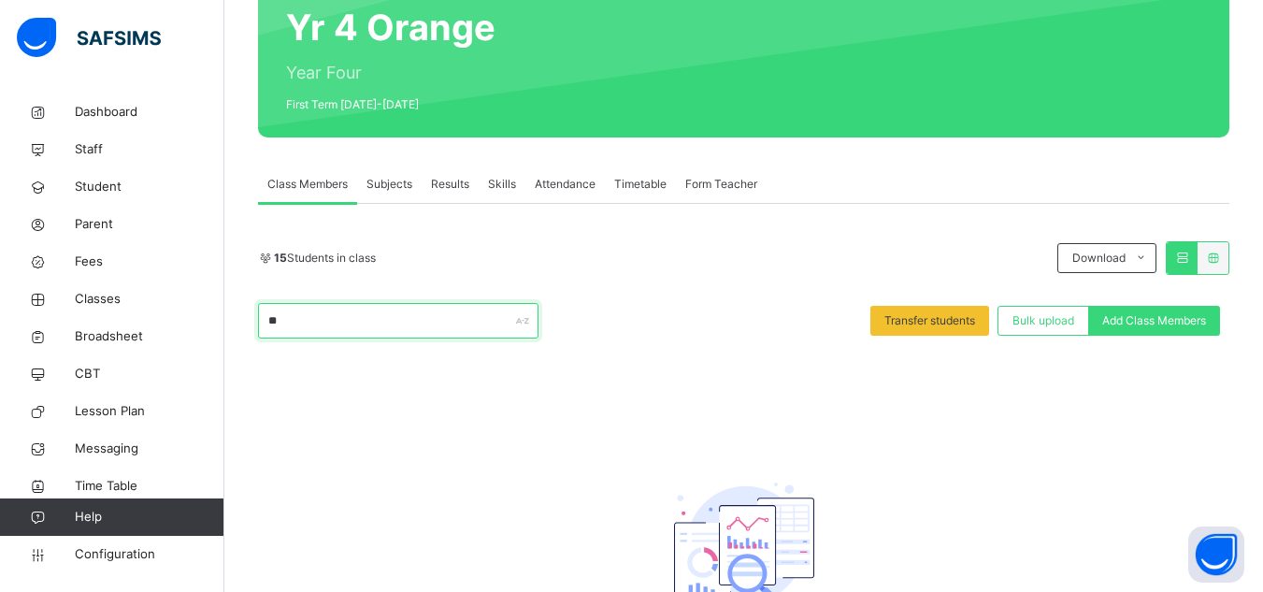
type input "*"
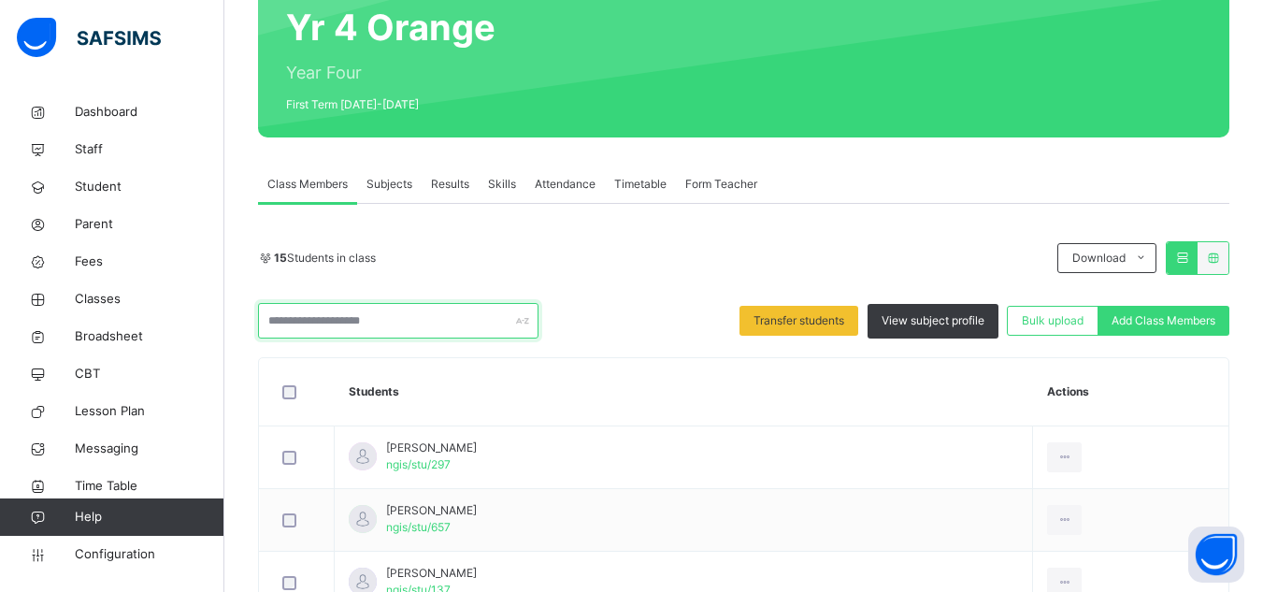
click at [411, 317] on input "text" at bounding box center [398, 321] width 281 height 36
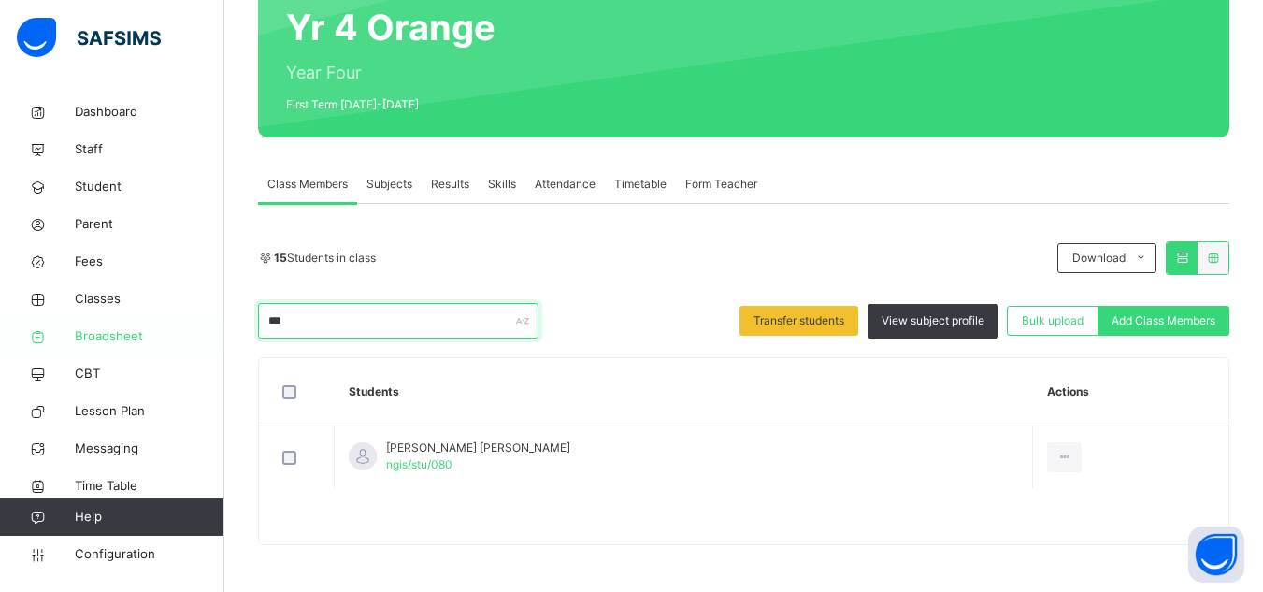
drag, startPoint x: 292, startPoint y: 321, endPoint x: 166, endPoint y: 320, distance: 126.2
click at [166, 320] on div "Class Arm Details Grace Period 22 days remaining First Term / 2025-2026 Sa'adat…" at bounding box center [631, 203] width 1263 height 778
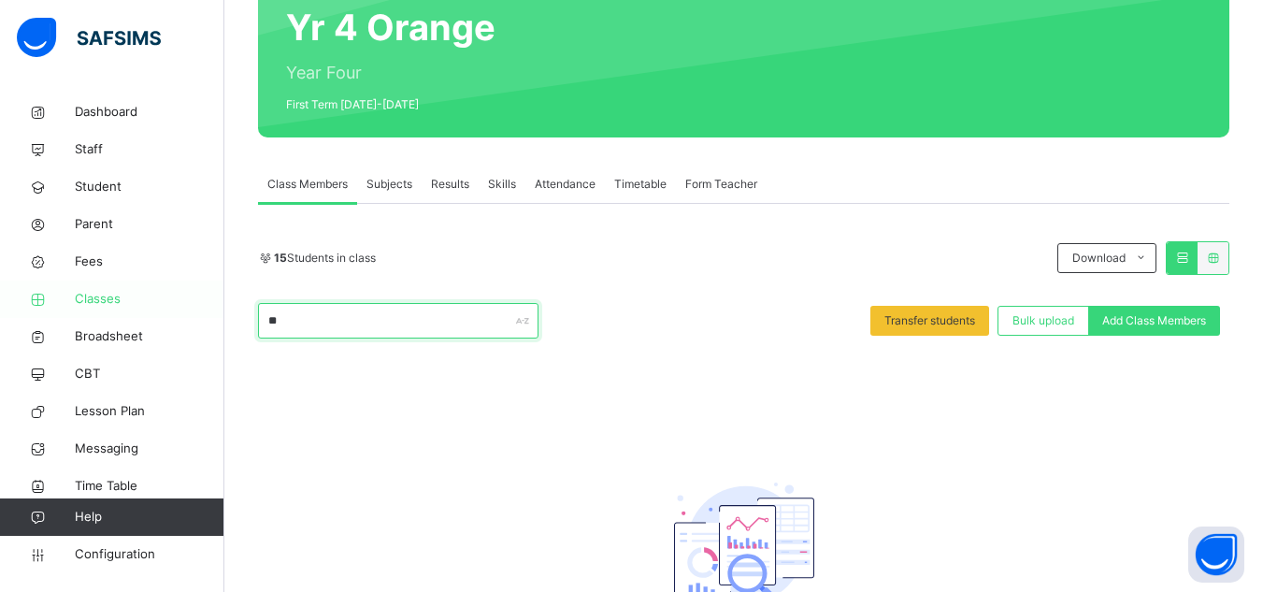
type input "*"
click at [327, 324] on input "****" at bounding box center [398, 321] width 281 height 36
drag, startPoint x: 327, startPoint y: 324, endPoint x: 178, endPoint y: 306, distance: 150.8
click at [178, 306] on div "Class Arm Details Grace Period 22 days remaining First Term / 2025-2026 Sa'adat…" at bounding box center [631, 279] width 1263 height 930
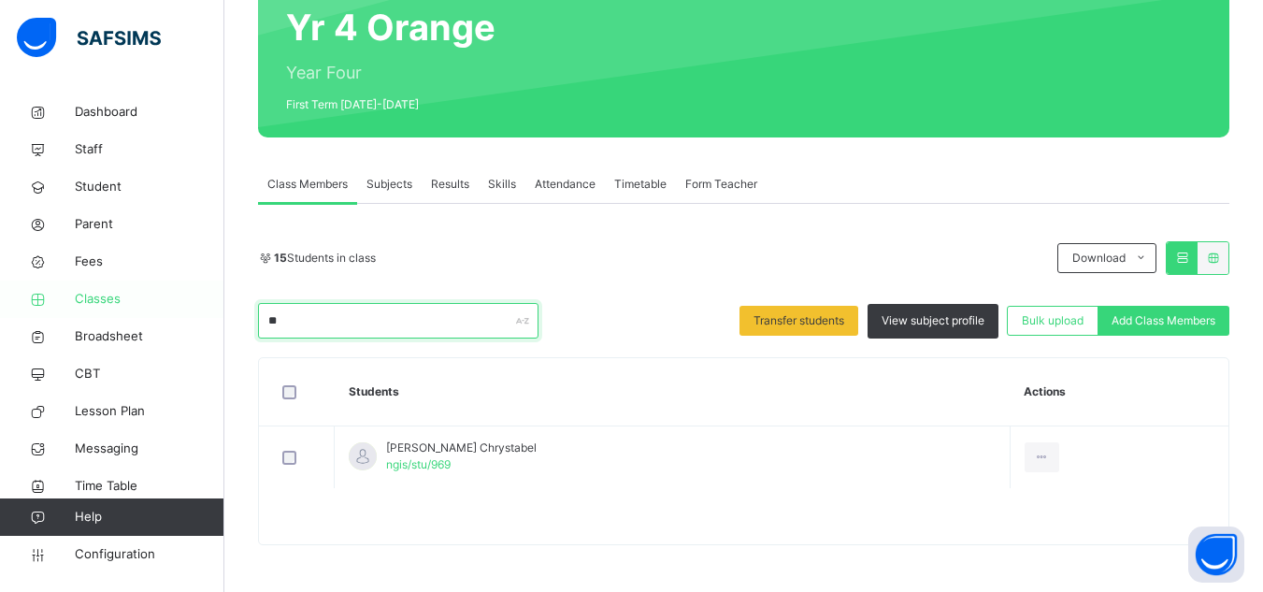
type input "*"
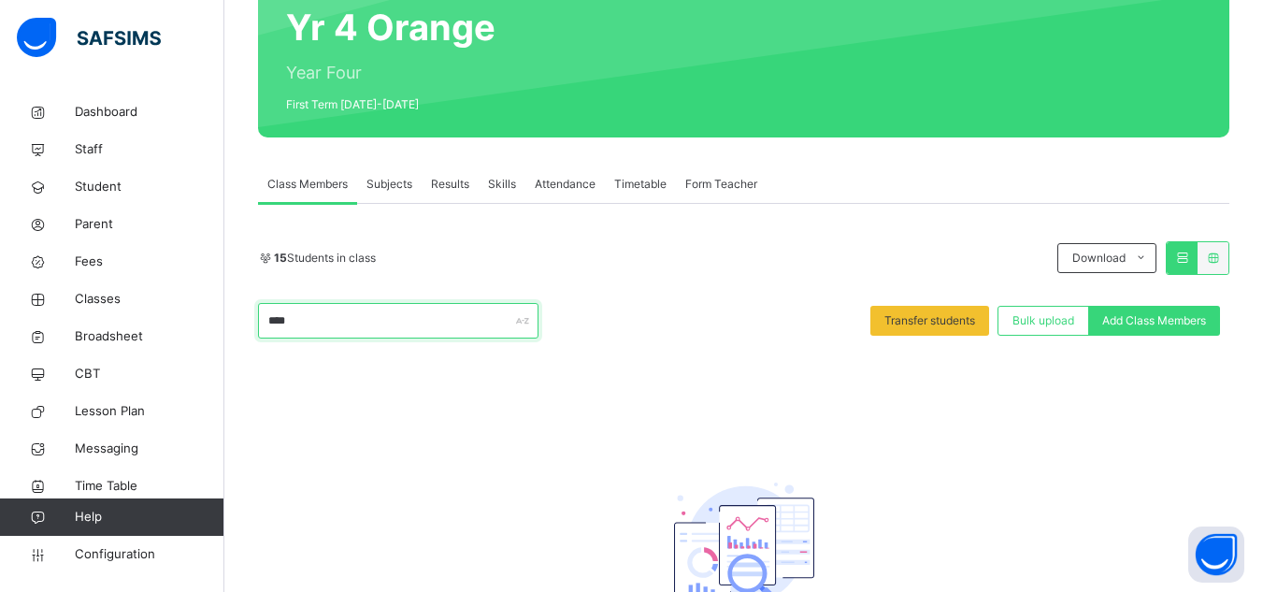
click at [310, 314] on input "****" at bounding box center [398, 321] width 281 height 36
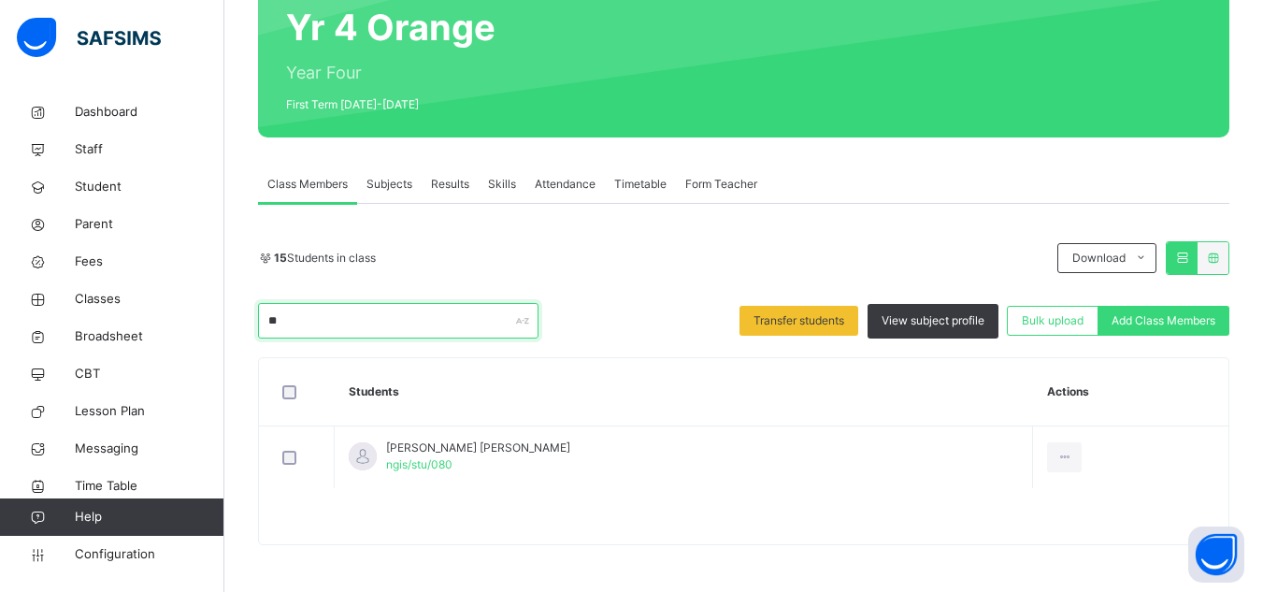
type input "*"
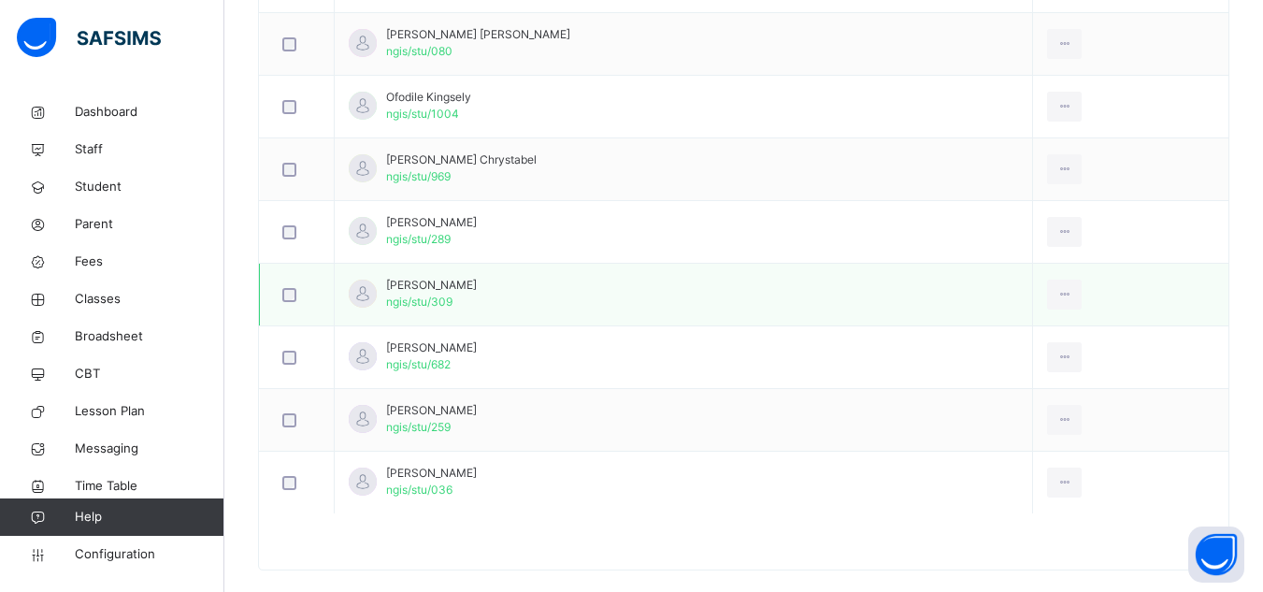
scroll to position [1063, 0]
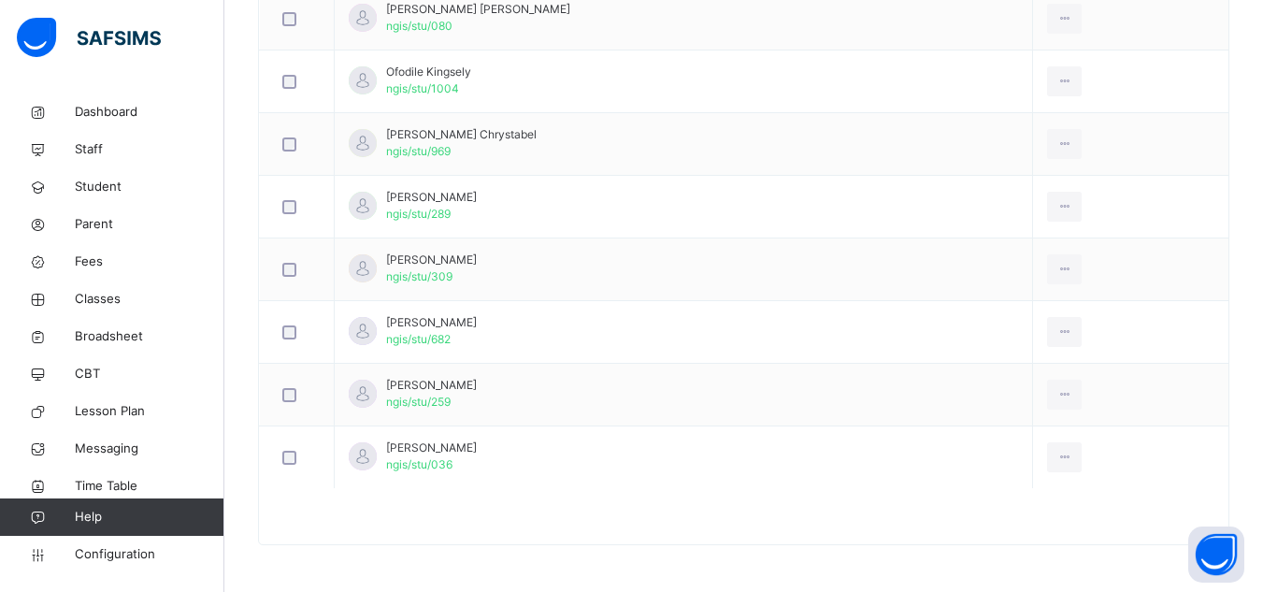
click at [734, 520] on div at bounding box center [744, 525] width 970 height 37
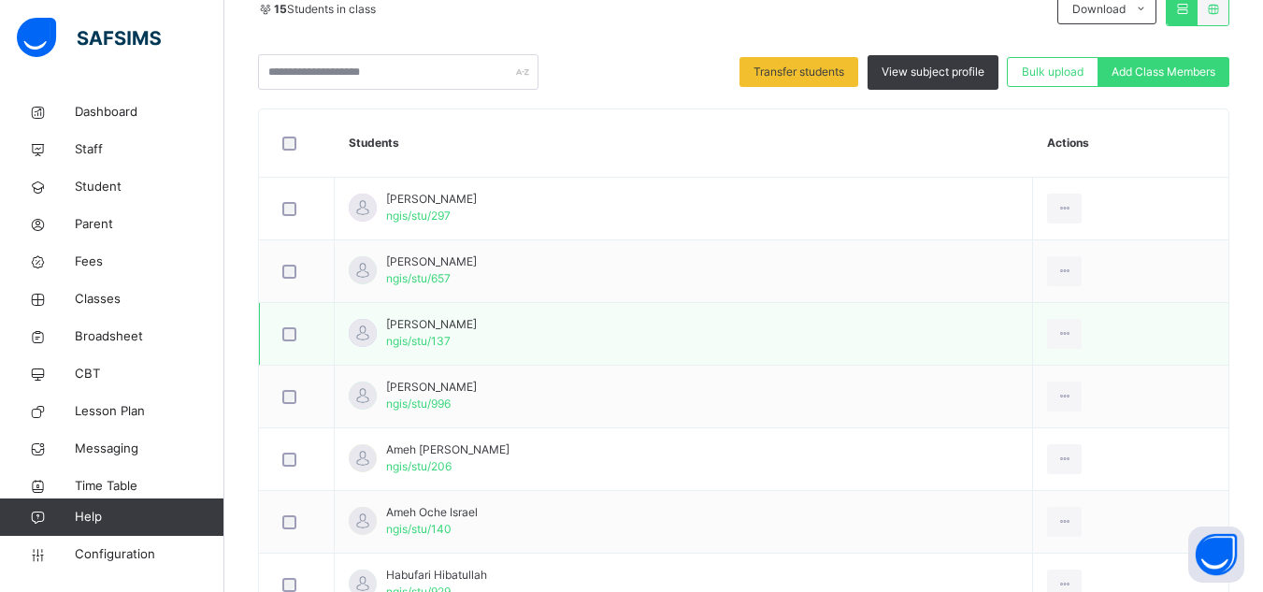
scroll to position [222, 0]
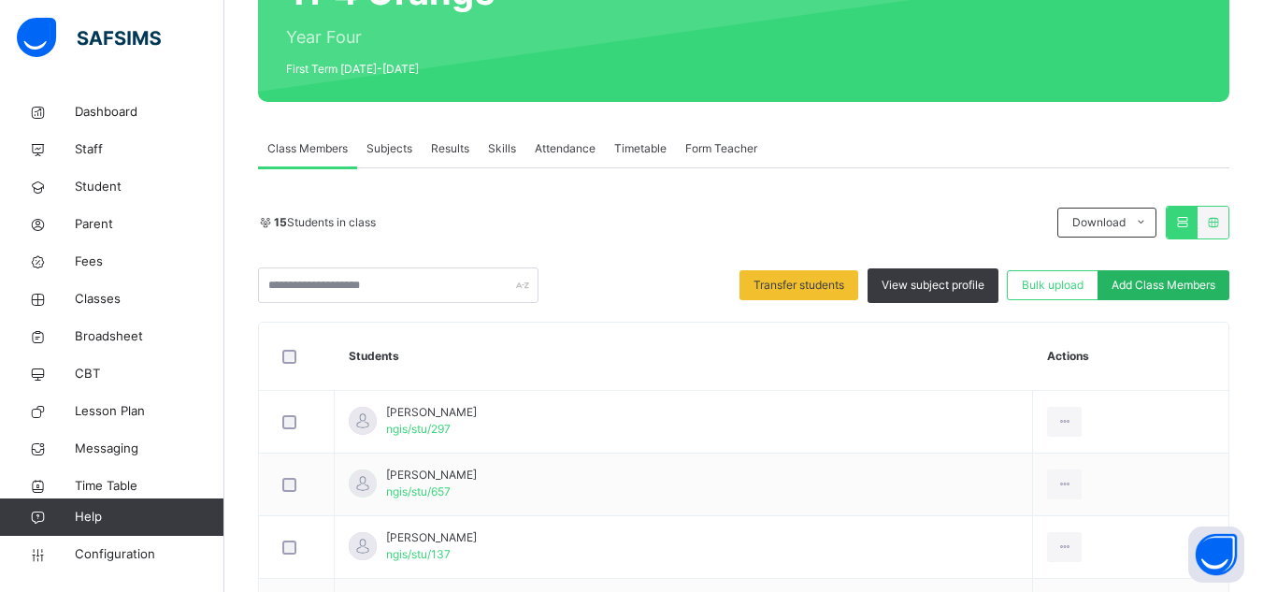
click at [1206, 295] on div "Add Class Members" at bounding box center [1164, 285] width 132 height 30
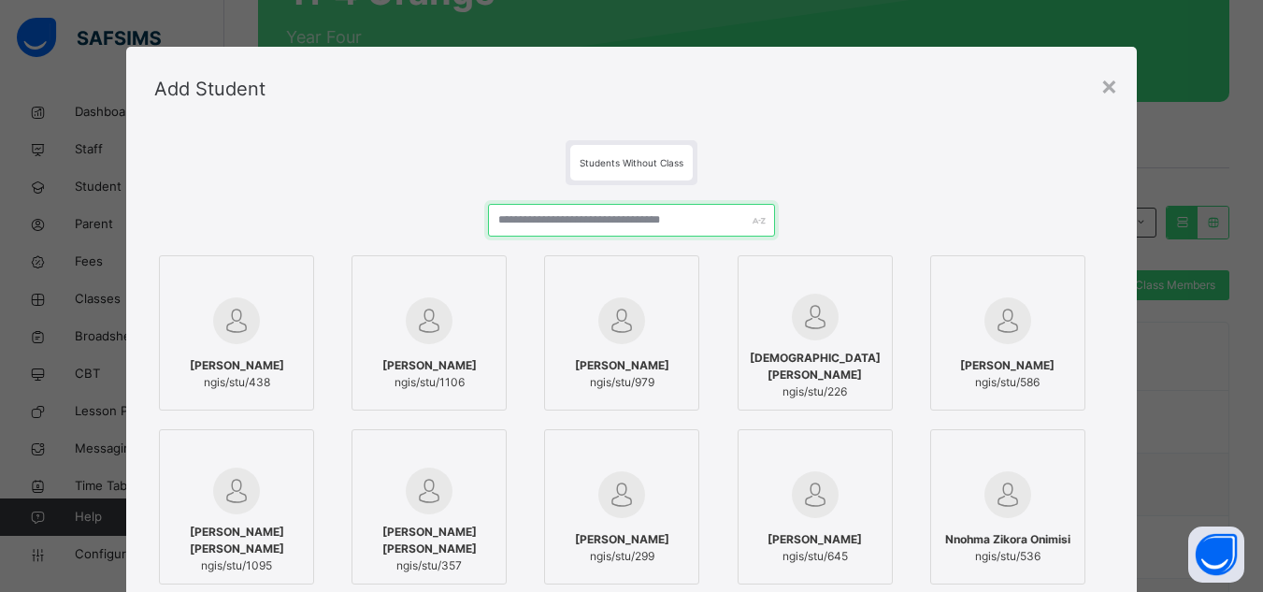
click at [656, 219] on input "text" at bounding box center [631, 220] width 286 height 33
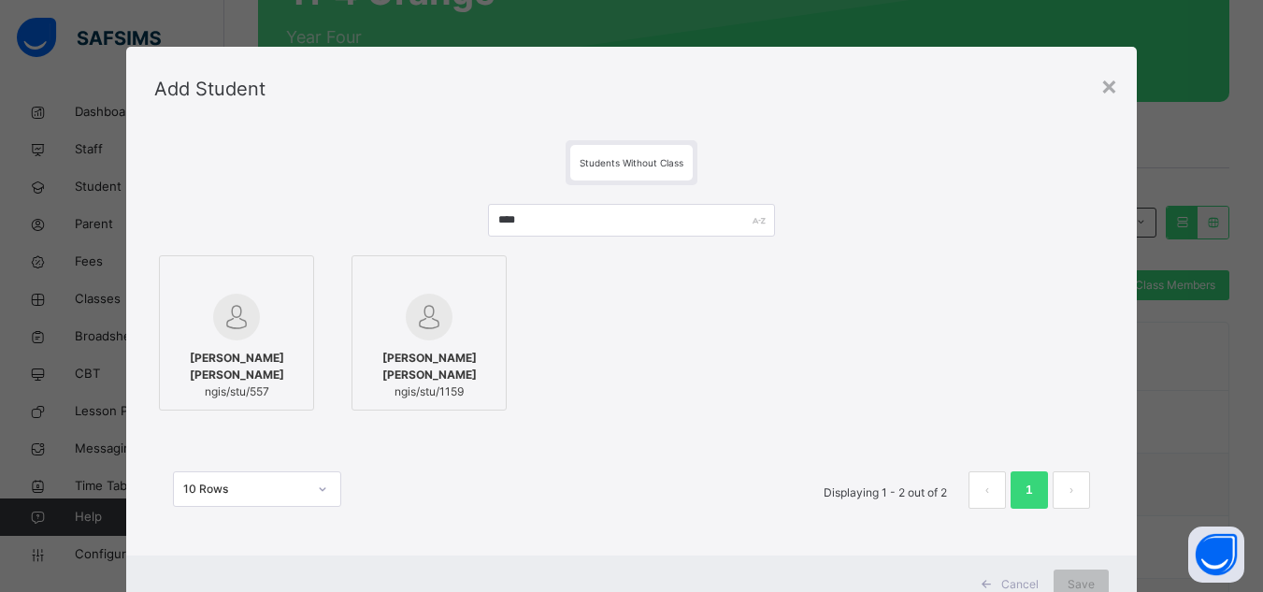
click at [251, 304] on div at bounding box center [236, 317] width 135 height 47
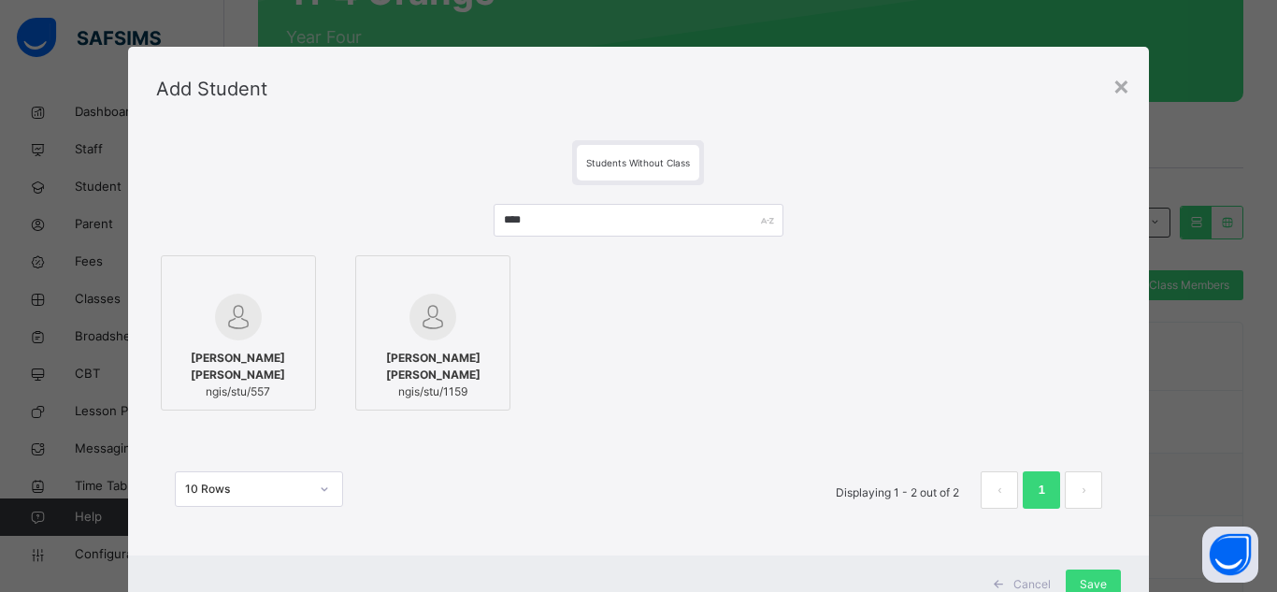
click at [295, 277] on icon at bounding box center [295, 277] width 0 height 0
click at [423, 319] on img at bounding box center [433, 317] width 47 height 47
drag, startPoint x: 595, startPoint y: 226, endPoint x: 245, endPoint y: 226, distance: 349.7
click at [245, 226] on div "**** Igwe Adivah Isioma ngis/stu/557 Martins Phibamica Ivah ngis/stu/1159 10 Ro…" at bounding box center [639, 365] width 966 height 361
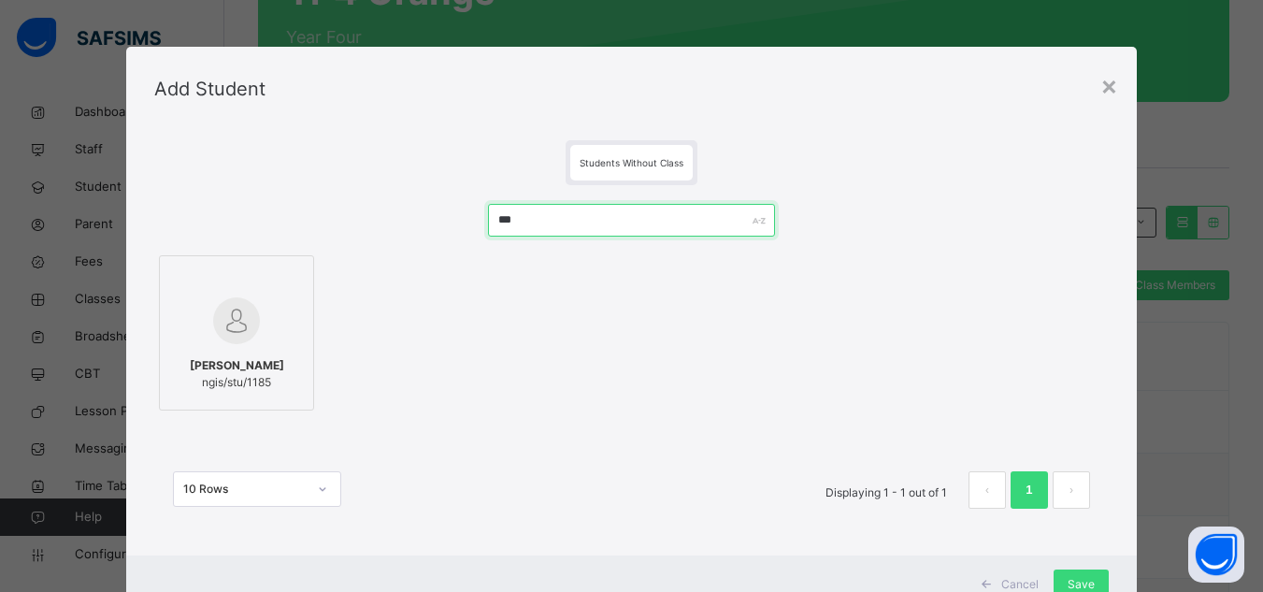
type input "***"
click at [253, 348] on div "Mahmud Al-Ameen Gimba ngis/stu/1185" at bounding box center [236, 374] width 135 height 52
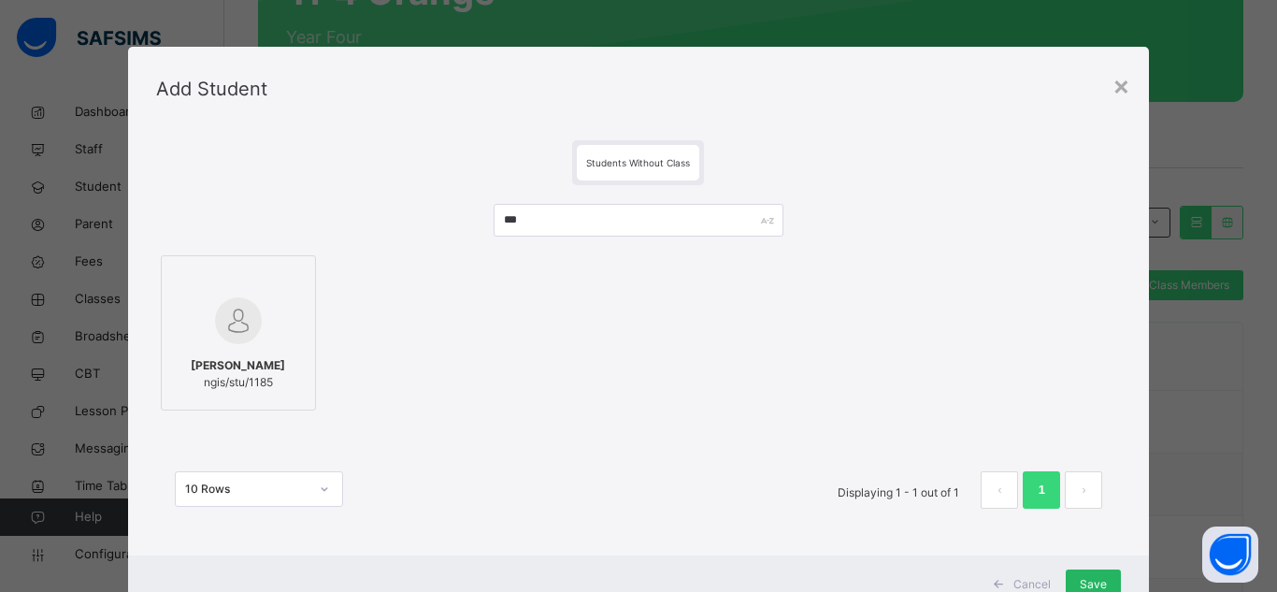
click at [1091, 580] on span "Save" at bounding box center [1093, 584] width 27 height 17
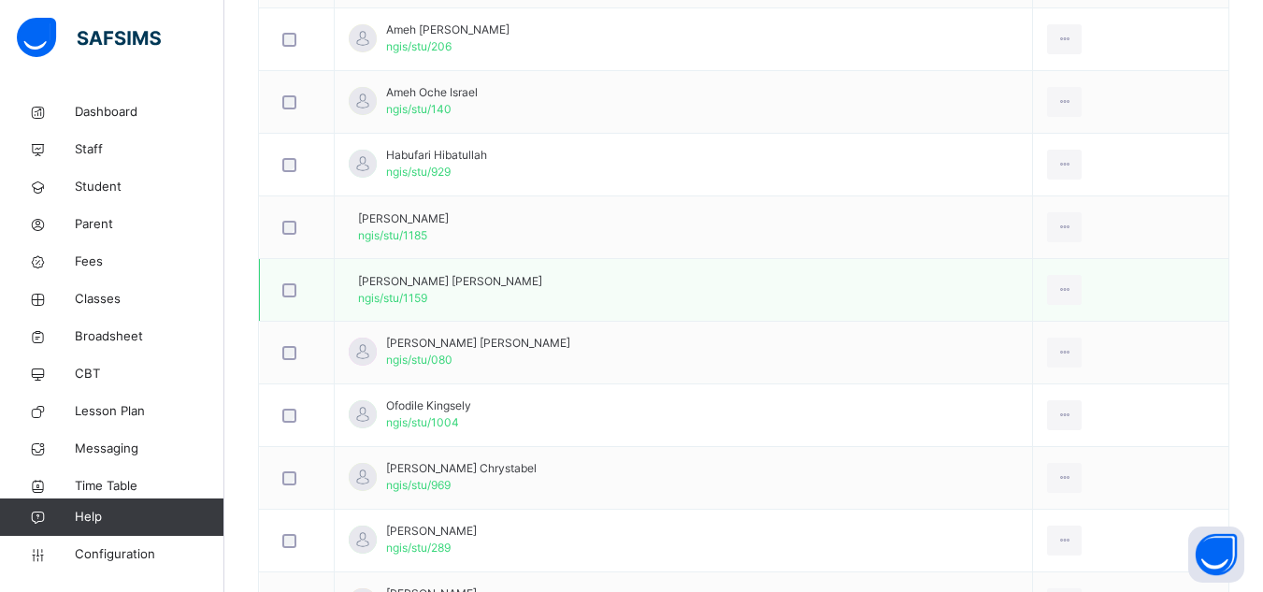
scroll to position [935, 0]
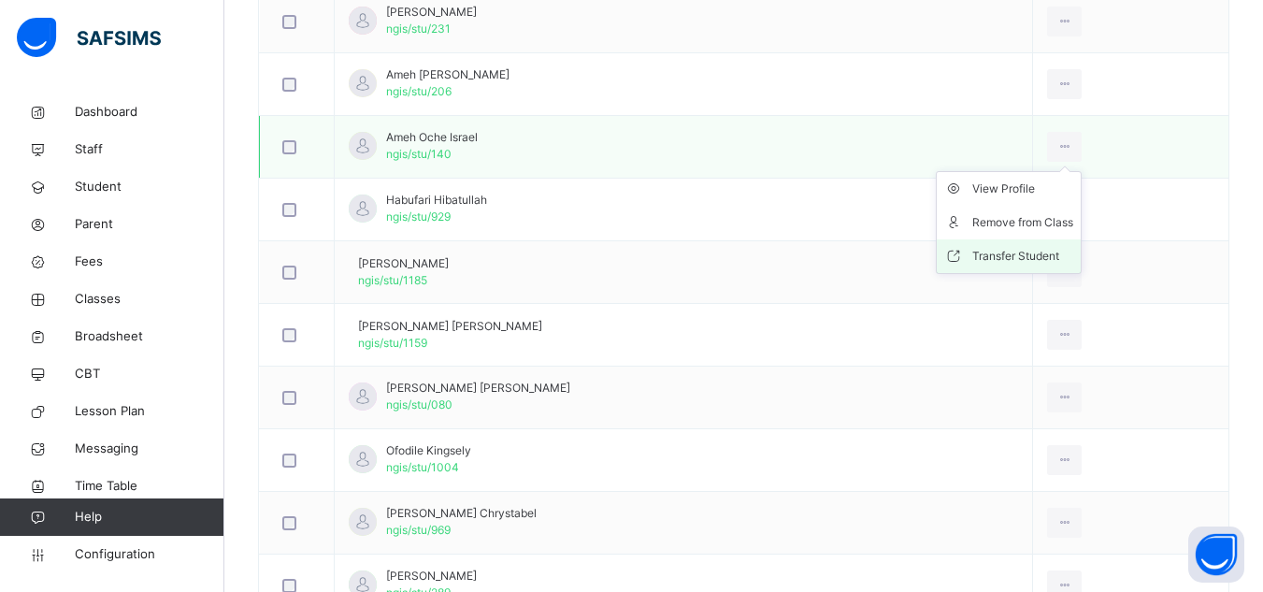
click at [1059, 253] on div "Transfer Student" at bounding box center [1023, 256] width 101 height 19
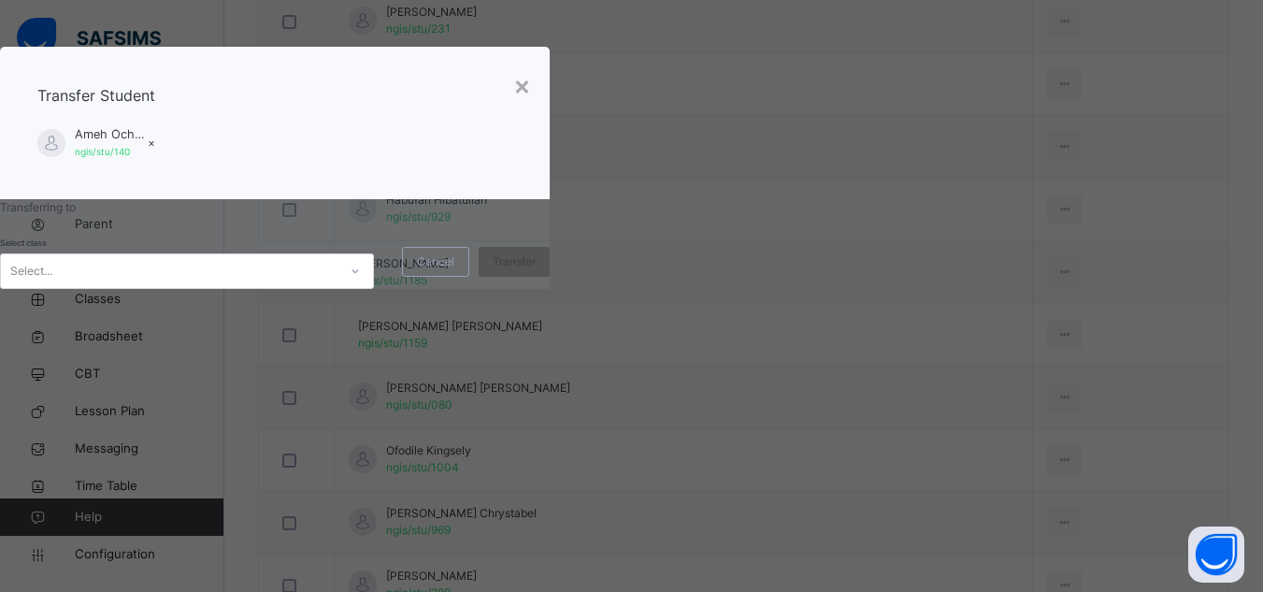
click at [338, 285] on div "Select..." at bounding box center [169, 270] width 337 height 29
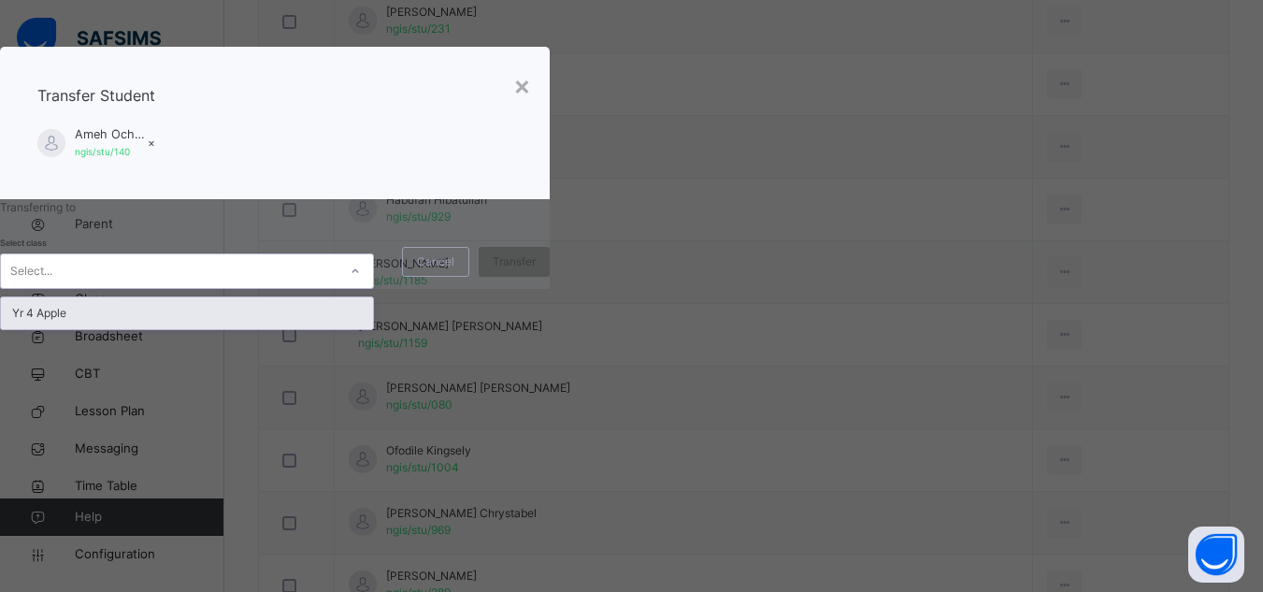
drag, startPoint x: 583, startPoint y: 451, endPoint x: 710, endPoint y: 425, distance: 129.7
click at [373, 329] on div "Yr 4 Apple" at bounding box center [187, 313] width 372 height 32
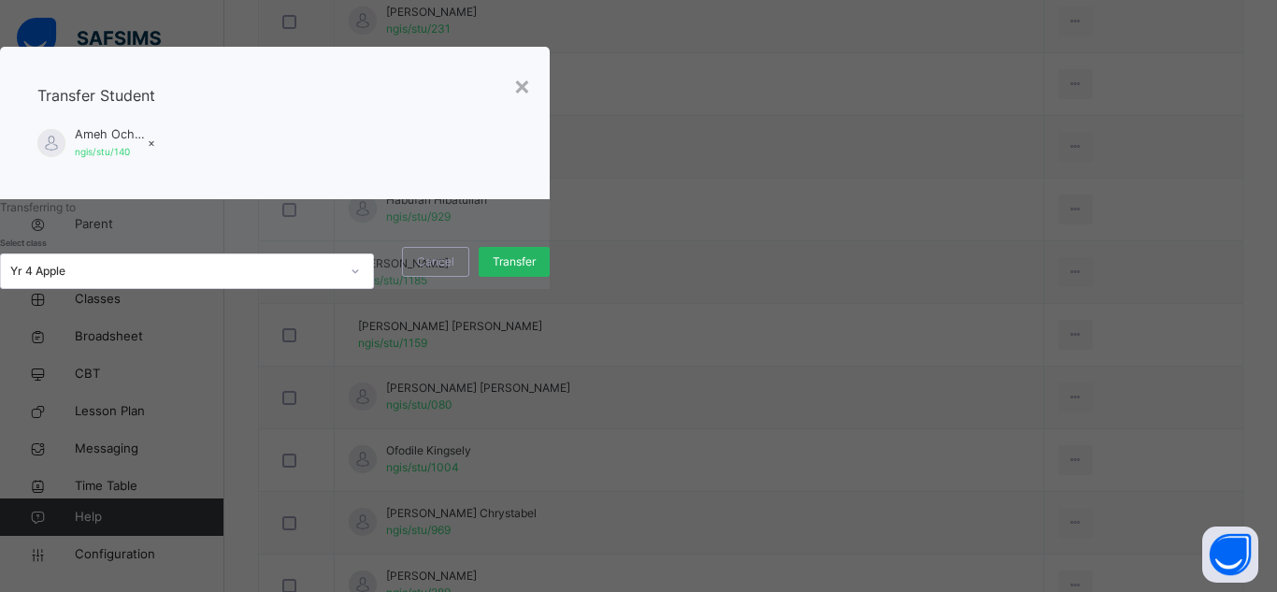
click at [536, 270] on span "Transfer" at bounding box center [514, 261] width 43 height 17
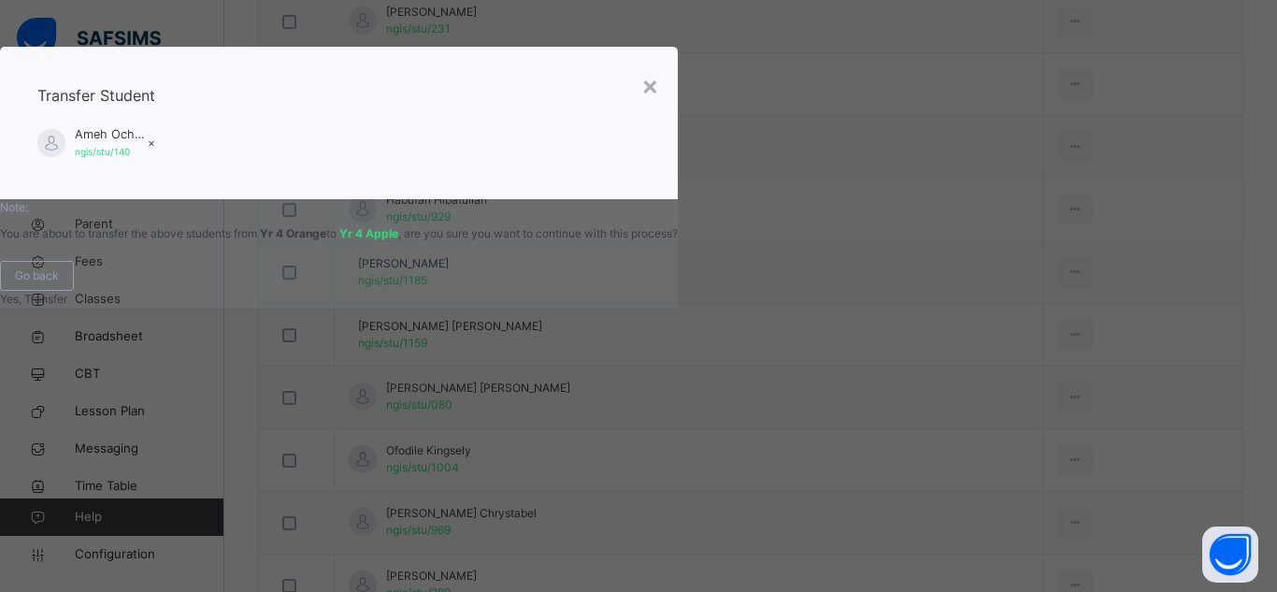
click at [67, 306] on span "Yes, Transfer" at bounding box center [33, 299] width 67 height 14
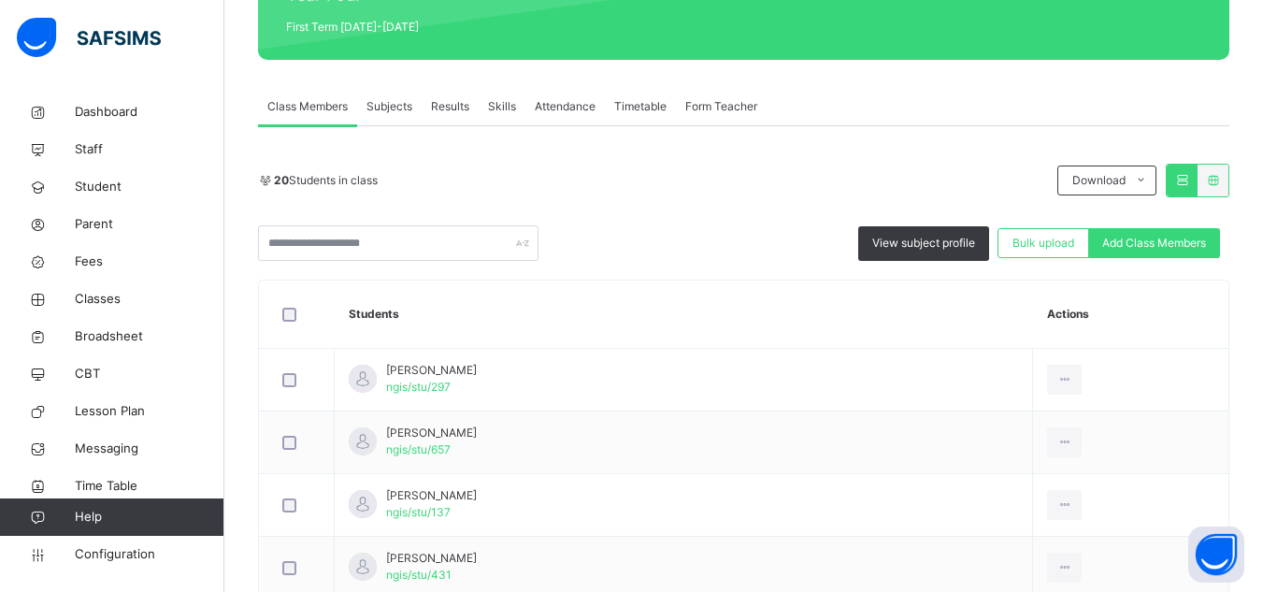
scroll to position [94, 0]
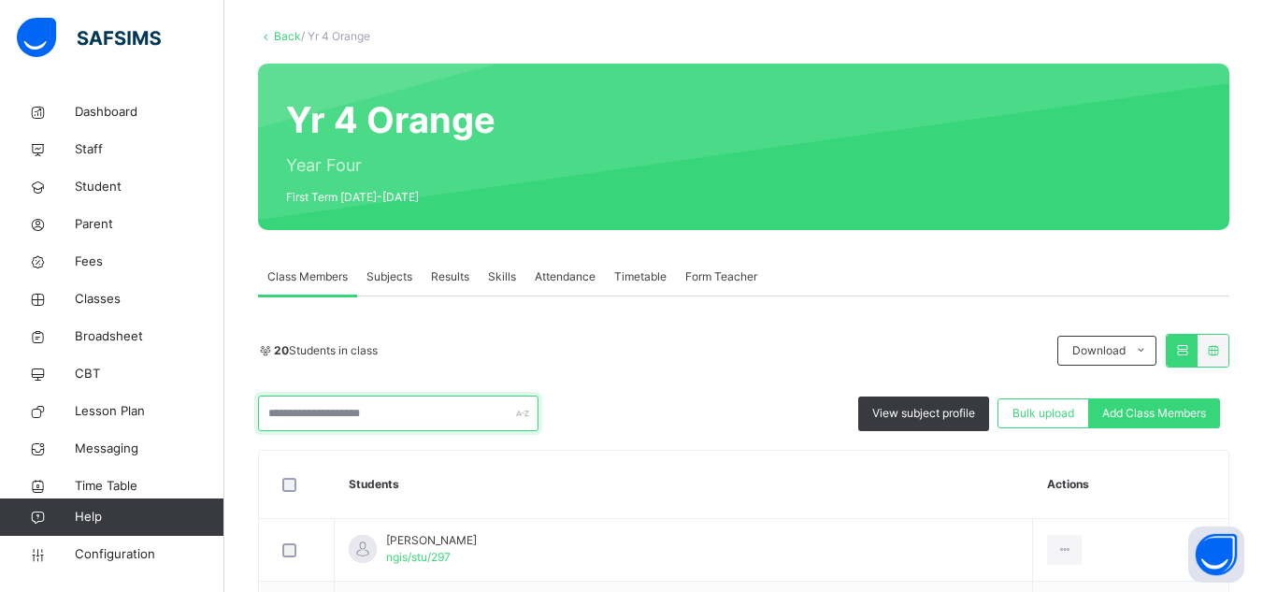
click at [384, 420] on input "text" at bounding box center [398, 414] width 281 height 36
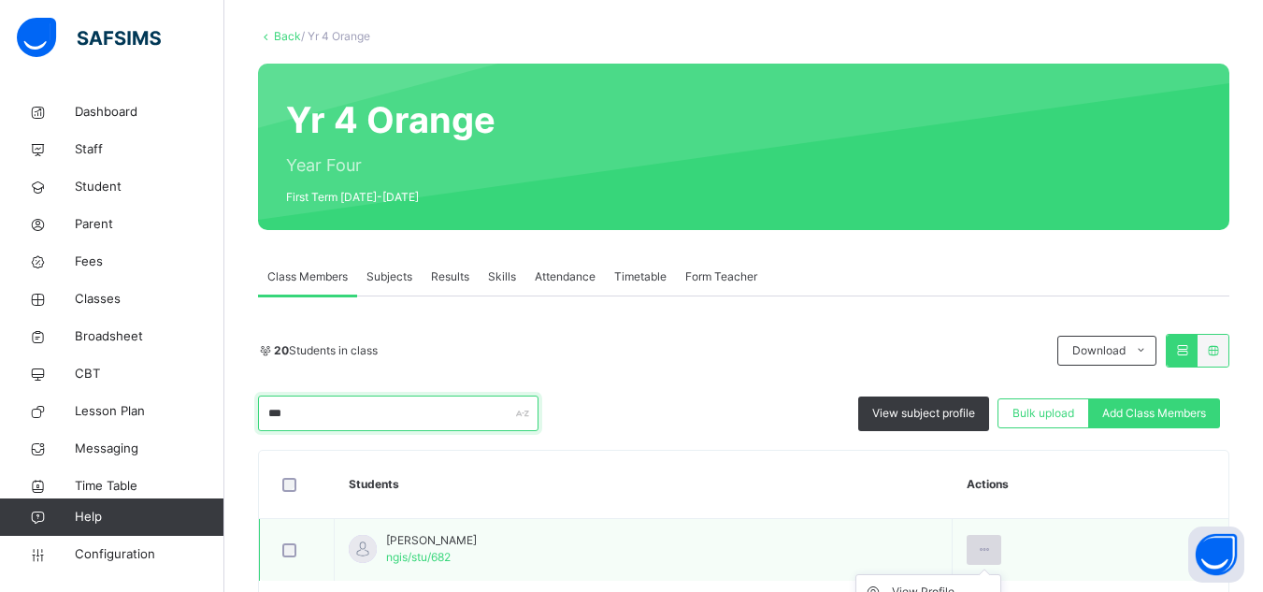
scroll to position [186, 0]
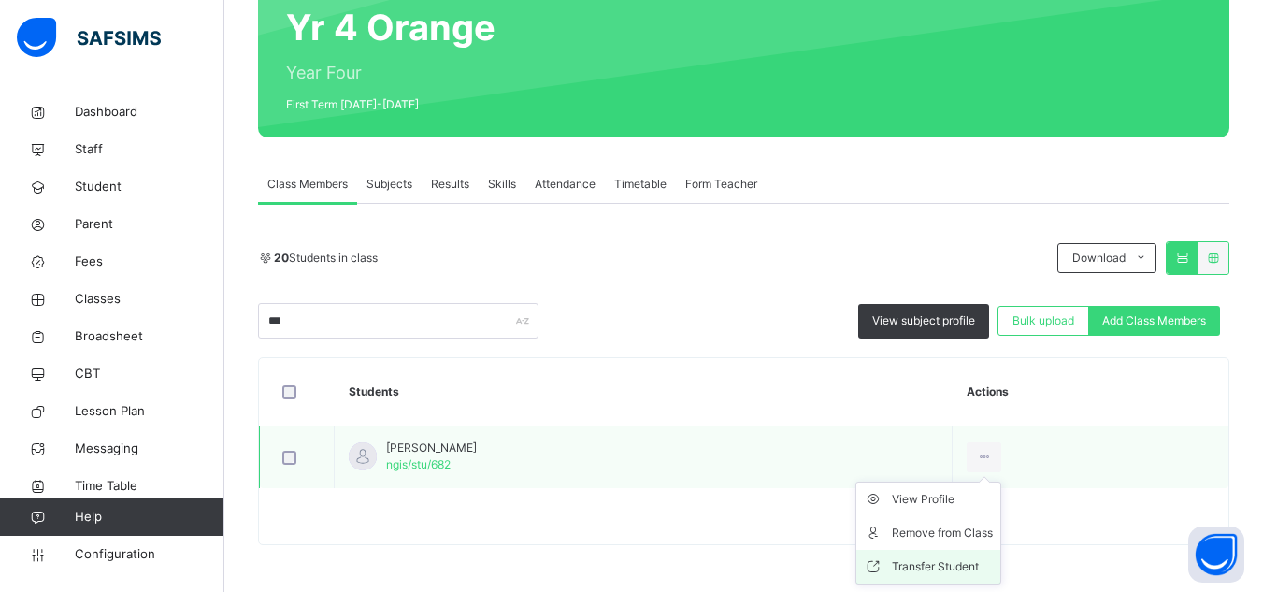
click at [974, 555] on li "Transfer Student" at bounding box center [929, 567] width 144 height 34
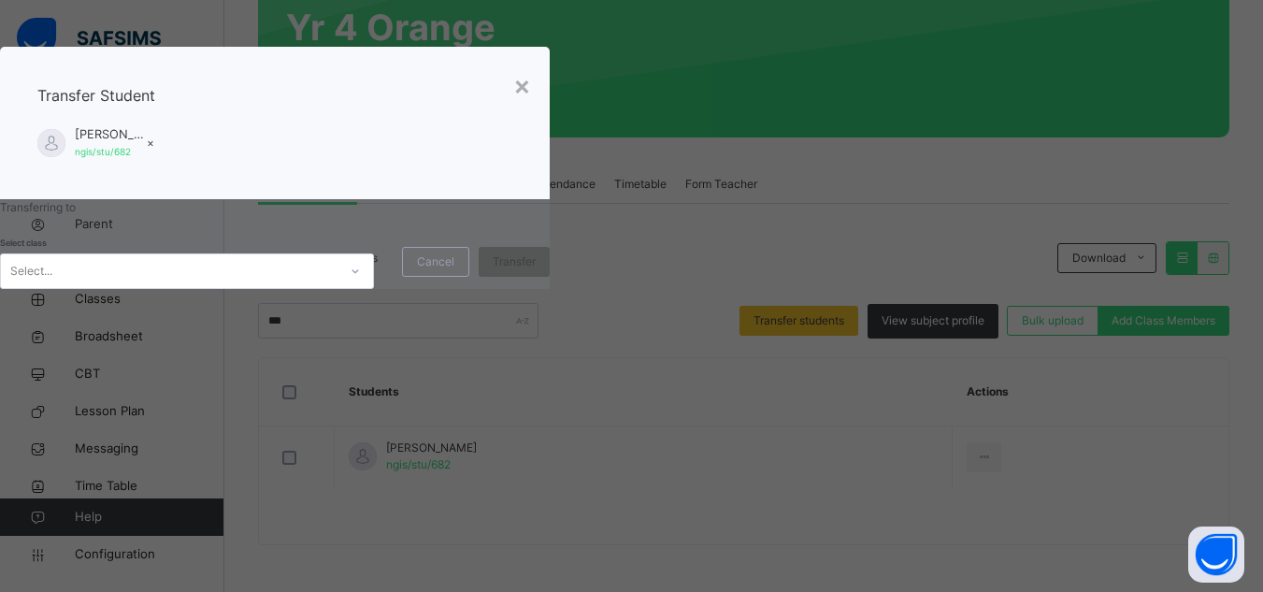
click at [338, 285] on div "Select..." at bounding box center [169, 270] width 337 height 29
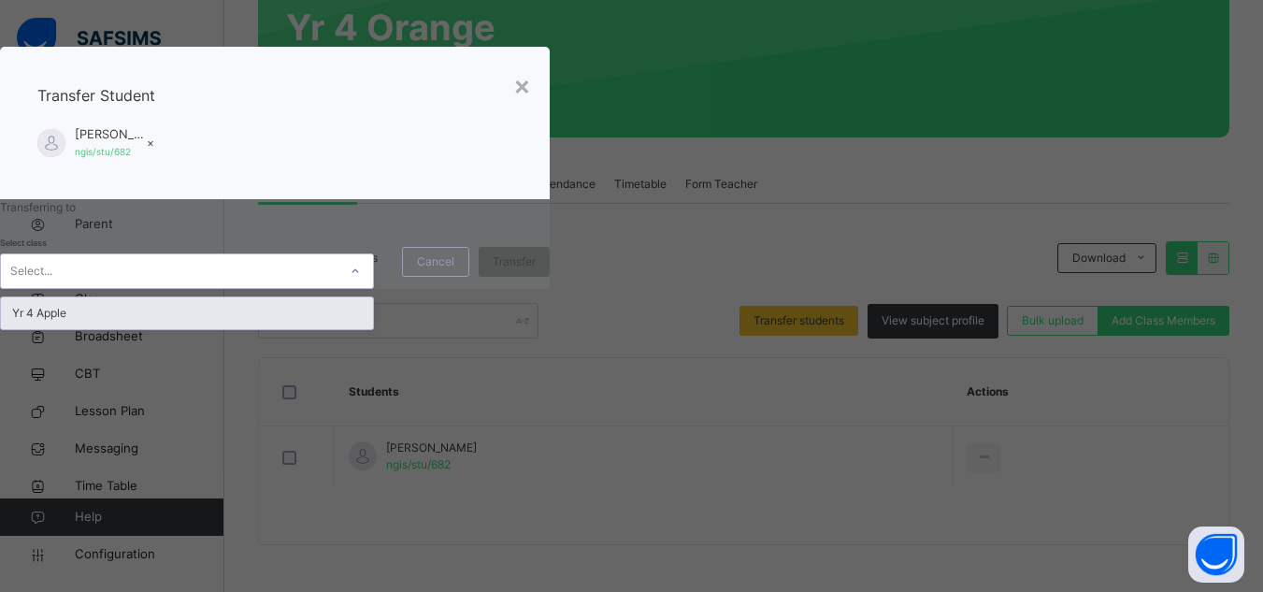
click at [373, 329] on div "Yr 4 Apple" at bounding box center [187, 313] width 372 height 32
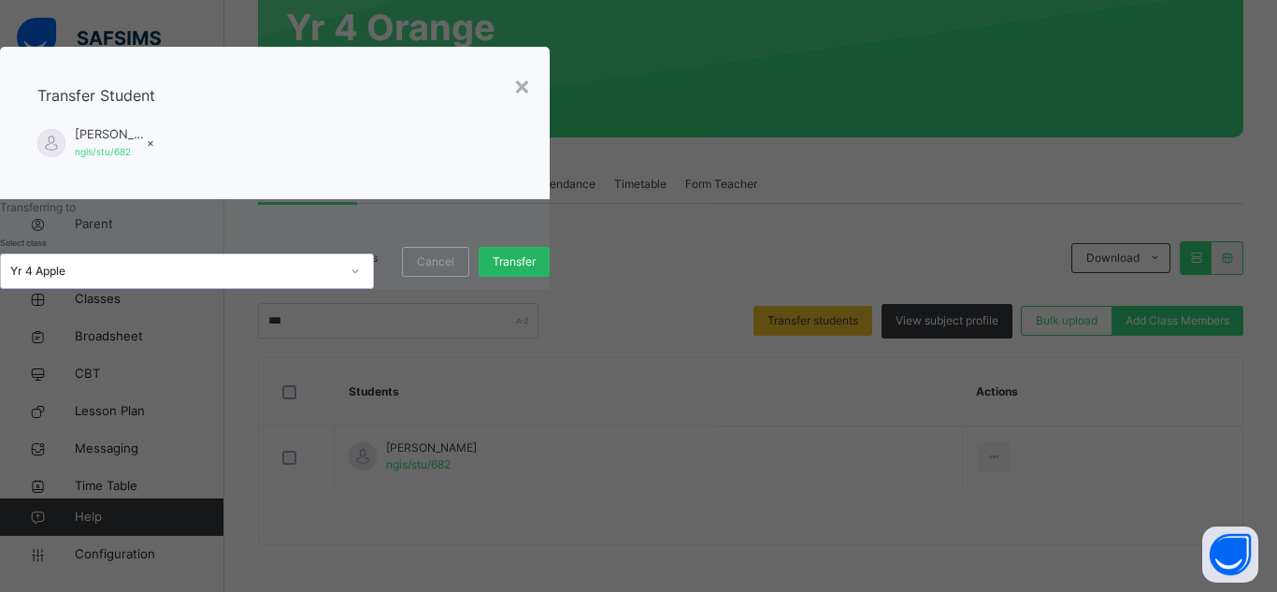
click at [536, 270] on span "Transfer" at bounding box center [514, 261] width 43 height 17
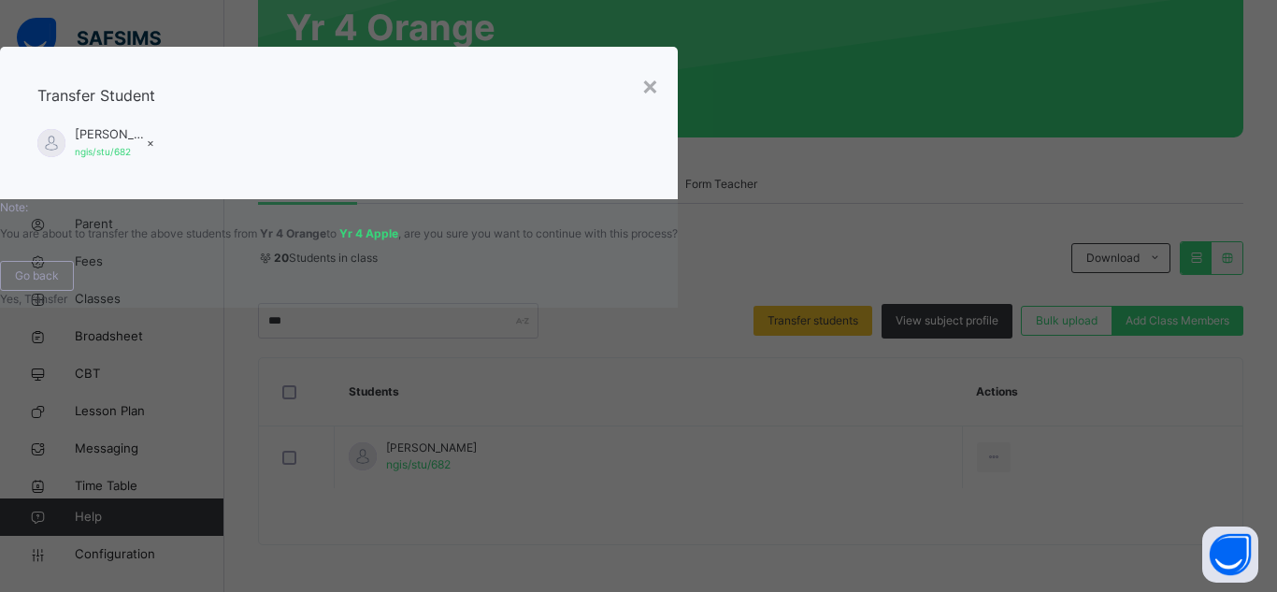
click at [67, 306] on span "Yes, Transfer" at bounding box center [33, 299] width 67 height 14
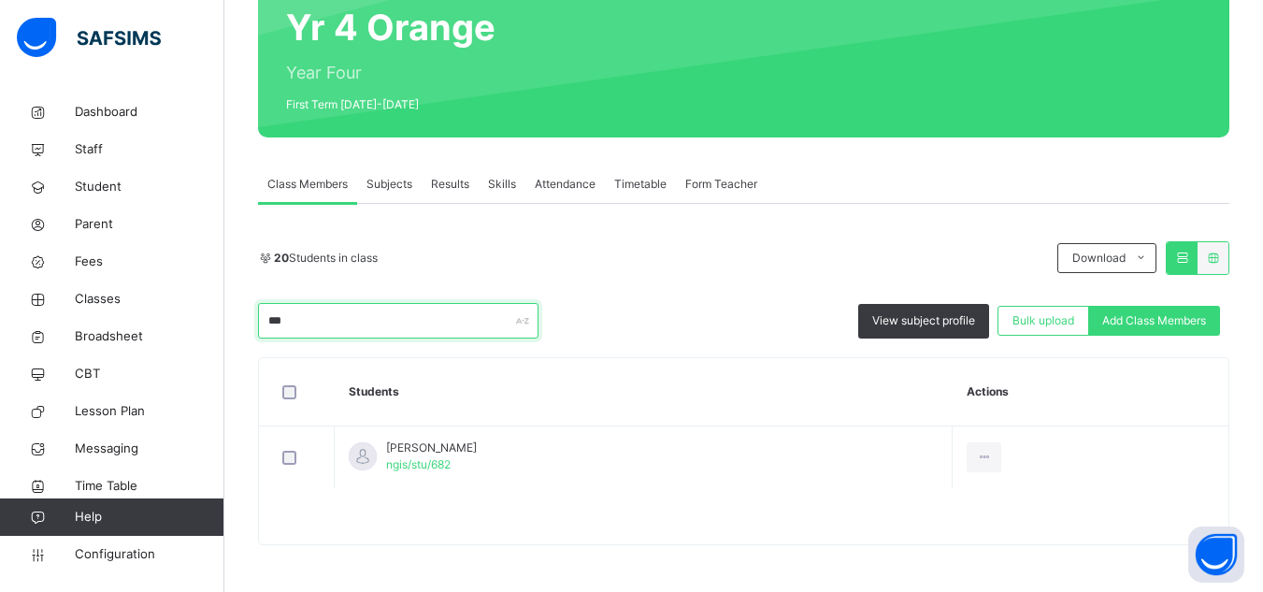
click at [366, 324] on input "***" at bounding box center [398, 321] width 281 height 36
drag, startPoint x: 366, startPoint y: 324, endPoint x: 179, endPoint y: 324, distance: 187.0
click at [179, 324] on div "Class Arm Details Grace Period 22 days remaining First Term / 2025-2026 Sa'adat…" at bounding box center [631, 203] width 1263 height 778
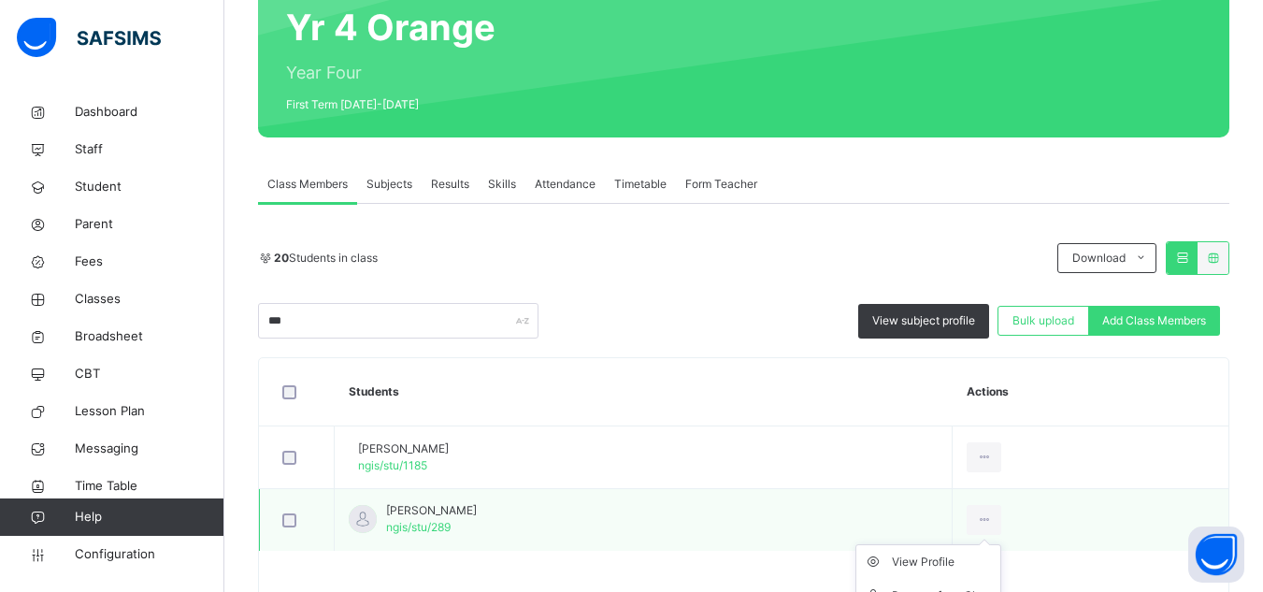
scroll to position [249, 0]
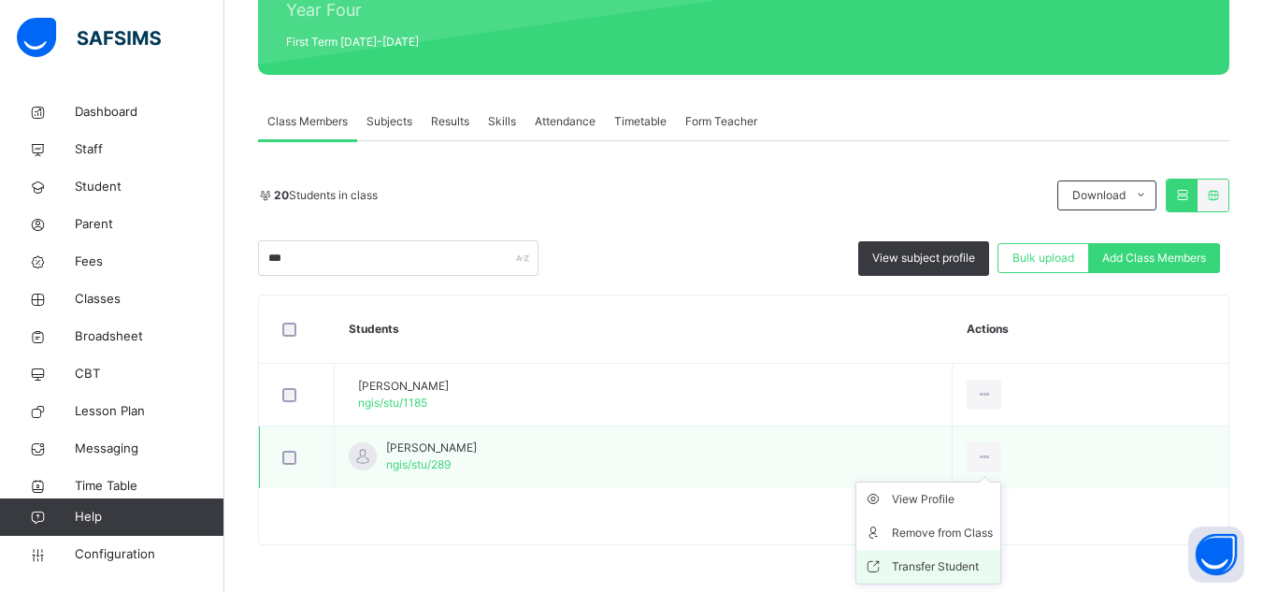
click at [993, 569] on div "Transfer Student" at bounding box center [942, 566] width 101 height 19
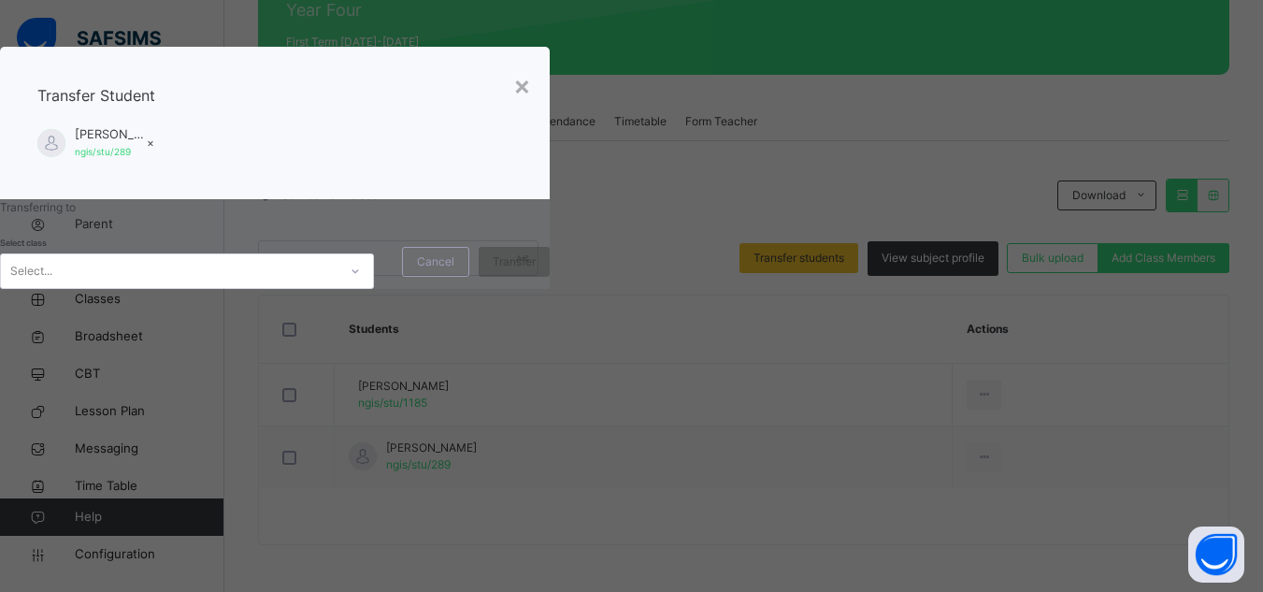
click at [371, 286] on div at bounding box center [355, 271] width 32 height 30
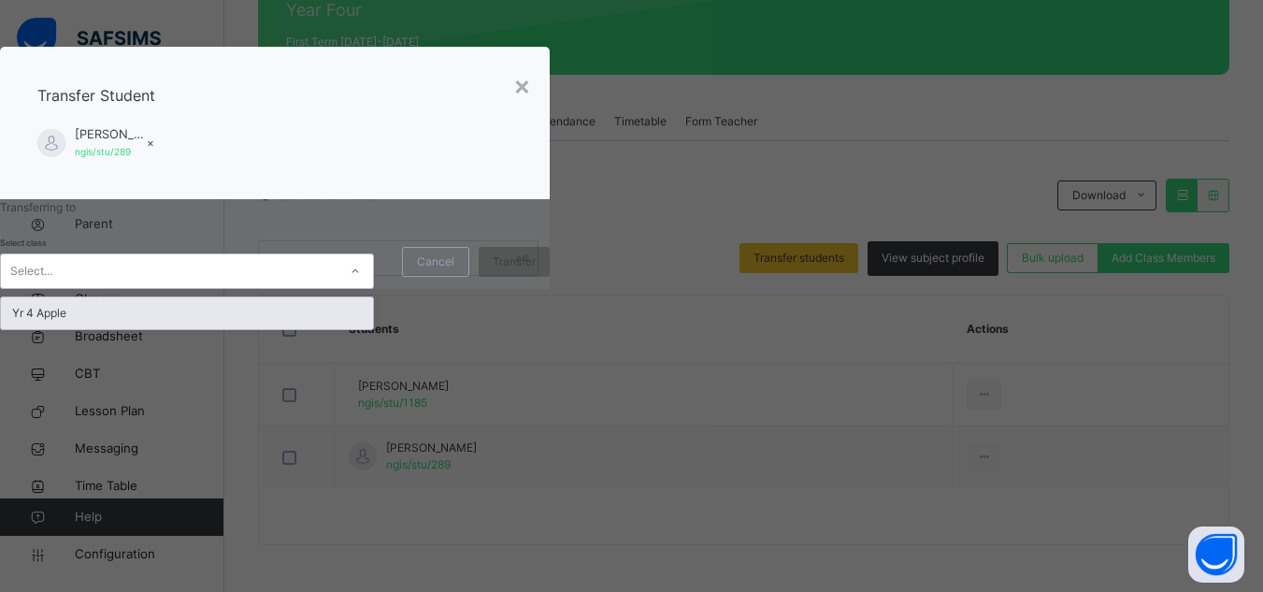
click at [373, 329] on div "Yr 4 Apple" at bounding box center [187, 313] width 372 height 32
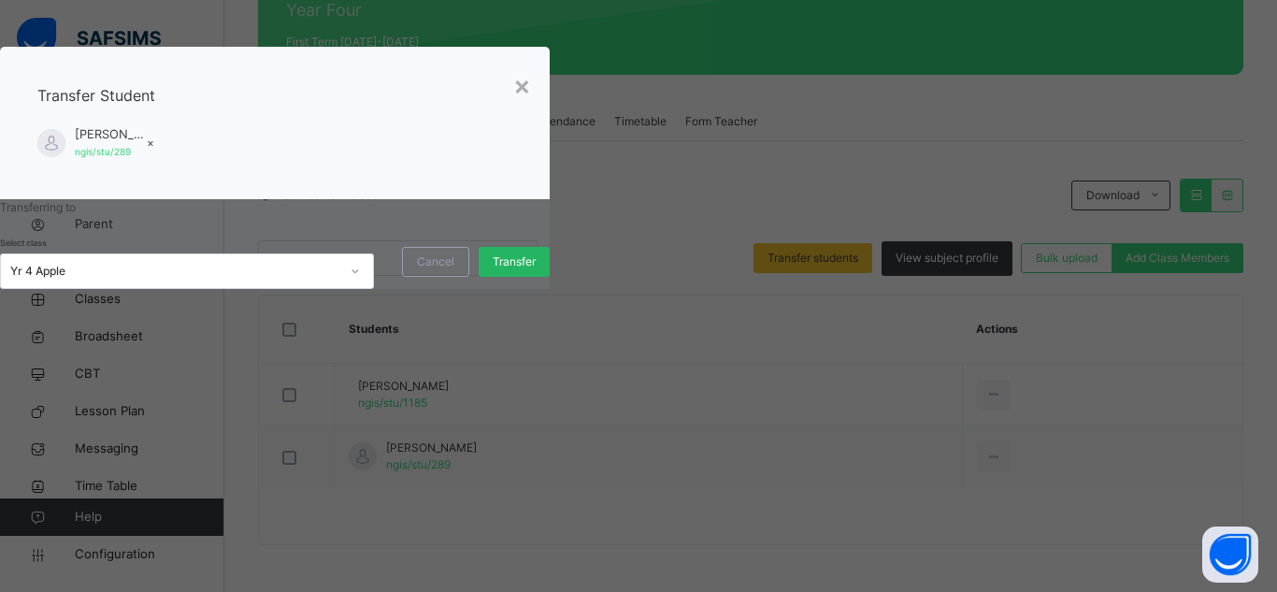
click at [536, 270] on span "Transfer" at bounding box center [514, 261] width 43 height 17
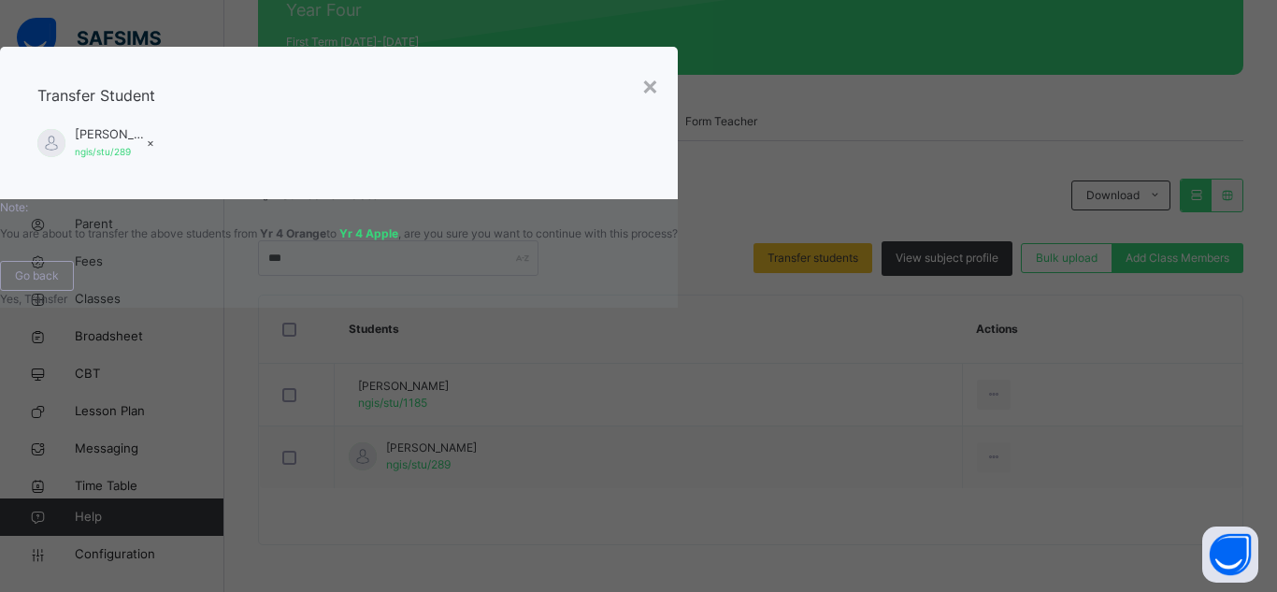
click at [67, 306] on span "Yes, Transfer" at bounding box center [33, 299] width 67 height 14
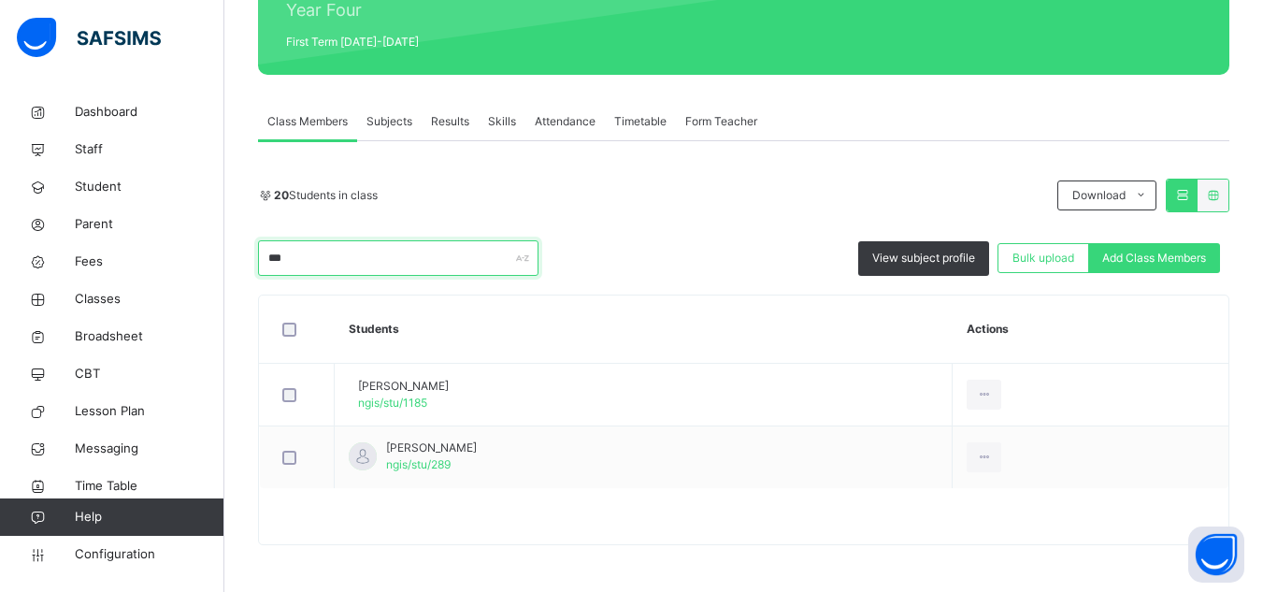
click at [426, 253] on input "***" at bounding box center [398, 258] width 281 height 36
drag, startPoint x: 331, startPoint y: 254, endPoint x: 154, endPoint y: 255, distance: 176.7
click at [154, 255] on div "Class Arm Details Grace Period 22 days remaining First Term / 2025-2026 Sa'adat…" at bounding box center [631, 171] width 1263 height 841
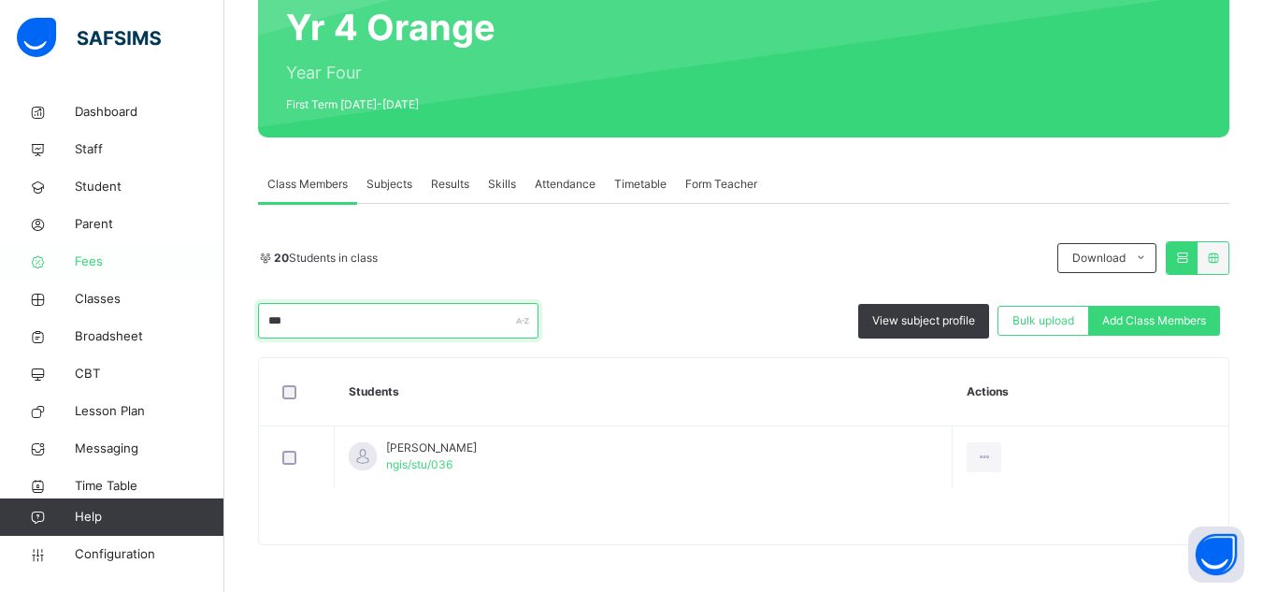
scroll to position [186, 0]
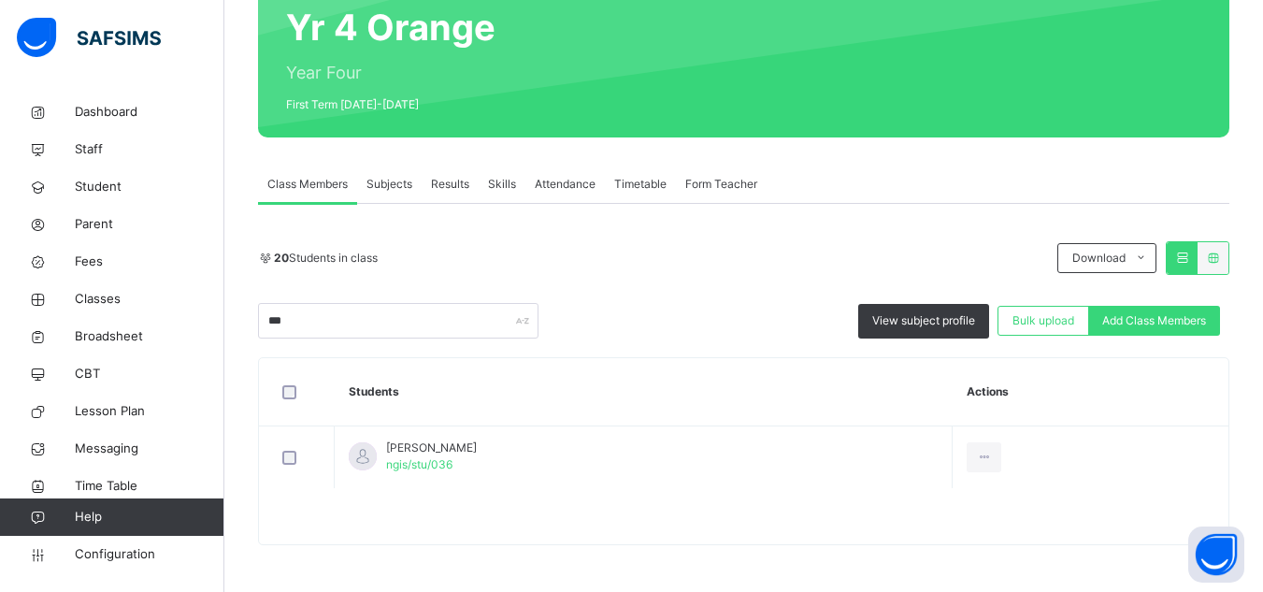
click at [640, 383] on th "Students" at bounding box center [644, 392] width 618 height 68
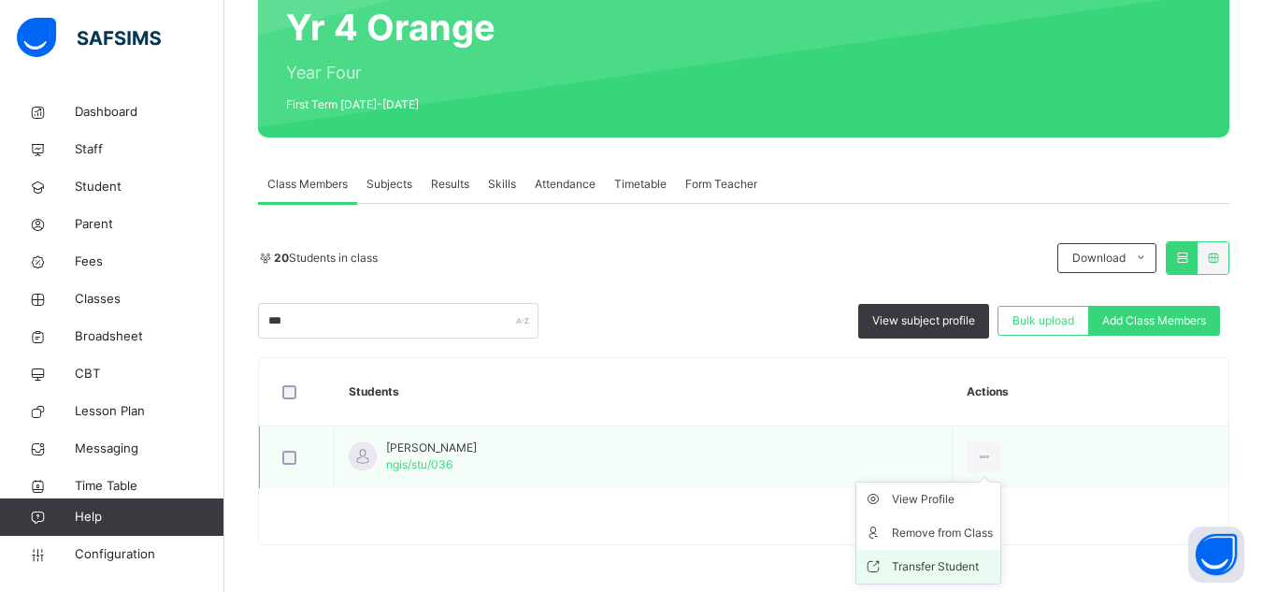
click at [956, 562] on div "Transfer Student" at bounding box center [942, 566] width 101 height 19
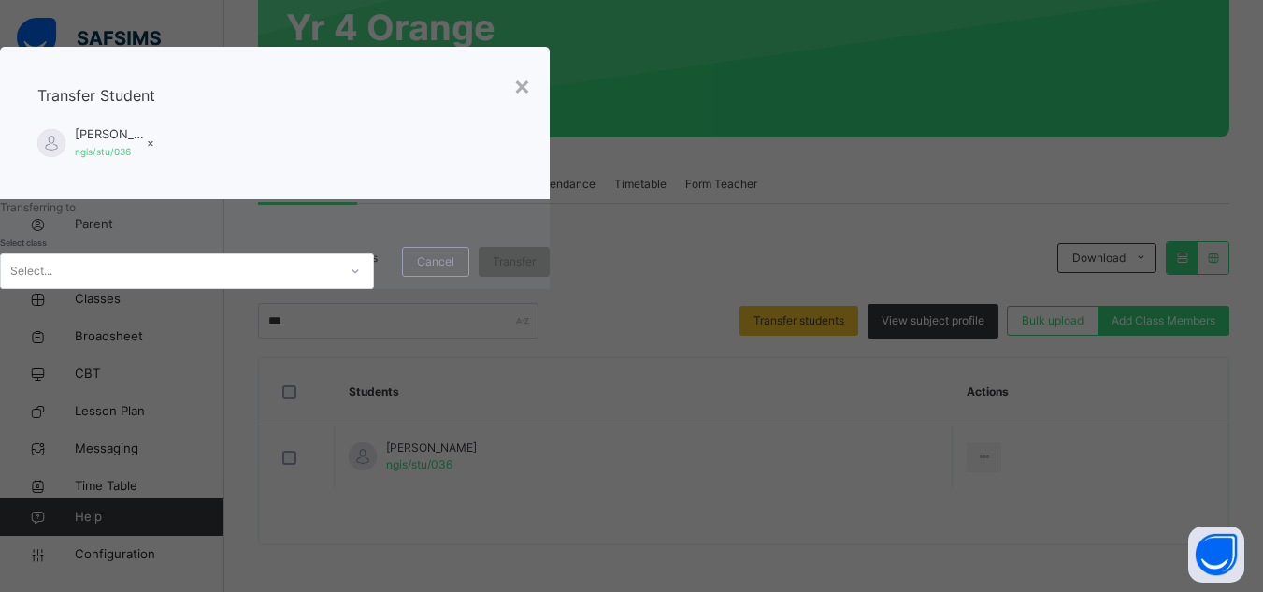
click at [338, 285] on div "Select..." at bounding box center [169, 270] width 337 height 29
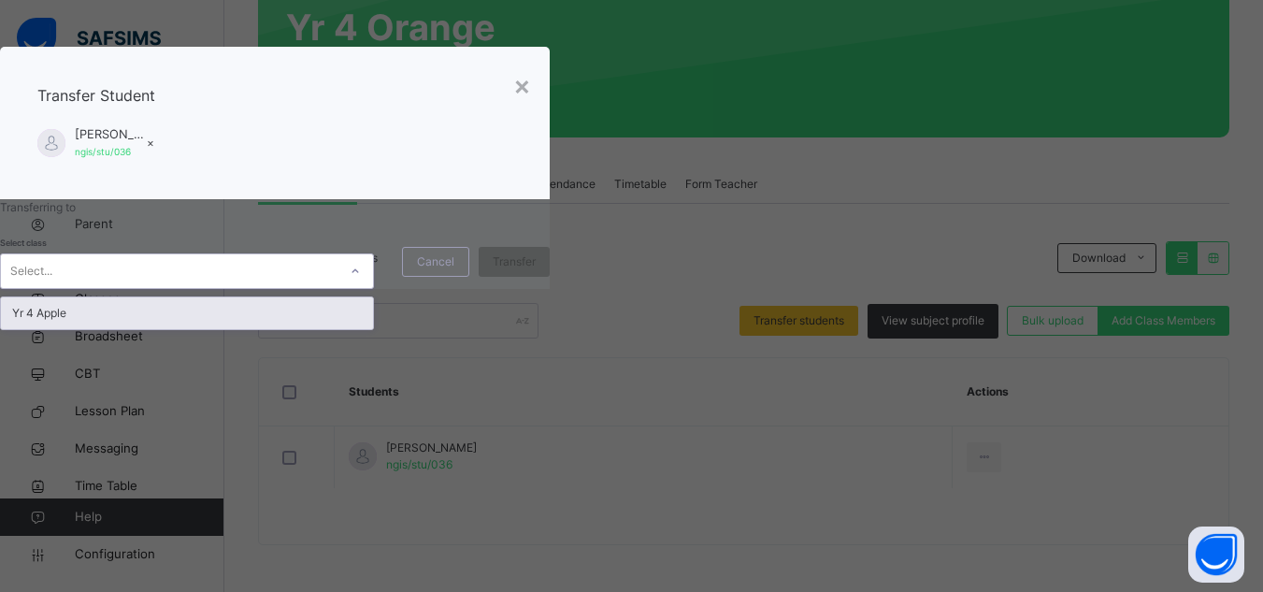
click at [373, 329] on div "Yr 4 Apple" at bounding box center [187, 313] width 372 height 32
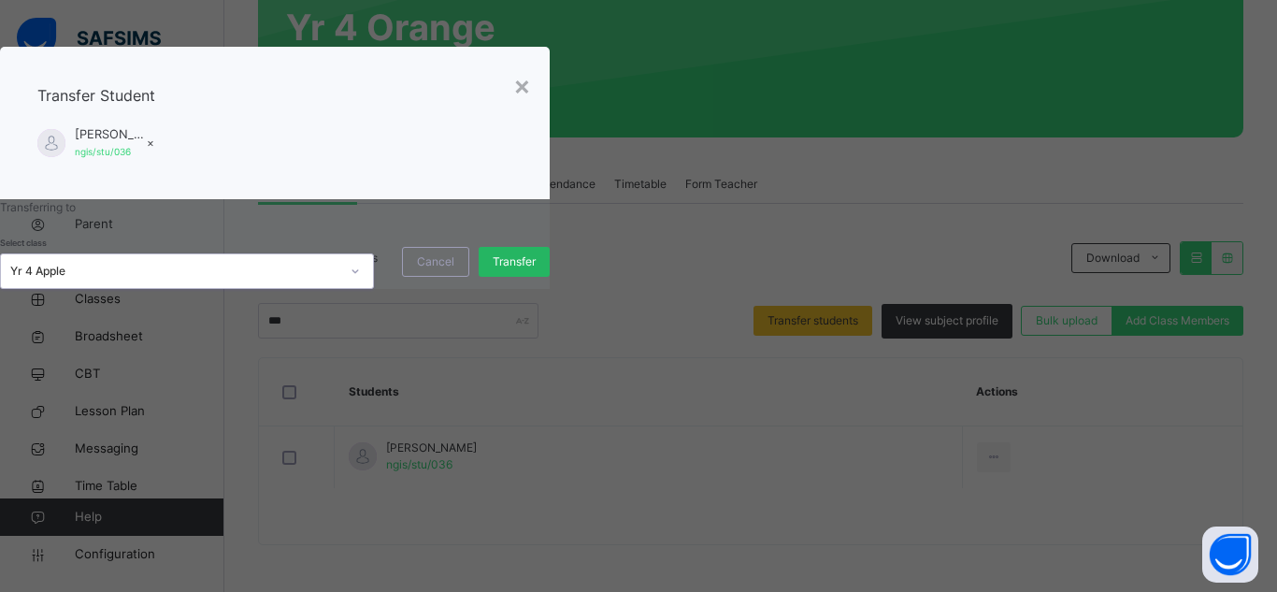
click at [536, 270] on span "Transfer" at bounding box center [514, 261] width 43 height 17
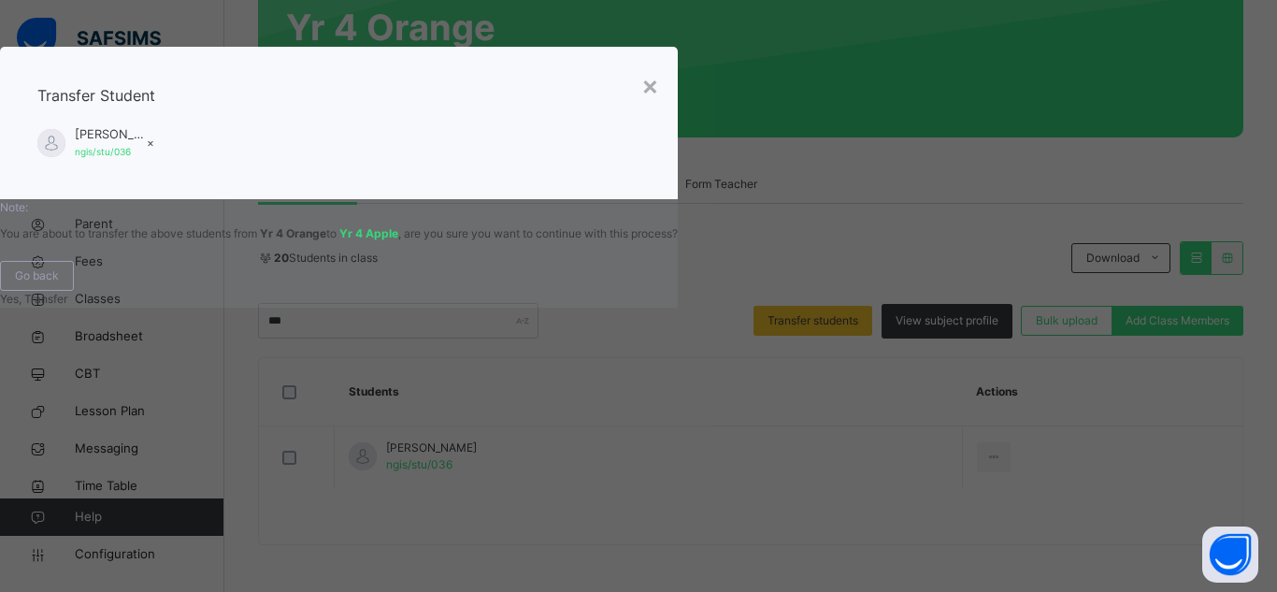
click at [678, 308] on div "Yes, Transfer" at bounding box center [339, 299] width 678 height 17
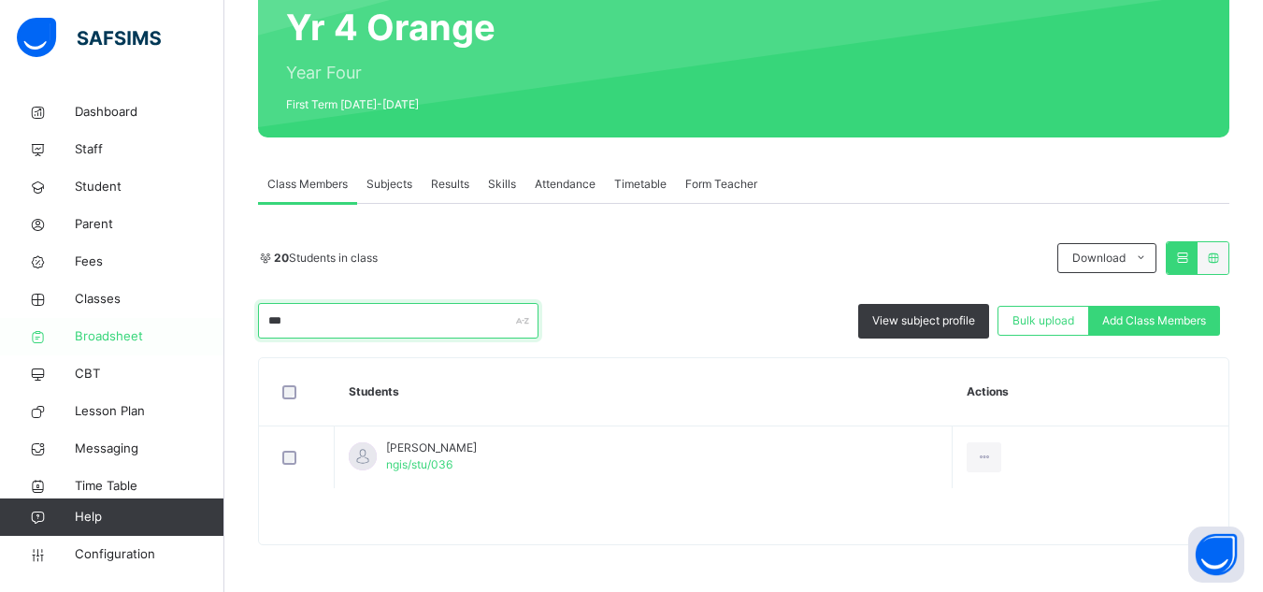
drag, startPoint x: 324, startPoint y: 320, endPoint x: 177, endPoint y: 318, distance: 147.8
click at [177, 318] on div "Class Arm Details Grace Period 22 days remaining First Term / 2025-2026 Sa'adat…" at bounding box center [631, 203] width 1263 height 778
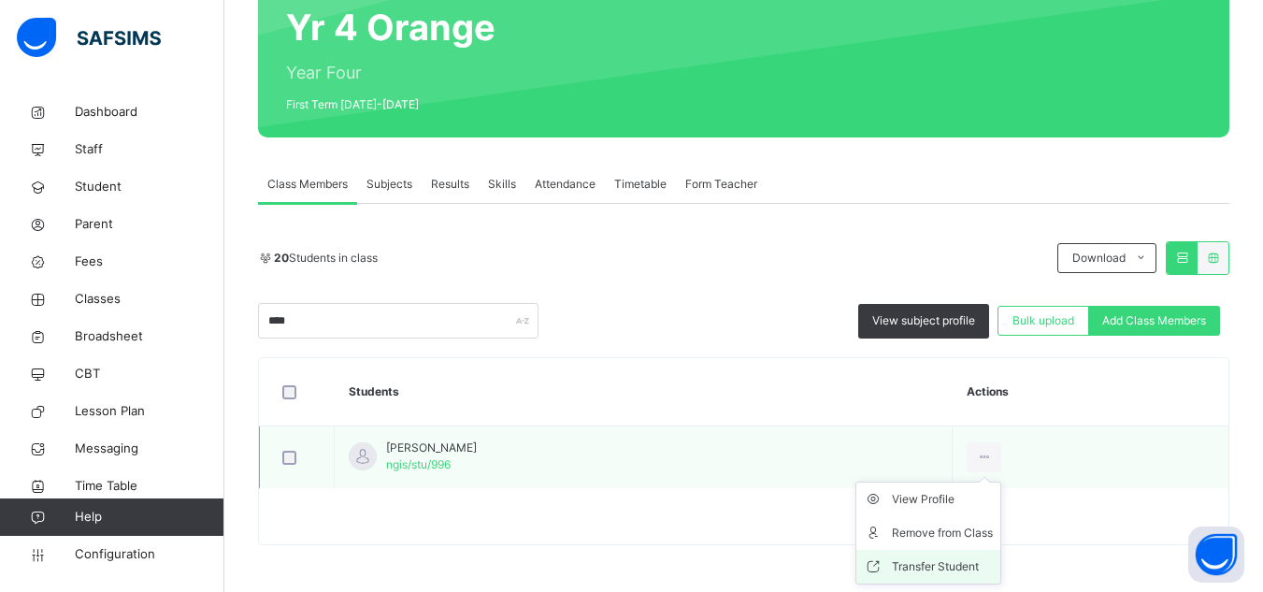
click at [993, 564] on div "Transfer Student" at bounding box center [942, 566] width 101 height 19
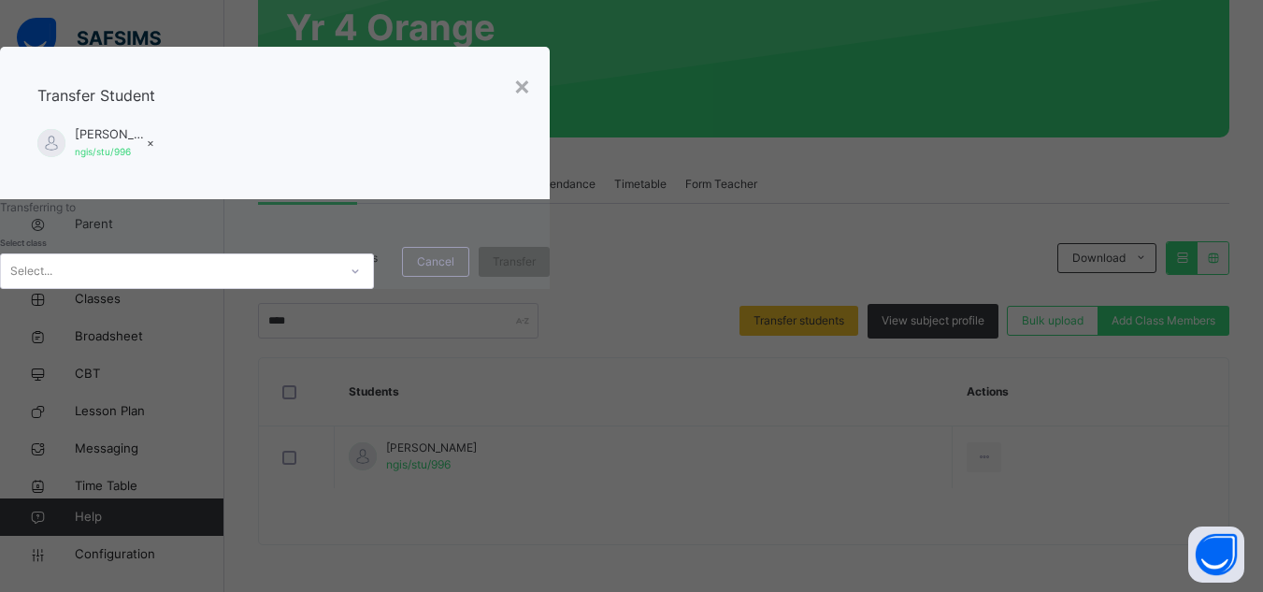
click at [338, 285] on div "Select..." at bounding box center [169, 270] width 337 height 29
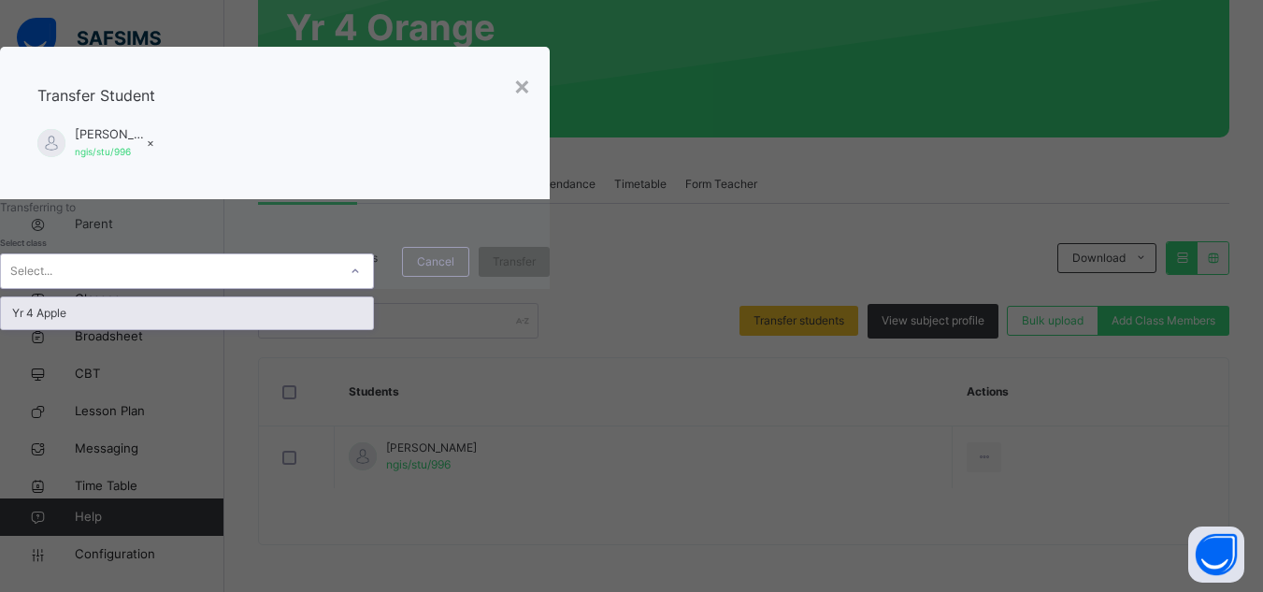
click at [373, 329] on div "Yr 4 Apple" at bounding box center [187, 313] width 372 height 32
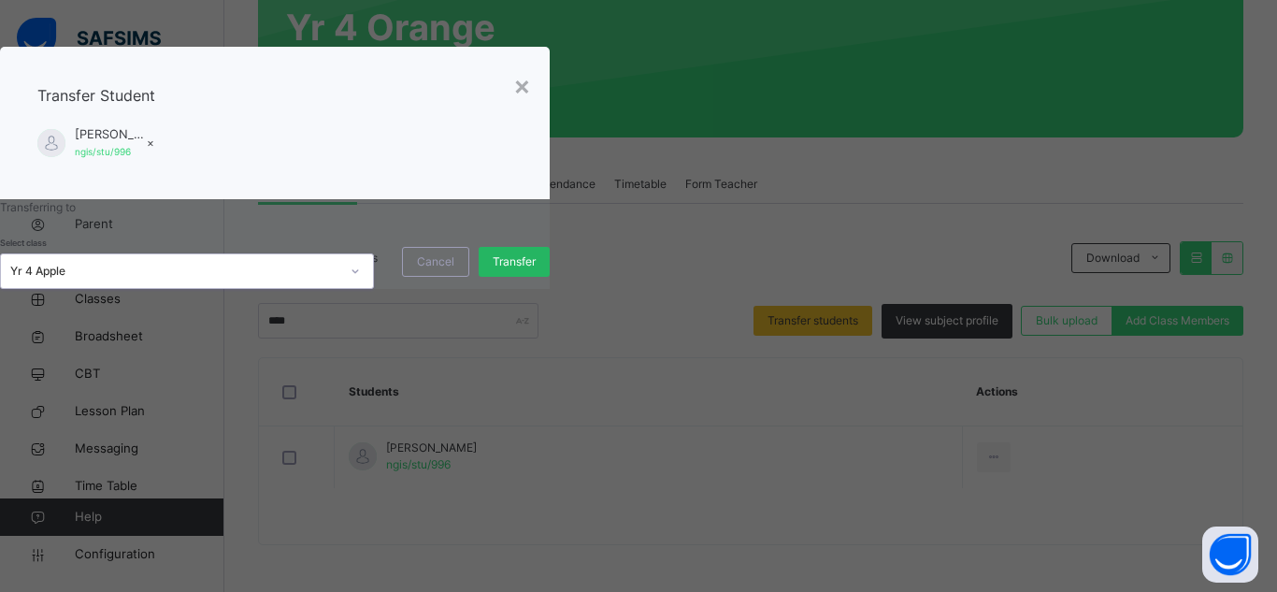
click at [536, 270] on span "Transfer" at bounding box center [514, 261] width 43 height 17
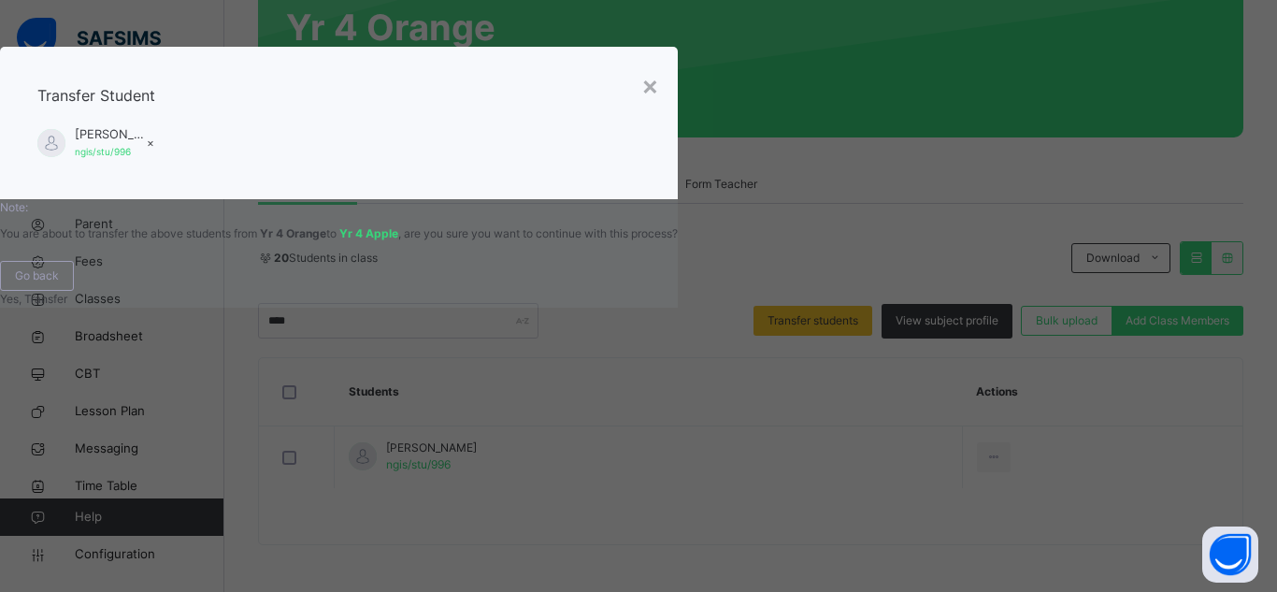
click at [67, 306] on span "Yes, Transfer" at bounding box center [33, 299] width 67 height 14
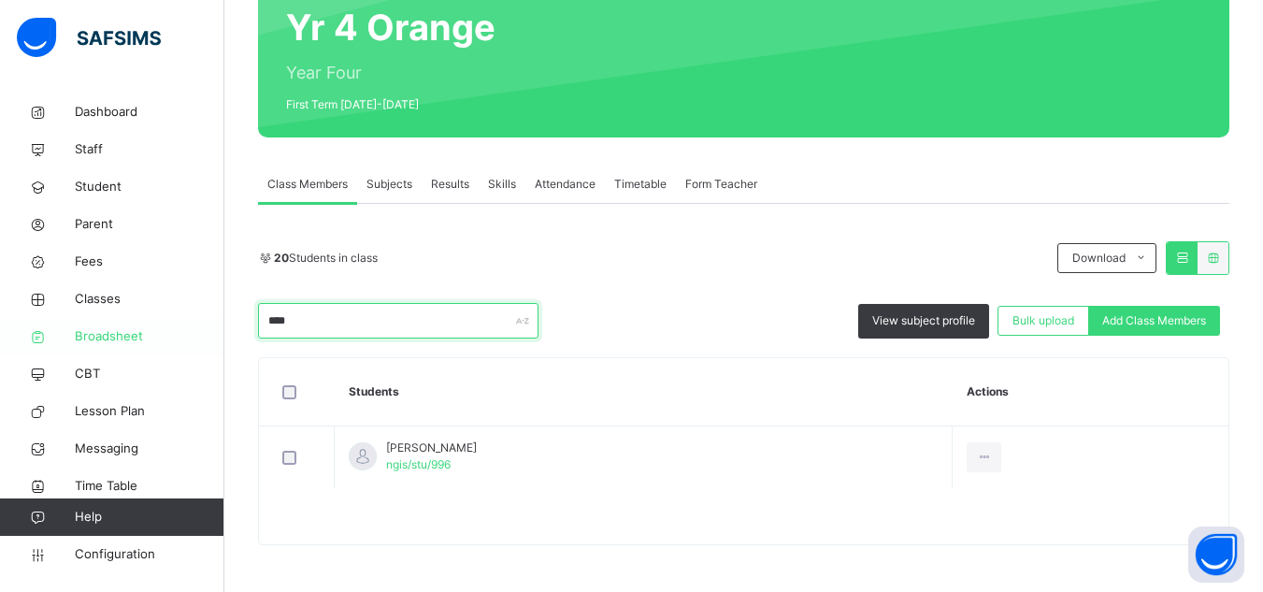
drag, startPoint x: 392, startPoint y: 315, endPoint x: 195, endPoint y: 318, distance: 197.3
click at [195, 318] on div "Class Arm Details Grace Period 22 days remaining First Term / 2025-2026 Sa'adat…" at bounding box center [631, 203] width 1263 height 778
type input "*****"
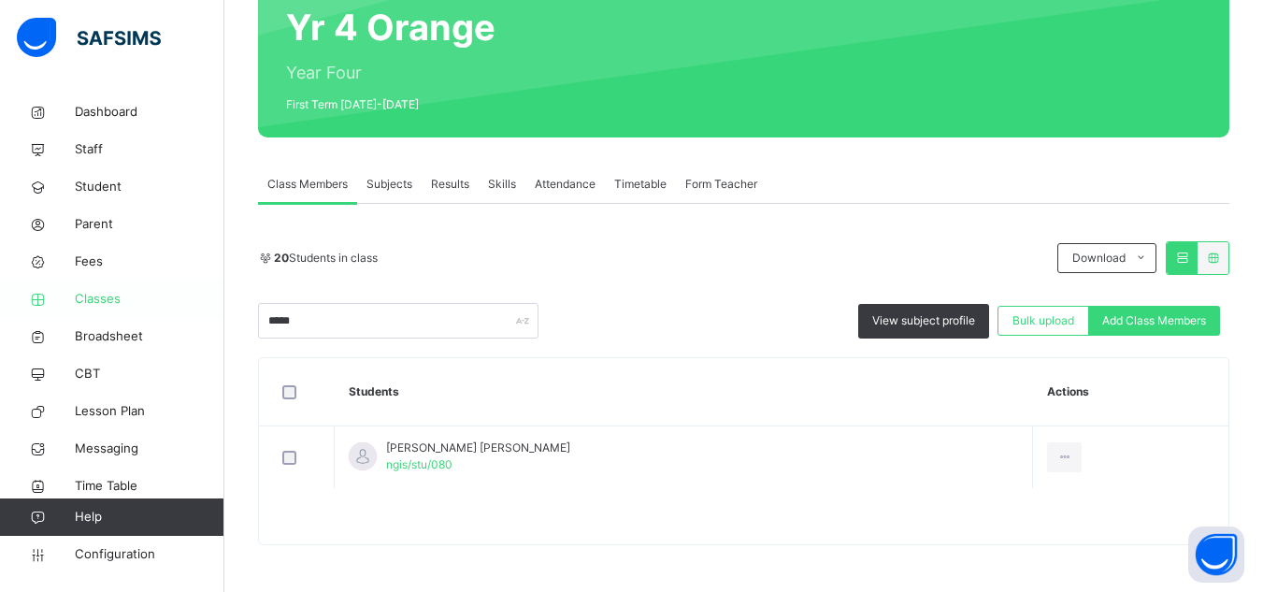
click at [111, 295] on span "Classes" at bounding box center [150, 299] width 150 height 19
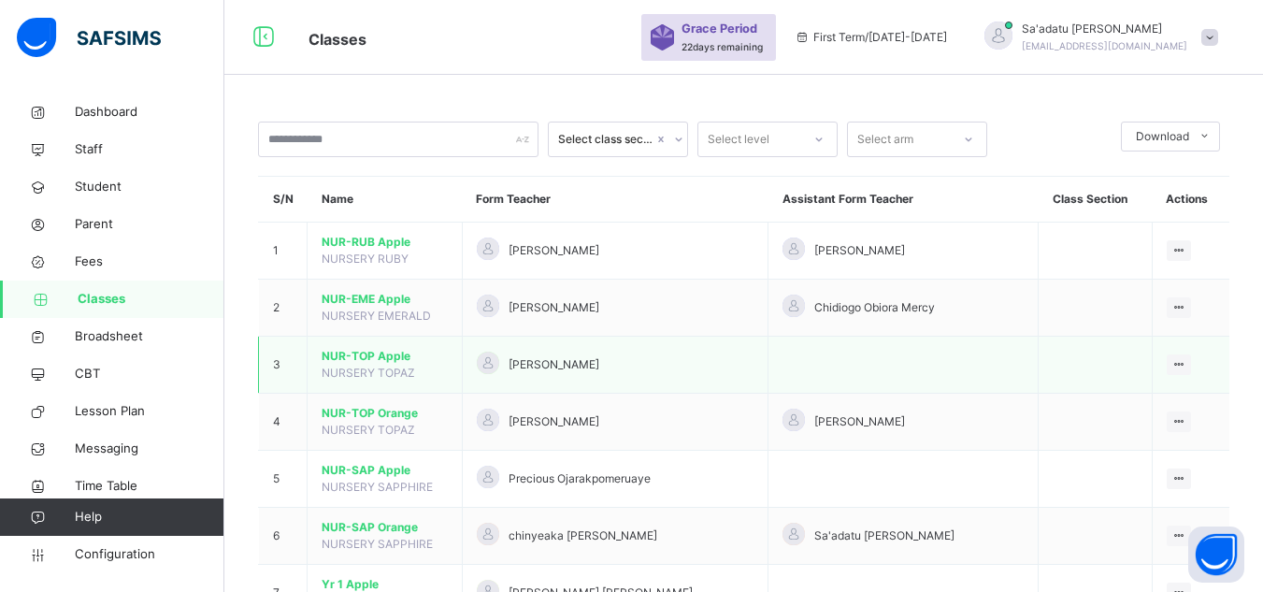
scroll to position [468, 0]
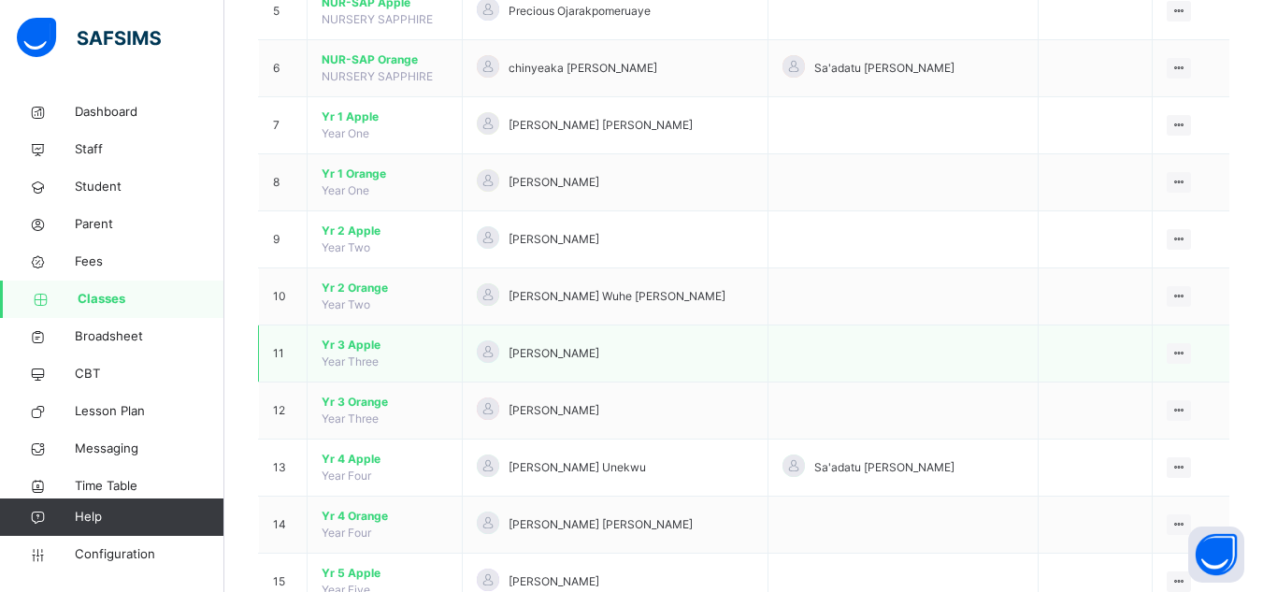
click at [541, 378] on td "[PERSON_NAME]" at bounding box center [615, 353] width 307 height 57
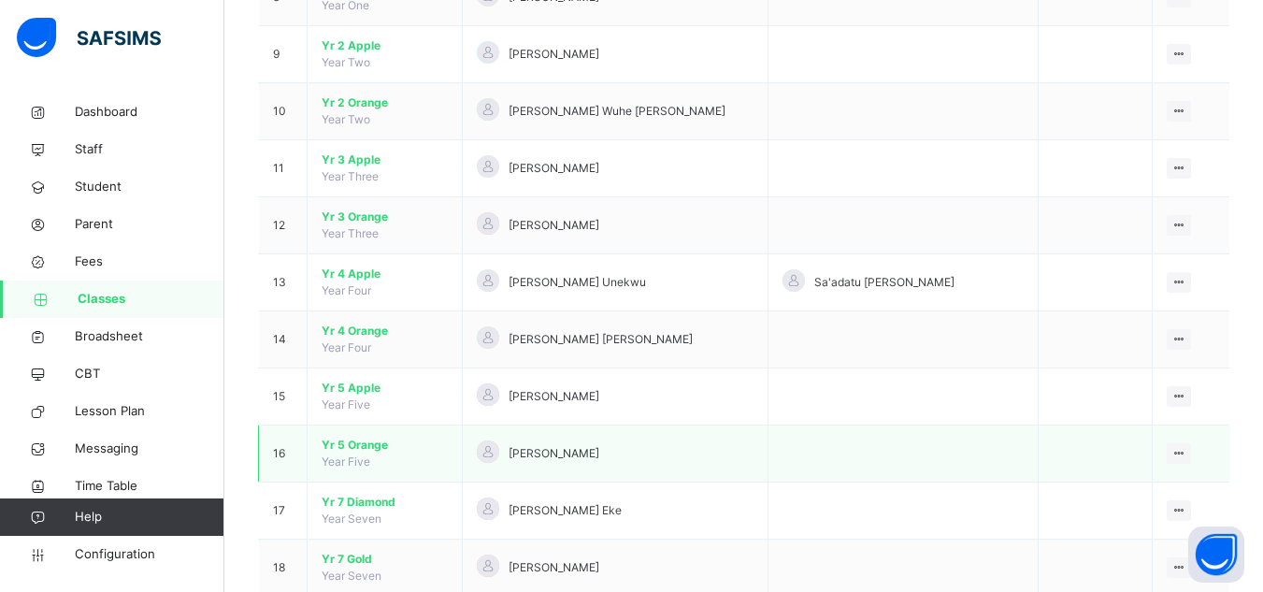
scroll to position [655, 0]
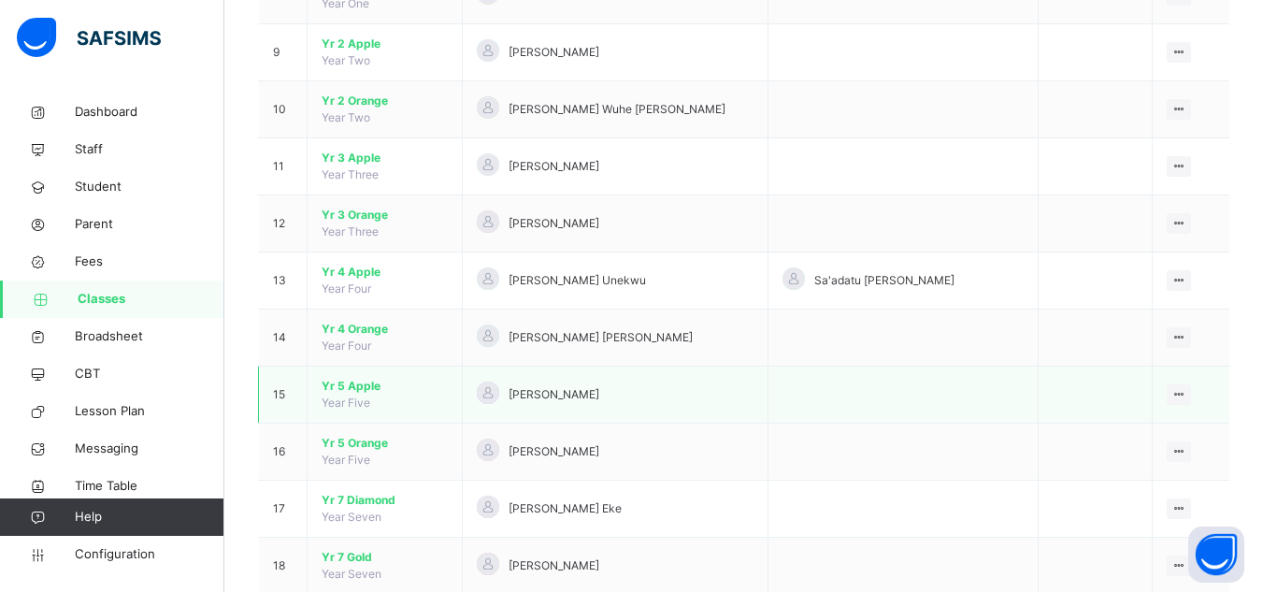
click at [345, 385] on span "Yr 5 Apple" at bounding box center [385, 386] width 126 height 17
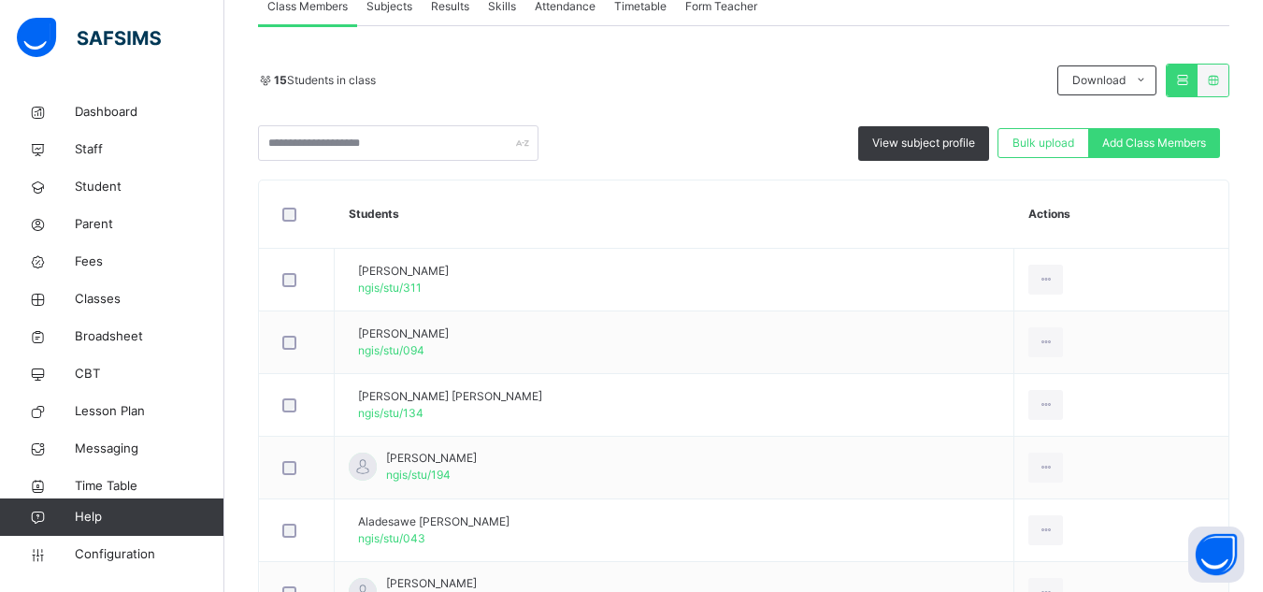
scroll to position [374, 0]
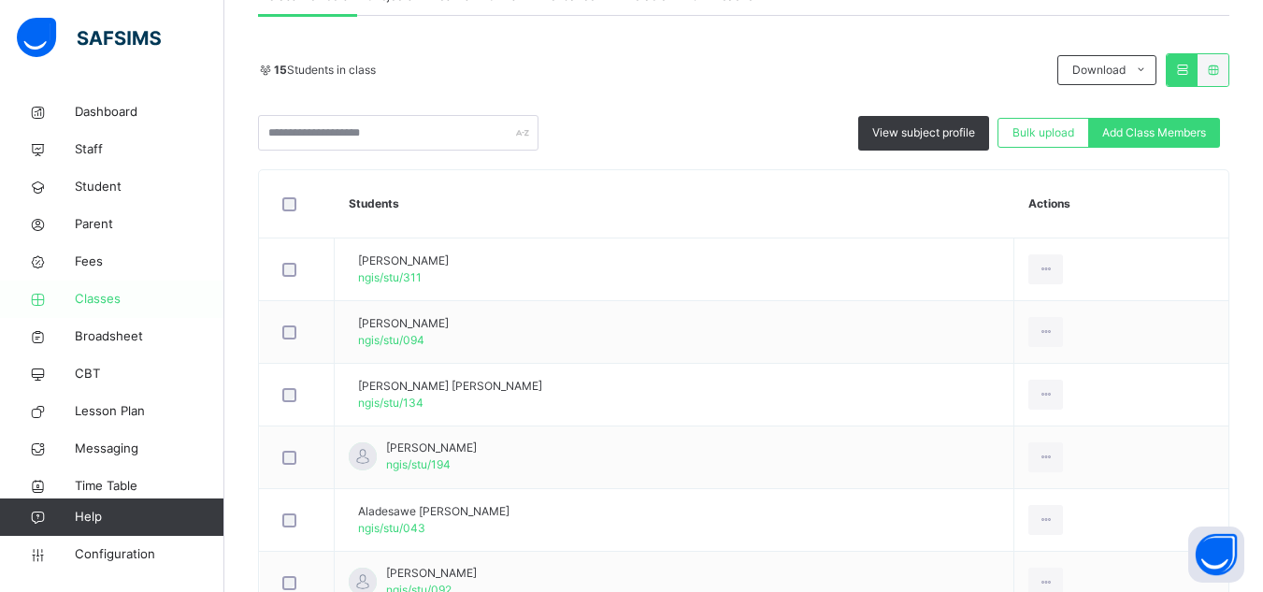
click at [104, 297] on span "Classes" at bounding box center [150, 299] width 150 height 19
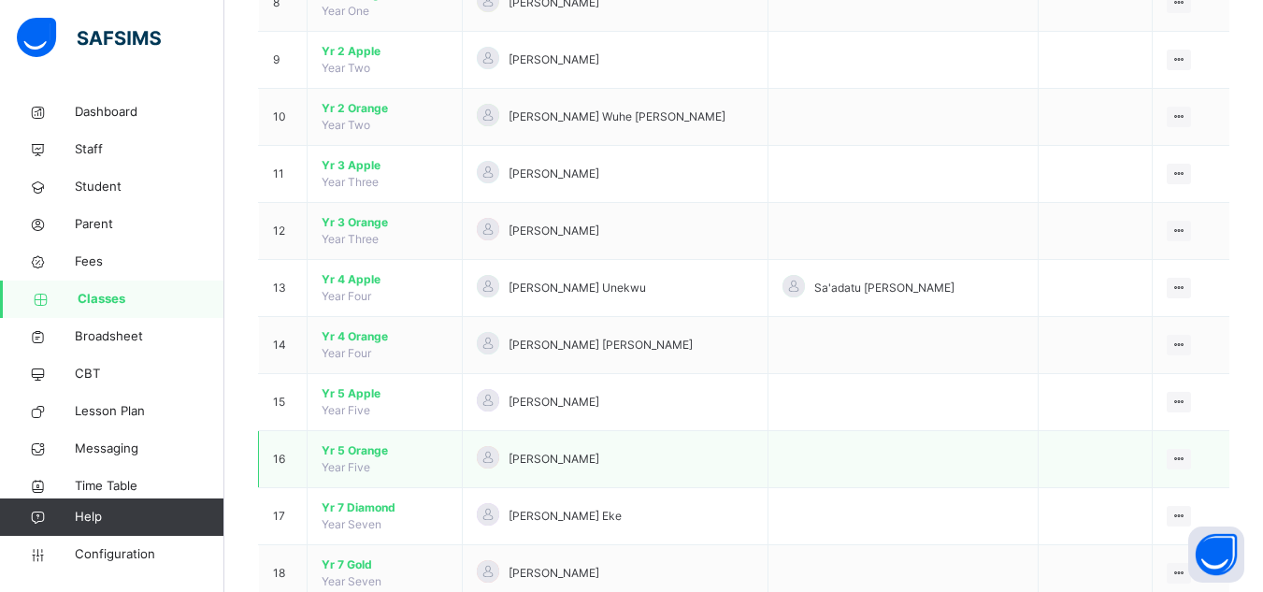
scroll to position [655, 0]
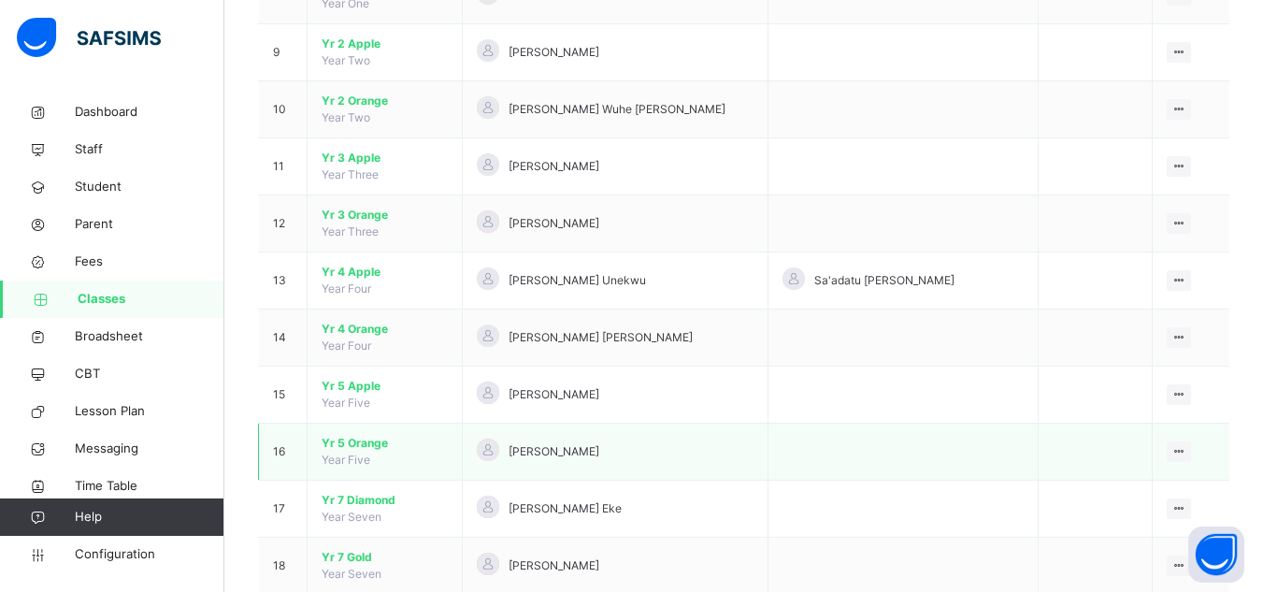
click at [370, 444] on span "Yr 5 Orange" at bounding box center [385, 443] width 126 height 17
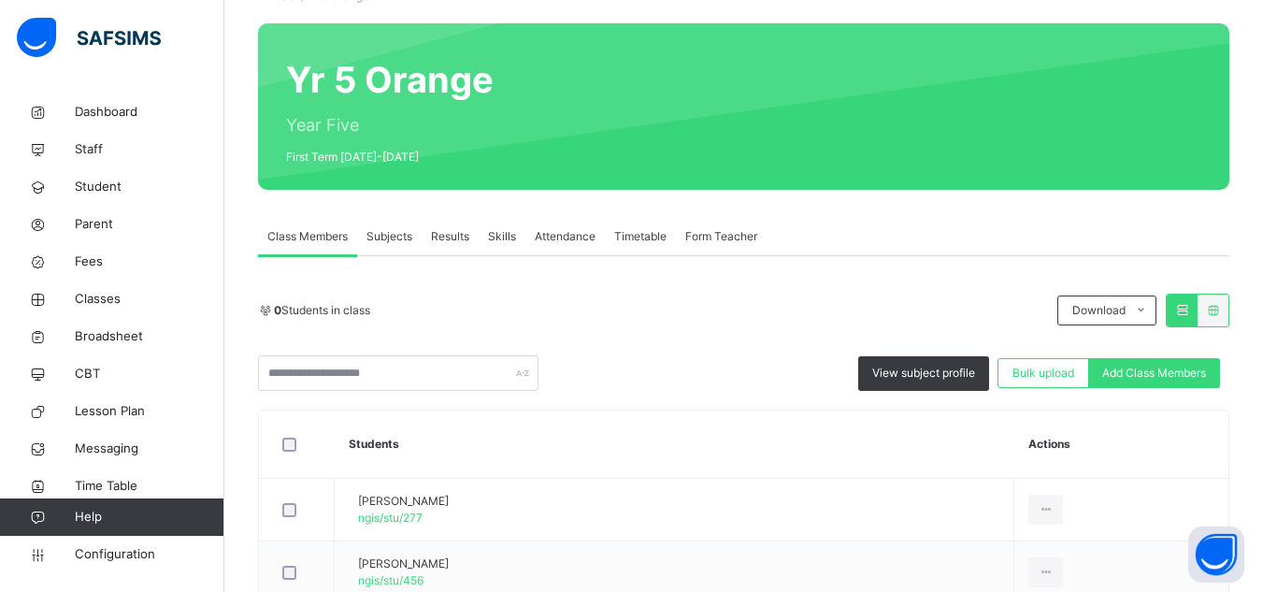
scroll to position [187, 0]
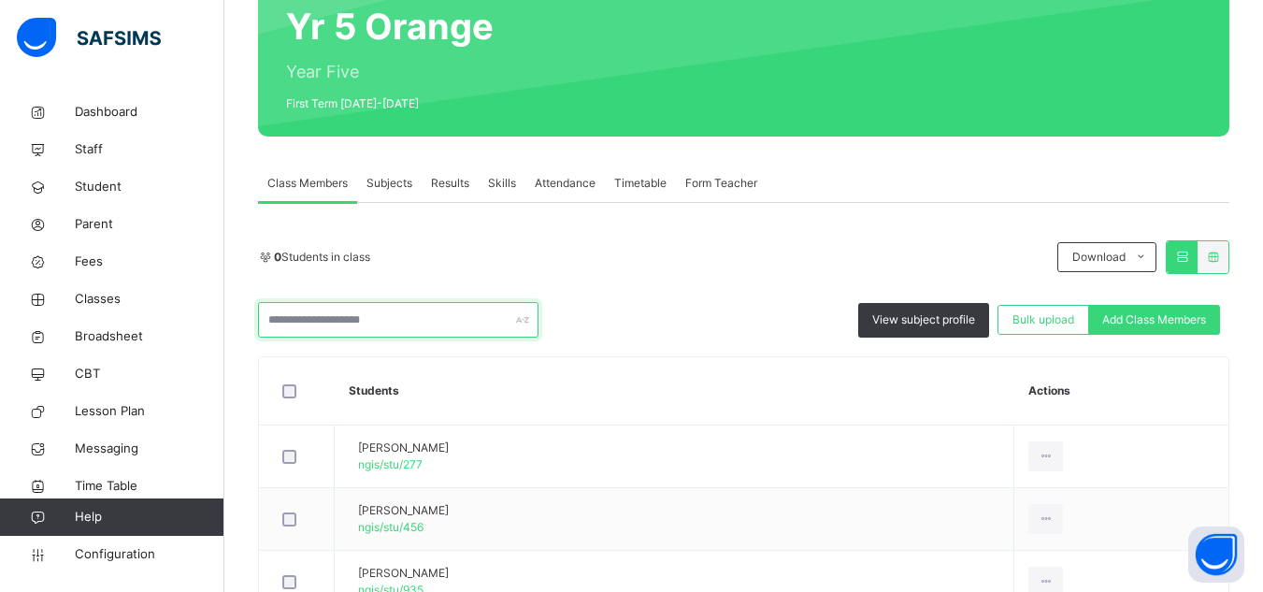
click at [391, 317] on input "text" at bounding box center [398, 320] width 281 height 36
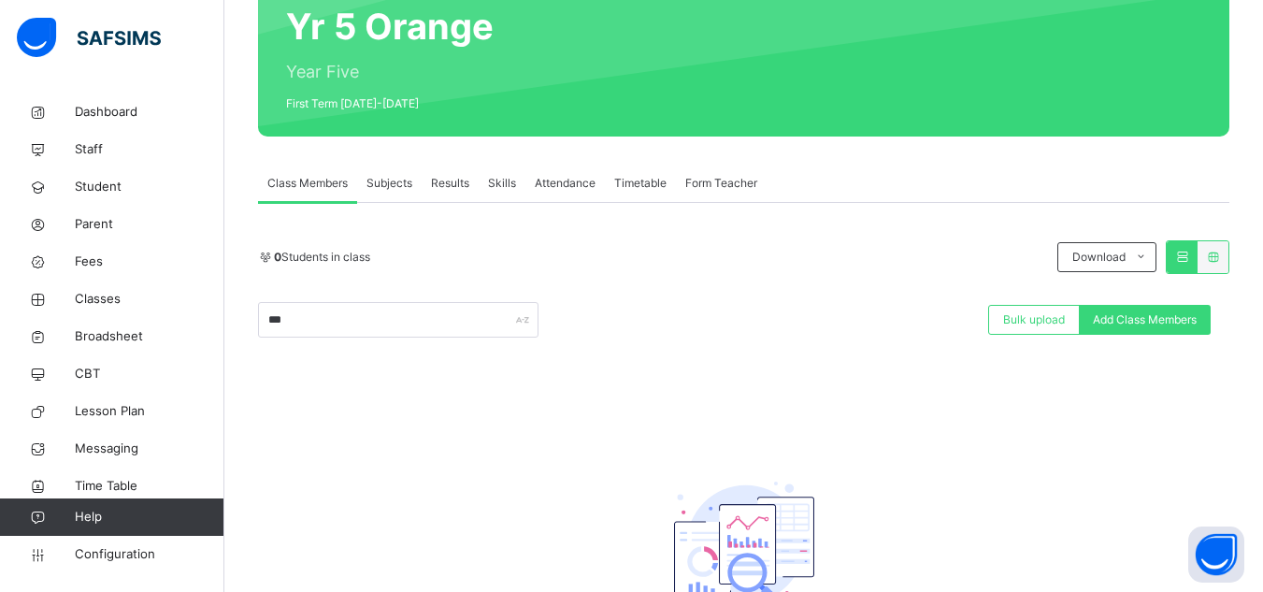
click at [799, 308] on div "*** Bulk upload Add Class Members" at bounding box center [744, 320] width 972 height 36
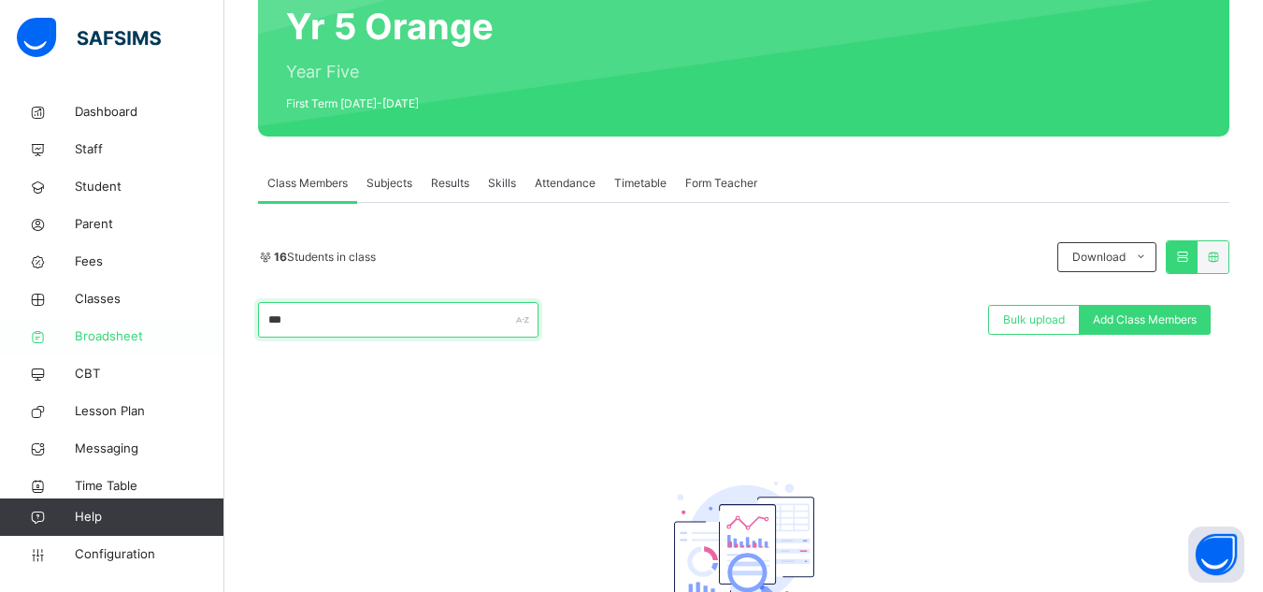
drag, startPoint x: 304, startPoint y: 321, endPoint x: 139, endPoint y: 318, distance: 164.6
click at [139, 318] on div "Class Arm Details Grace Period 22 days remaining First Term / 2025-2026 Sa'adat…" at bounding box center [631, 278] width 1263 height 930
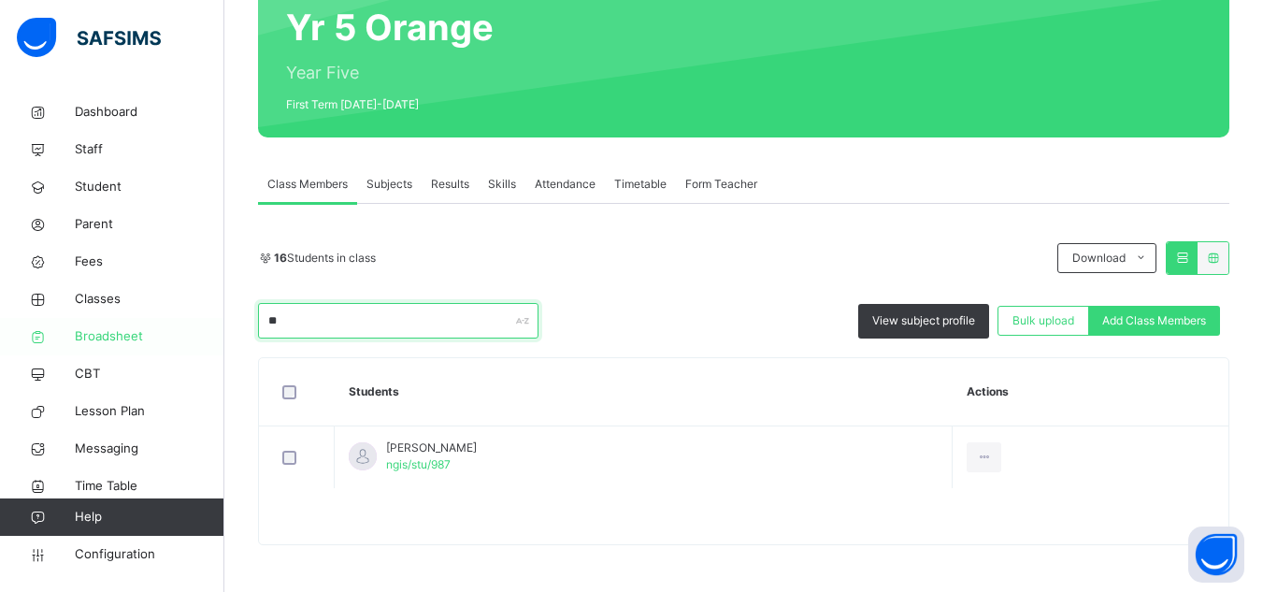
scroll to position [186, 0]
drag, startPoint x: 289, startPoint y: 322, endPoint x: 182, endPoint y: 310, distance: 107.3
click at [182, 310] on div "Class Arm Details Grace Period 22 days remaining First Term / 2025-2026 Sa'adat…" at bounding box center [631, 203] width 1263 height 778
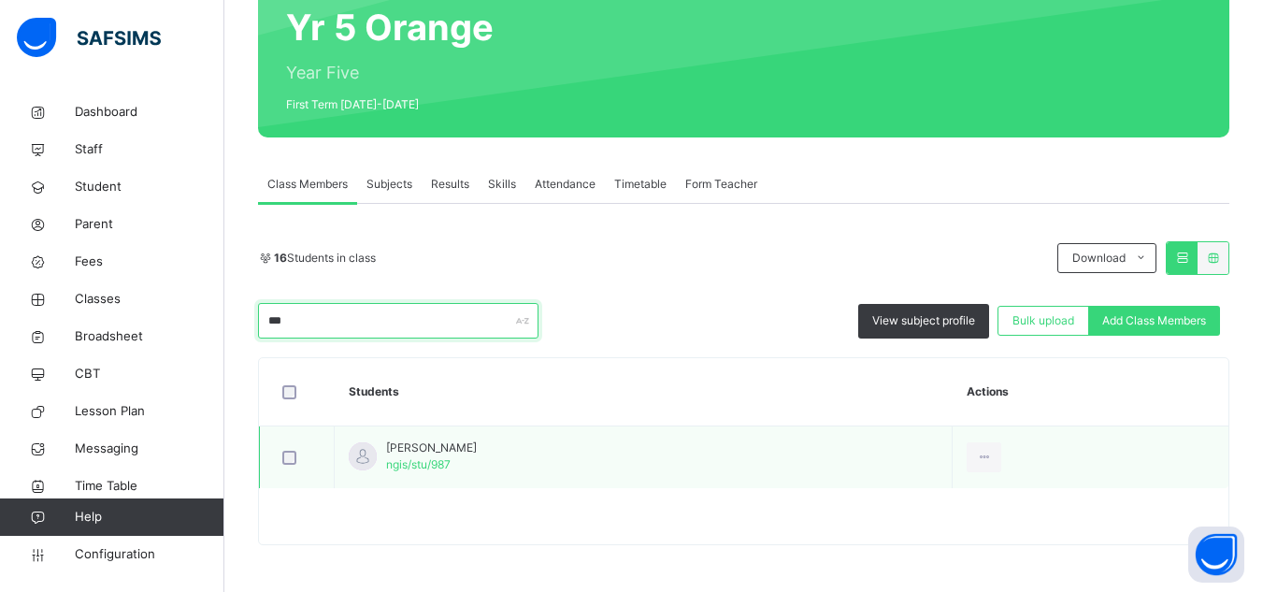
type input "***"
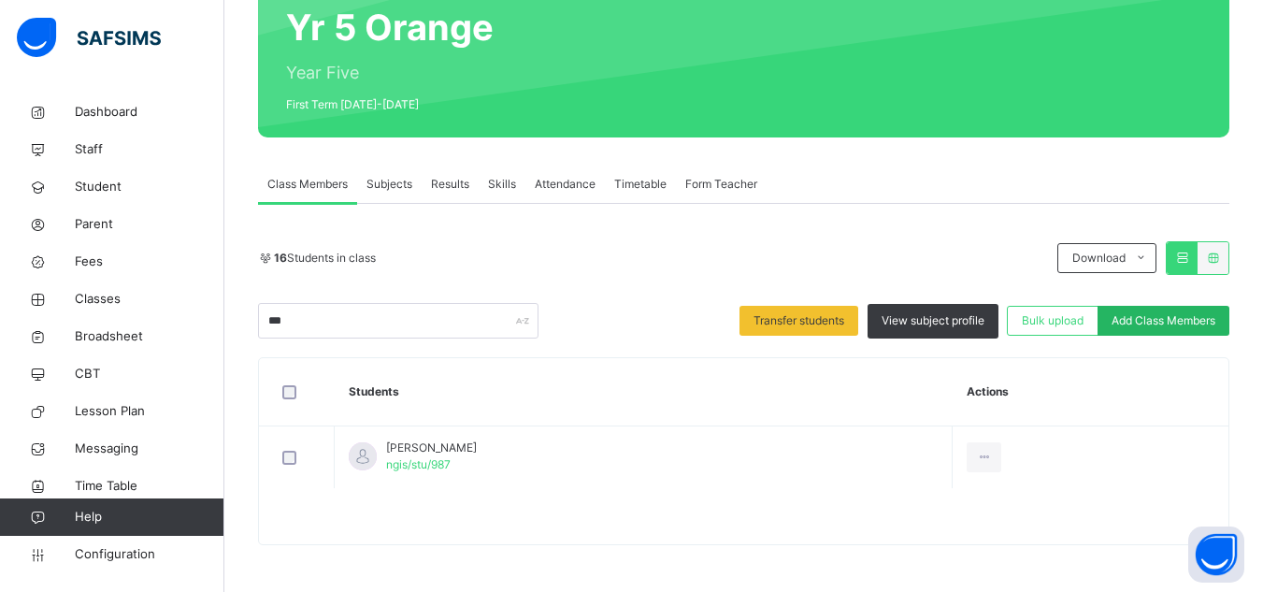
click at [1143, 319] on span "Add Class Members" at bounding box center [1164, 320] width 104 height 17
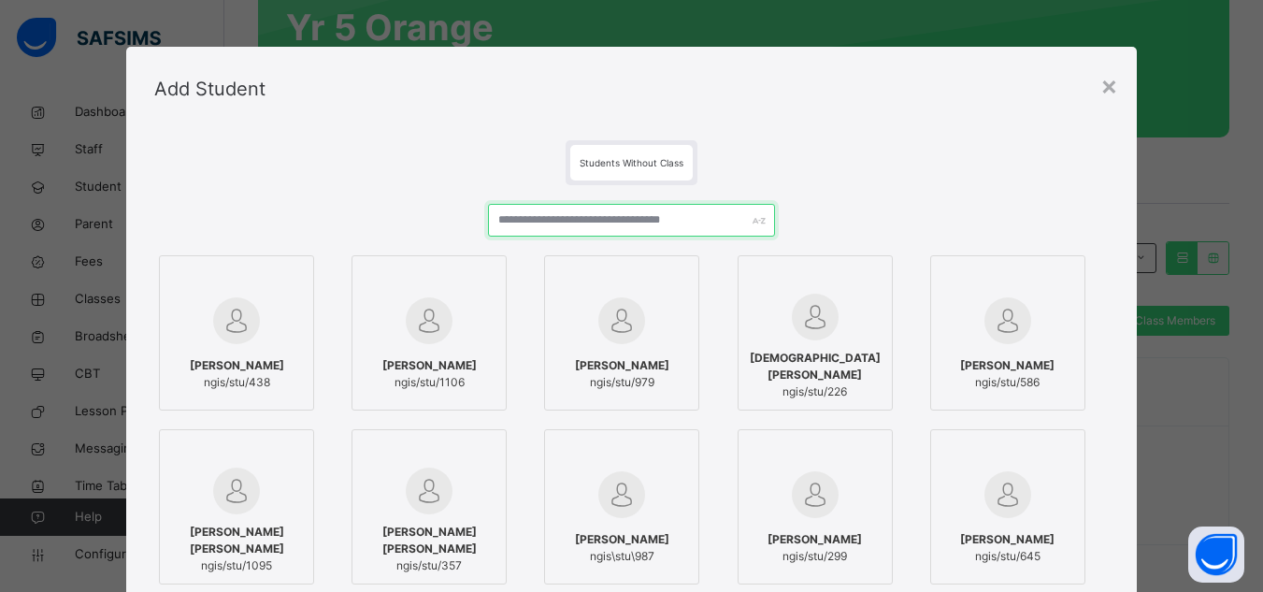
click at [566, 227] on input "text" at bounding box center [631, 220] width 286 height 33
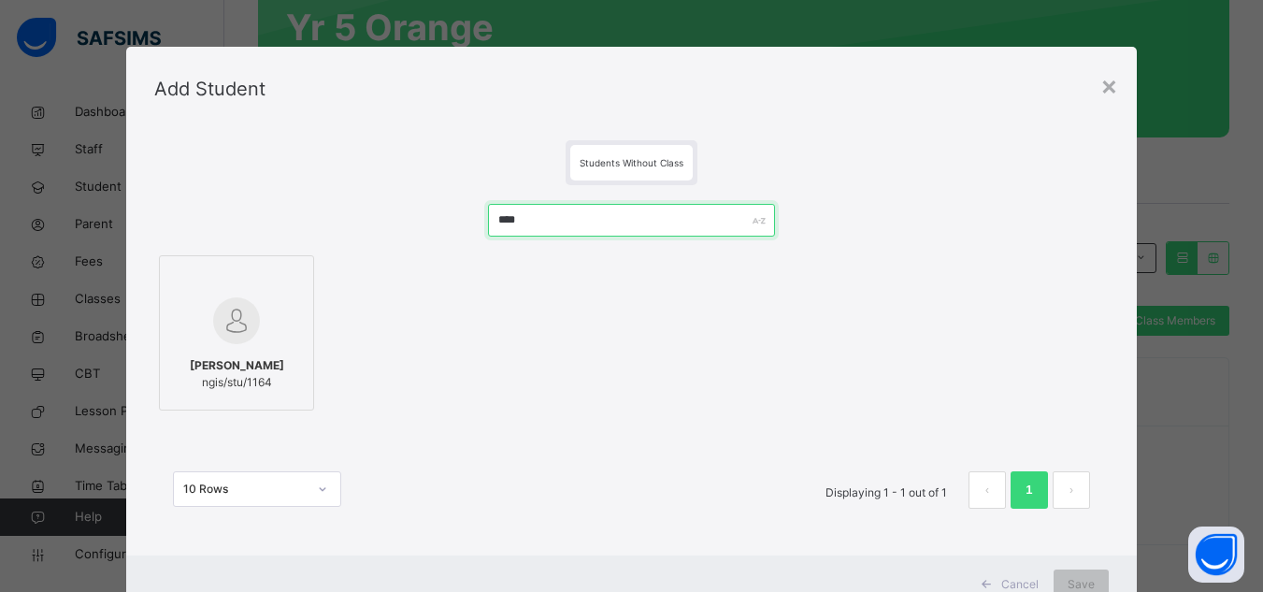
type input "****"
click at [252, 331] on div at bounding box center [236, 321] width 135 height 54
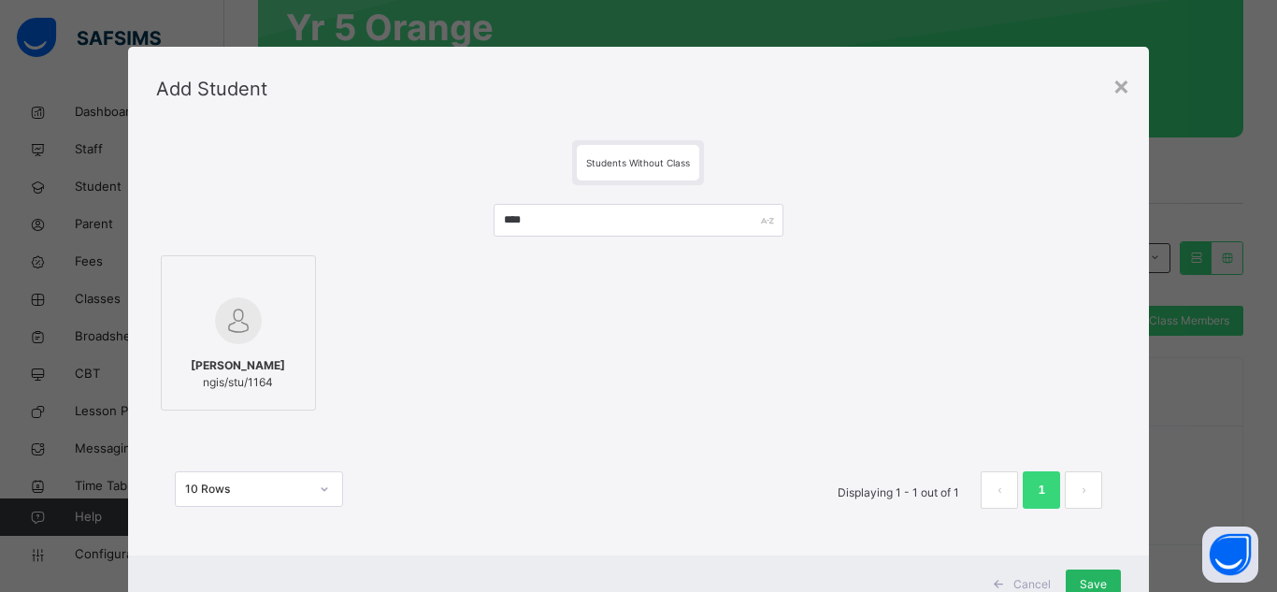
click at [1093, 572] on div "Save" at bounding box center [1093, 584] width 55 height 30
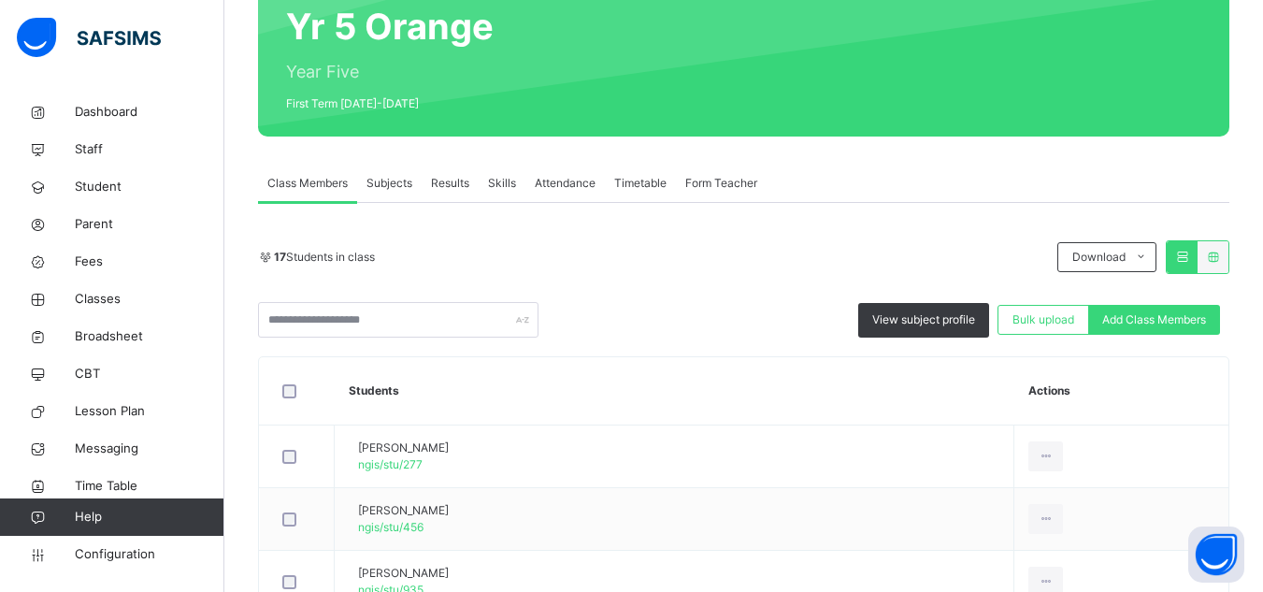
scroll to position [1189, 0]
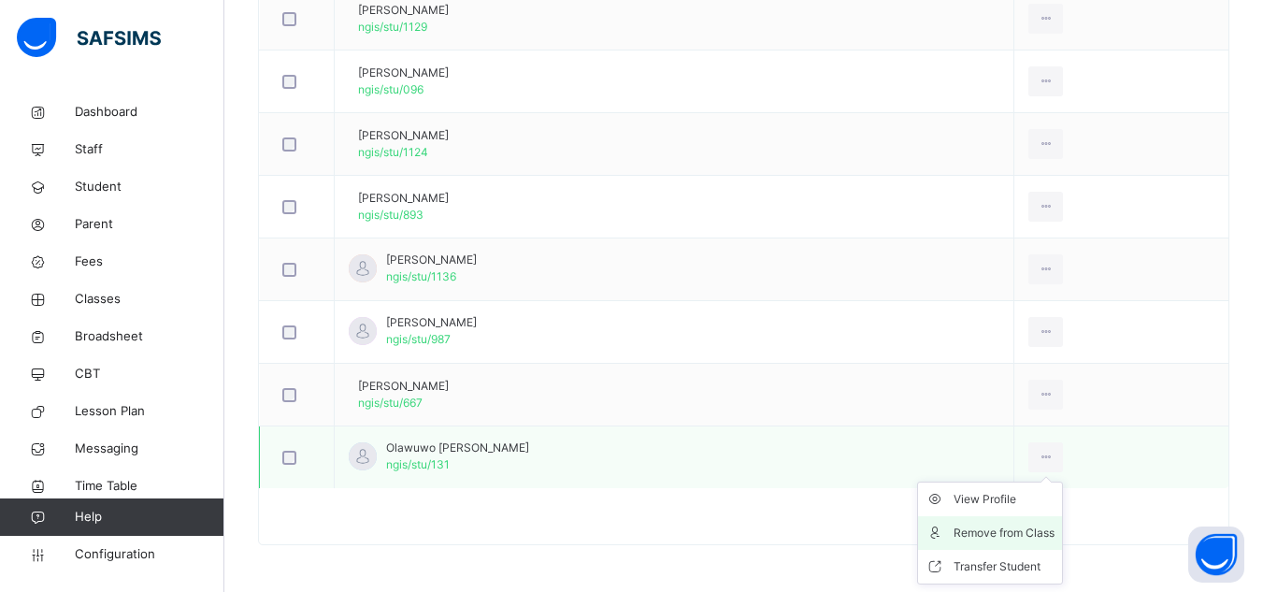
click at [1005, 529] on div "Remove from Class" at bounding box center [1004, 533] width 101 height 19
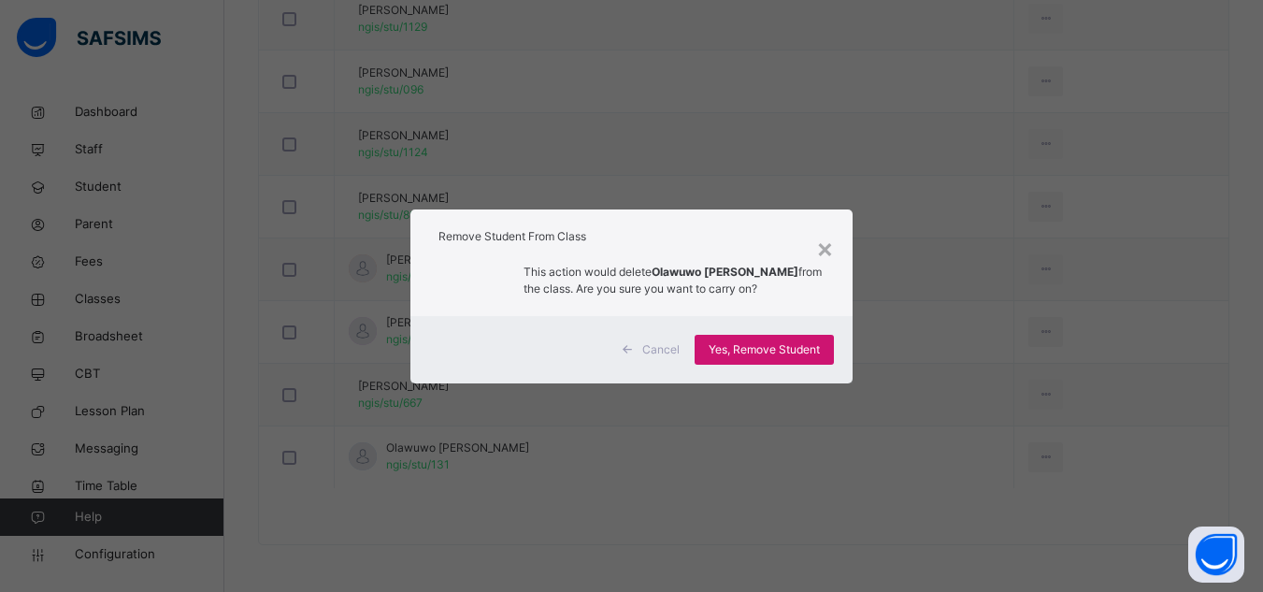
click at [800, 347] on span "Yes, Remove Student" at bounding box center [764, 349] width 111 height 17
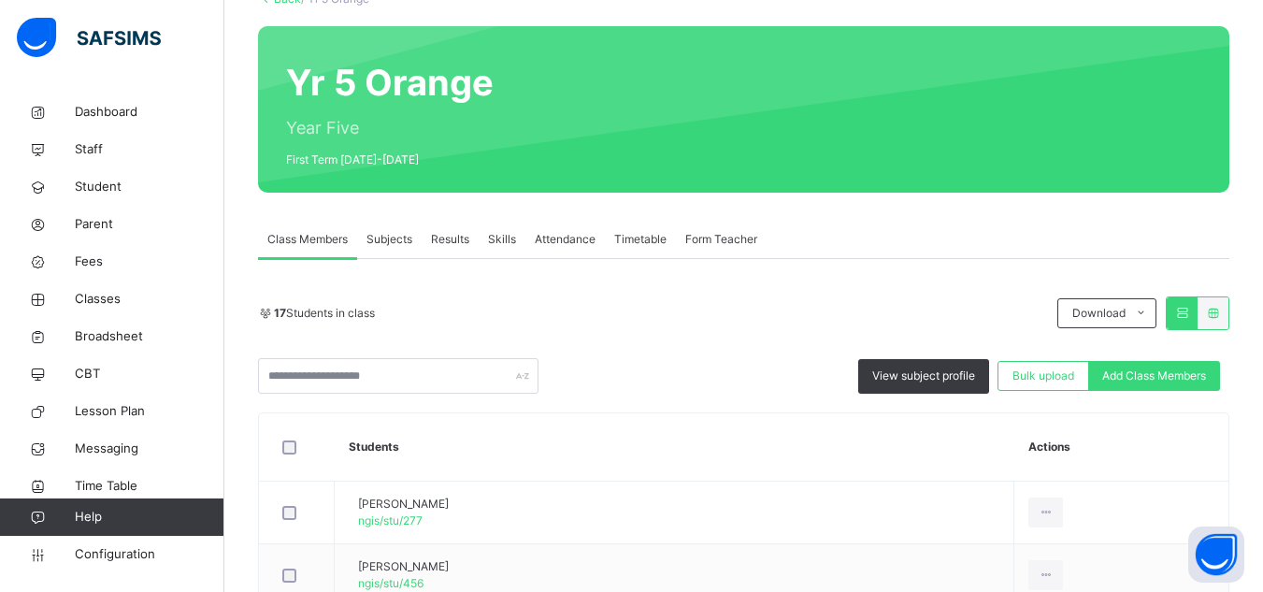
scroll to position [97, 0]
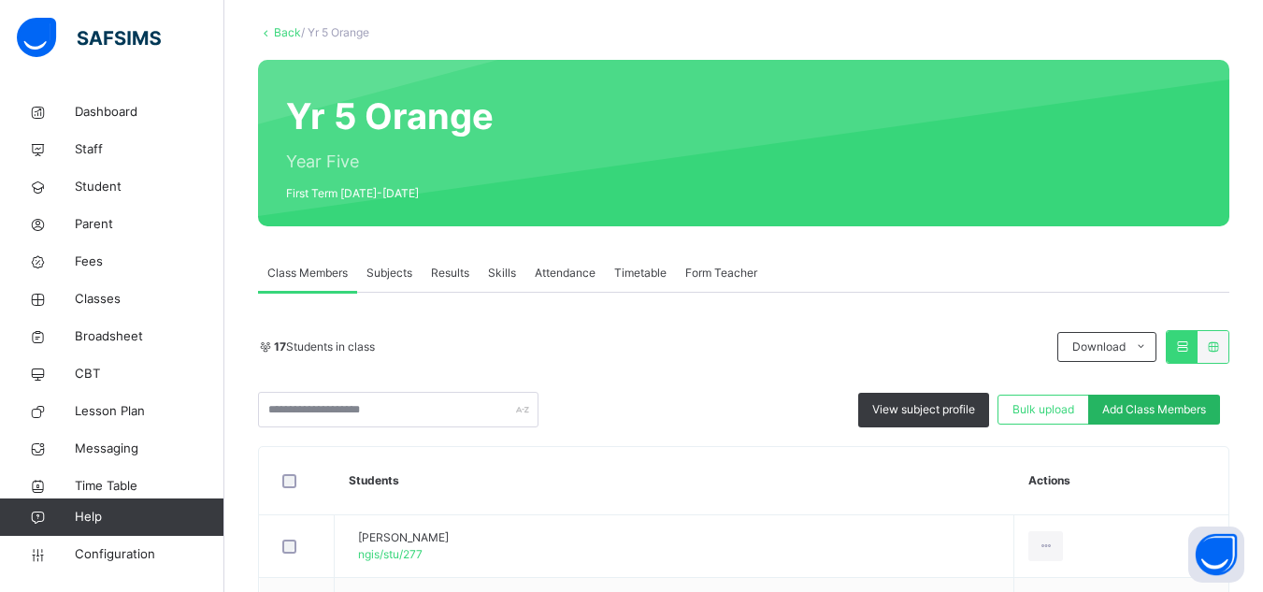
click at [1198, 407] on span "Add Class Members" at bounding box center [1154, 409] width 104 height 17
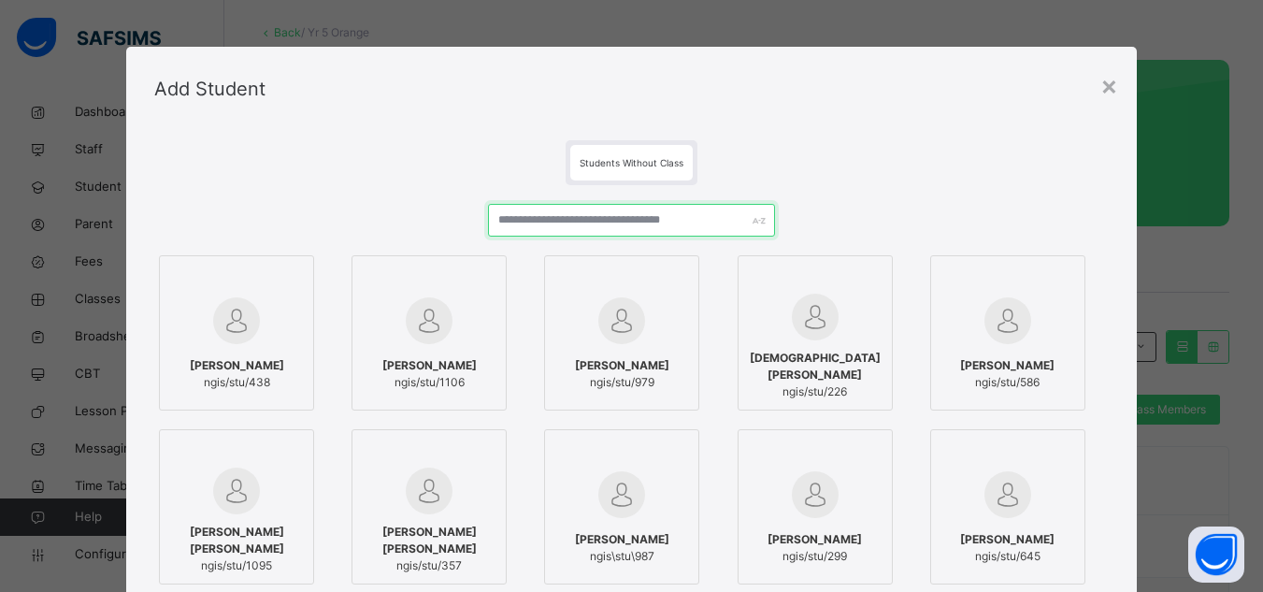
click at [607, 219] on input "text" at bounding box center [631, 220] width 286 height 33
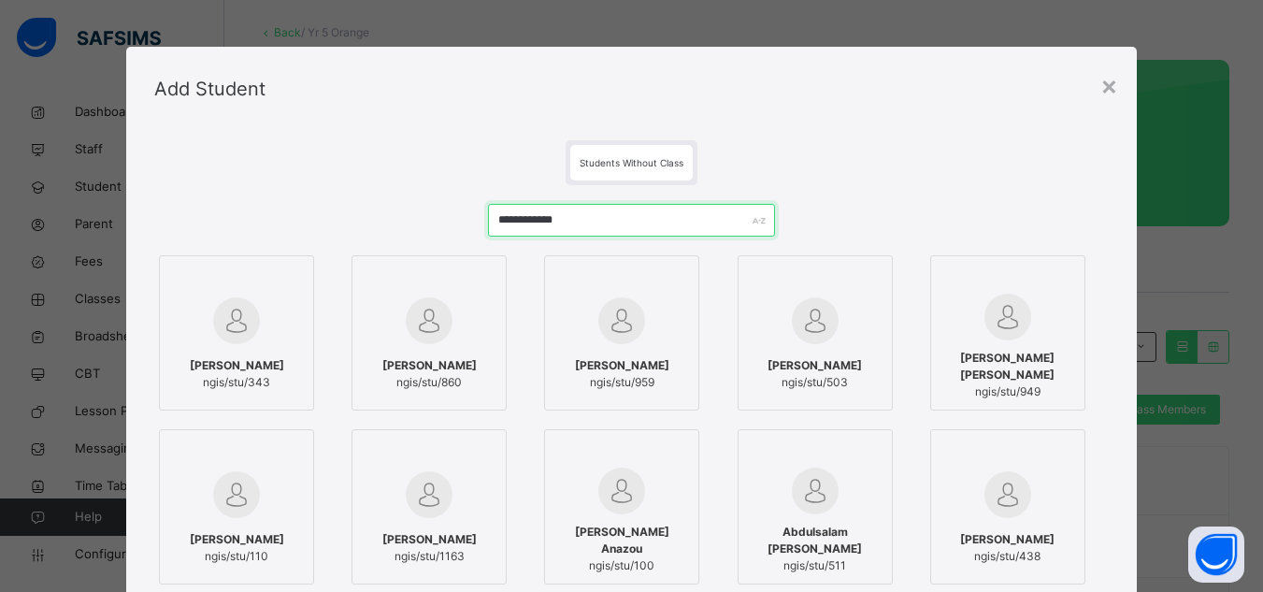
type input "**********"
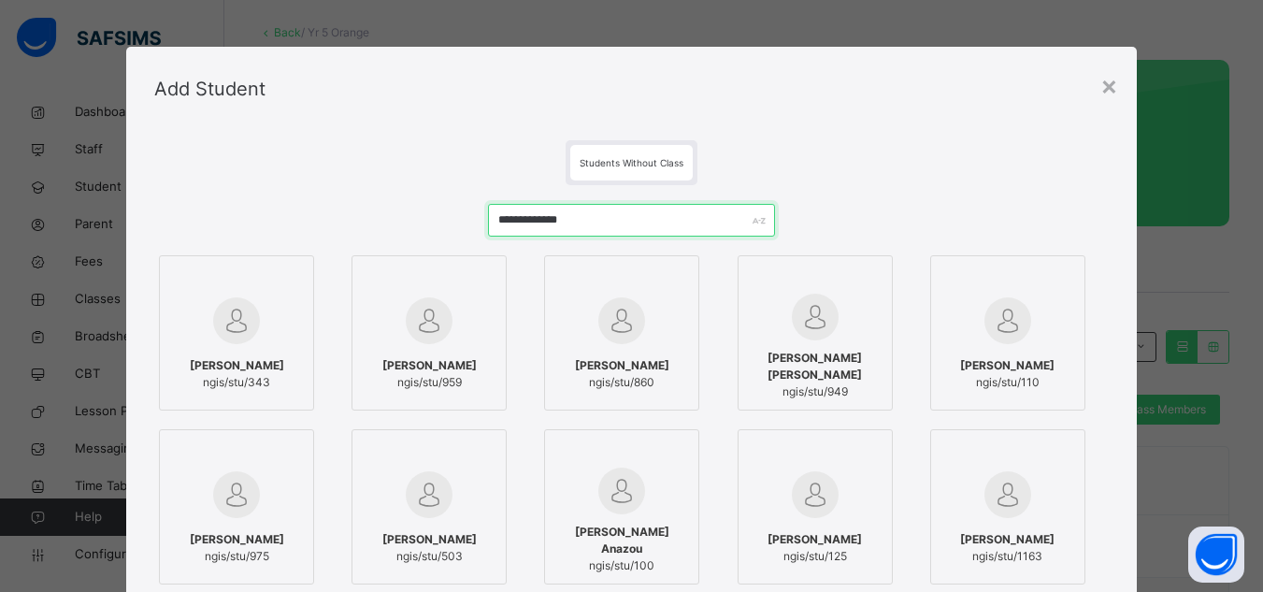
scroll to position [94, 0]
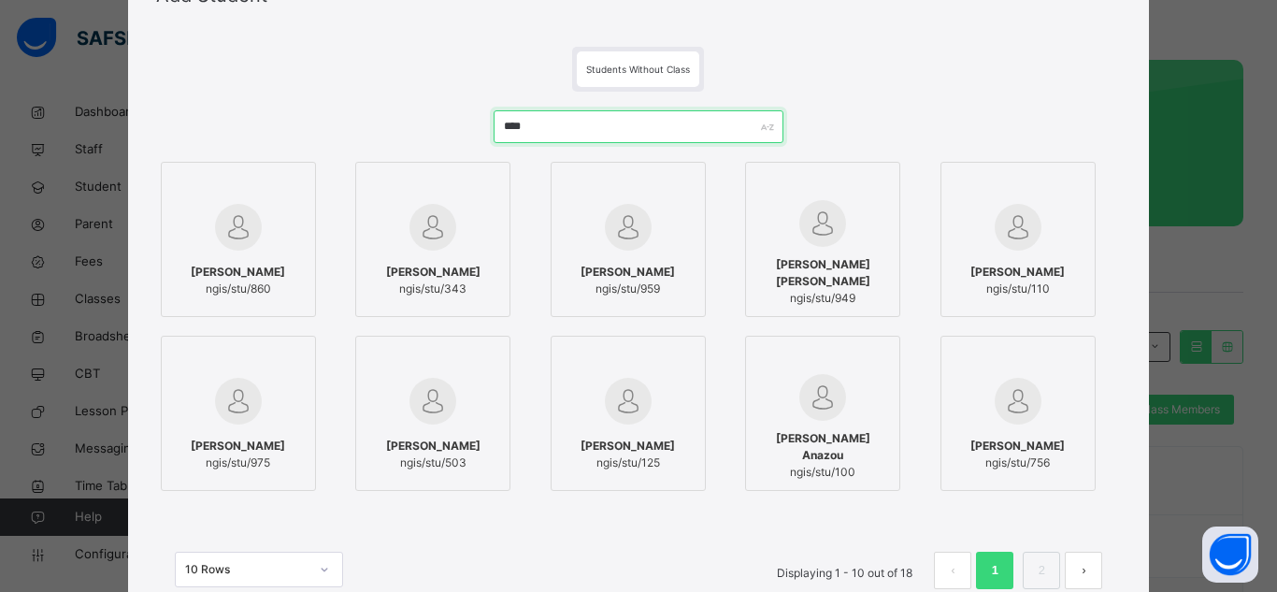
type input "*****"
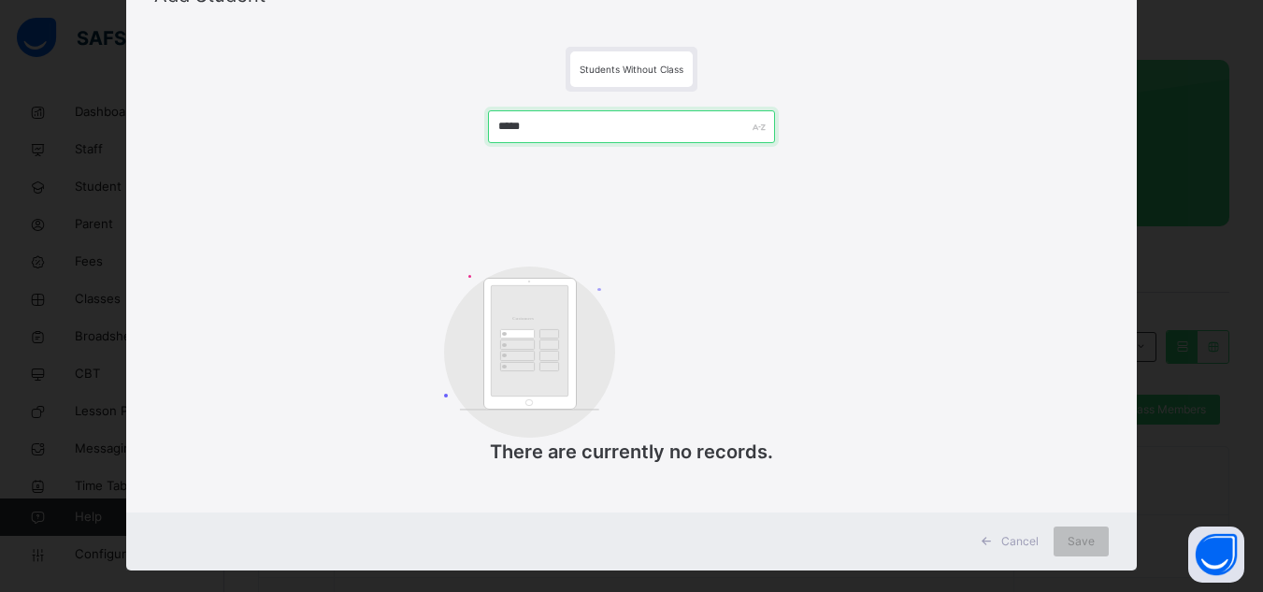
drag, startPoint x: 619, startPoint y: 136, endPoint x: 372, endPoint y: 126, distance: 247.0
click at [372, 126] on div "***** Customers There are currently no records." at bounding box center [631, 297] width 955 height 411
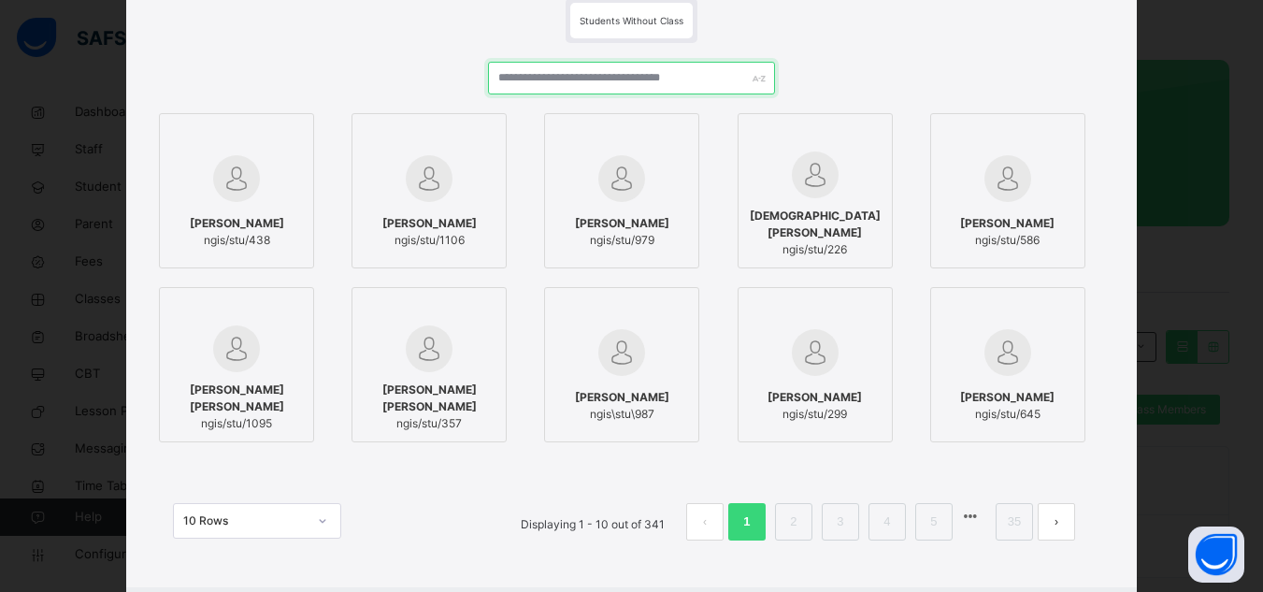
scroll to position [0, 0]
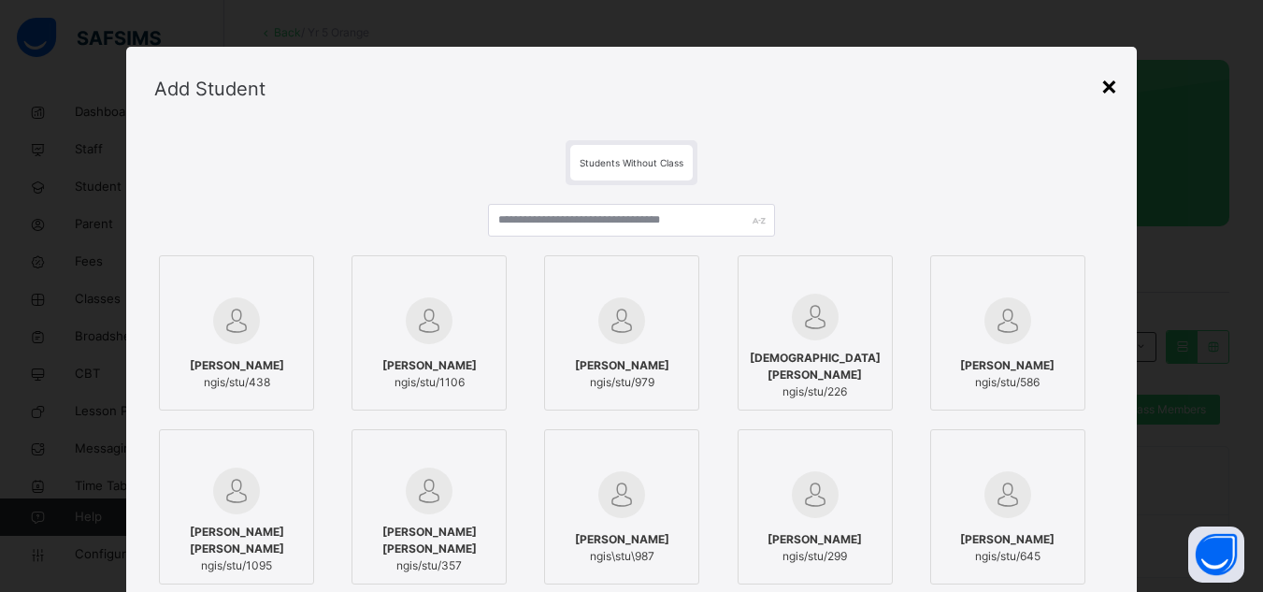
click at [1109, 91] on div "×" at bounding box center [1110, 84] width 18 height 39
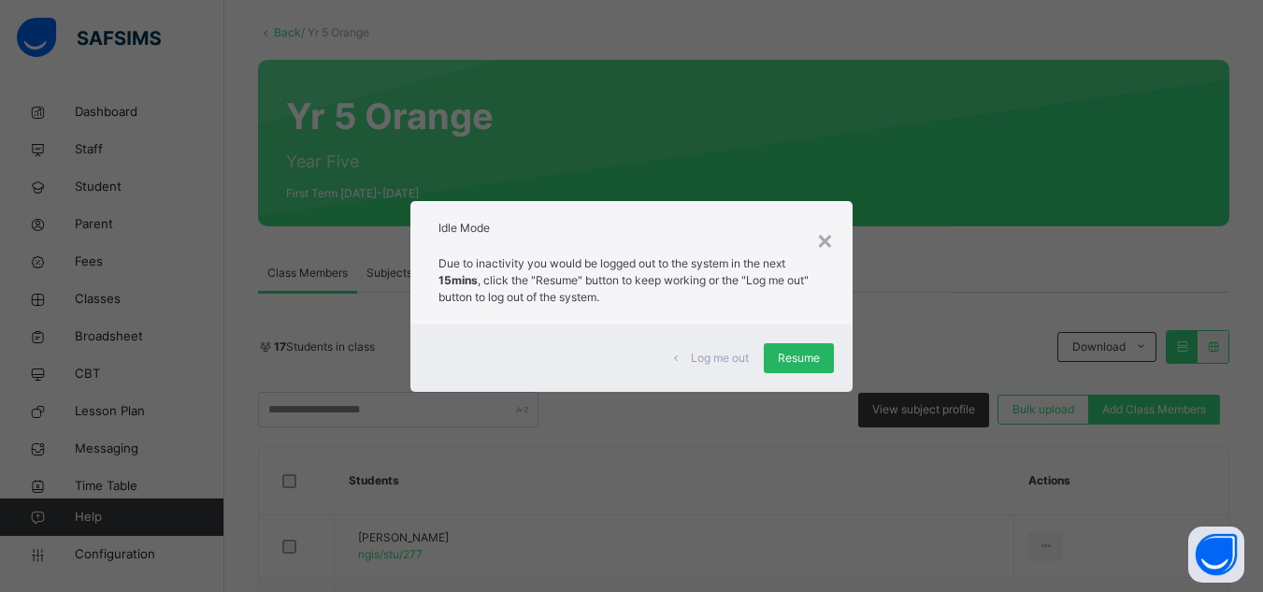
click at [818, 362] on span "Resume" at bounding box center [799, 358] width 42 height 17
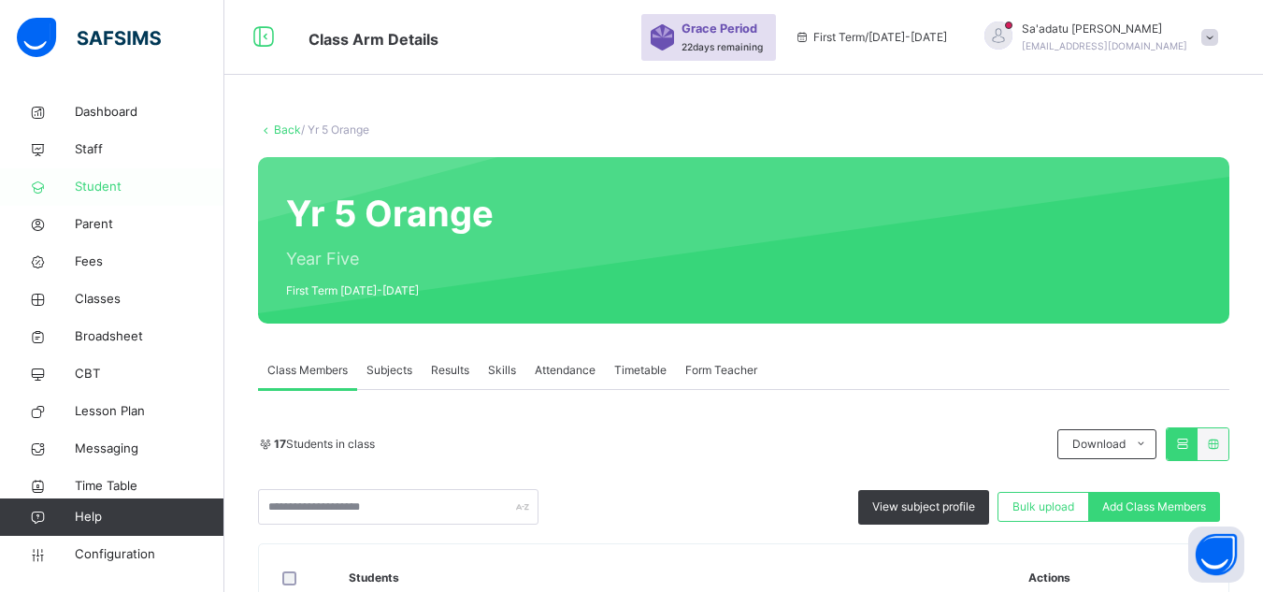
click at [92, 186] on span "Student" at bounding box center [150, 187] width 150 height 19
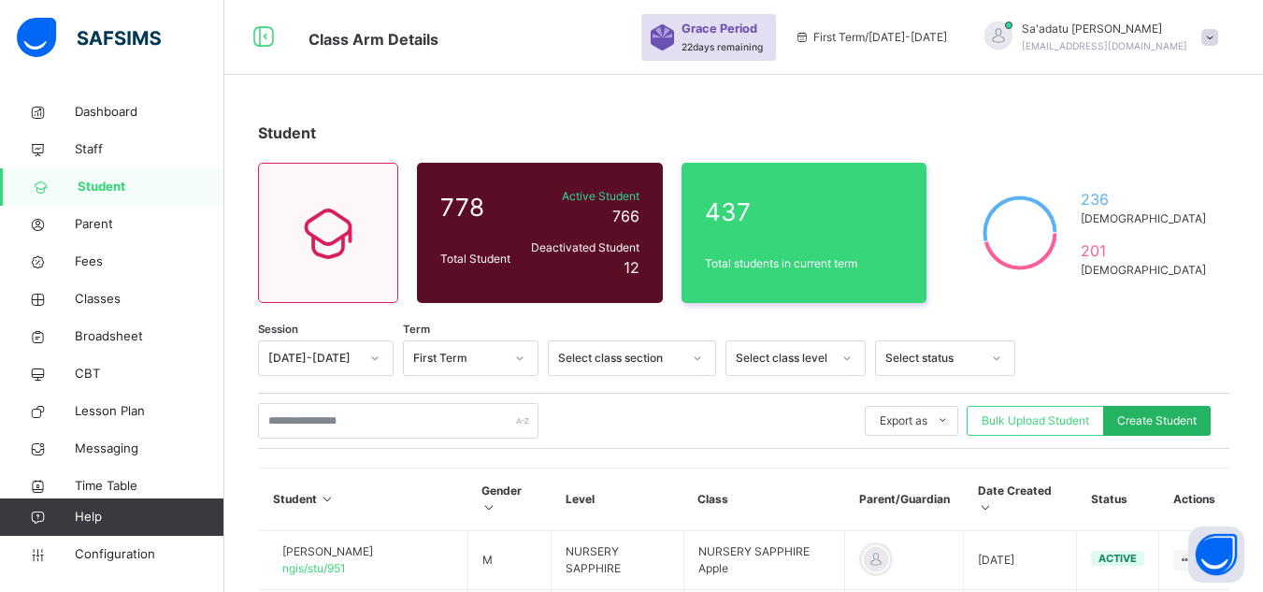
click at [1144, 421] on span "Create Student" at bounding box center [1156, 420] width 79 height 17
select select "**"
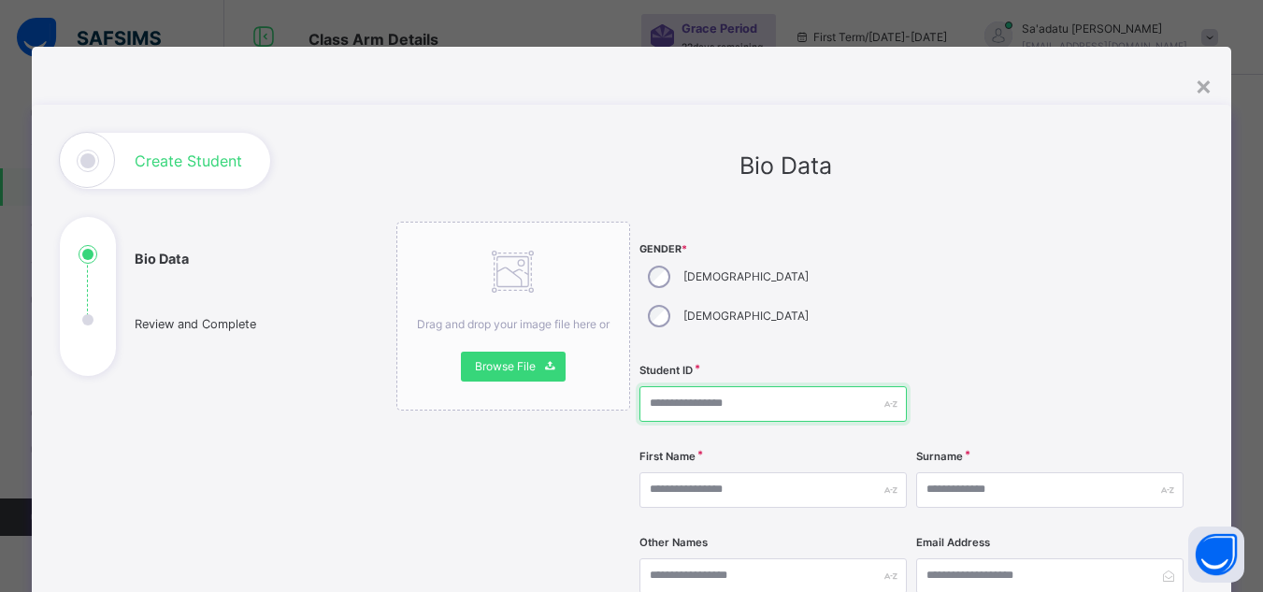
click at [682, 386] on input "text" at bounding box center [773, 404] width 267 height 36
type input "**********"
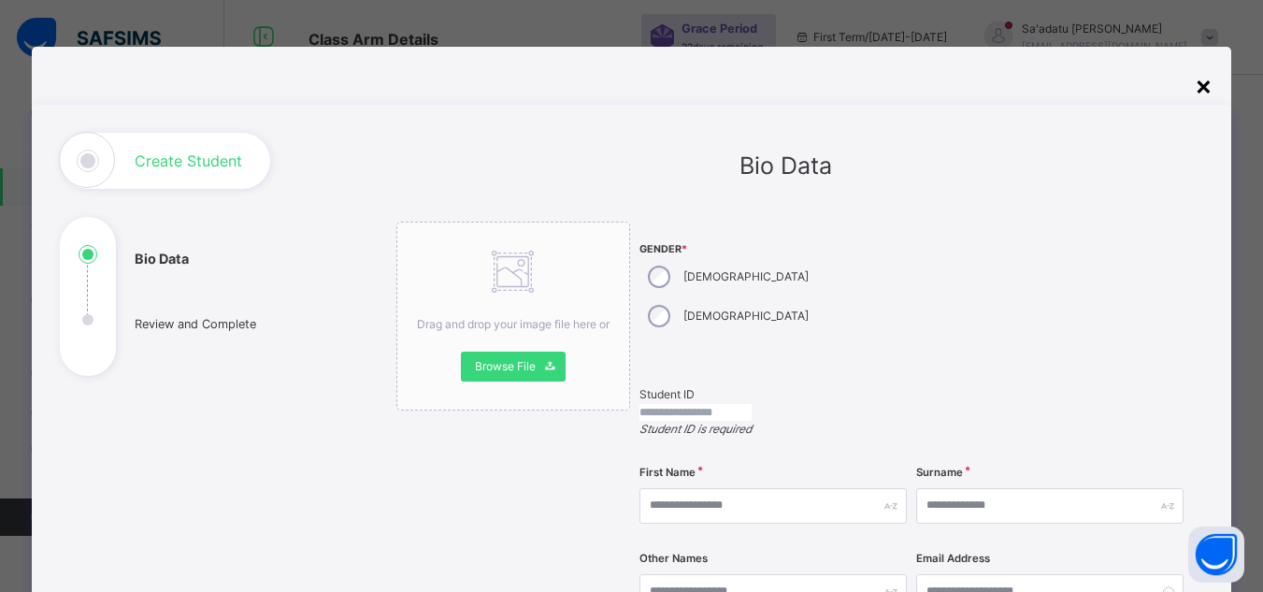
click at [1205, 84] on div "×" at bounding box center [1204, 84] width 18 height 39
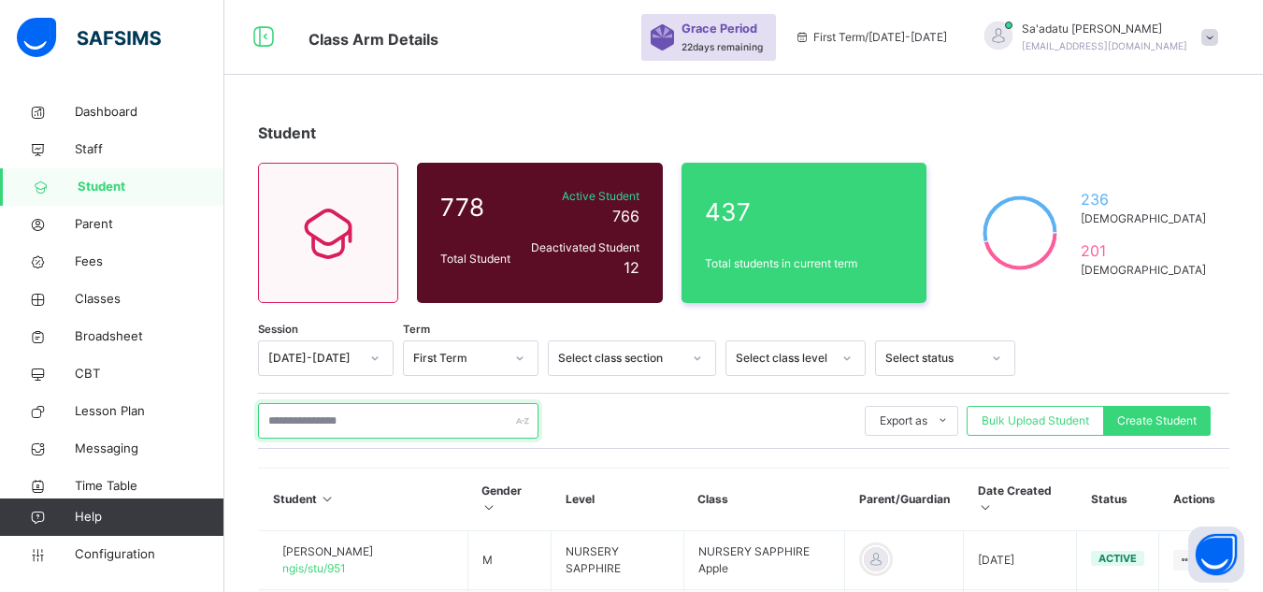
click at [358, 432] on input "text" at bounding box center [398, 421] width 281 height 36
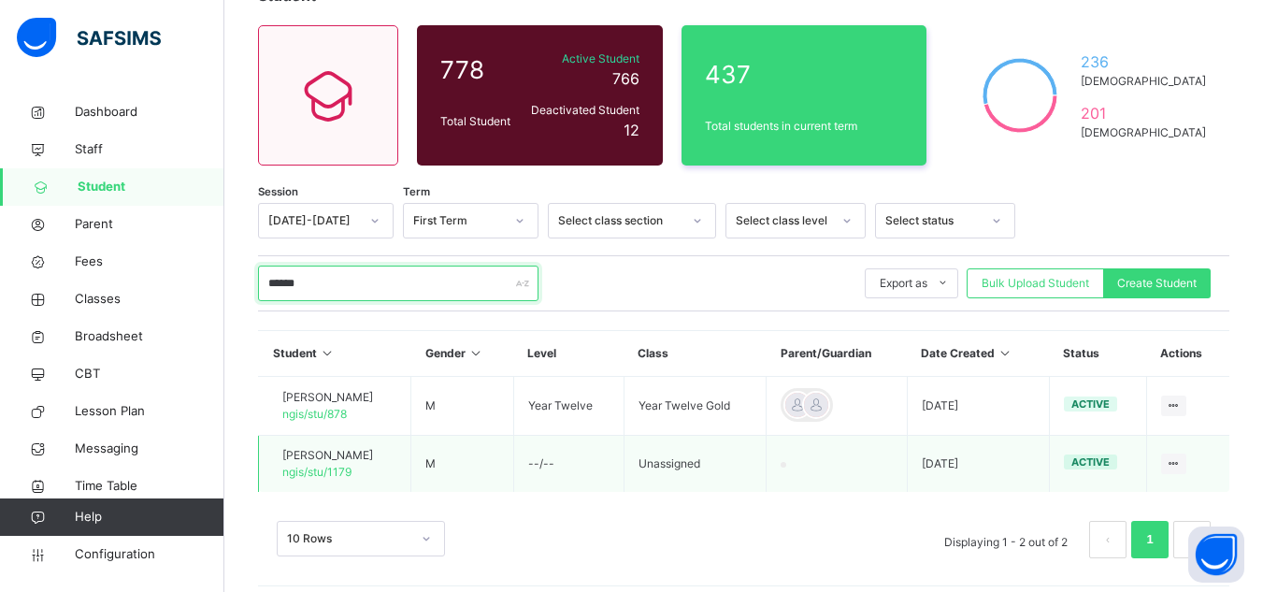
scroll to position [151, 0]
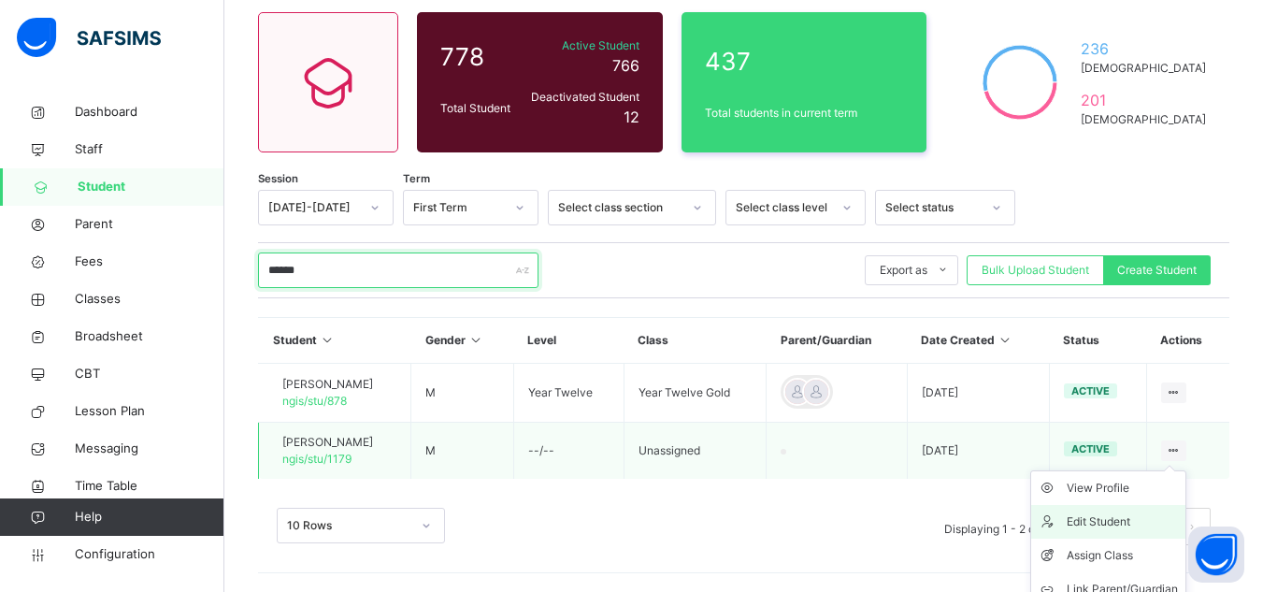
type input "******"
click at [1116, 516] on div "Edit Student" at bounding box center [1122, 521] width 111 height 19
select select "**"
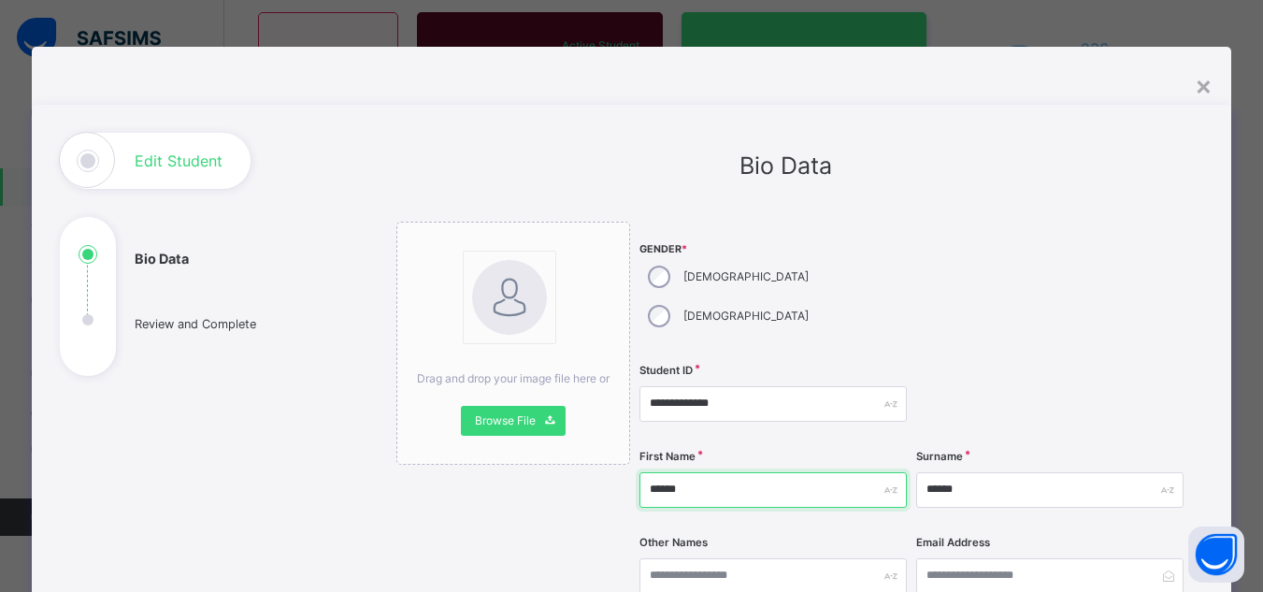
drag, startPoint x: 695, startPoint y: 440, endPoint x: 633, endPoint y: 458, distance: 64.2
click at [640, 472] on input "******" at bounding box center [773, 490] width 267 height 36
type input "********"
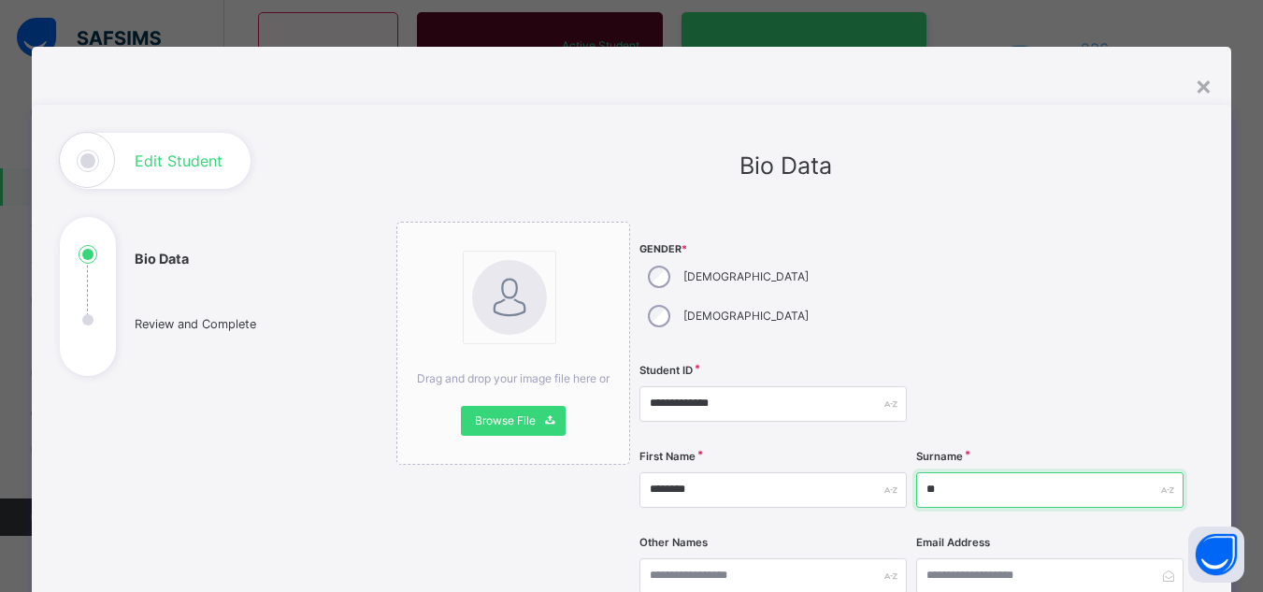
type input "*******"
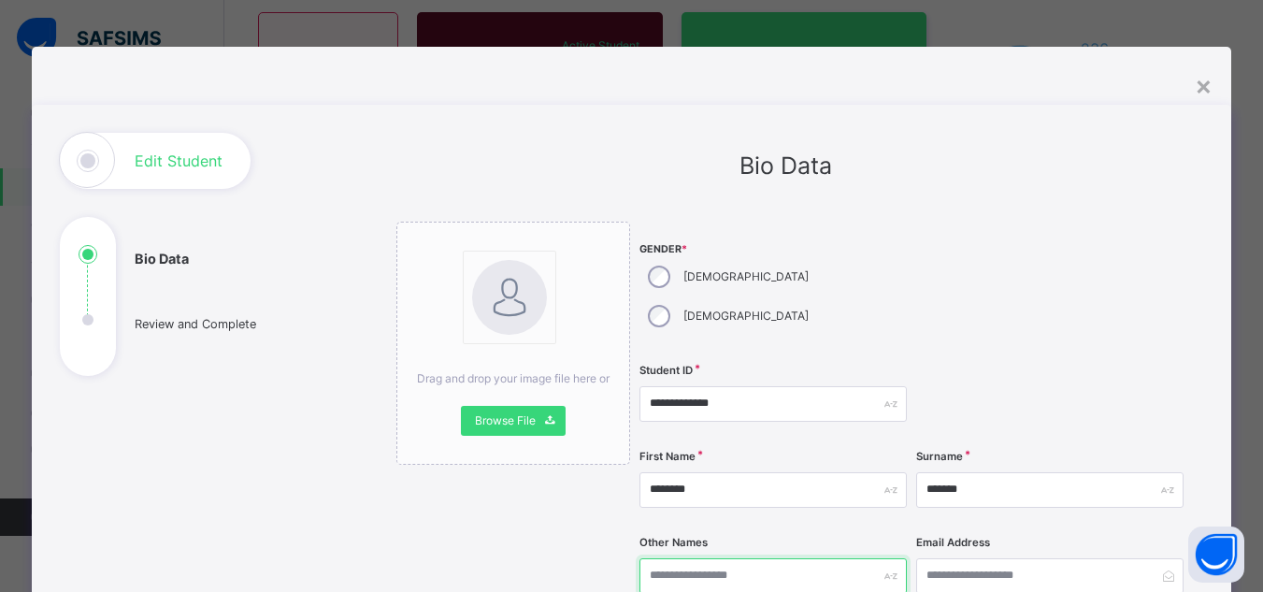
click at [744, 558] on input "text" at bounding box center [773, 576] width 267 height 36
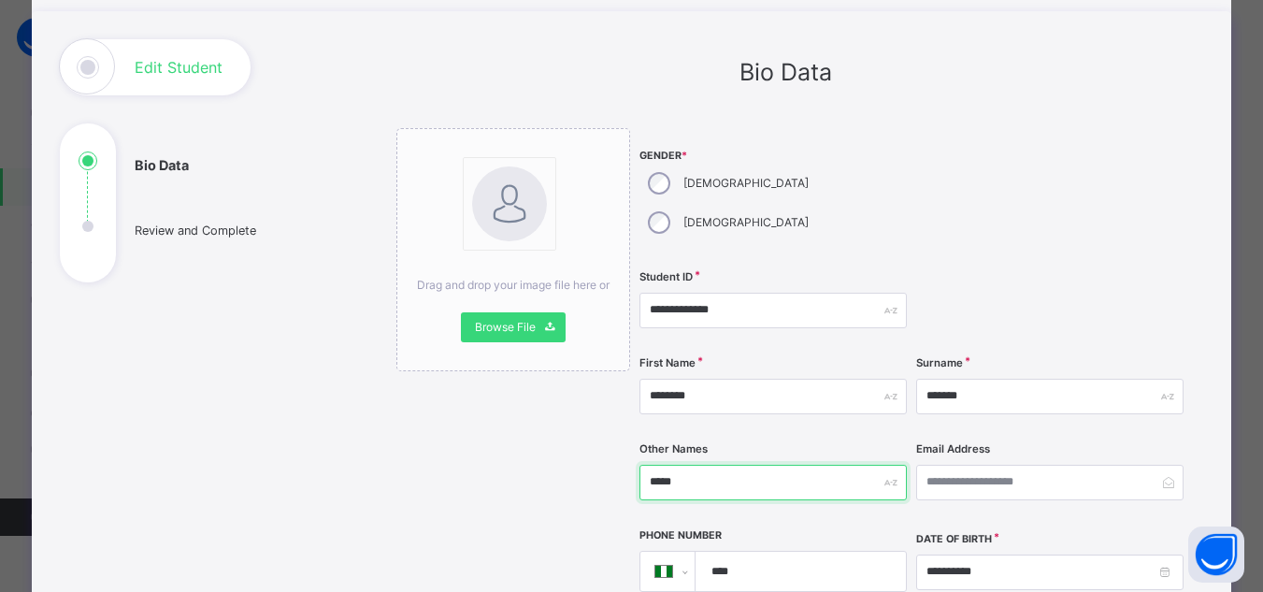
scroll to position [281, 0]
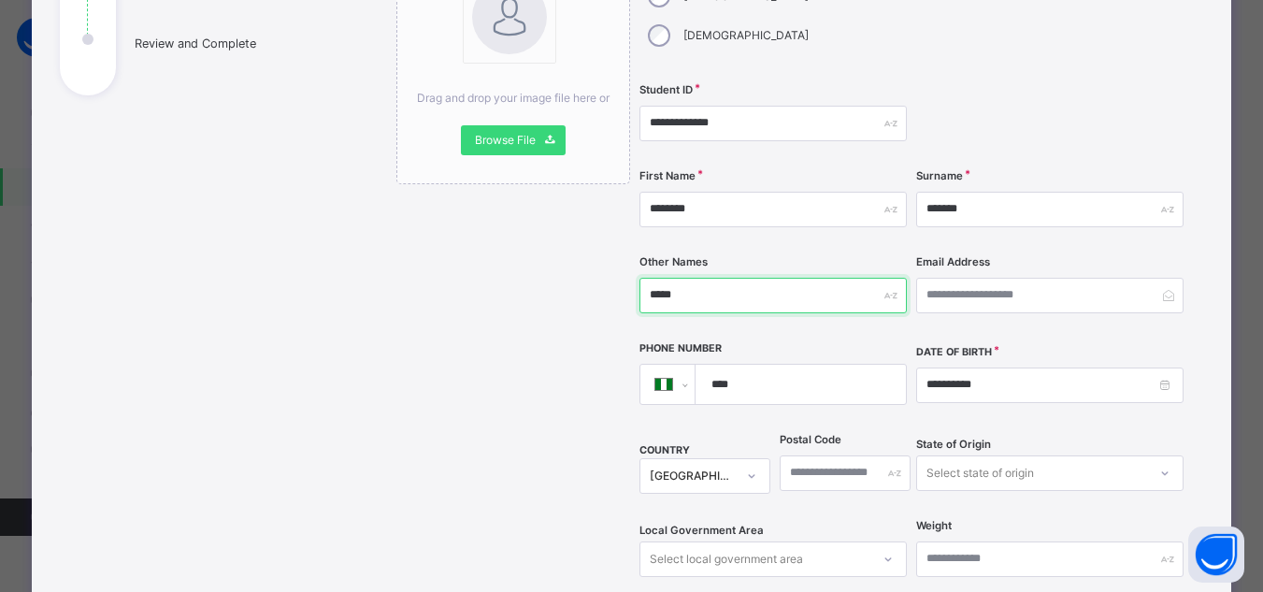
type input "*****"
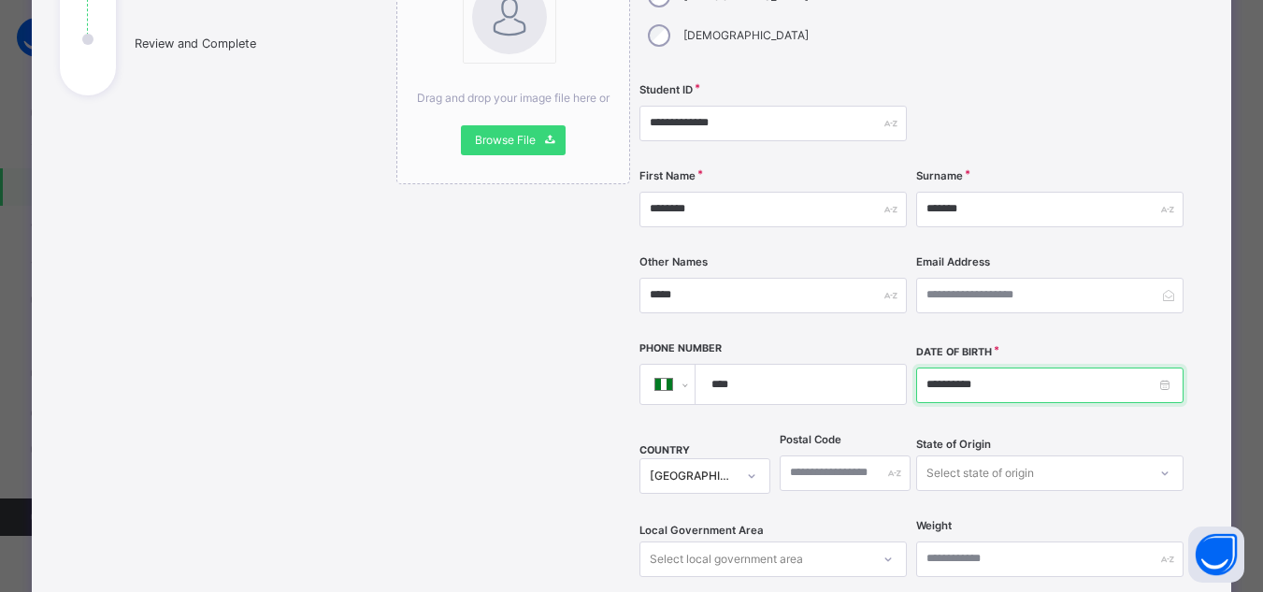
click at [944, 367] on input "**********" at bounding box center [1049, 385] width 267 height 36
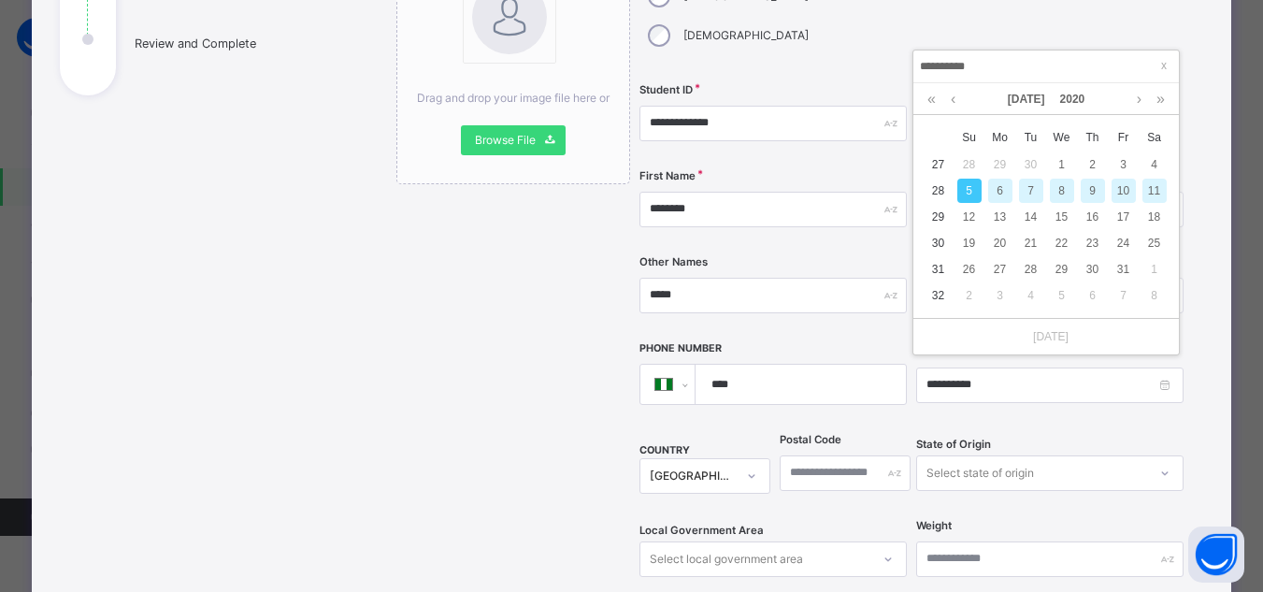
drag, startPoint x: 988, startPoint y: 59, endPoint x: 851, endPoint y: 50, distance: 137.8
click at [851, 50] on body "Class Arm Details Grace Period 22 days remaining First Term / 2025-2026 Sa'adat…" at bounding box center [631, 220] width 1263 height 742
type input "**********"
click at [1029, 192] on div "8" at bounding box center [1031, 191] width 24 height 24
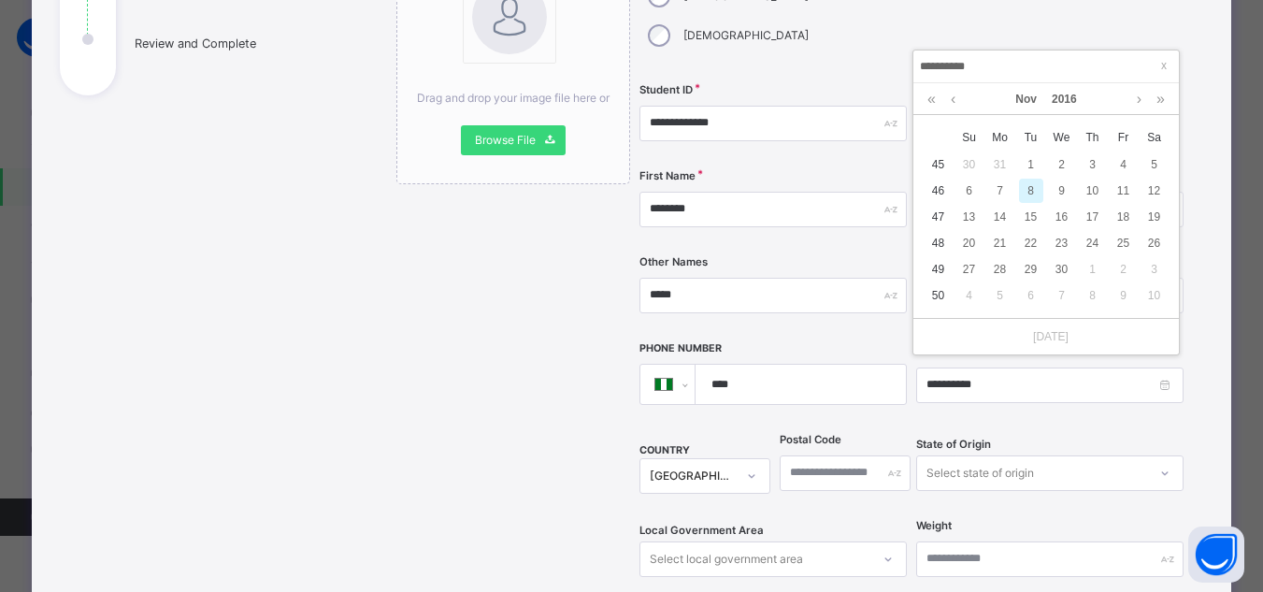
type input "**********"
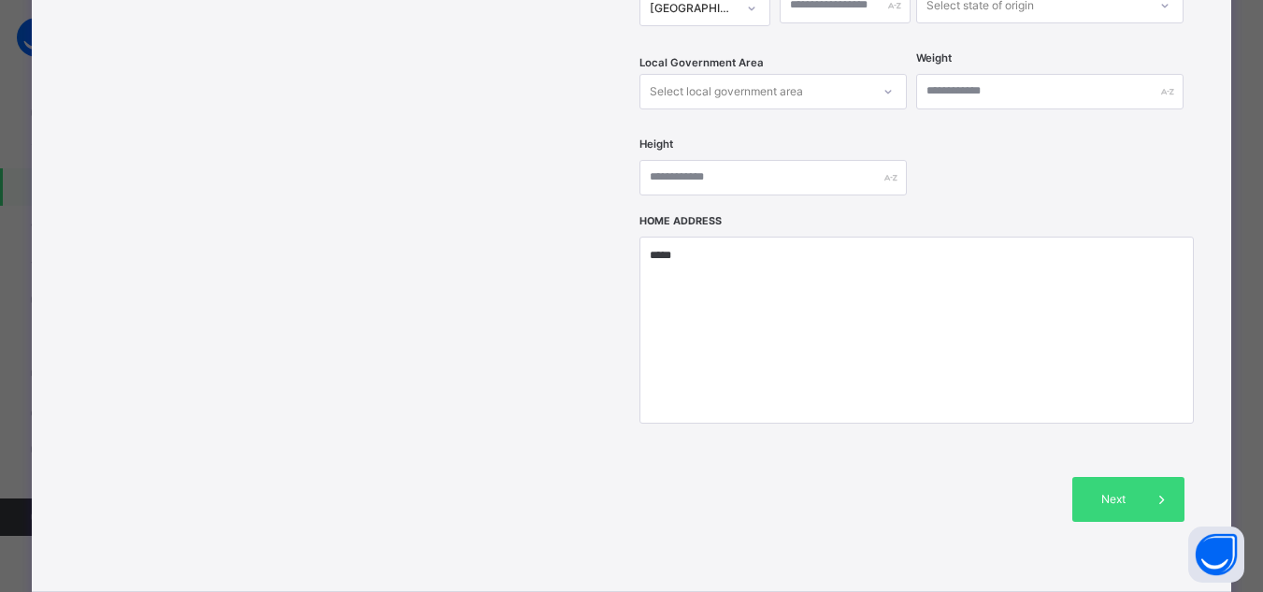
click at [1122, 477] on div "Next" at bounding box center [1129, 499] width 112 height 45
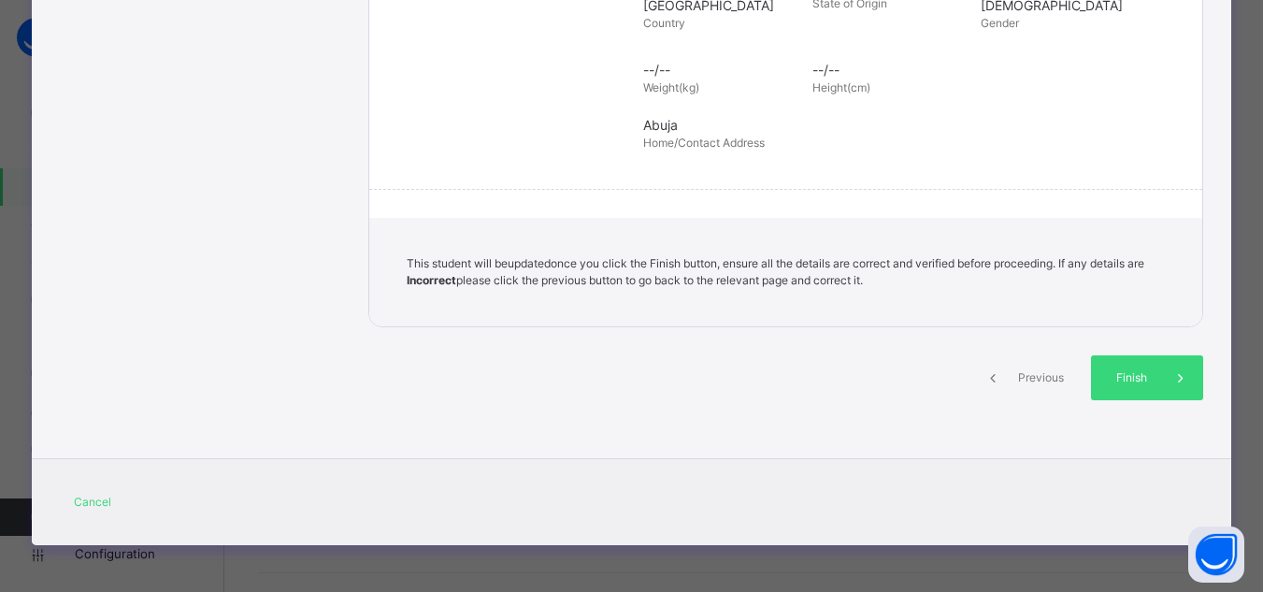
scroll to position [437, 0]
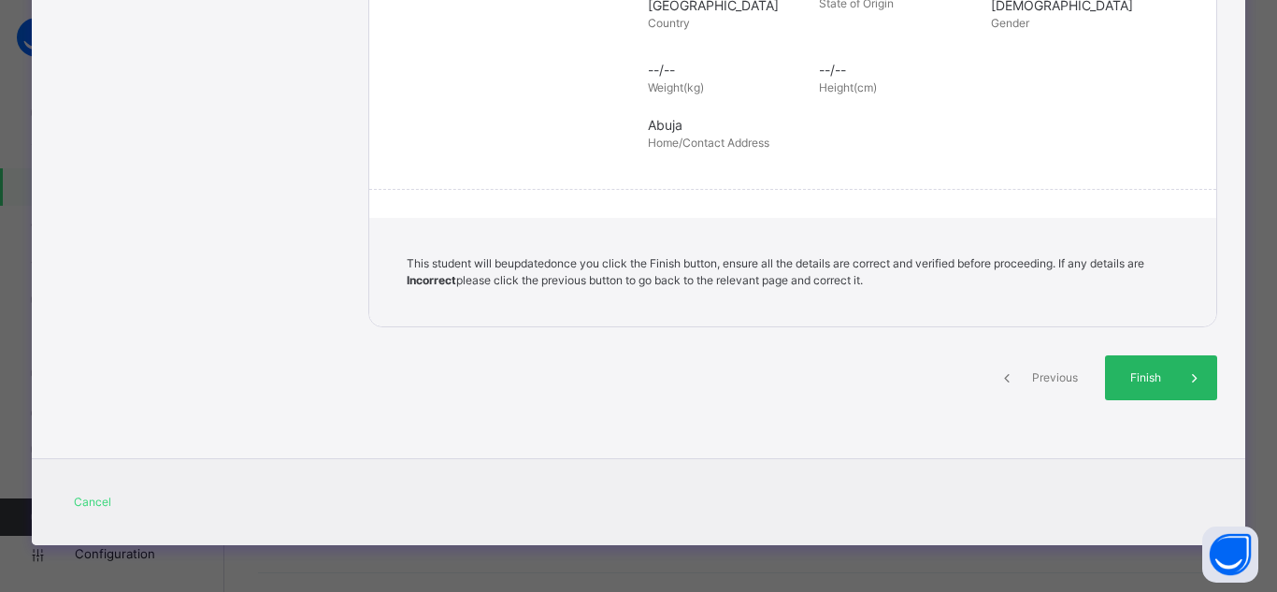
click at [1134, 386] on div "Finish" at bounding box center [1161, 377] width 112 height 45
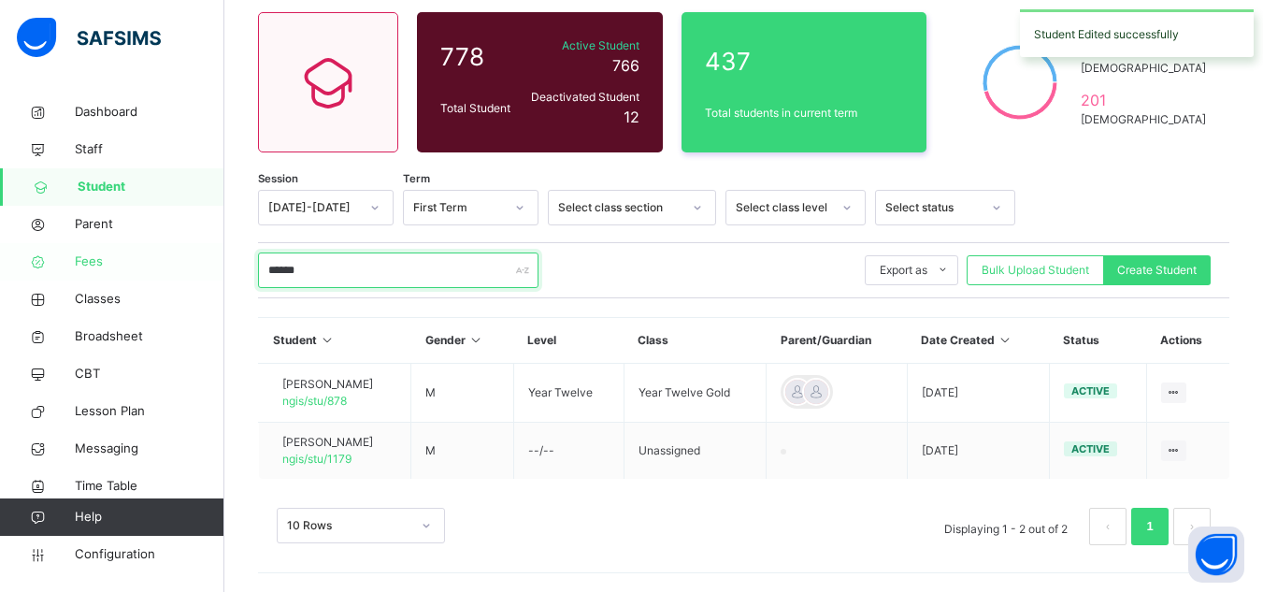
drag, startPoint x: 324, startPoint y: 270, endPoint x: 190, endPoint y: 268, distance: 134.7
click at [190, 268] on div "Class Arm Details Grace Period 22 days remaining First Term / 2025-2026 Sa'adat…" at bounding box center [631, 220] width 1263 height 742
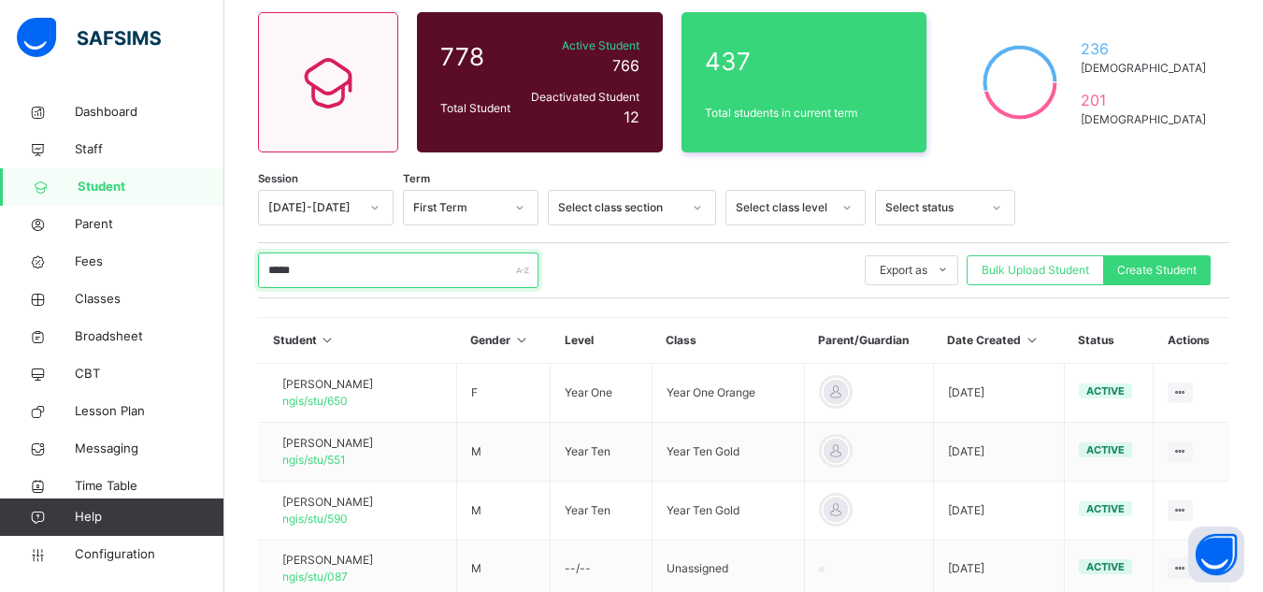
type input "*****"
click at [654, 266] on div "***** Export as Pdf Report Excel Report Excel Report (LMS) Bulk Upload Student …" at bounding box center [744, 270] width 972 height 36
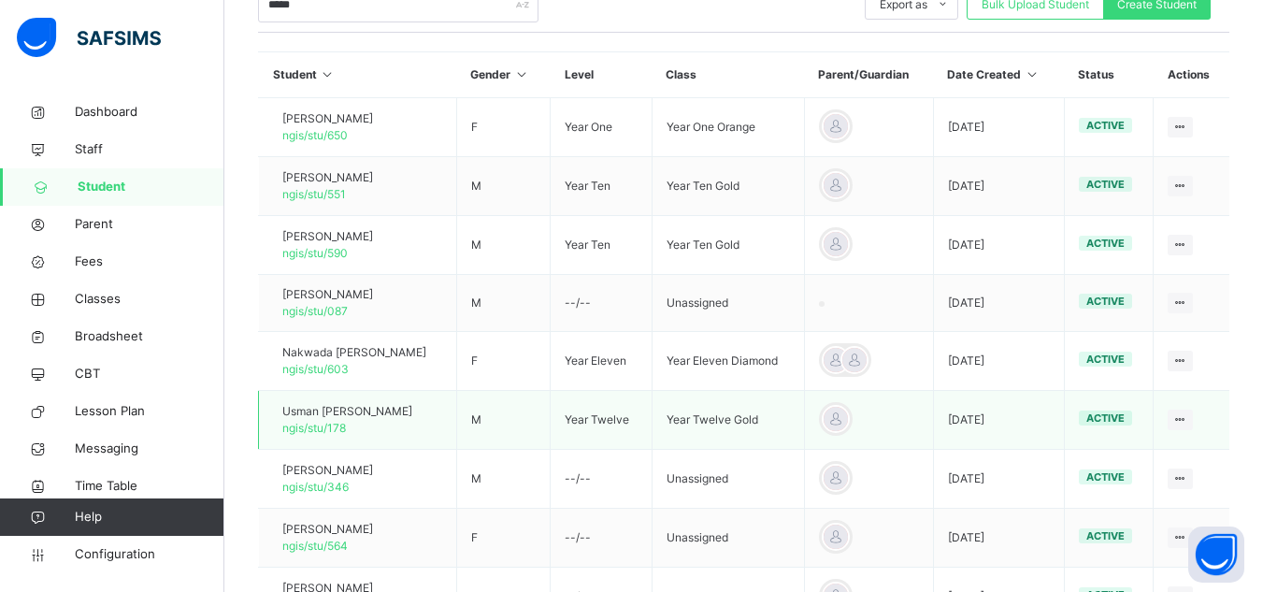
scroll to position [154, 0]
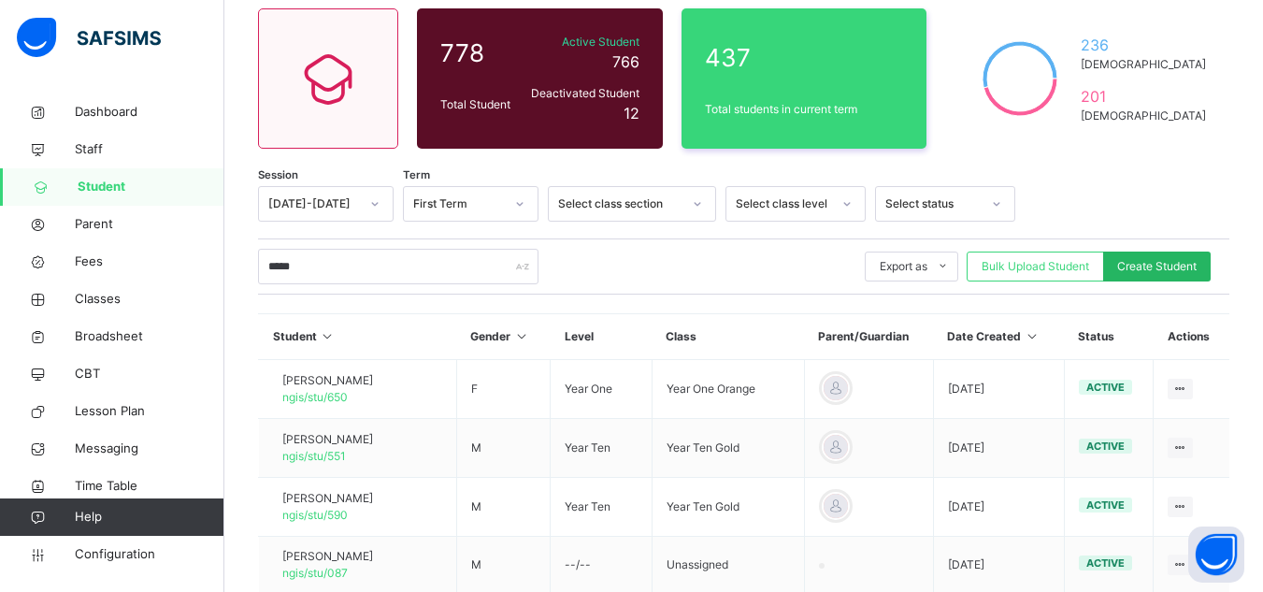
click at [1197, 271] on span "Create Student" at bounding box center [1156, 266] width 79 height 17
select select "**"
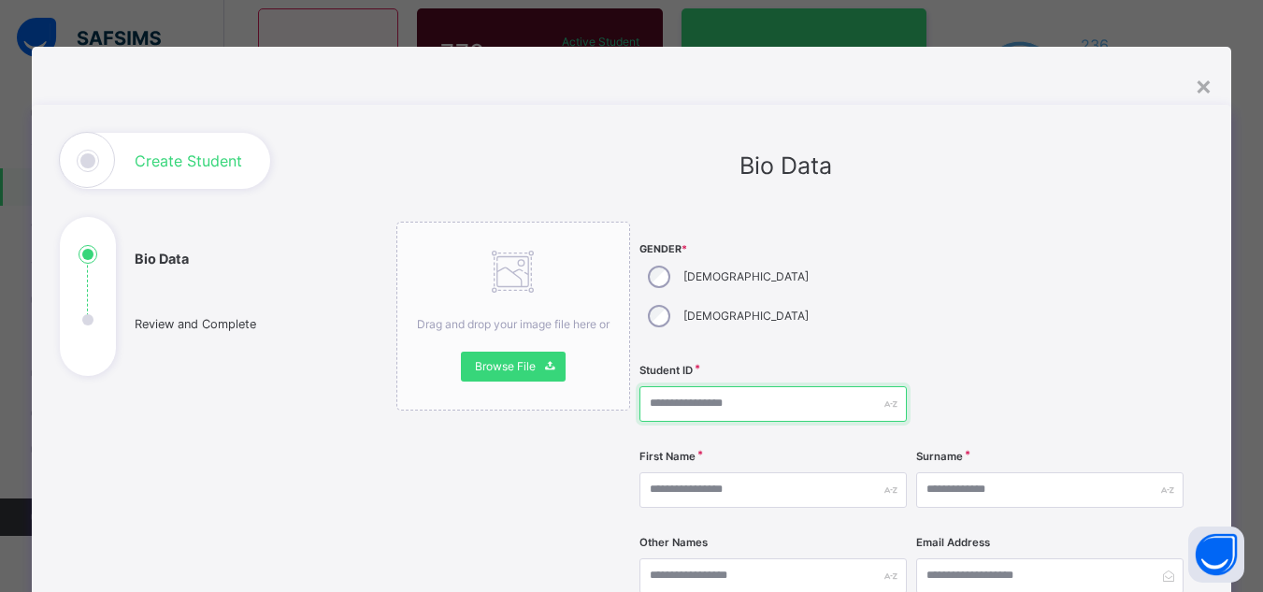
click at [723, 386] on input "text" at bounding box center [773, 404] width 267 height 36
type input "**********"
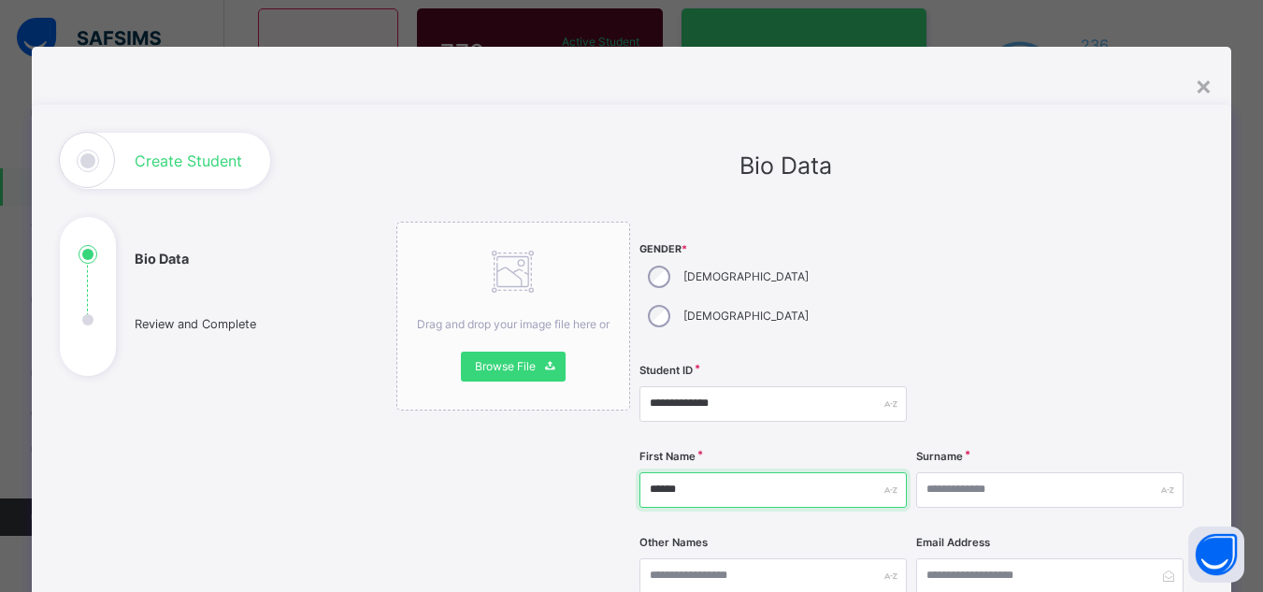
type input "*****"
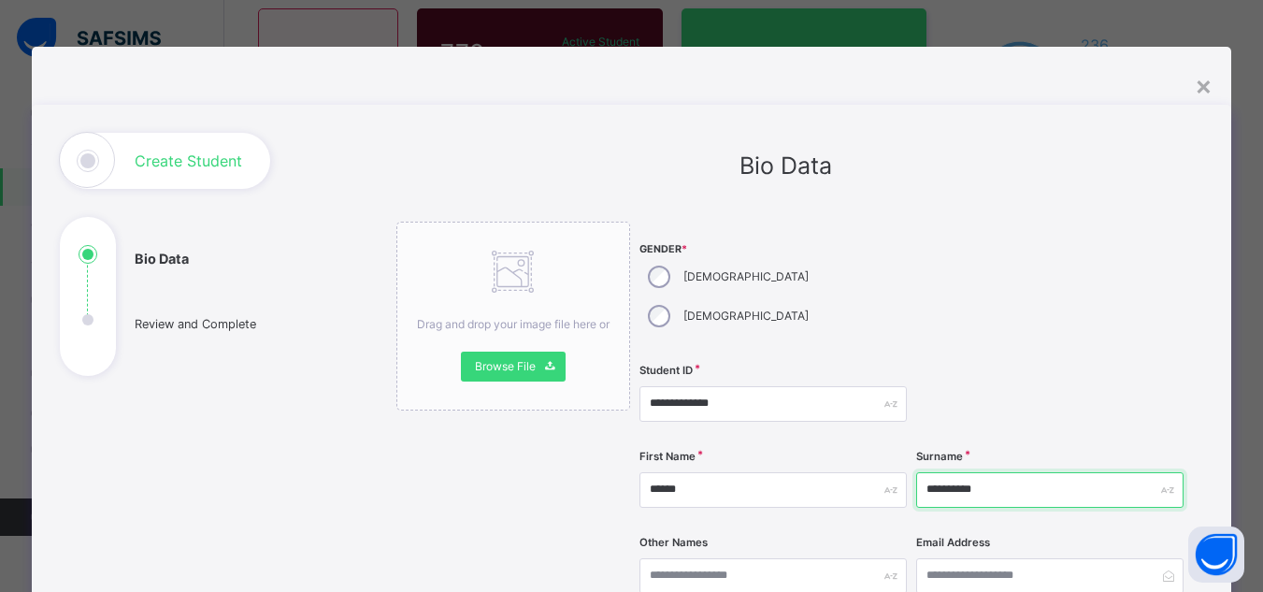
type input "*********"
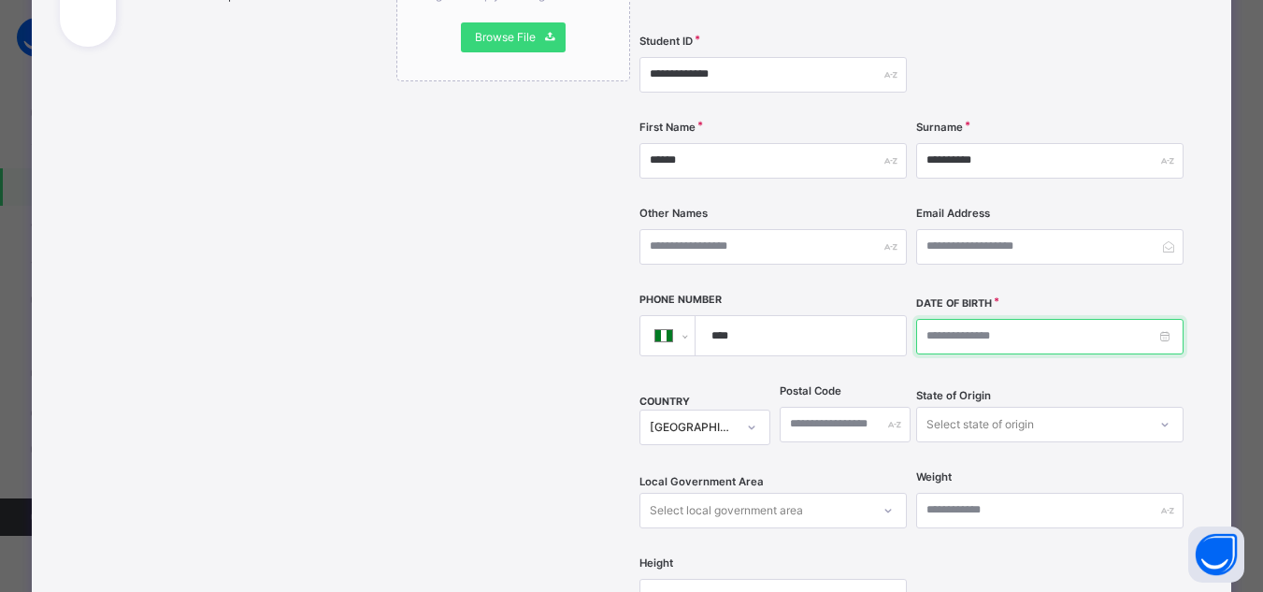
click at [927, 319] on input at bounding box center [1049, 337] width 267 height 36
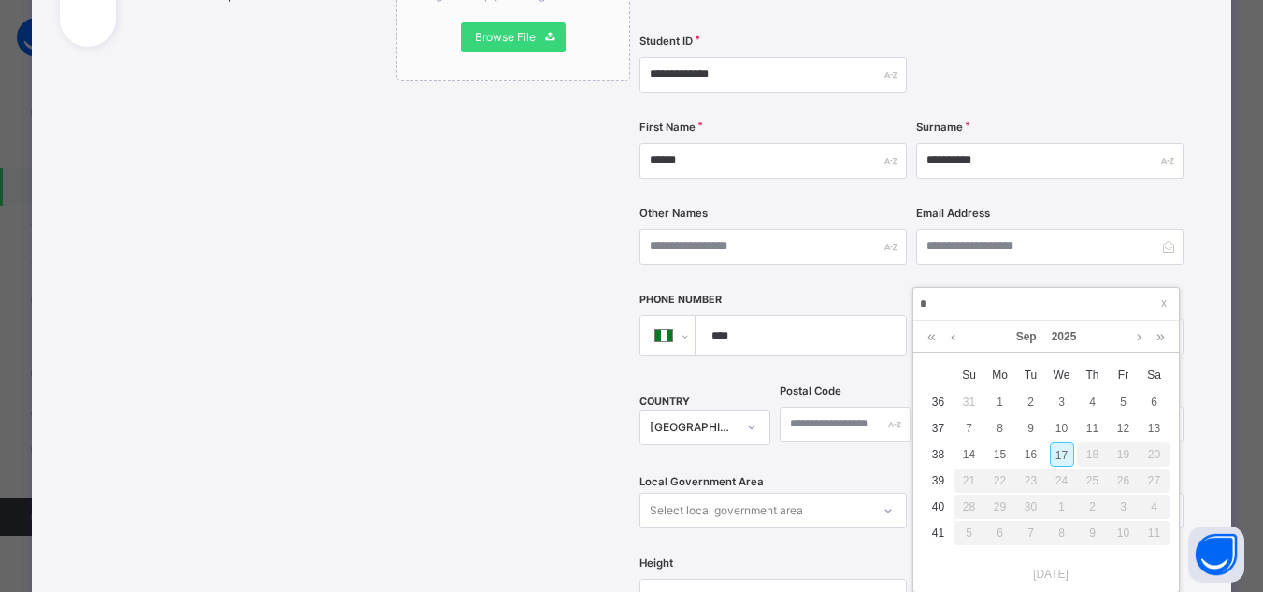
type input "**"
type input "**********"
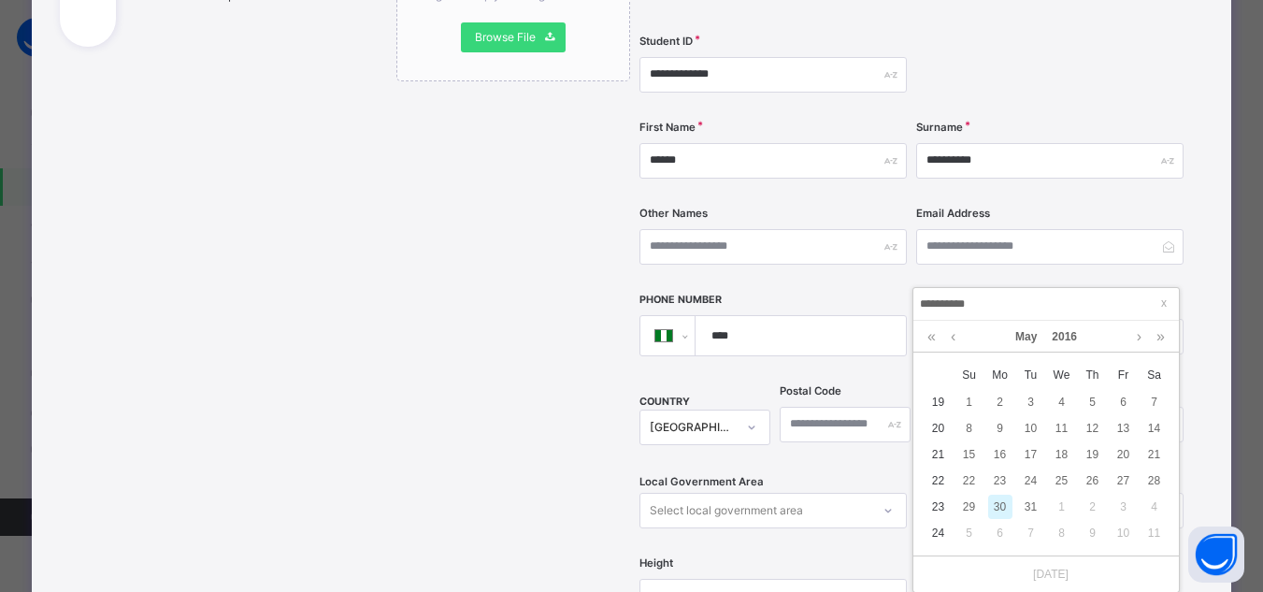
type input "**********"
click at [1001, 509] on div "30" at bounding box center [1000, 507] width 24 height 24
type input "**********"
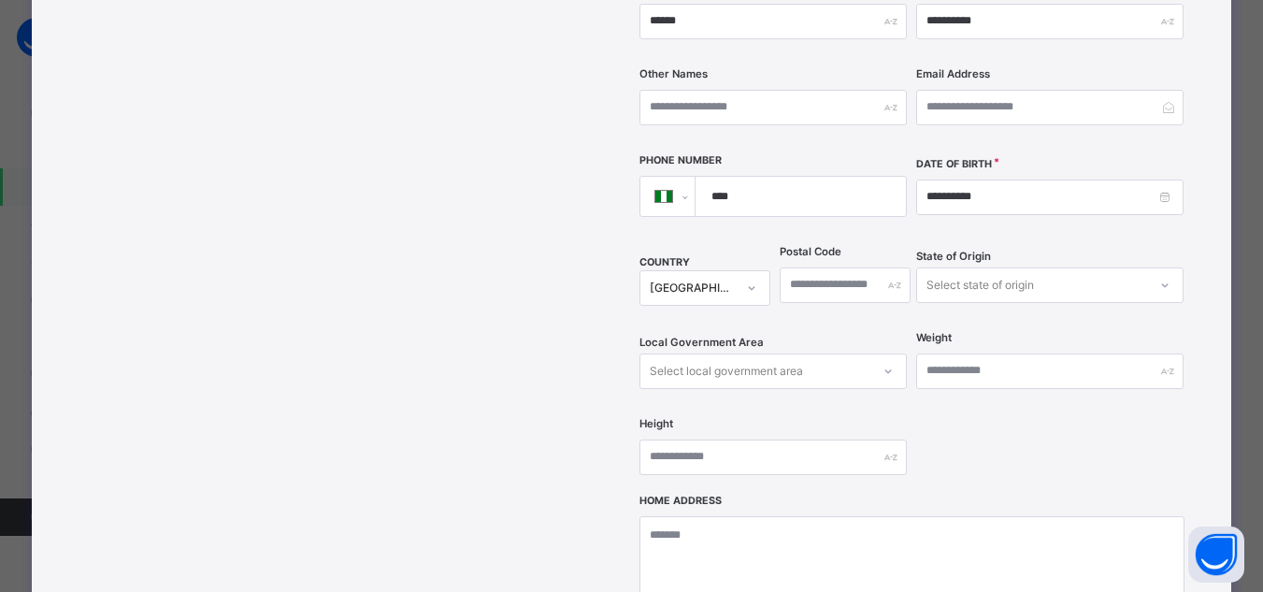
scroll to position [610, 0]
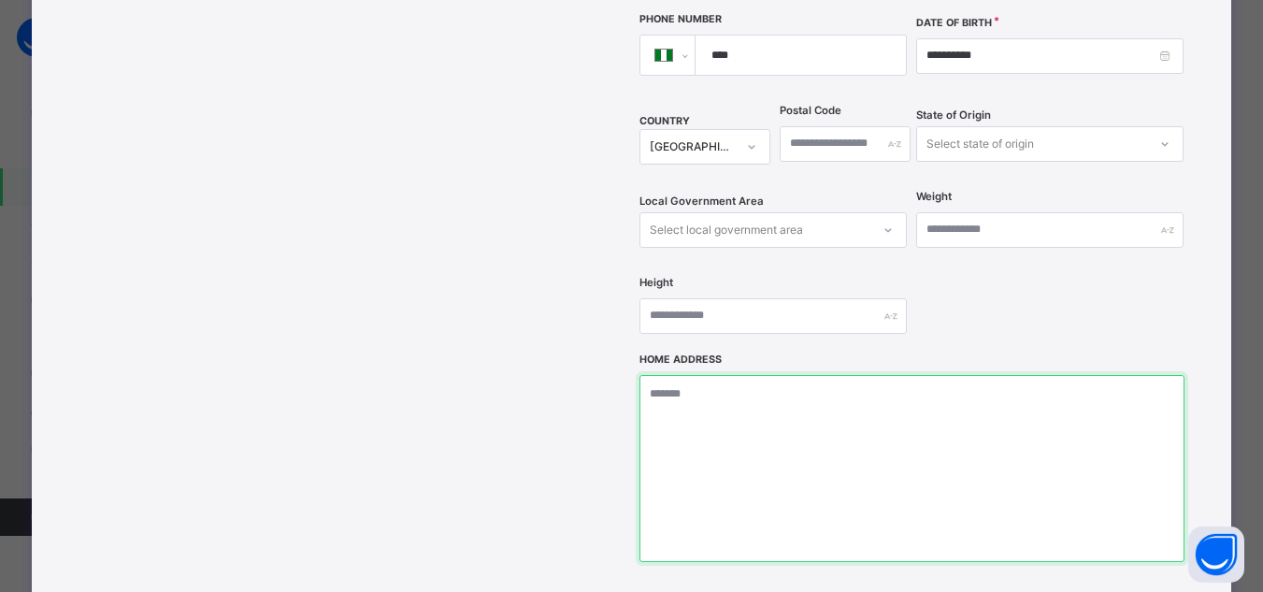
click at [749, 423] on textarea at bounding box center [912, 468] width 545 height 187
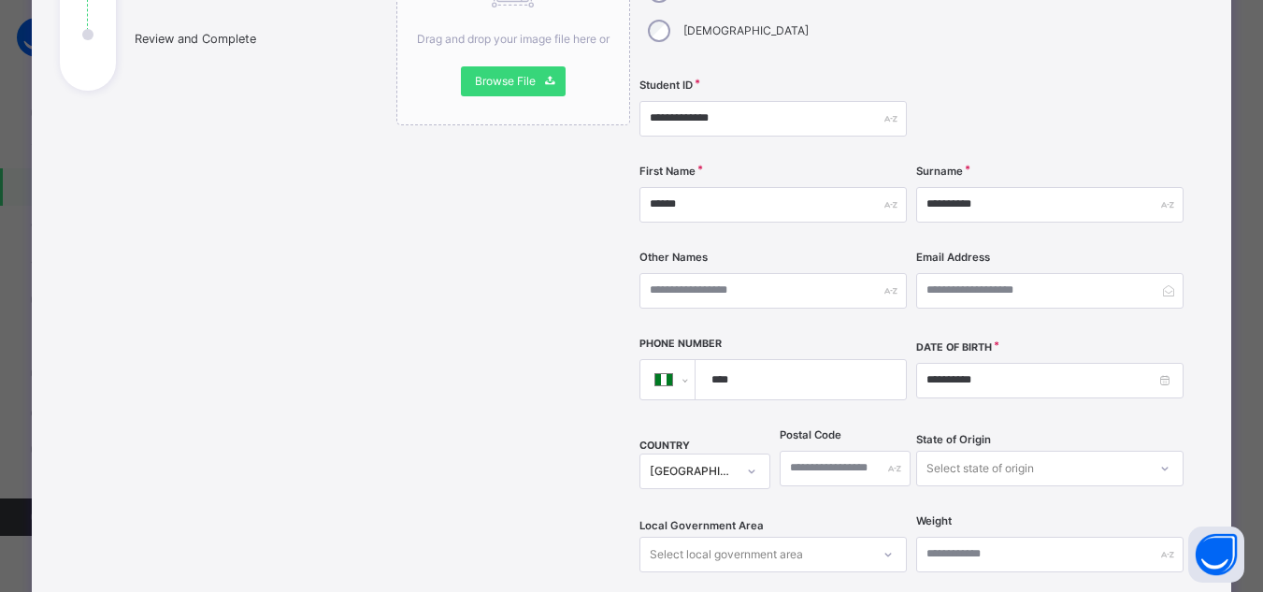
scroll to position [655, 0]
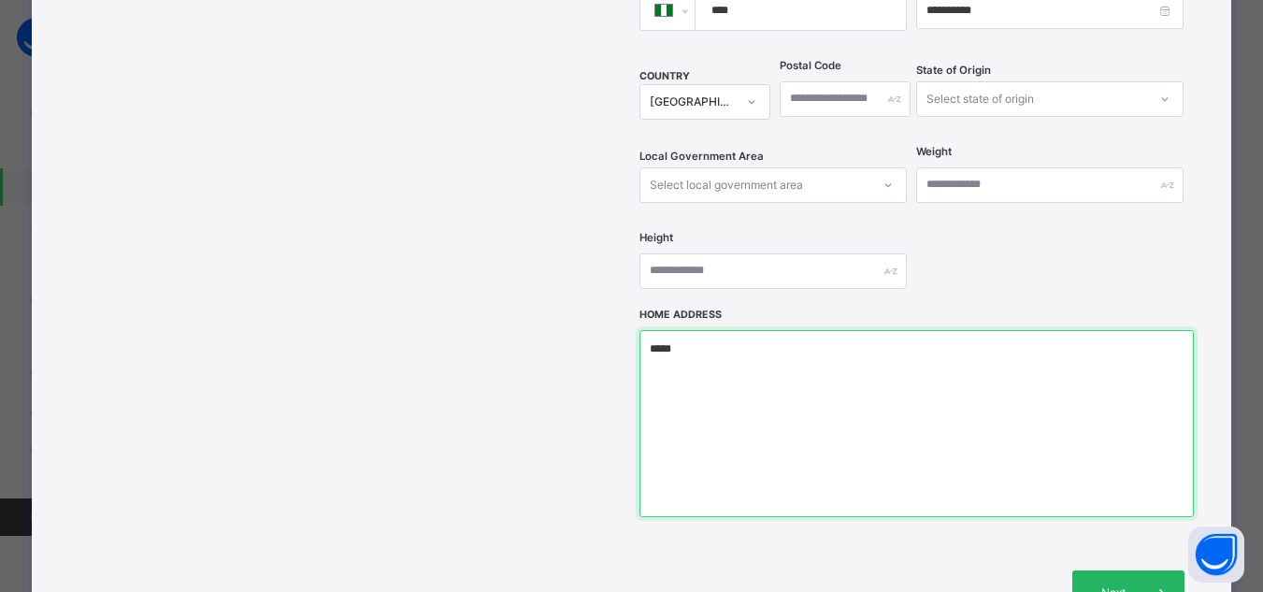
type textarea "*****"
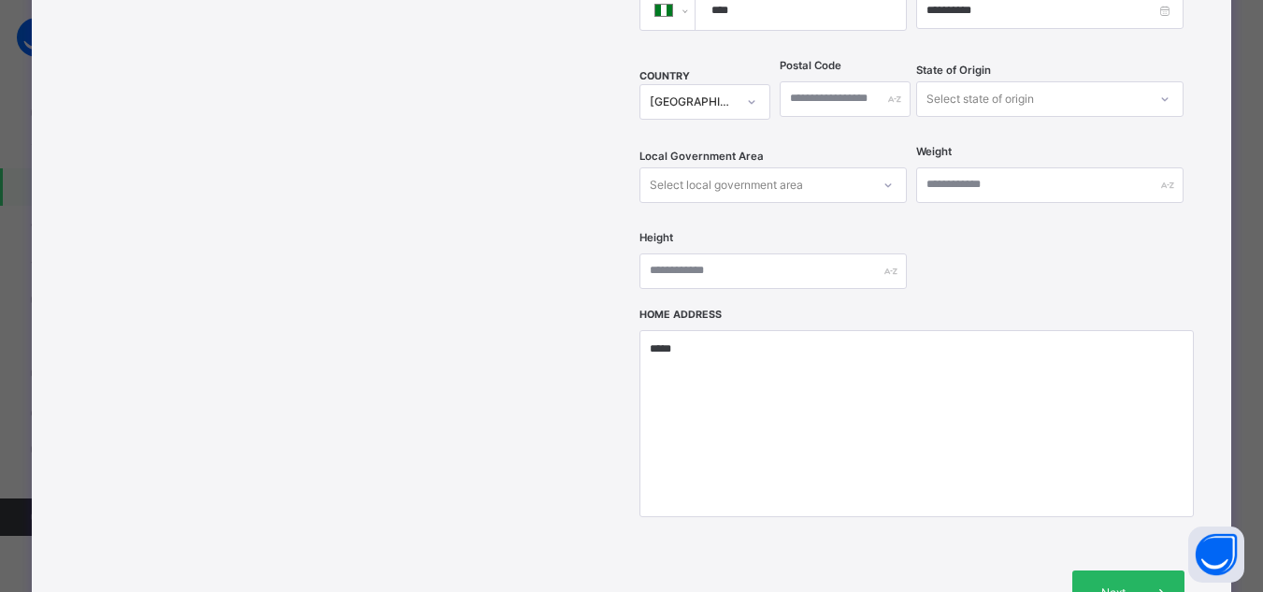
click at [1129, 570] on div "Next" at bounding box center [1129, 592] width 112 height 45
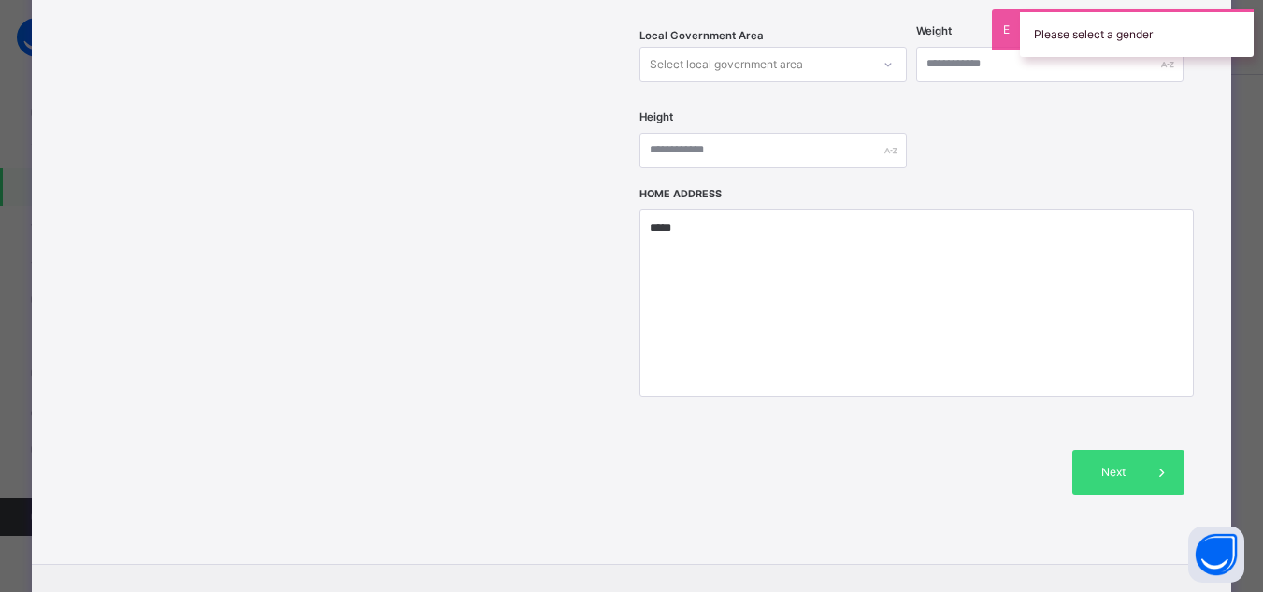
scroll to position [842, 0]
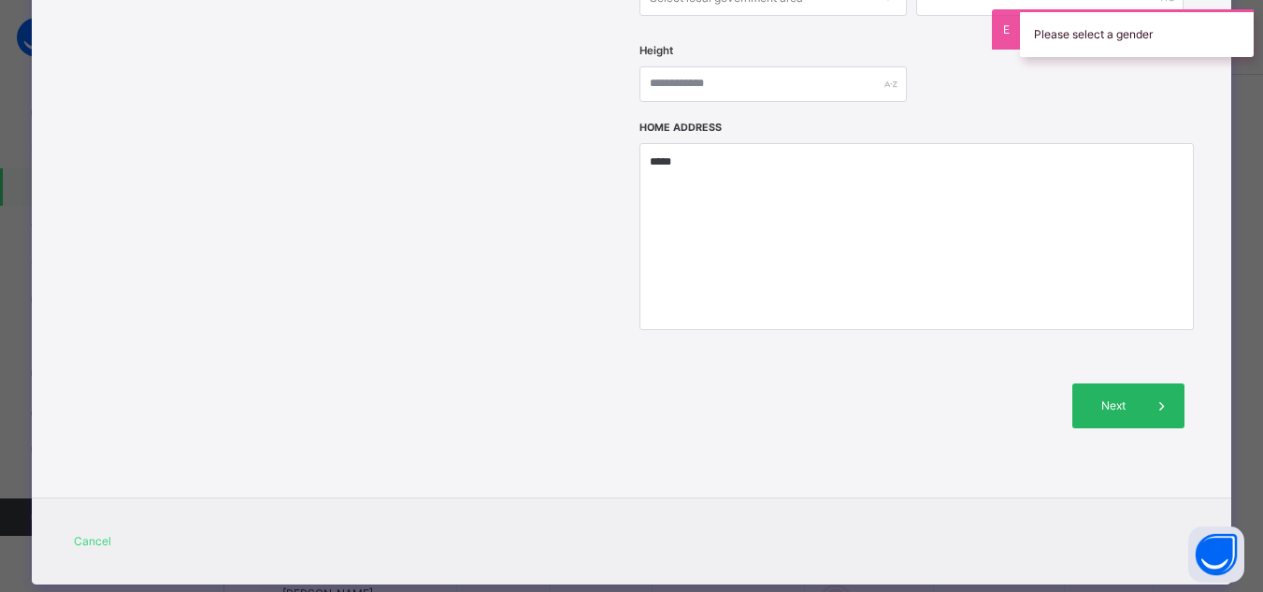
click at [1108, 397] on span "Next" at bounding box center [1113, 405] width 53 height 17
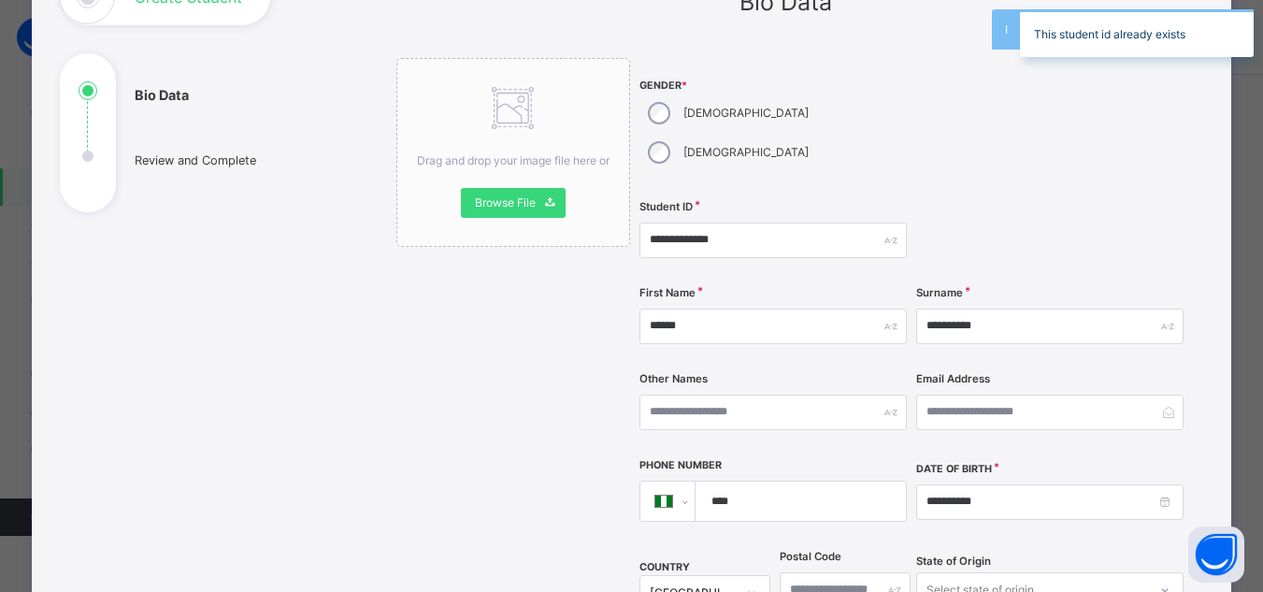
scroll to position [94, 0]
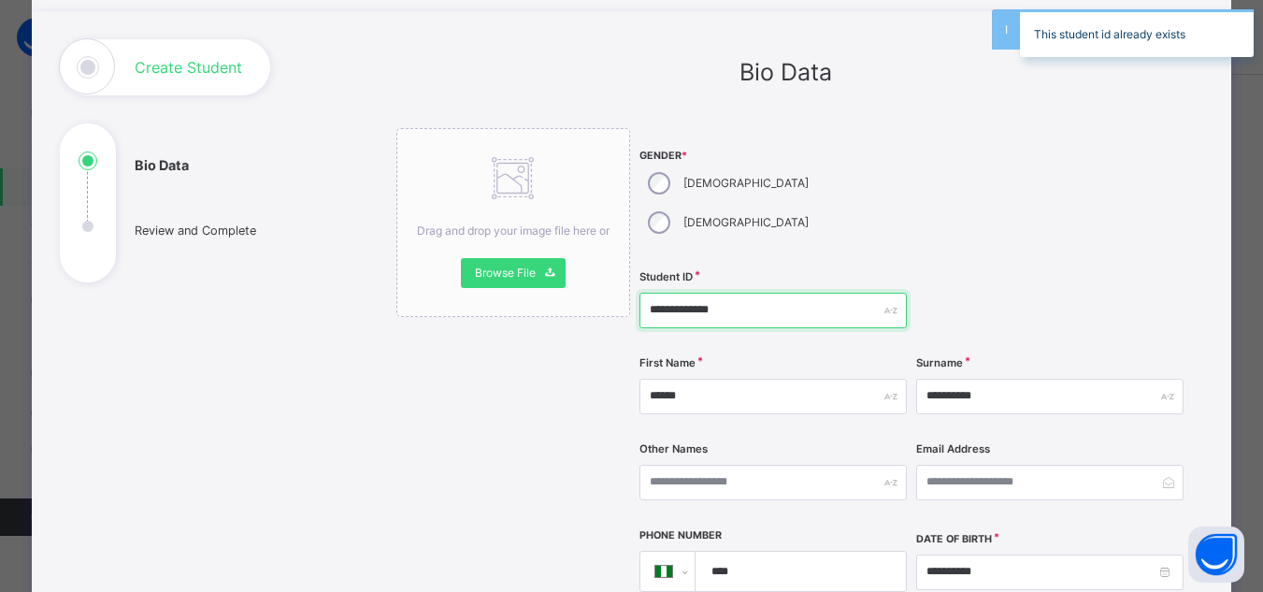
click at [731, 293] on input "**********" at bounding box center [773, 311] width 267 height 36
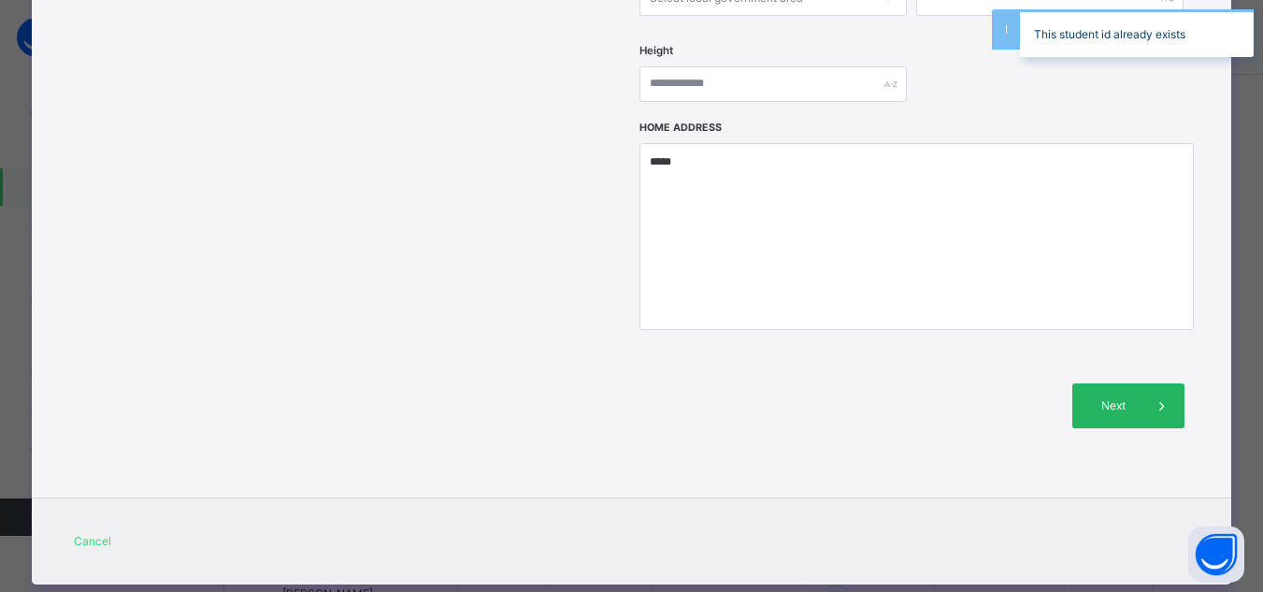
type input "**********"
click at [1105, 397] on span "Next" at bounding box center [1113, 405] width 53 height 17
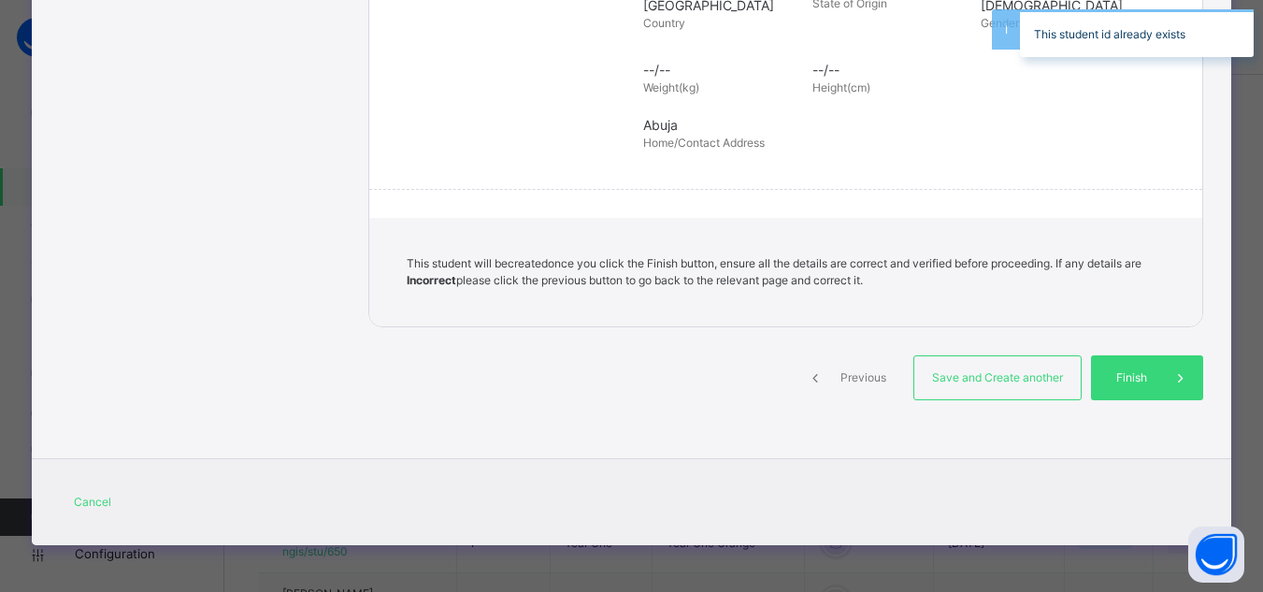
scroll to position [437, 0]
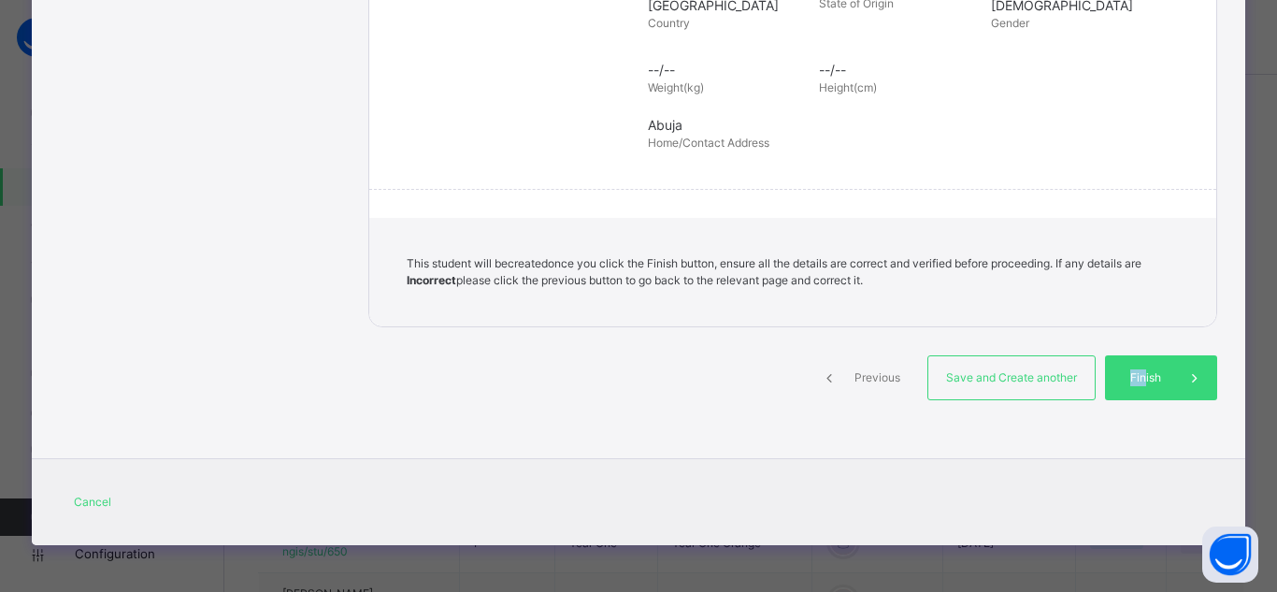
drag, startPoint x: 1140, startPoint y: 374, endPoint x: 1068, endPoint y: 425, distance: 88.5
click at [1069, 425] on div "Previous Save and Create another Finish" at bounding box center [792, 394] width 849 height 78
click at [1134, 375] on span "Finish" at bounding box center [1145, 377] width 53 height 17
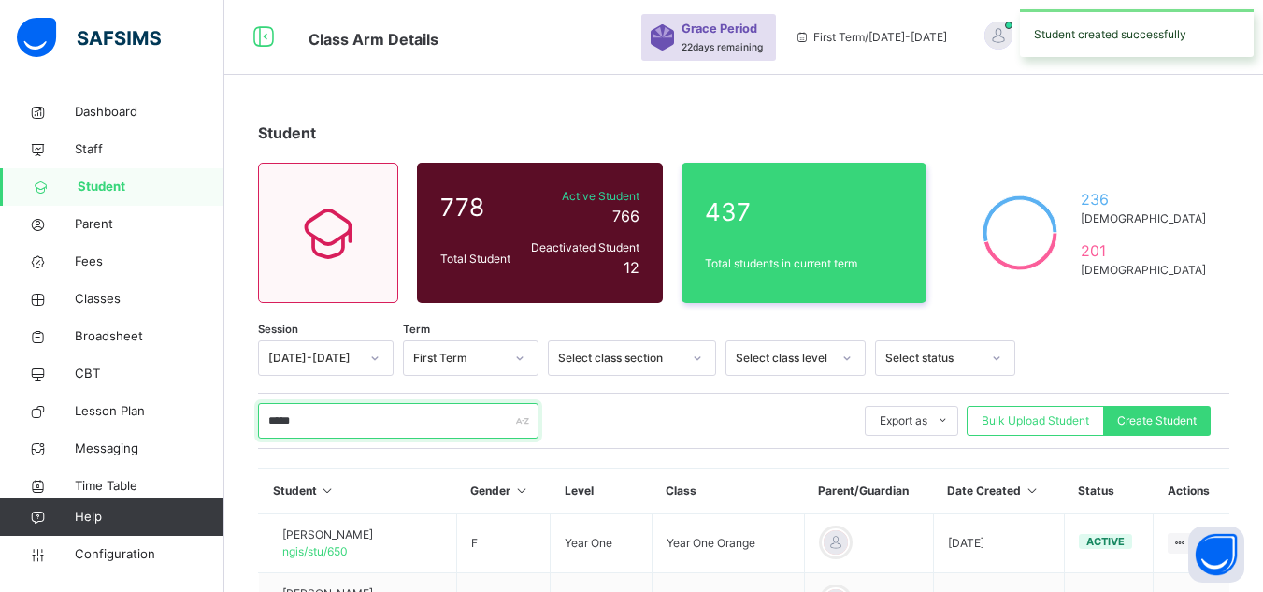
click at [411, 424] on input "*****" at bounding box center [398, 421] width 281 height 36
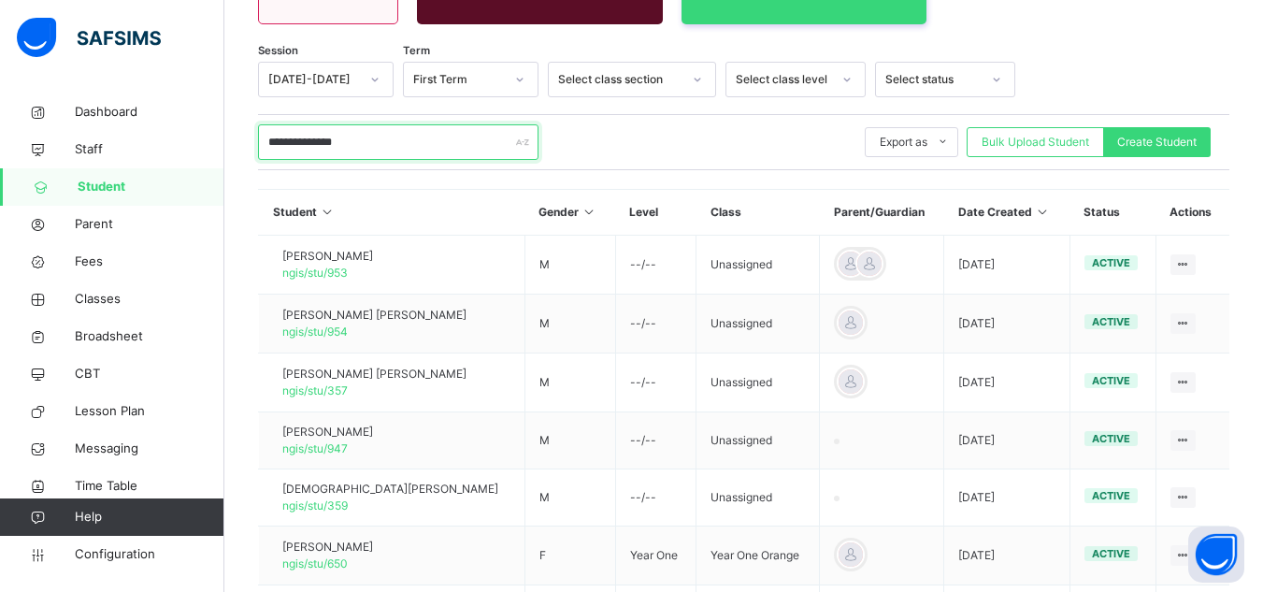
scroll to position [0, 0]
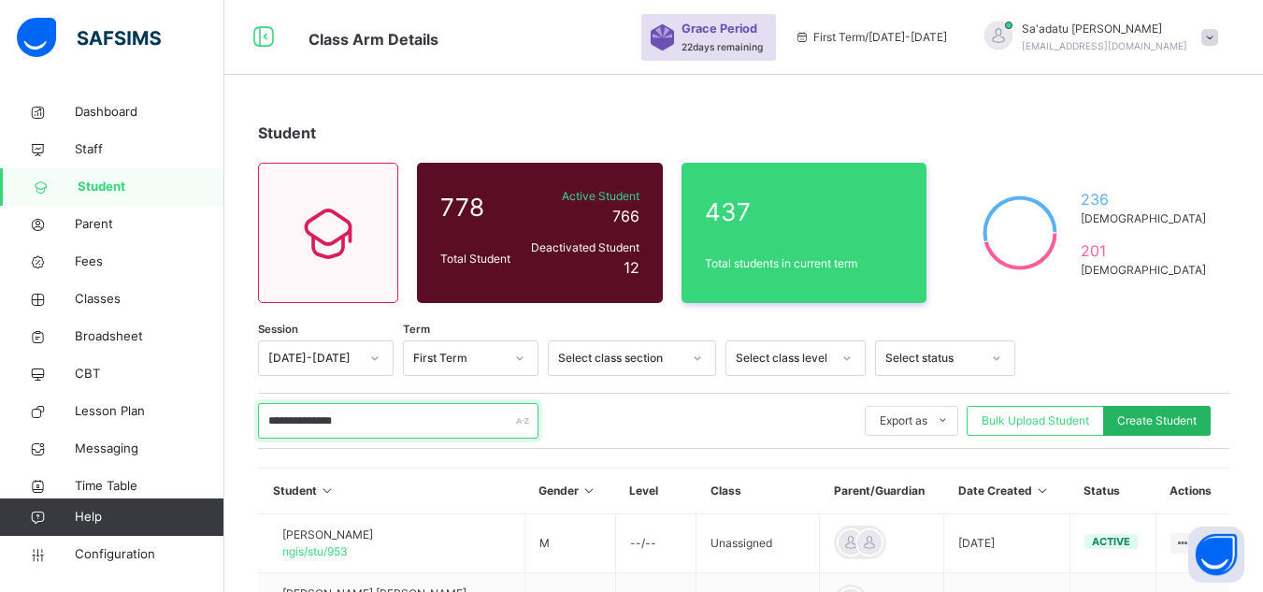
type input "**********"
click at [1180, 430] on div "Create Student" at bounding box center [1157, 421] width 108 height 30
select select "**"
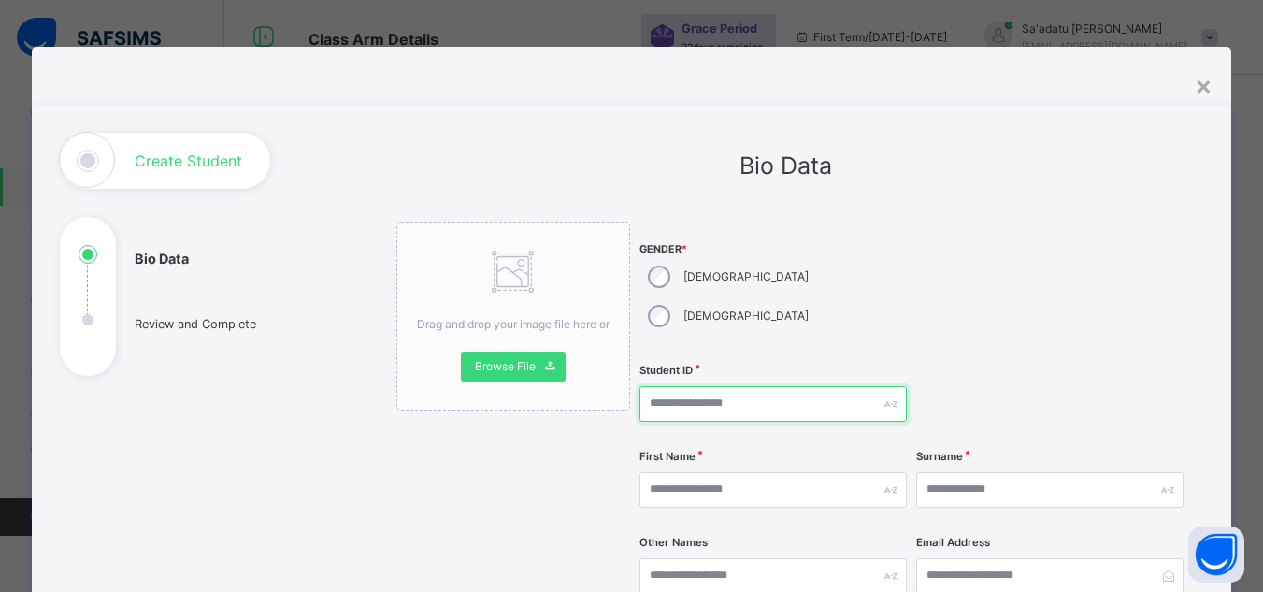
drag, startPoint x: 729, startPoint y: 365, endPoint x: 744, endPoint y: 361, distance: 15.4
click at [732, 386] on input "text" at bounding box center [773, 404] width 267 height 36
type input "**********"
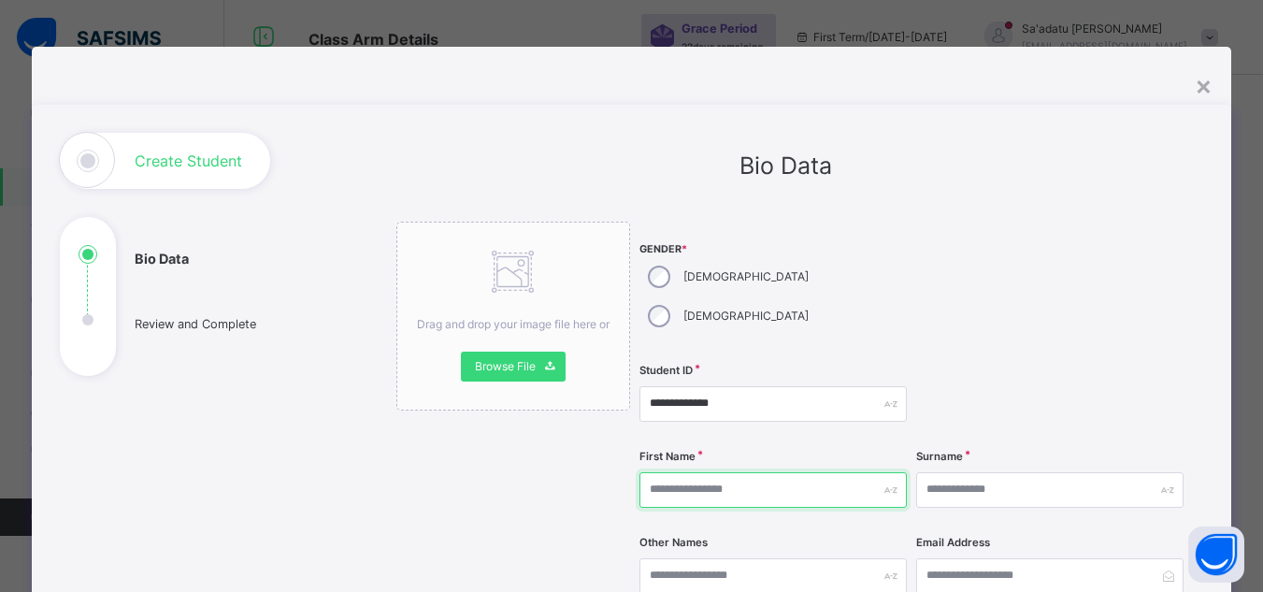
click at [730, 472] on input "text" at bounding box center [773, 490] width 267 height 36
type input "*********"
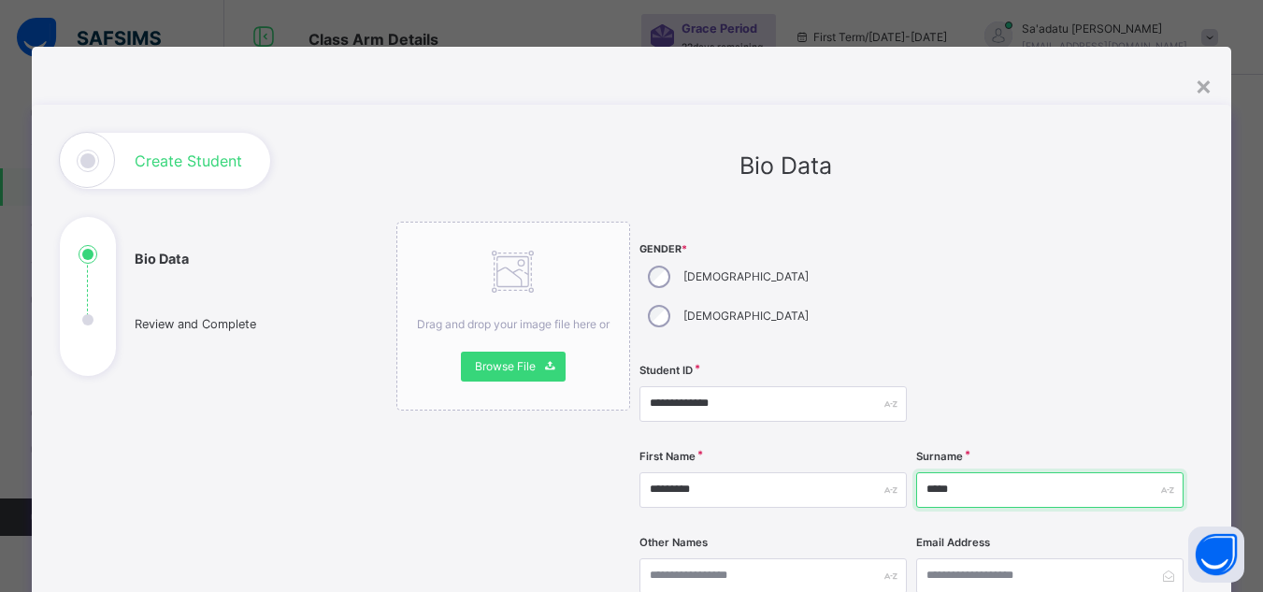
type input "*****"
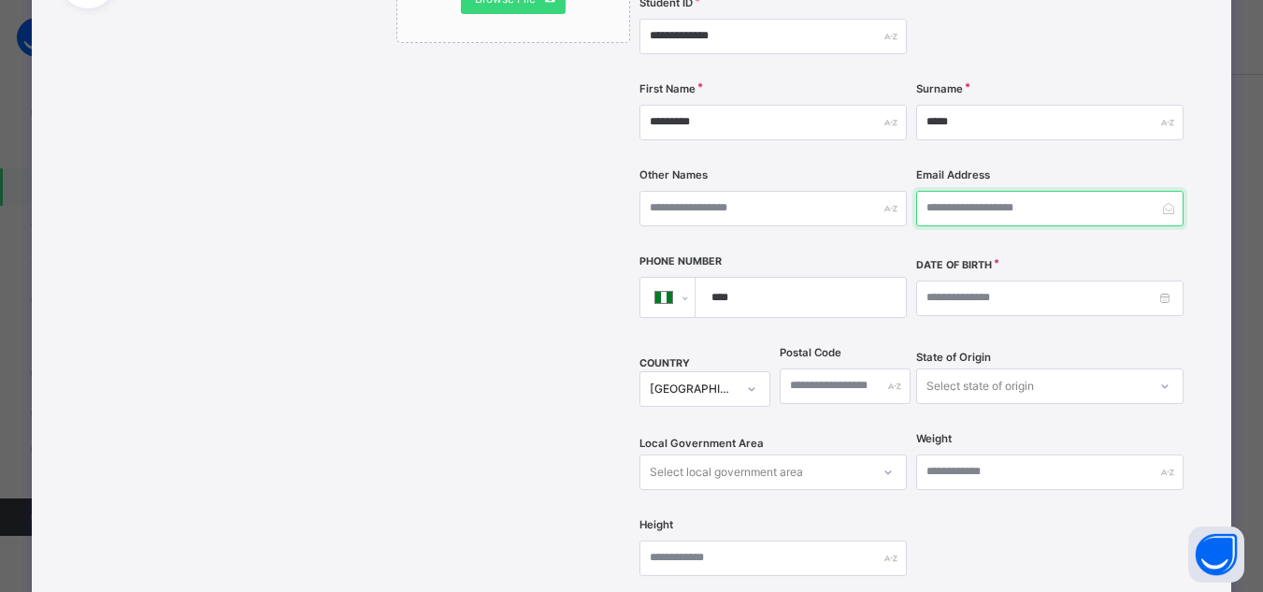
scroll to position [374, 0]
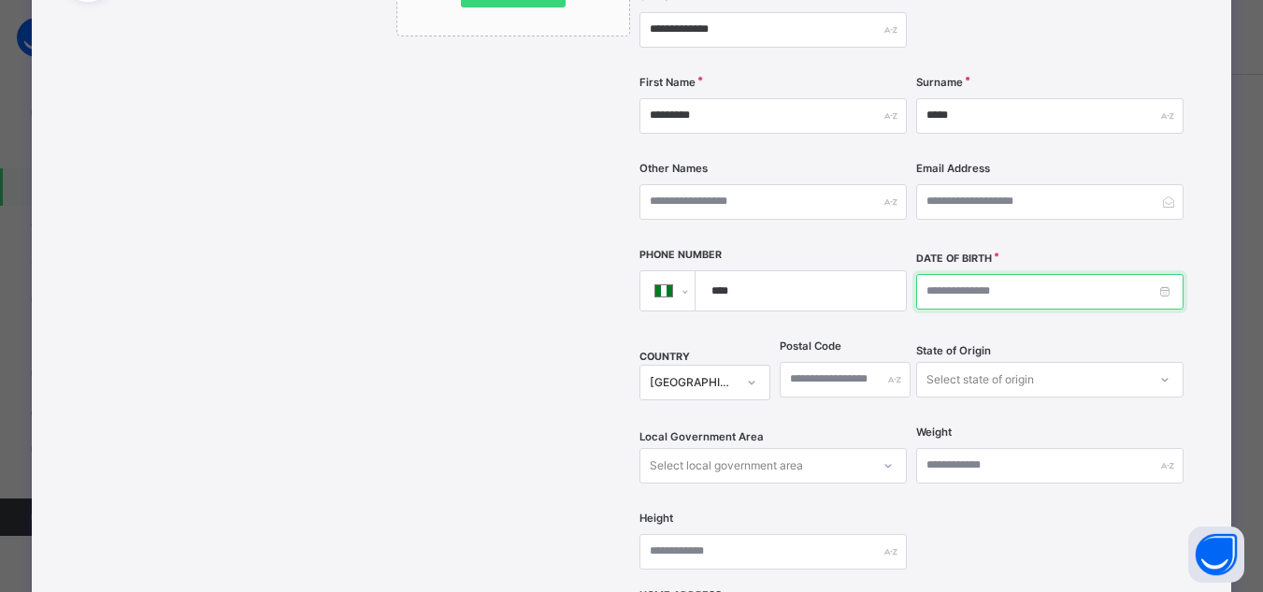
click at [924, 274] on input at bounding box center [1049, 292] width 267 height 36
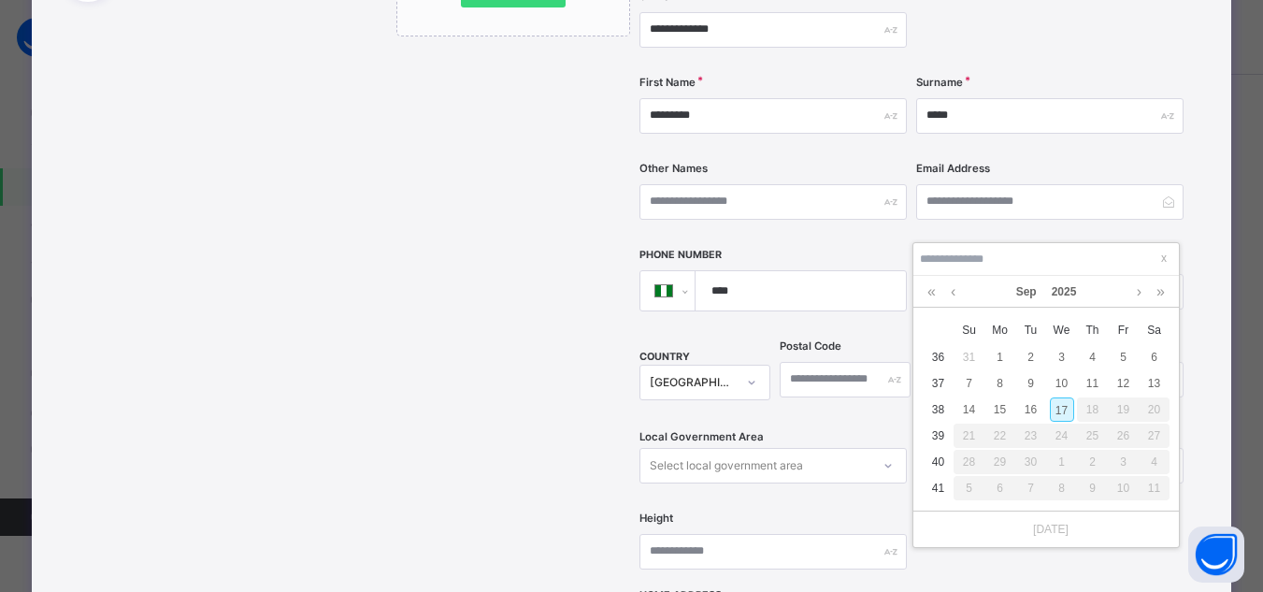
type input "**********"
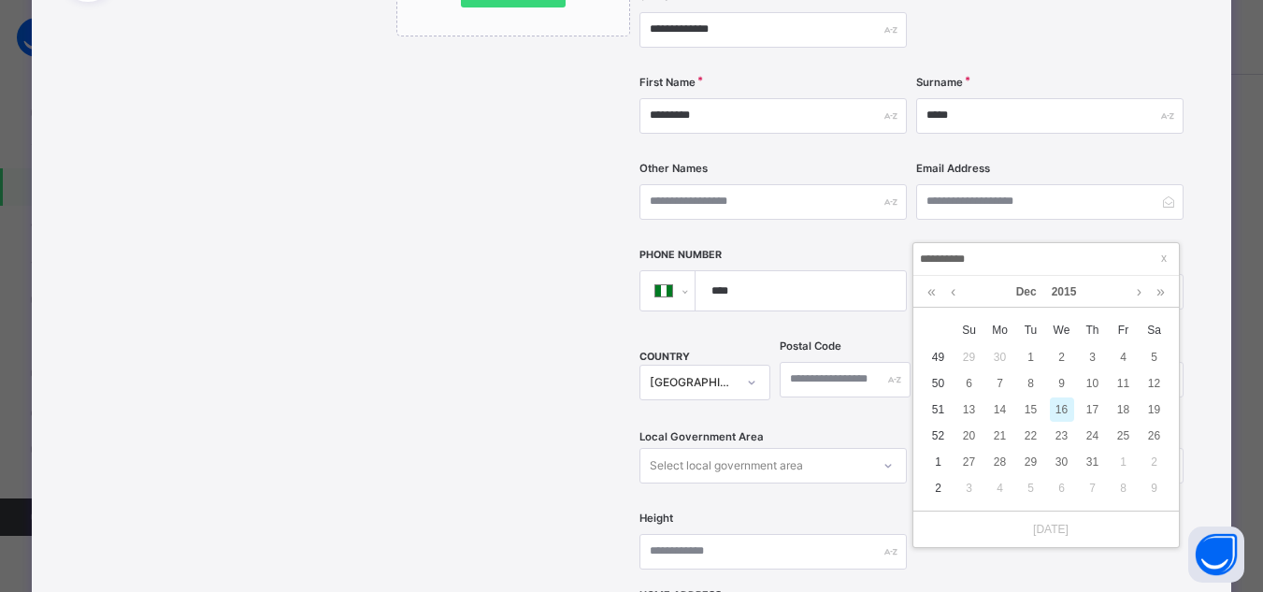
type input "**********"
click at [1060, 412] on div "16" at bounding box center [1062, 409] width 24 height 24
type input "**********"
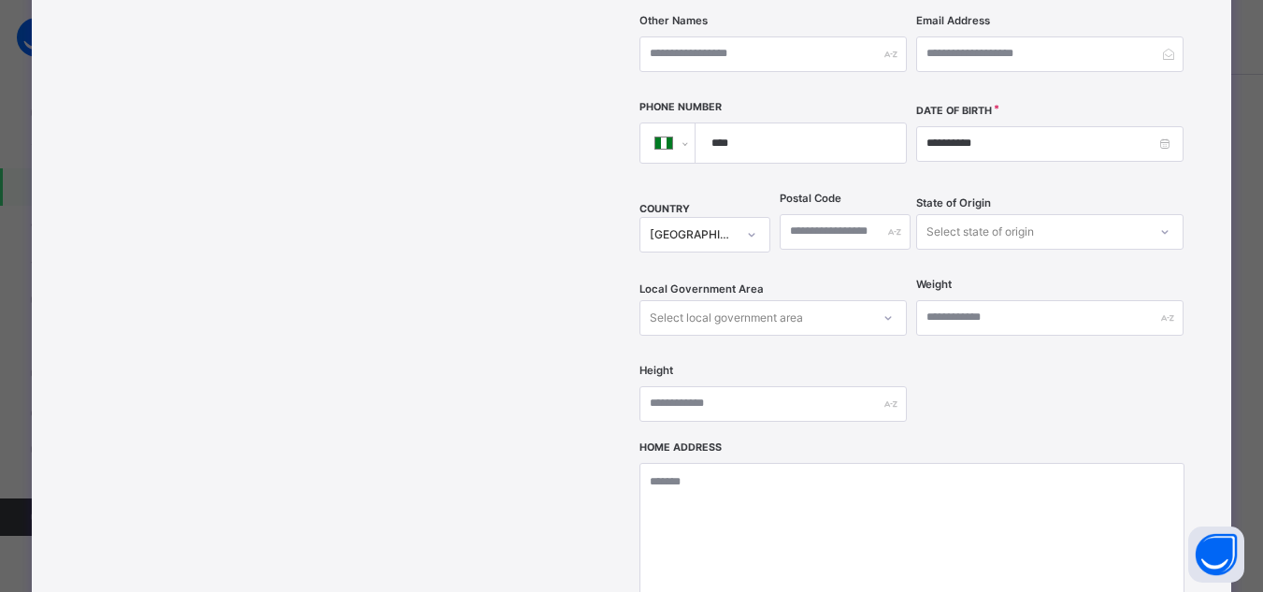
scroll to position [655, 0]
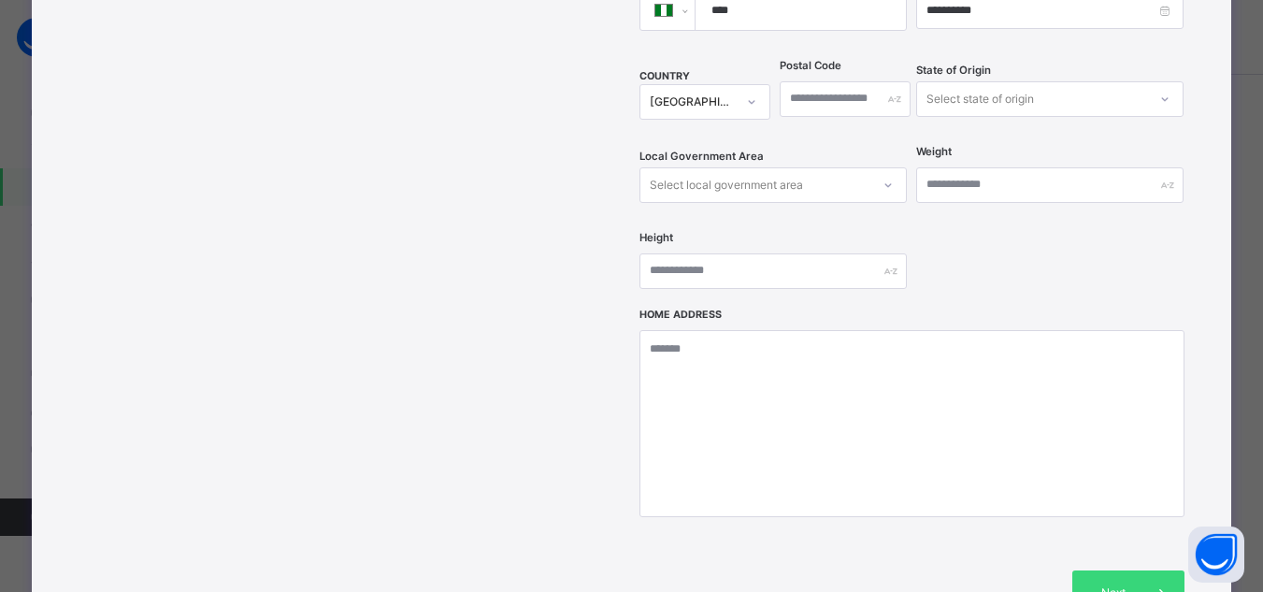
click at [988, 81] on div "Select state of origin" at bounding box center [981, 99] width 108 height 36
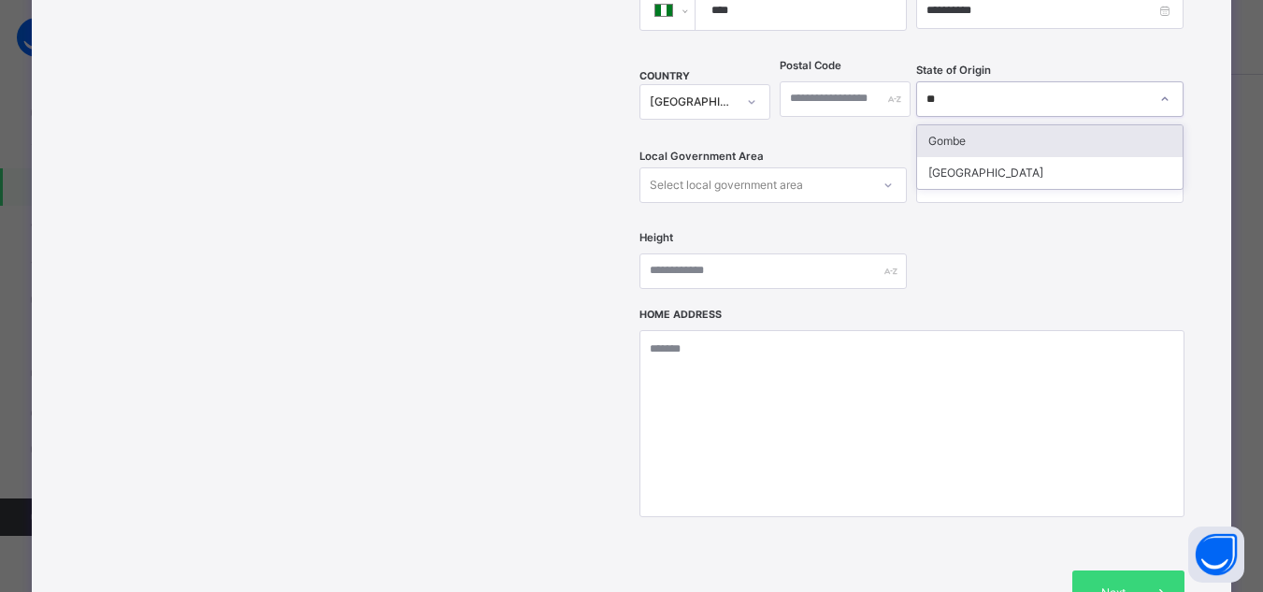
type input "***"
click at [958, 125] on div "Gombe" at bounding box center [1050, 141] width 266 height 32
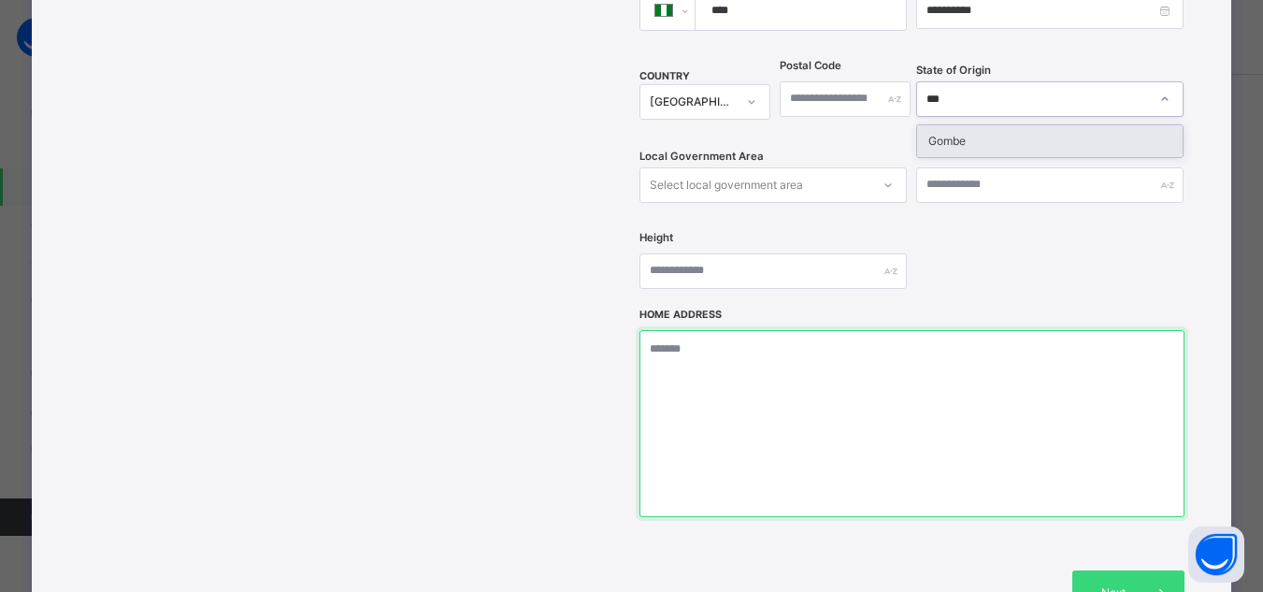
click at [745, 381] on textarea at bounding box center [912, 423] width 545 height 187
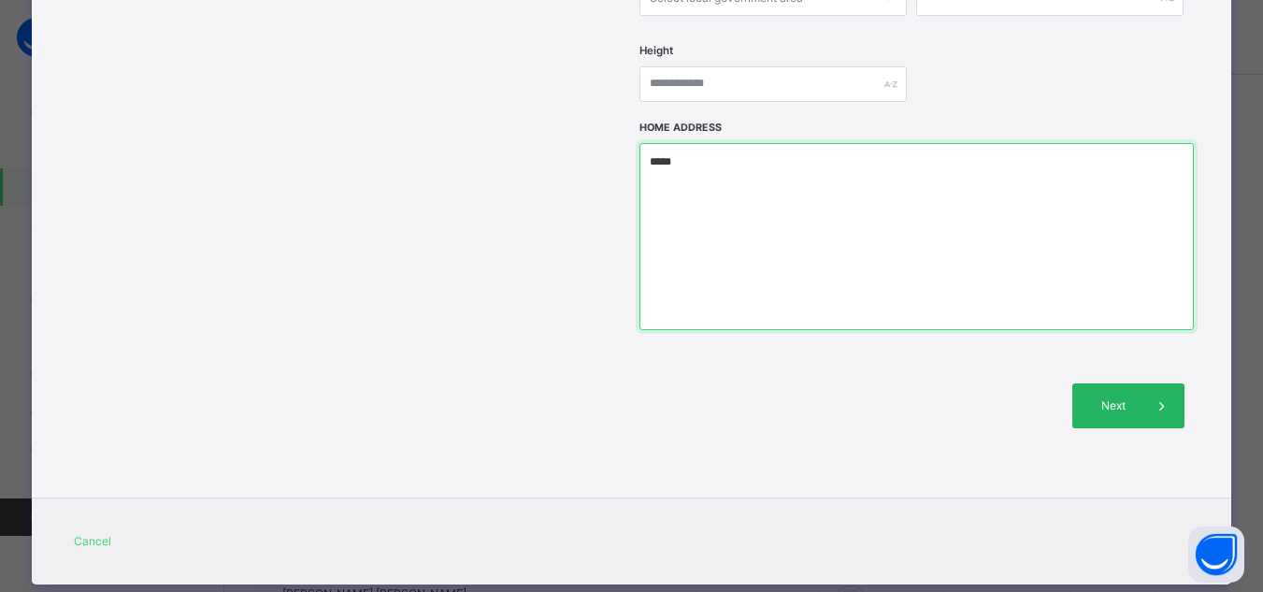
type textarea "*****"
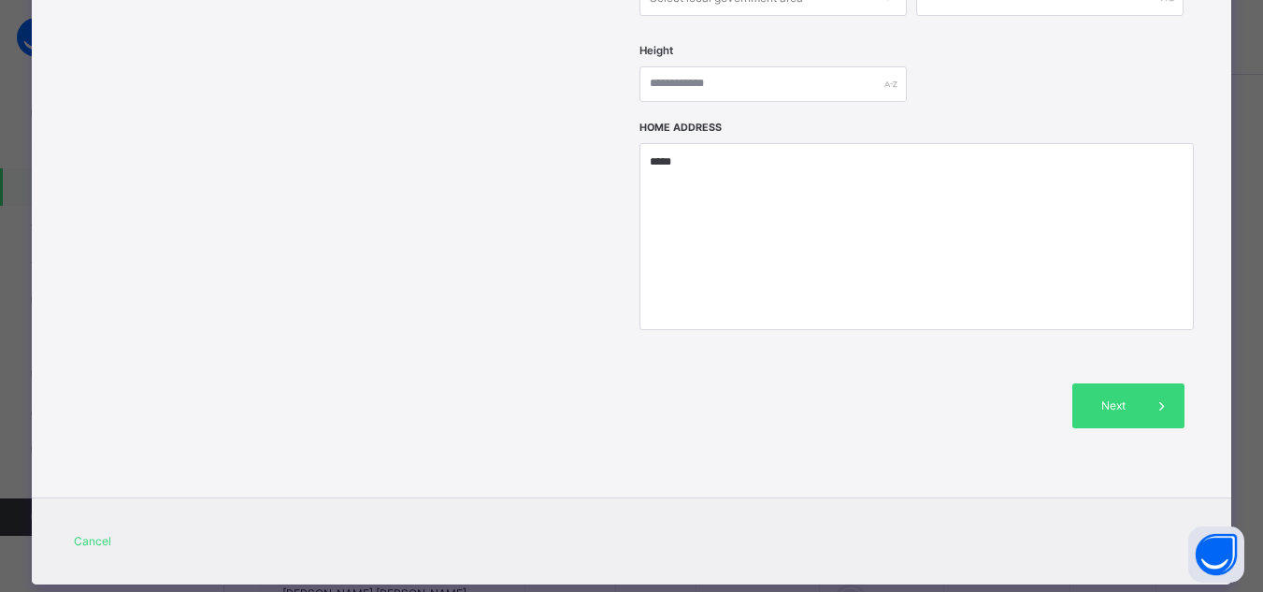
click at [1120, 397] on span "Next" at bounding box center [1113, 405] width 53 height 17
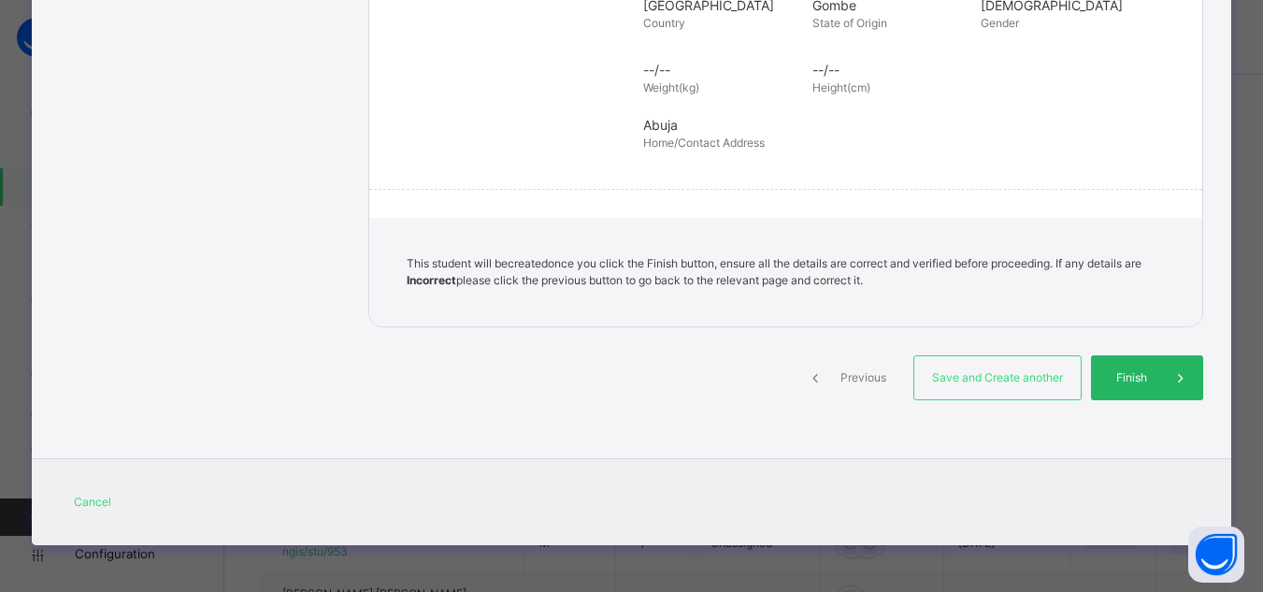
scroll to position [437, 0]
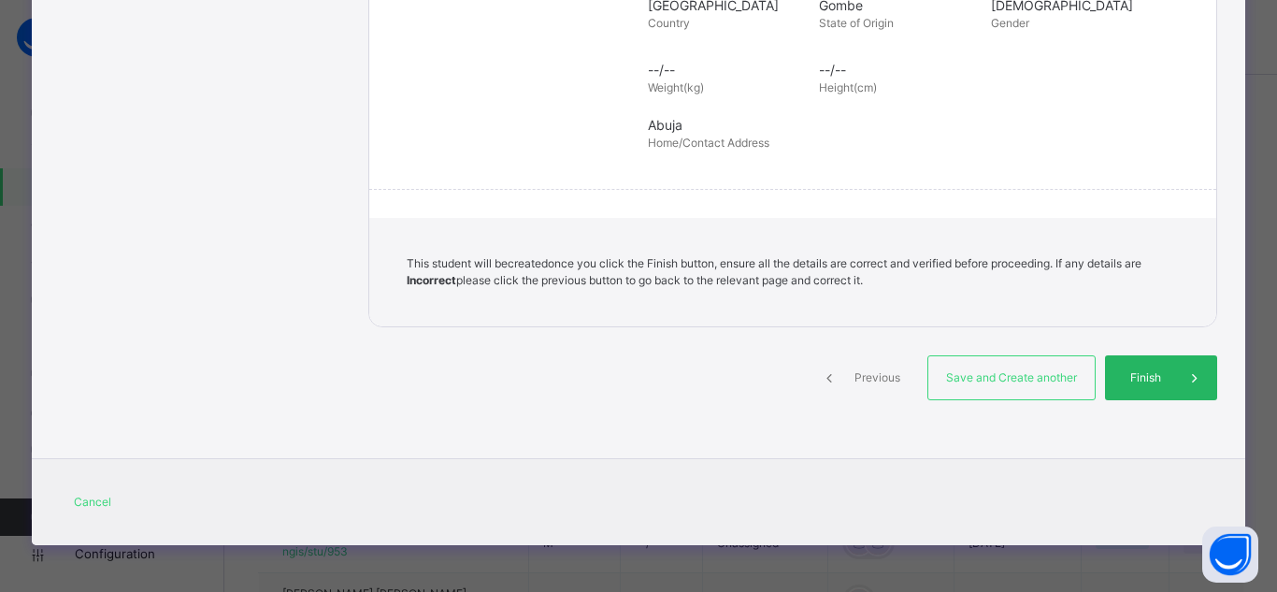
click at [1137, 382] on span "Finish" at bounding box center [1145, 377] width 53 height 17
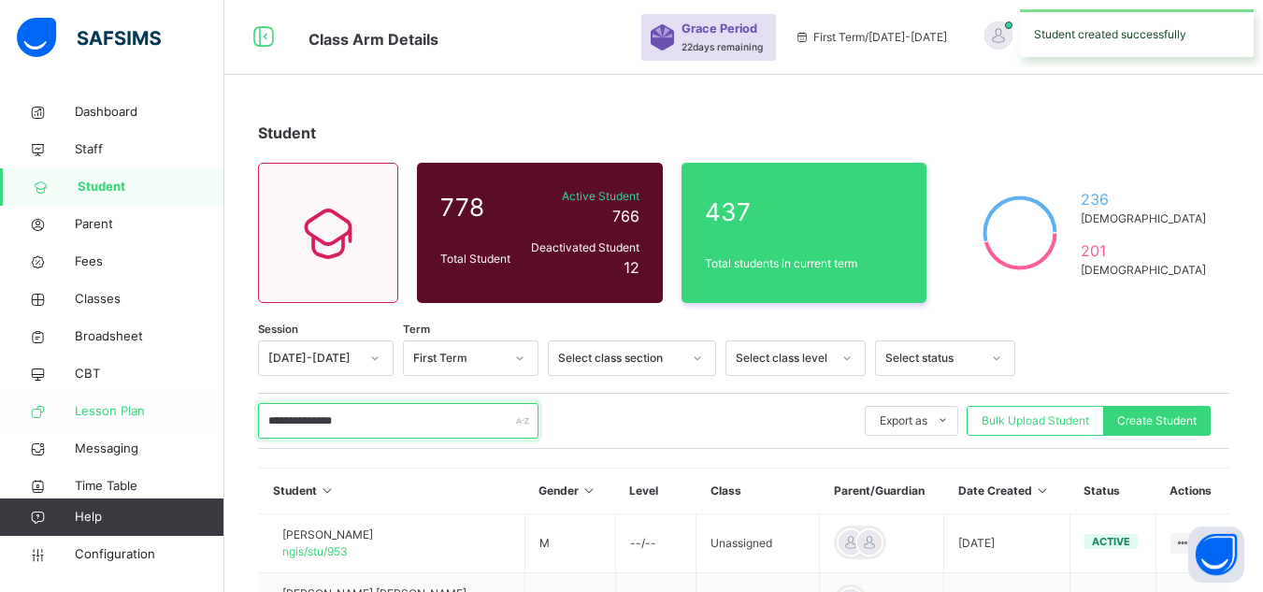
drag, startPoint x: 396, startPoint y: 426, endPoint x: 79, endPoint y: 396, distance: 317.6
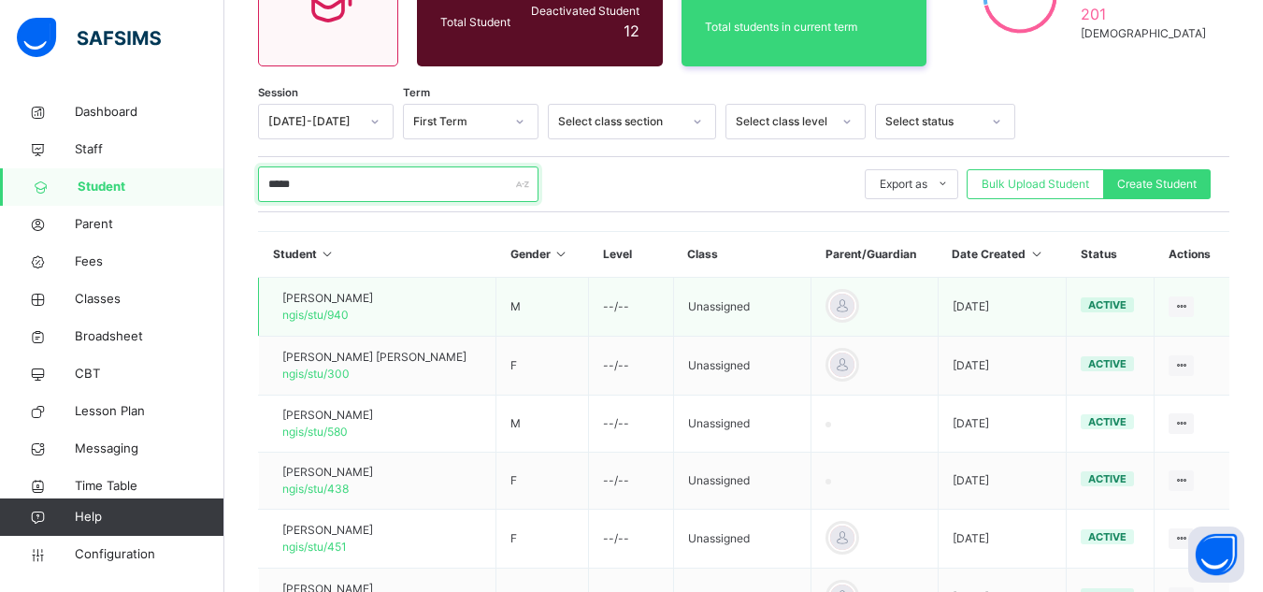
scroll to position [281, 0]
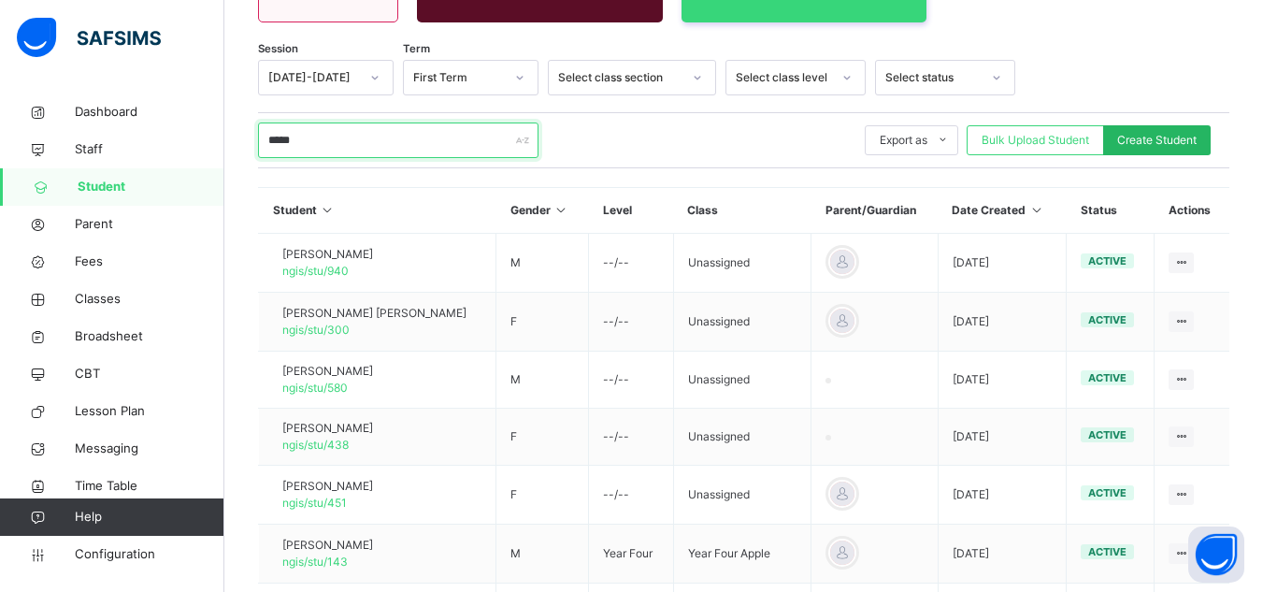
type input "*****"
click at [1173, 137] on span "Create Student" at bounding box center [1156, 140] width 79 height 17
select select "**"
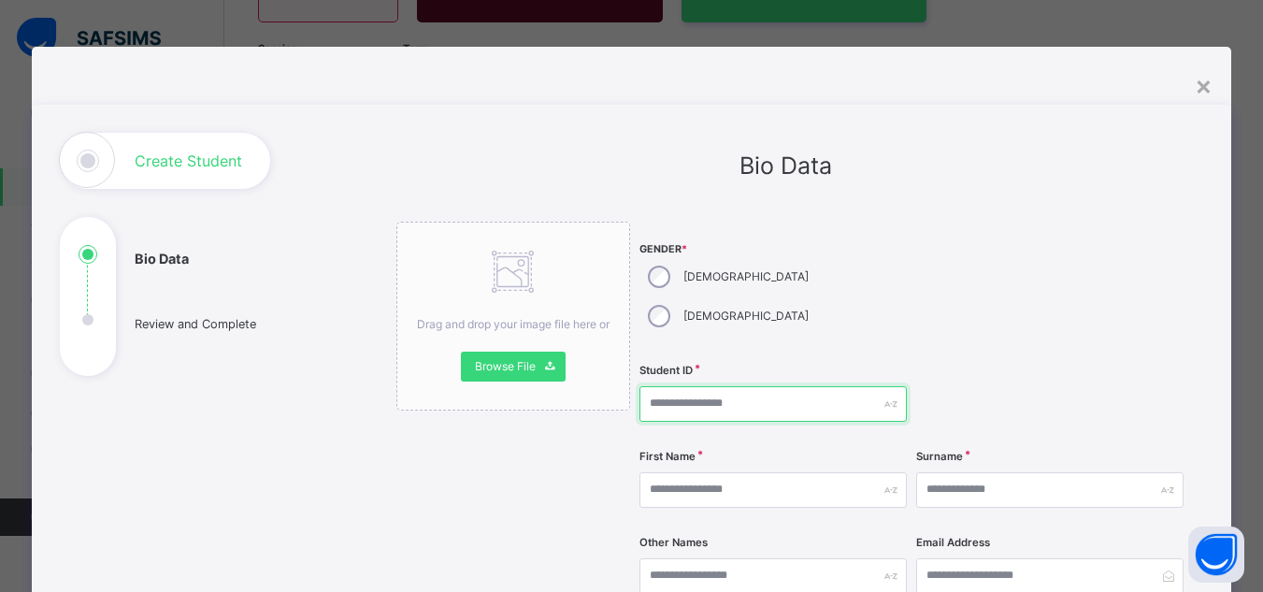
click at [729, 386] on input "text" at bounding box center [773, 404] width 267 height 36
click at [713, 386] on input "text" at bounding box center [773, 404] width 267 height 36
type input "**********"
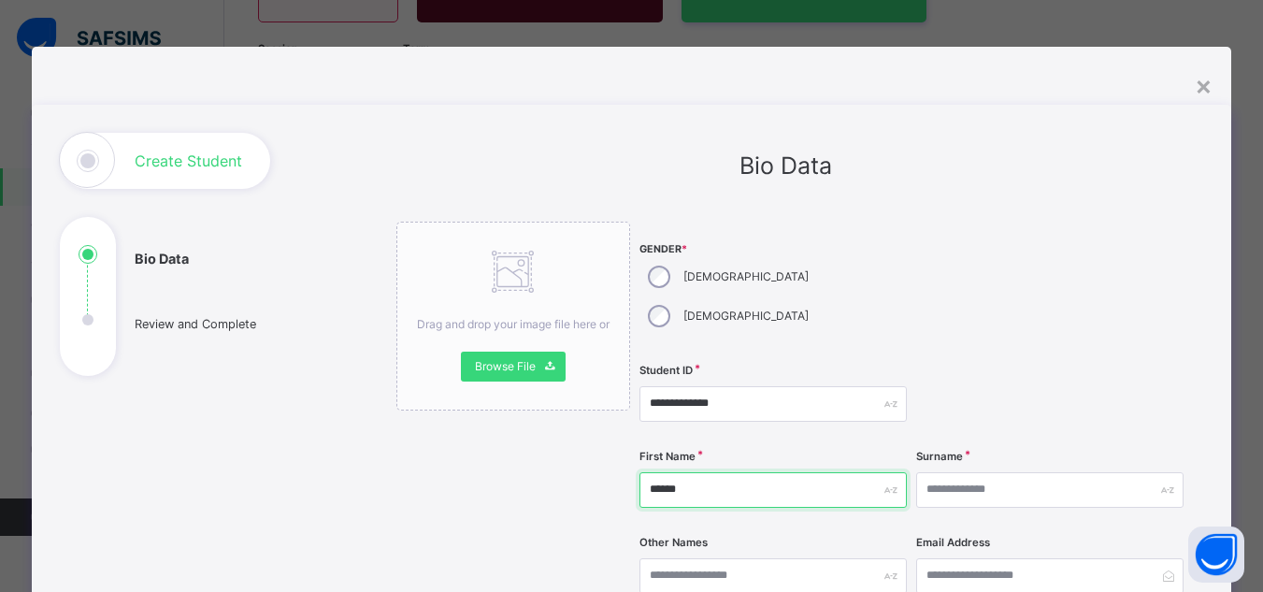
type input "*****"
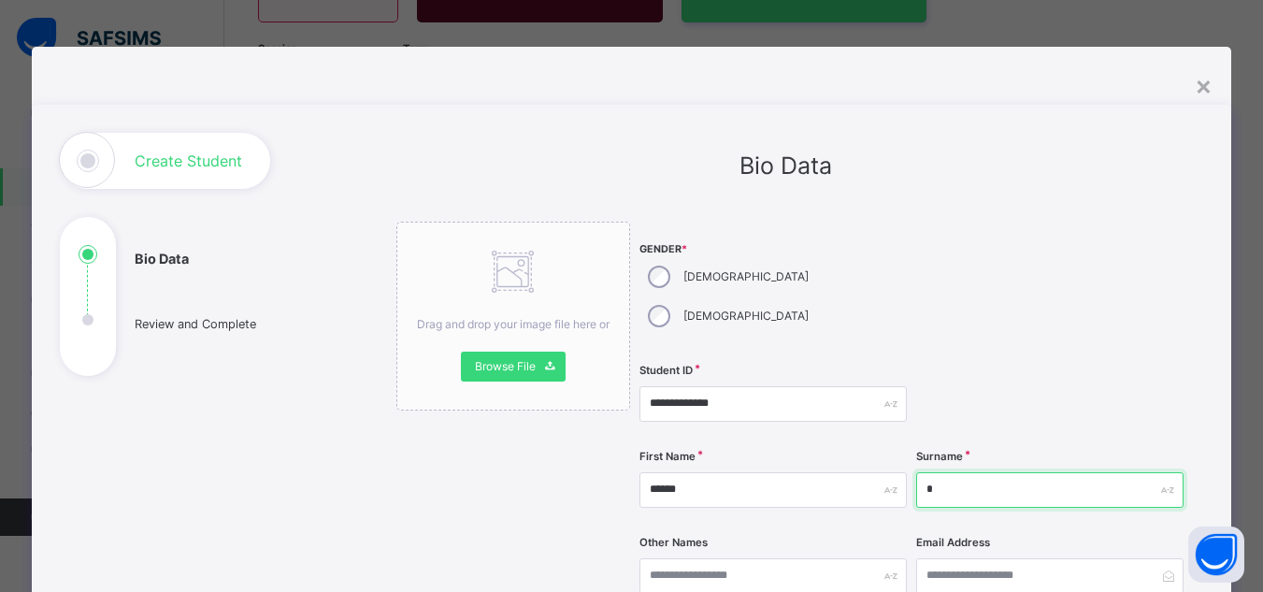
type input "********"
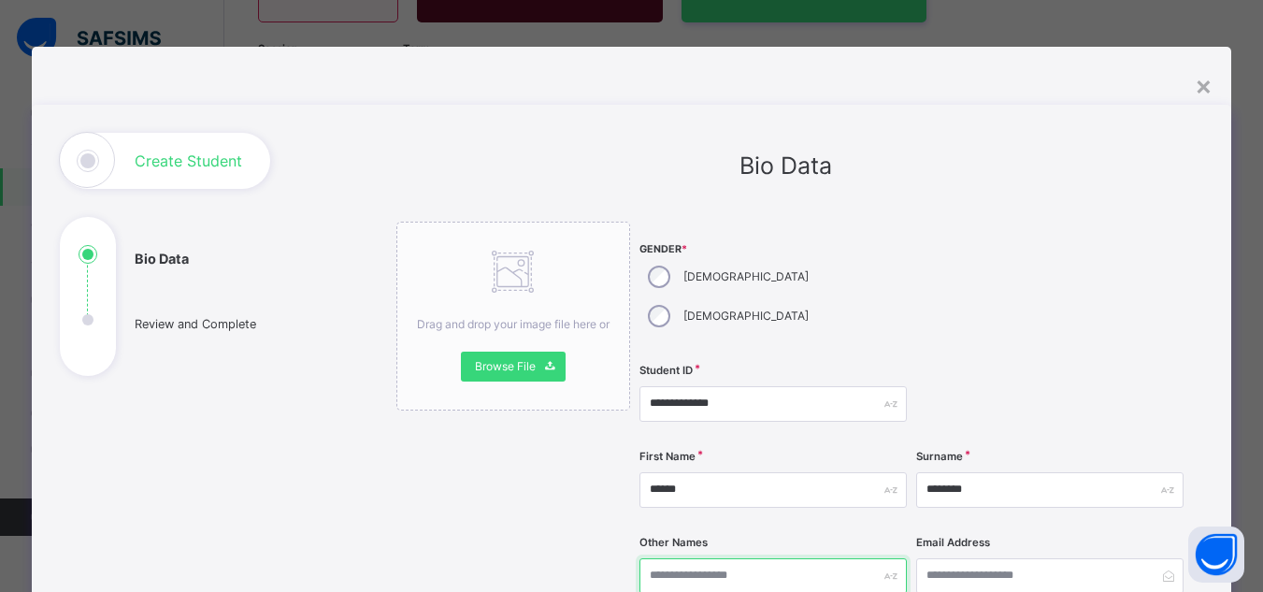
click at [749, 558] on input "text" at bounding box center [773, 576] width 267 height 36
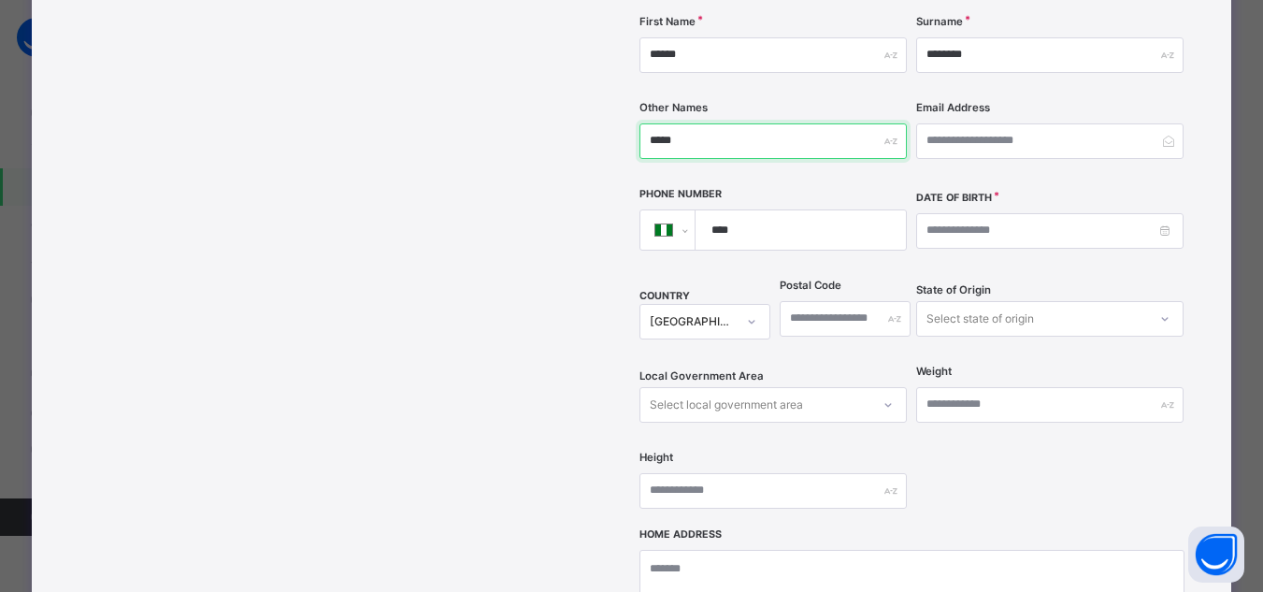
scroll to position [468, 0]
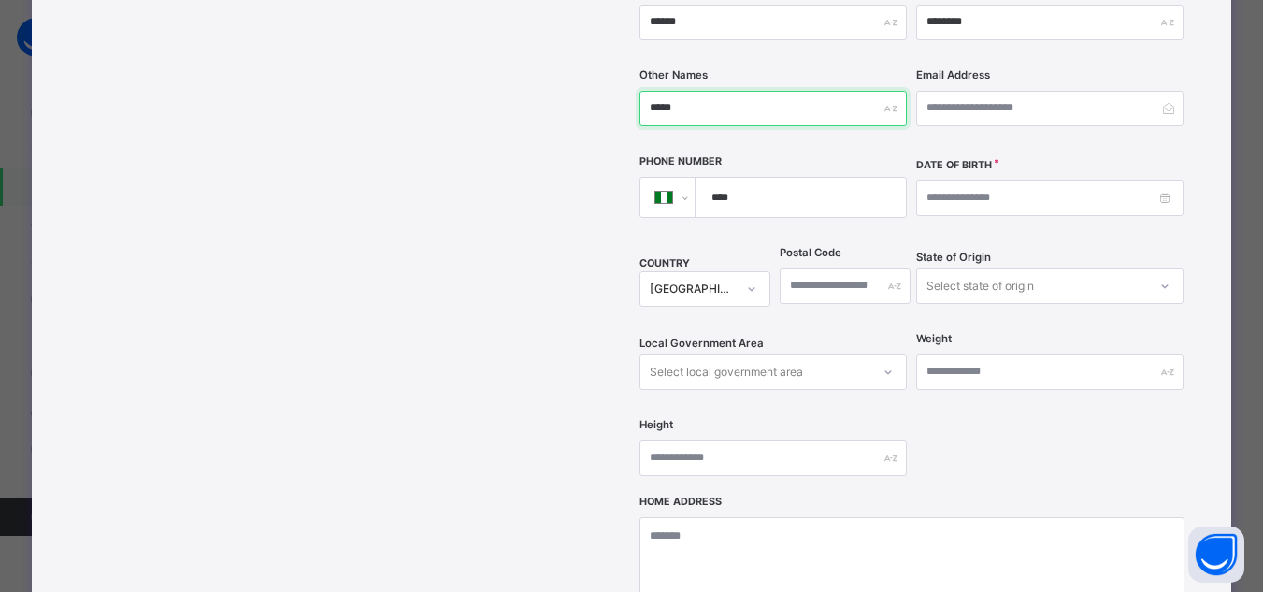
type input "*****"
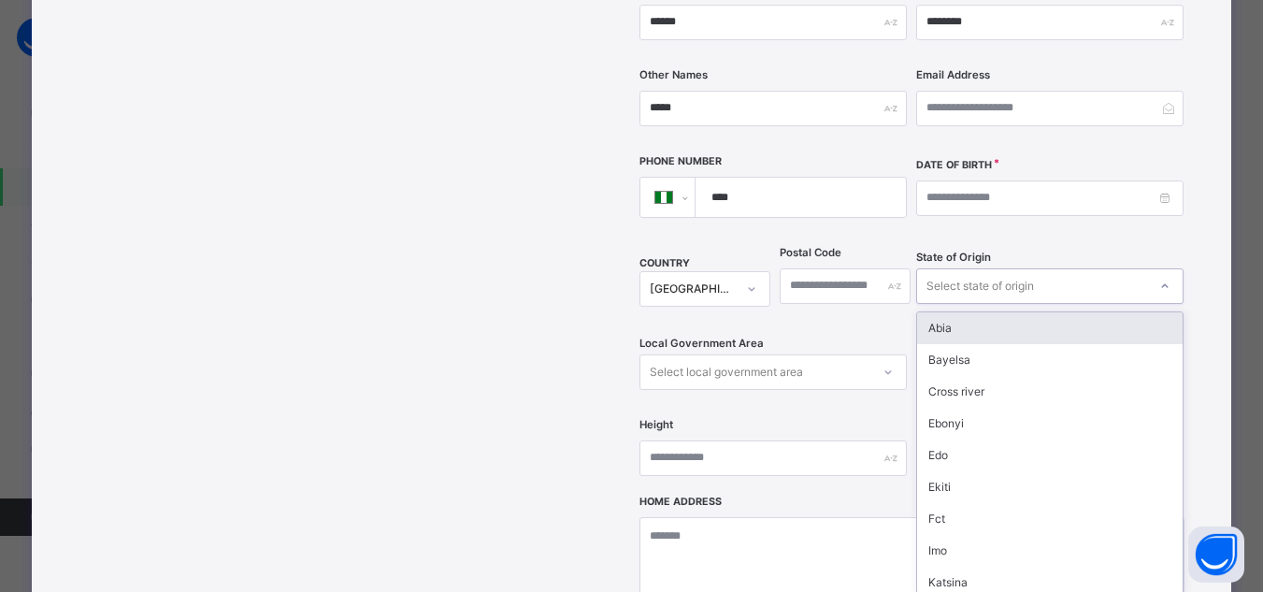
click at [985, 268] on div "Select state of origin" at bounding box center [981, 286] width 108 height 36
click at [695, 281] on div "[GEOGRAPHIC_DATA]" at bounding box center [693, 289] width 86 height 17
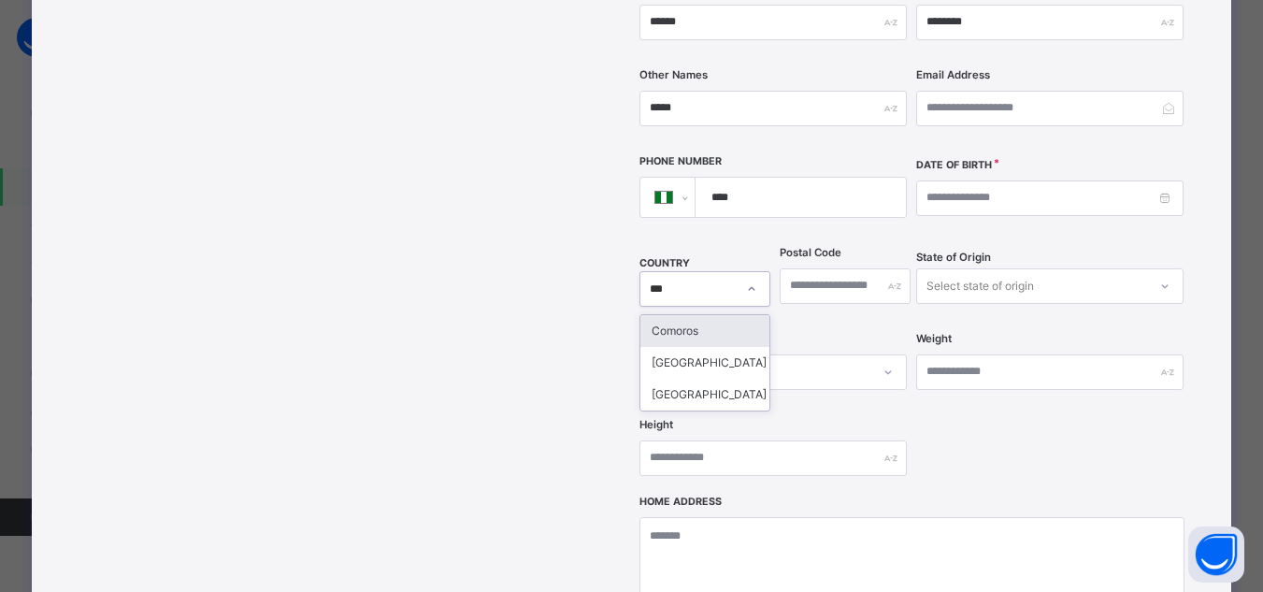
type input "****"
click at [692, 347] on div "Morocco" at bounding box center [705, 363] width 129 height 32
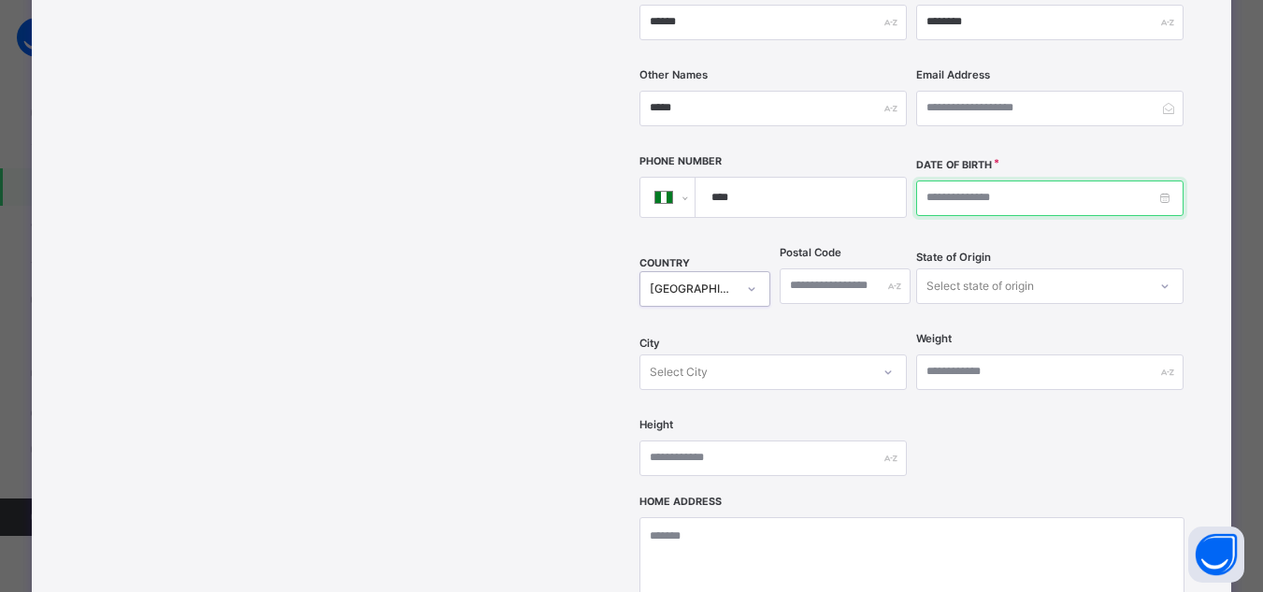
click at [930, 180] on input at bounding box center [1049, 198] width 267 height 36
click at [949, 160] on body "Class Arm Details Grace Period 22 days remaining First Term / 2025-2026 Sa'adat…" at bounding box center [631, 325] width 1263 height 1212
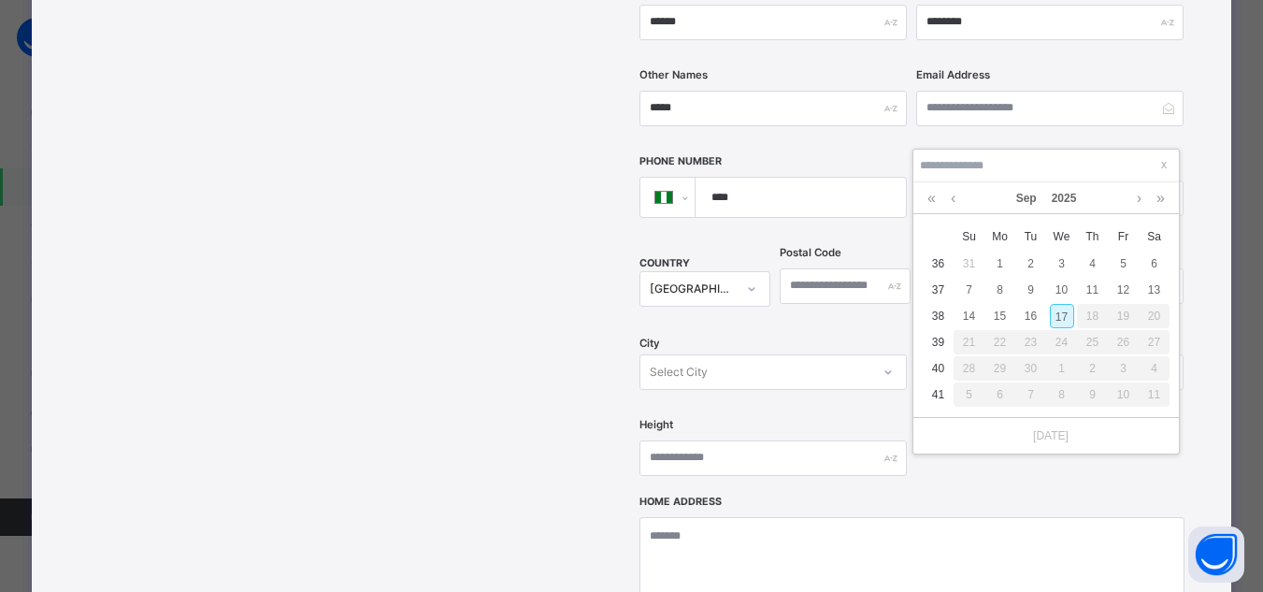
type input "**********"
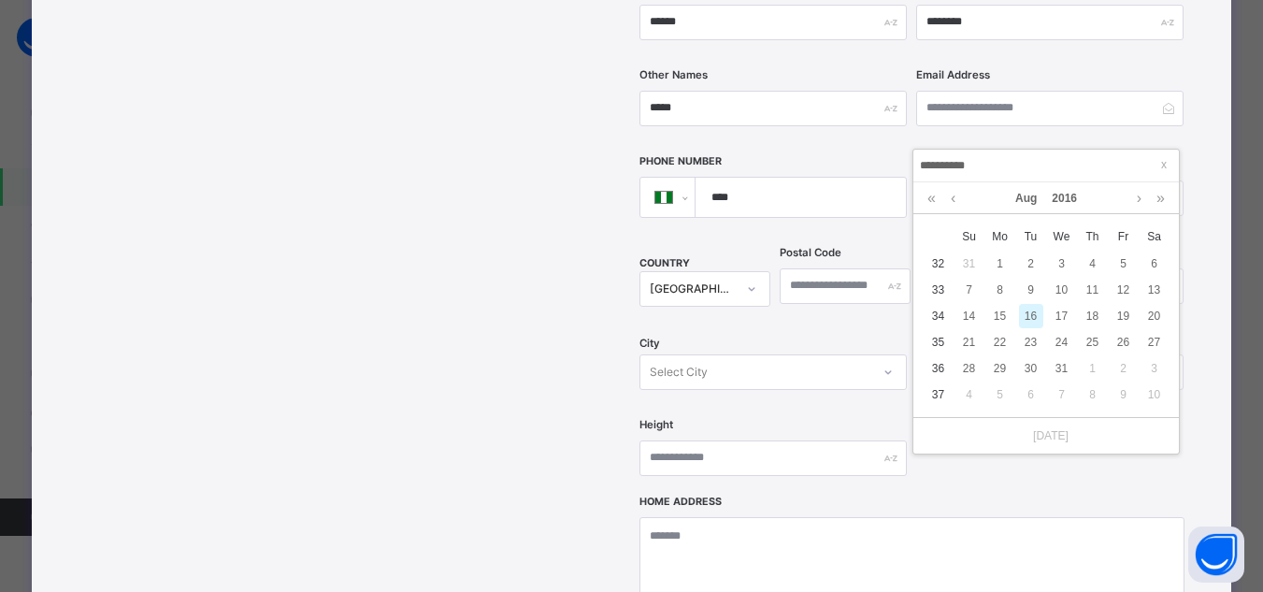
type input "**********"
click at [1032, 311] on div "16" at bounding box center [1031, 316] width 24 height 24
type input "**********"
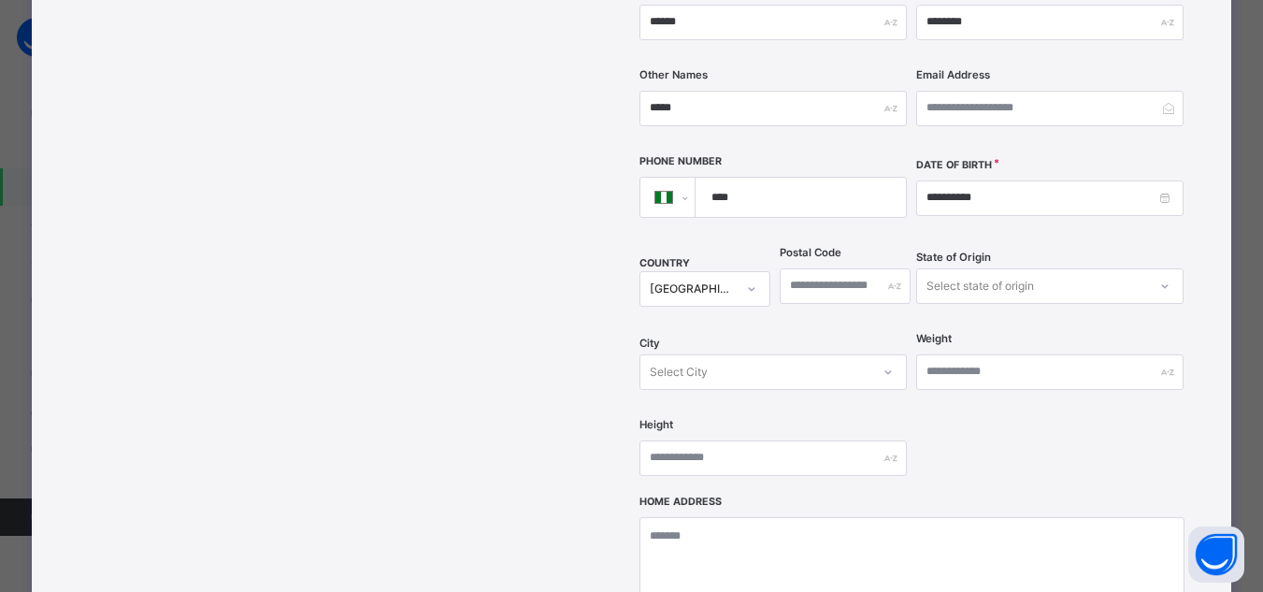
scroll to position [561, 0]
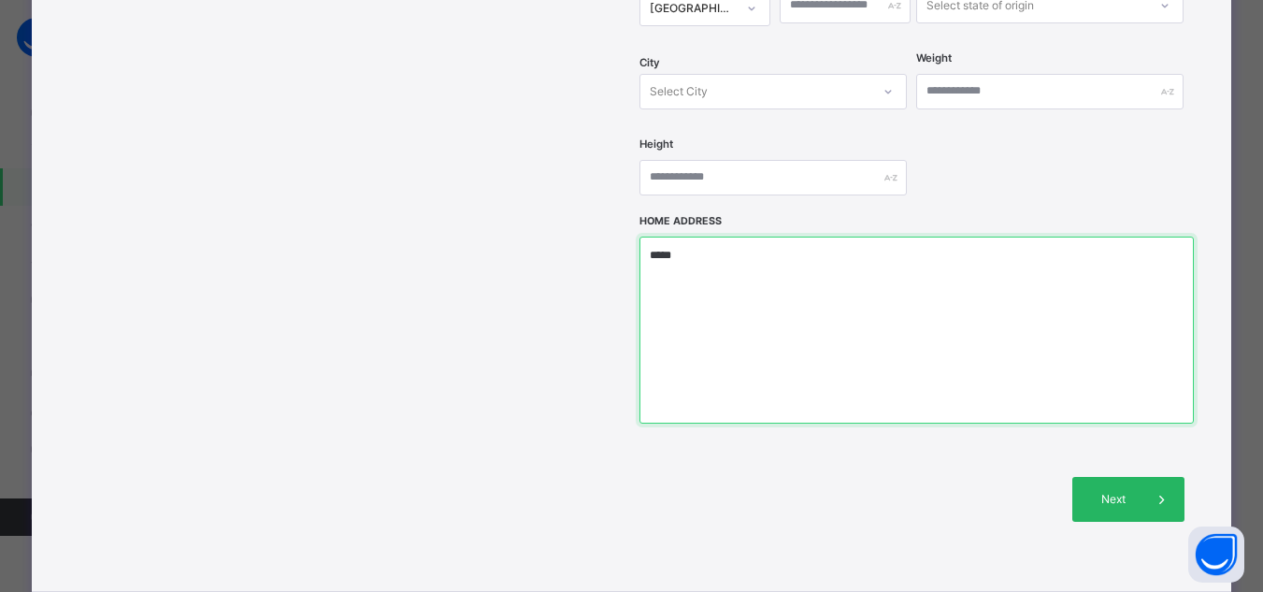
type textarea "*****"
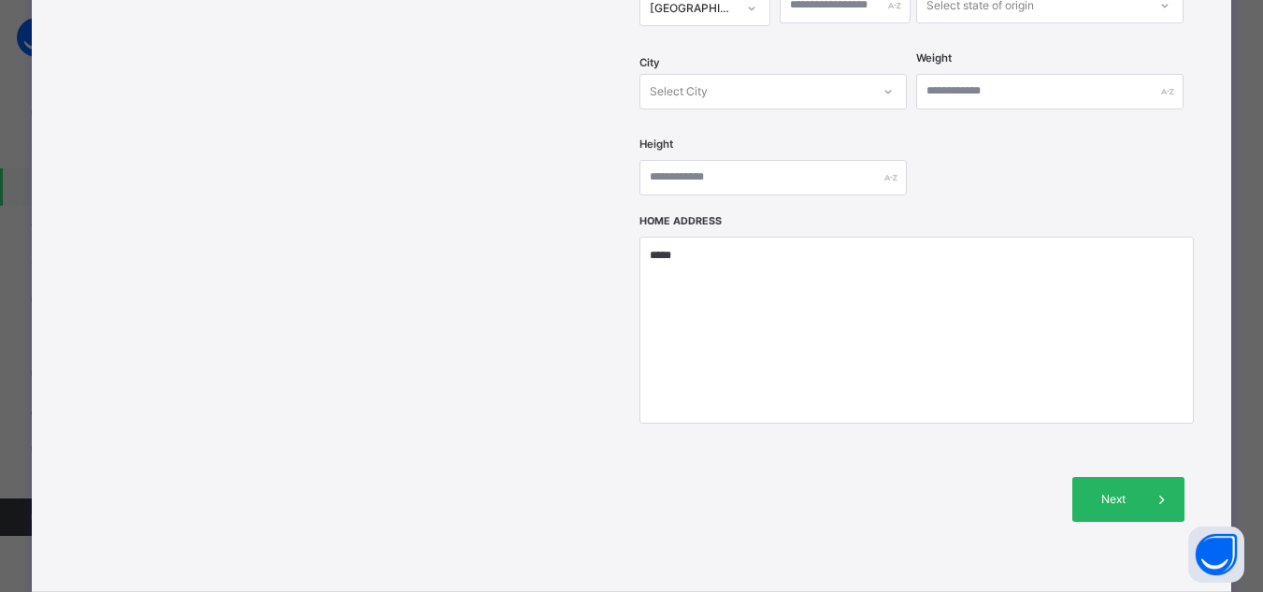
click at [1117, 491] on span "Next" at bounding box center [1113, 499] width 53 height 17
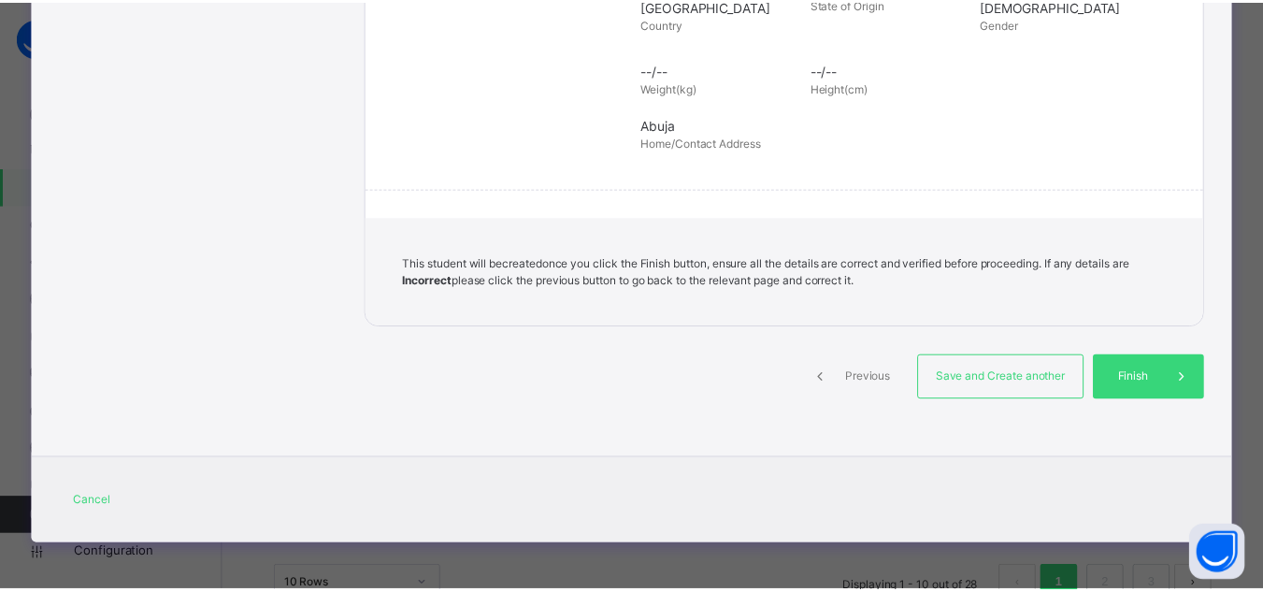
scroll to position [437, 0]
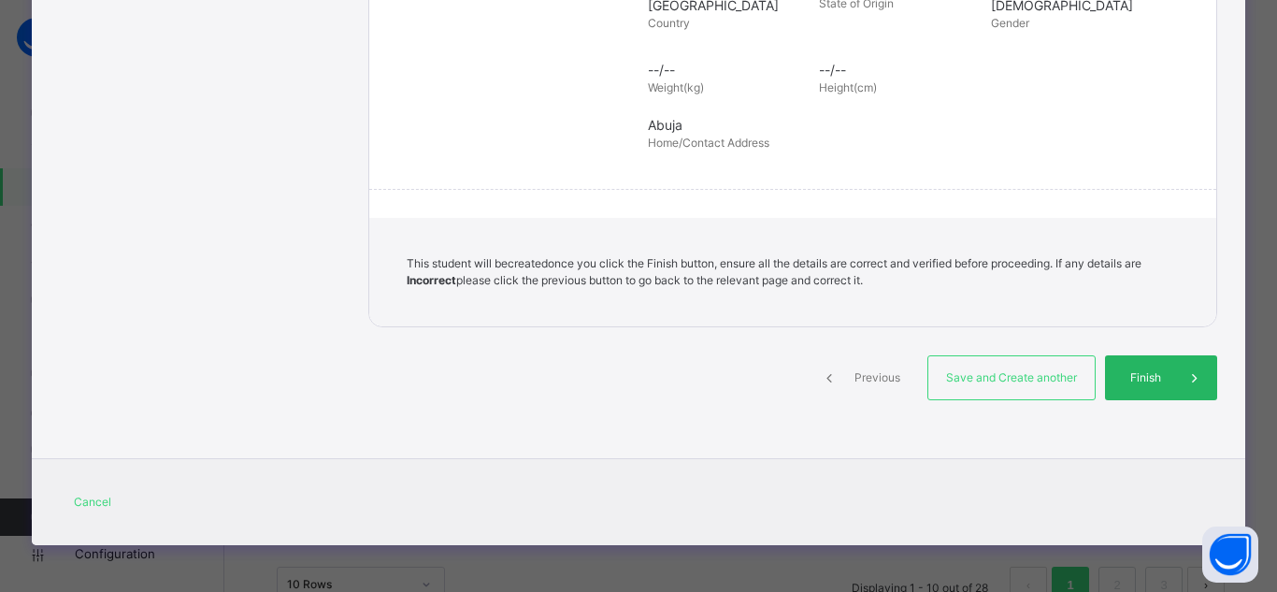
click at [1128, 364] on div "Finish" at bounding box center [1161, 377] width 112 height 45
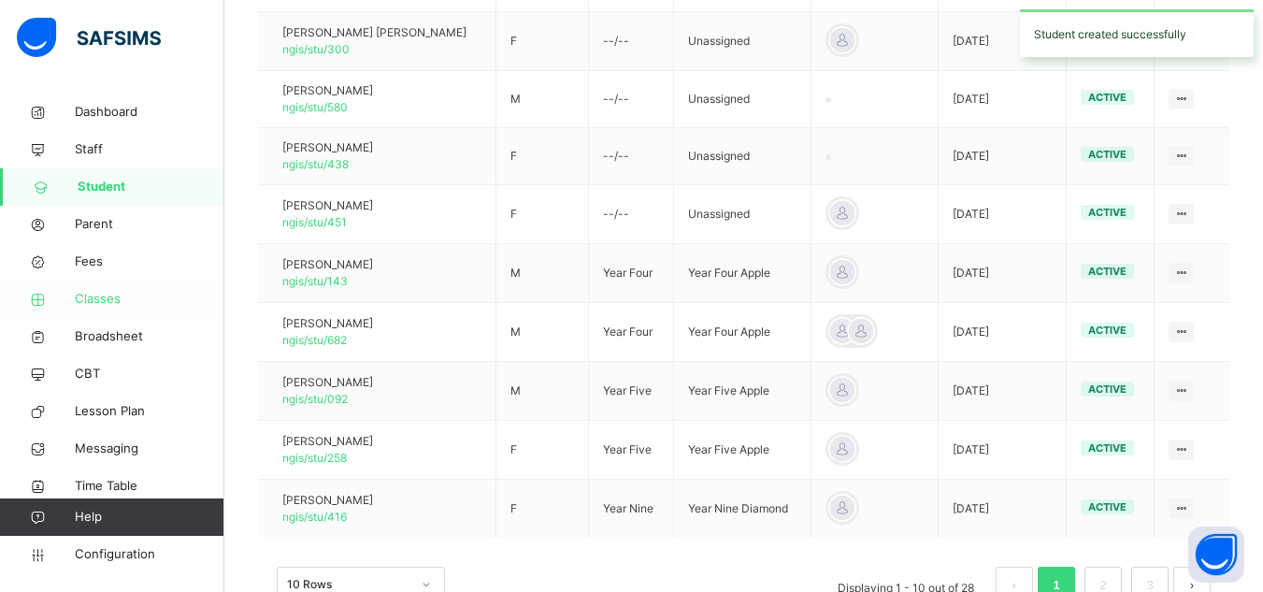
click at [100, 293] on span "Classes" at bounding box center [150, 299] width 150 height 19
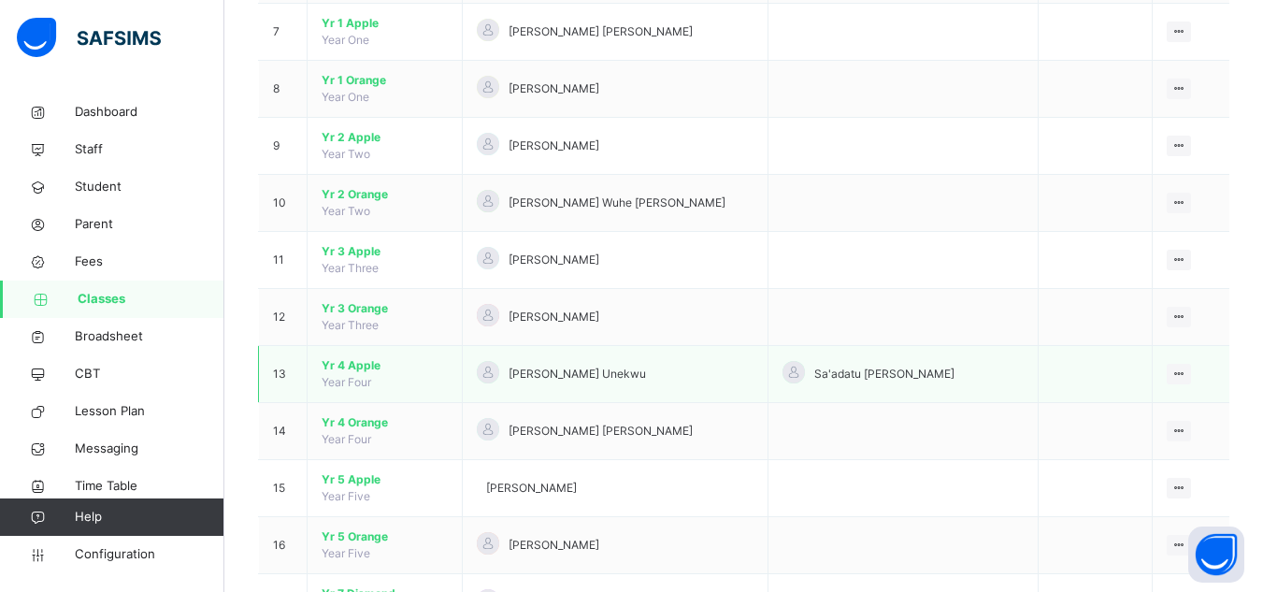
scroll to position [655, 0]
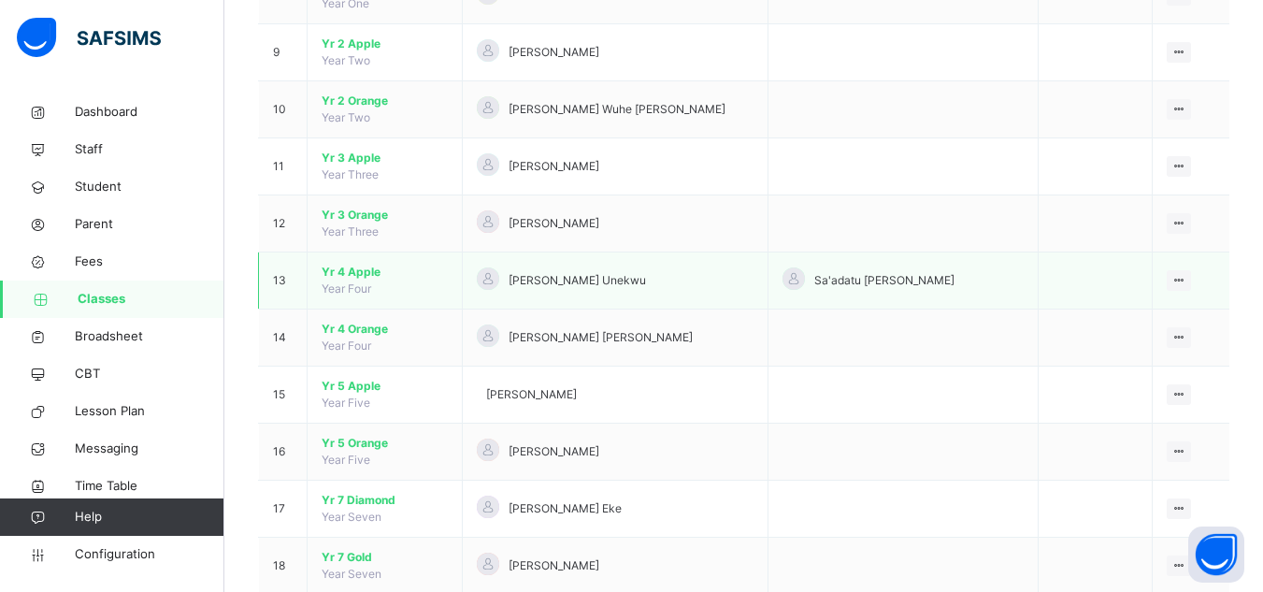
click at [360, 272] on span "Yr 4 Apple" at bounding box center [385, 272] width 126 height 17
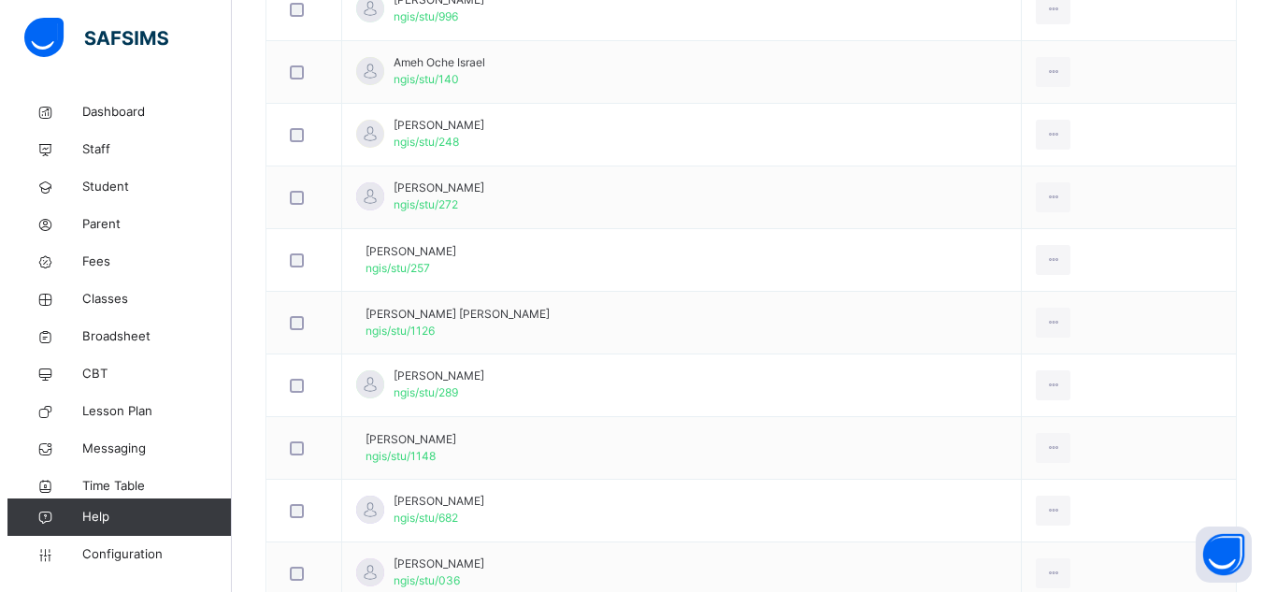
scroll to position [408, 0]
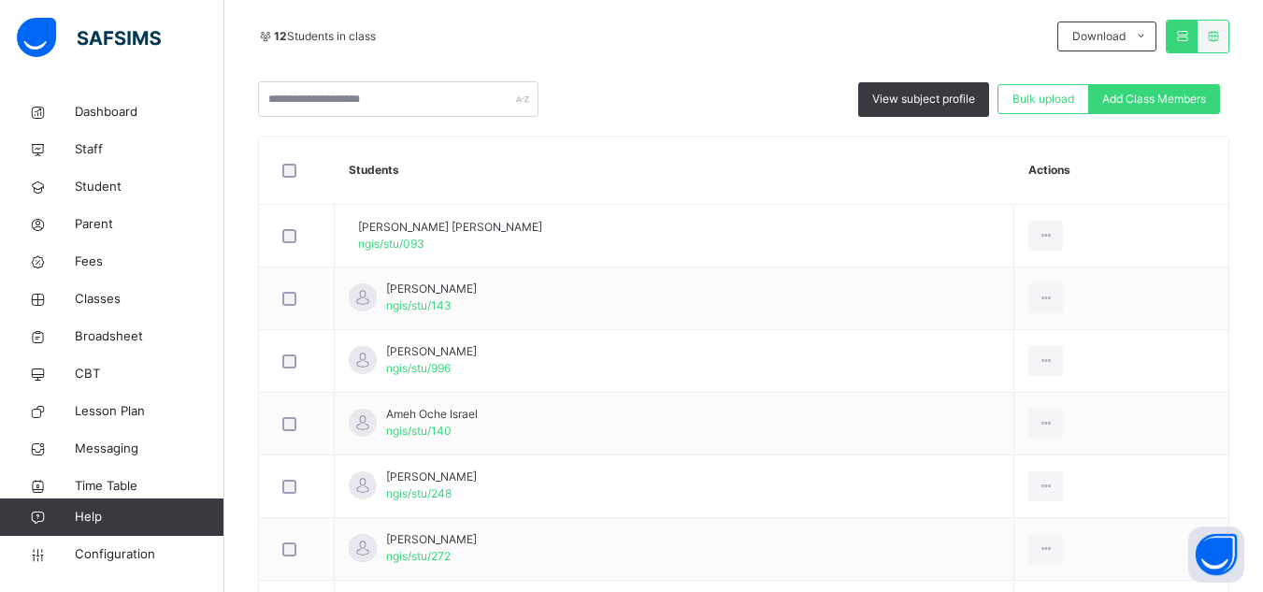
click at [1162, 100] on span "Add Class Members" at bounding box center [1154, 99] width 104 height 17
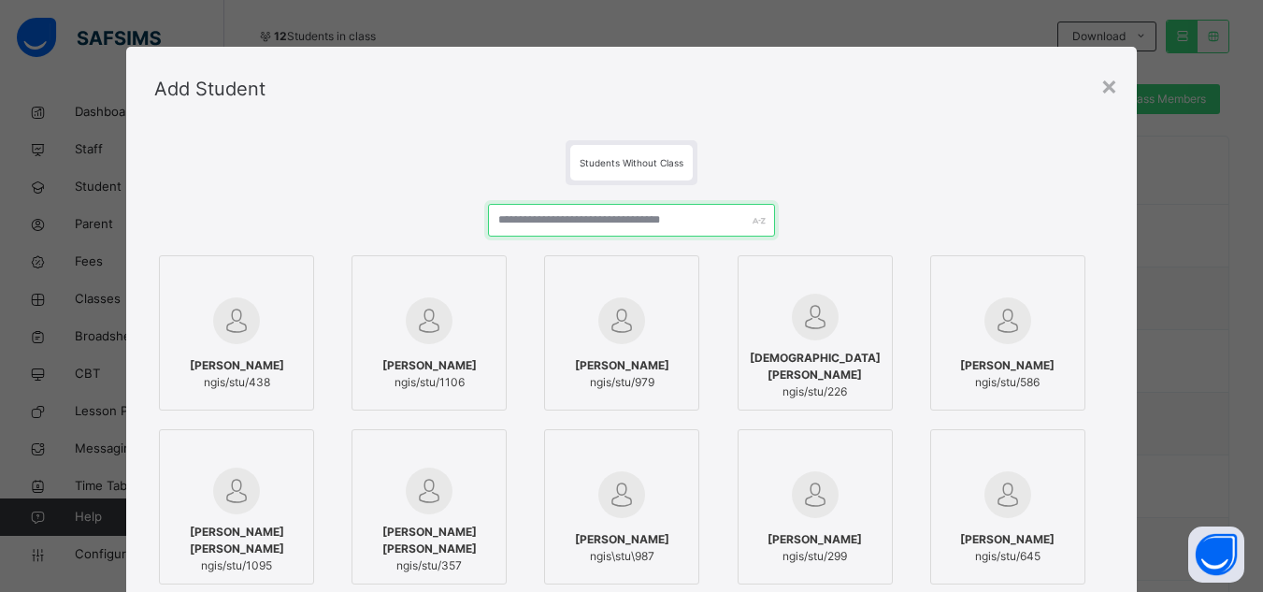
click at [641, 224] on input "text" at bounding box center [631, 220] width 286 height 33
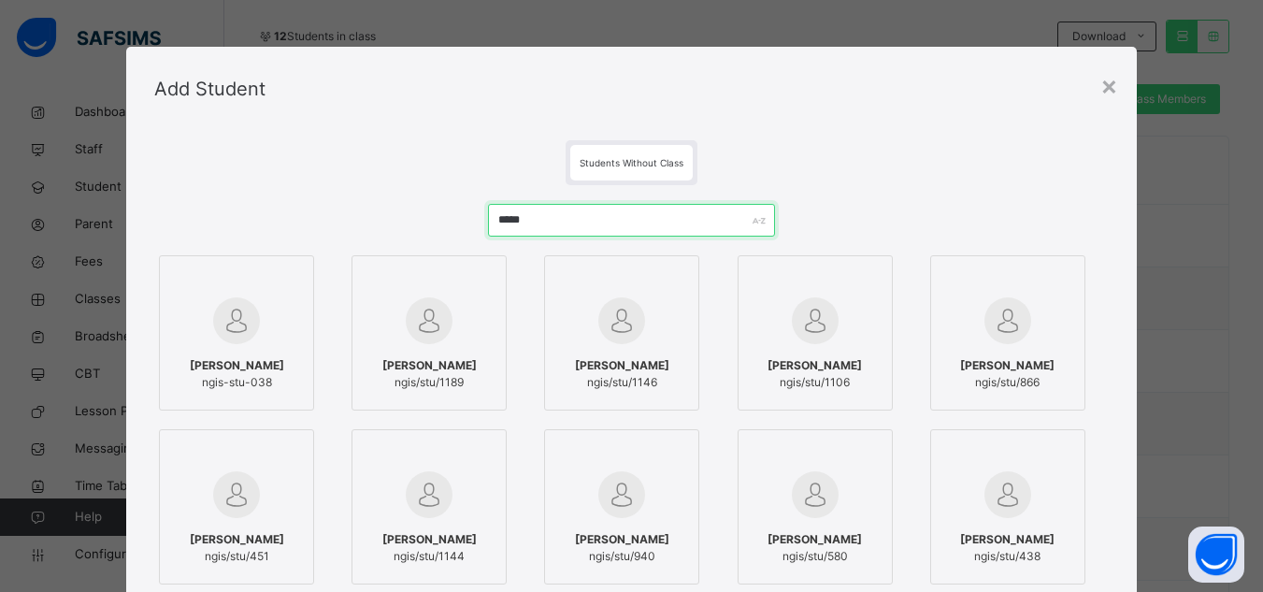
type input "*****"
click at [641, 354] on div "Aliyu Amira Abubakar ngis/stu/1146" at bounding box center [622, 374] width 135 height 52
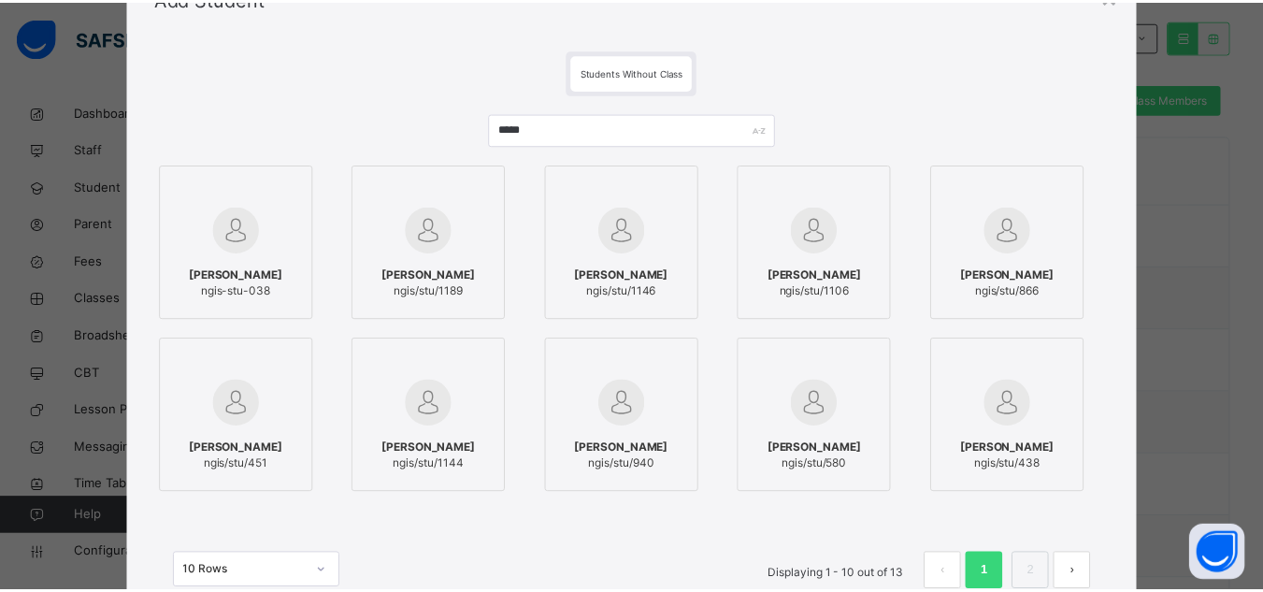
scroll to position [242, 0]
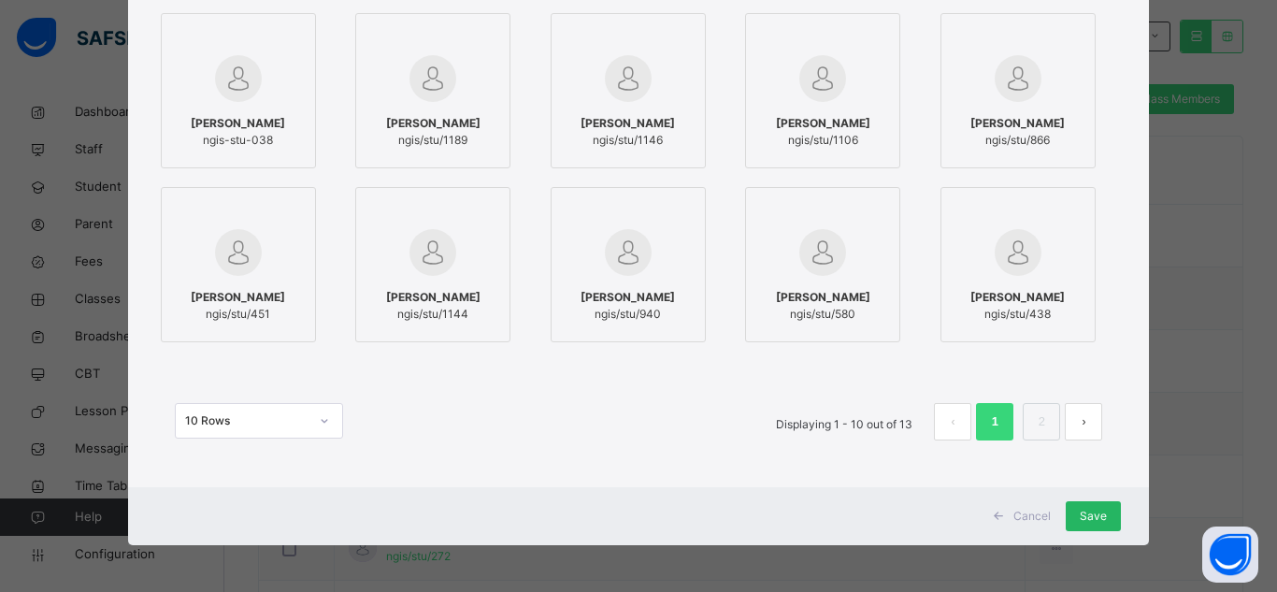
click at [1084, 517] on span "Save" at bounding box center [1093, 516] width 27 height 17
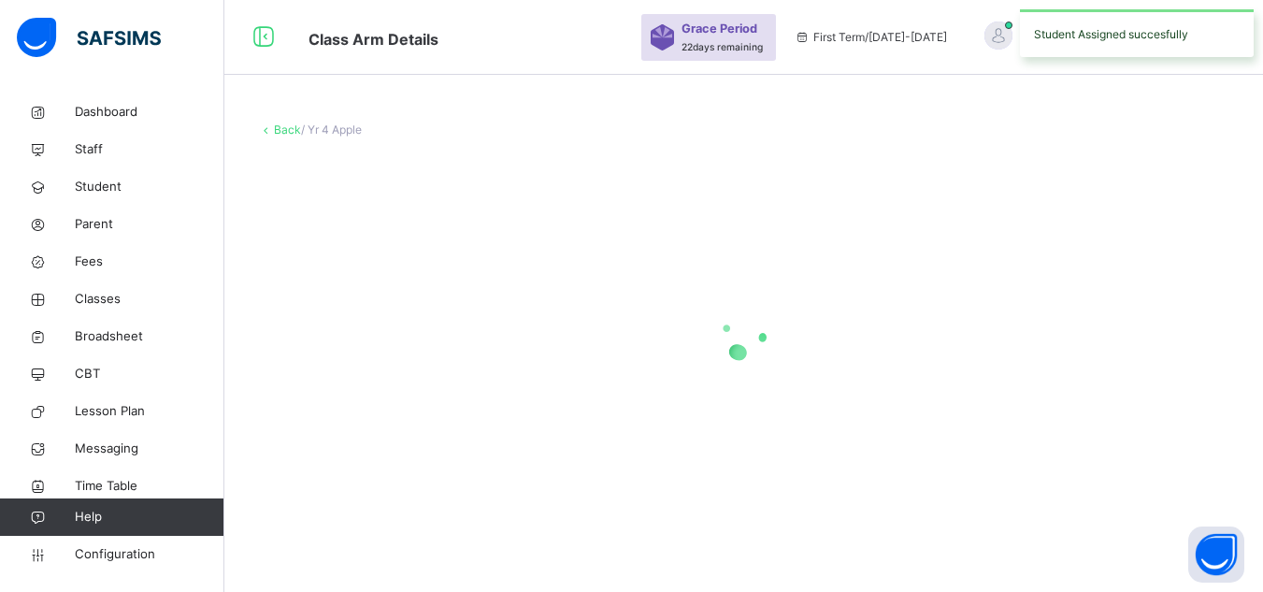
scroll to position [0, 0]
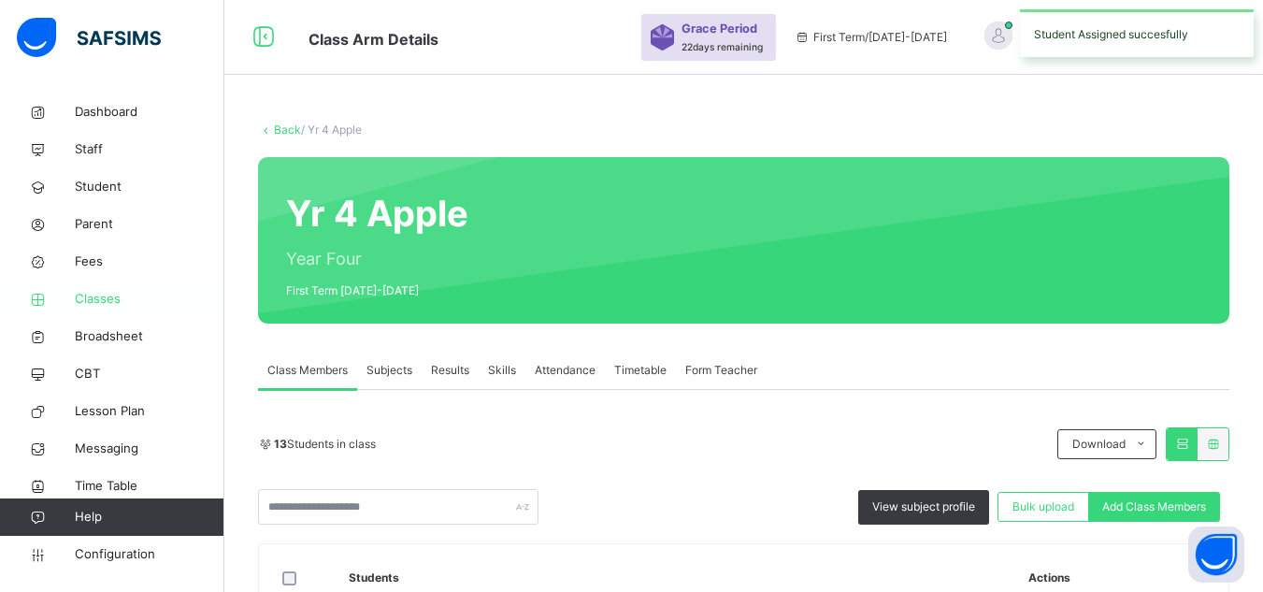
click at [96, 297] on span "Classes" at bounding box center [150, 299] width 150 height 19
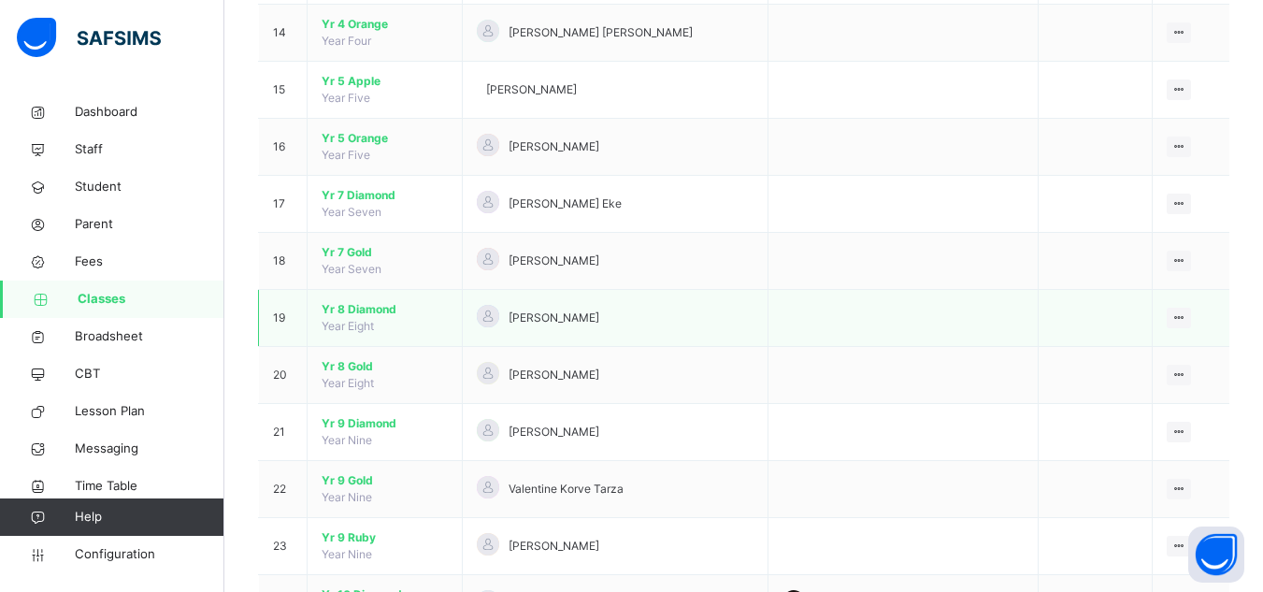
scroll to position [958, 0]
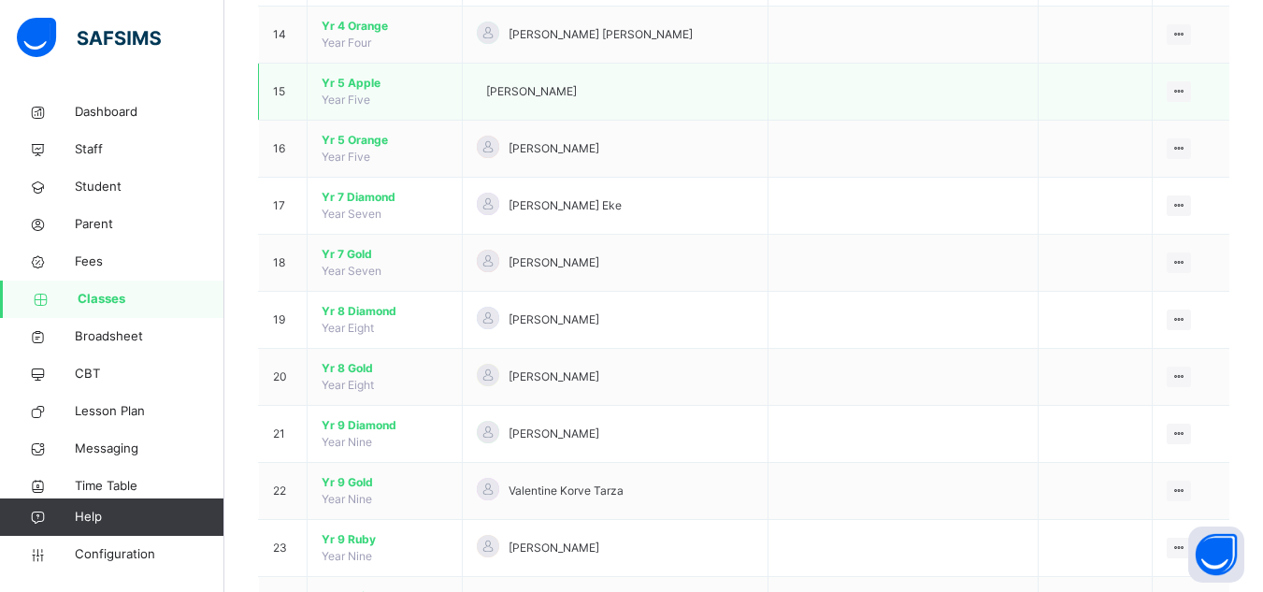
click at [360, 92] on td "Yr 5 Apple Year Five" at bounding box center [385, 92] width 155 height 57
click at [361, 86] on span "Yr 5 Apple" at bounding box center [385, 83] width 126 height 17
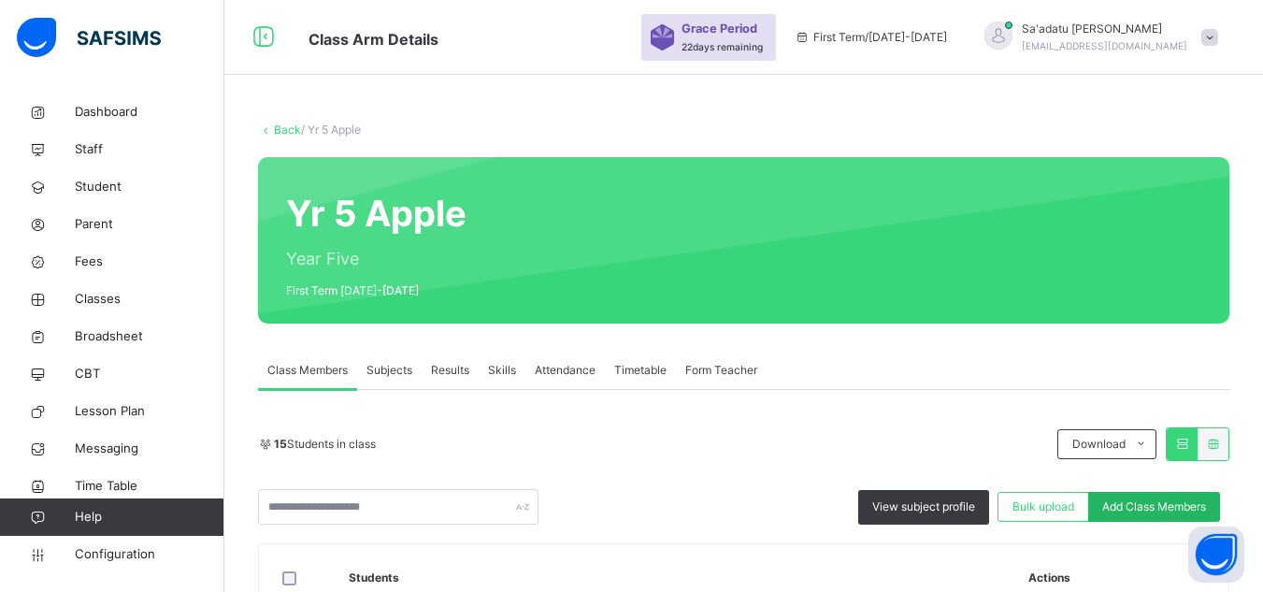
click at [1157, 505] on span "Add Class Members" at bounding box center [1154, 506] width 104 height 17
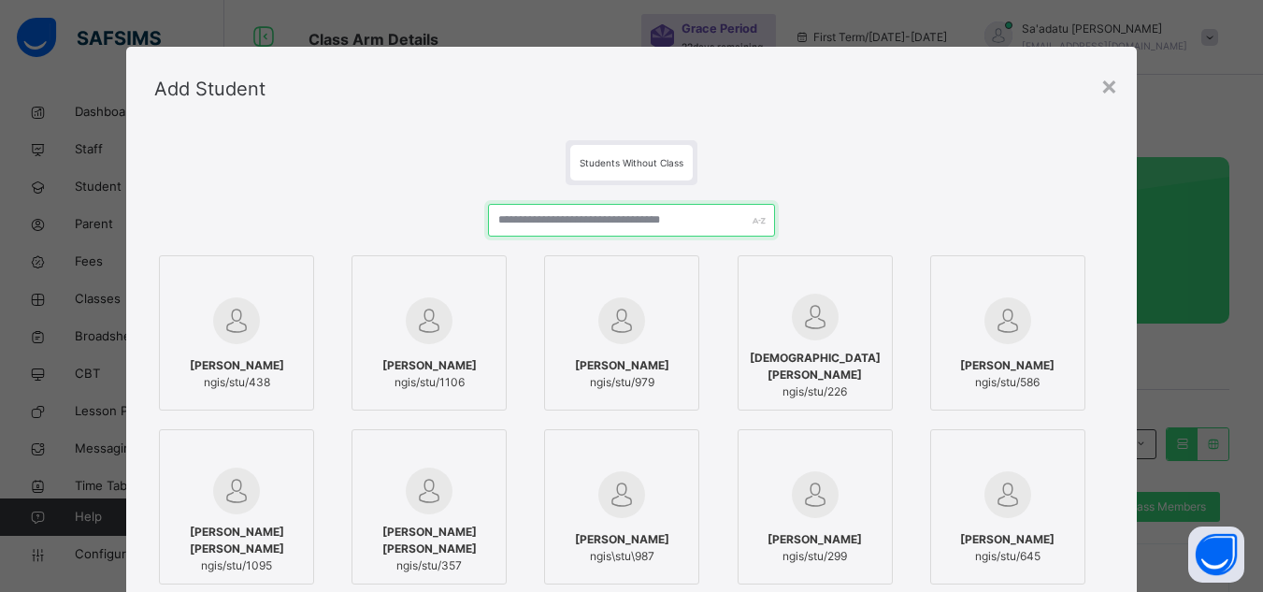
click at [594, 223] on input "text" at bounding box center [631, 220] width 286 height 33
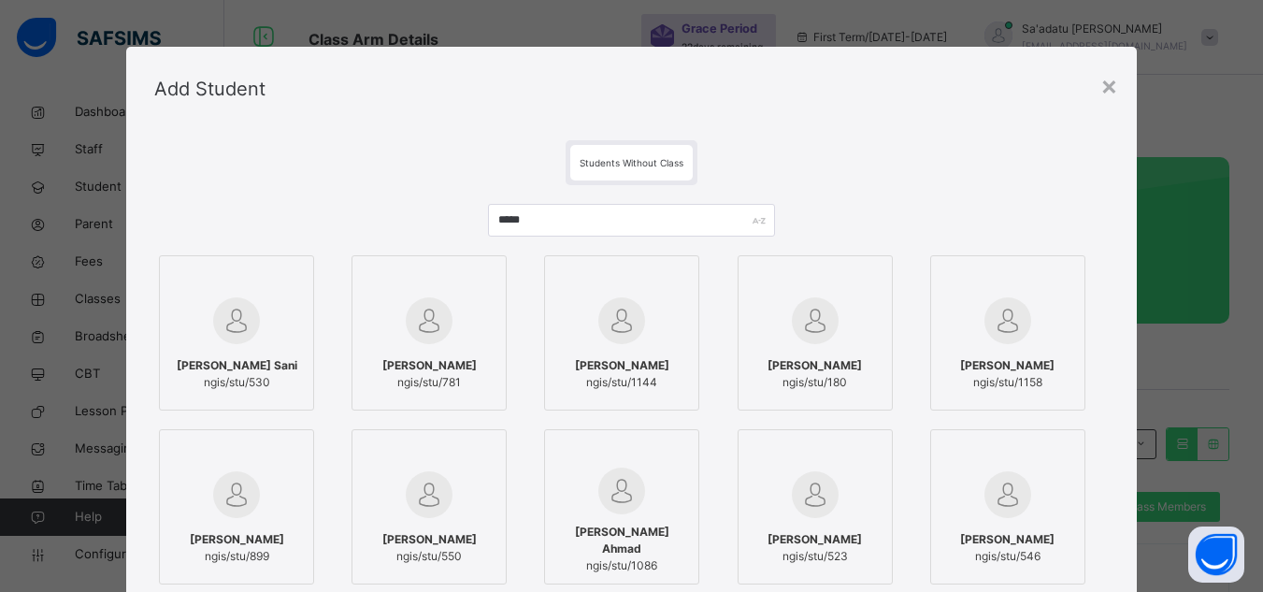
click at [1008, 367] on span "Ahmad Ahmad Ahmad" at bounding box center [1007, 365] width 94 height 17
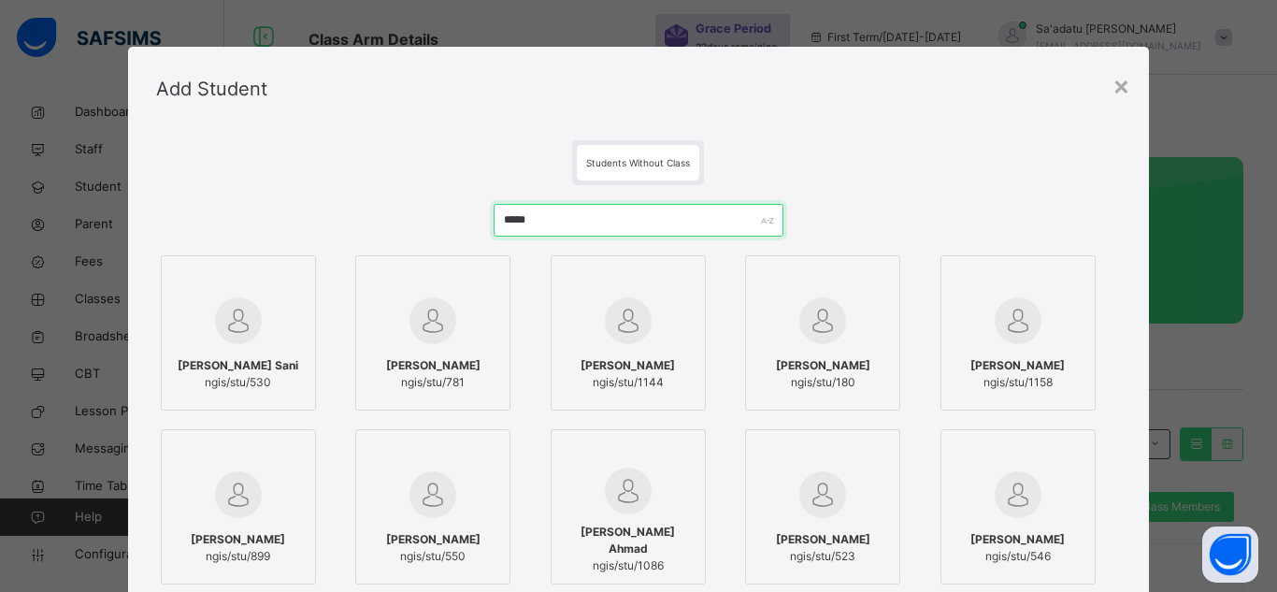
drag, startPoint x: 641, startPoint y: 223, endPoint x: 600, endPoint y: 221, distance: 40.3
click at [600, 221] on input "*****" at bounding box center [639, 220] width 290 height 33
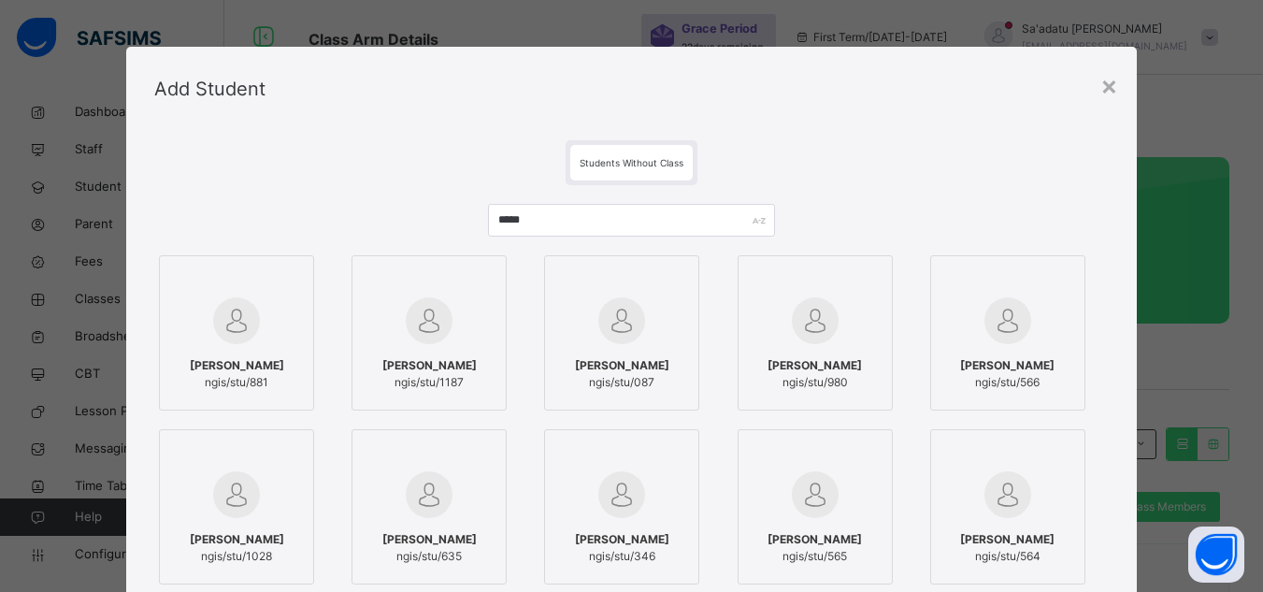
click at [420, 343] on img at bounding box center [429, 320] width 47 height 47
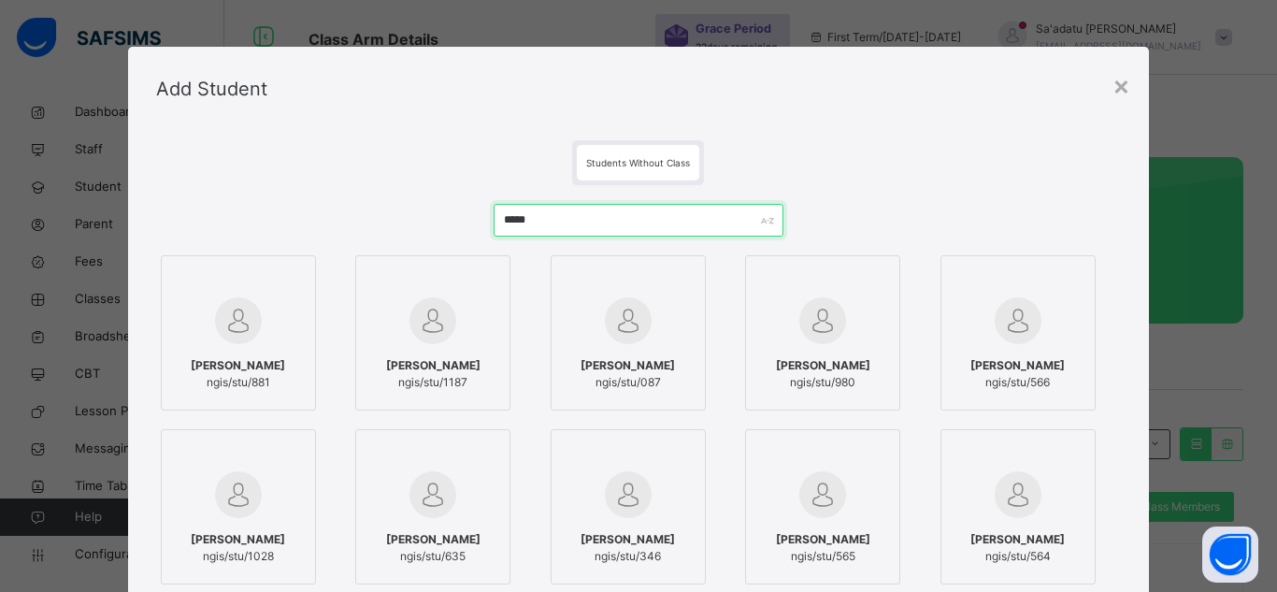
click at [581, 229] on input "*****" at bounding box center [639, 220] width 290 height 33
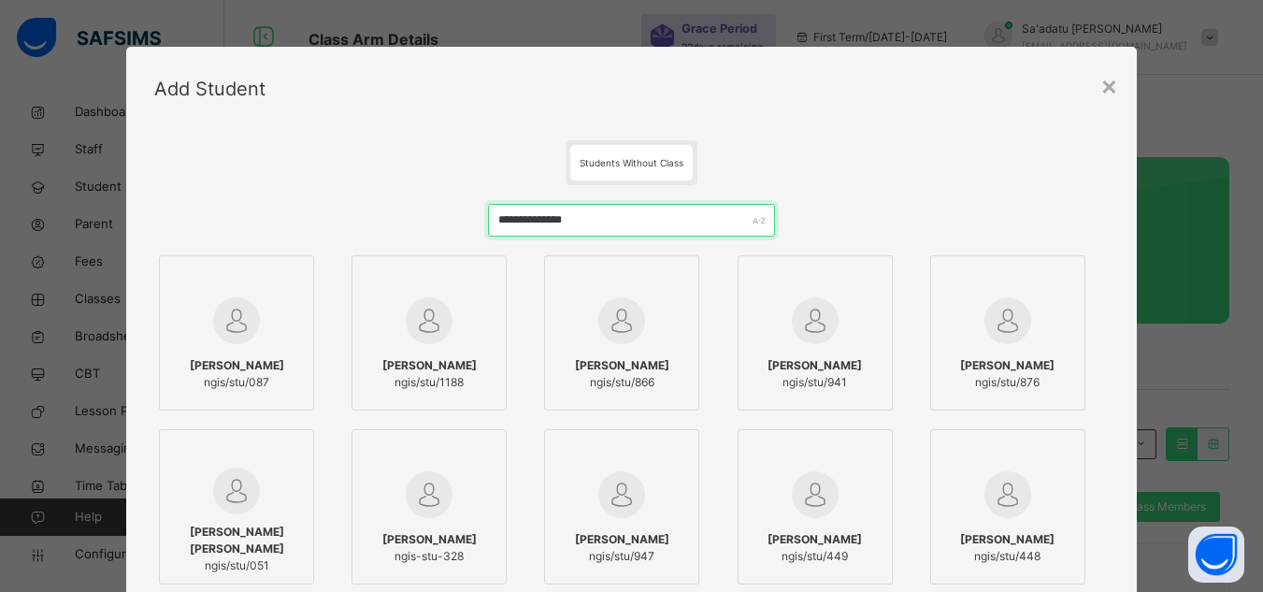
type input "**********"
click at [427, 345] on div at bounding box center [429, 321] width 135 height 54
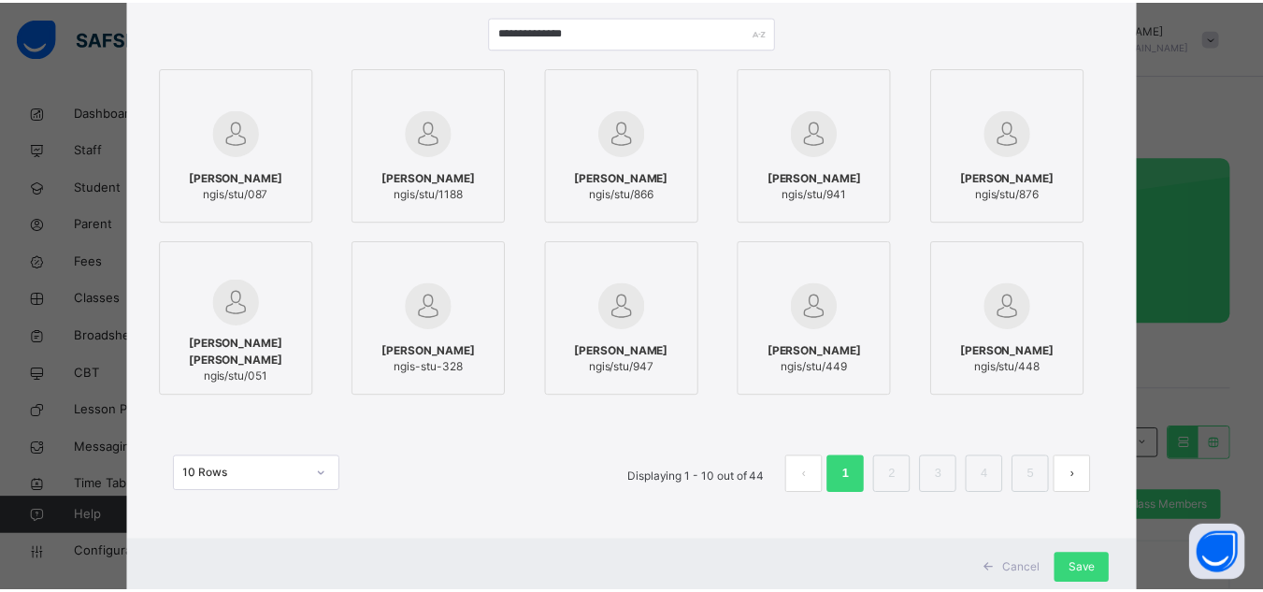
scroll to position [242, 0]
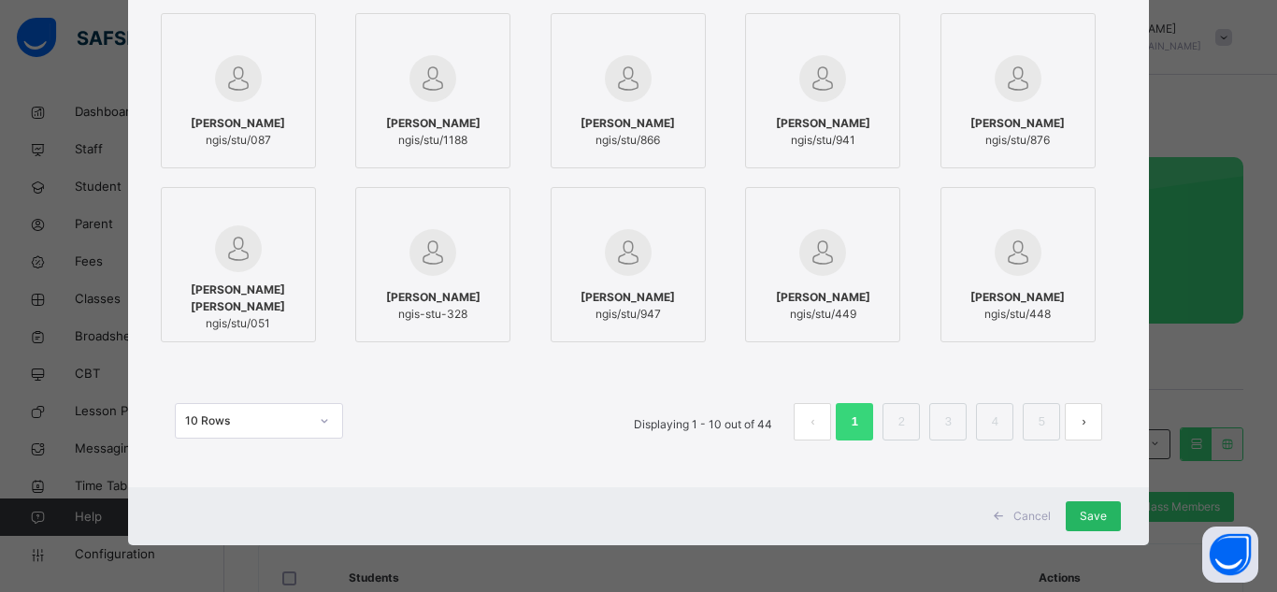
click at [1100, 523] on span "Save" at bounding box center [1093, 516] width 27 height 17
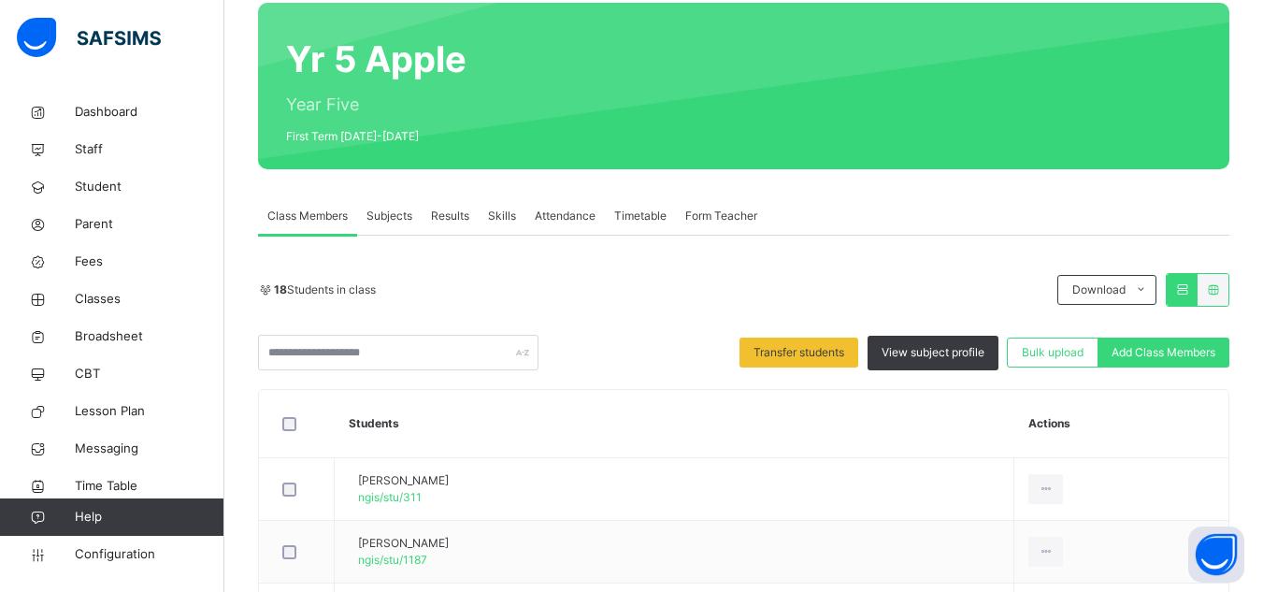
scroll to position [187, 0]
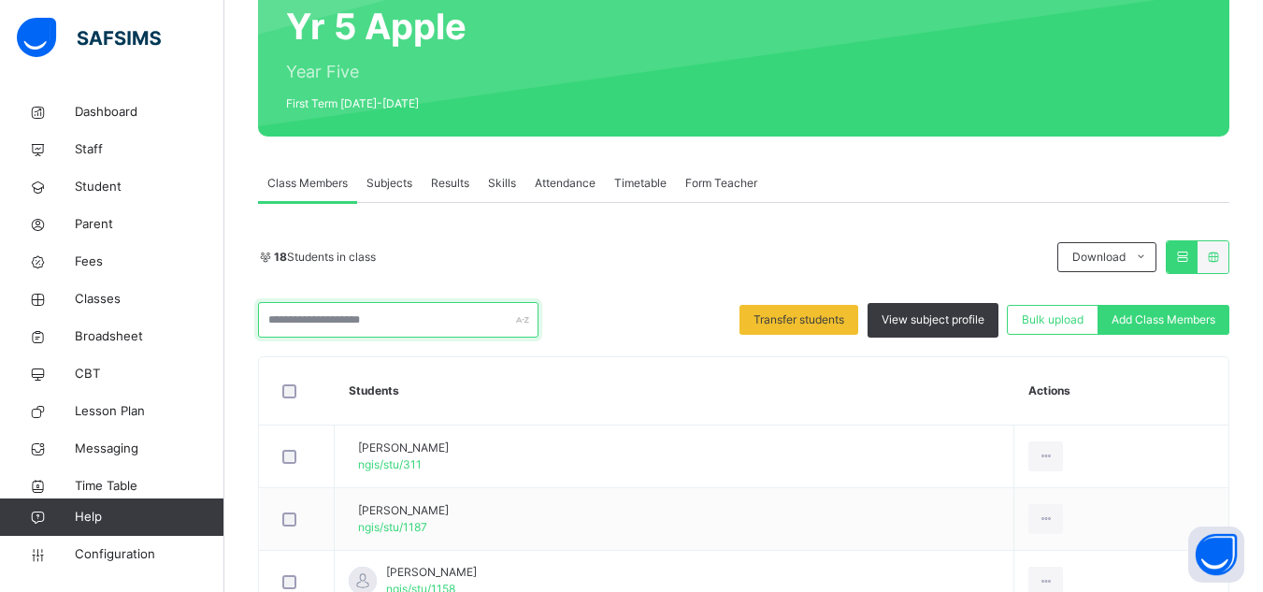
click at [339, 327] on input "text" at bounding box center [398, 320] width 281 height 36
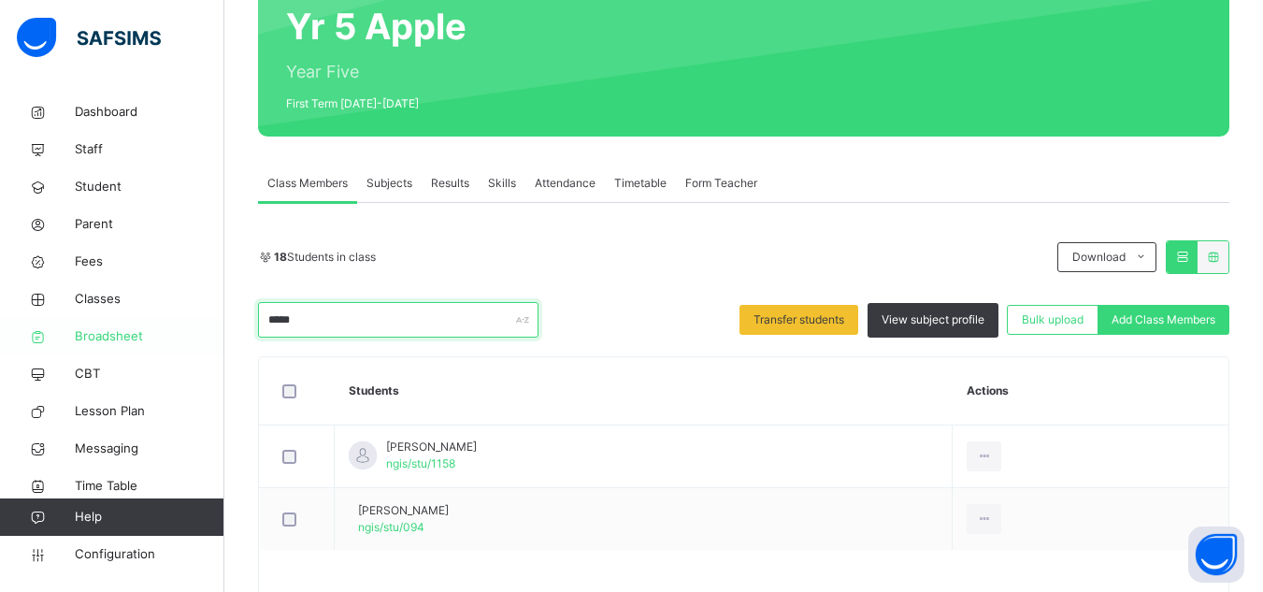
drag, startPoint x: 329, startPoint y: 320, endPoint x: 133, endPoint y: 320, distance: 196.4
click at [133, 320] on div "Class Arm Details Grace Period 22 days remaining First Term / 2025-2026 Sa'adat…" at bounding box center [631, 233] width 1263 height 841
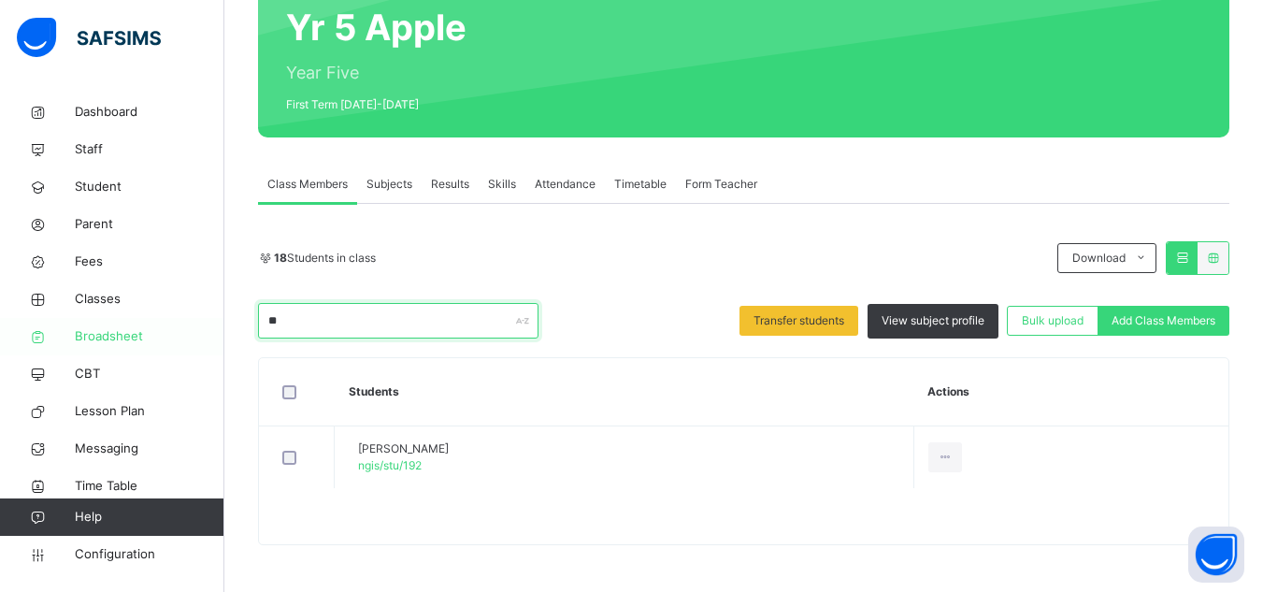
scroll to position [186, 0]
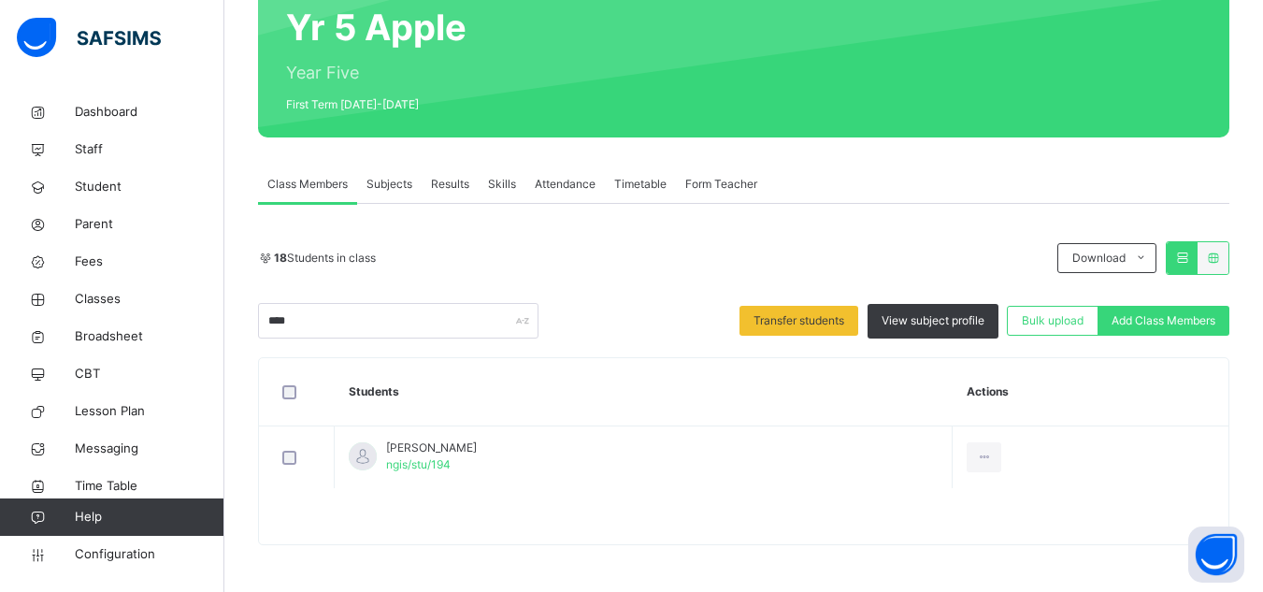
click at [624, 352] on div "18 Students in class Download Pdf Report Excel Report **** Transfer students Vi…" at bounding box center [744, 393] width 972 height 304
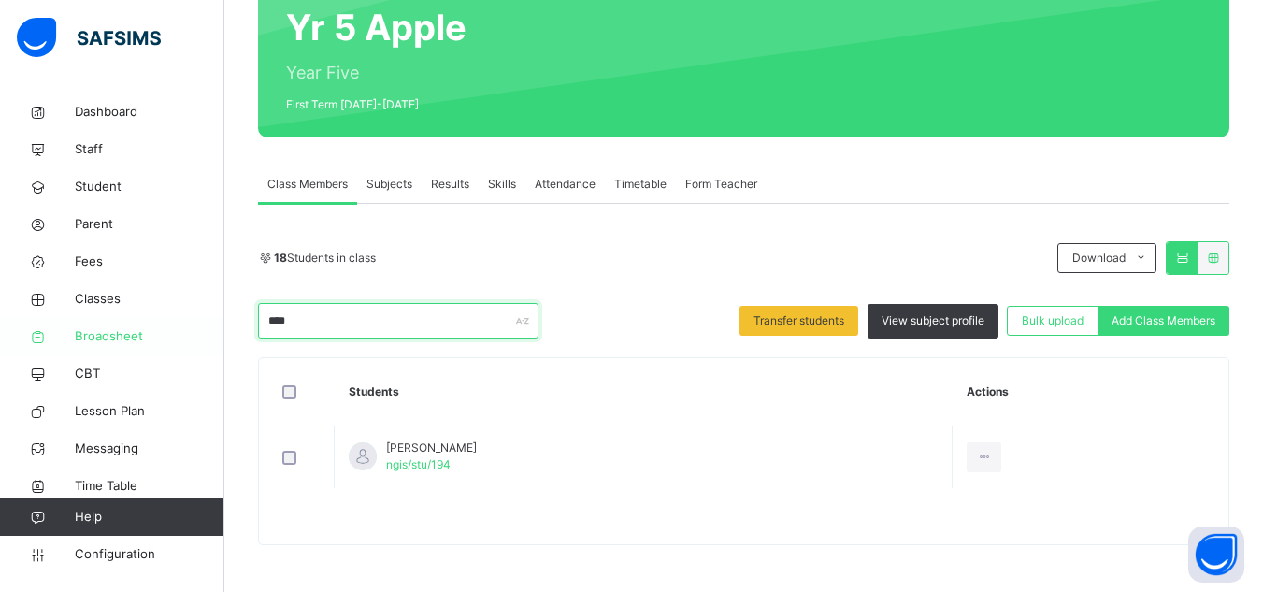
drag, startPoint x: 313, startPoint y: 318, endPoint x: 143, endPoint y: 319, distance: 170.2
click at [143, 319] on div "Class Arm Details Grace Period 22 days remaining First Term / 2025-2026 Sa'adat…" at bounding box center [631, 203] width 1263 height 778
drag, startPoint x: 298, startPoint y: 321, endPoint x: 184, endPoint y: 321, distance: 114.1
click at [184, 321] on div "Class Arm Details Grace Period 22 days remaining First Term / 2025-2026 Sa'adat…" at bounding box center [631, 234] width 1263 height 841
drag, startPoint x: 309, startPoint y: 325, endPoint x: 175, endPoint y: 325, distance: 133.7
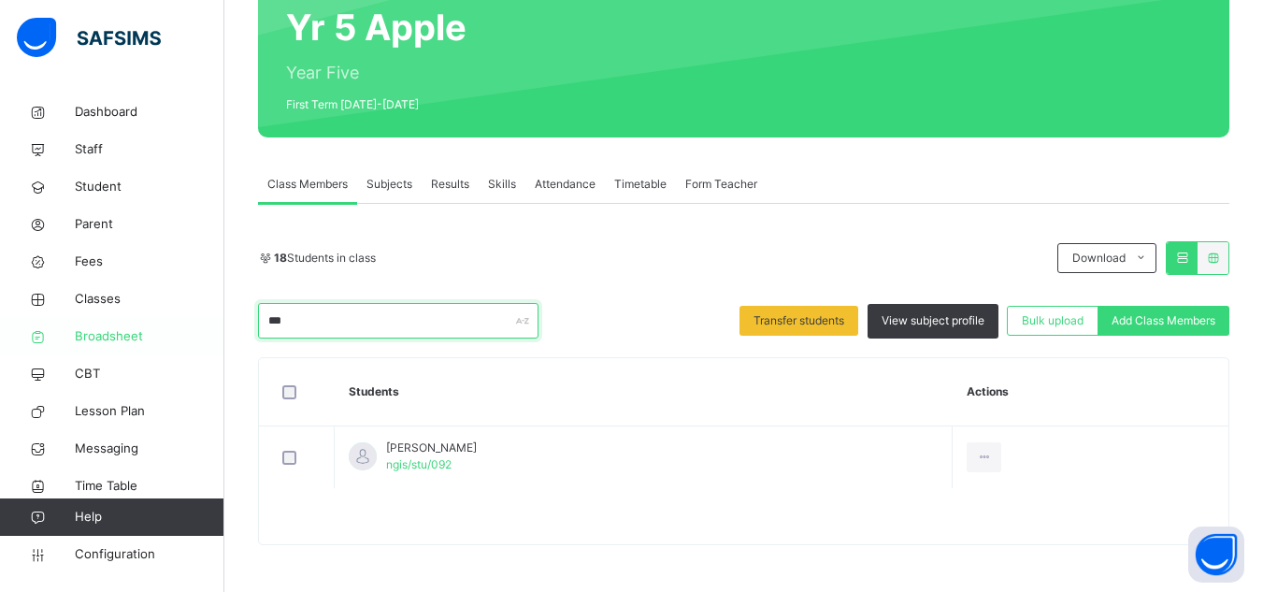
click at [175, 325] on div "Class Arm Details Grace Period 22 days remaining First Term / 2025-2026 Sa'adat…" at bounding box center [631, 203] width 1263 height 778
drag, startPoint x: 320, startPoint y: 328, endPoint x: 221, endPoint y: 324, distance: 99.2
click at [221, 324] on div "Class Arm Details Grace Period 22 days remaining First Term / 2025-2026 Sa'adat…" at bounding box center [631, 203] width 1263 height 778
drag, startPoint x: 297, startPoint y: 324, endPoint x: 212, endPoint y: 323, distance: 85.1
click at [212, 323] on div "Class Arm Details Grace Period 22 days remaining First Term / 2025-2026 Sa'adat…" at bounding box center [631, 203] width 1263 height 778
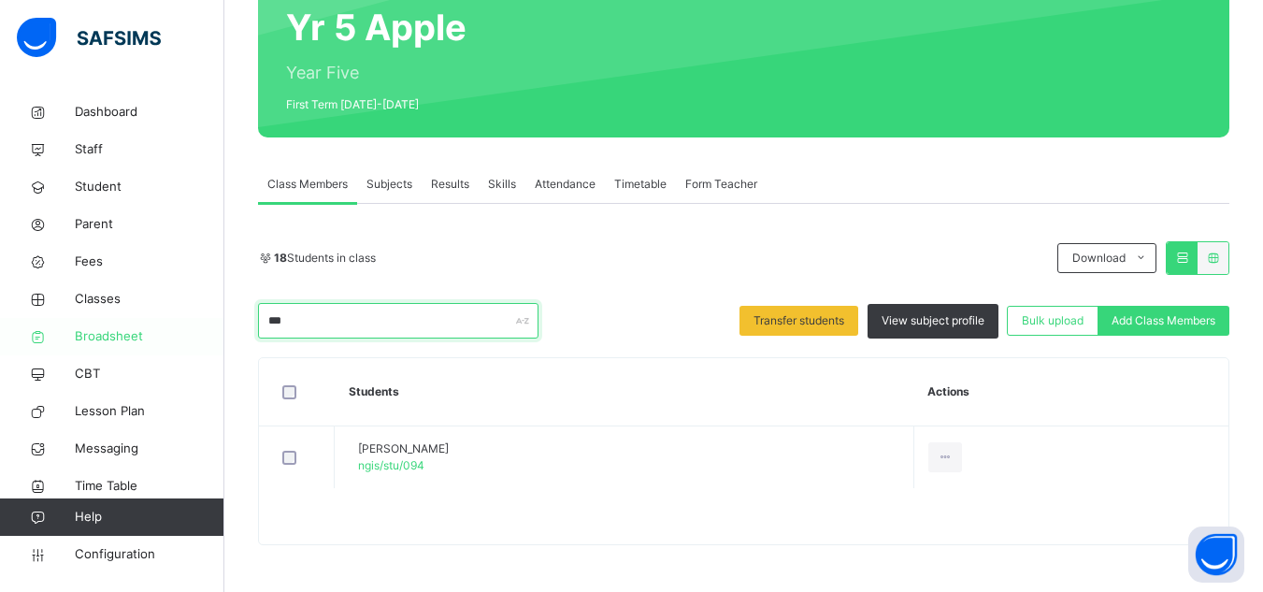
drag, startPoint x: 310, startPoint y: 312, endPoint x: 168, endPoint y: 321, distance: 142.4
click at [168, 321] on div "Class Arm Details Grace Period 22 days remaining First Term / 2025-2026 Sa'adat…" at bounding box center [631, 203] width 1263 height 778
drag, startPoint x: 302, startPoint y: 324, endPoint x: 209, endPoint y: 322, distance: 92.6
click at [209, 322] on div "Class Arm Details Grace Period 22 days remaining First Term / 2025-2026 Sa'adat…" at bounding box center [631, 234] width 1263 height 841
drag, startPoint x: 281, startPoint y: 313, endPoint x: 232, endPoint y: 314, distance: 49.6
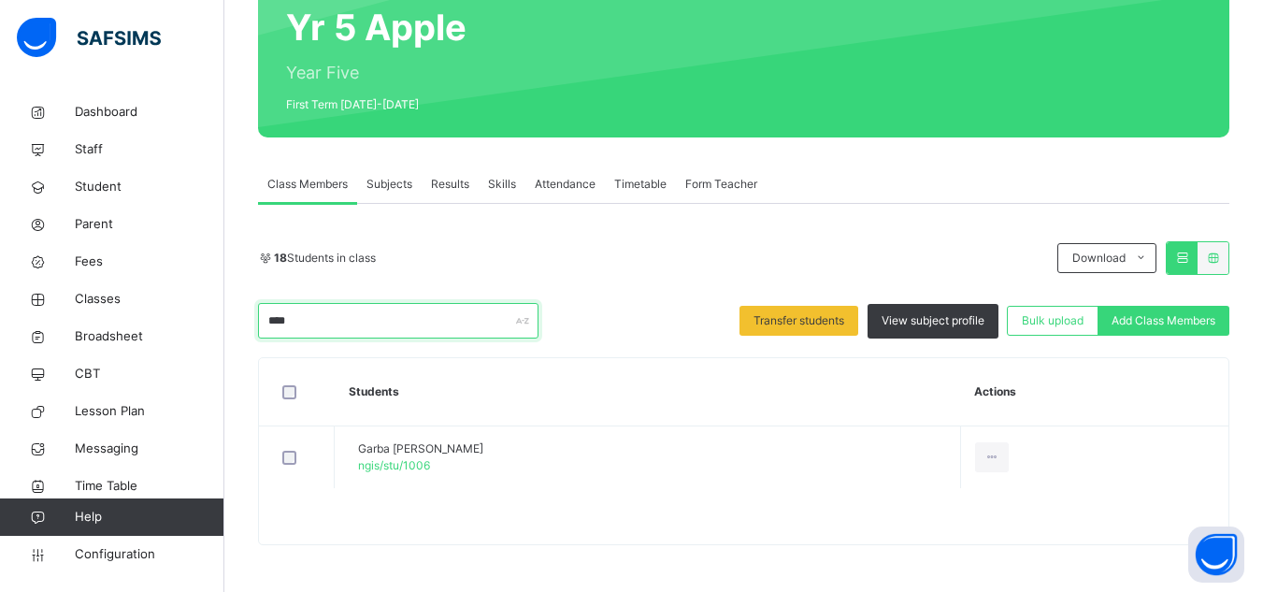
click at [232, 314] on div "Back / Yr 5 Apple Yr 5 Apple Year Five First Term 2025-2026 Class Members Subje…" at bounding box center [743, 249] width 1039 height 684
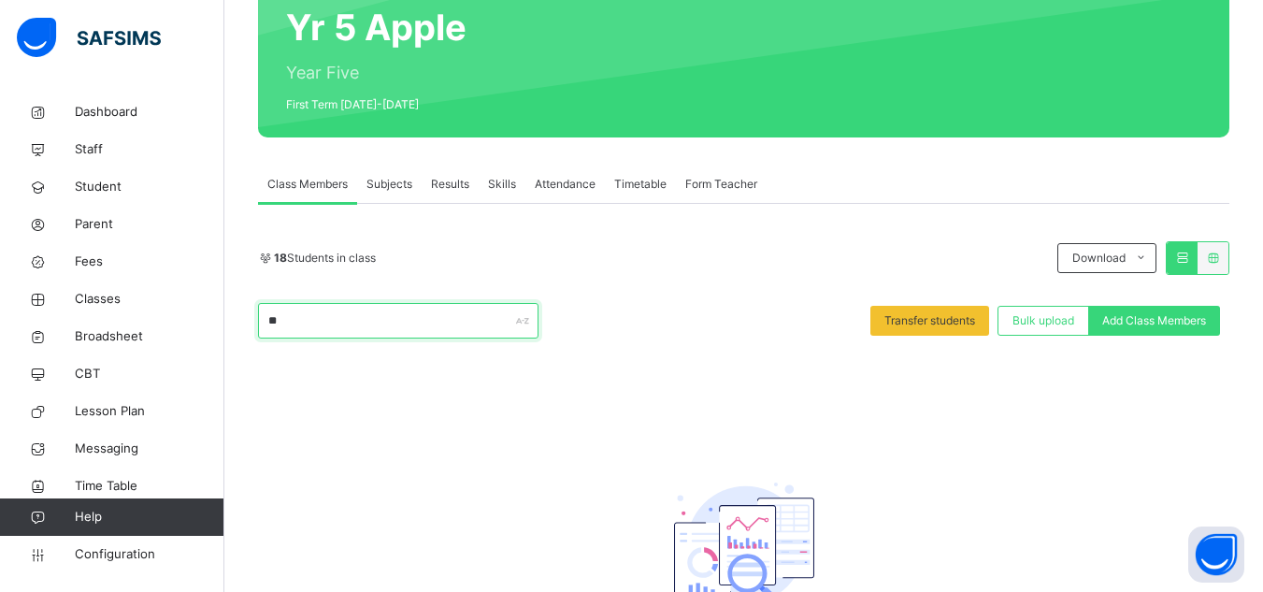
type input "*"
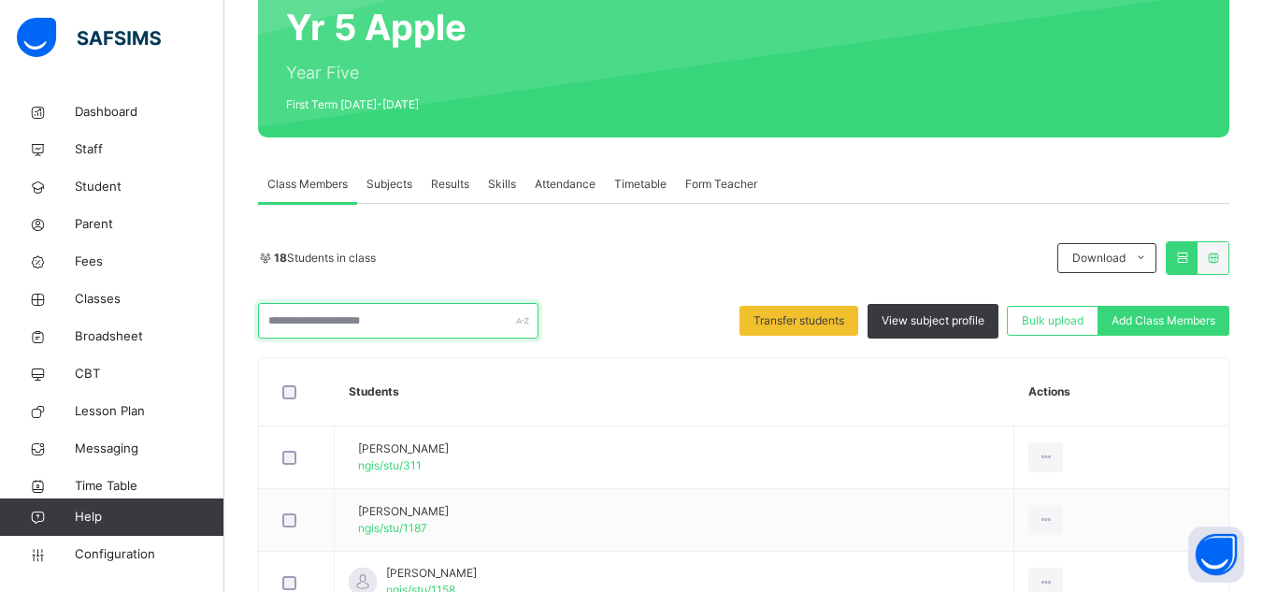
click at [420, 331] on input "text" at bounding box center [398, 321] width 281 height 36
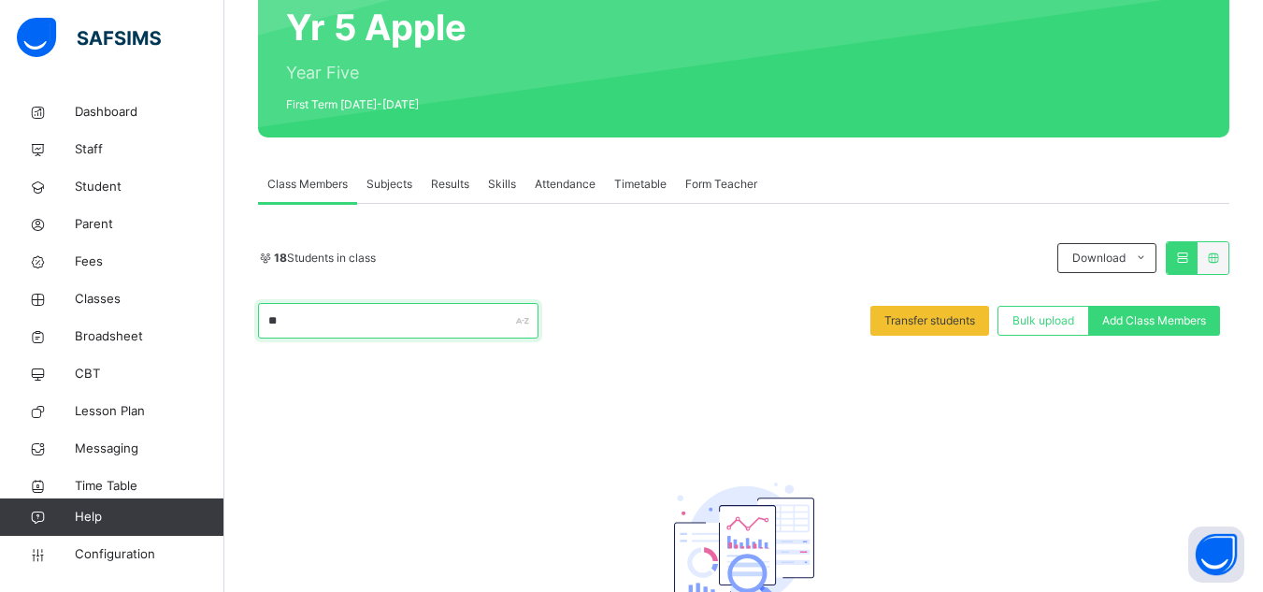
type input "*"
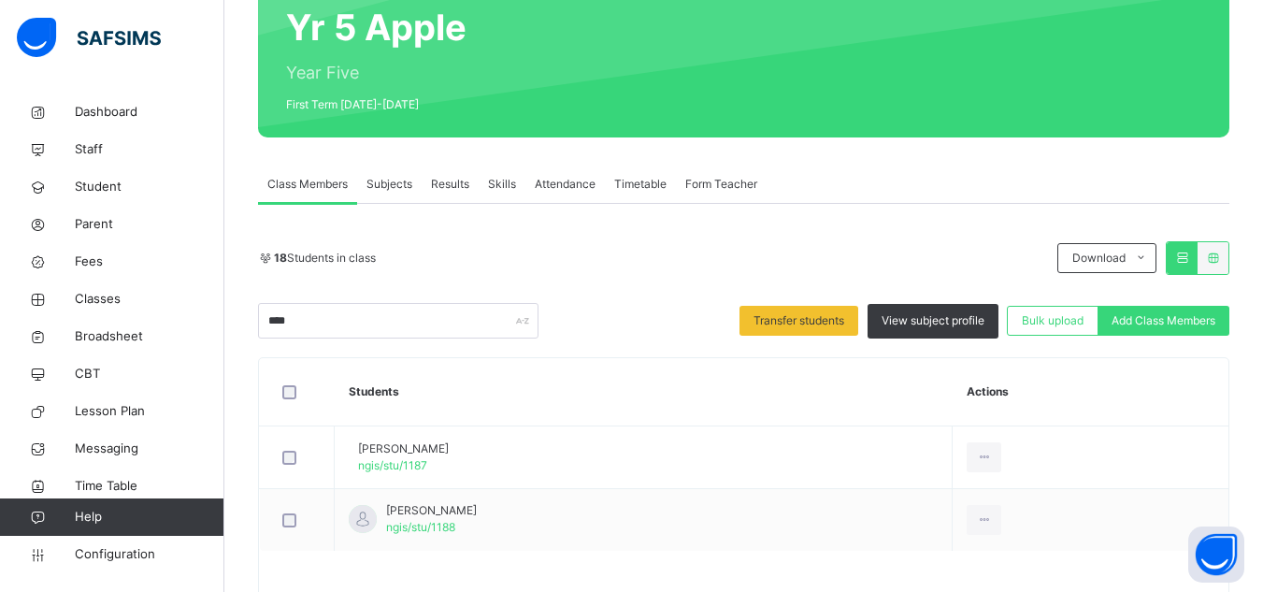
click at [592, 403] on th "Students" at bounding box center [644, 392] width 618 height 68
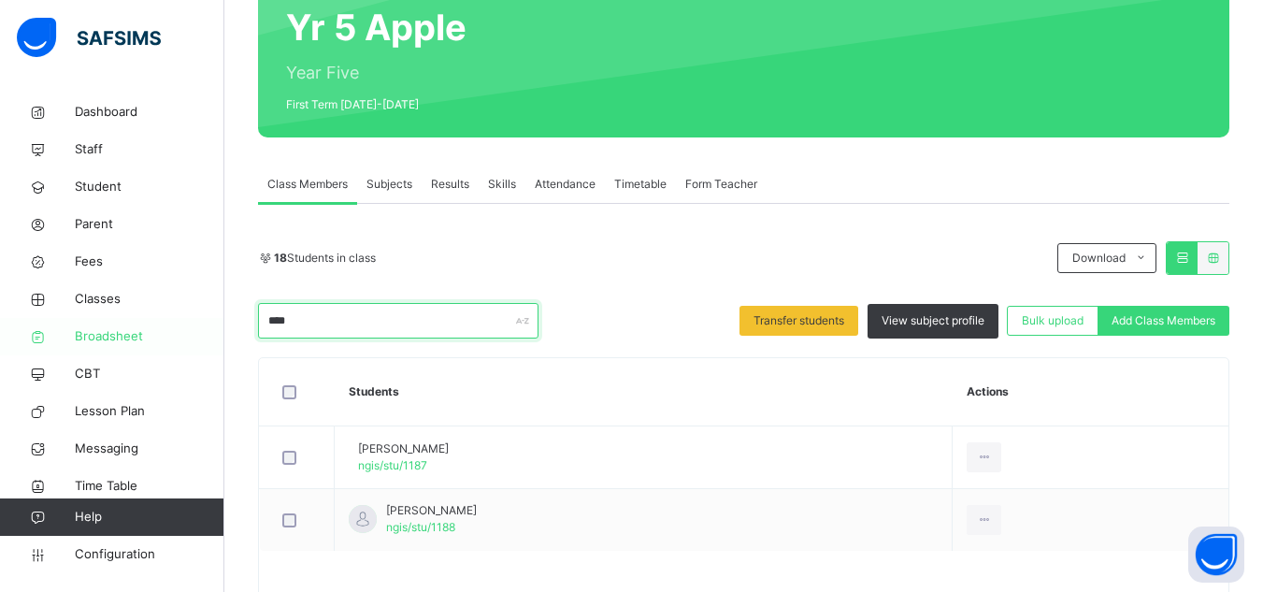
drag, startPoint x: 326, startPoint y: 320, endPoint x: 218, endPoint y: 318, distance: 108.5
click at [218, 318] on div "Class Arm Details Grace Period 22 days remaining First Term / 2025-2026 Sa'adat…" at bounding box center [631, 234] width 1263 height 841
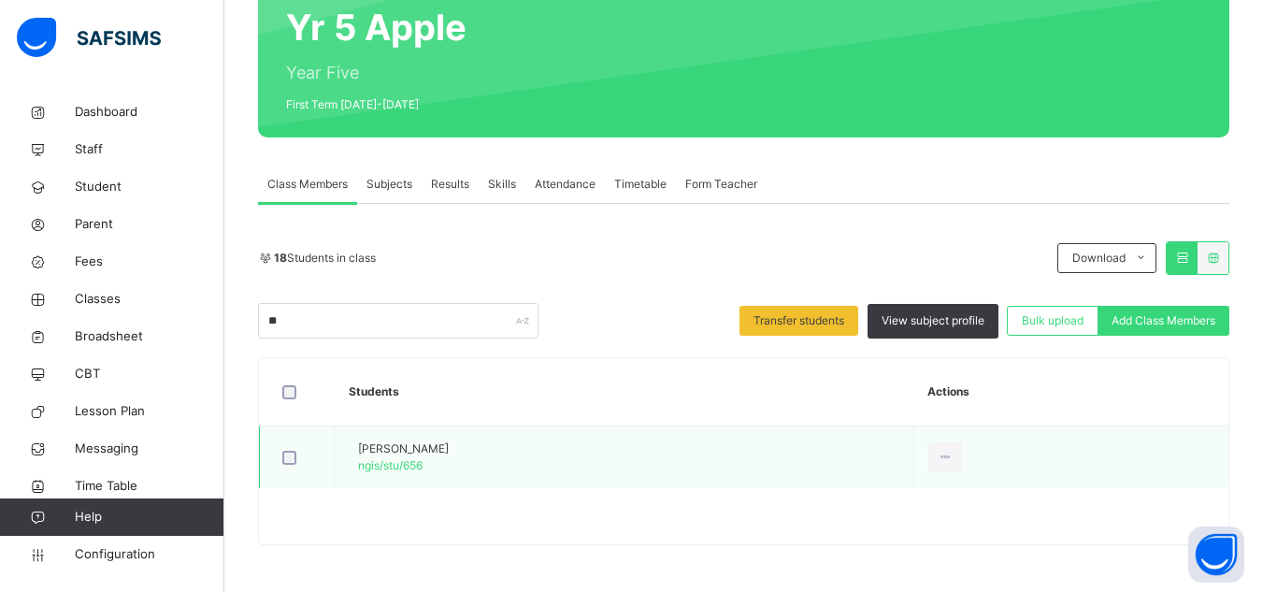
click at [283, 469] on div at bounding box center [297, 457] width 46 height 39
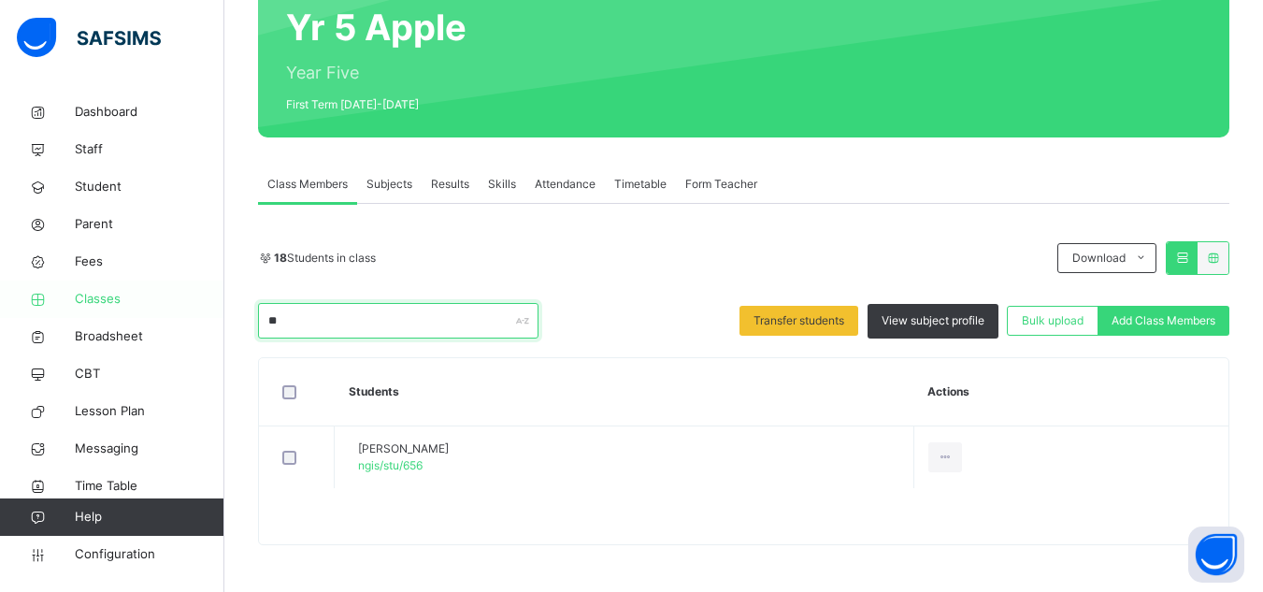
drag, startPoint x: 295, startPoint y: 321, endPoint x: 94, endPoint y: 317, distance: 201.1
click at [94, 317] on div "Class Arm Details Grace Period 22 days remaining First Term / 2025-2026 Sa'adat…" at bounding box center [631, 203] width 1263 height 778
drag, startPoint x: 322, startPoint y: 322, endPoint x: 208, endPoint y: 307, distance: 115.1
click at [208, 307] on div "Class Arm Details Grace Period 22 days remaining First Term / 2025-2026 Sa'adat…" at bounding box center [631, 203] width 1263 height 778
type input "***"
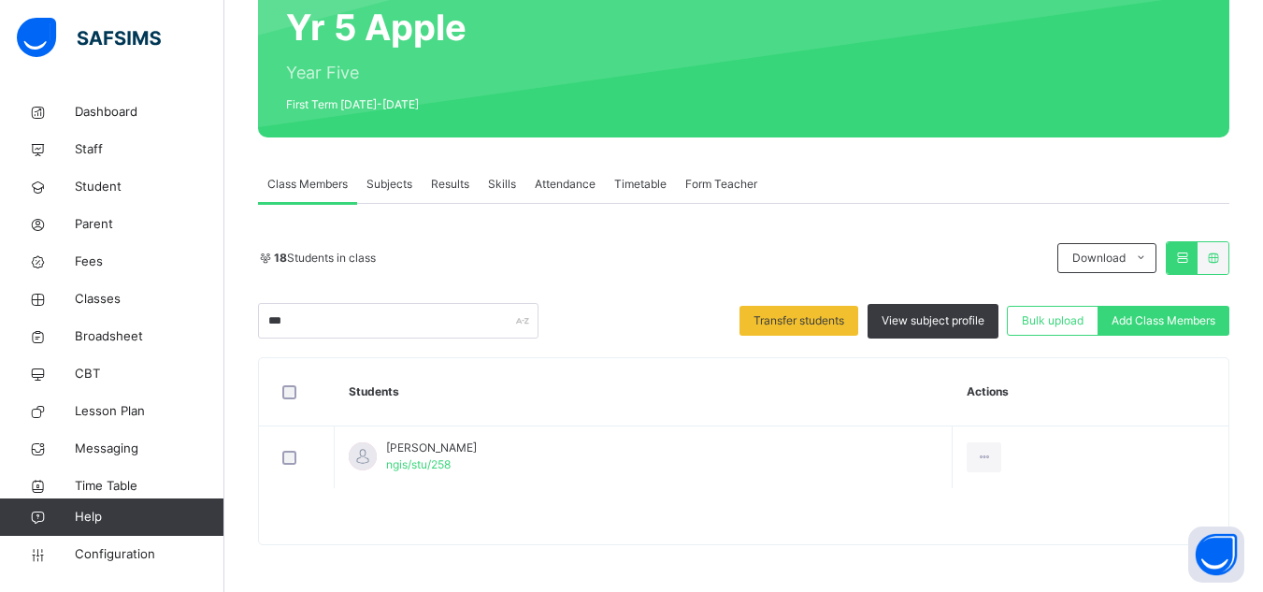
click at [563, 396] on th "Students" at bounding box center [644, 392] width 618 height 68
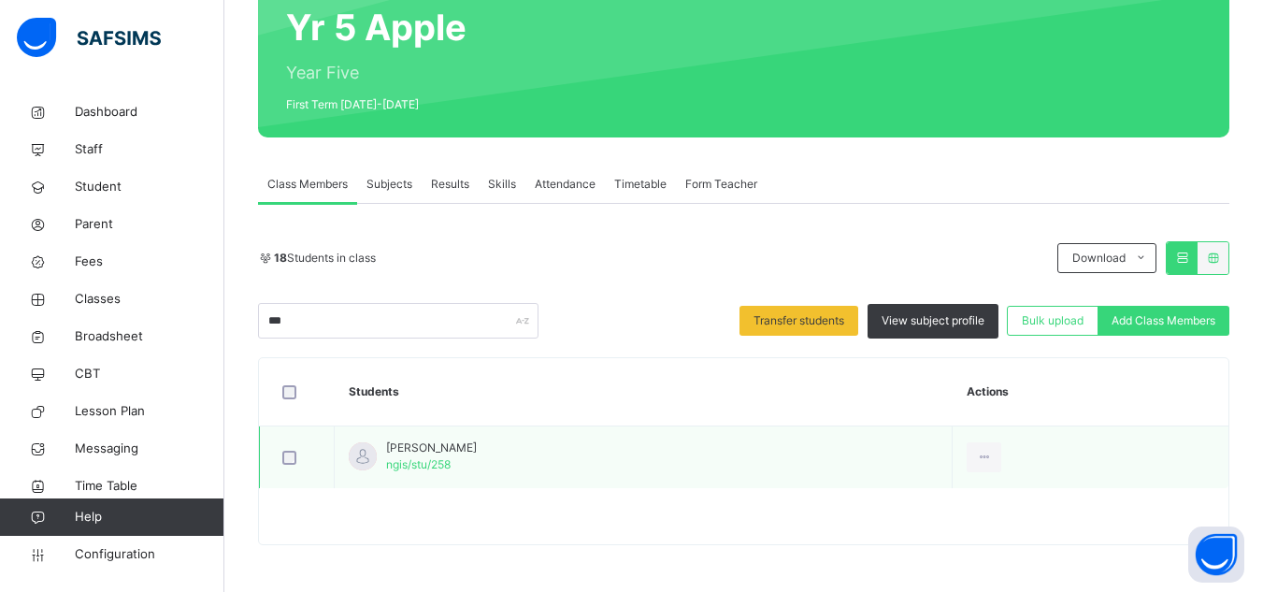
click at [282, 448] on div at bounding box center [297, 457] width 46 height 39
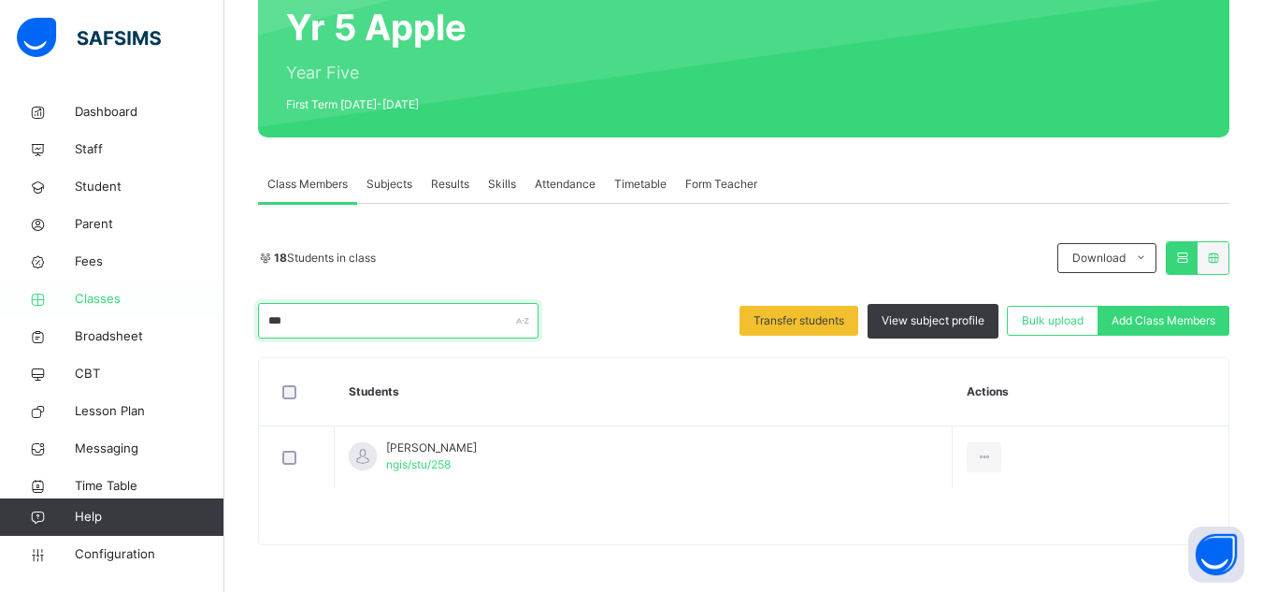
drag, startPoint x: 303, startPoint y: 320, endPoint x: 140, endPoint y: 297, distance: 164.2
click at [140, 297] on div "Class Arm Details Grace Period 22 days remaining First Term / 2025-2026 Sa'adat…" at bounding box center [631, 203] width 1263 height 778
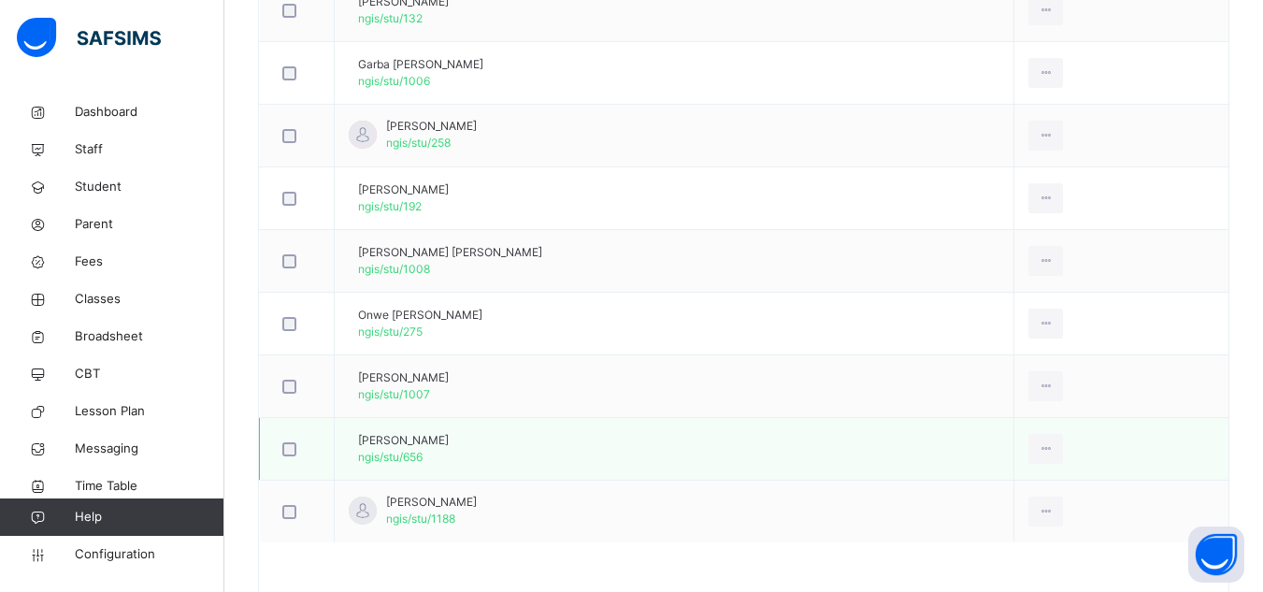
scroll to position [1251, 0]
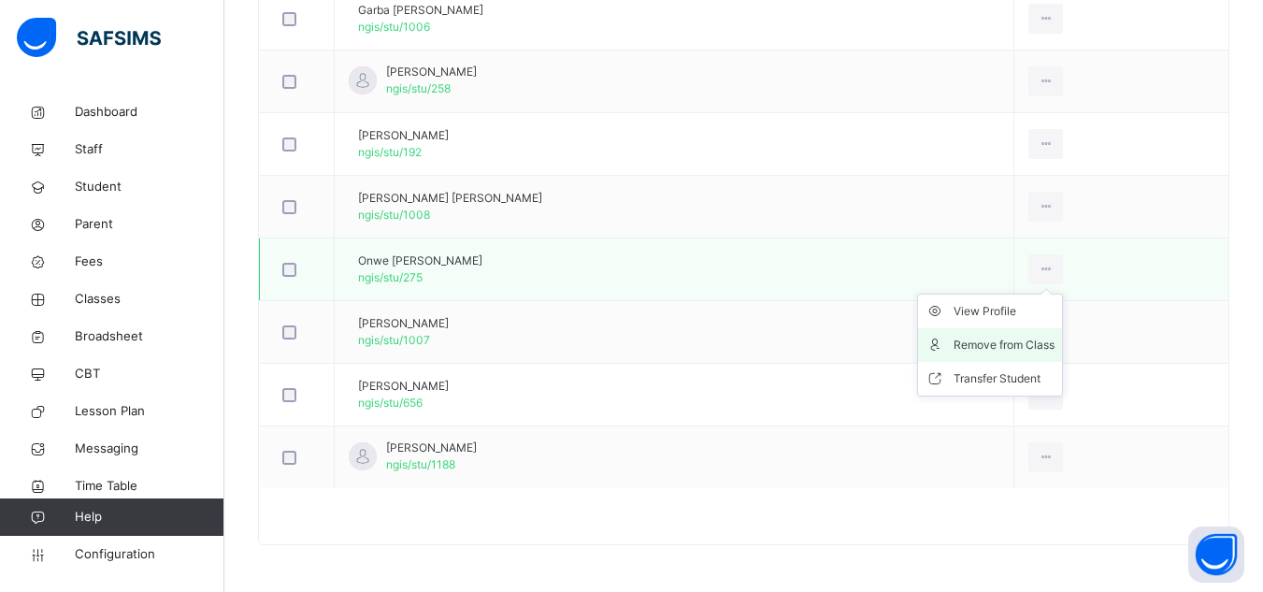
click at [1032, 339] on div "Remove from Class" at bounding box center [1004, 345] width 101 height 19
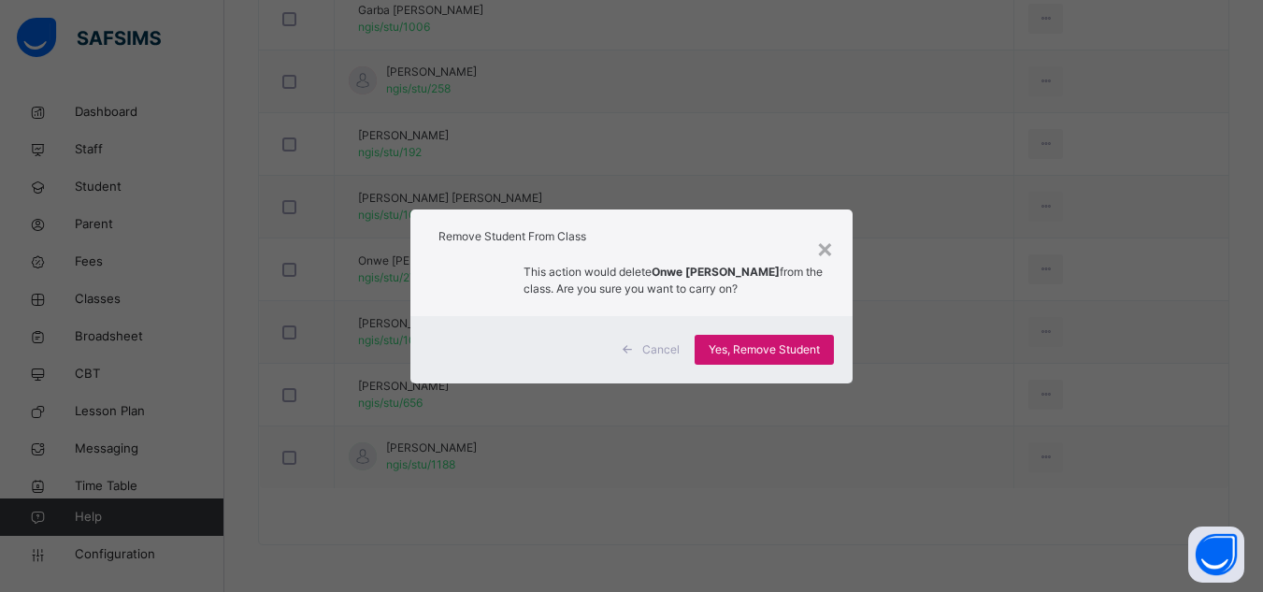
click at [767, 361] on div "Yes, Remove Student" at bounding box center [764, 350] width 139 height 30
click at [770, 354] on span "Yes, Remove Student" at bounding box center [764, 349] width 111 height 17
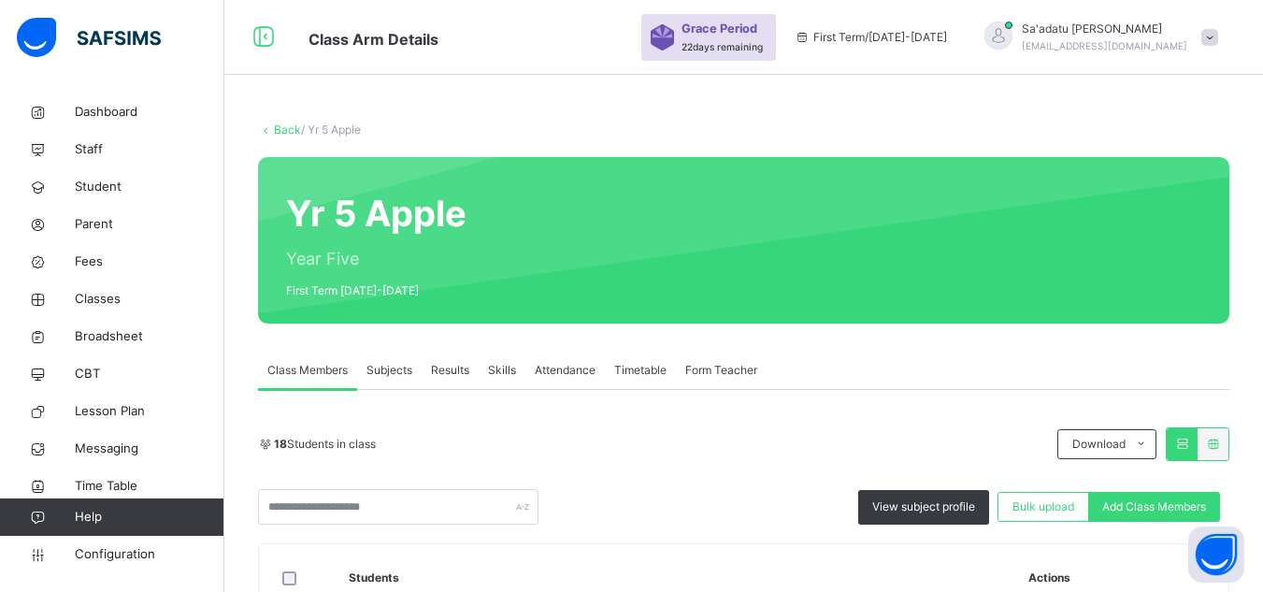
scroll to position [1029, 0]
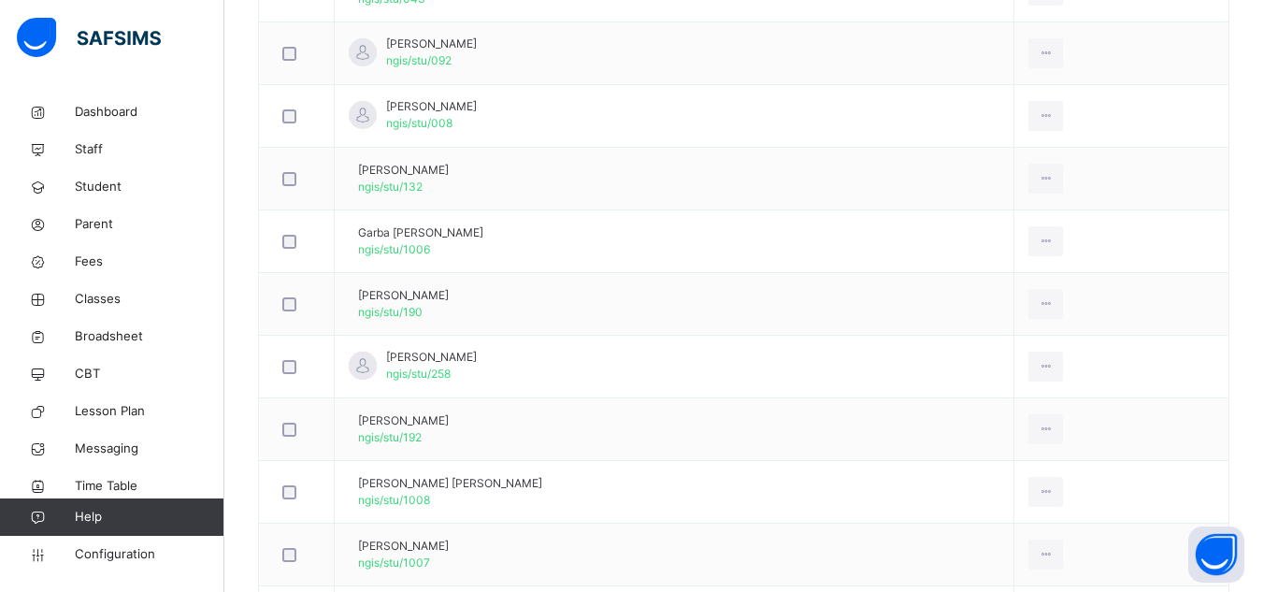
click at [0, 0] on div "Remove from Class" at bounding box center [0, 0] width 0 height 0
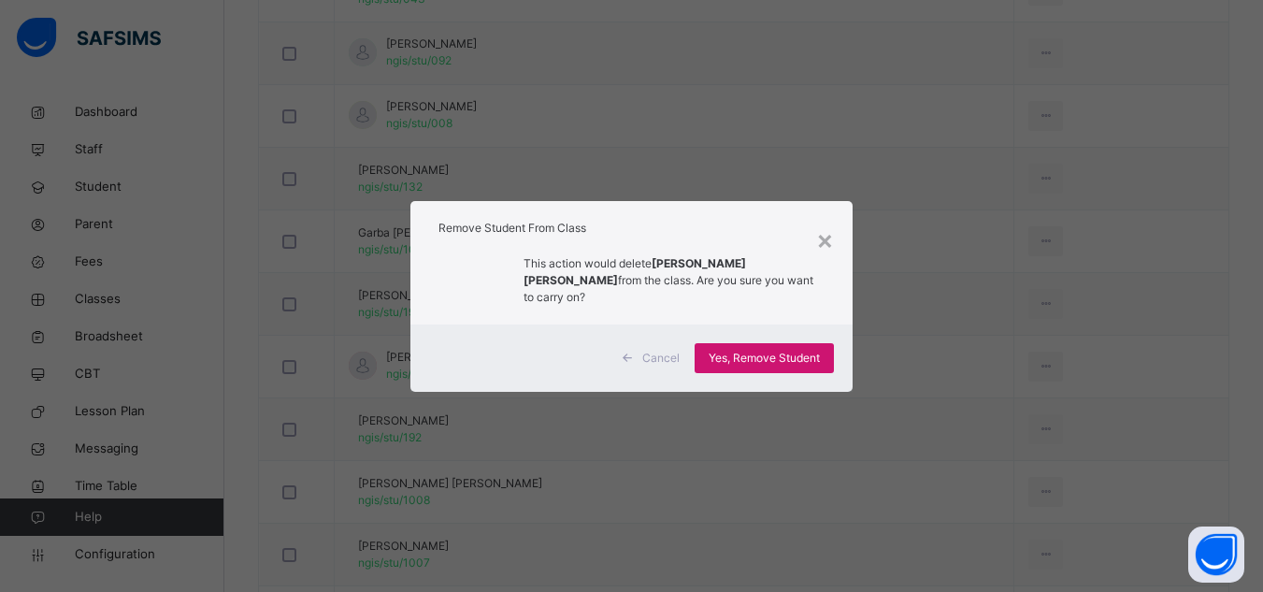
click at [787, 350] on span "Yes, Remove Student" at bounding box center [764, 358] width 111 height 17
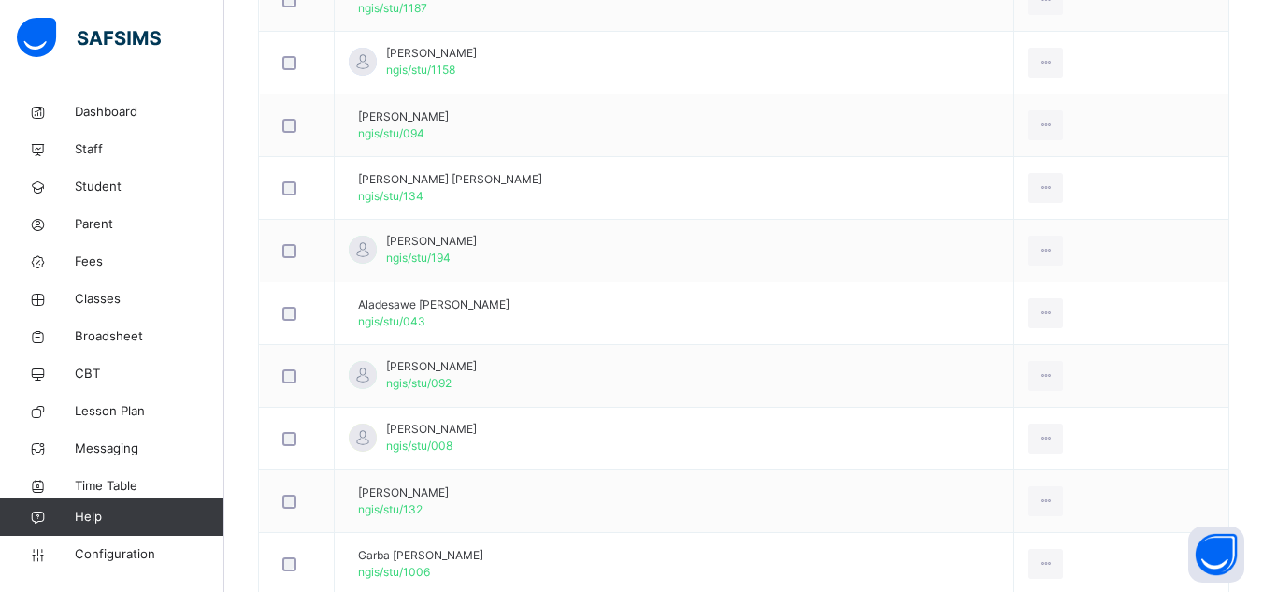
scroll to position [1122, 0]
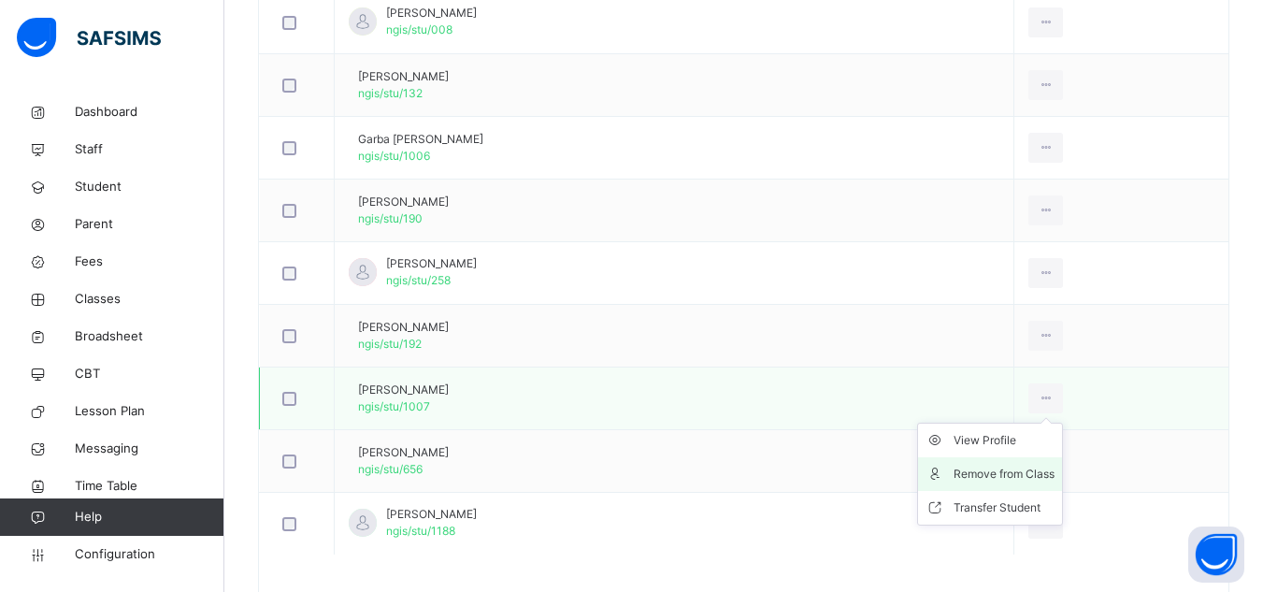
click at [1034, 474] on div "Remove from Class" at bounding box center [1004, 474] width 101 height 19
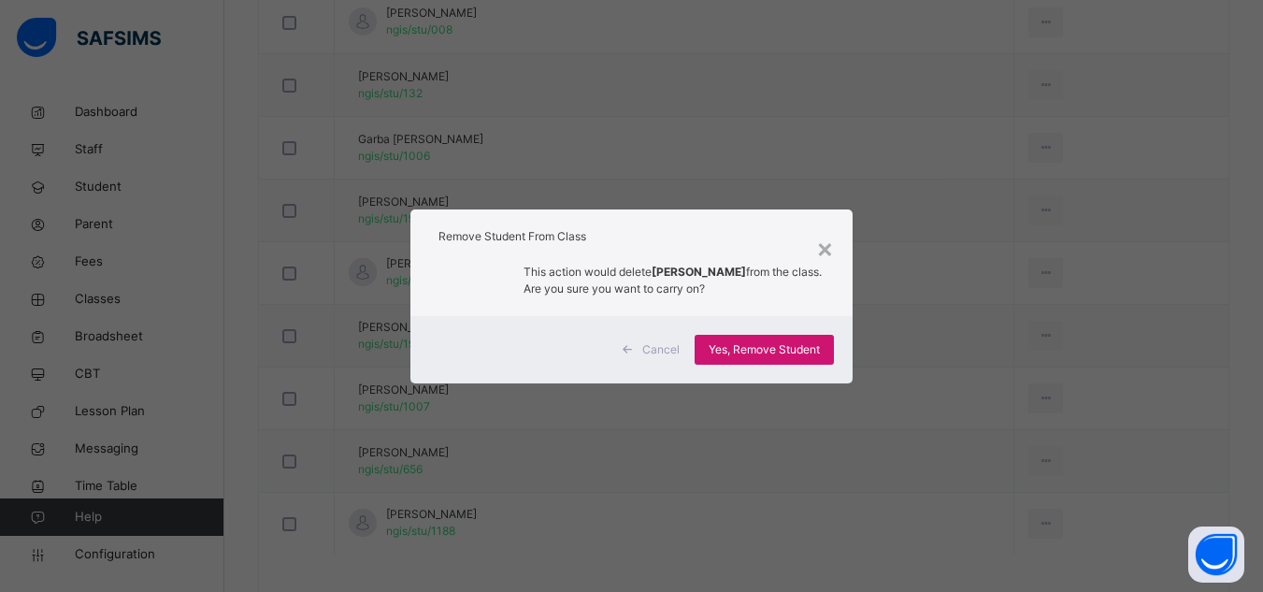
click at [775, 346] on span "Yes, Remove Student" at bounding box center [764, 349] width 111 height 17
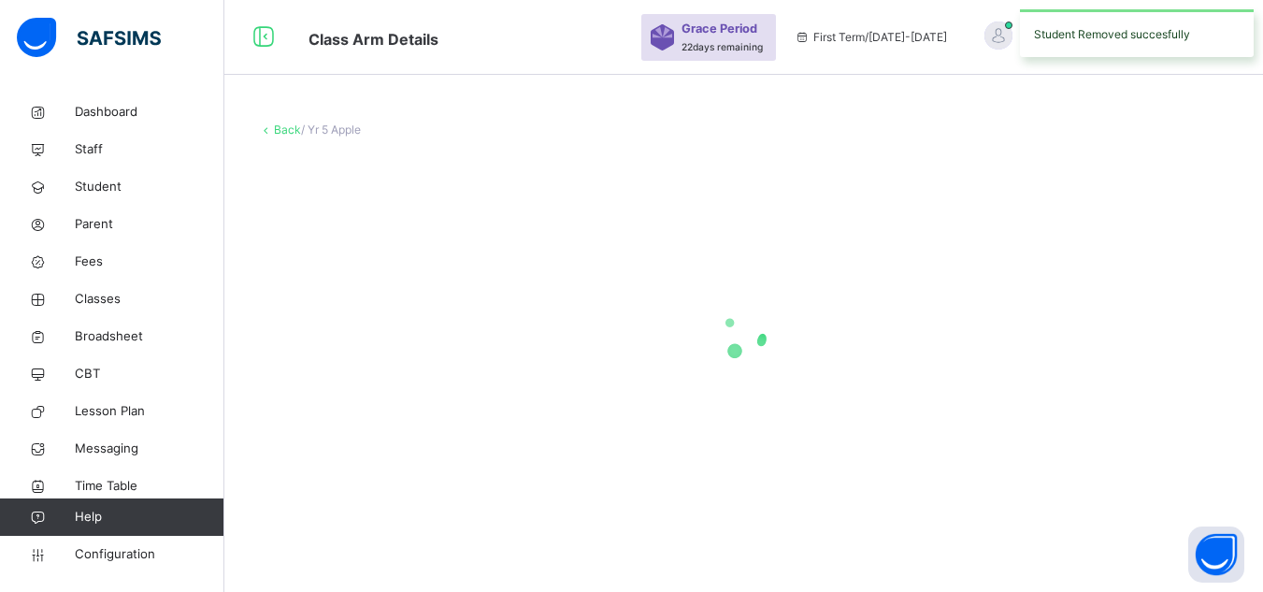
scroll to position [0, 0]
